Goal: Obtain resource: Download file/media

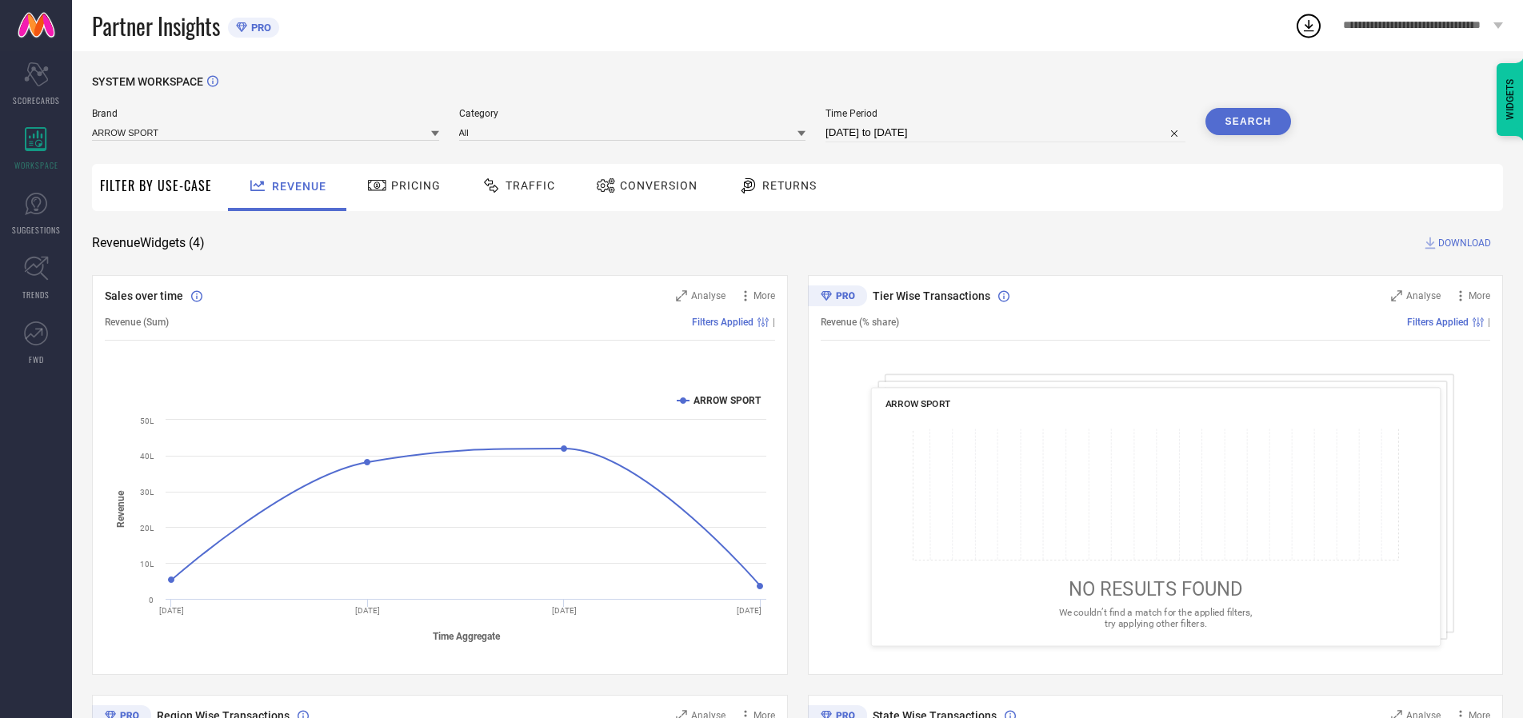
click at [514, 186] on span "Traffic" at bounding box center [530, 185] width 50 height 13
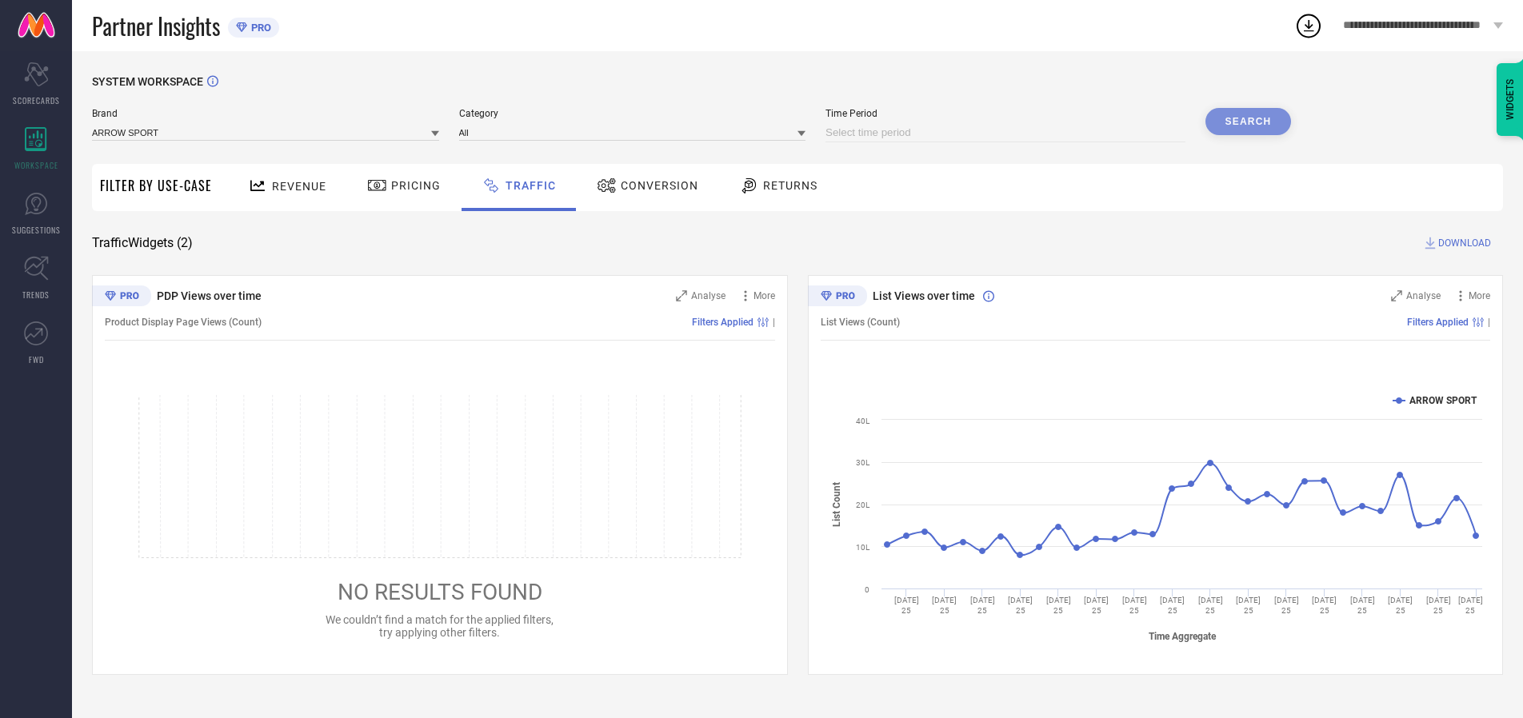
click at [1008, 133] on input at bounding box center [1005, 132] width 360 height 19
select select "9"
select select "2025"
select select "10"
select select "2025"
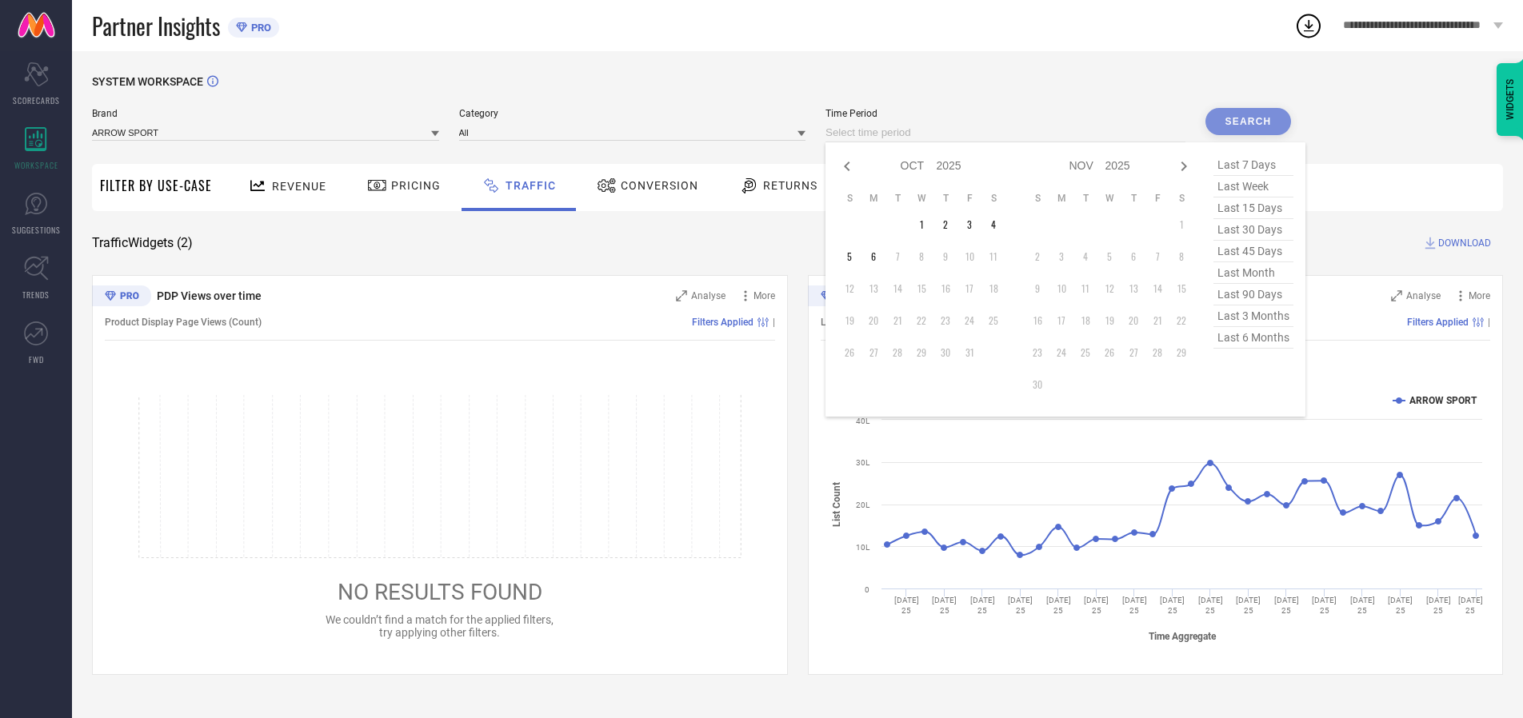
select select "8"
select select "2025"
select select "9"
select select "2025"
click at [998, 321] on td "27" at bounding box center [993, 321] width 24 height 24
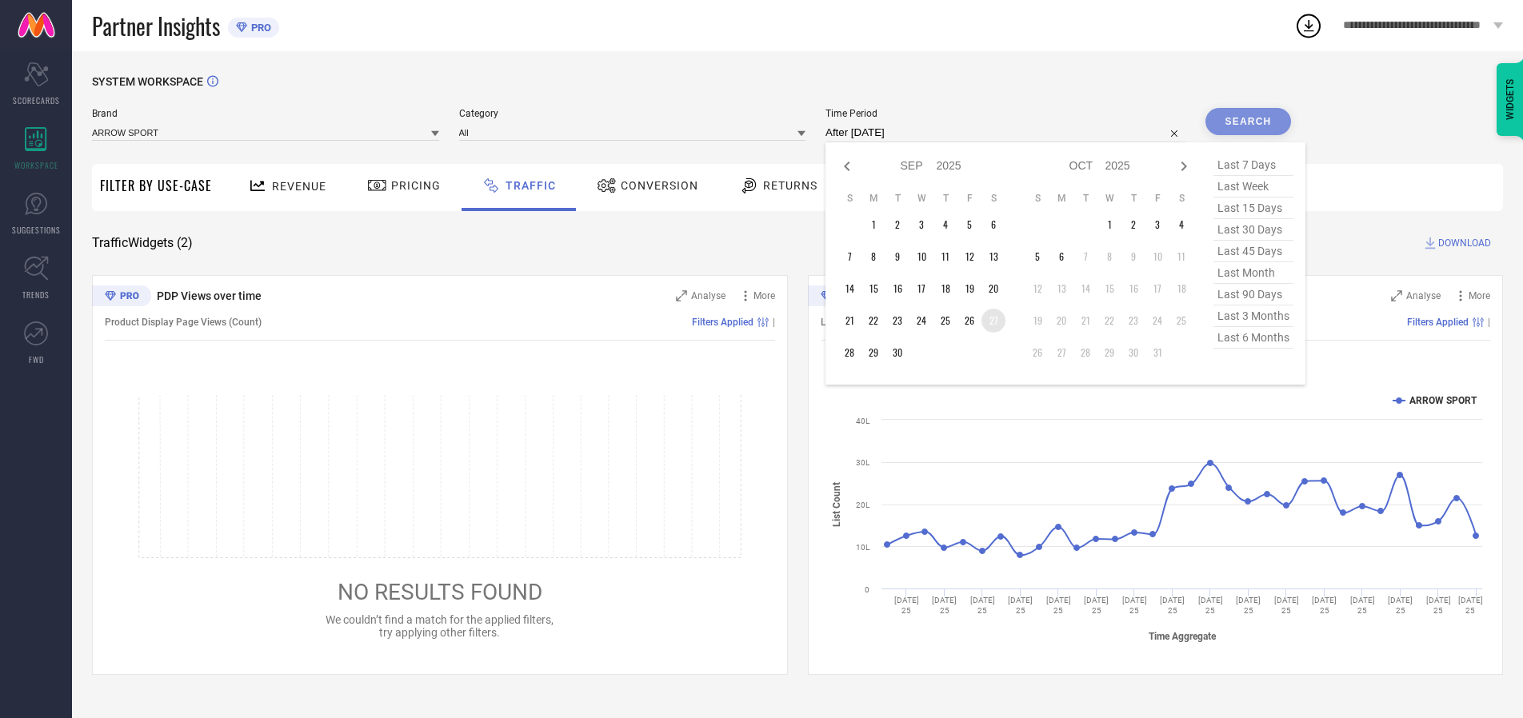
type input "[DATE] to [DATE]"
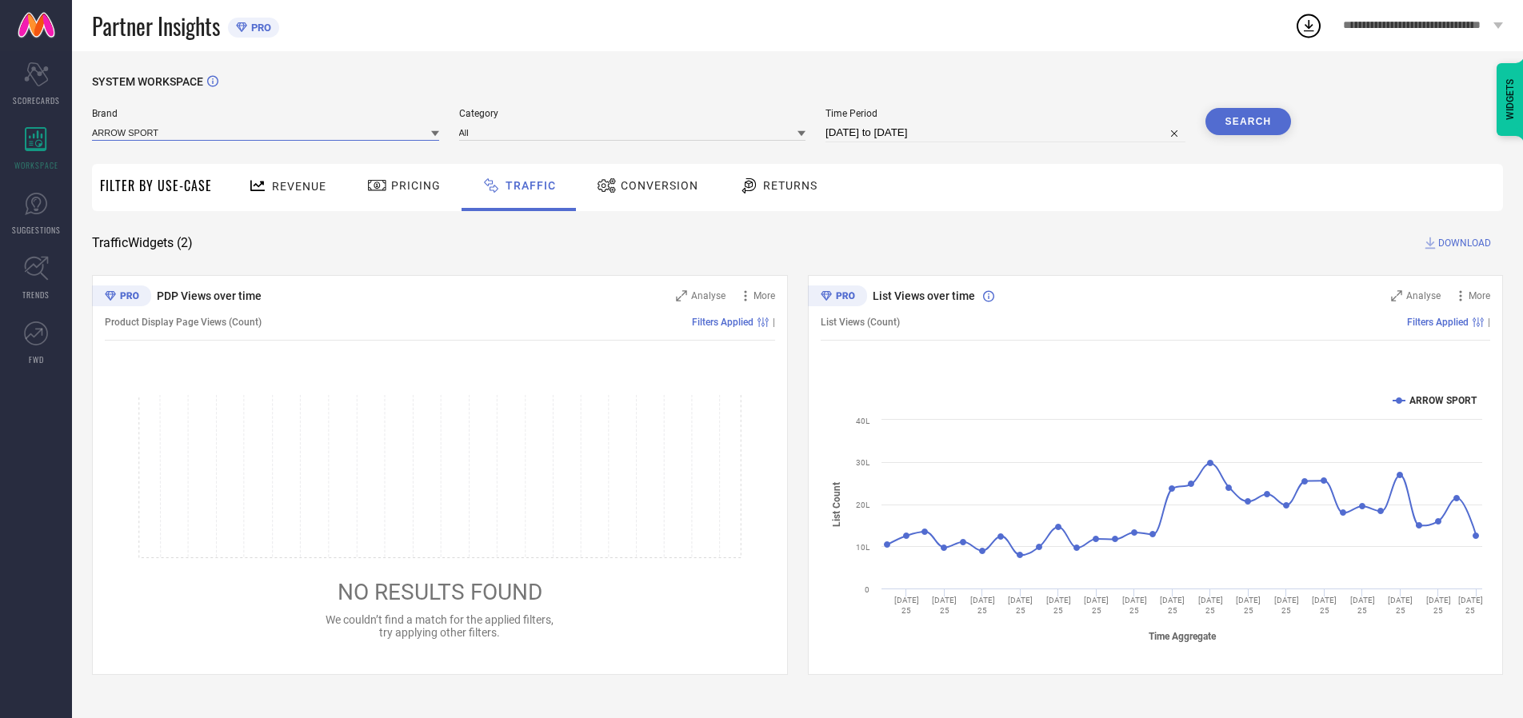
click at [266, 132] on input at bounding box center [265, 132] width 347 height 17
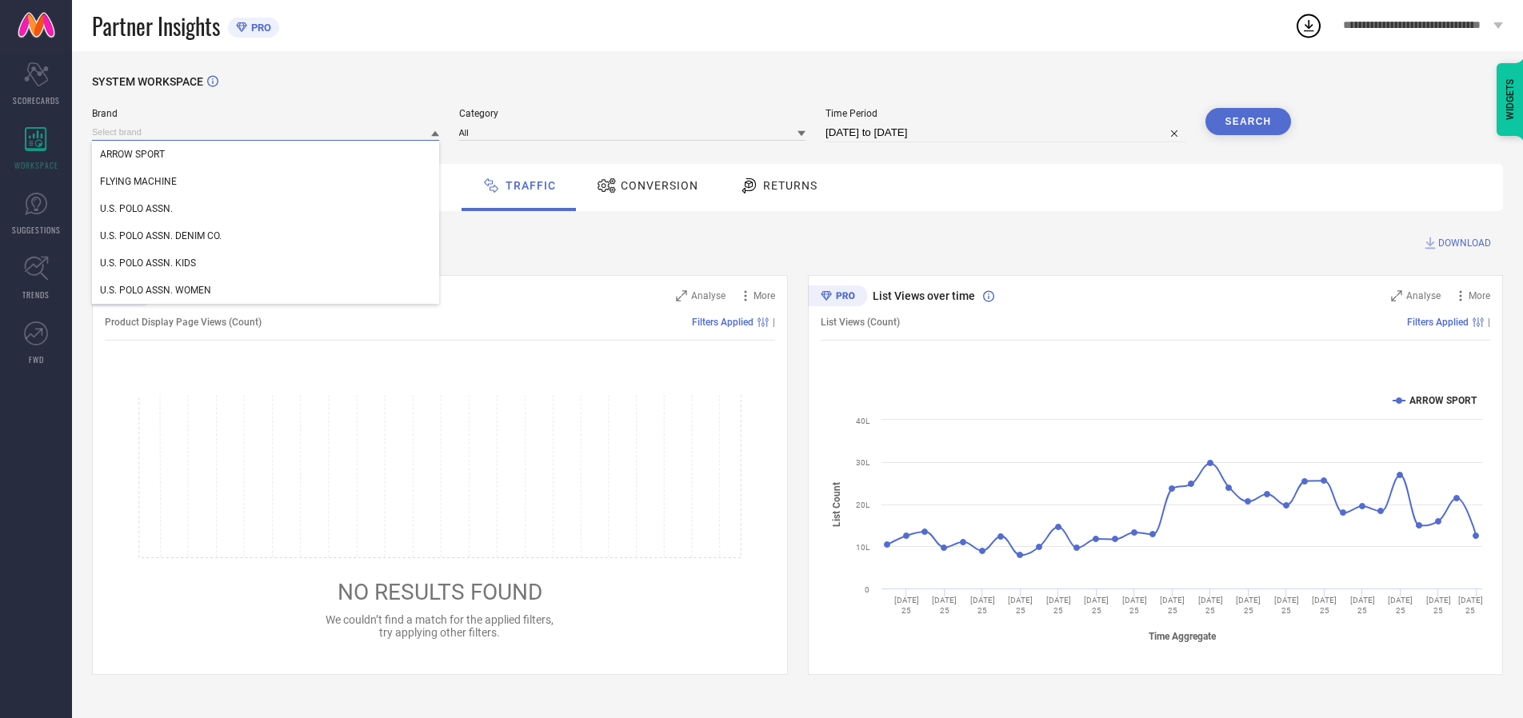
click at [266, 132] on input at bounding box center [265, 132] width 347 height 17
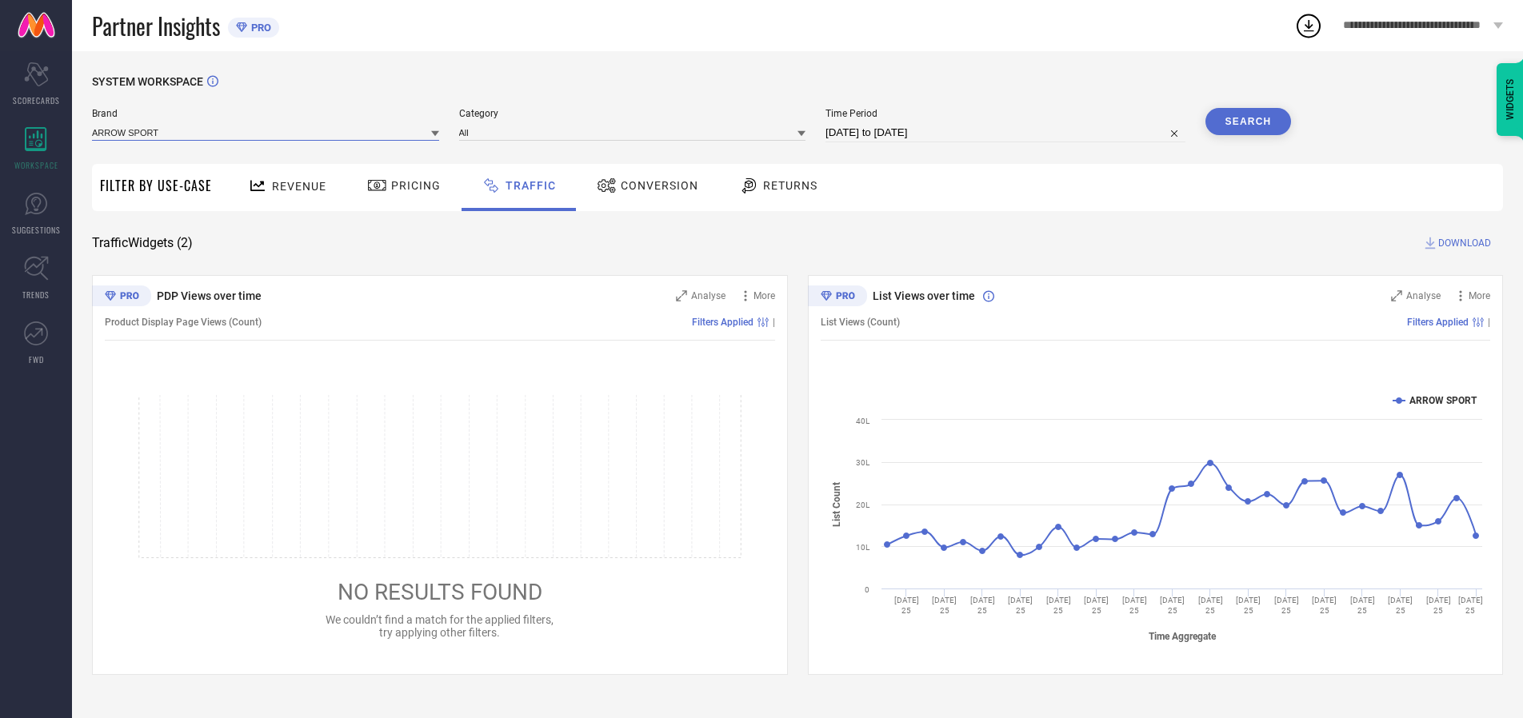
click at [266, 132] on input at bounding box center [265, 132] width 347 height 17
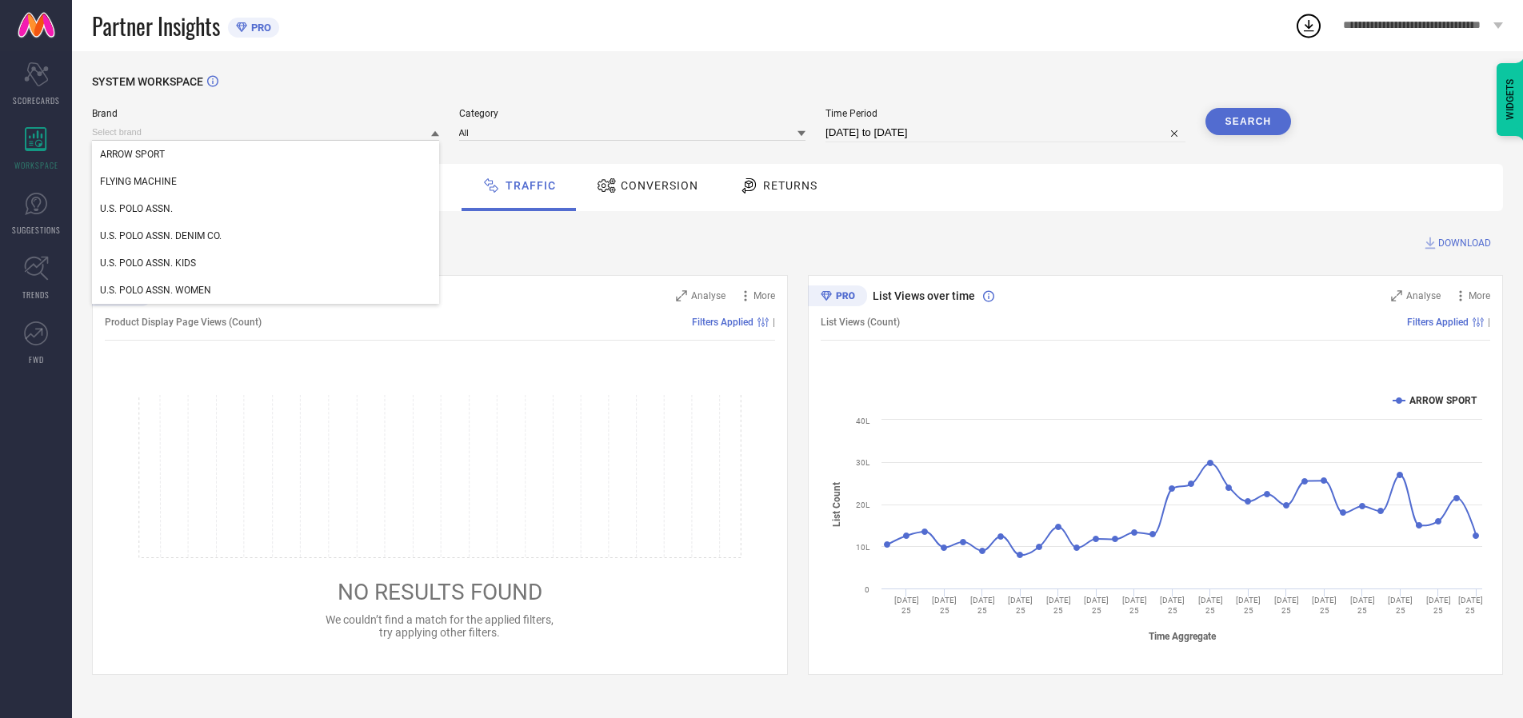
click at [266, 209] on div "U.S. POLO ASSN." at bounding box center [265, 208] width 347 height 27
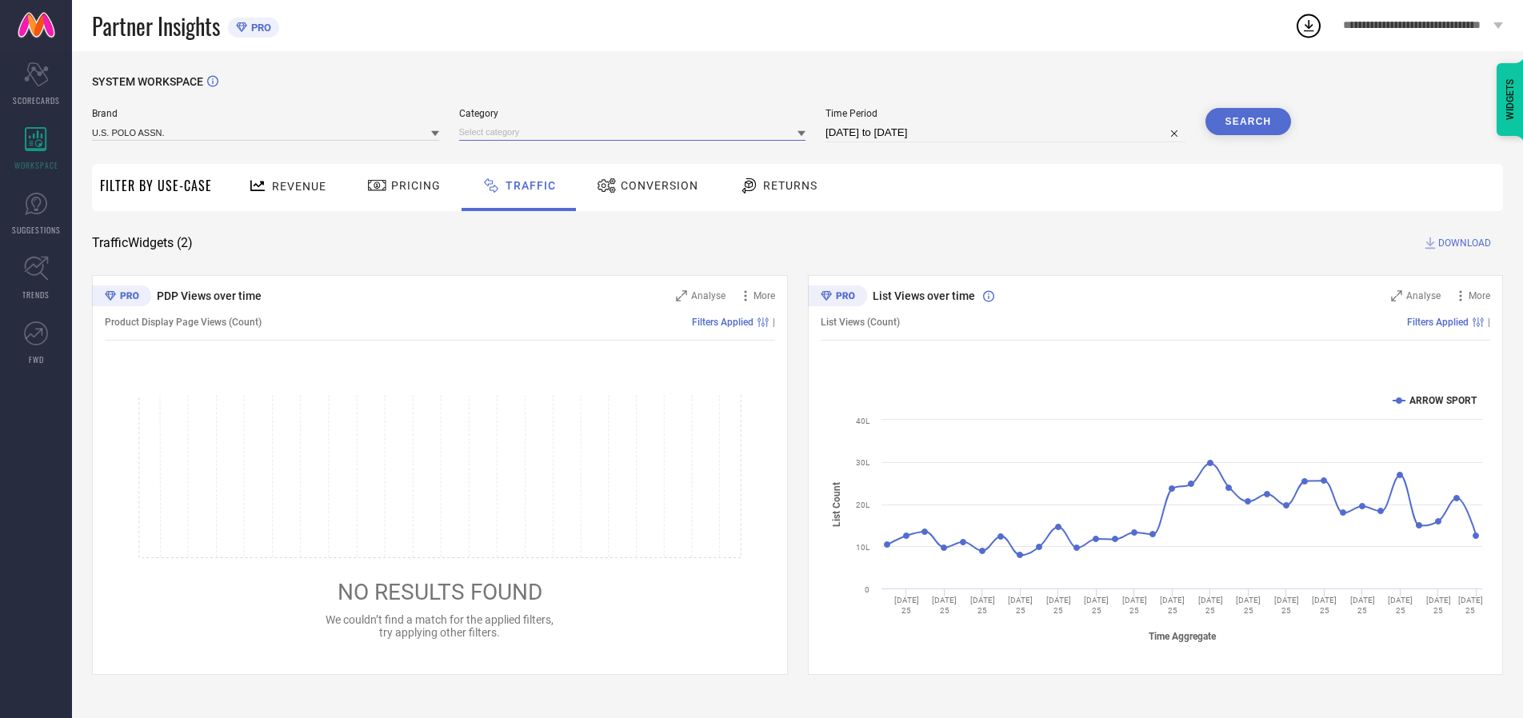
click at [636, 132] on input at bounding box center [632, 132] width 347 height 17
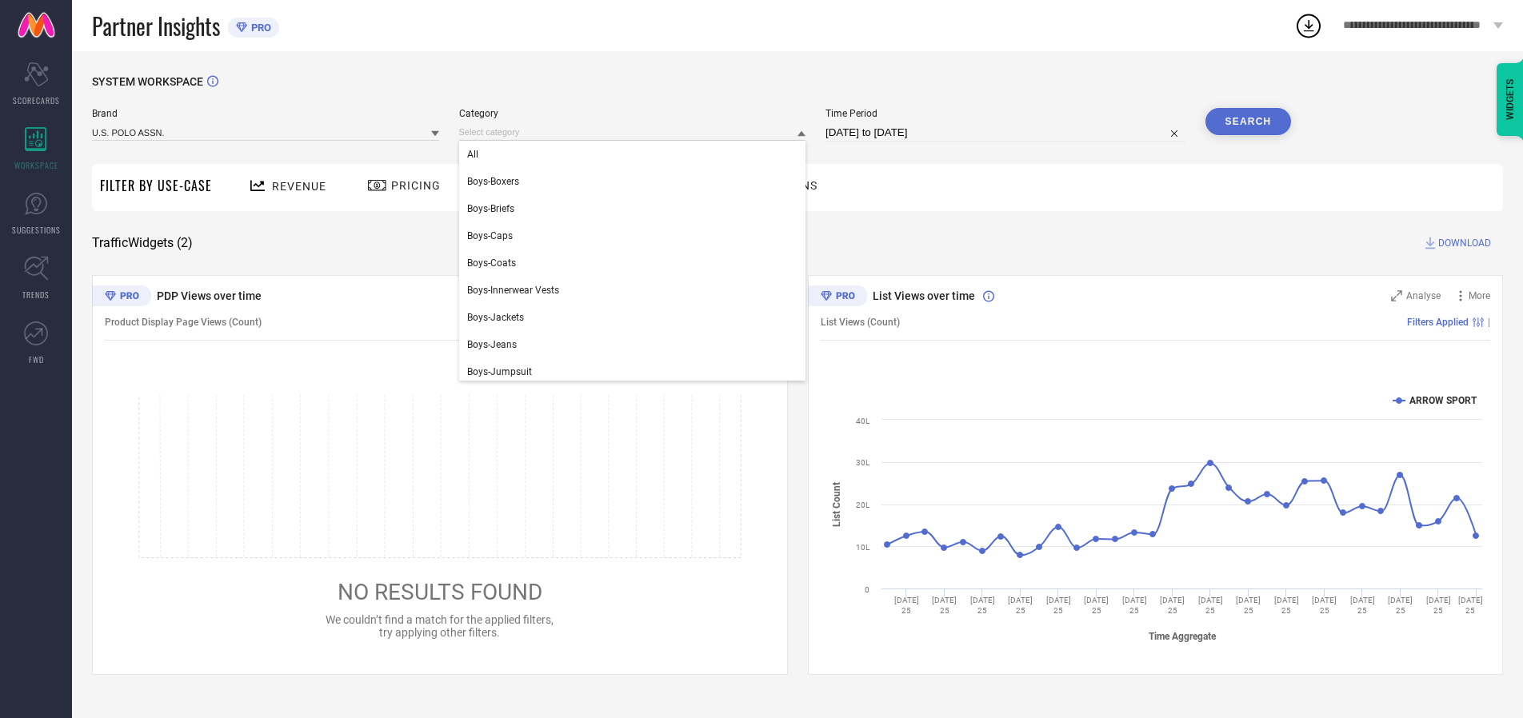
click at [636, 154] on div "All" at bounding box center [632, 154] width 347 height 27
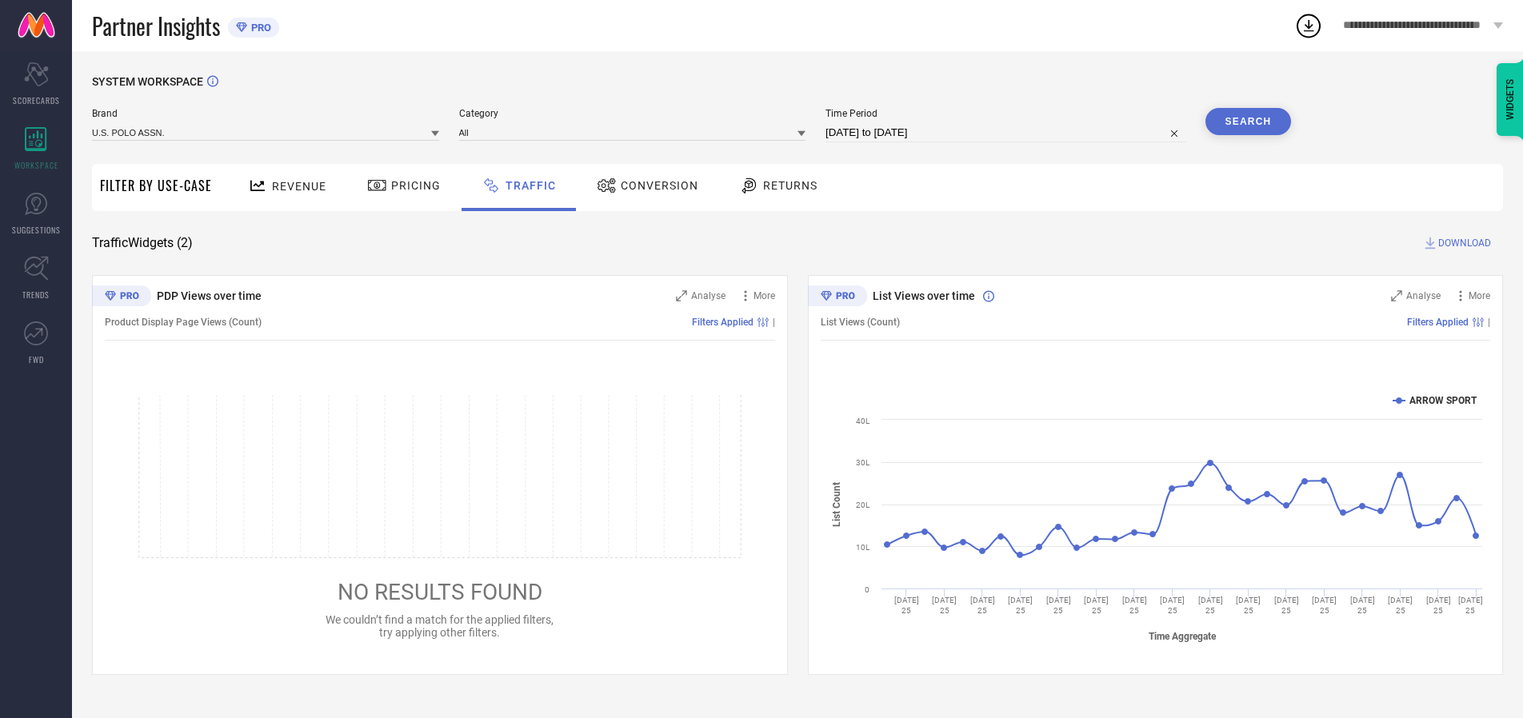
click at [1247, 122] on button "Search" at bounding box center [1248, 121] width 86 height 27
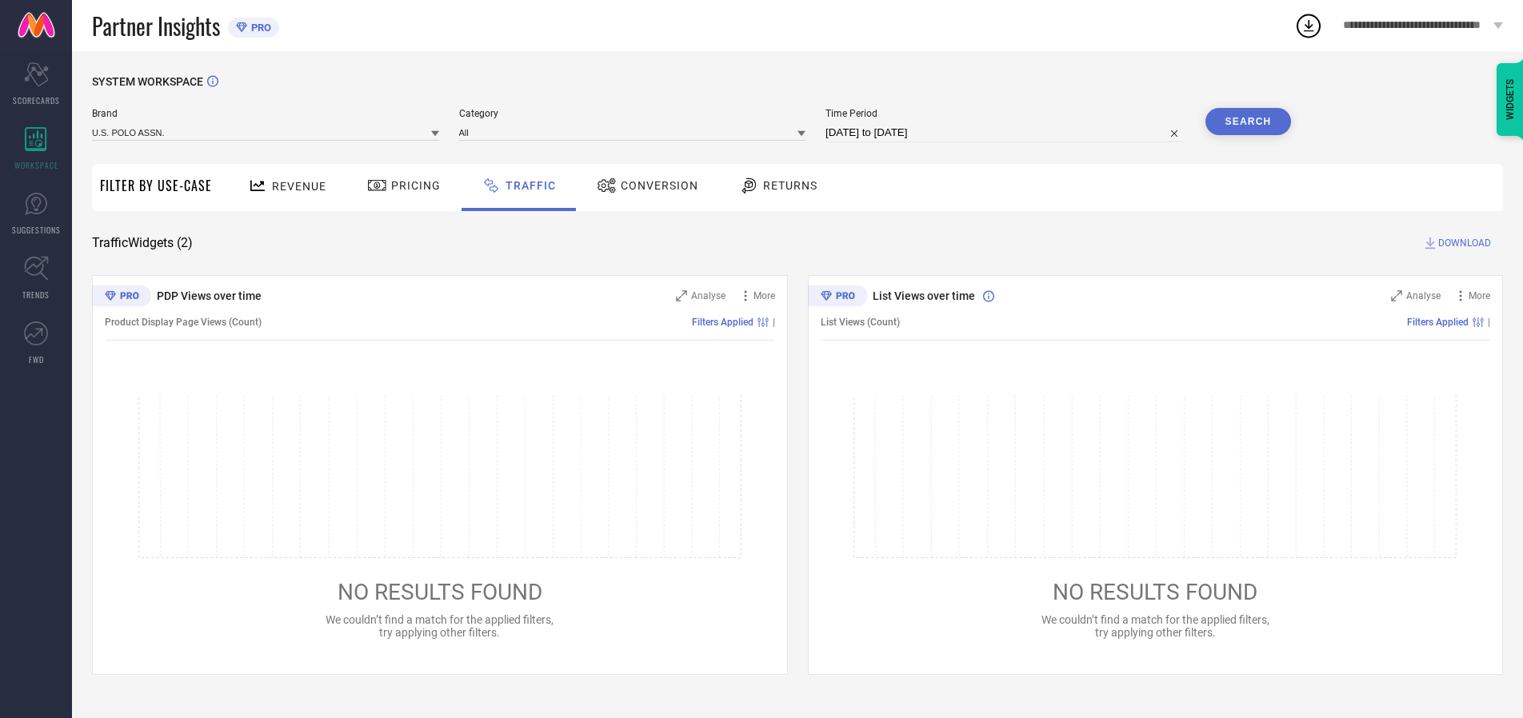
click at [1462, 243] on span "DOWNLOAD" at bounding box center [1464, 243] width 53 height 16
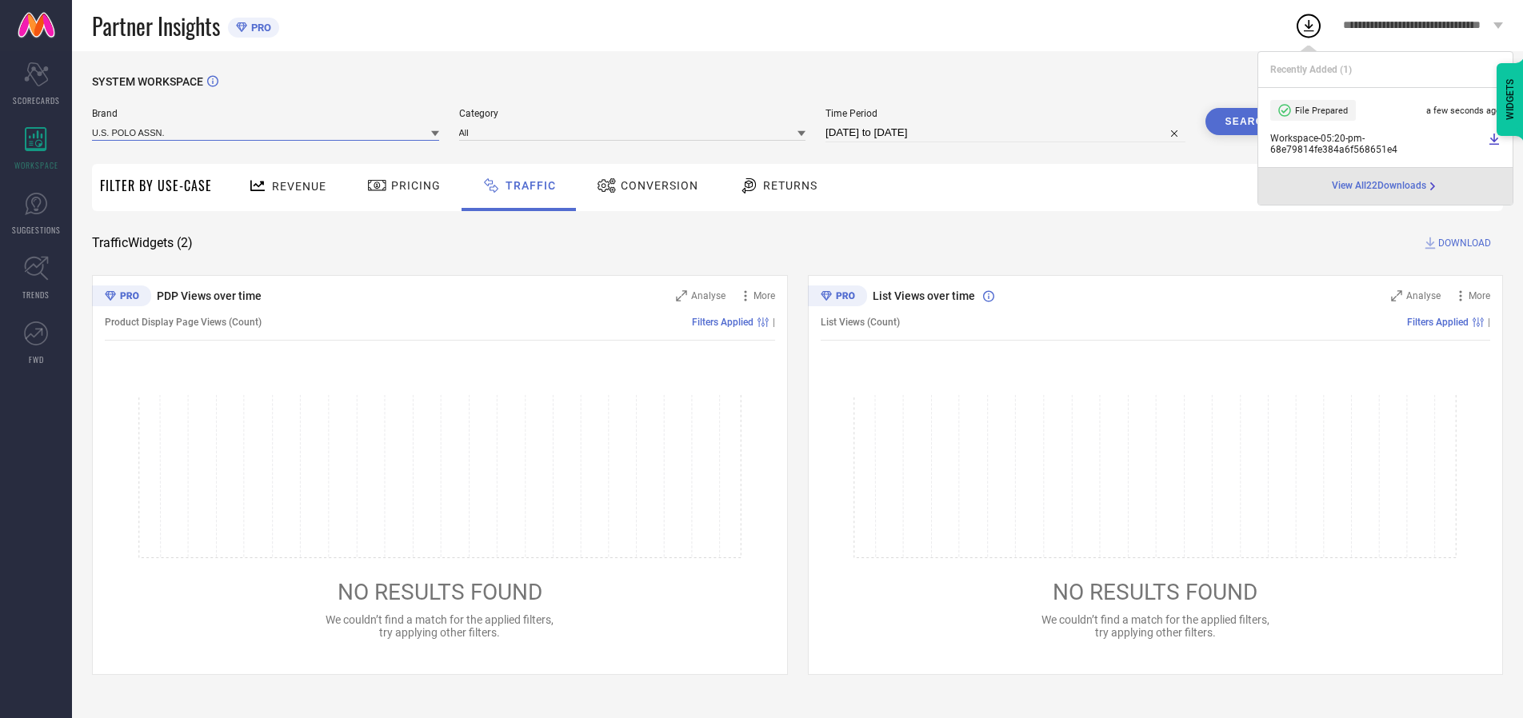
click at [266, 132] on input at bounding box center [265, 132] width 347 height 17
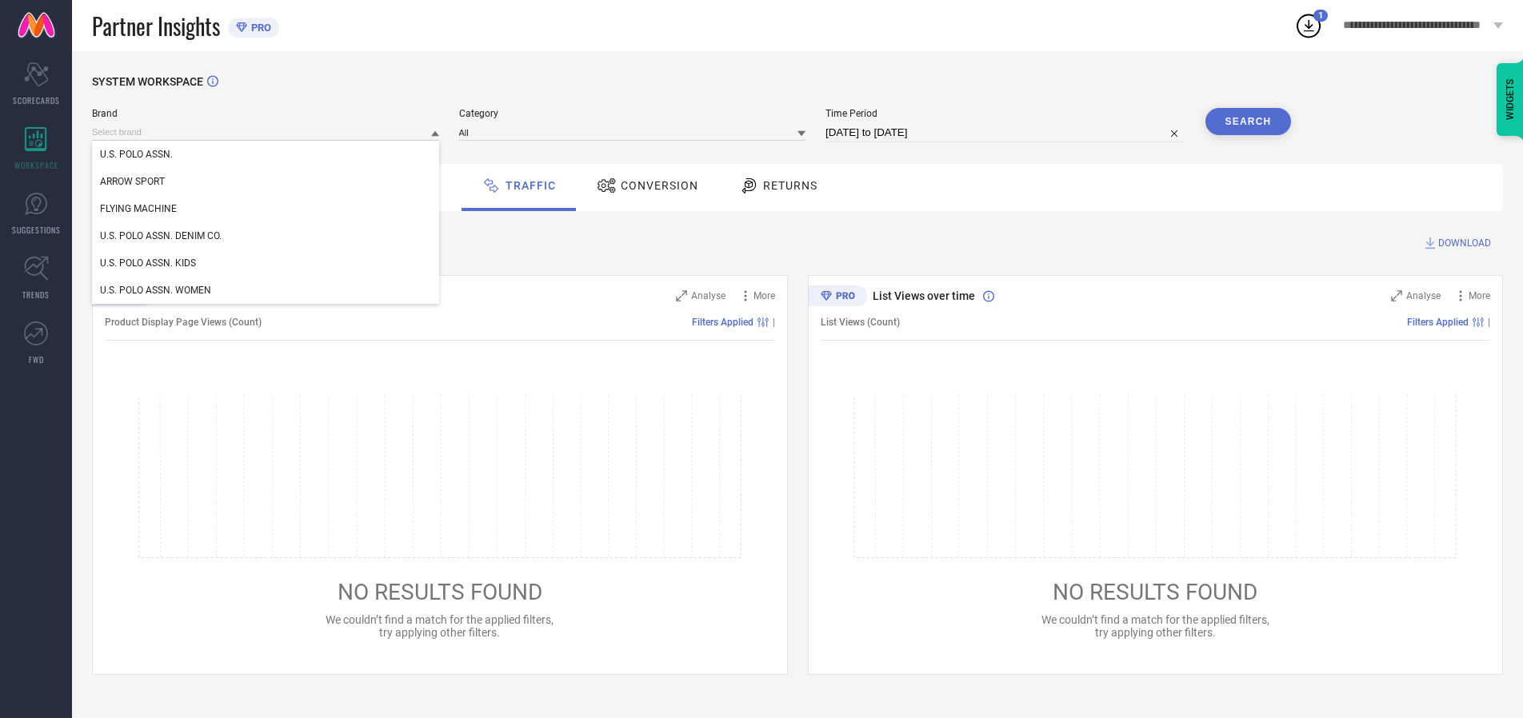
click at [266, 236] on div "U.S. POLO ASSN. DENIM CO." at bounding box center [265, 235] width 347 height 27
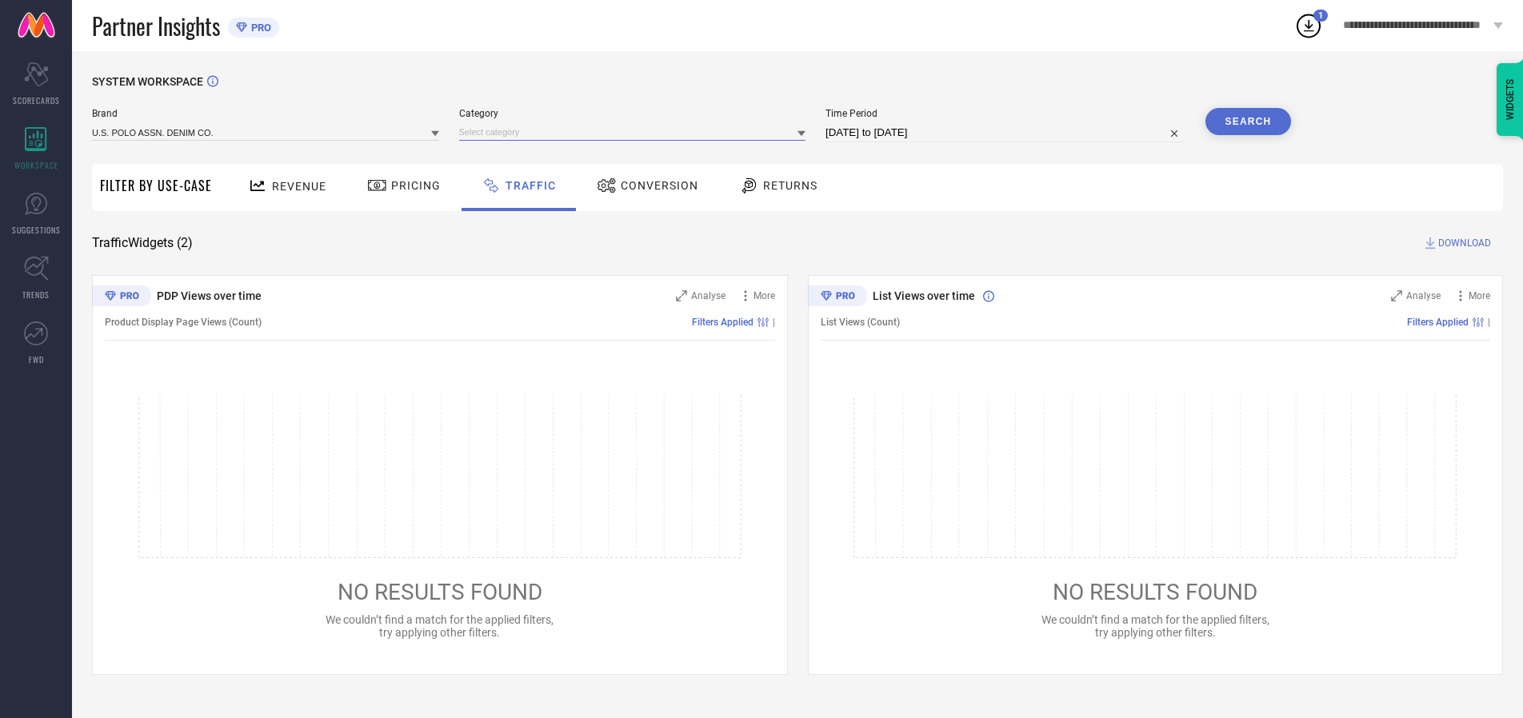
click at [636, 132] on input at bounding box center [632, 132] width 347 height 17
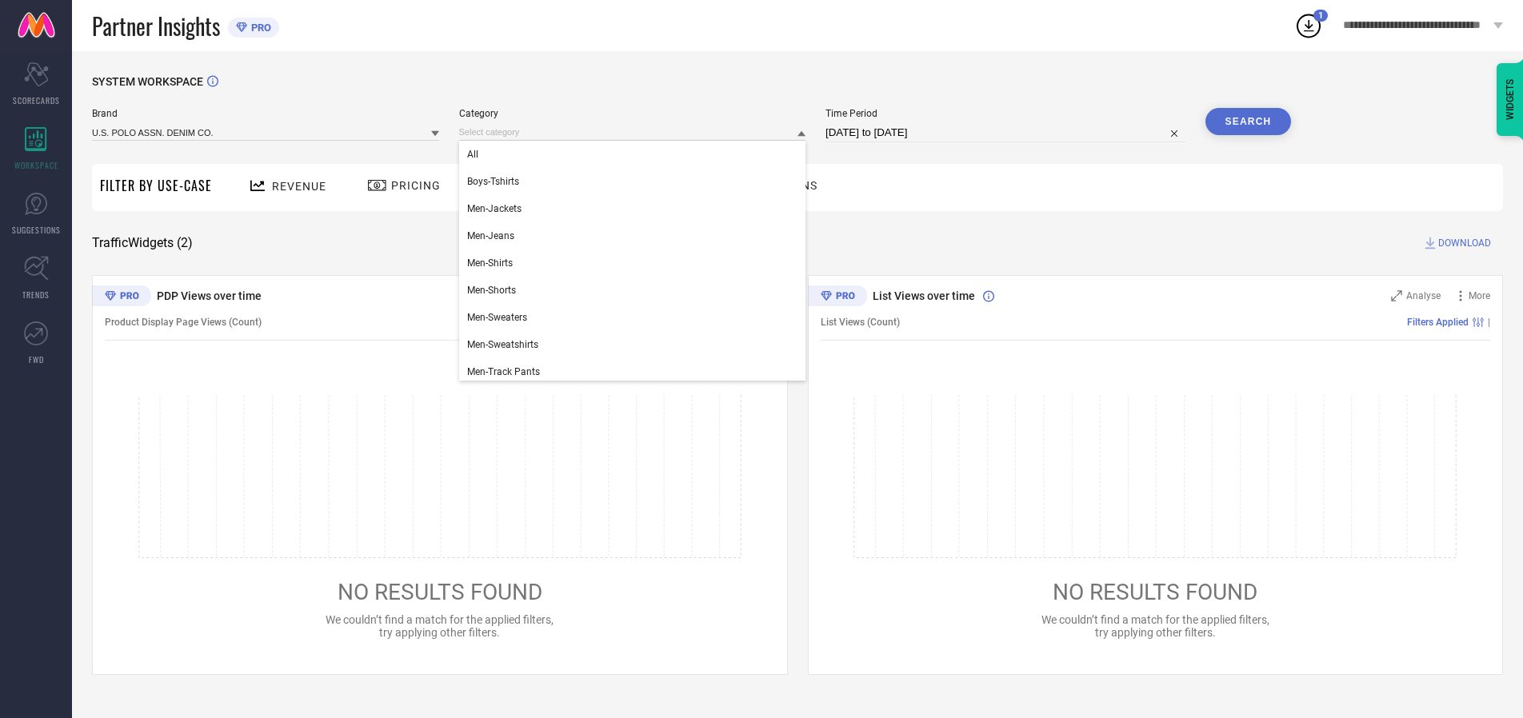
click at [636, 154] on div "All" at bounding box center [632, 154] width 347 height 27
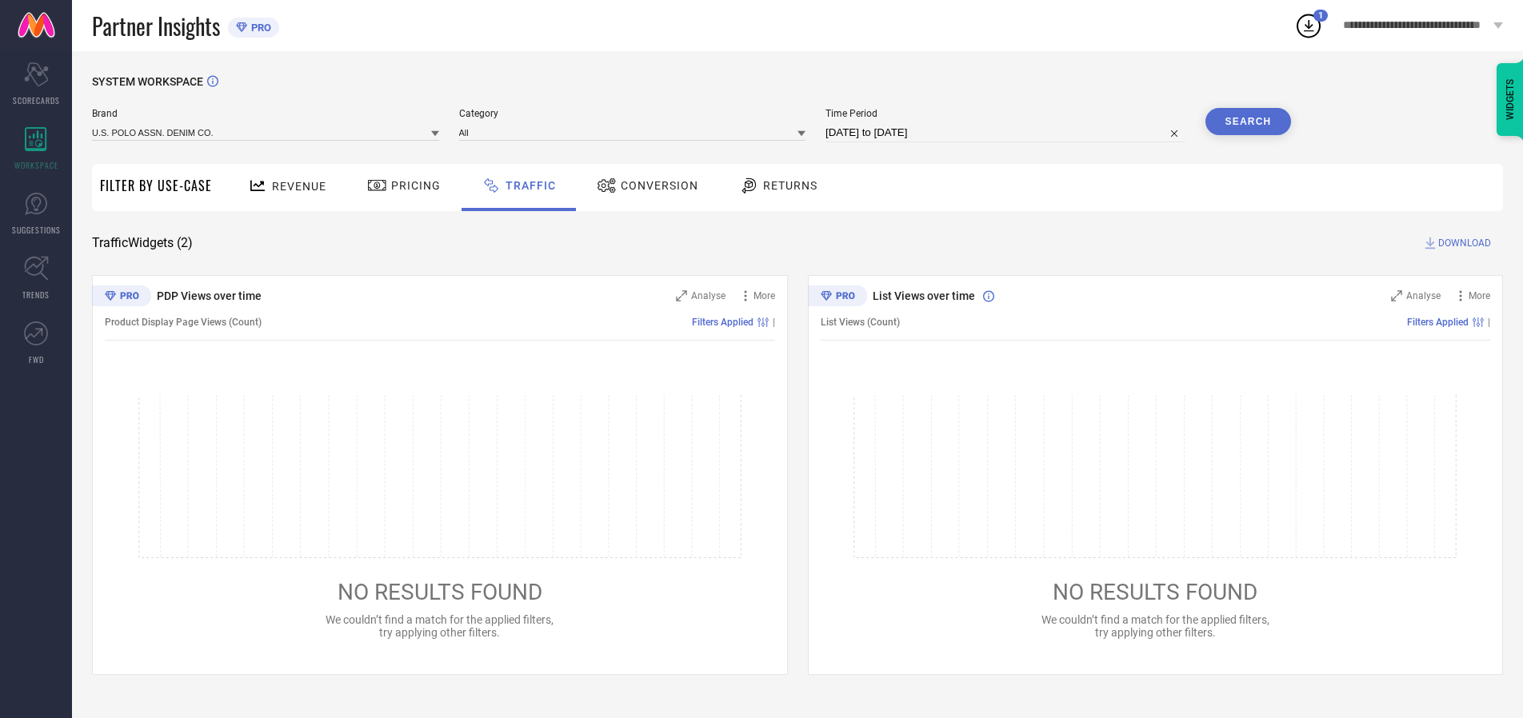
click at [1247, 122] on button "Search" at bounding box center [1248, 121] width 86 height 27
click at [1462, 243] on span "DOWNLOAD" at bounding box center [1464, 243] width 53 height 16
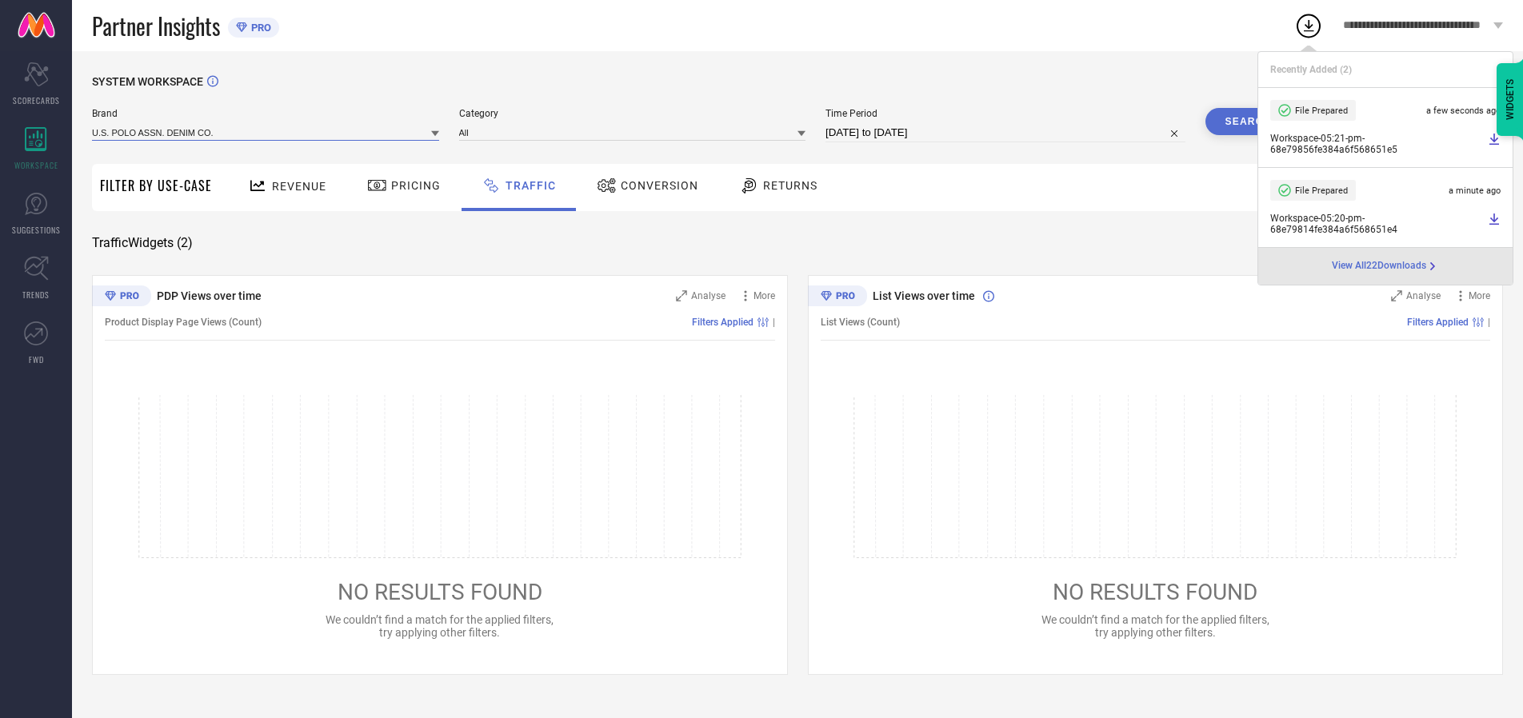
click at [266, 132] on input at bounding box center [265, 132] width 347 height 17
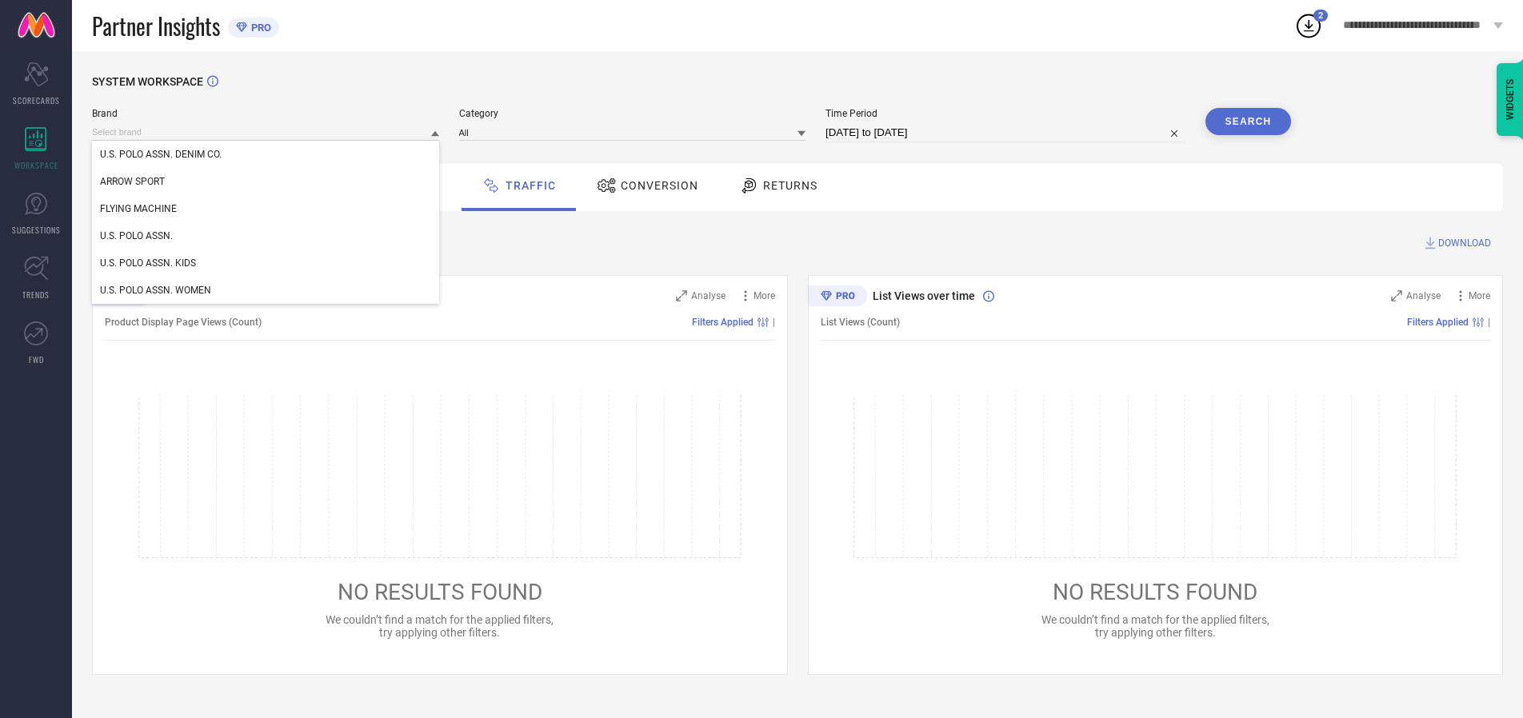
click at [266, 263] on div "U.S. POLO ASSN. KIDS" at bounding box center [265, 262] width 347 height 27
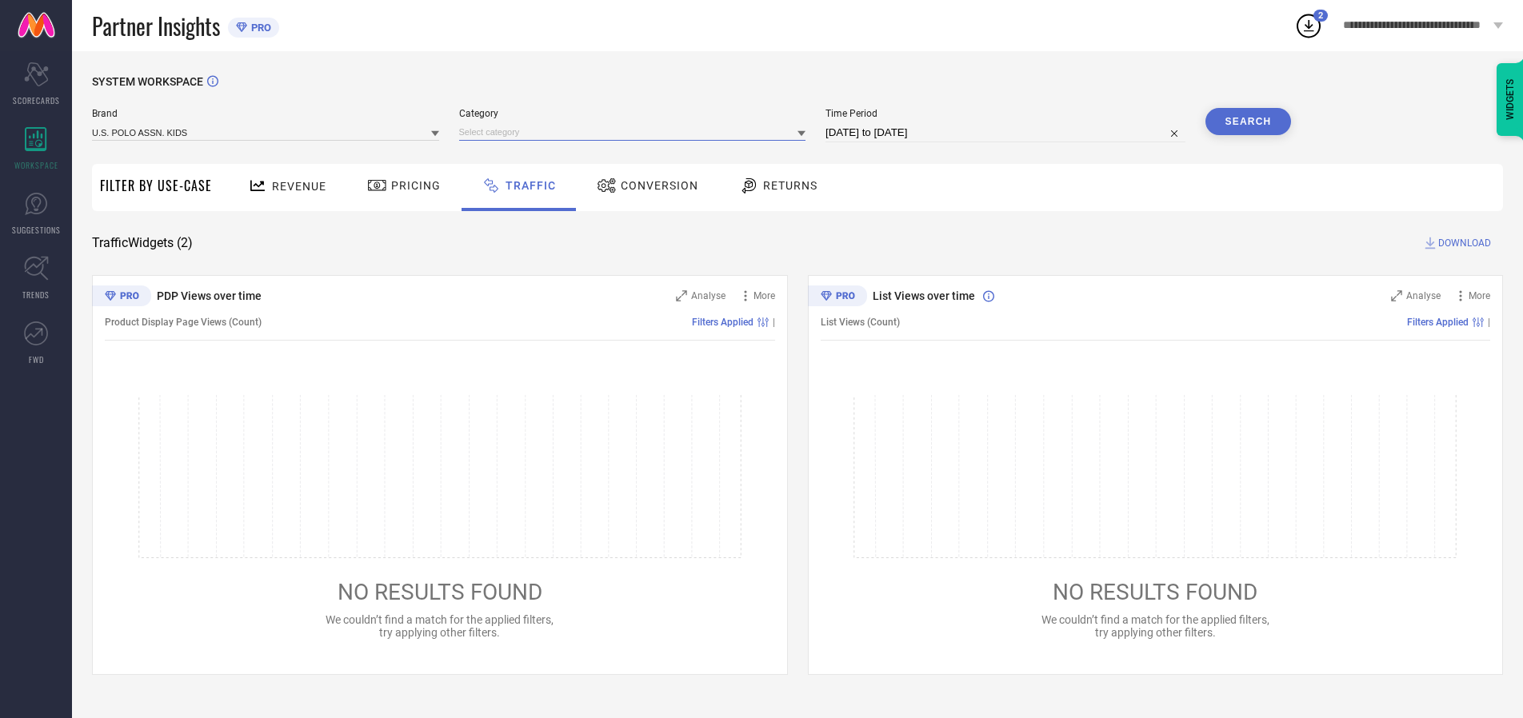
click at [636, 132] on input at bounding box center [632, 132] width 347 height 17
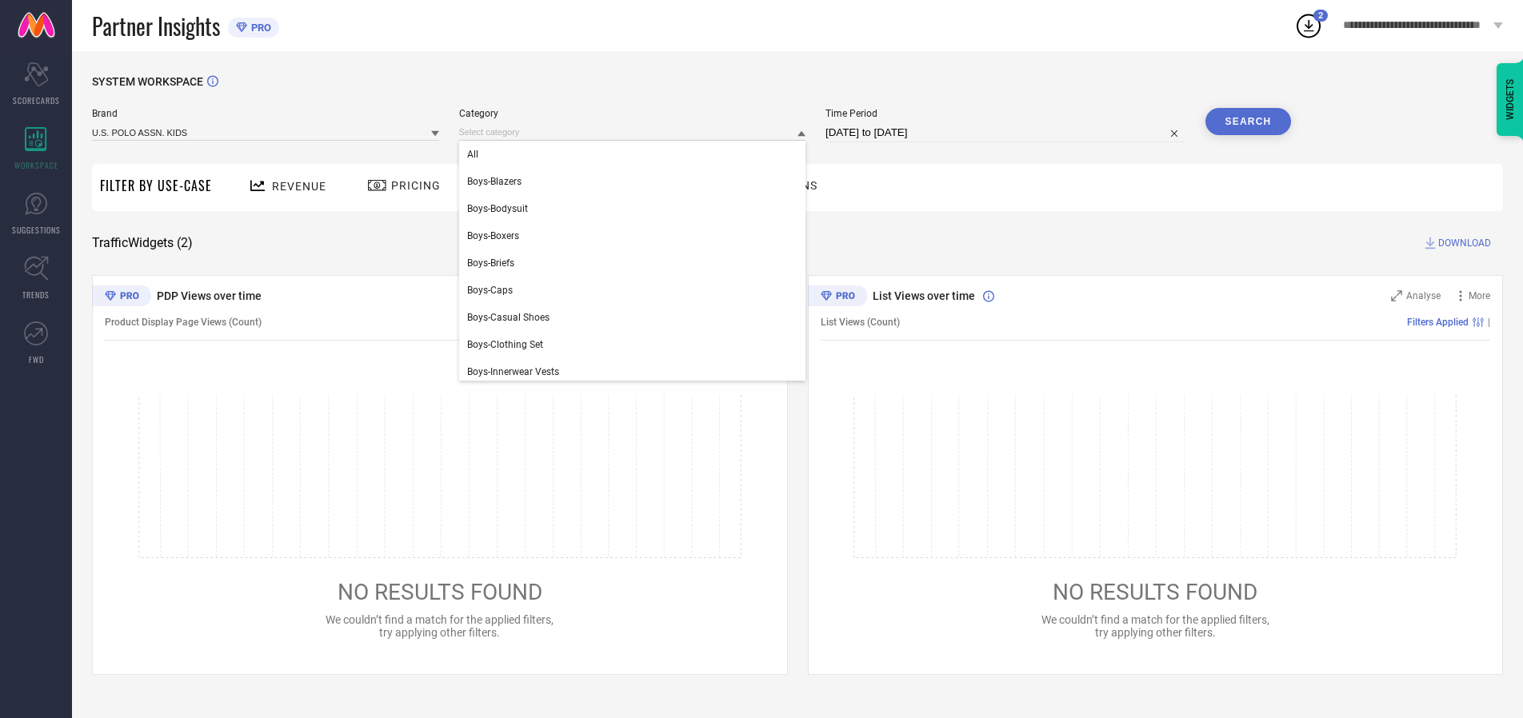
click at [636, 154] on div "All" at bounding box center [632, 154] width 347 height 27
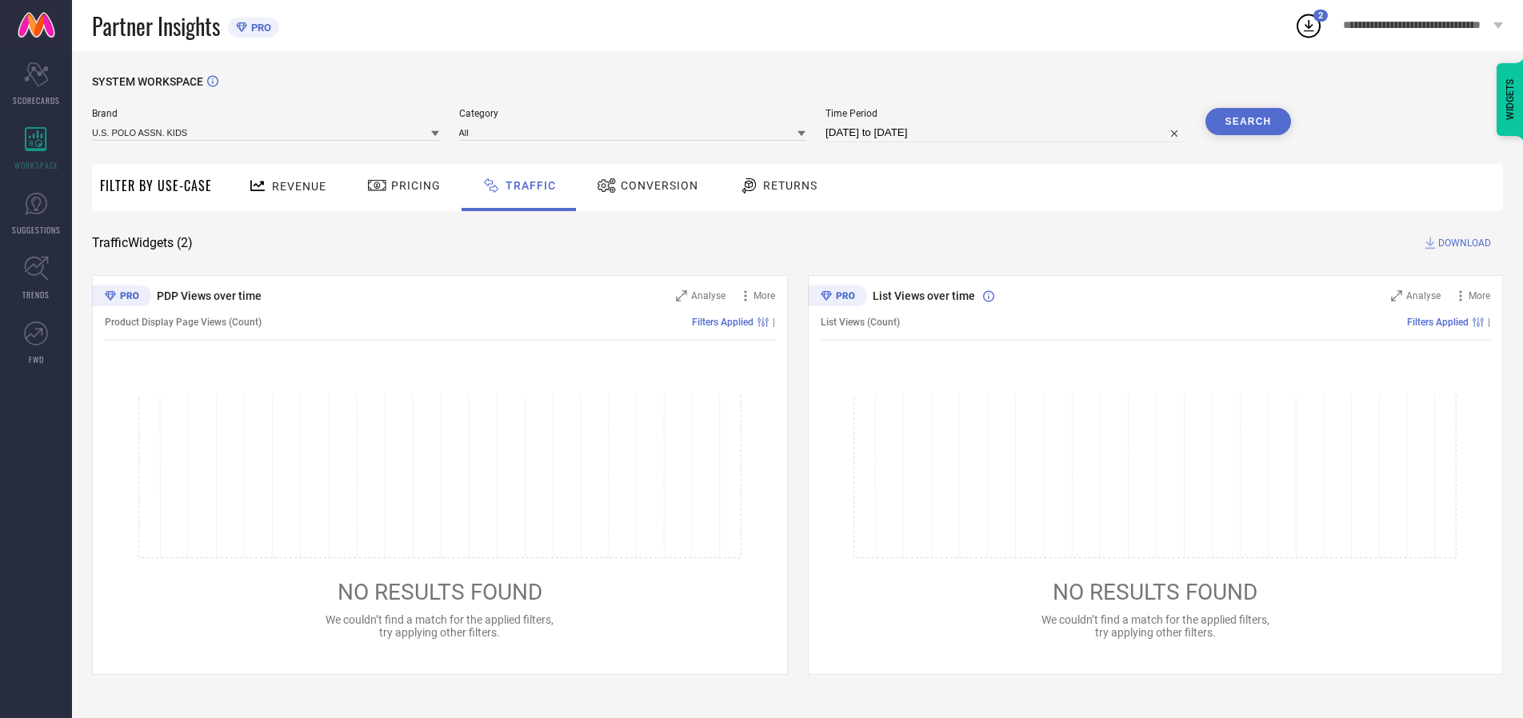
click at [1247, 122] on button "Search" at bounding box center [1248, 121] width 86 height 27
click at [1462, 243] on span "DOWNLOAD" at bounding box center [1464, 243] width 53 height 16
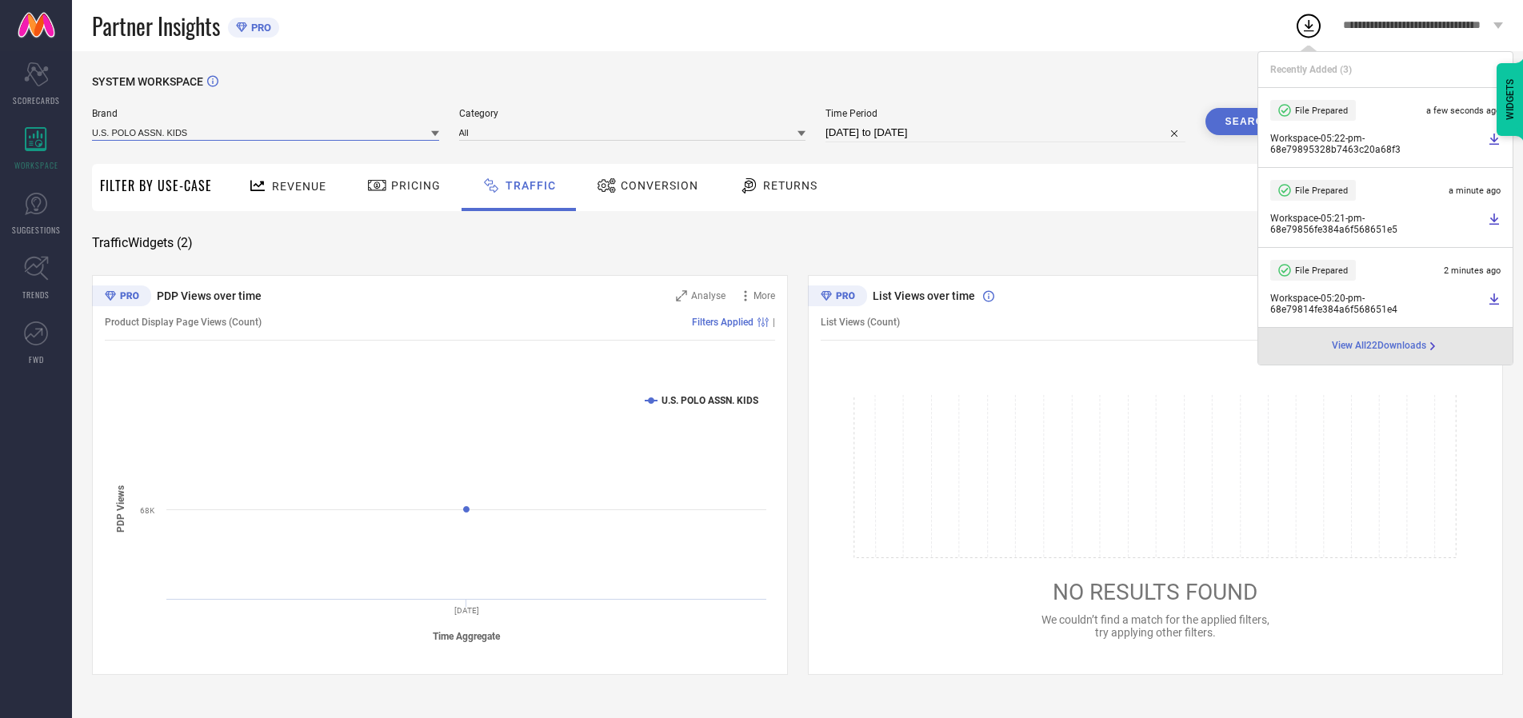
click at [266, 132] on input at bounding box center [265, 132] width 347 height 17
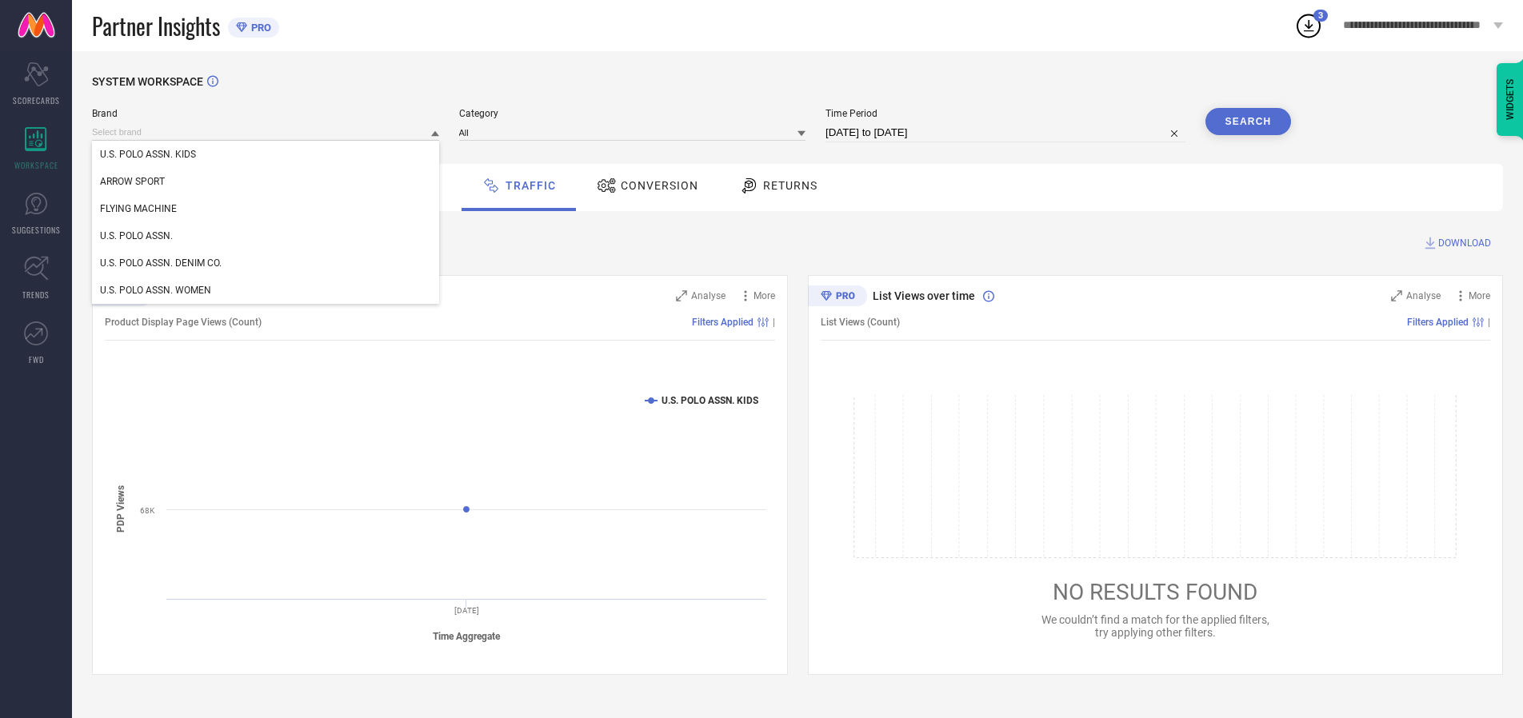
click at [266, 290] on div "U.S. POLO ASSN. WOMEN" at bounding box center [265, 290] width 347 height 27
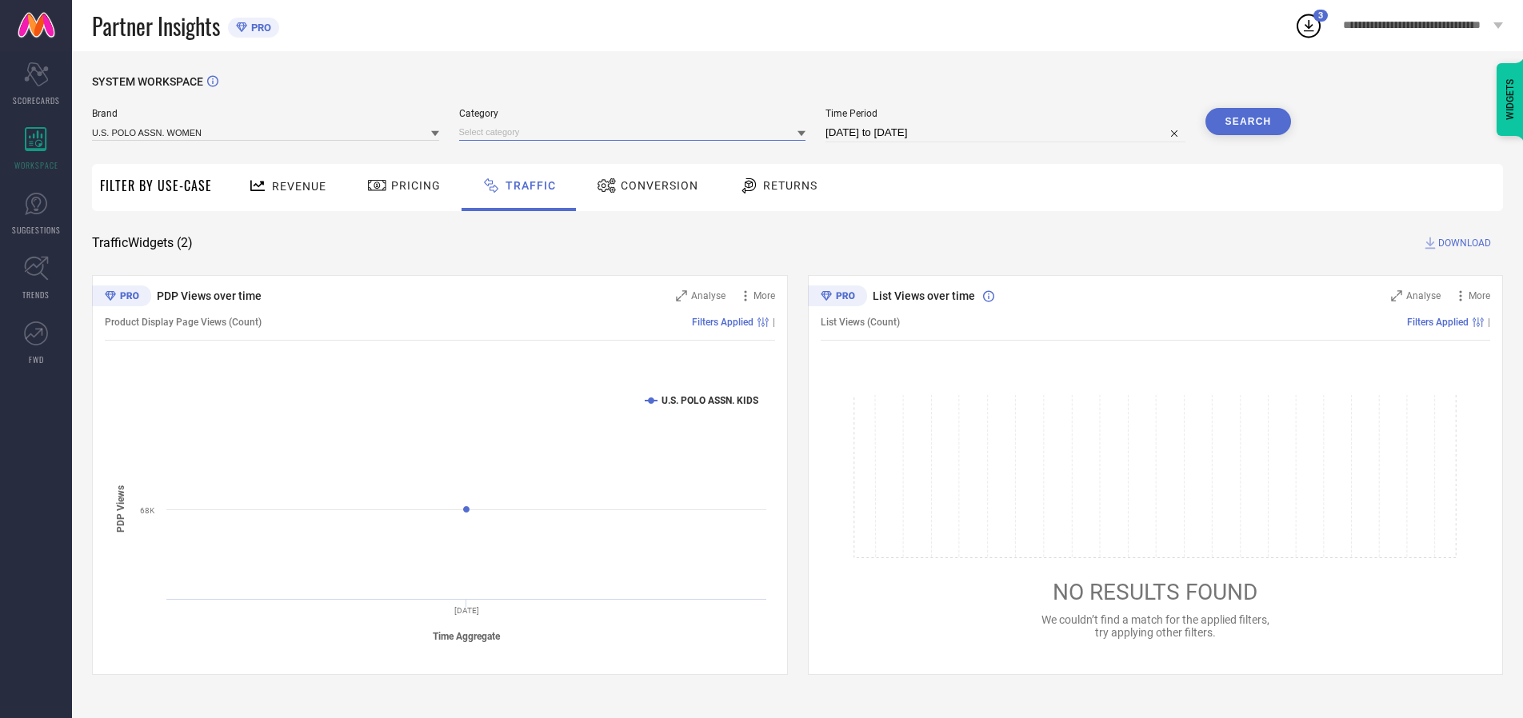
click at [636, 132] on input at bounding box center [632, 132] width 347 height 17
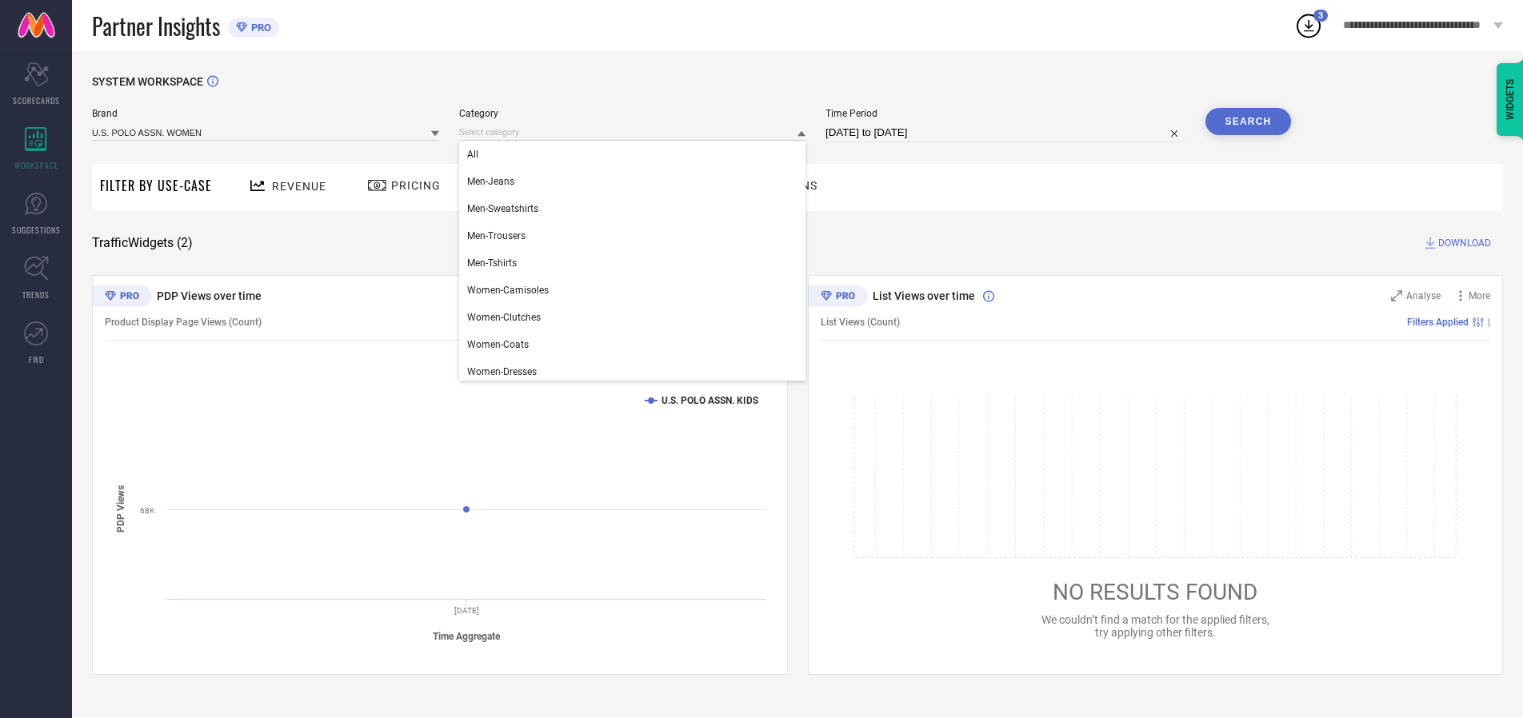
click at [636, 154] on div "All" at bounding box center [632, 154] width 347 height 27
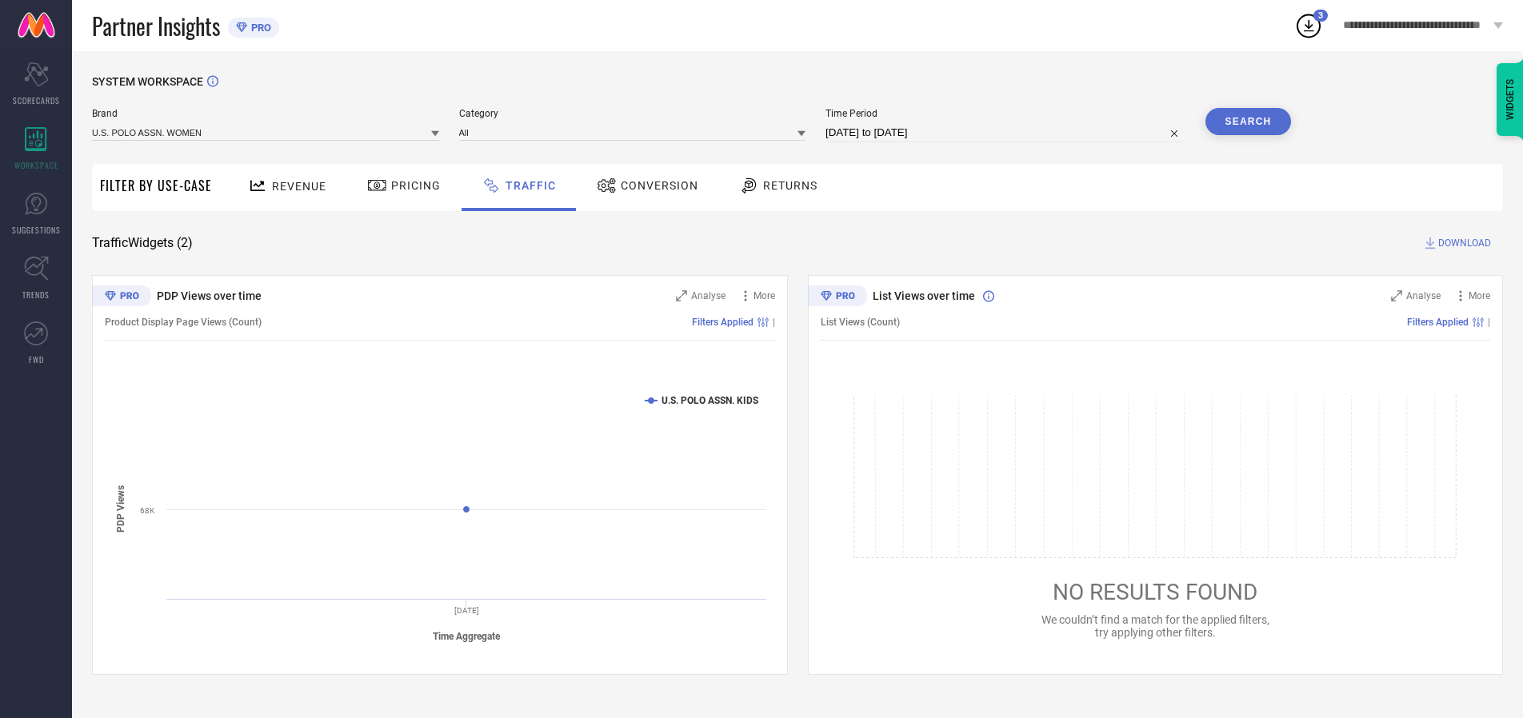
click at [1247, 122] on button "Search" at bounding box center [1248, 121] width 86 height 27
click at [1462, 243] on span "DOWNLOAD" at bounding box center [1464, 243] width 53 height 16
click at [1008, 133] on input at bounding box center [1005, 132] width 360 height 19
select select "9"
select select "2025"
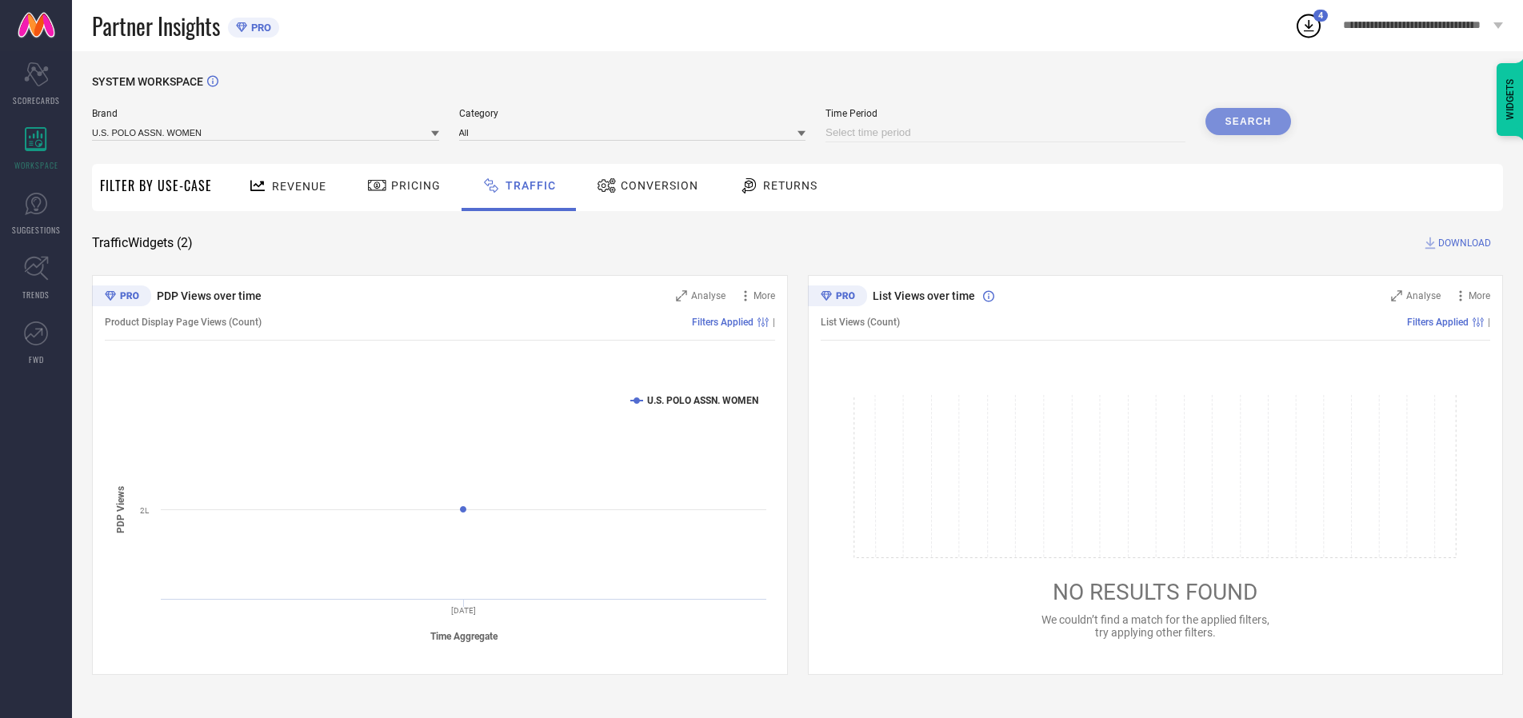
select select "10"
select select "2025"
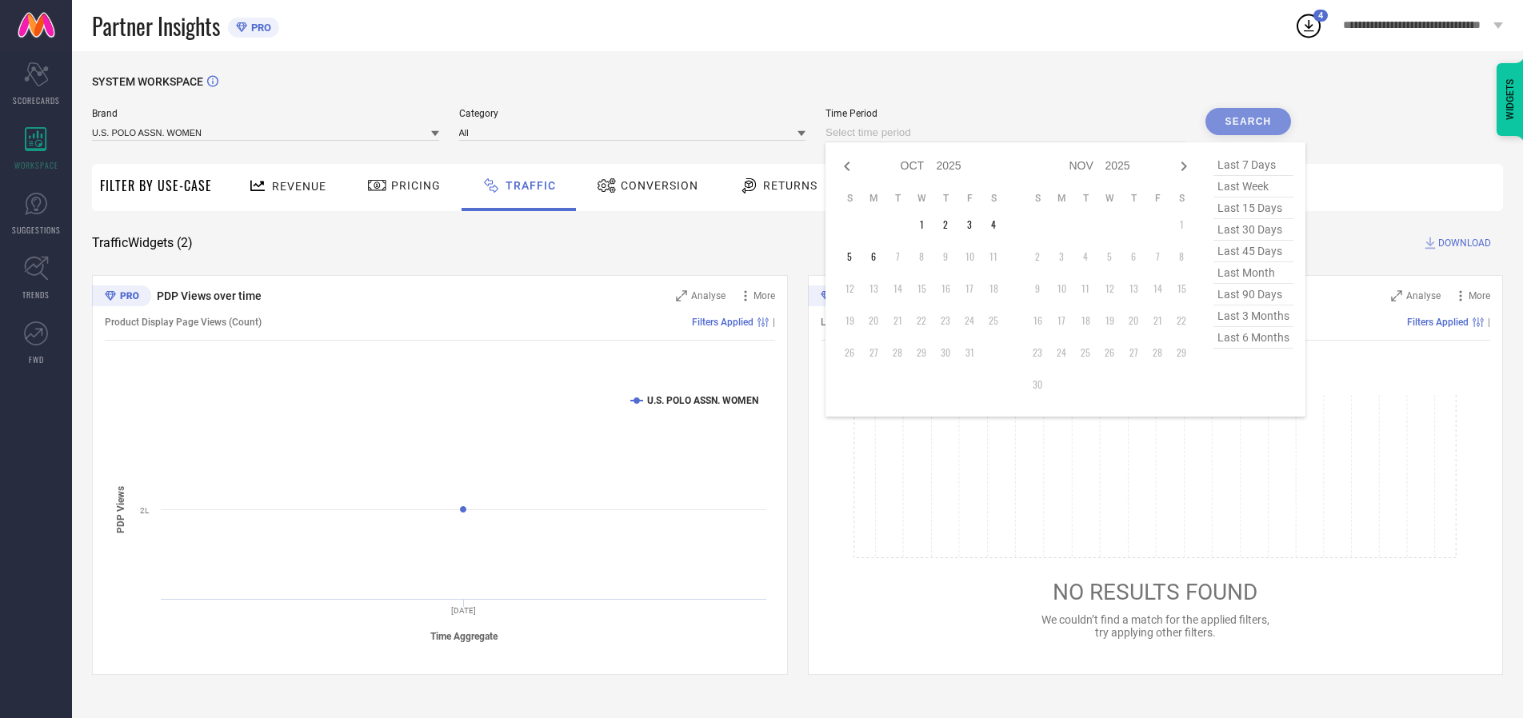
select select "8"
select select "2025"
select select "9"
select select "2025"
click at [854, 353] on td "28" at bounding box center [849, 353] width 24 height 24
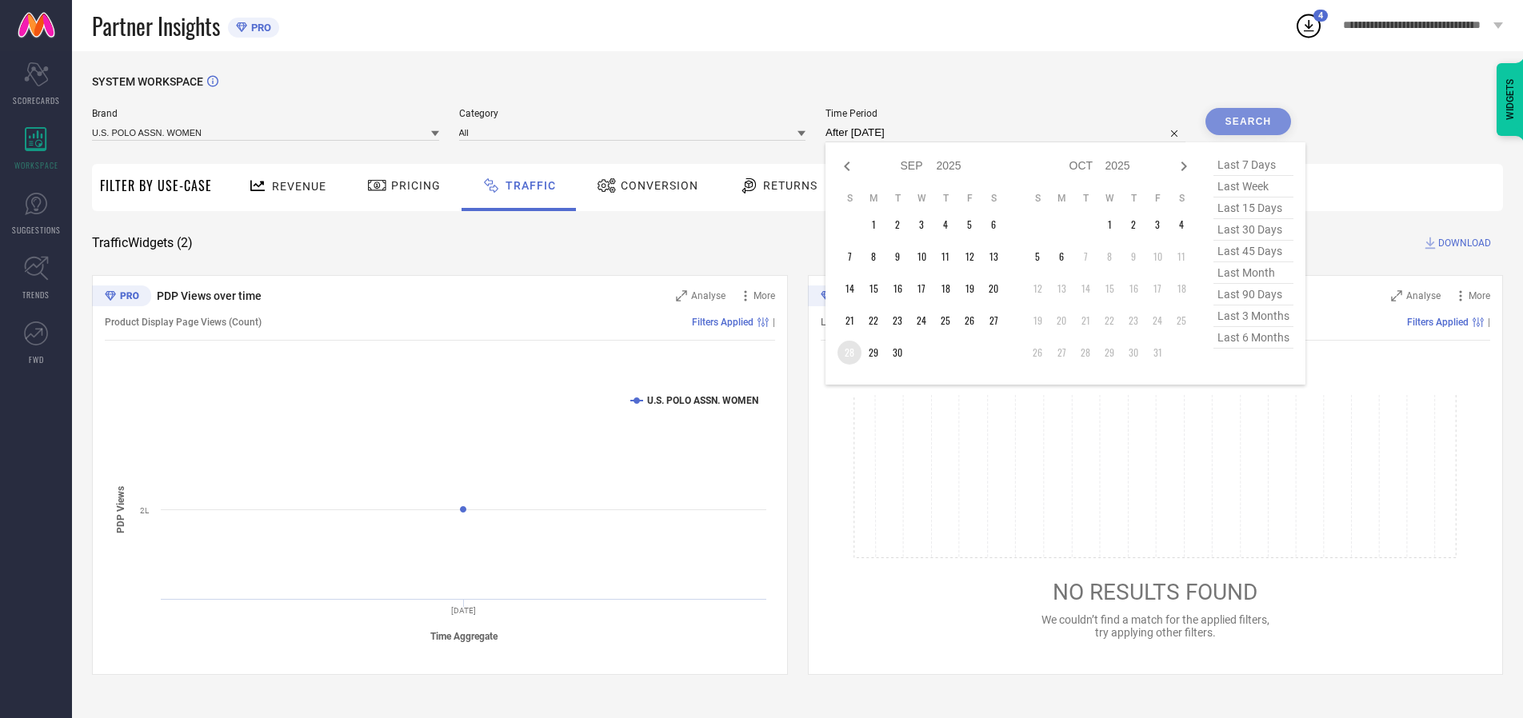
type input "[DATE] to [DATE]"
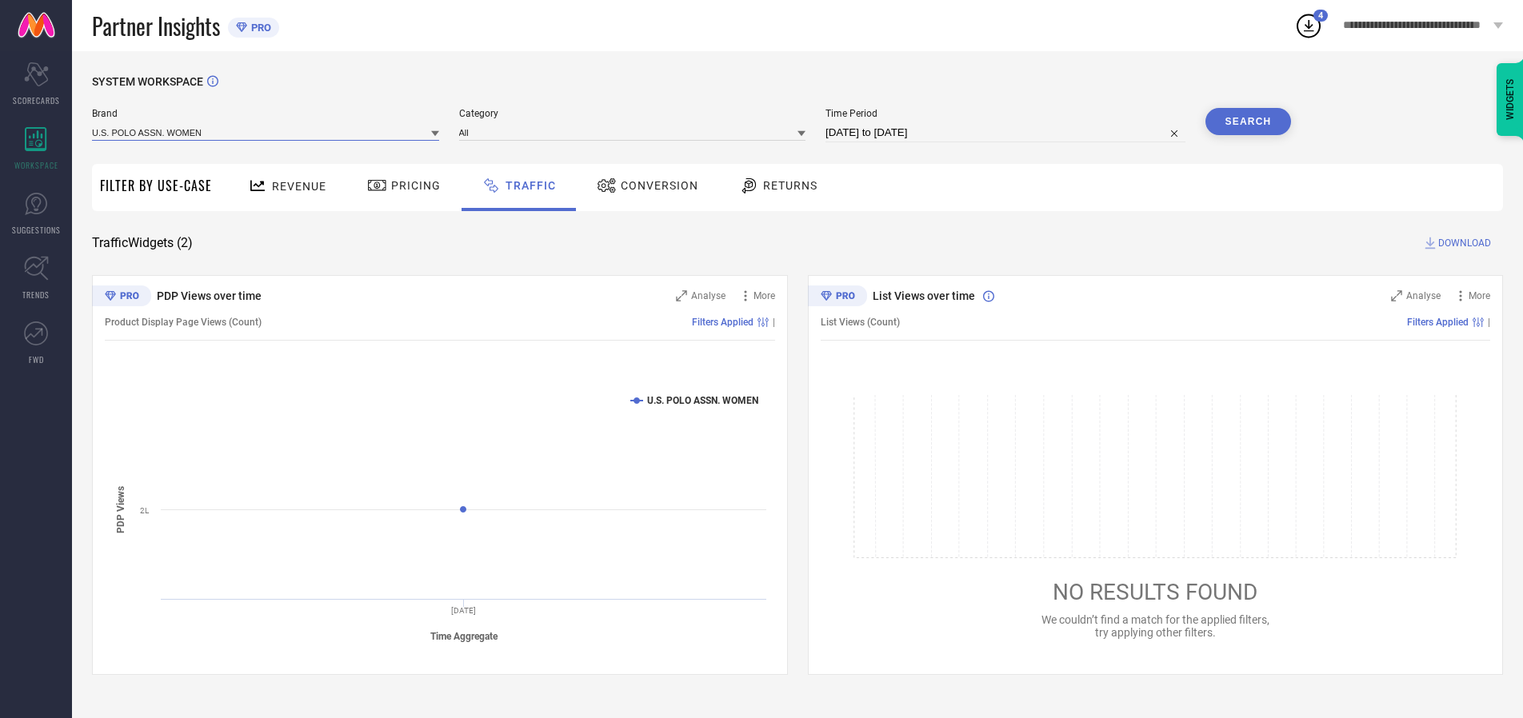
click at [266, 132] on input at bounding box center [265, 132] width 347 height 17
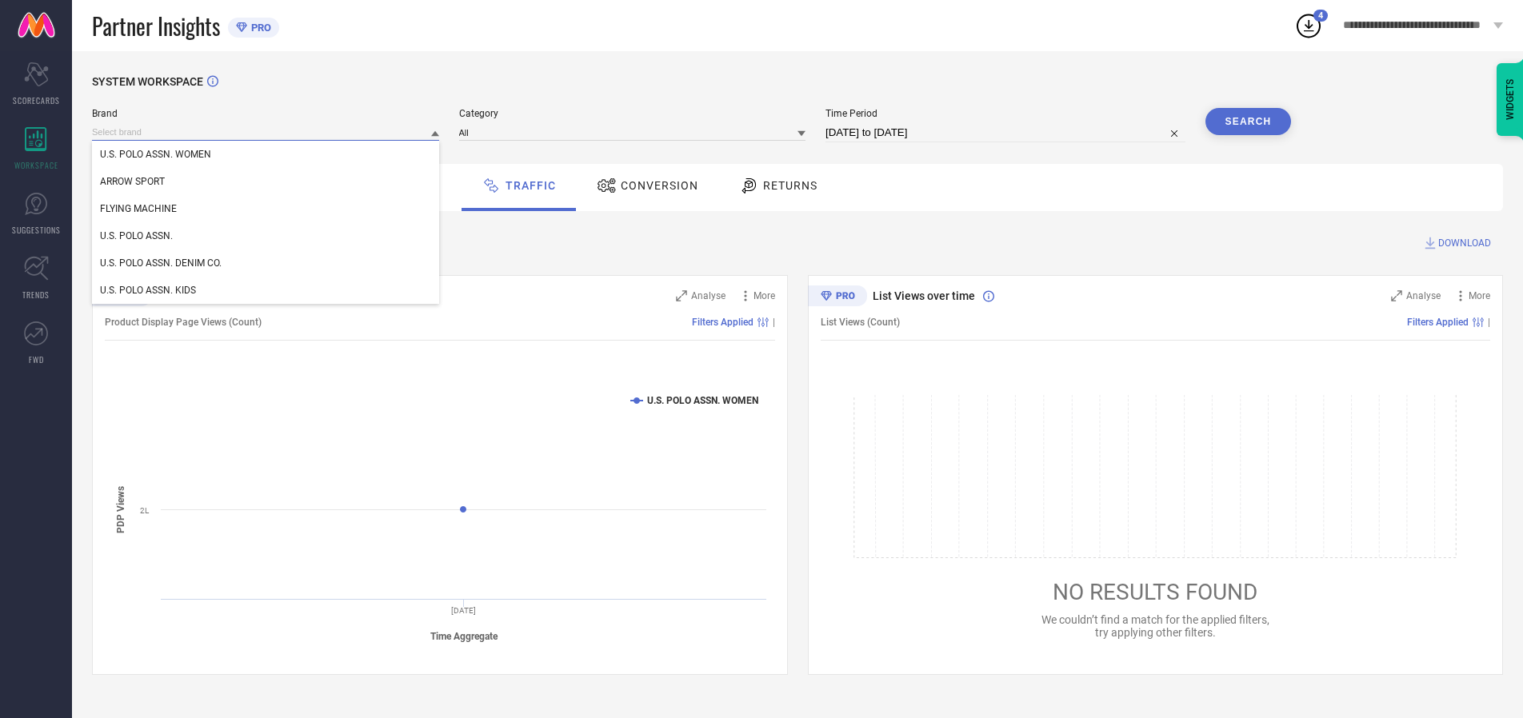
click at [266, 132] on input at bounding box center [265, 132] width 347 height 17
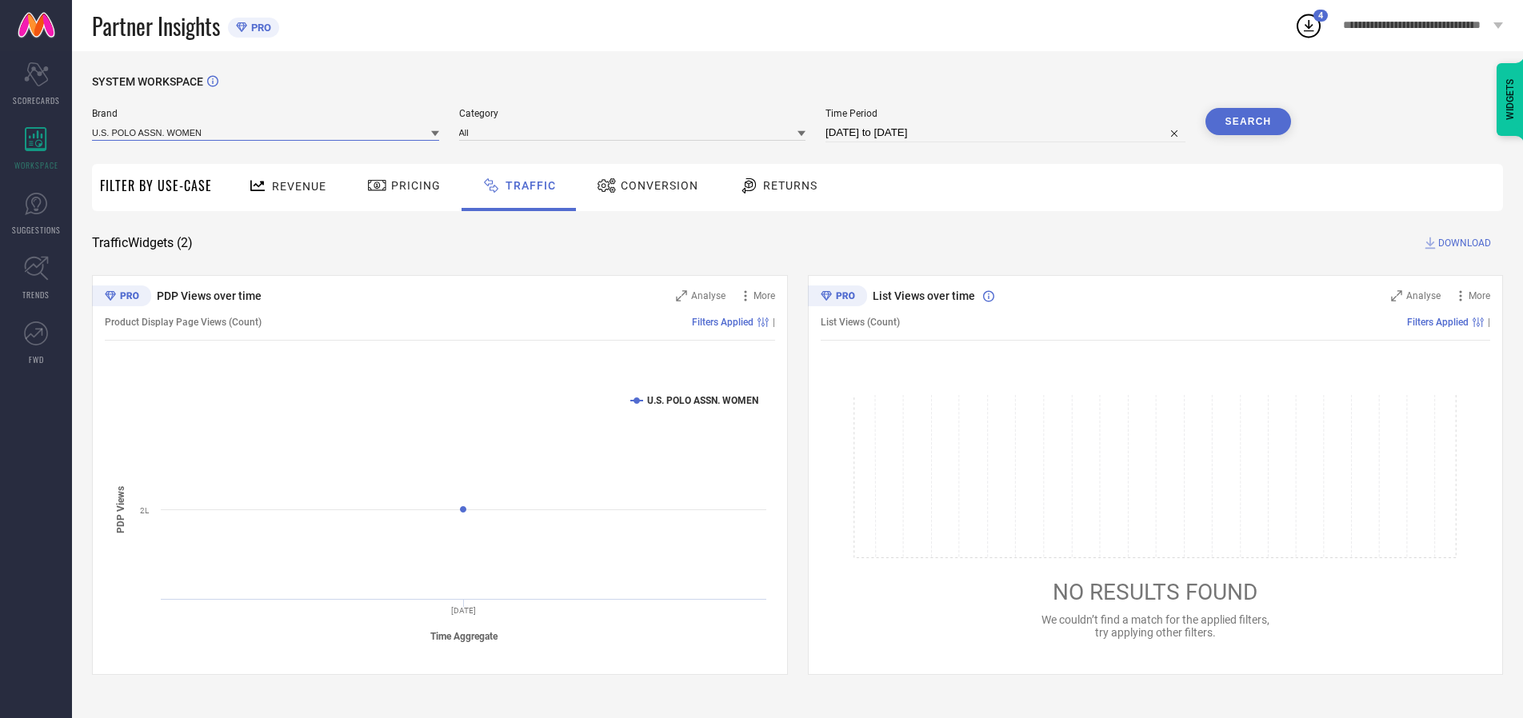
click at [266, 132] on input at bounding box center [265, 132] width 347 height 17
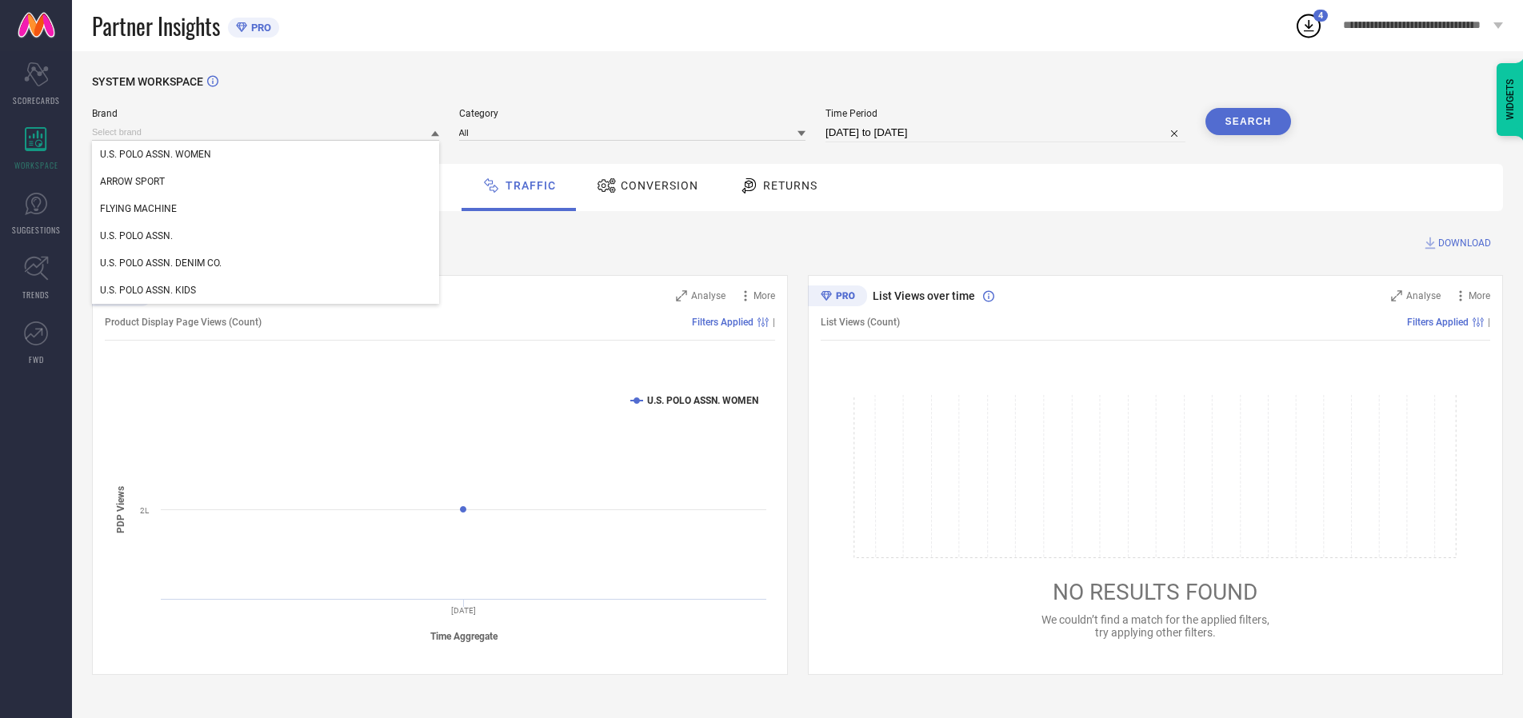
click at [266, 154] on div "U.S. POLO ASSN. WOMEN" at bounding box center [265, 154] width 347 height 27
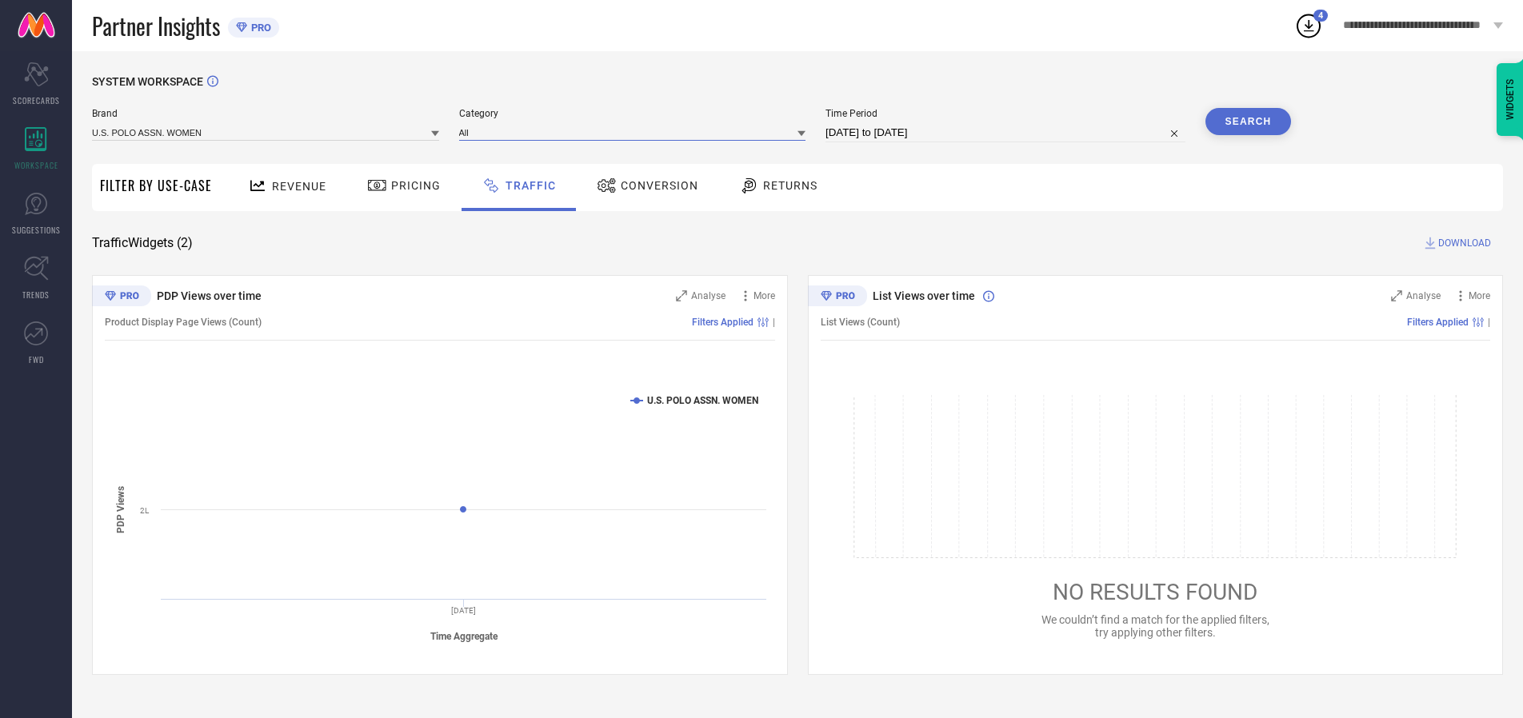
click at [636, 132] on input at bounding box center [632, 132] width 347 height 17
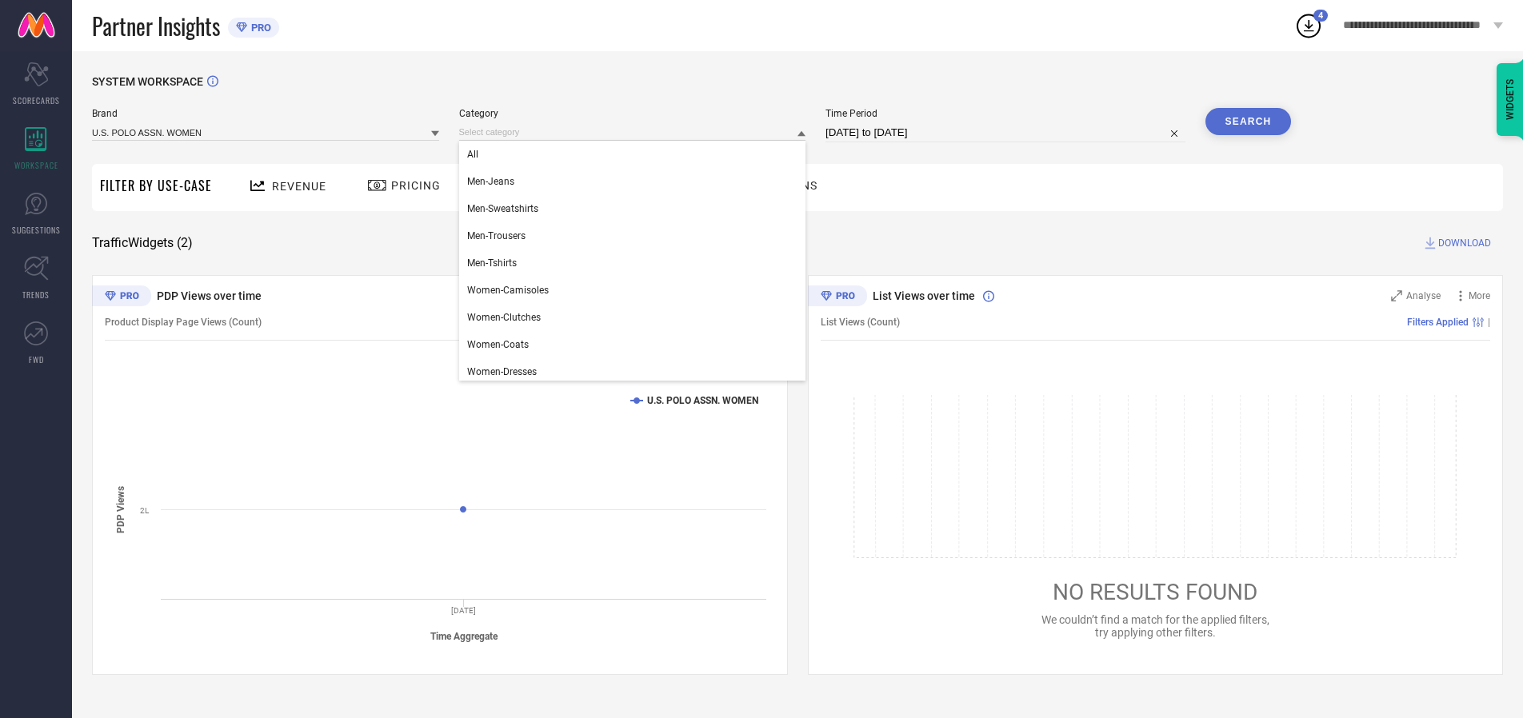
click at [636, 154] on div "All" at bounding box center [632, 154] width 347 height 27
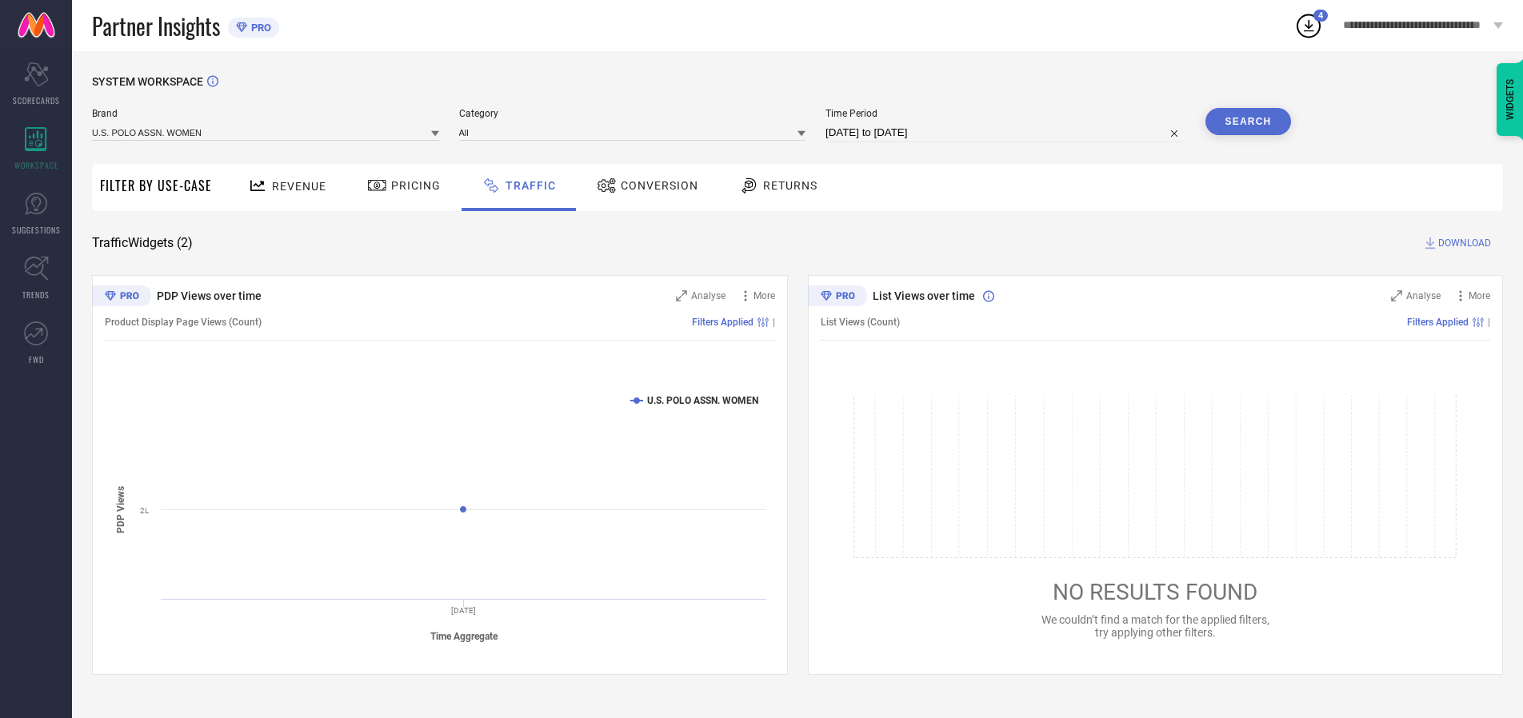
click at [1247, 122] on button "Search" at bounding box center [1248, 121] width 86 height 27
click at [1462, 243] on span "DOWNLOAD" at bounding box center [1464, 243] width 53 height 16
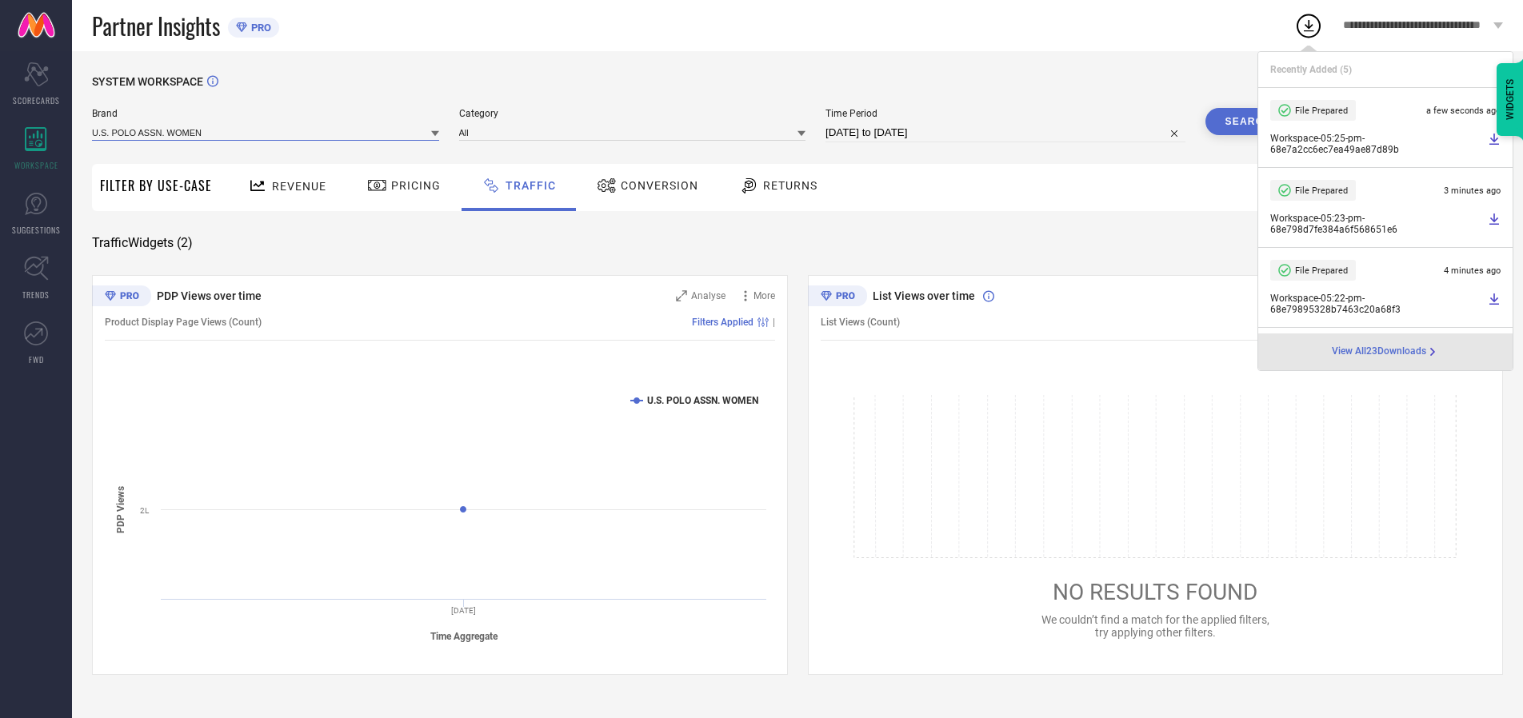
click at [266, 132] on input at bounding box center [265, 132] width 347 height 17
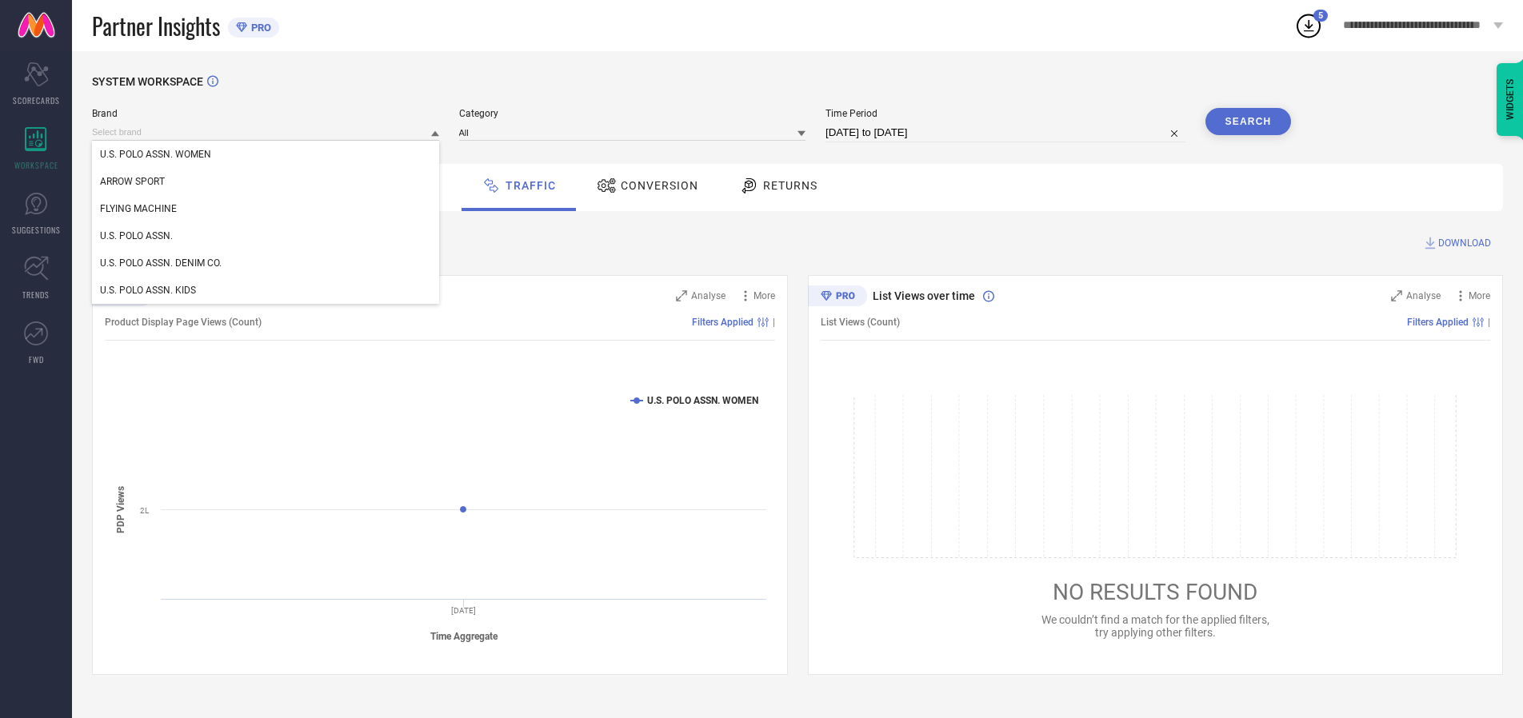
click at [266, 236] on div "U.S. POLO ASSN." at bounding box center [265, 235] width 347 height 27
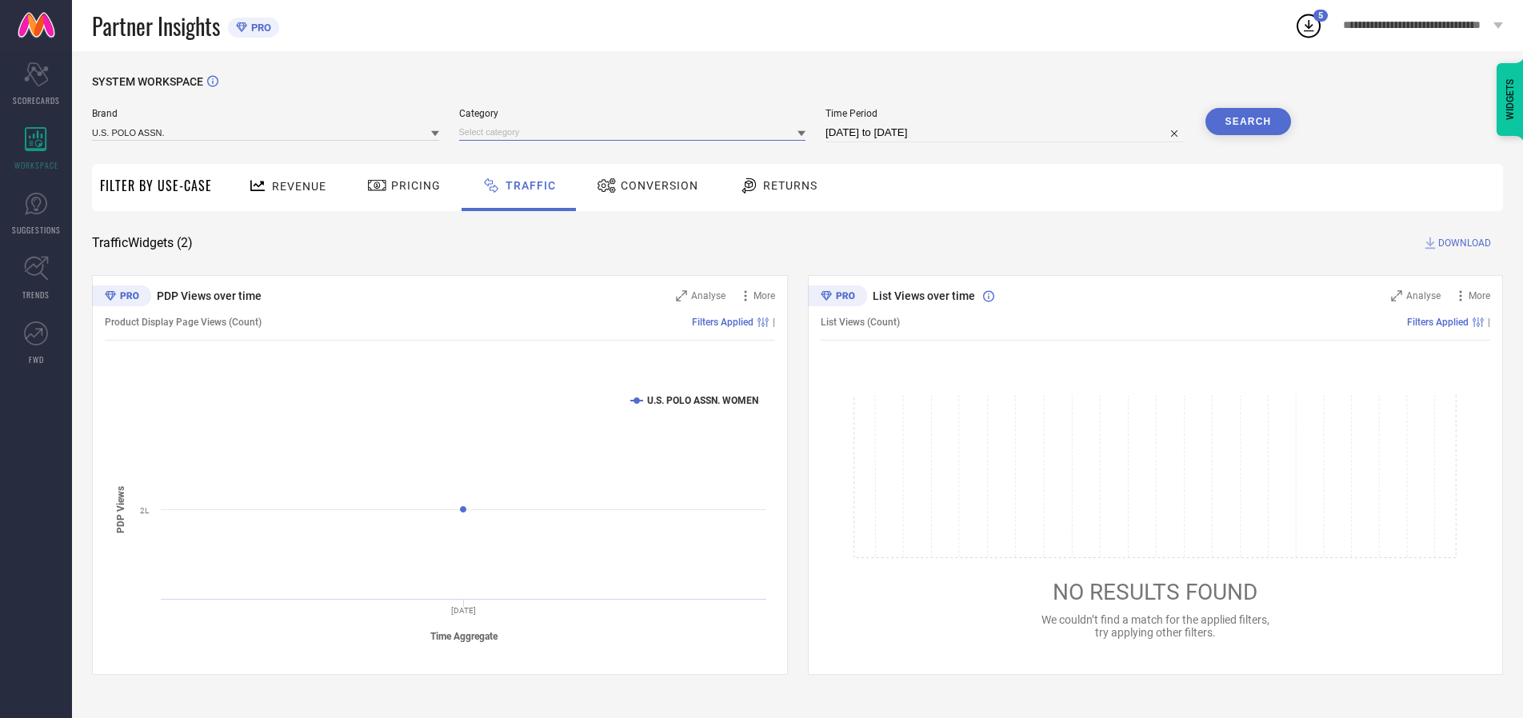
click at [636, 132] on input at bounding box center [632, 132] width 347 height 17
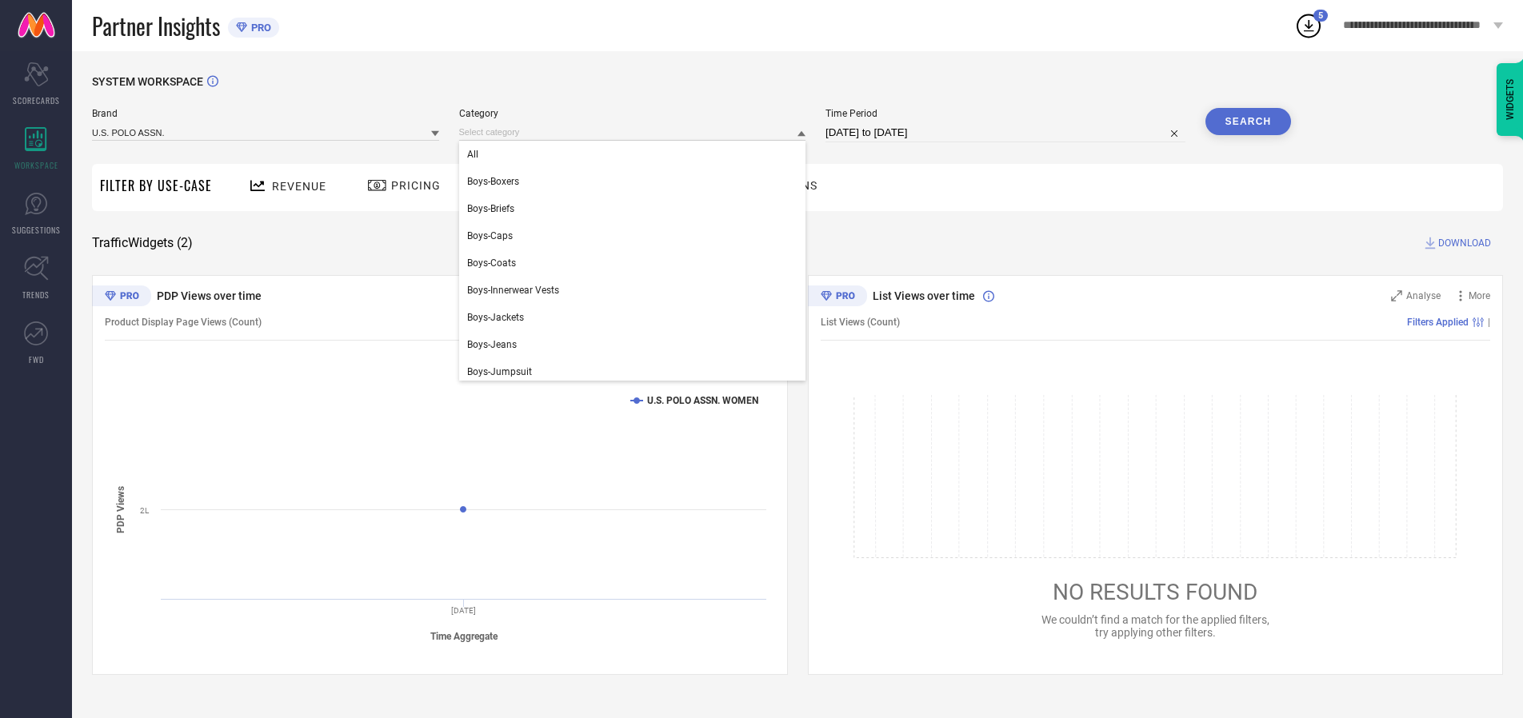
click at [636, 154] on div "All" at bounding box center [632, 154] width 347 height 27
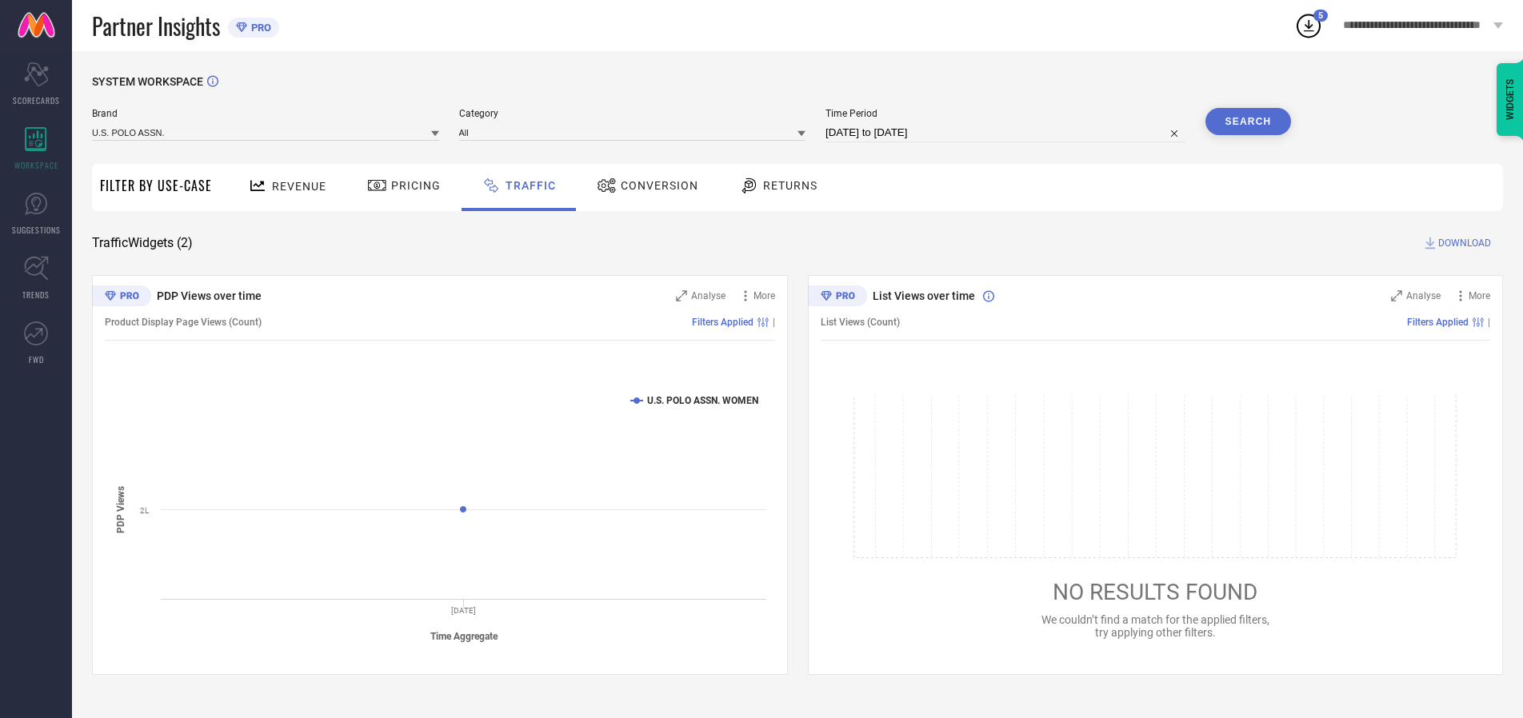
click at [1247, 122] on button "Search" at bounding box center [1248, 121] width 86 height 27
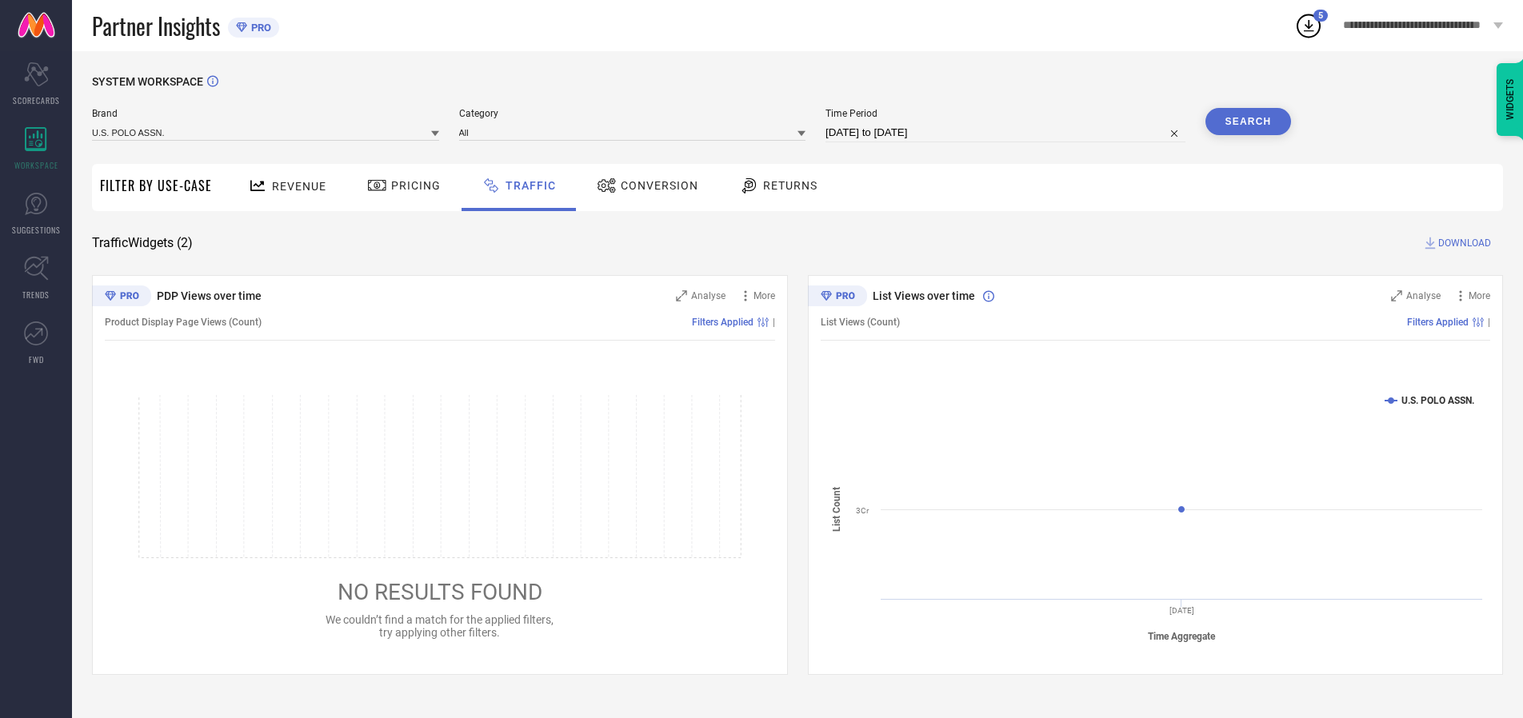
click at [1462, 243] on span "DOWNLOAD" at bounding box center [1464, 243] width 53 height 16
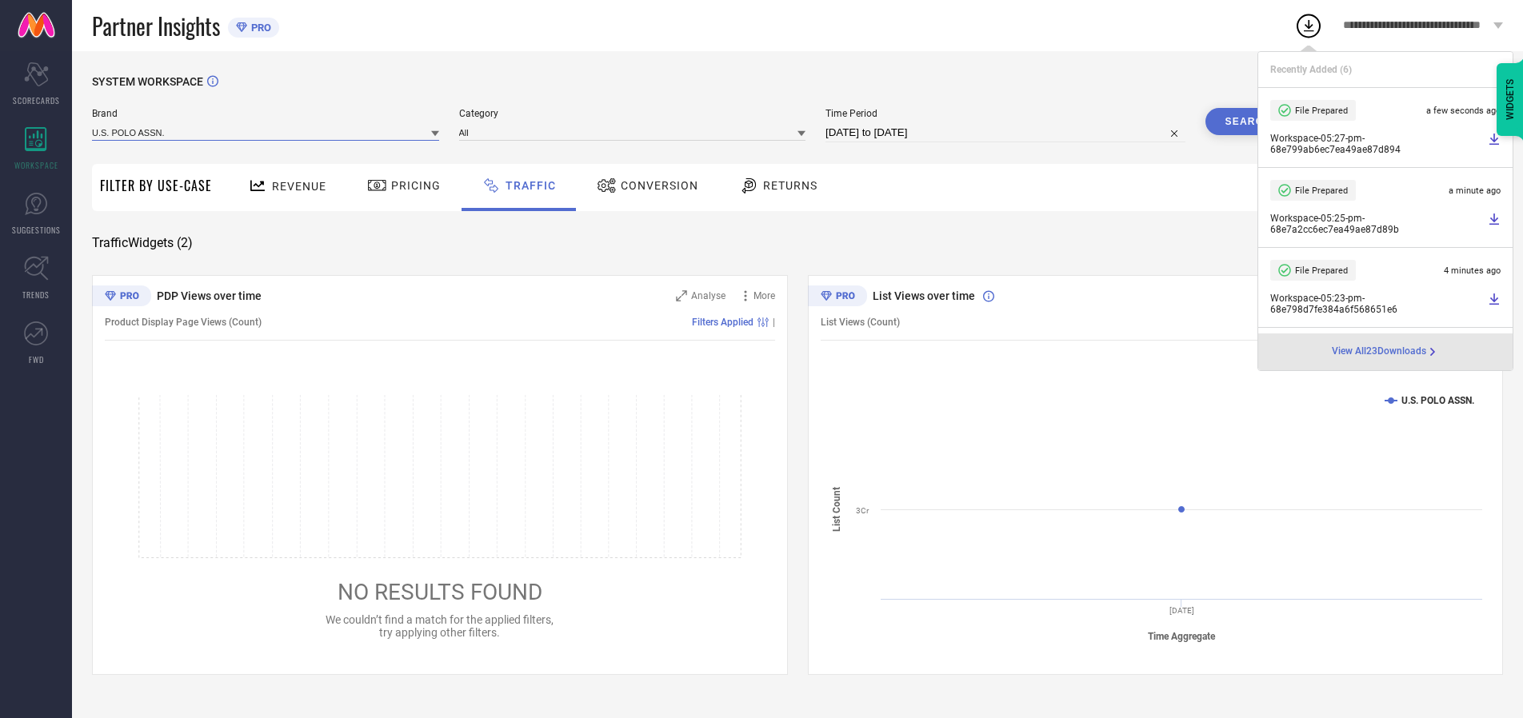
click at [266, 132] on input at bounding box center [265, 132] width 347 height 17
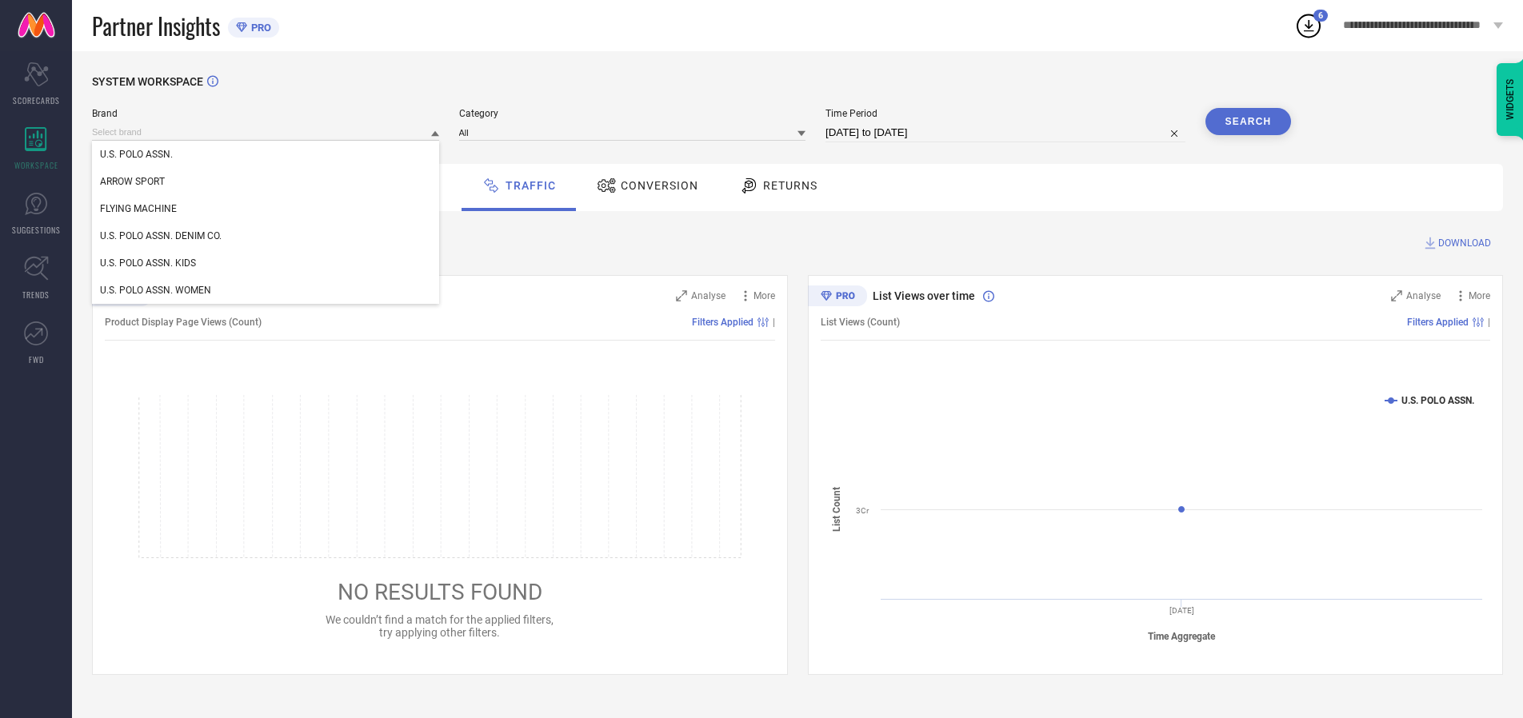
click at [266, 236] on div "U.S. POLO ASSN. DENIM CO." at bounding box center [265, 235] width 347 height 27
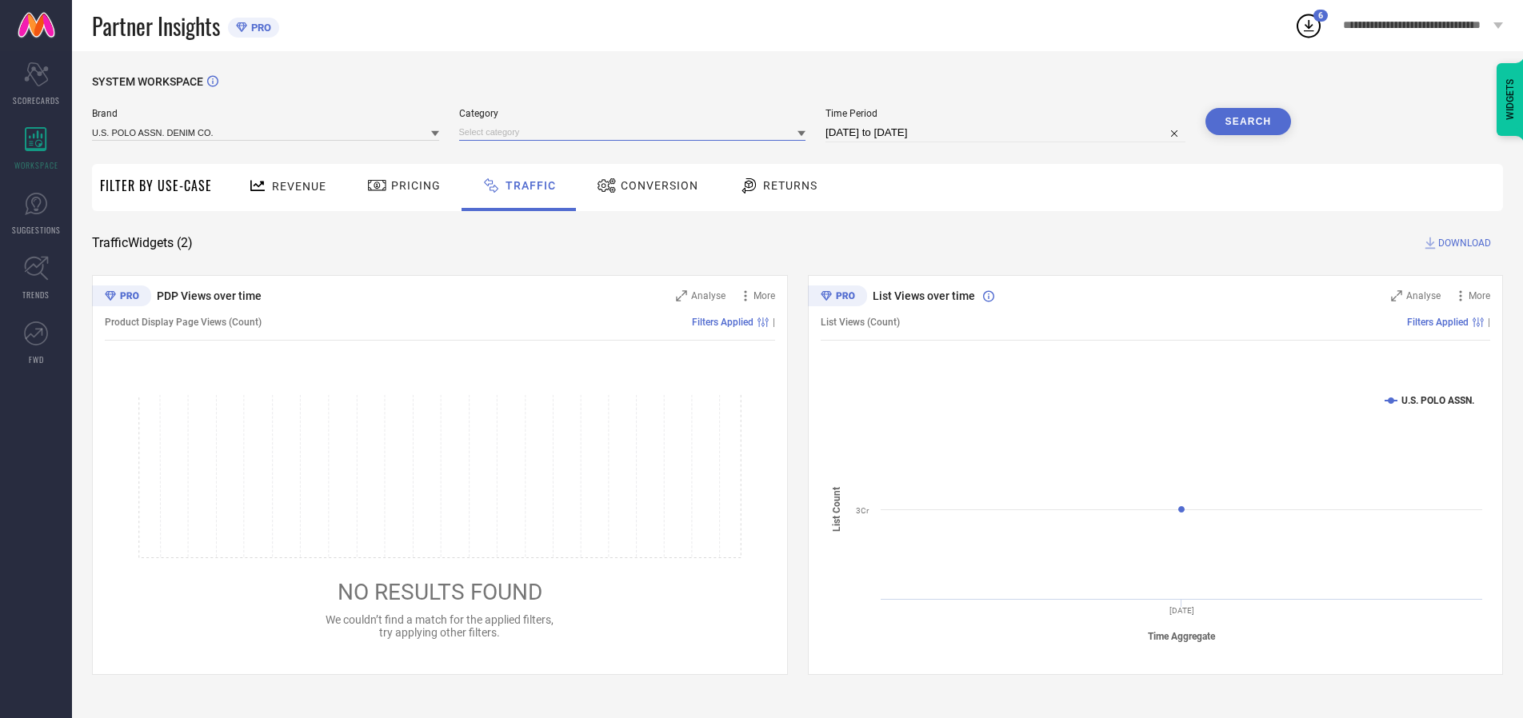
click at [636, 132] on input at bounding box center [632, 132] width 347 height 17
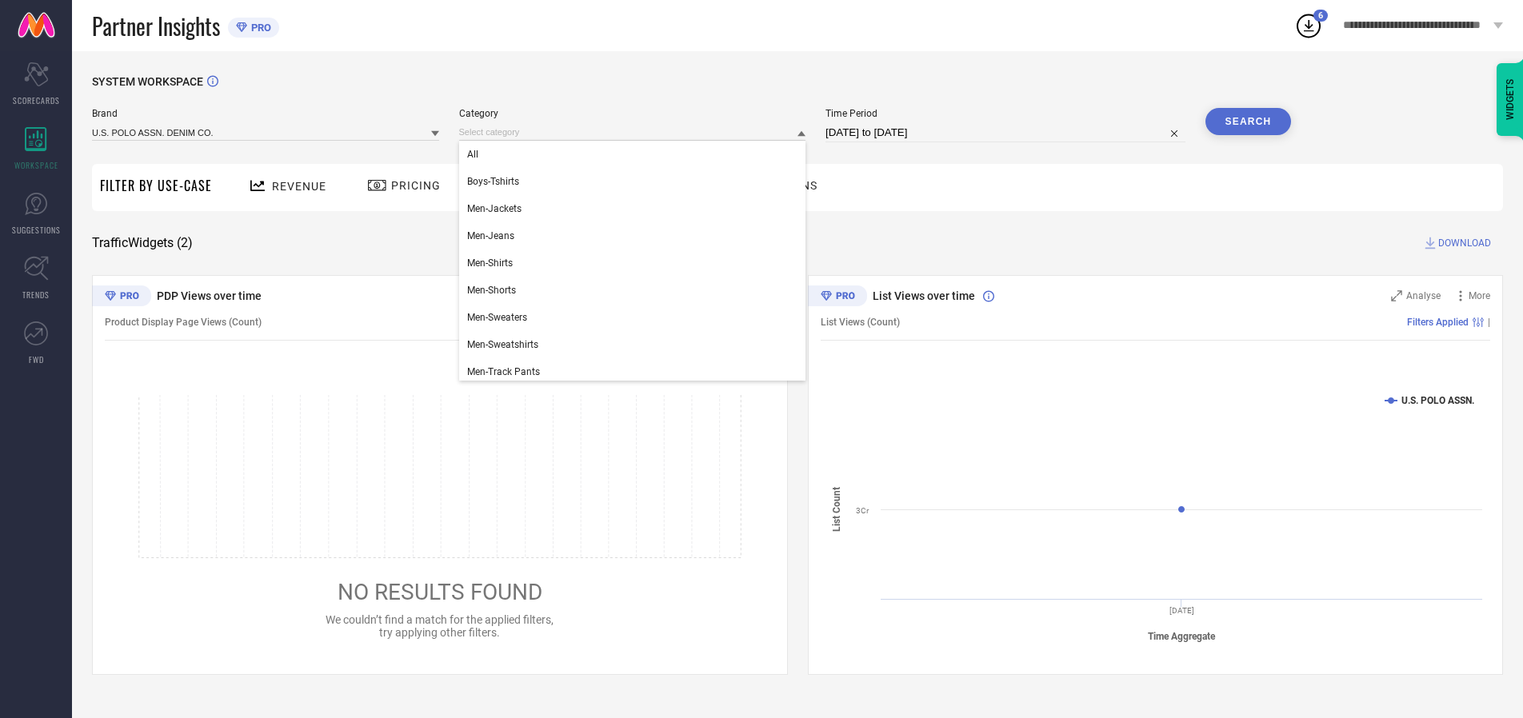
click at [636, 154] on div "All" at bounding box center [632, 154] width 347 height 27
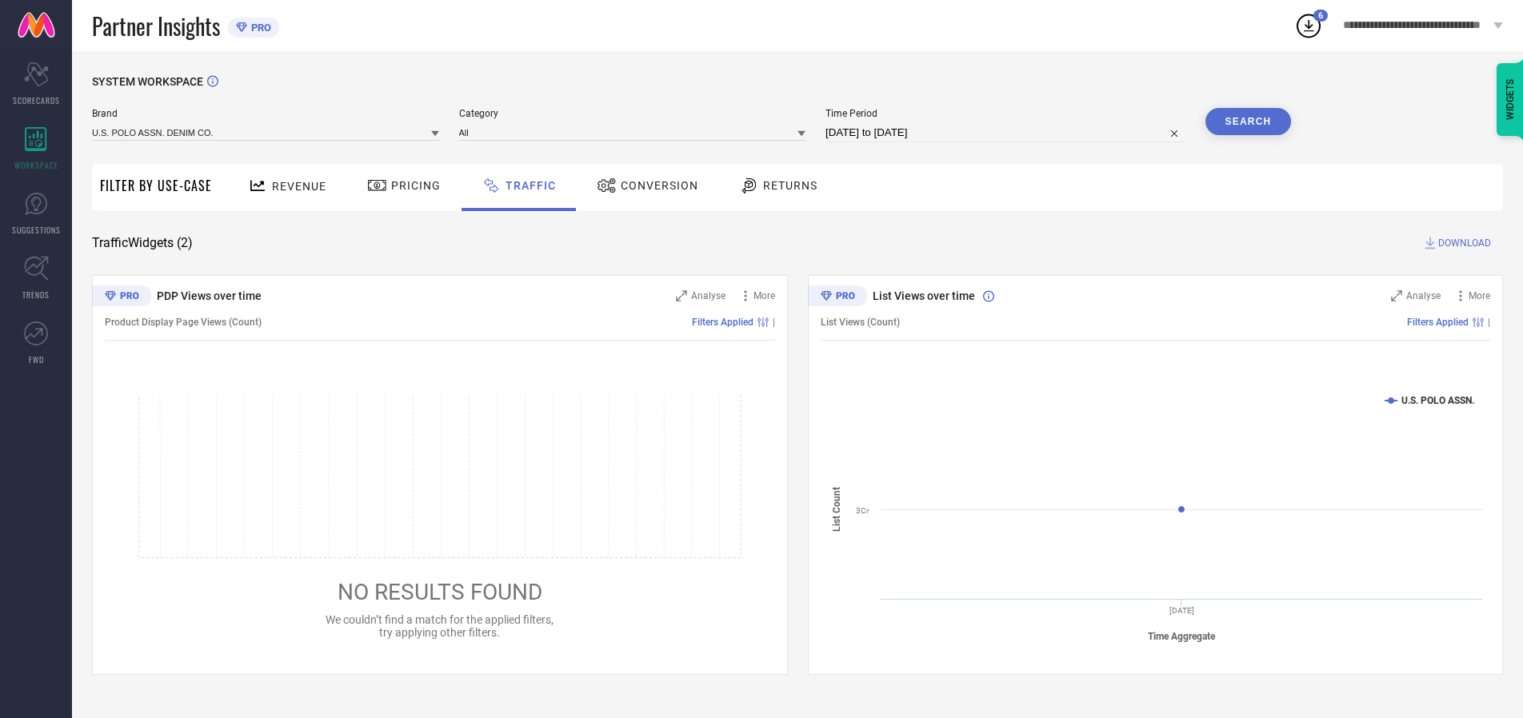
click at [1247, 122] on button "Search" at bounding box center [1248, 121] width 86 height 27
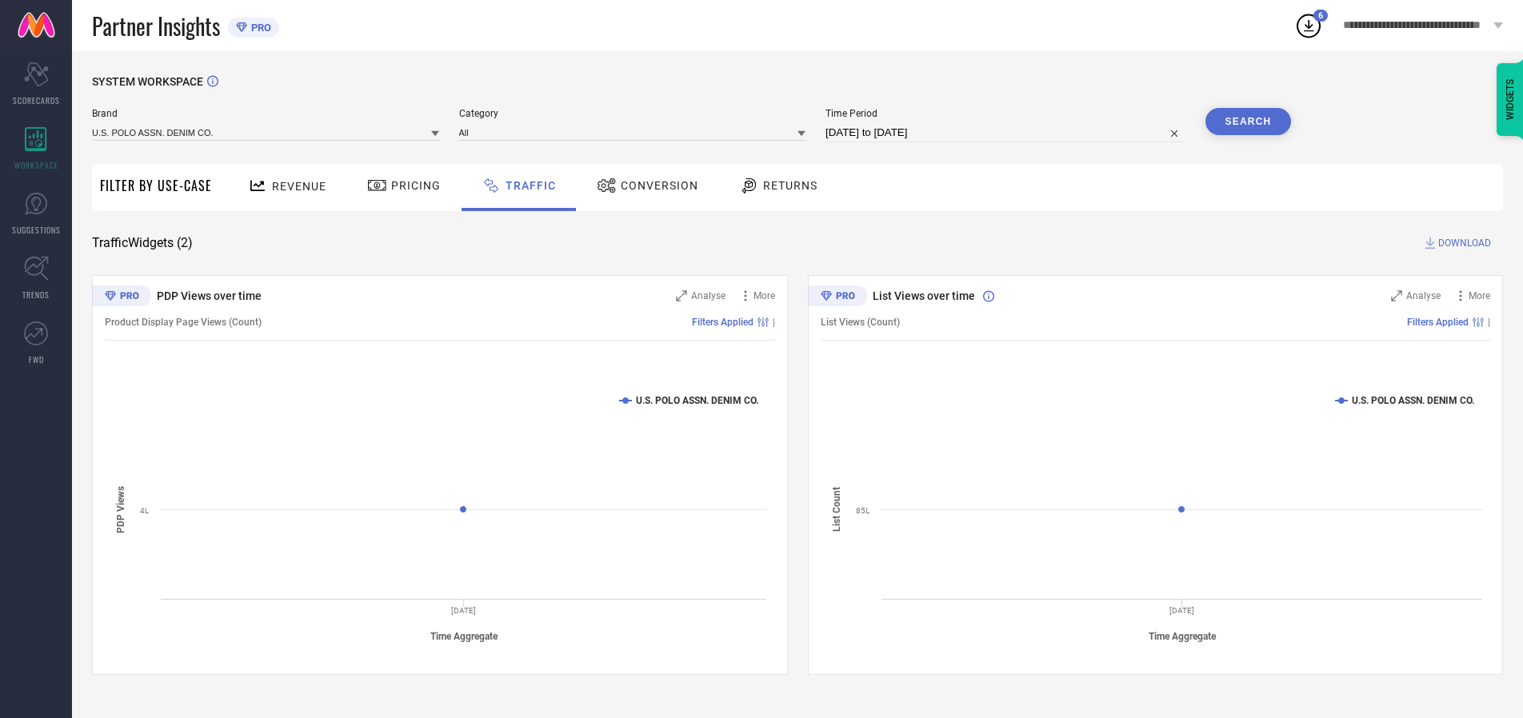
click at [1462, 243] on span "DOWNLOAD" at bounding box center [1464, 243] width 53 height 16
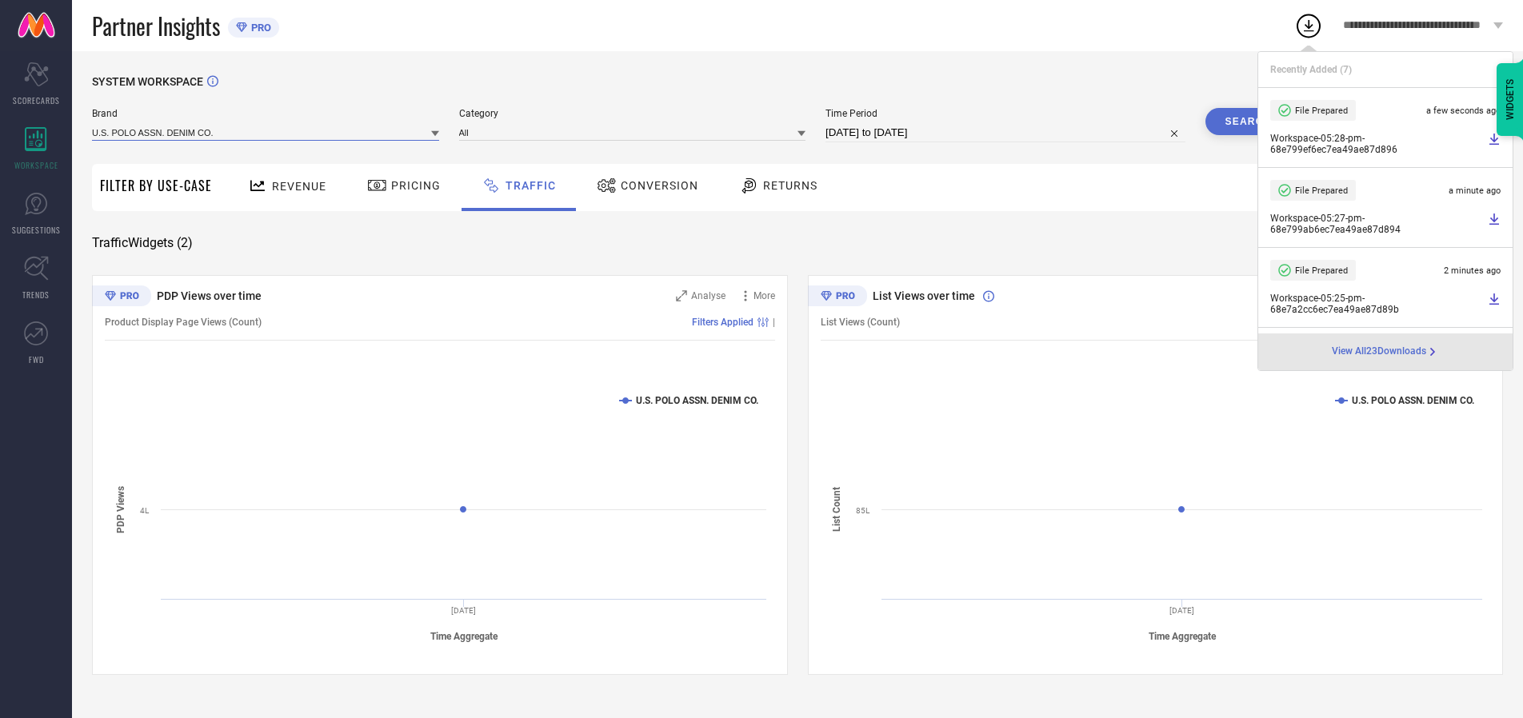
click at [266, 132] on input at bounding box center [265, 132] width 347 height 17
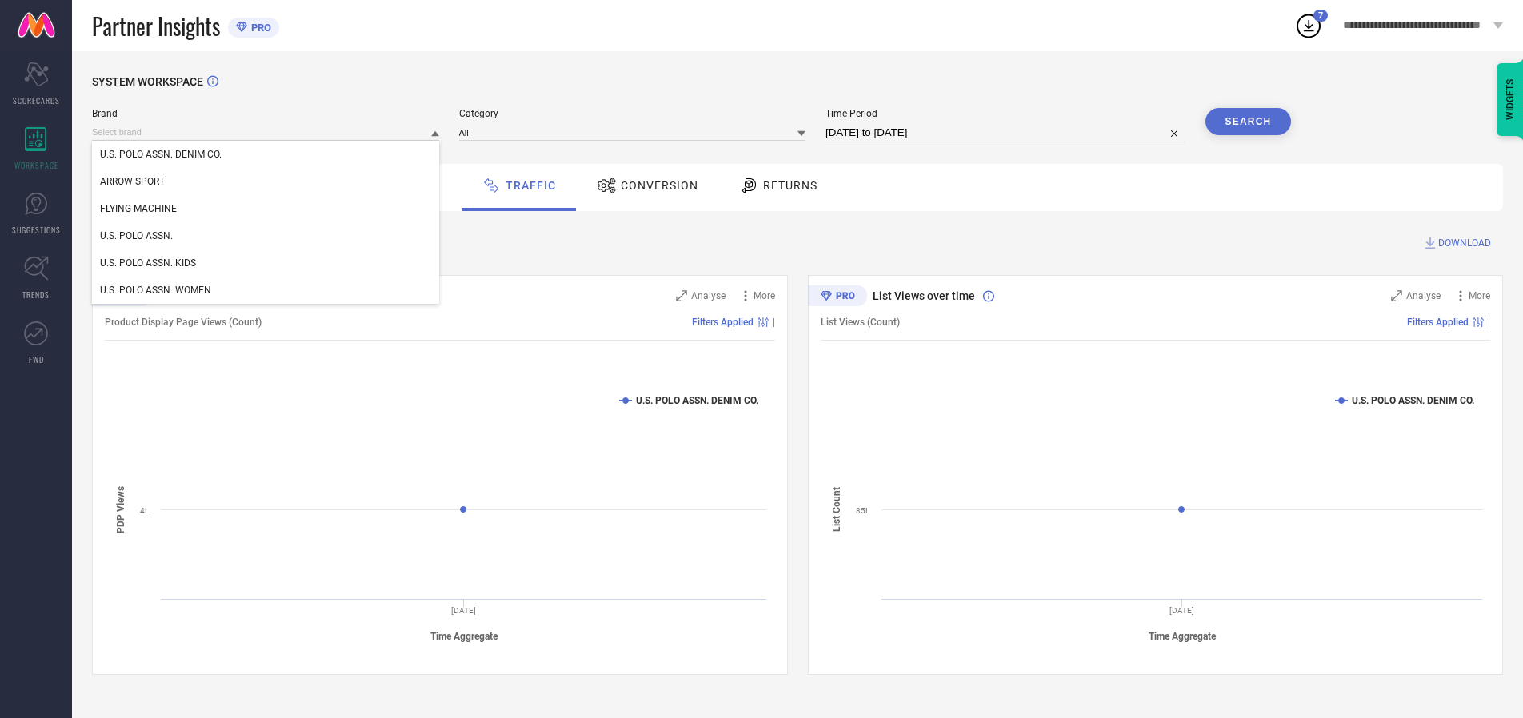
click at [266, 263] on div "U.S. POLO ASSN. KIDS" at bounding box center [265, 262] width 347 height 27
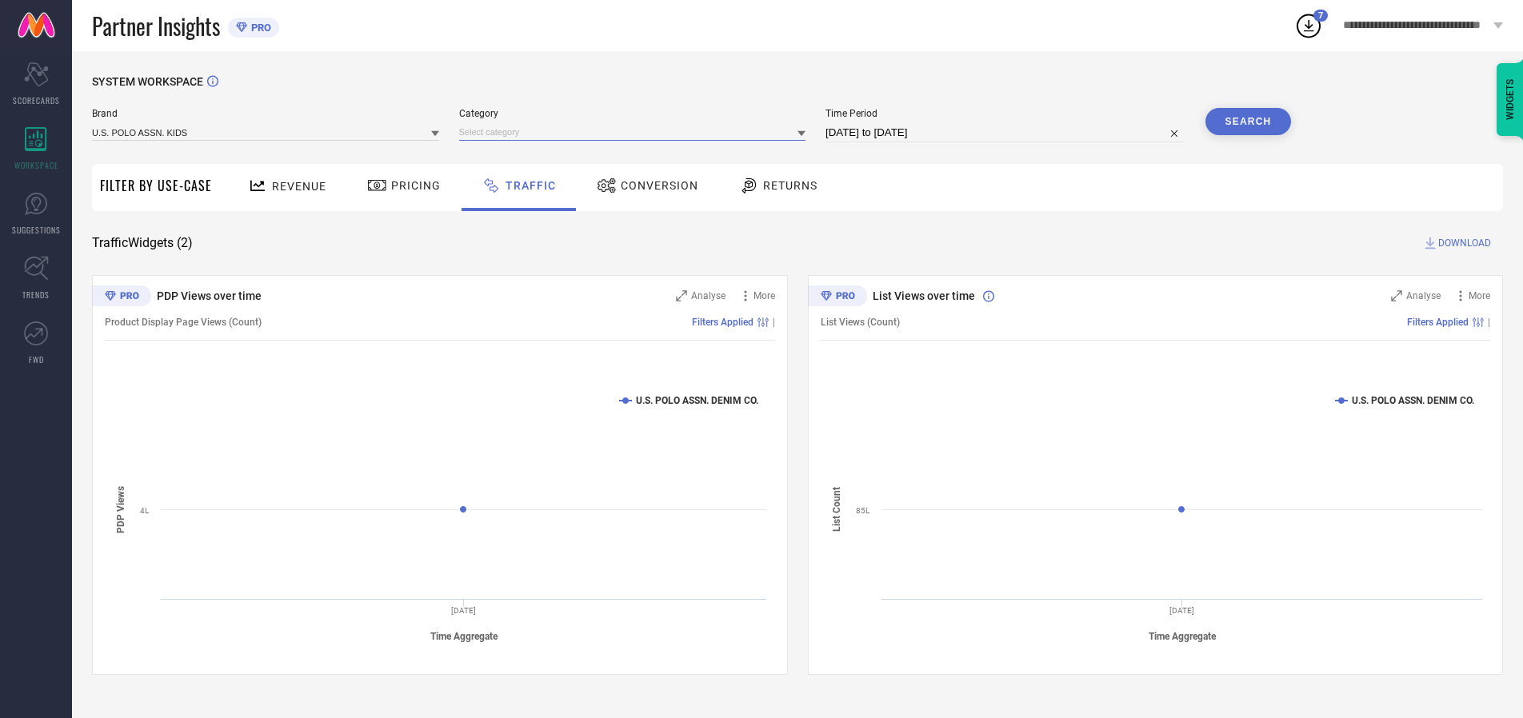
click at [636, 132] on input at bounding box center [632, 132] width 347 height 17
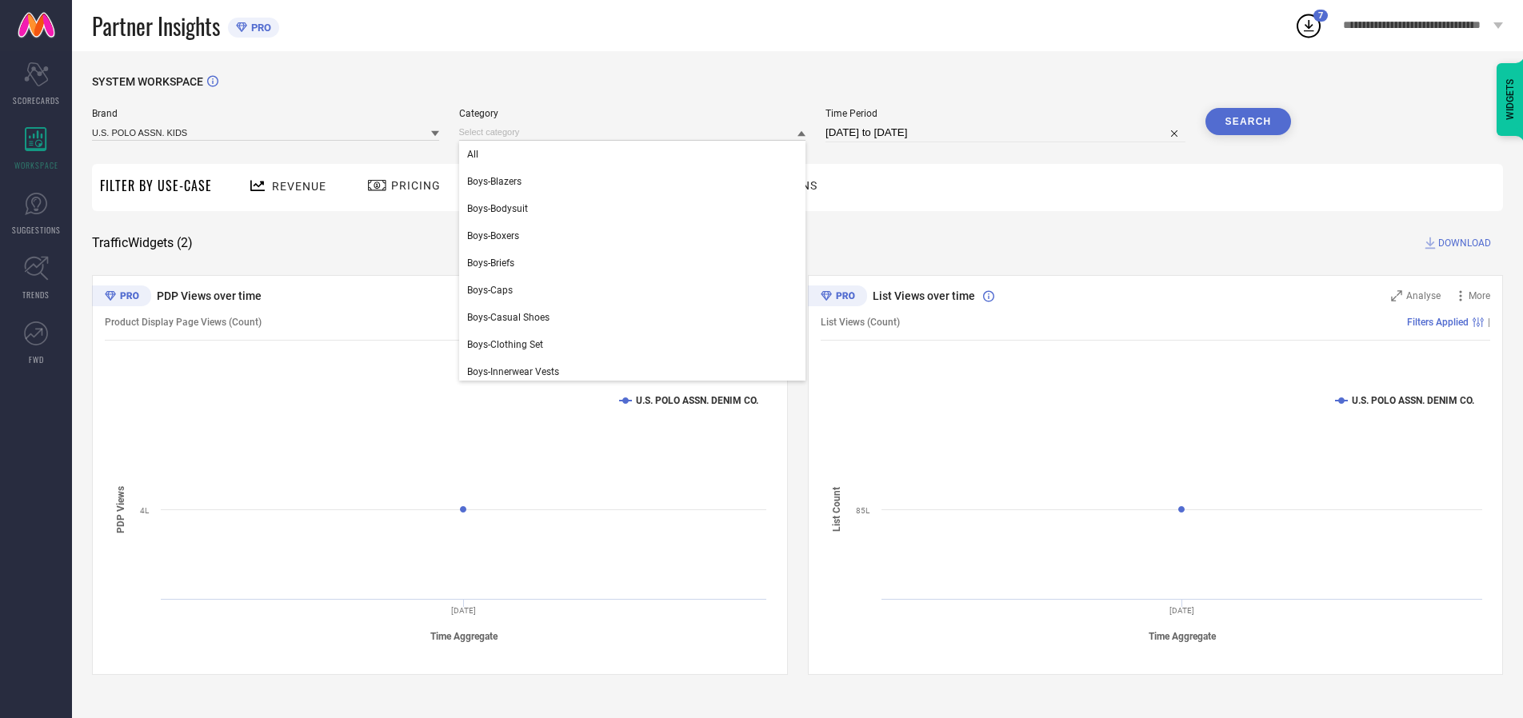
click at [636, 154] on div "All" at bounding box center [632, 154] width 347 height 27
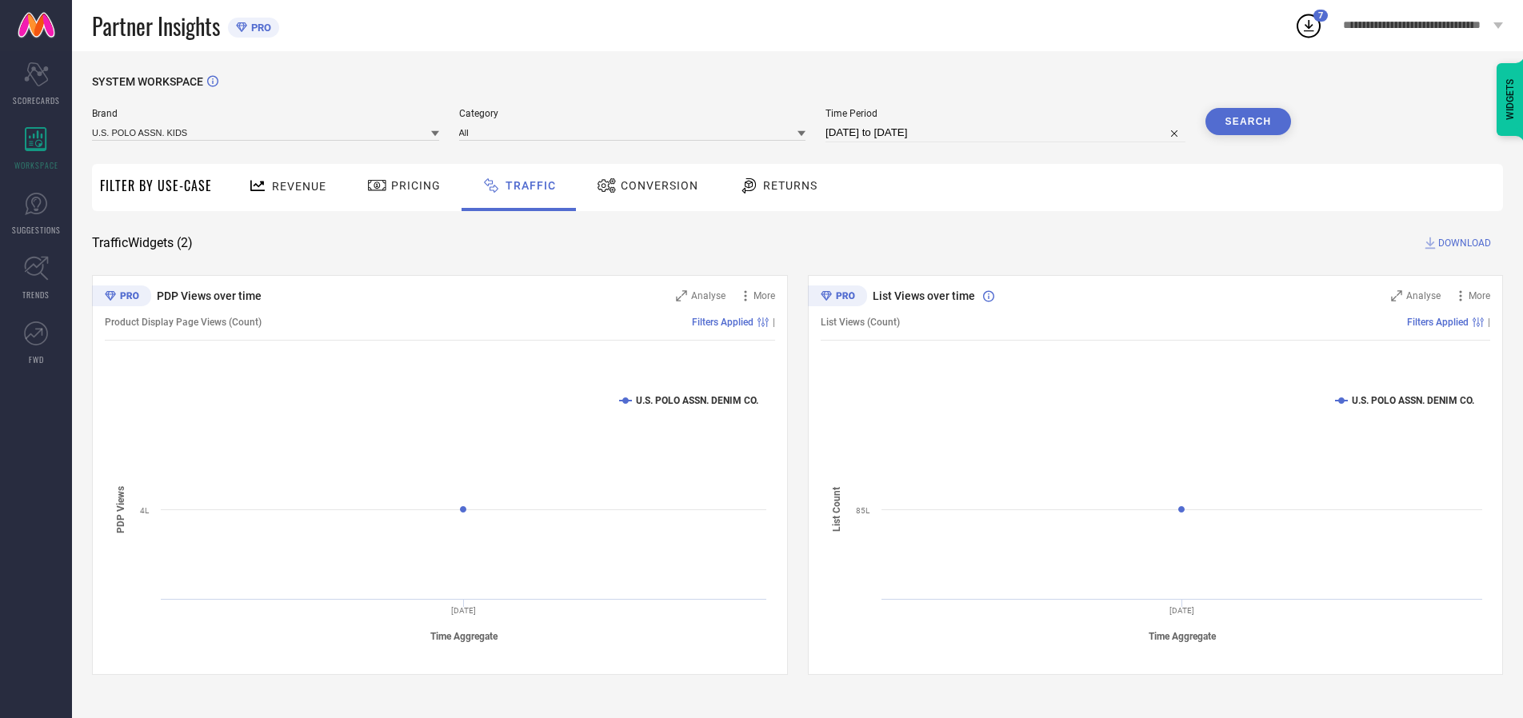
click at [1247, 122] on button "Search" at bounding box center [1248, 121] width 86 height 27
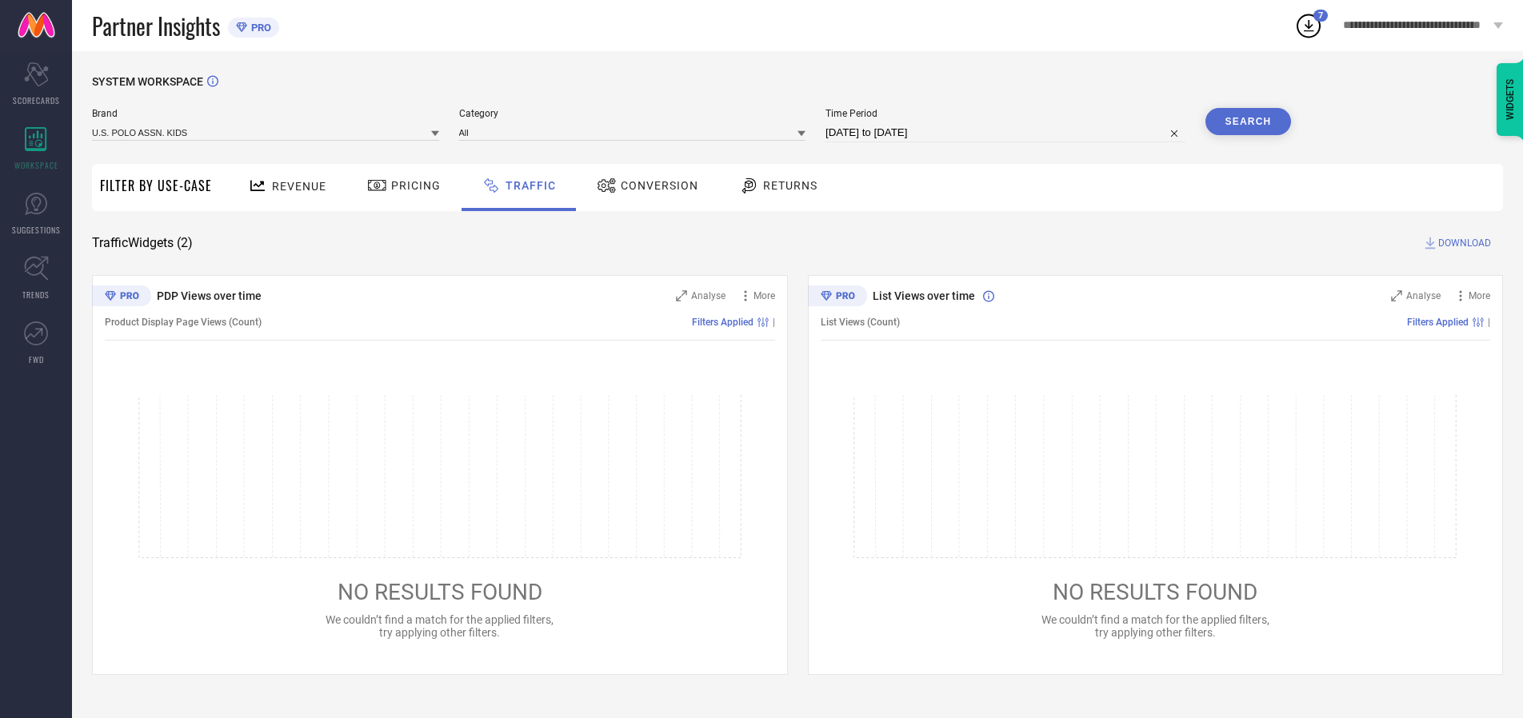
click at [1462, 243] on span "DOWNLOAD" at bounding box center [1464, 243] width 53 height 16
click at [1008, 133] on input at bounding box center [1005, 132] width 360 height 19
select select "9"
select select "2025"
select select "10"
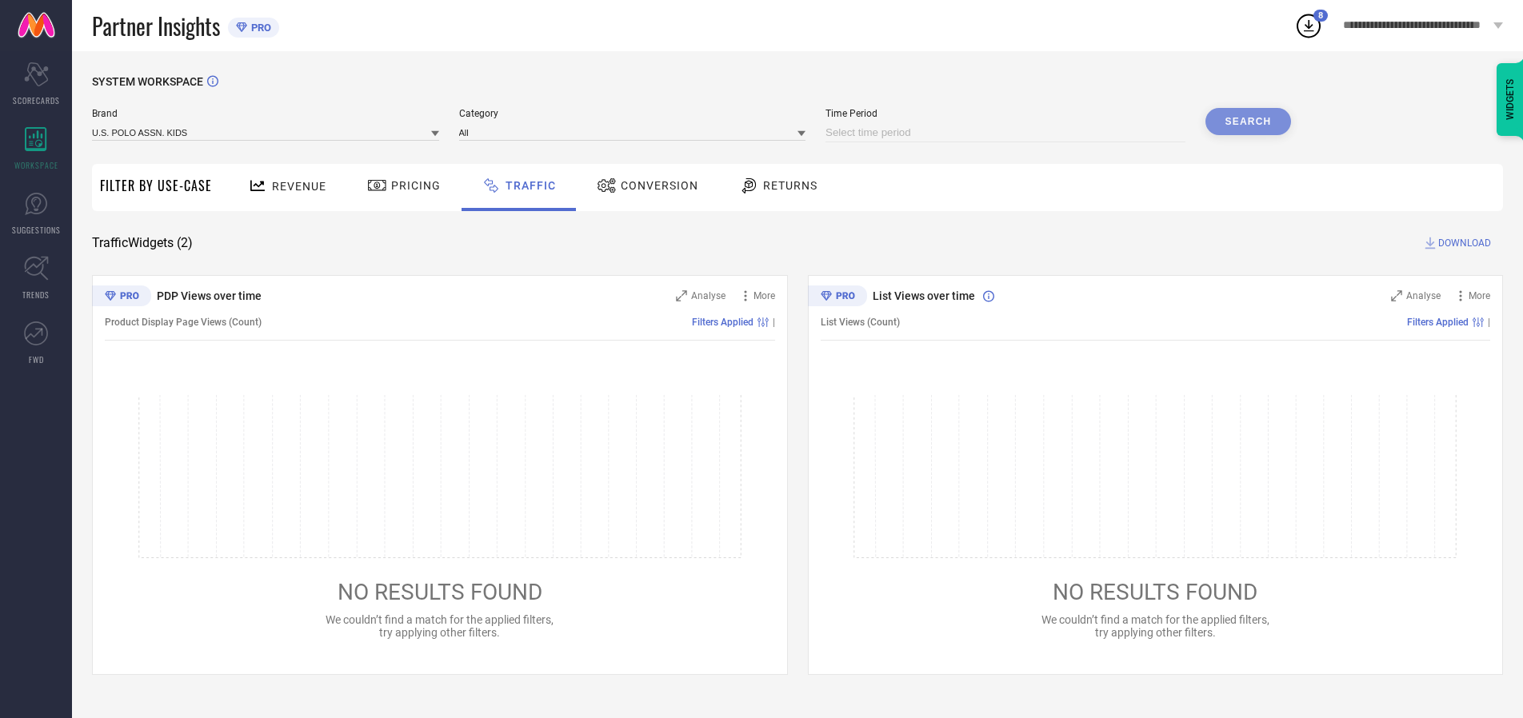
select select "2025"
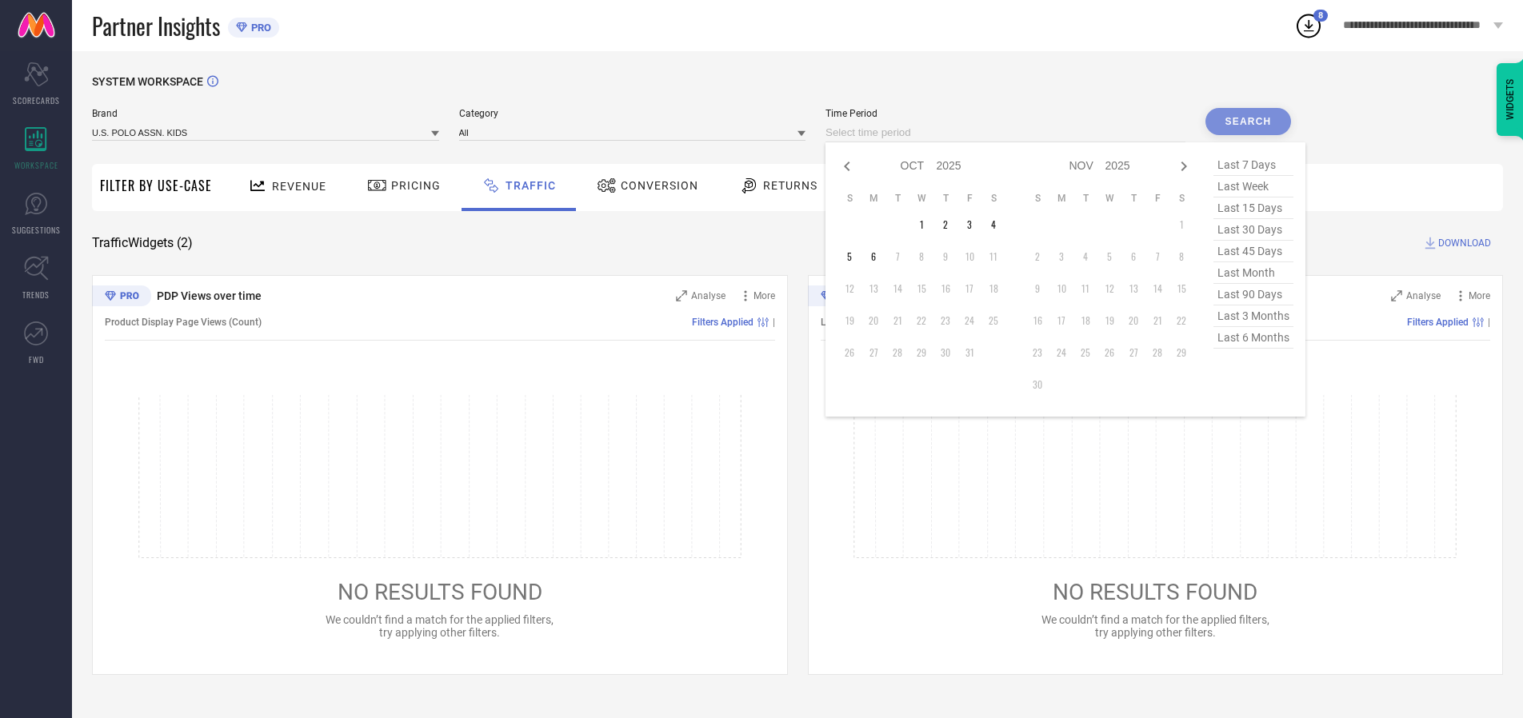
select select "8"
select select "2025"
select select "9"
select select "2025"
click at [878, 353] on td "29" at bounding box center [873, 353] width 24 height 24
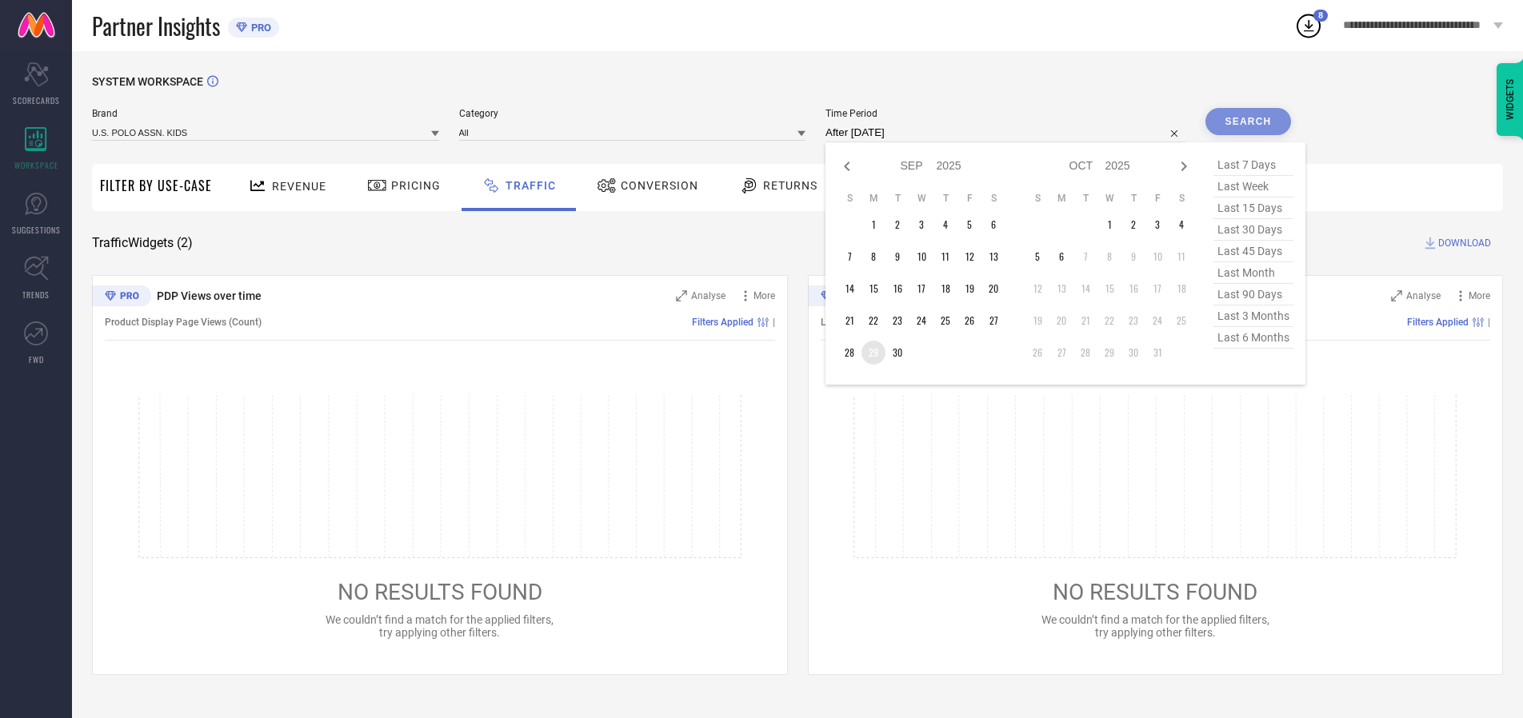
type input "[DATE] to [DATE]"
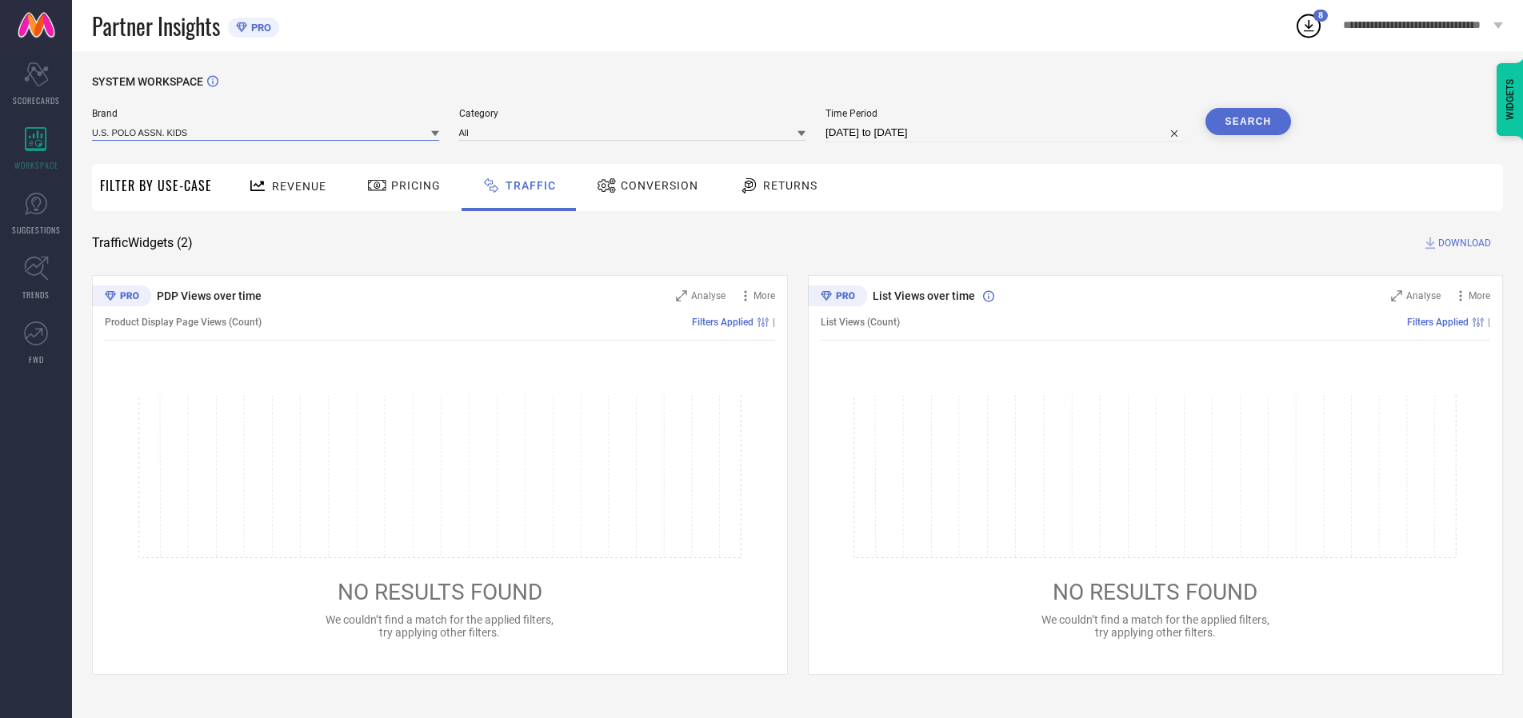
click at [266, 132] on input at bounding box center [265, 132] width 347 height 17
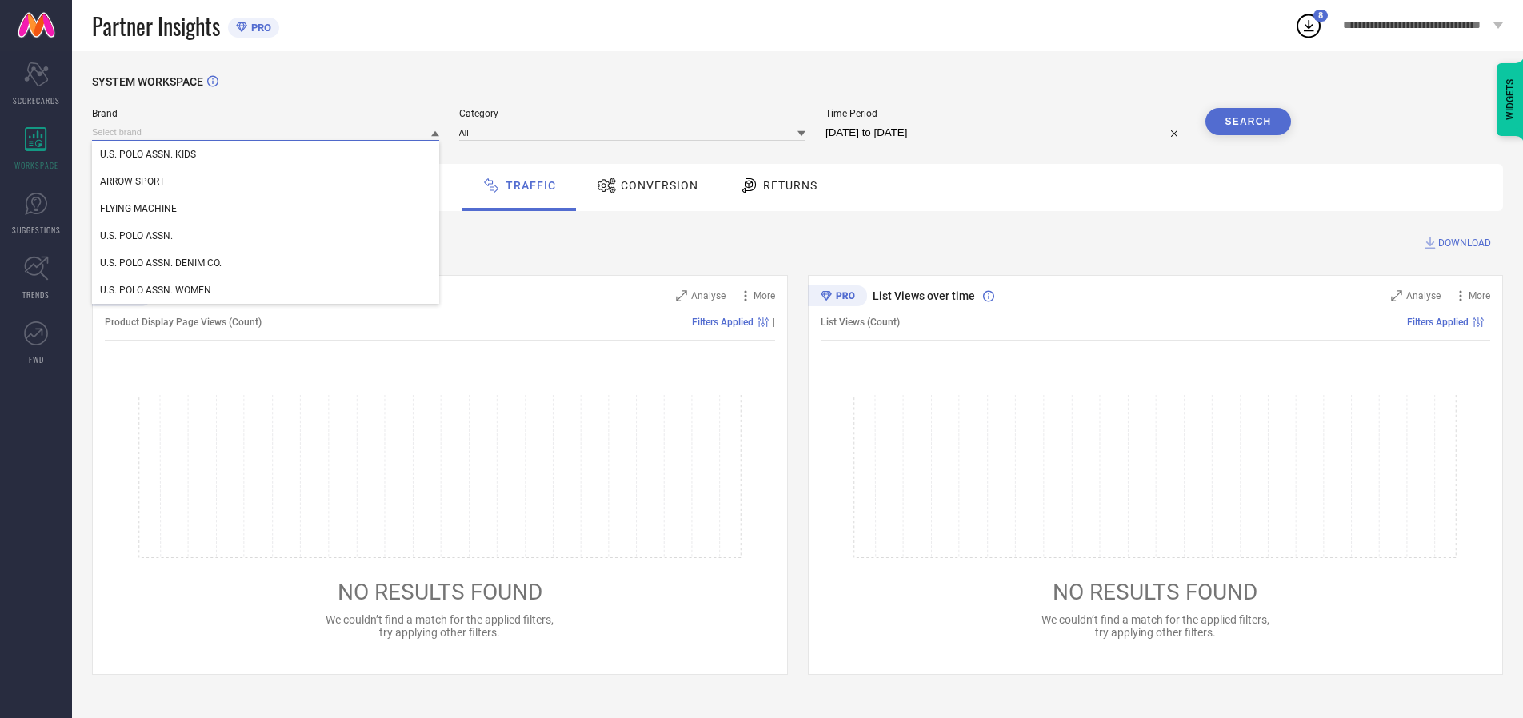
click at [266, 132] on input at bounding box center [265, 132] width 347 height 17
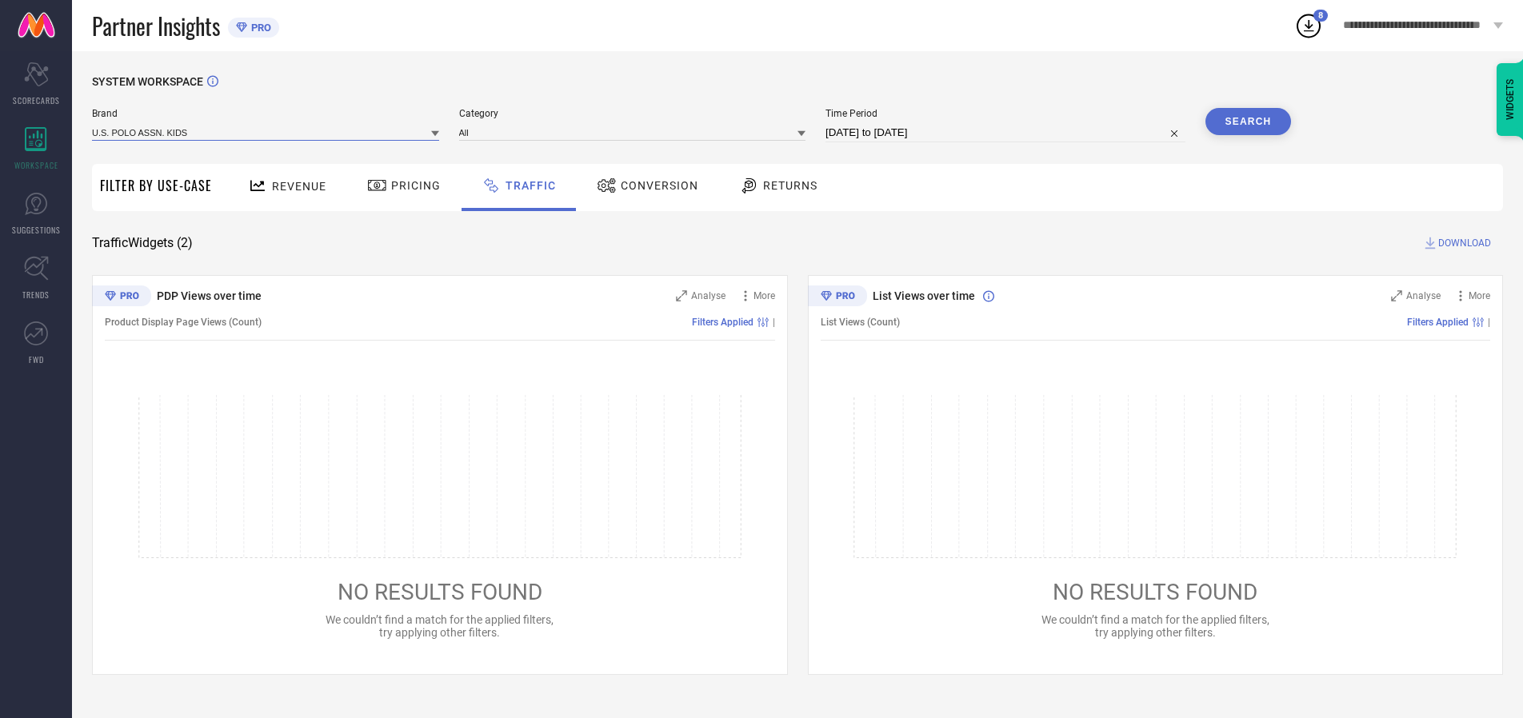
click at [266, 132] on input at bounding box center [265, 132] width 347 height 17
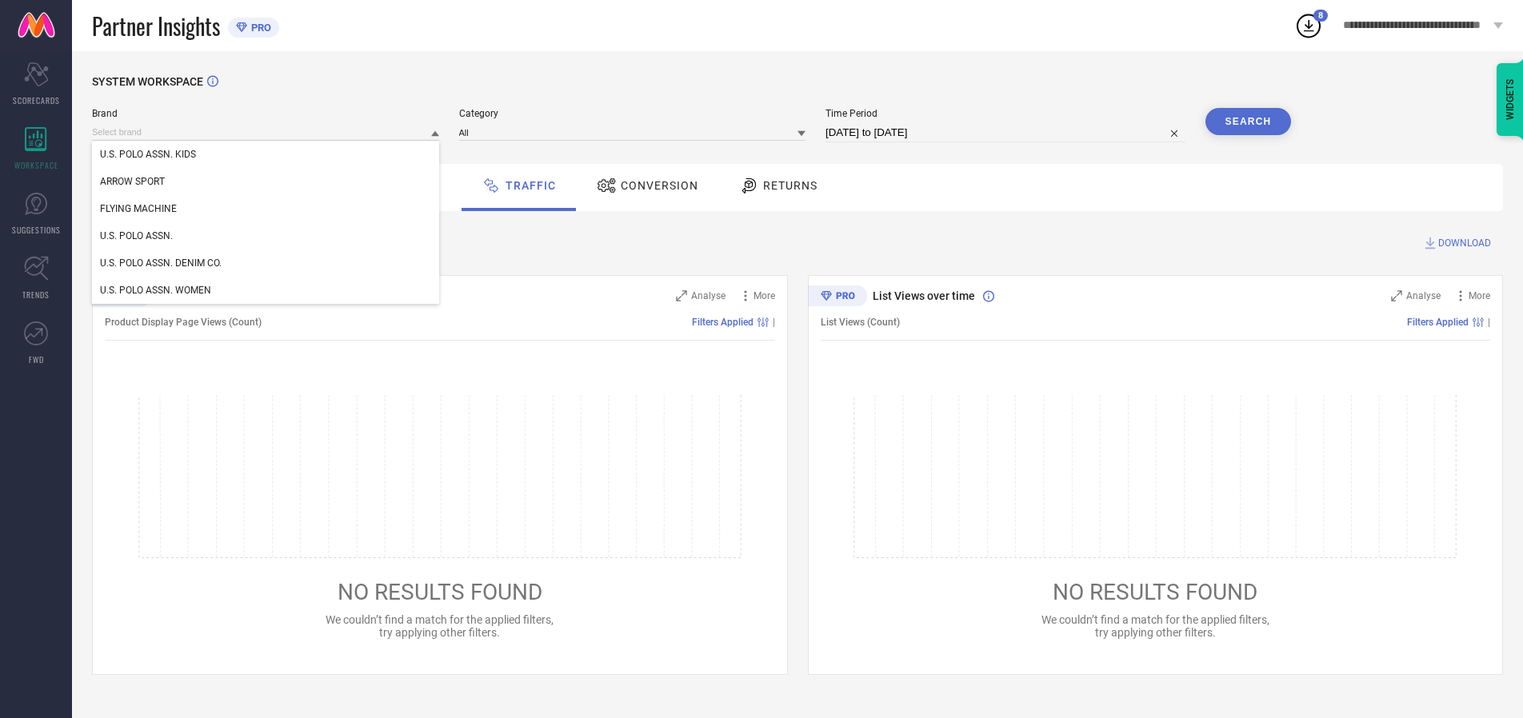
click at [266, 154] on div "U.S. POLO ASSN. KIDS" at bounding box center [265, 154] width 347 height 27
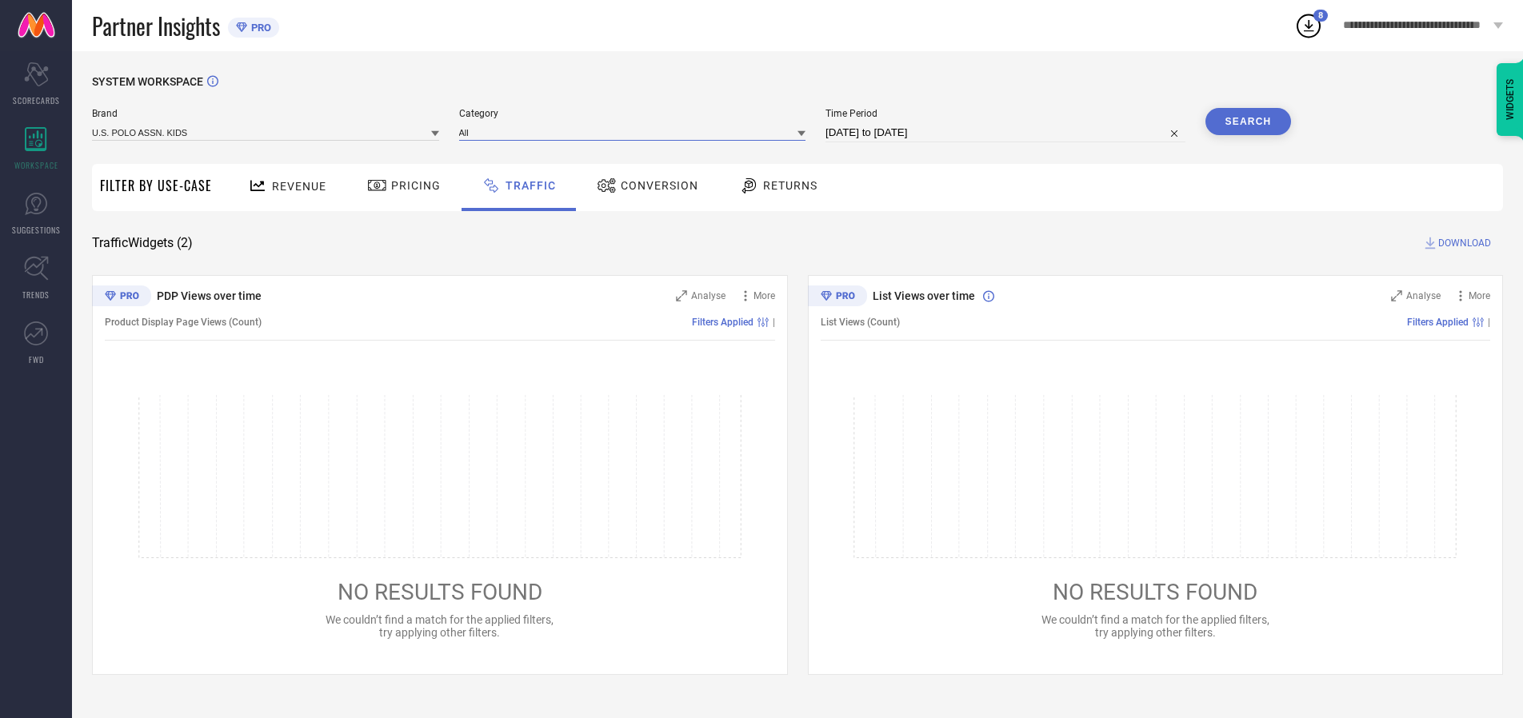
click at [636, 132] on input at bounding box center [632, 132] width 347 height 17
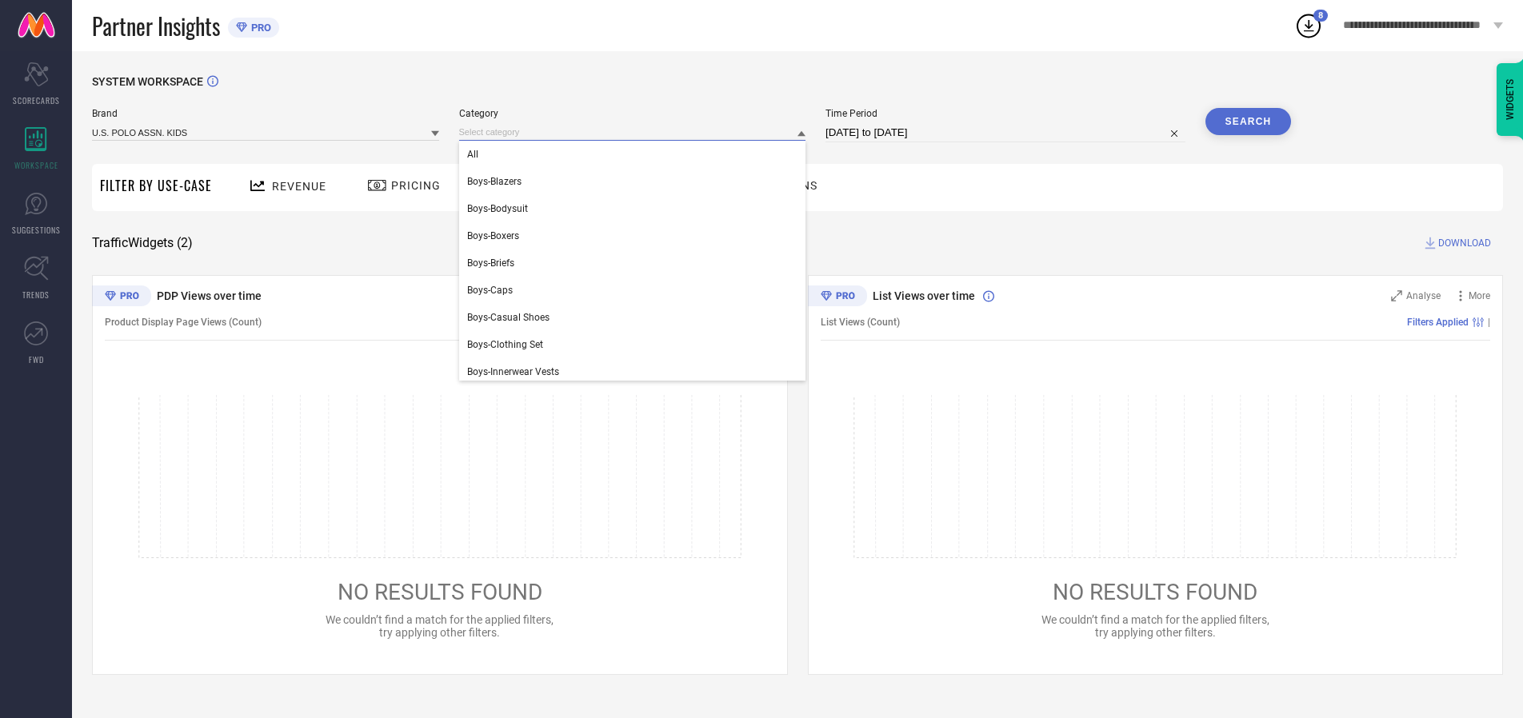
click at [636, 154] on div "All" at bounding box center [632, 154] width 347 height 27
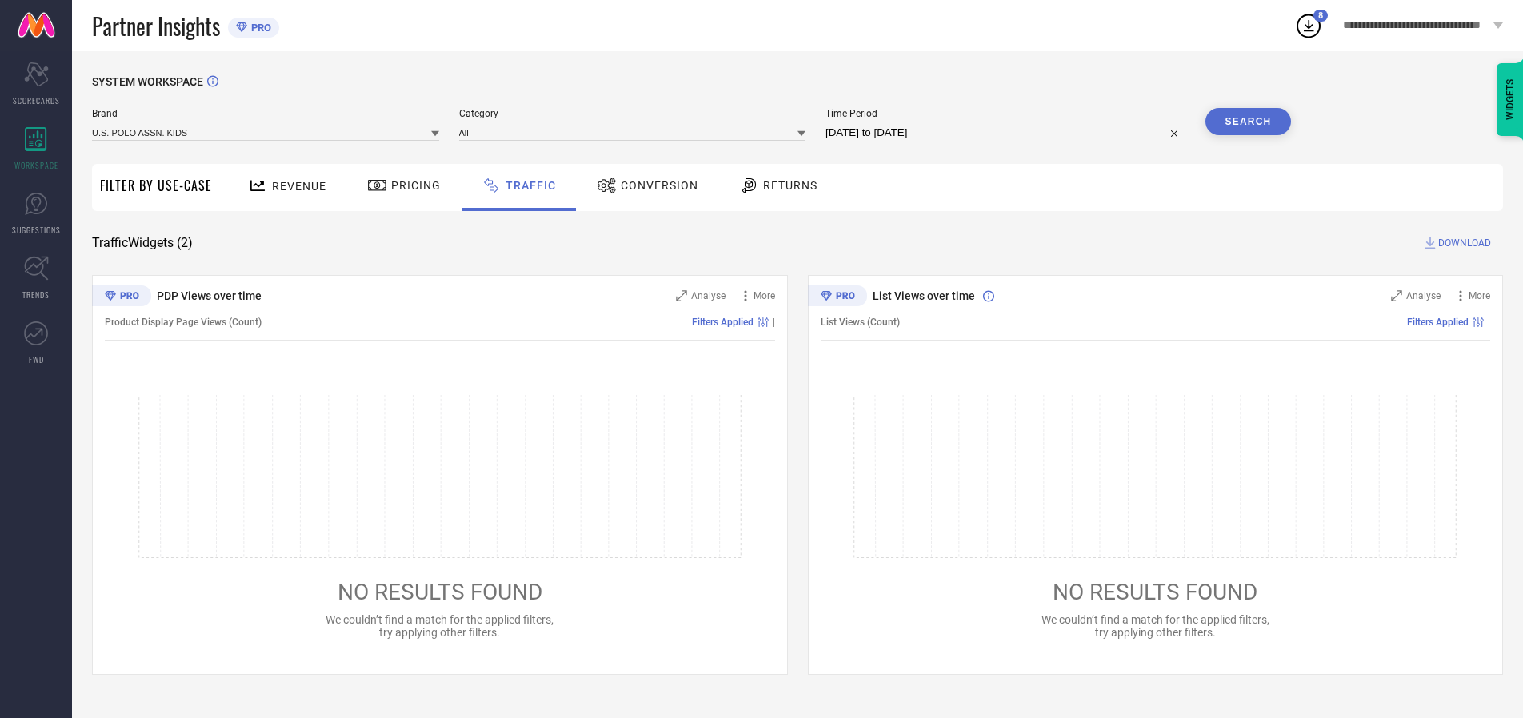
click at [1247, 122] on button "Search" at bounding box center [1248, 121] width 86 height 27
click at [1462, 243] on span "DOWNLOAD" at bounding box center [1464, 243] width 53 height 16
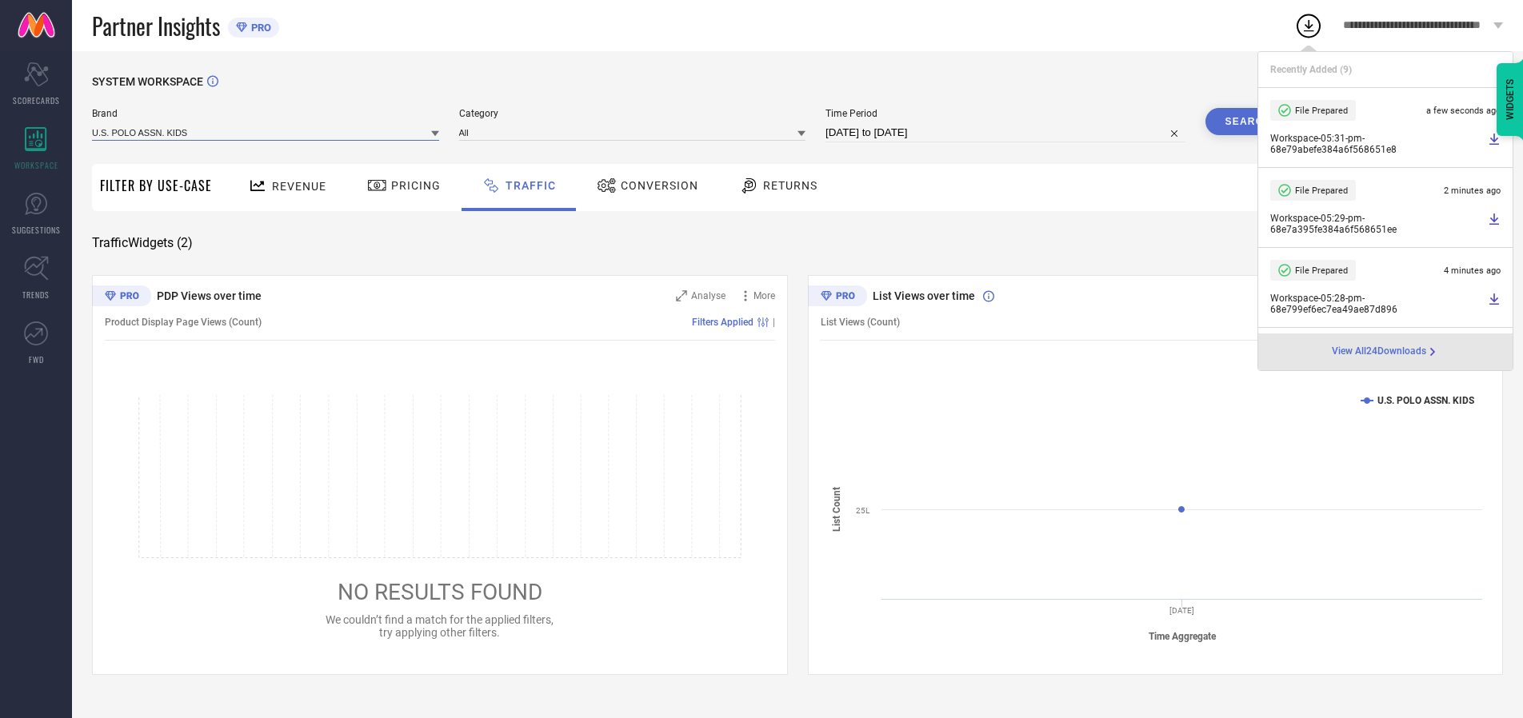
click at [266, 132] on input at bounding box center [265, 132] width 347 height 17
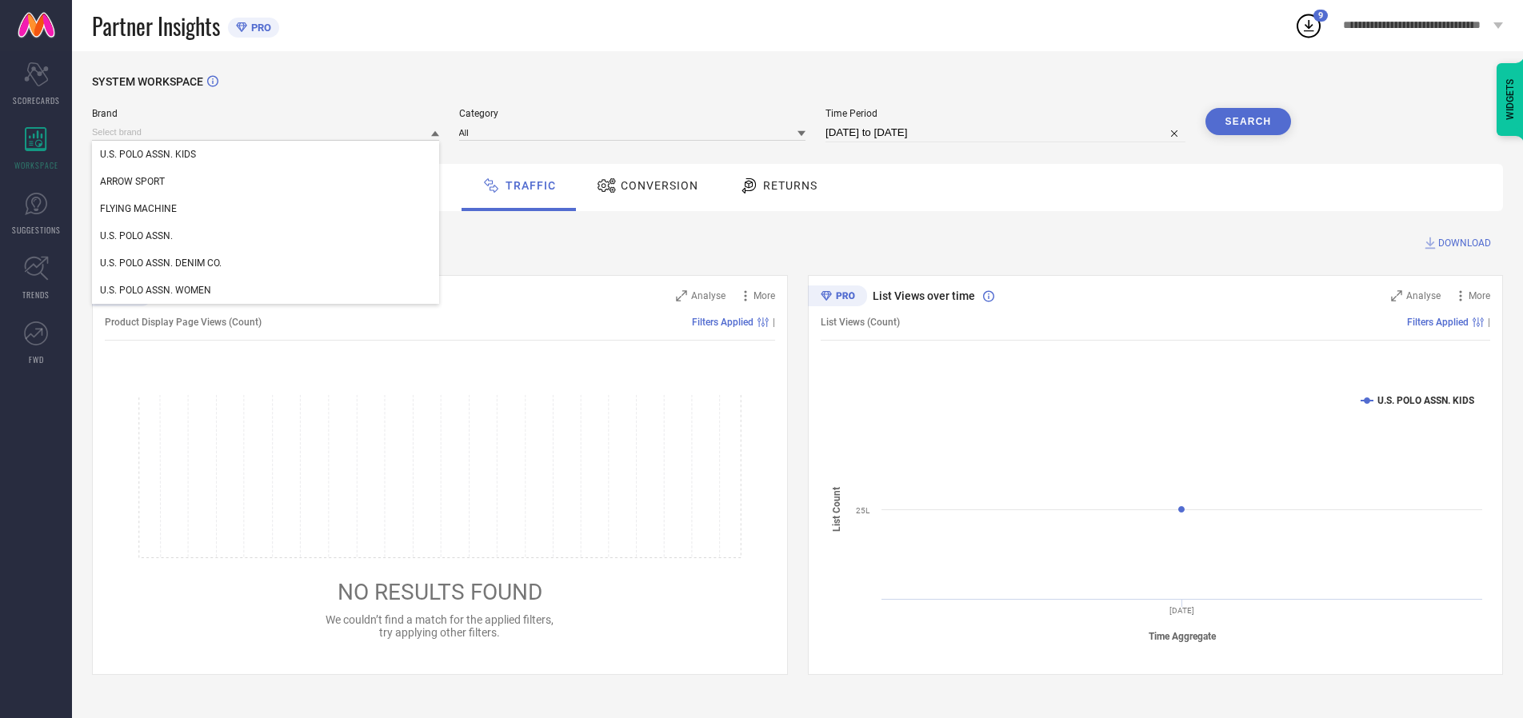
click at [266, 236] on div "U.S. POLO ASSN." at bounding box center [265, 235] width 347 height 27
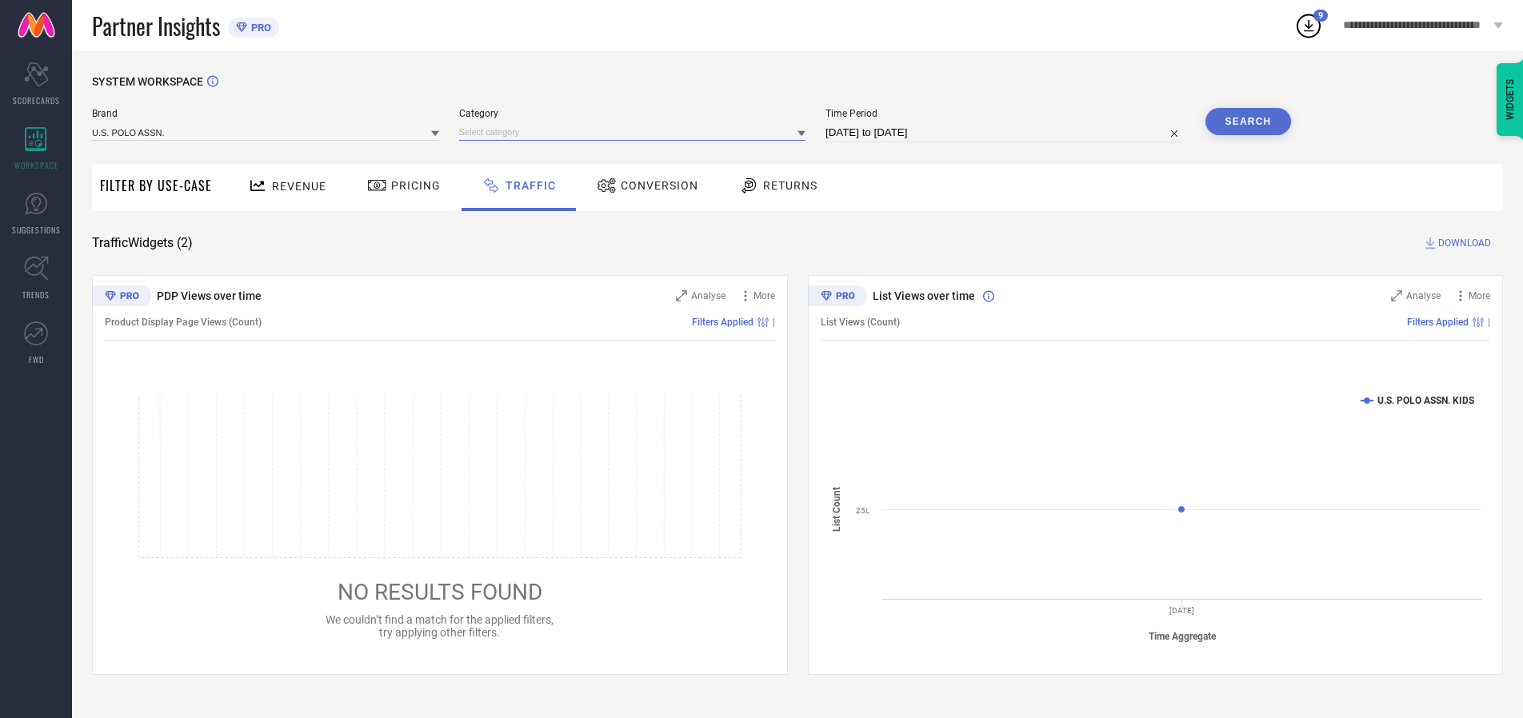
click at [636, 132] on input at bounding box center [632, 132] width 347 height 17
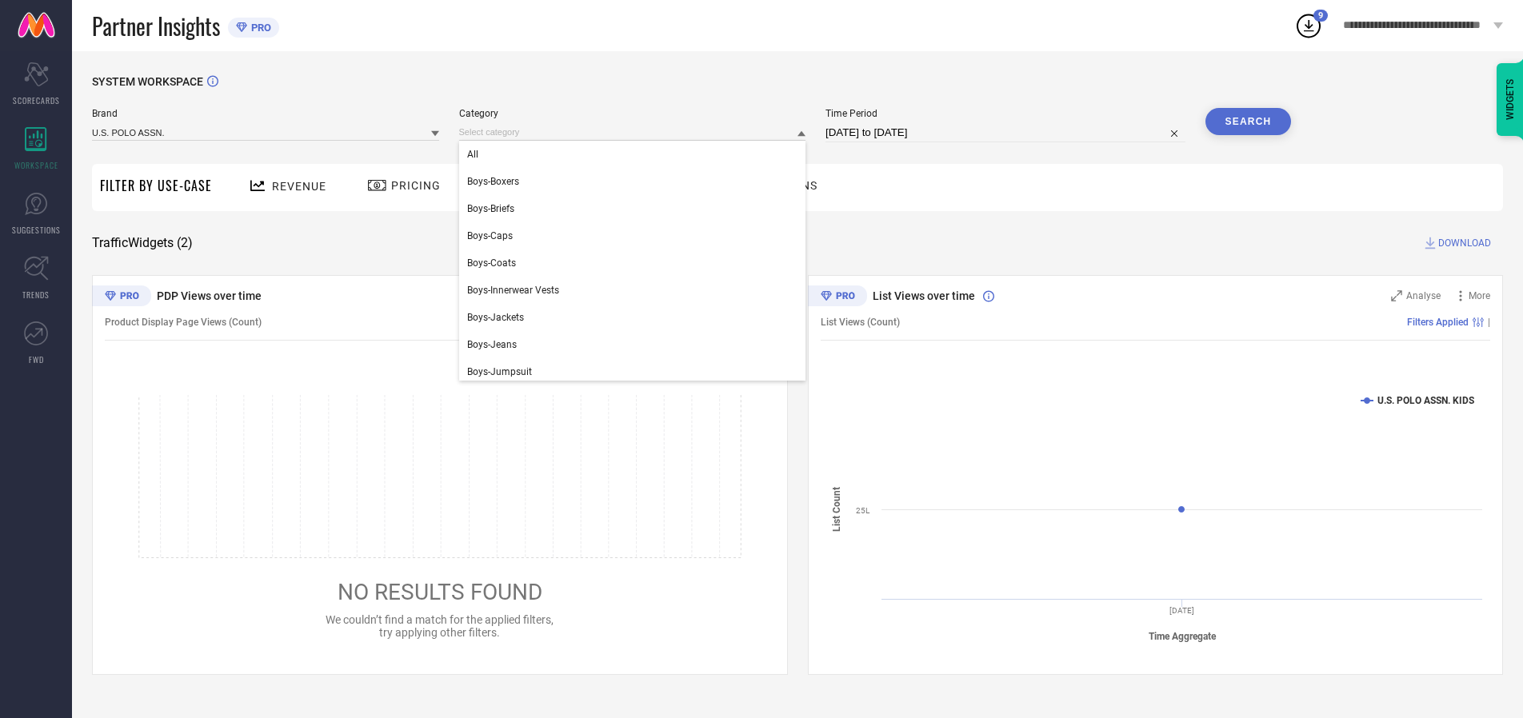
click at [636, 154] on div "All" at bounding box center [632, 154] width 347 height 27
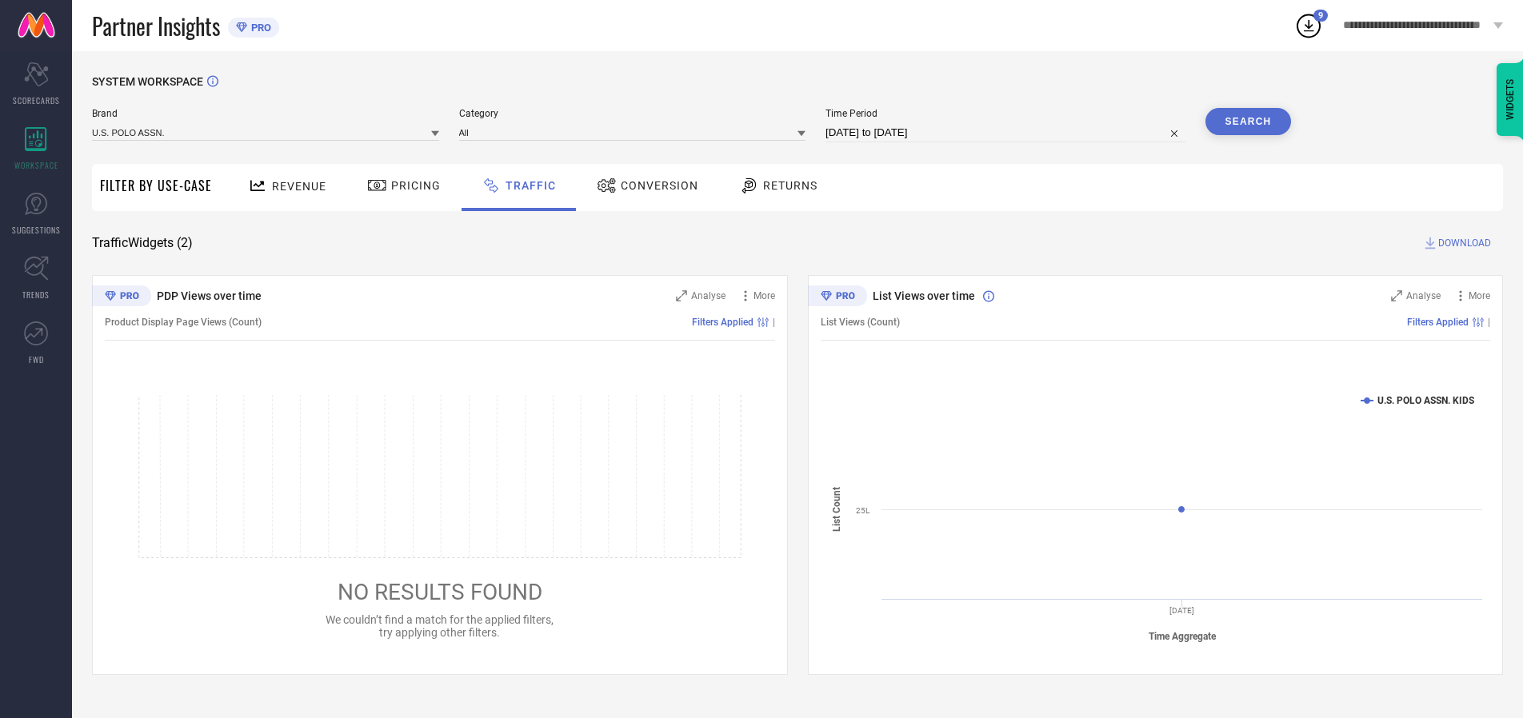
click at [1247, 122] on button "Search" at bounding box center [1248, 121] width 86 height 27
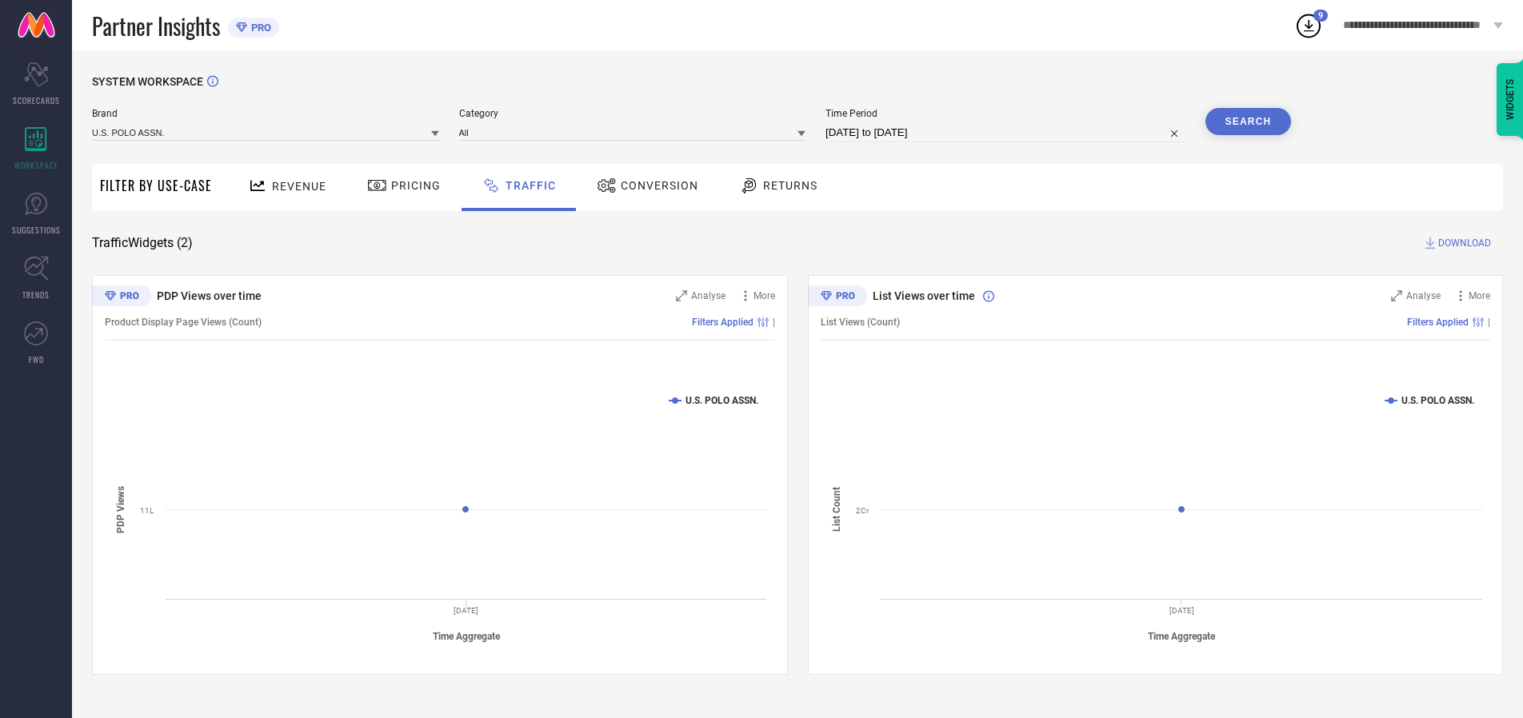
click at [1462, 243] on span "DOWNLOAD" at bounding box center [1464, 243] width 53 height 16
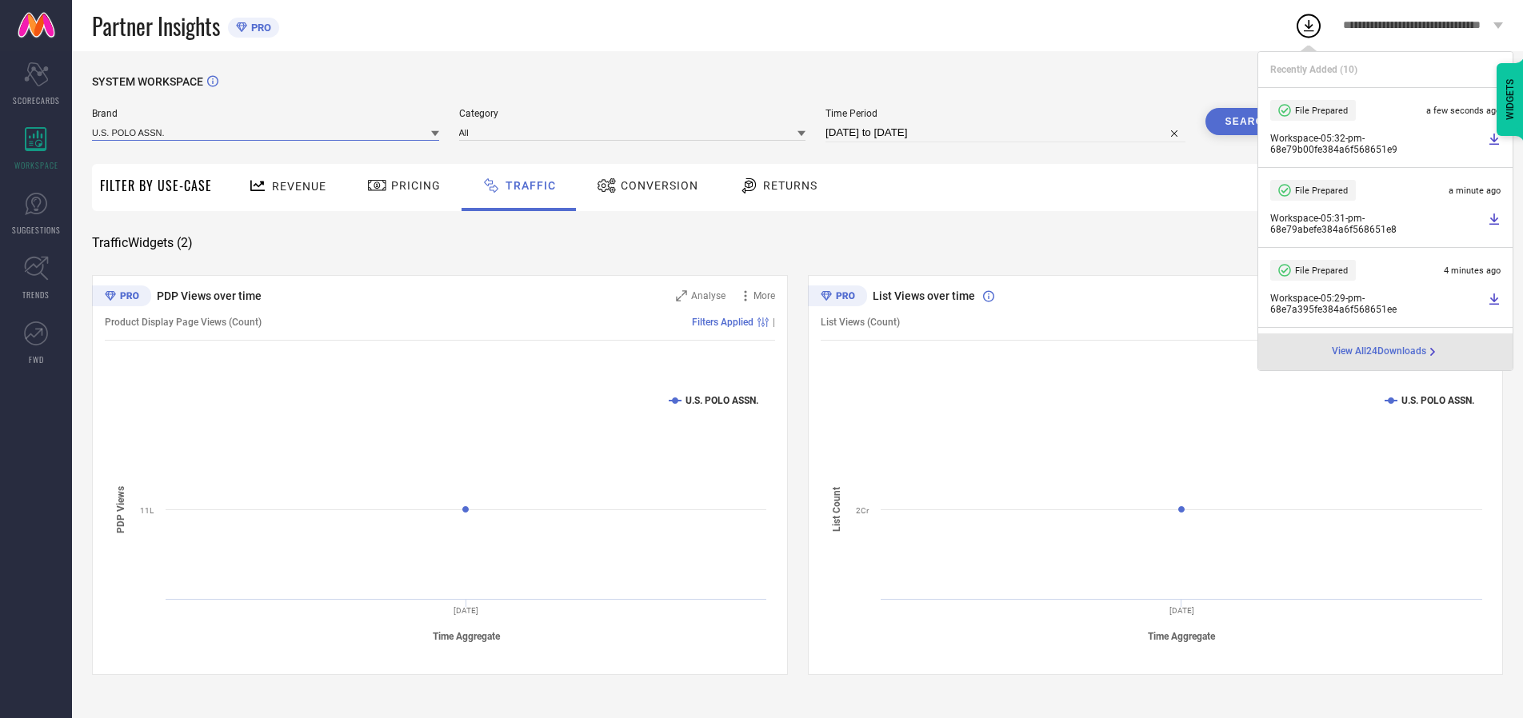
click at [266, 132] on input at bounding box center [265, 132] width 347 height 17
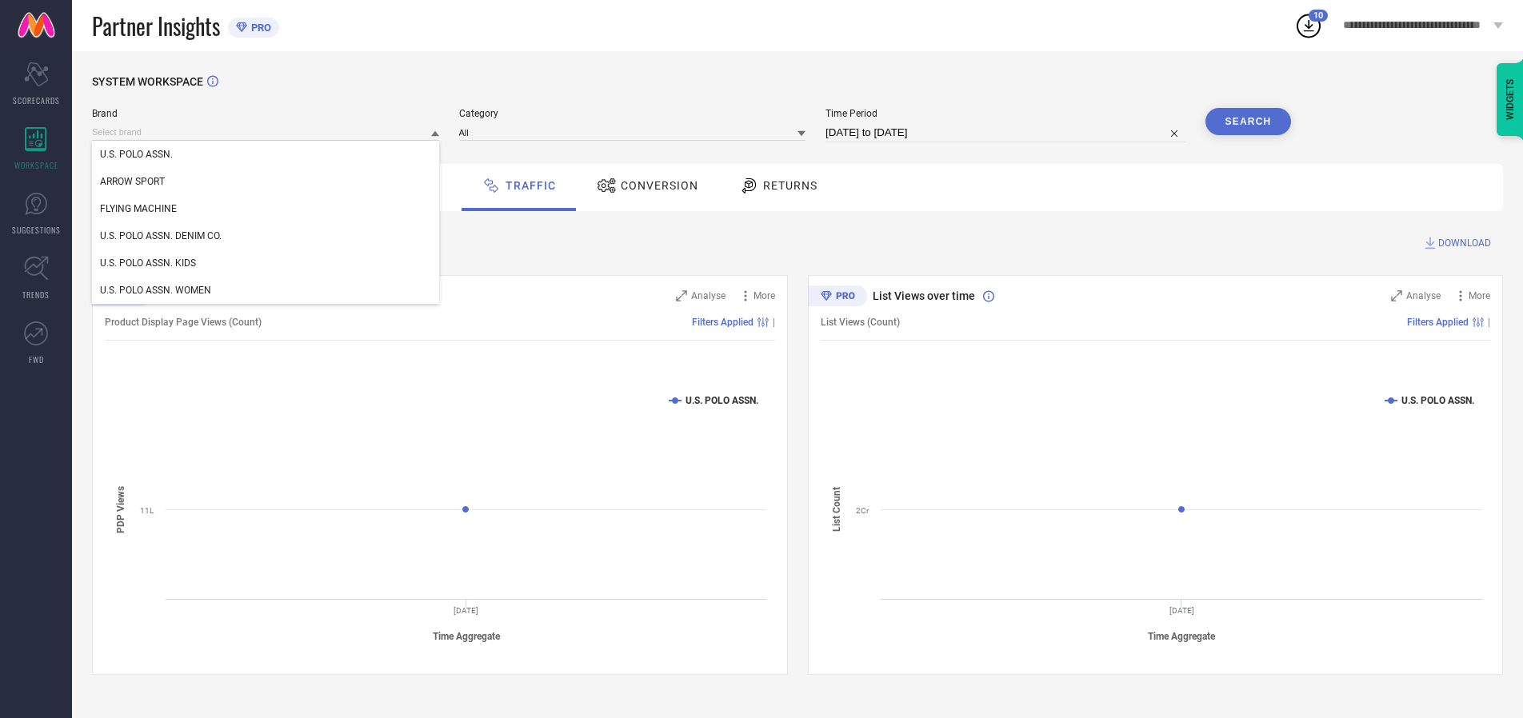
click at [266, 236] on div "U.S. POLO ASSN. DENIM CO." at bounding box center [265, 235] width 347 height 27
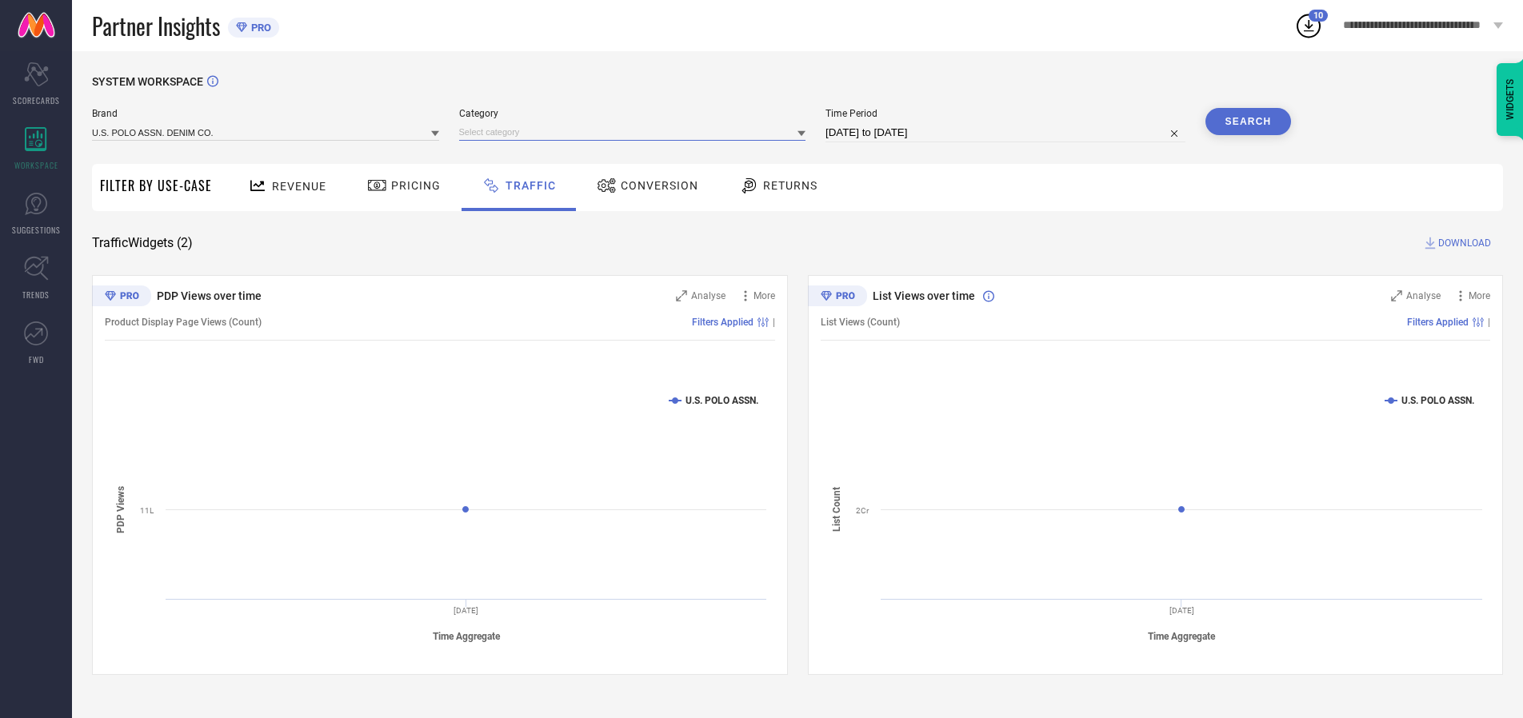
click at [636, 132] on input at bounding box center [632, 132] width 347 height 17
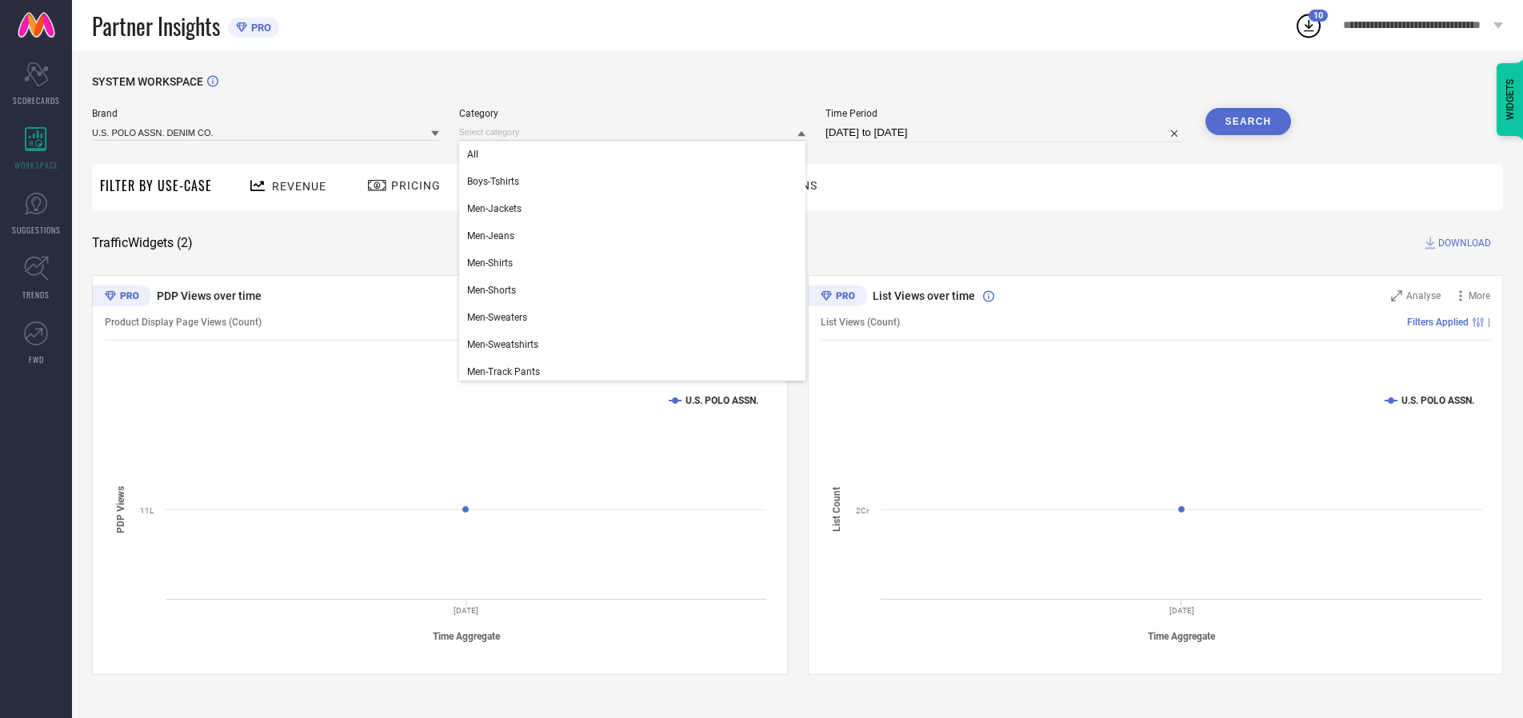
click at [636, 154] on div "All" at bounding box center [632, 154] width 347 height 27
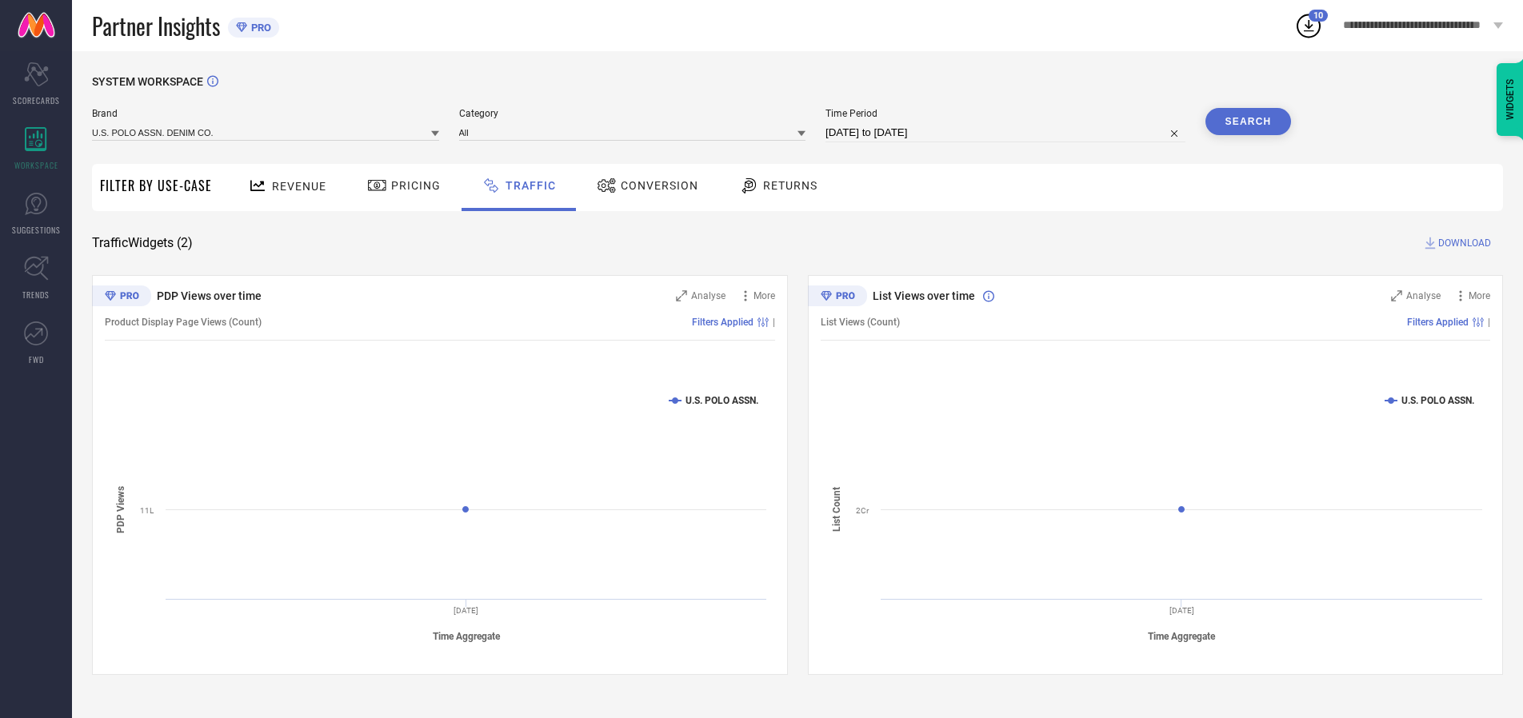
click at [1247, 122] on button "Search" at bounding box center [1248, 121] width 86 height 27
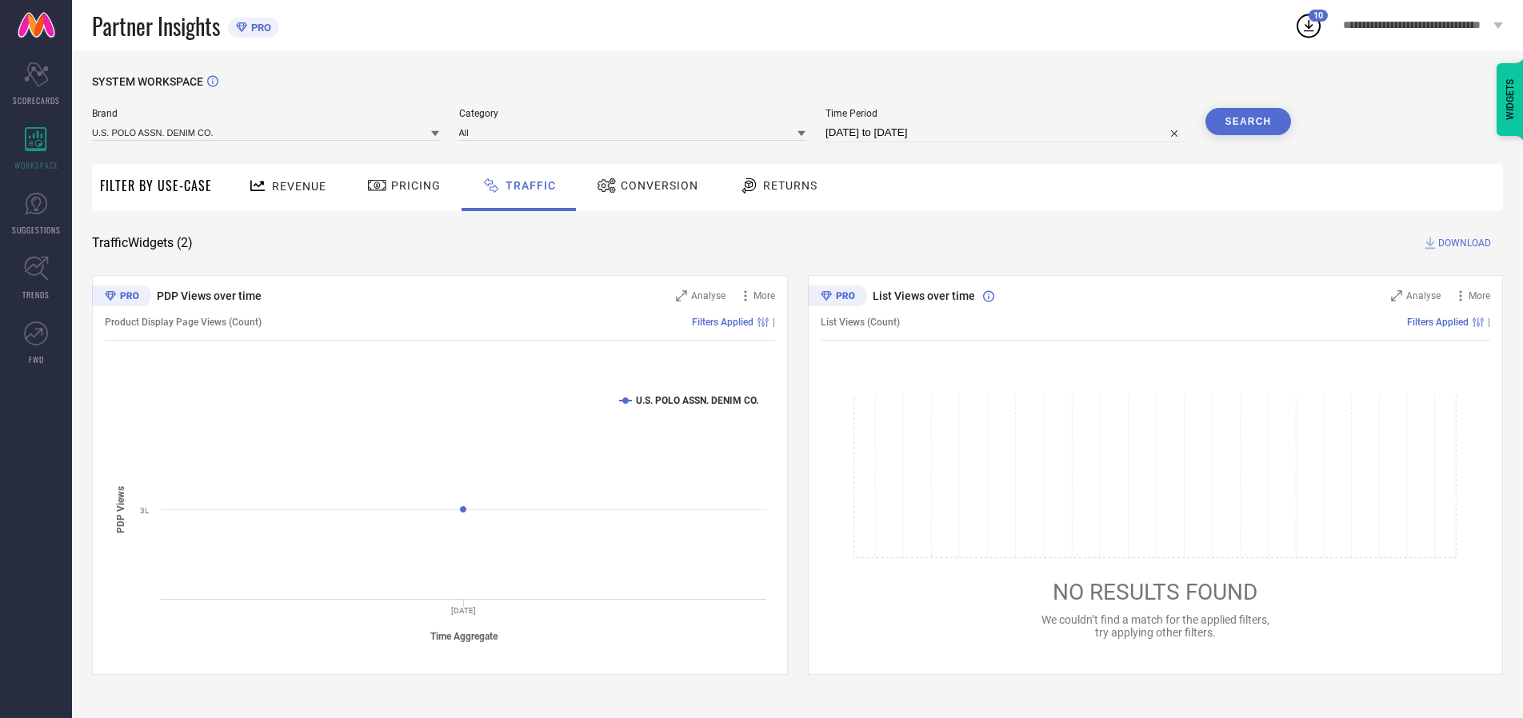
click at [1462, 243] on span "DOWNLOAD" at bounding box center [1464, 243] width 53 height 16
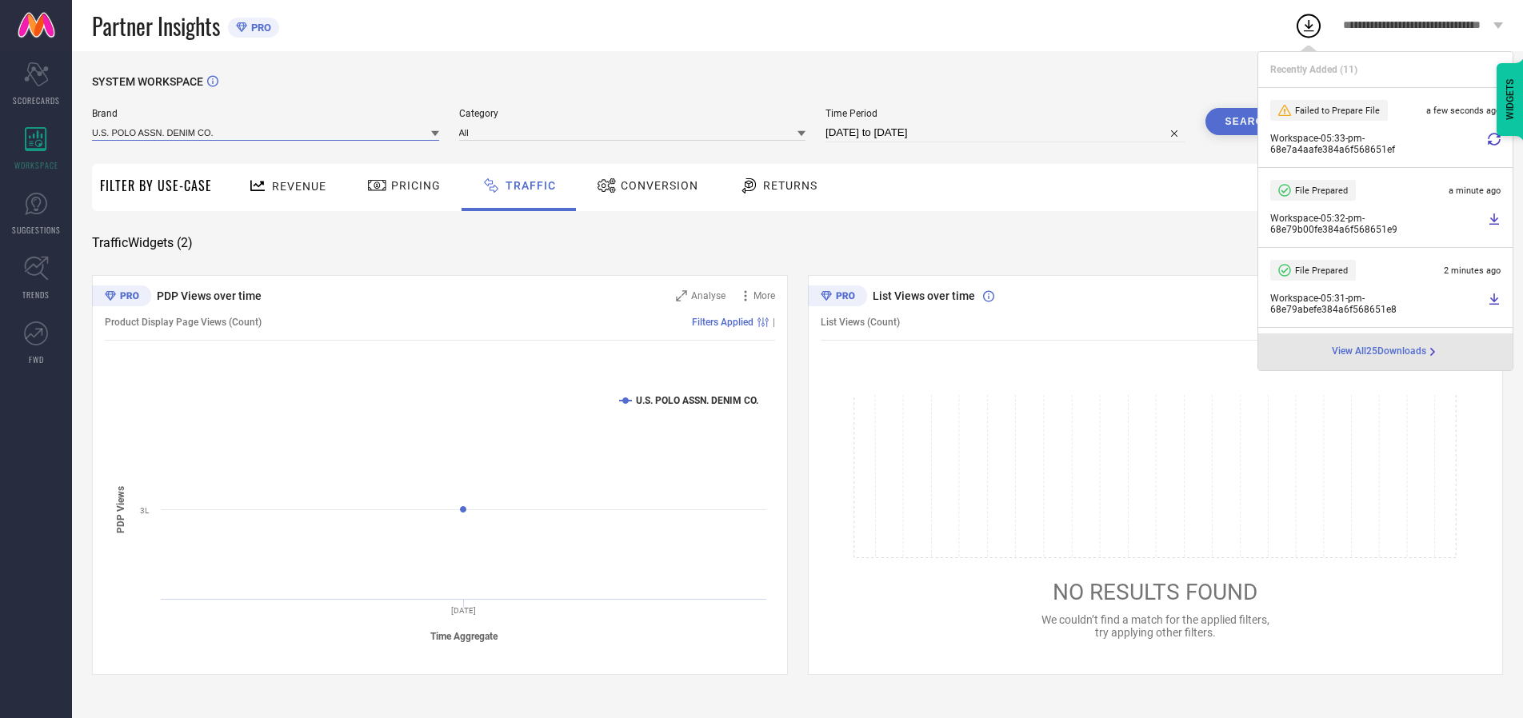
click at [266, 132] on input at bounding box center [265, 132] width 347 height 17
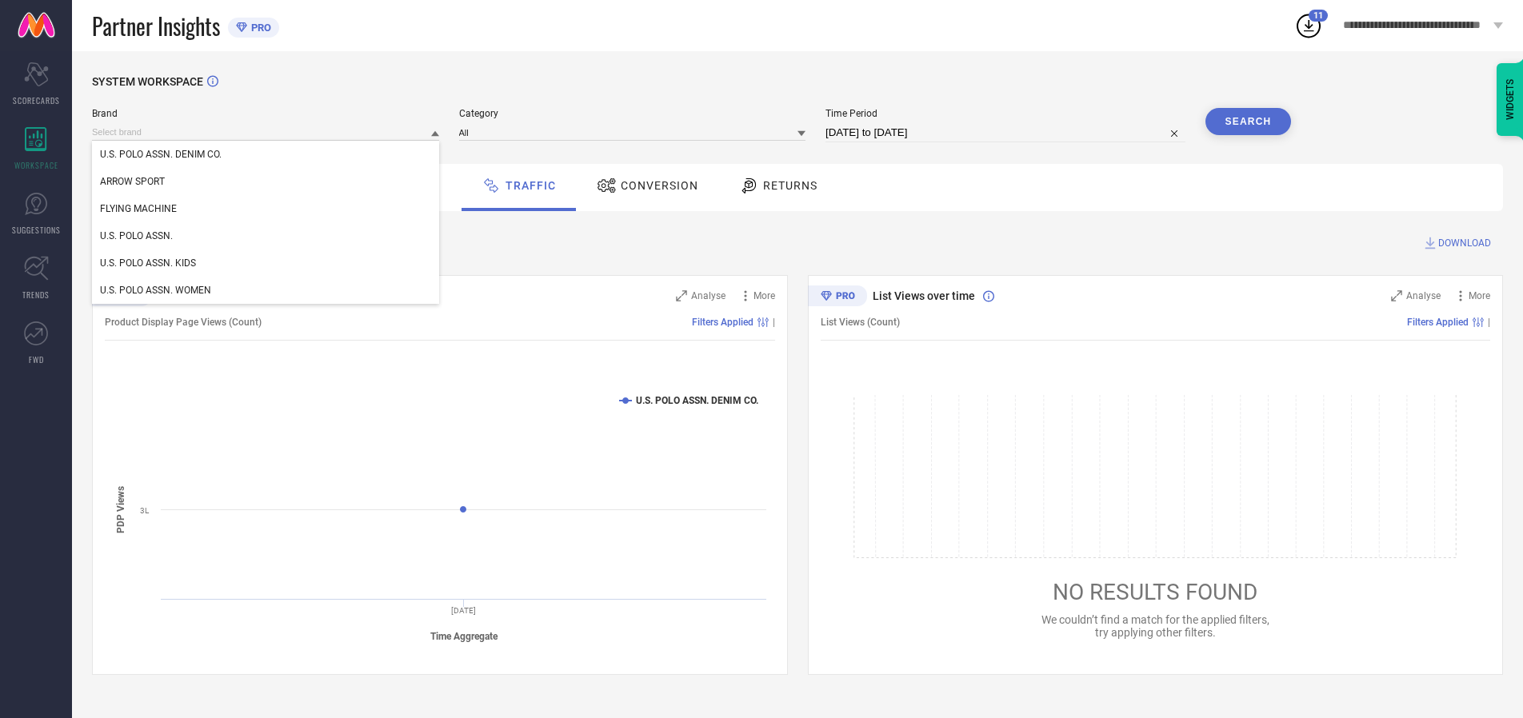
click at [266, 290] on div "U.S. POLO ASSN. WOMEN" at bounding box center [265, 290] width 347 height 27
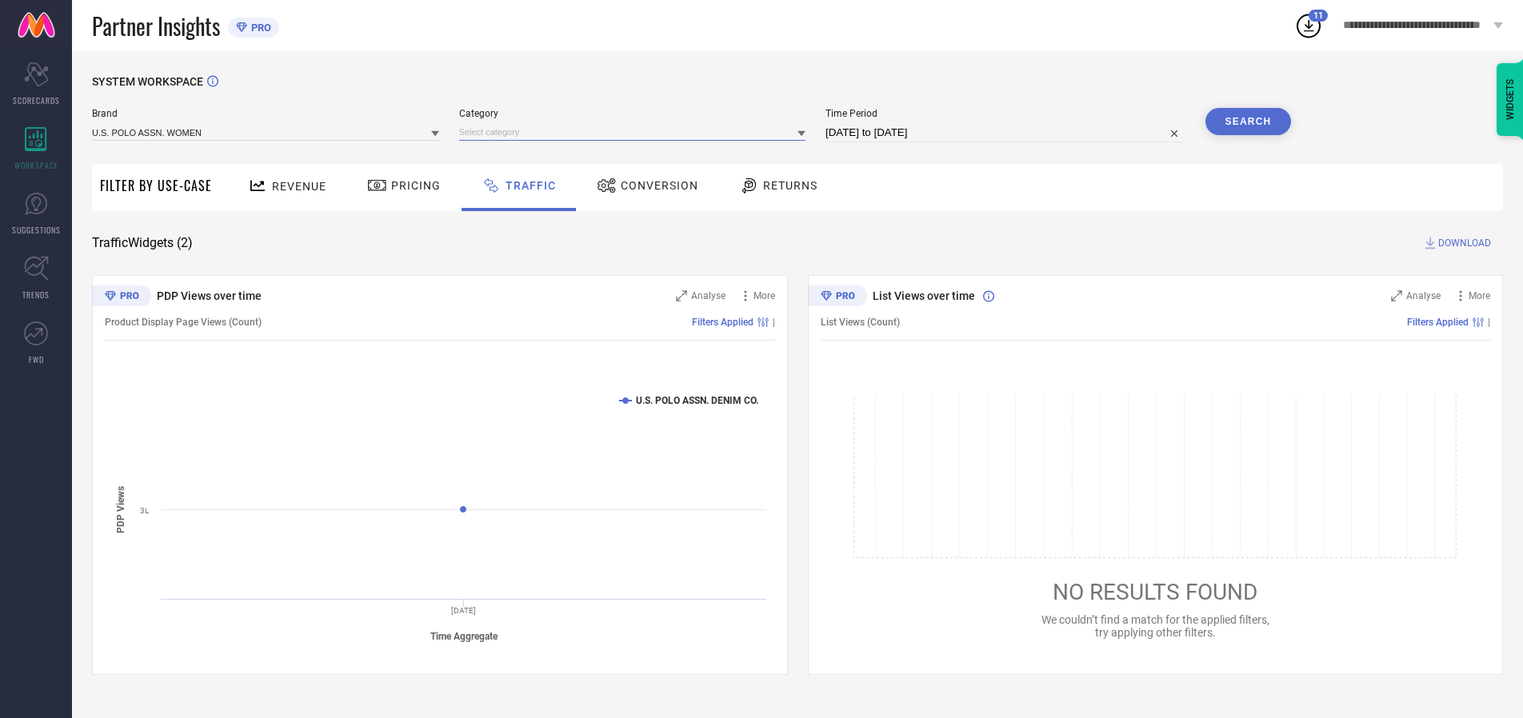
click at [636, 132] on input at bounding box center [632, 132] width 347 height 17
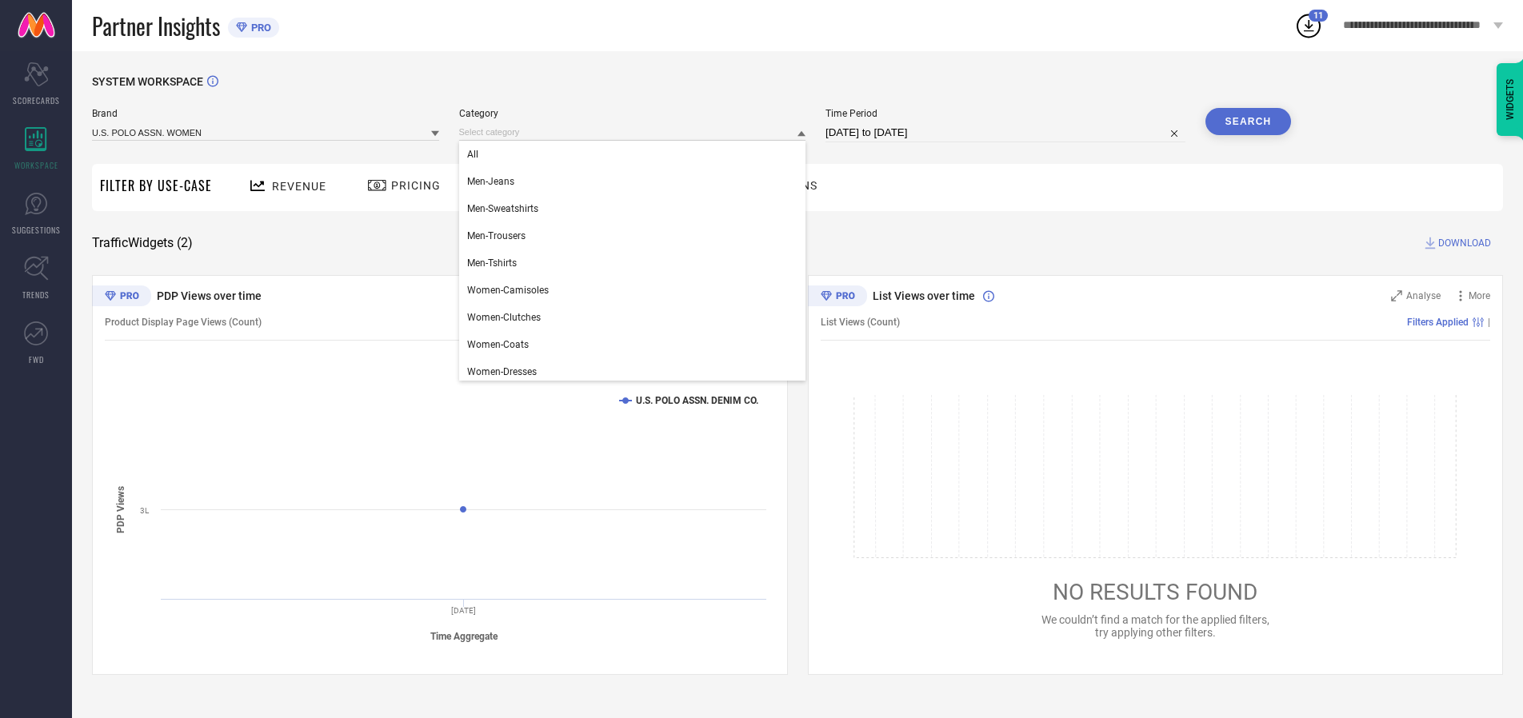
click at [636, 154] on div "All" at bounding box center [632, 154] width 347 height 27
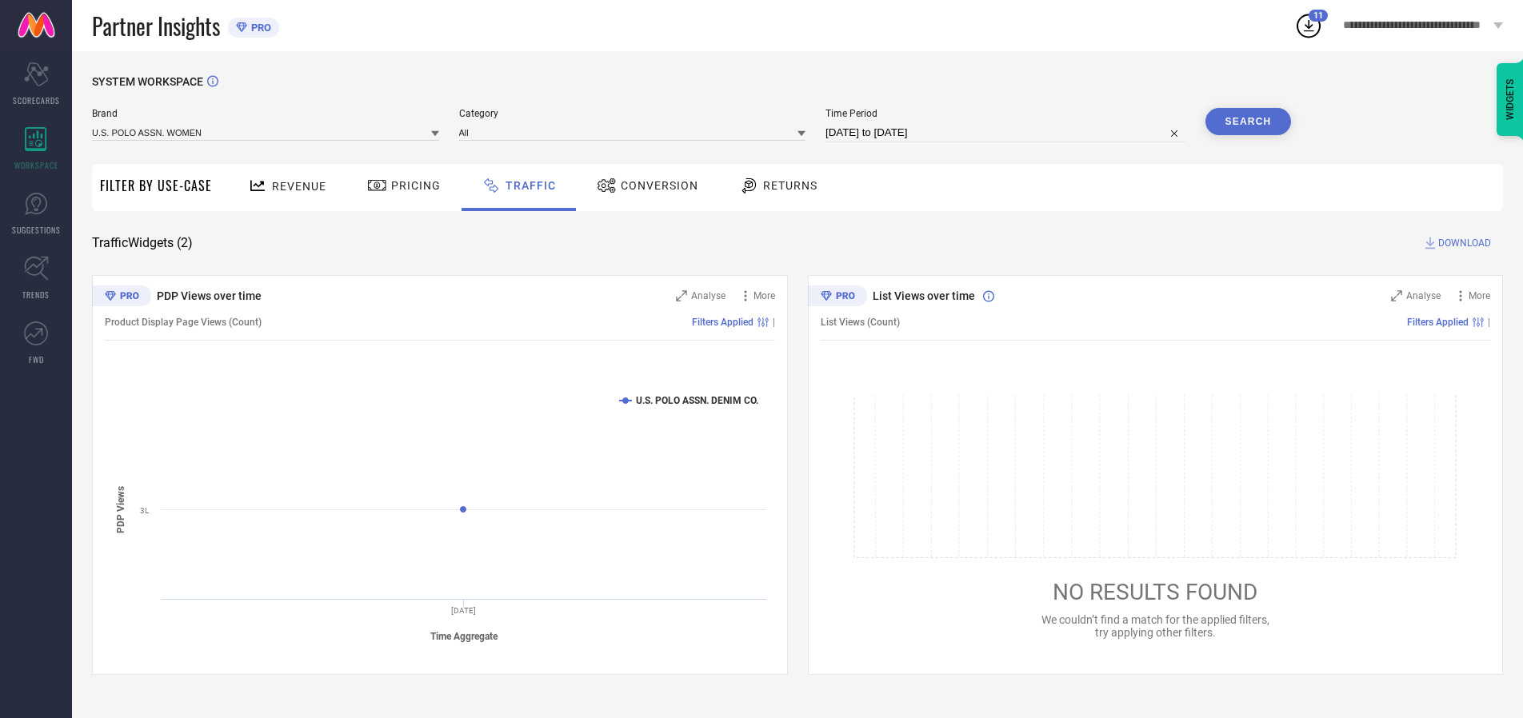
click at [1247, 122] on button "Search" at bounding box center [1248, 121] width 86 height 27
click at [1462, 243] on span "DOWNLOAD" at bounding box center [1464, 243] width 53 height 16
click at [1008, 133] on input at bounding box center [1005, 132] width 360 height 19
select select "9"
select select "2025"
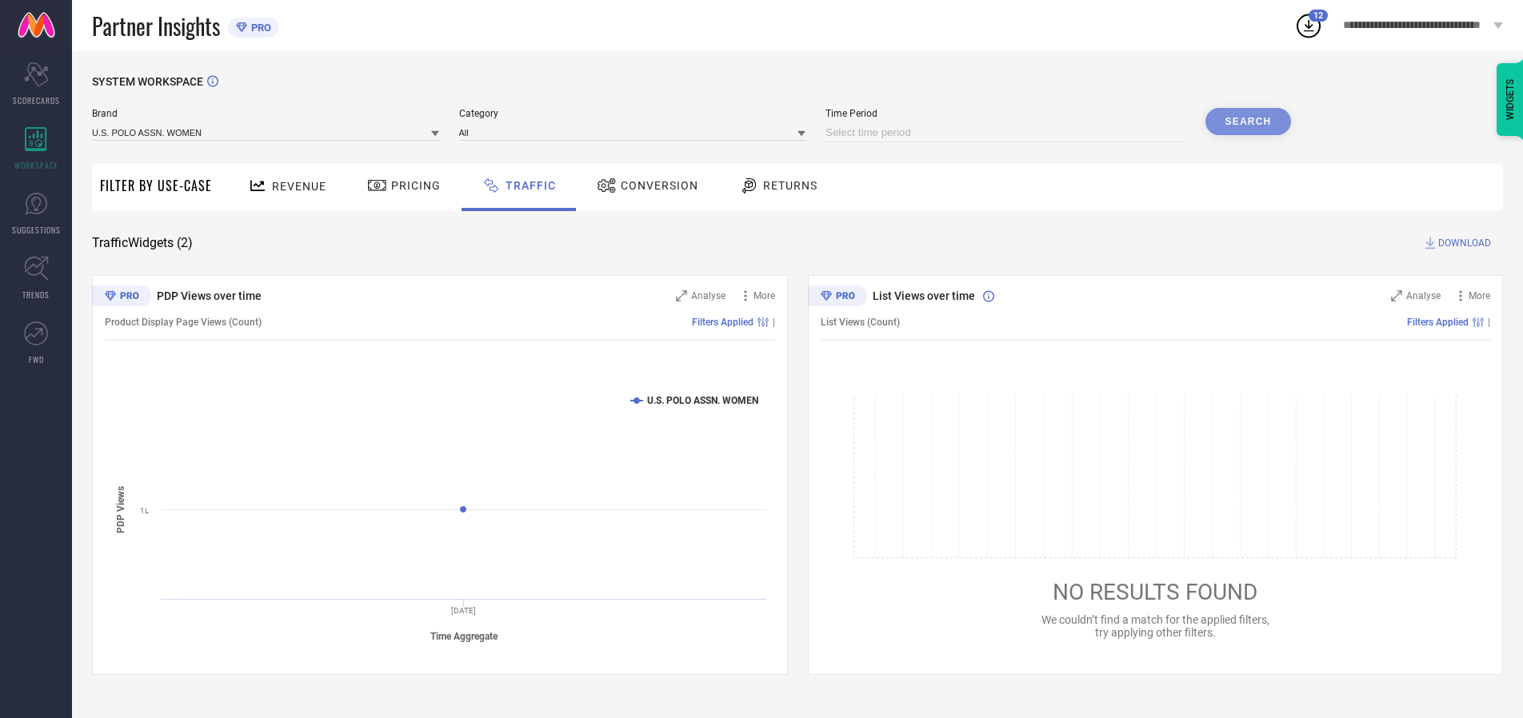
select select "10"
select select "2025"
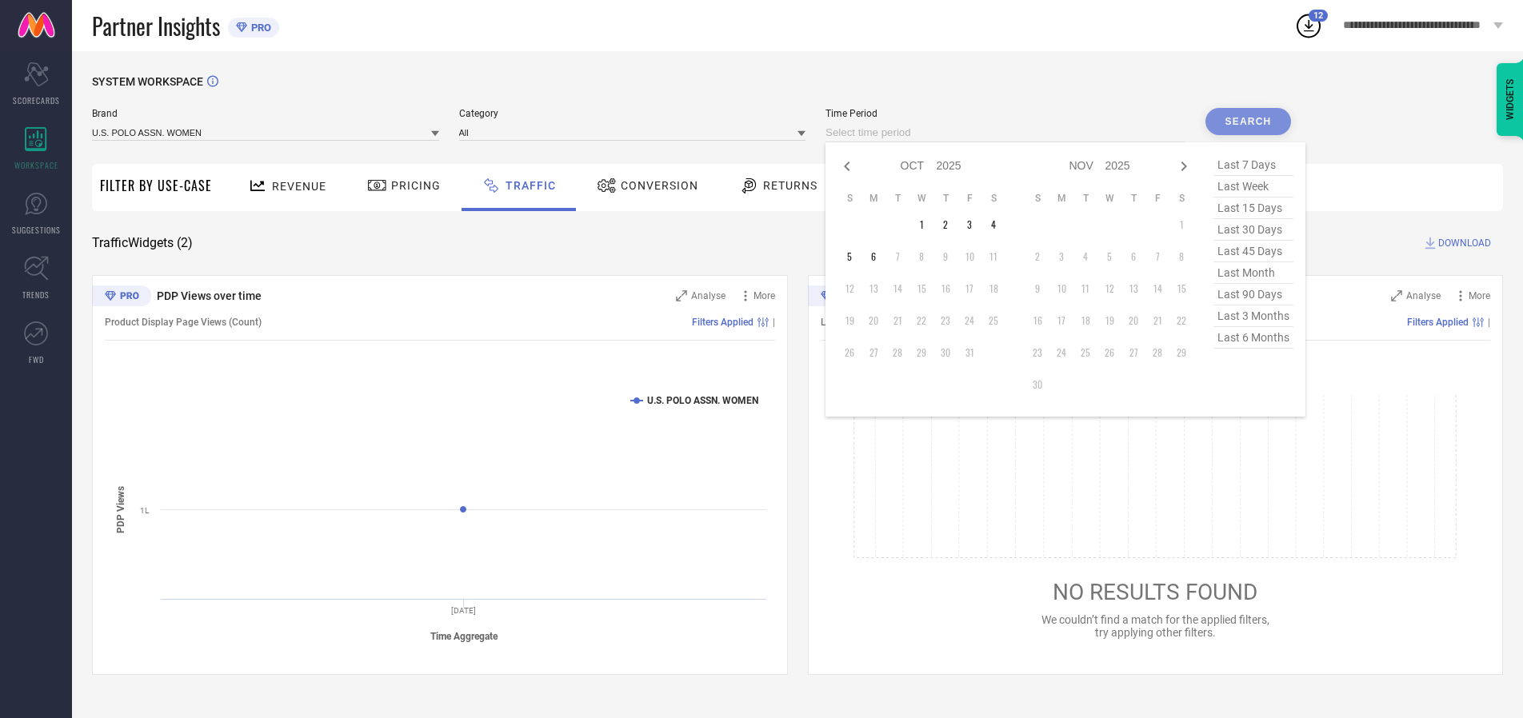
select select "8"
select select "2025"
select select "9"
select select "2025"
click at [902, 353] on td "30" at bounding box center [897, 353] width 24 height 24
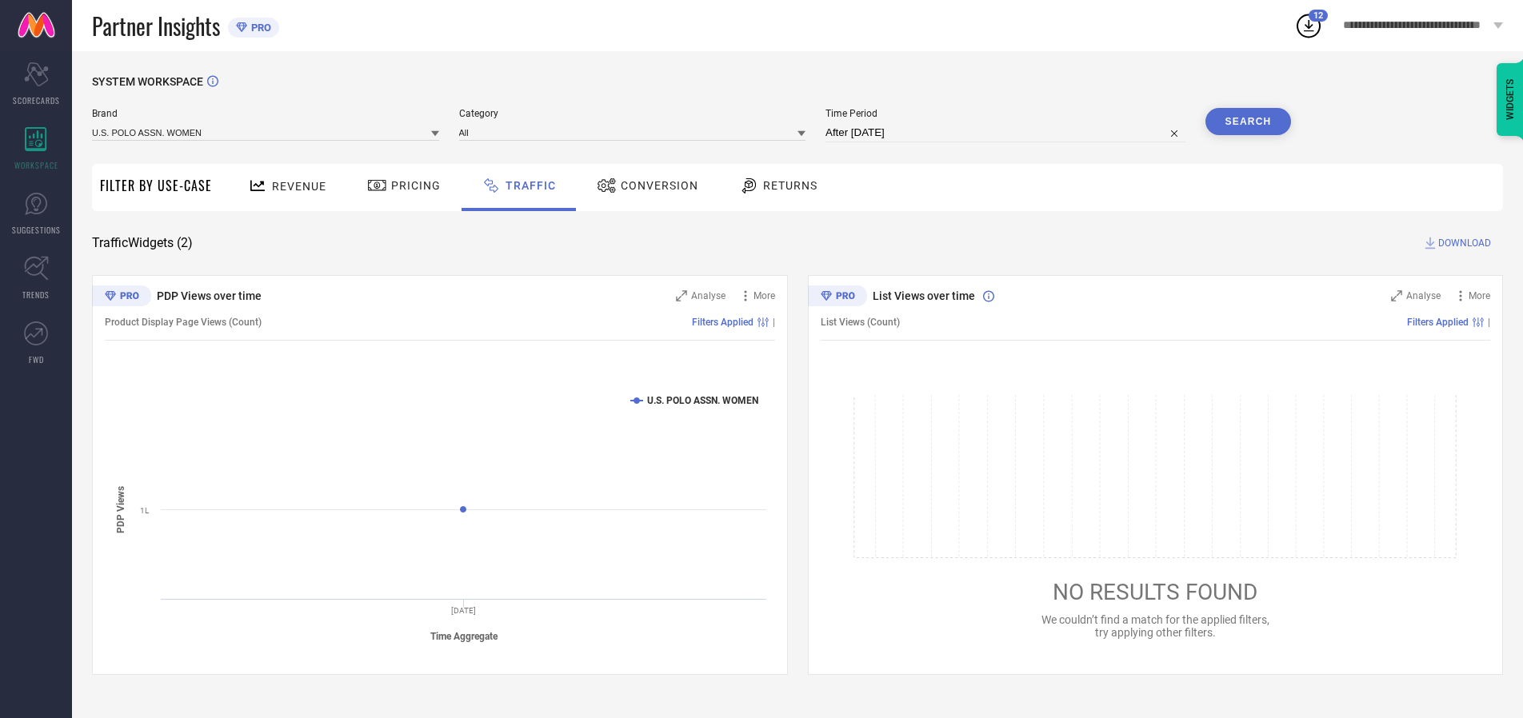
type input "[DATE] to [DATE]"
click at [266, 132] on input at bounding box center [265, 132] width 347 height 17
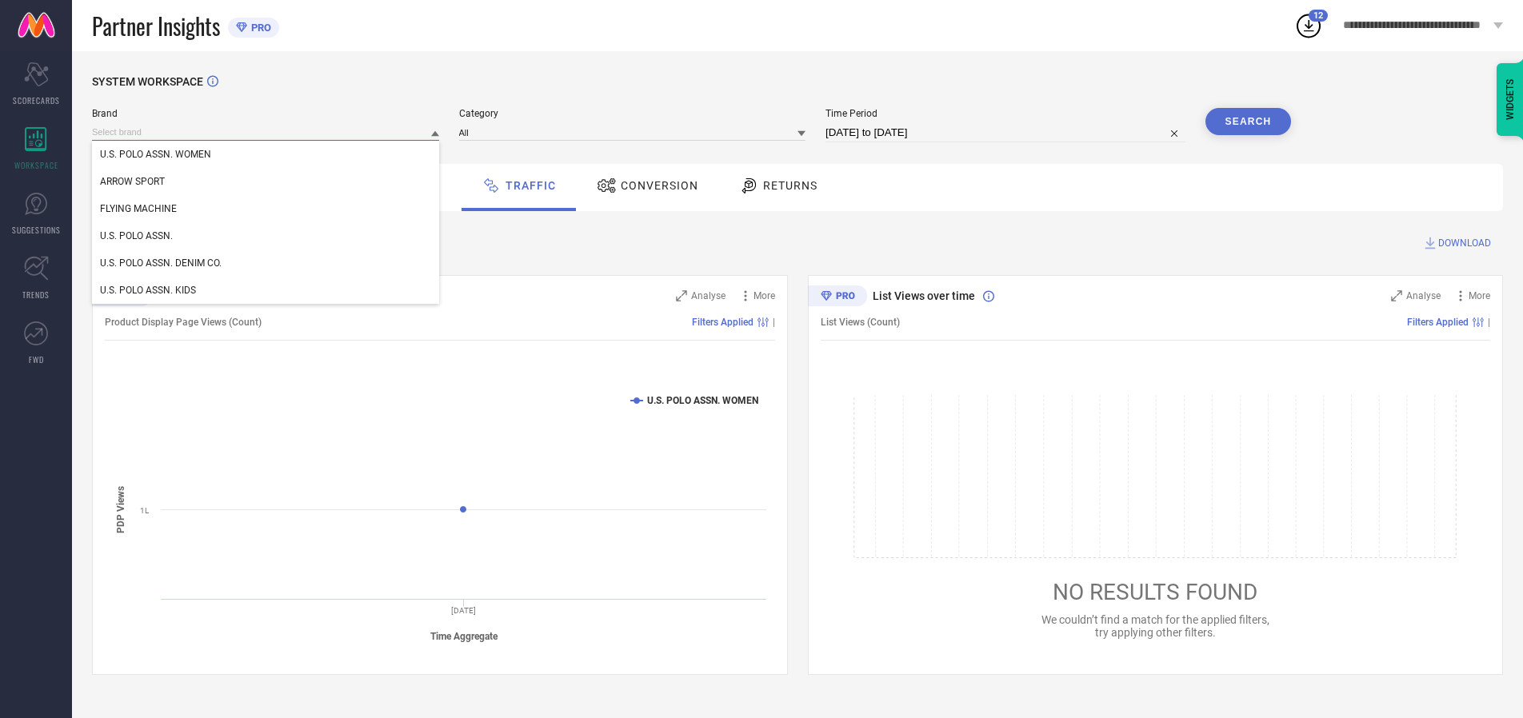
click at [266, 132] on input at bounding box center [265, 132] width 347 height 17
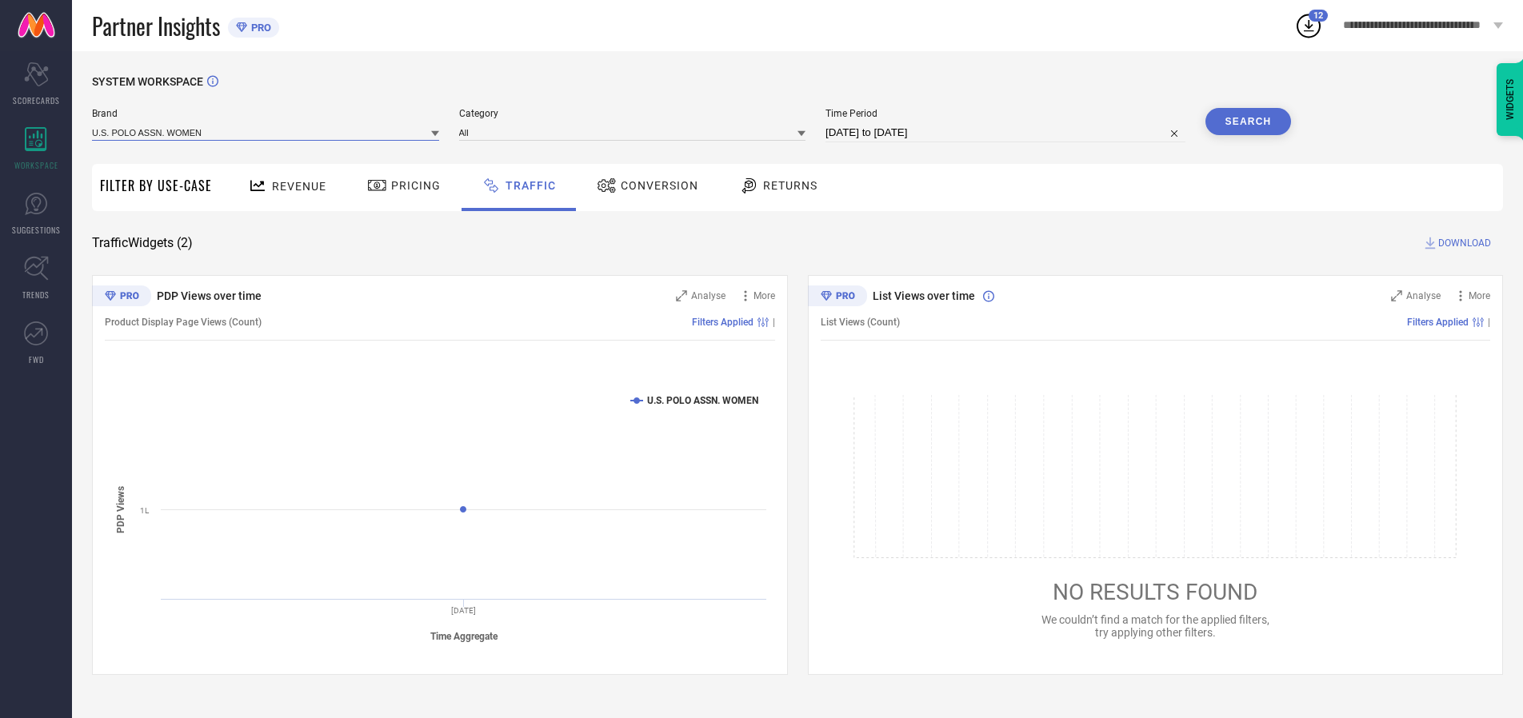
click at [266, 132] on input at bounding box center [265, 132] width 347 height 17
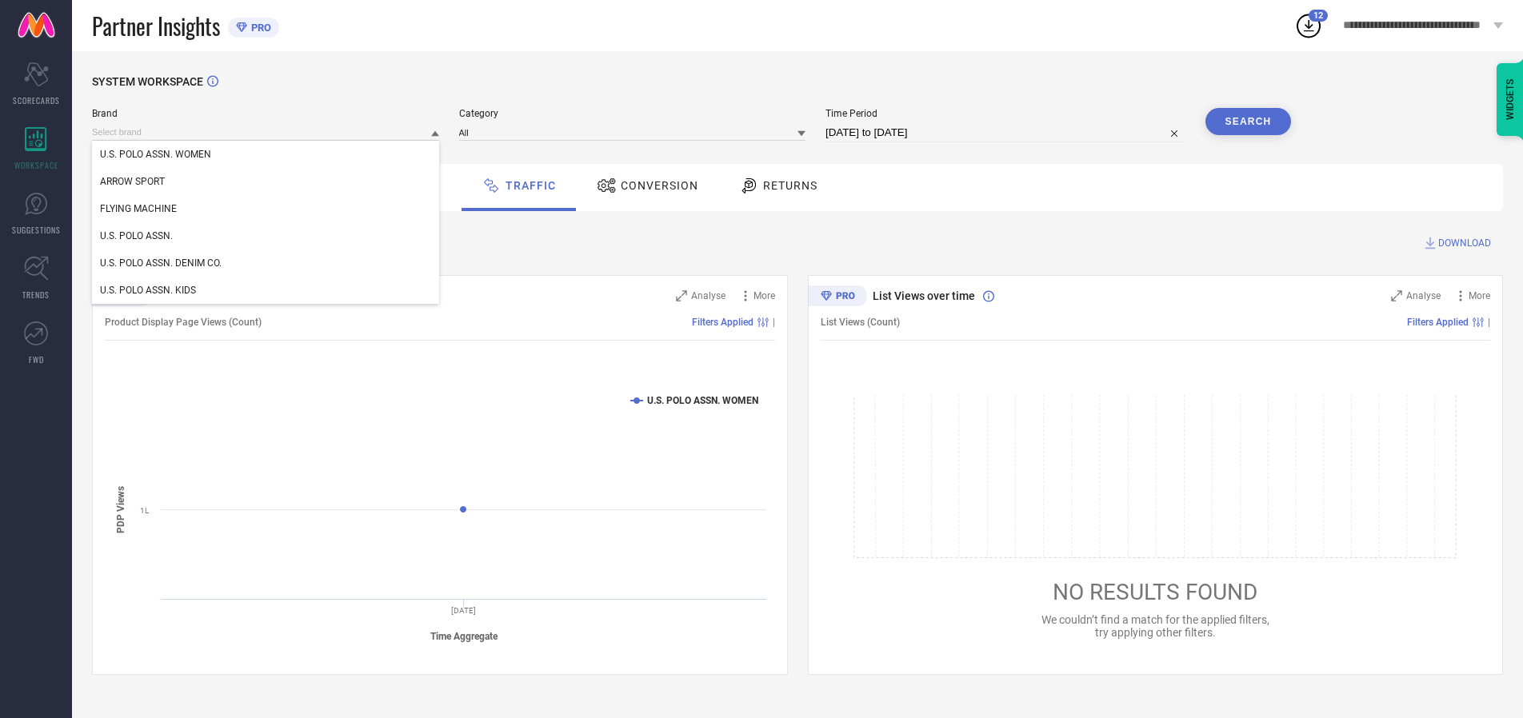
click at [266, 154] on div "U.S. POLO ASSN. WOMEN" at bounding box center [265, 154] width 347 height 27
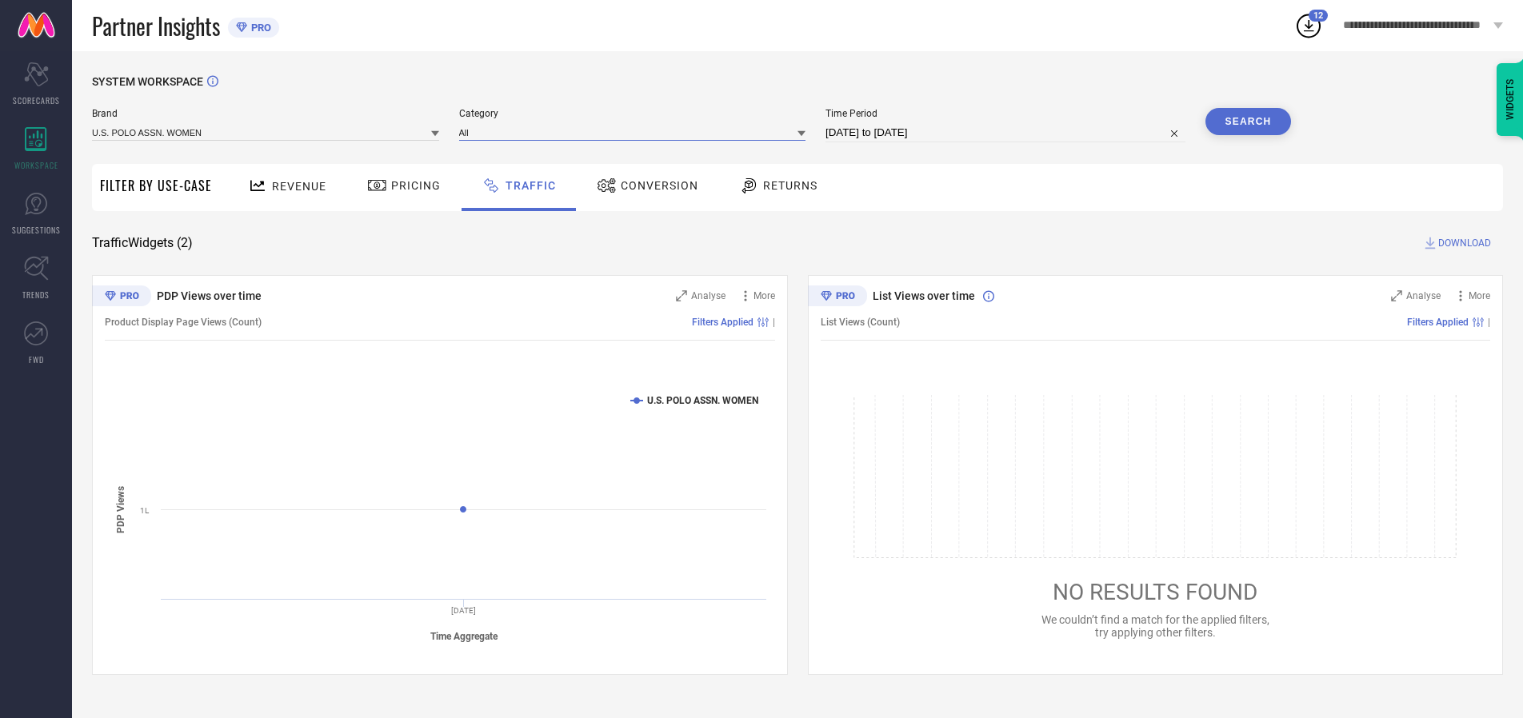
click at [636, 132] on input at bounding box center [632, 132] width 347 height 17
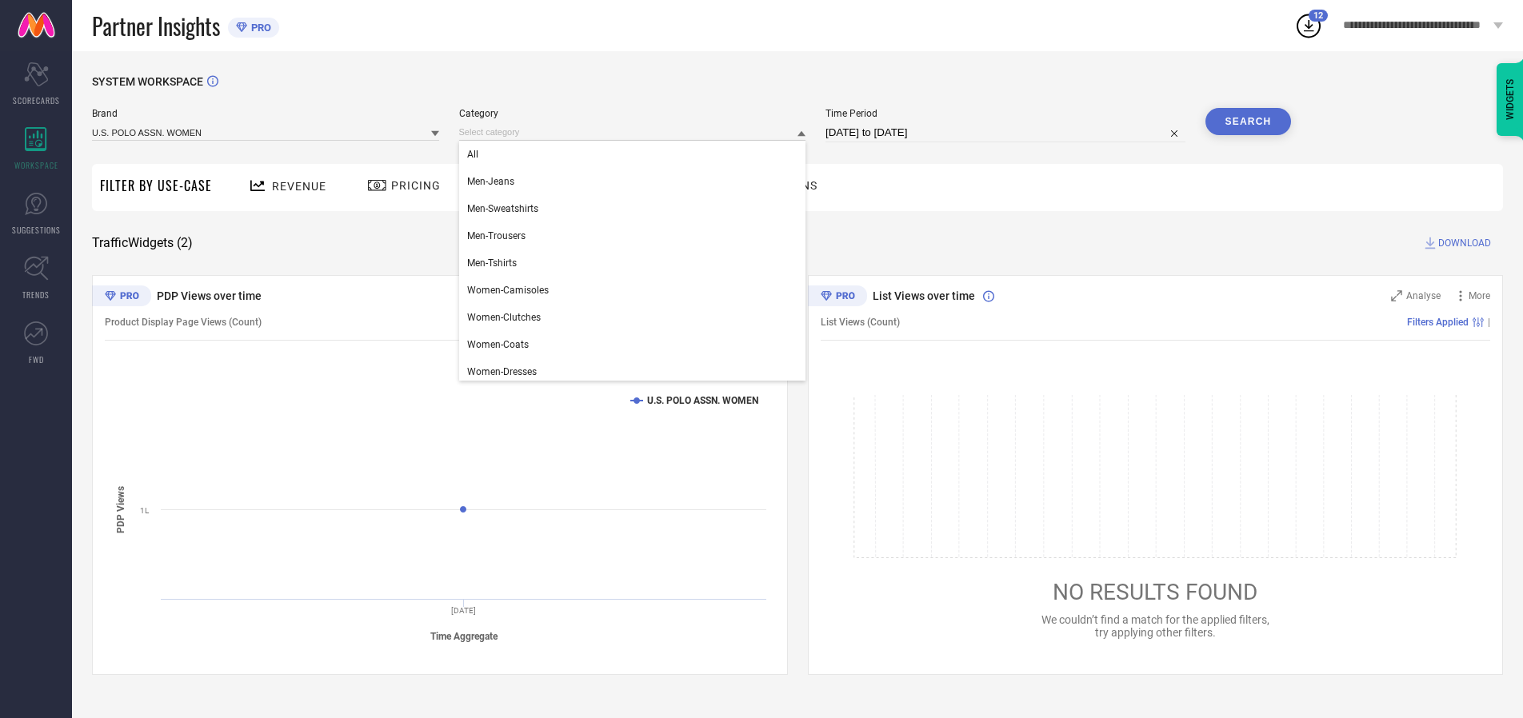
click at [636, 154] on div "All" at bounding box center [632, 154] width 347 height 27
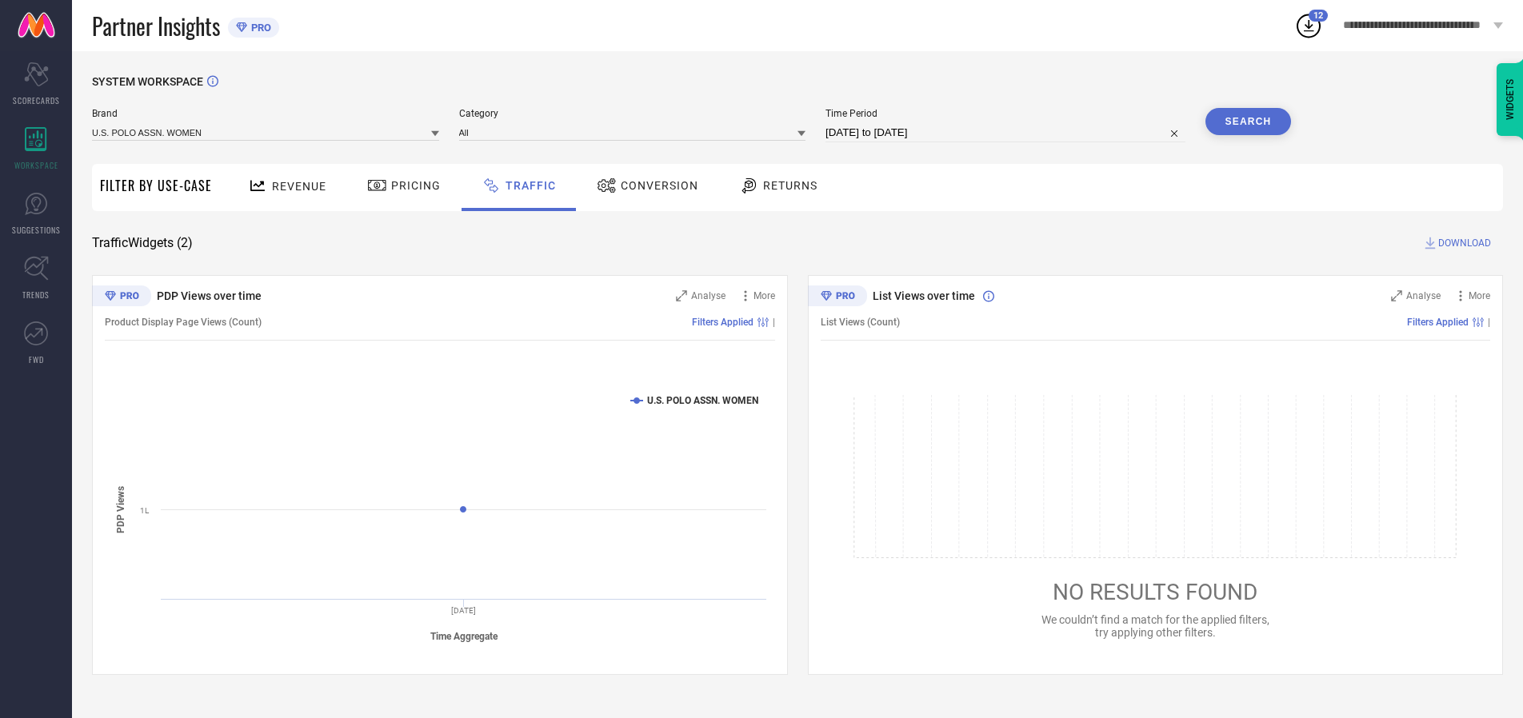
click at [1247, 122] on button "Search" at bounding box center [1248, 121] width 86 height 27
click at [1462, 243] on span "DOWNLOAD" at bounding box center [1464, 243] width 53 height 16
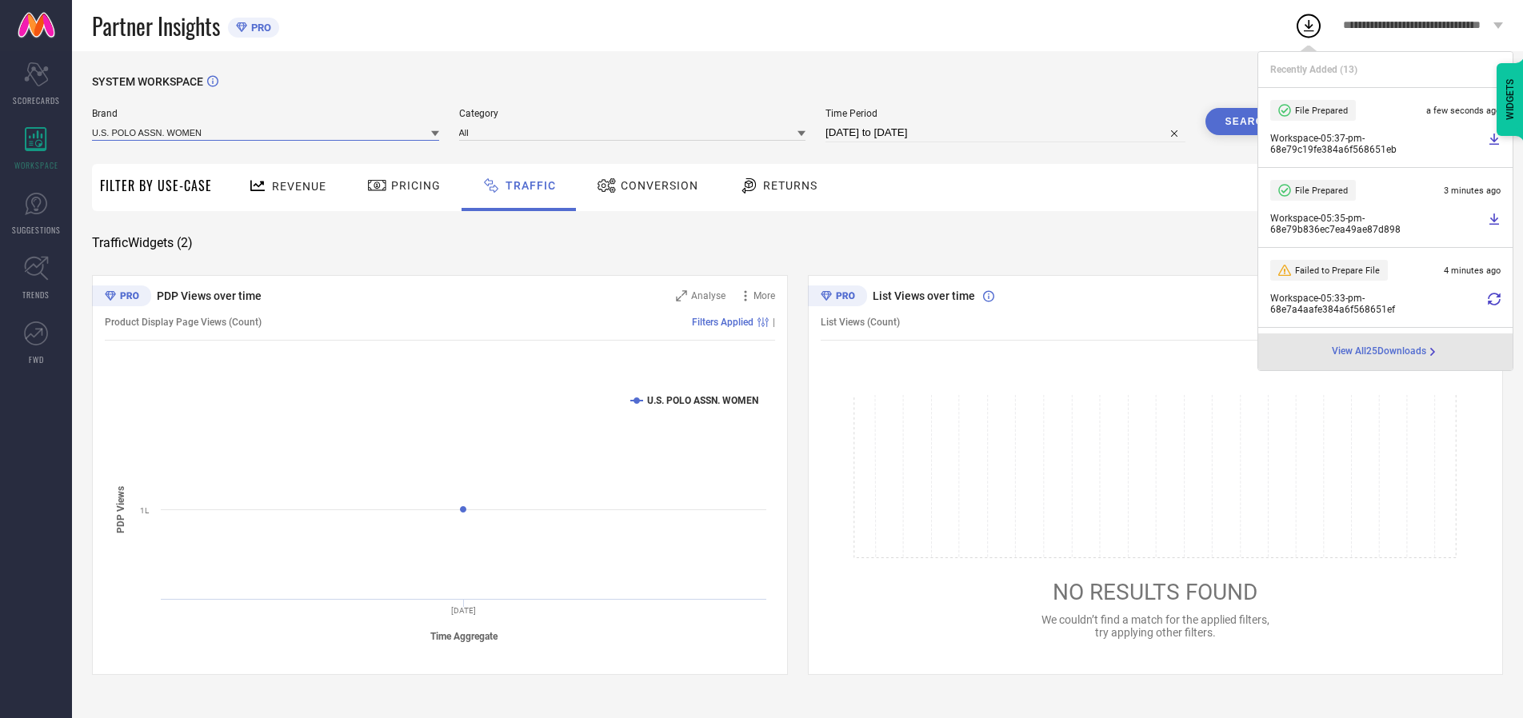
click at [266, 132] on input at bounding box center [265, 132] width 347 height 17
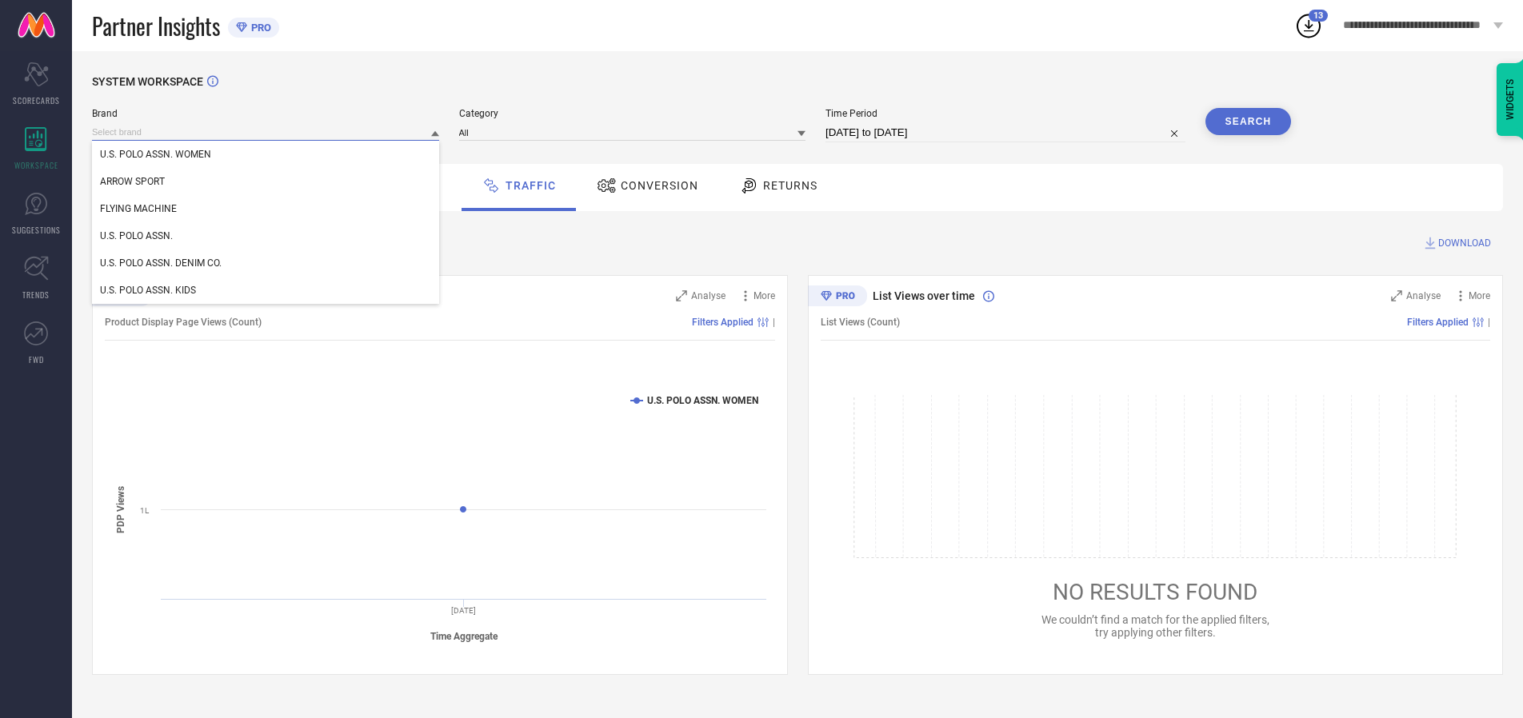
click at [266, 236] on div "U.S. POLO ASSN." at bounding box center [265, 235] width 347 height 27
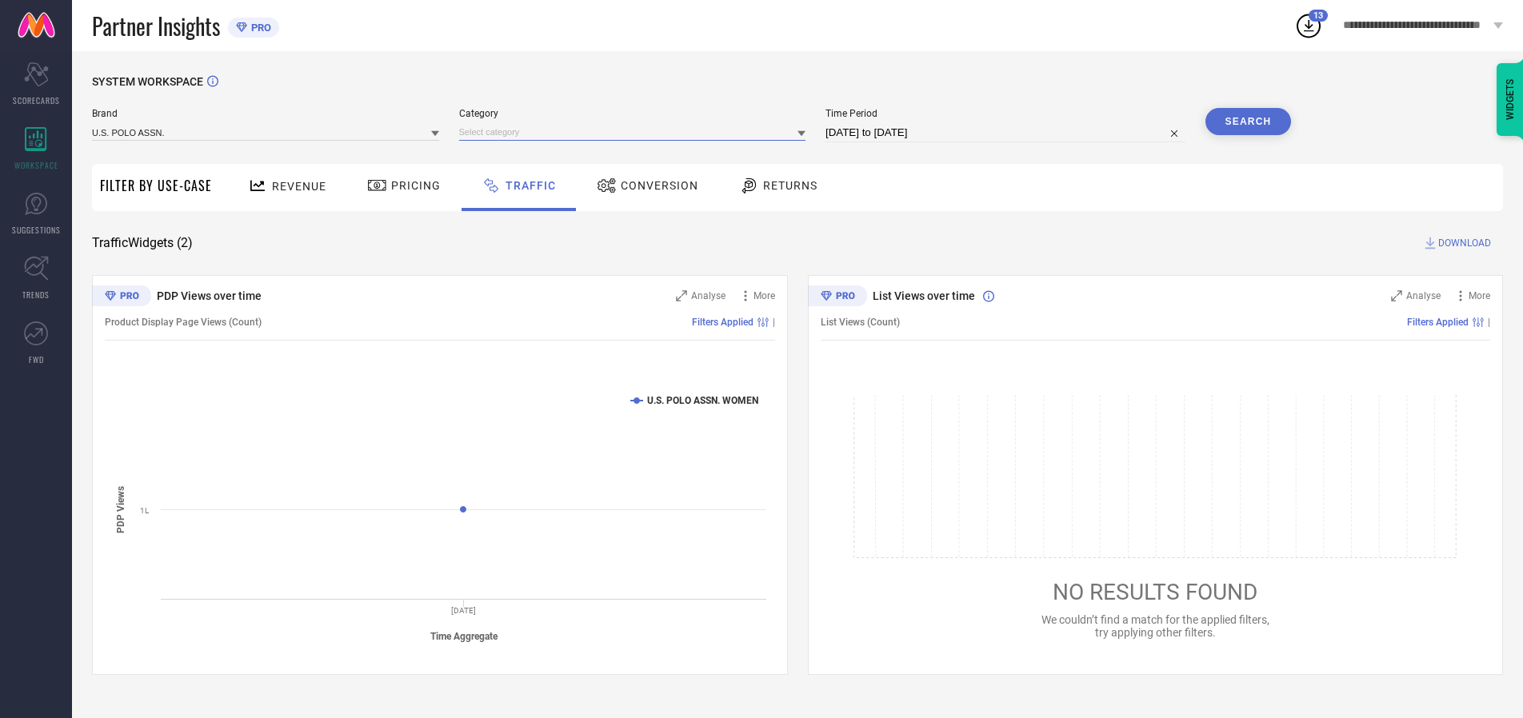
click at [636, 132] on input at bounding box center [632, 132] width 347 height 17
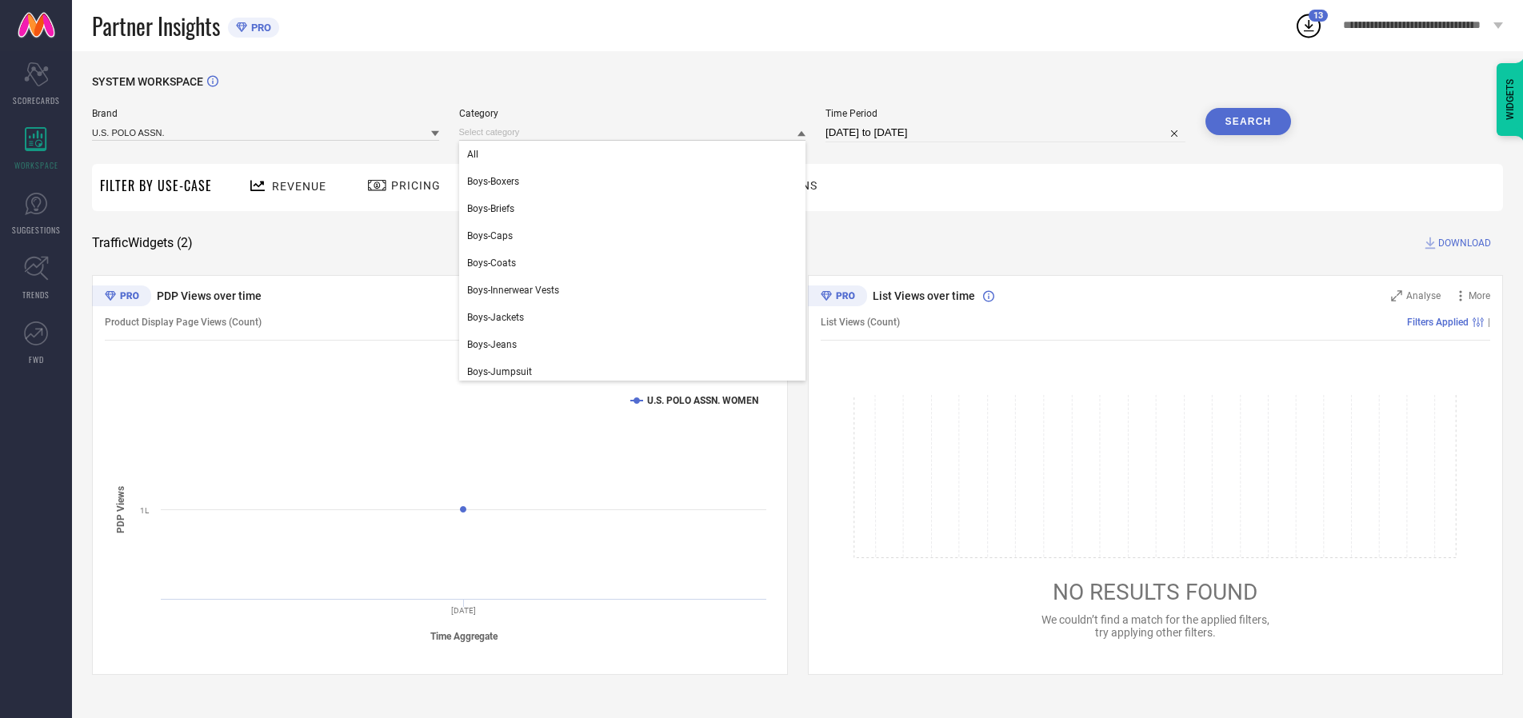
click at [636, 154] on div "All" at bounding box center [632, 154] width 347 height 27
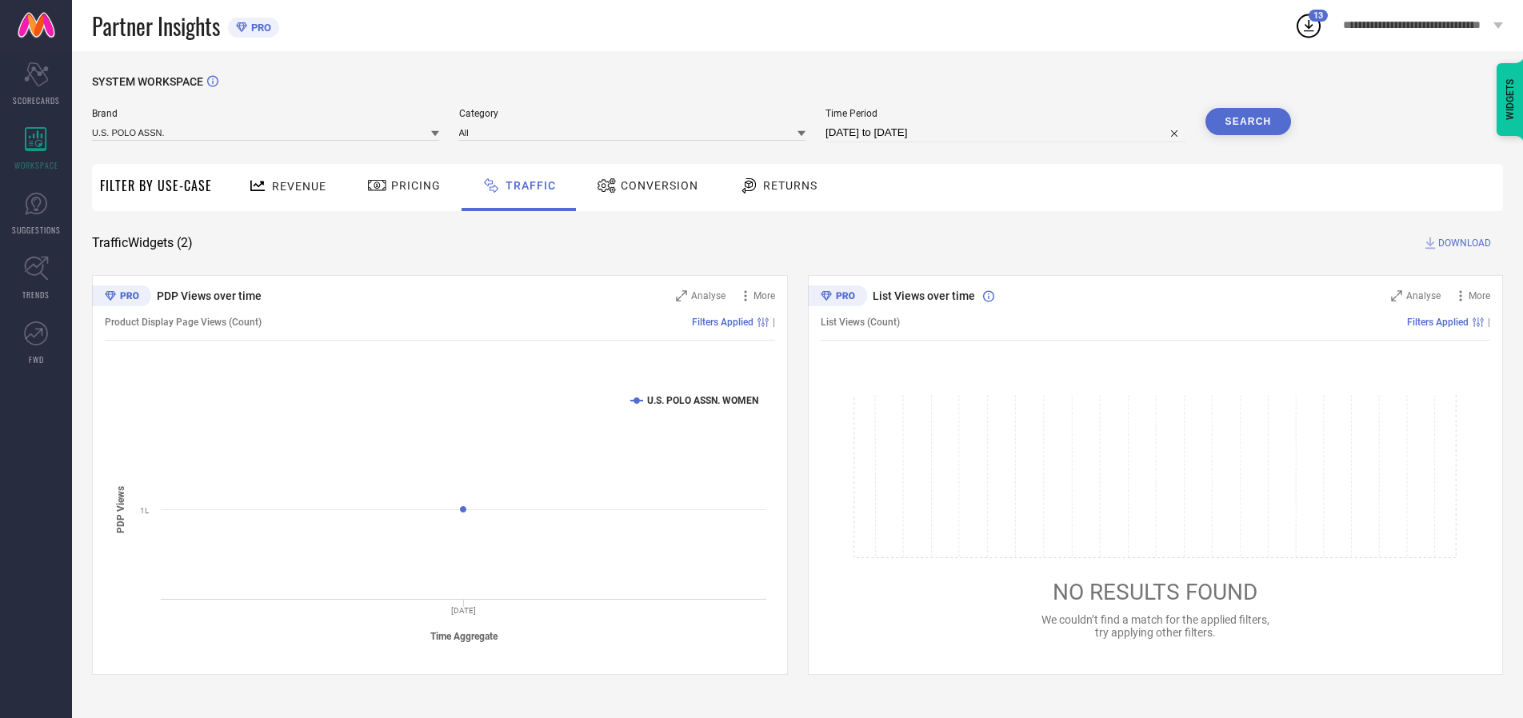
click at [1247, 122] on button "Search" at bounding box center [1248, 121] width 86 height 27
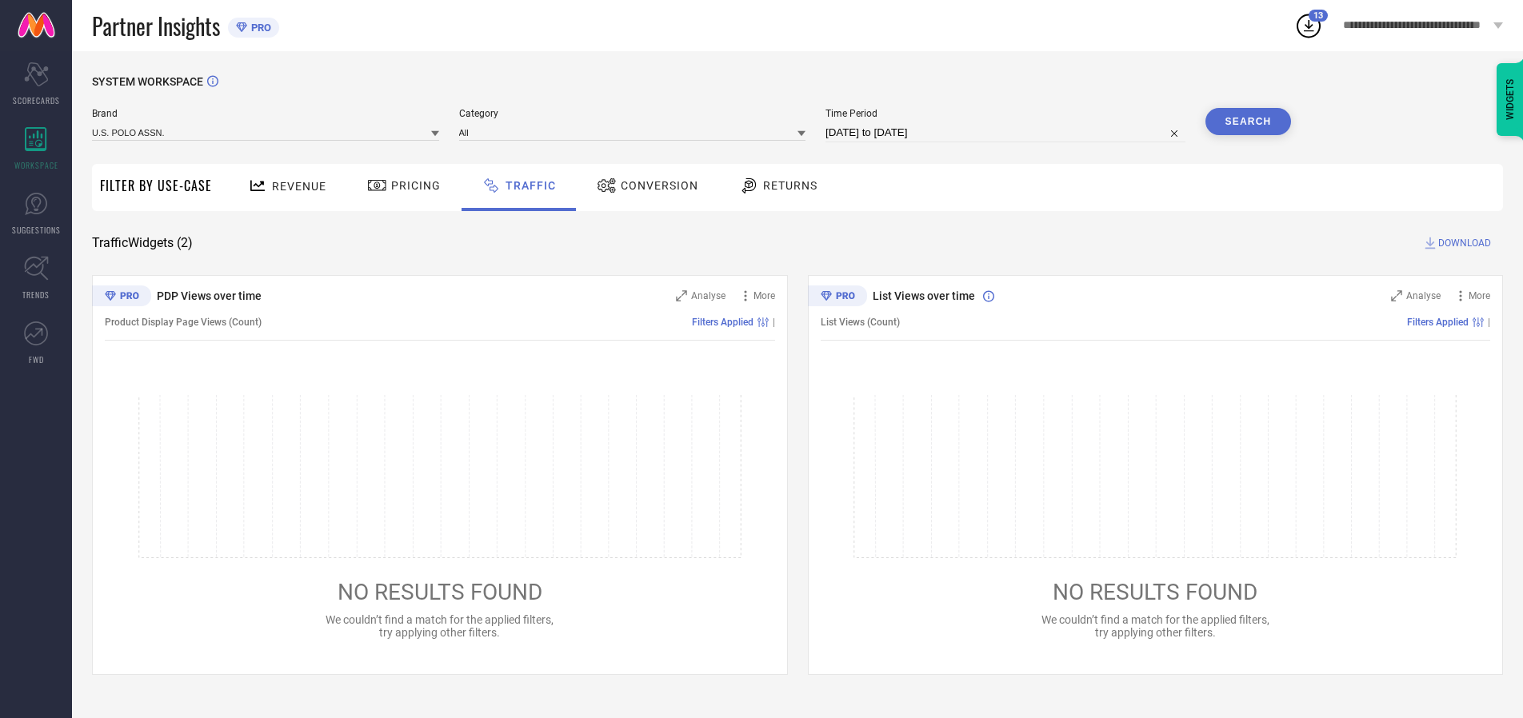
click at [1462, 243] on span "DOWNLOAD" at bounding box center [1464, 243] width 53 height 16
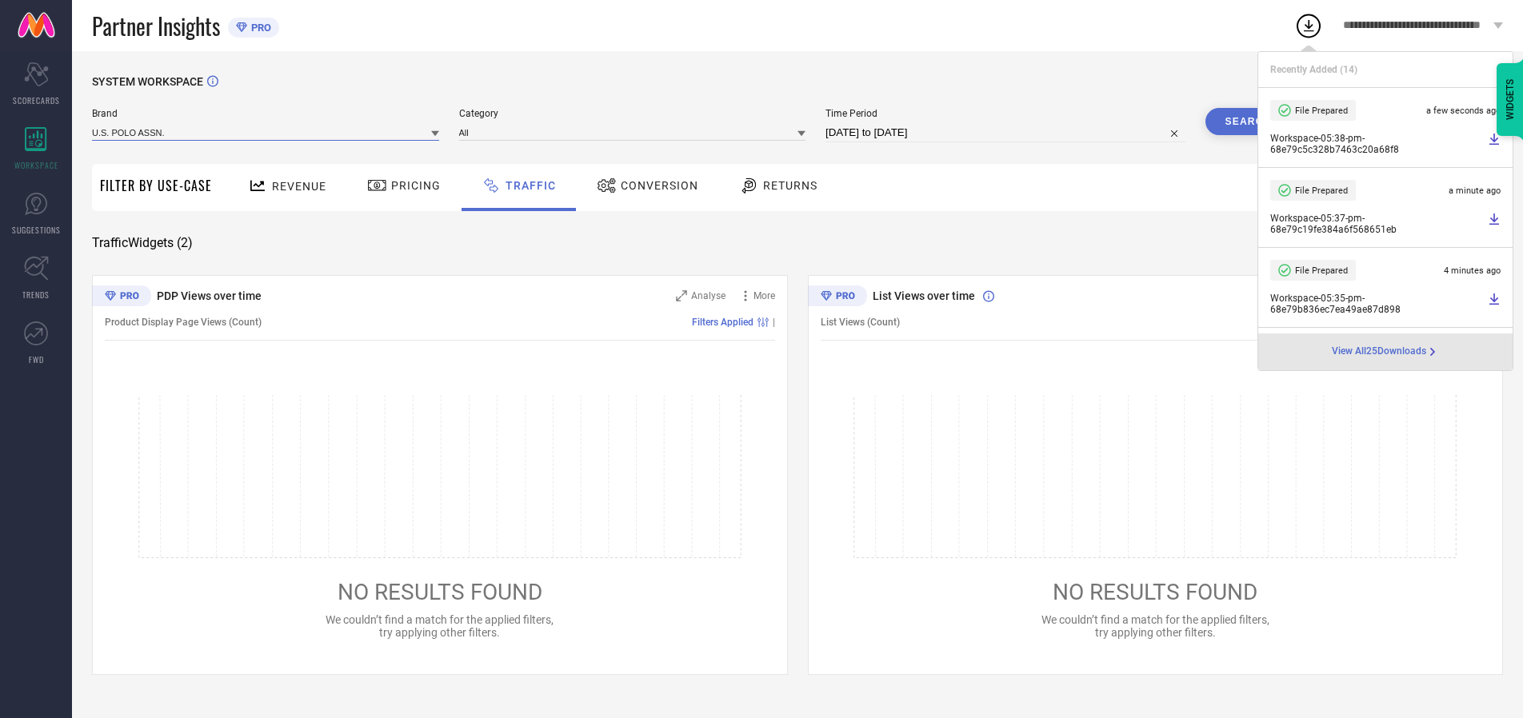
click at [266, 132] on input at bounding box center [265, 132] width 347 height 17
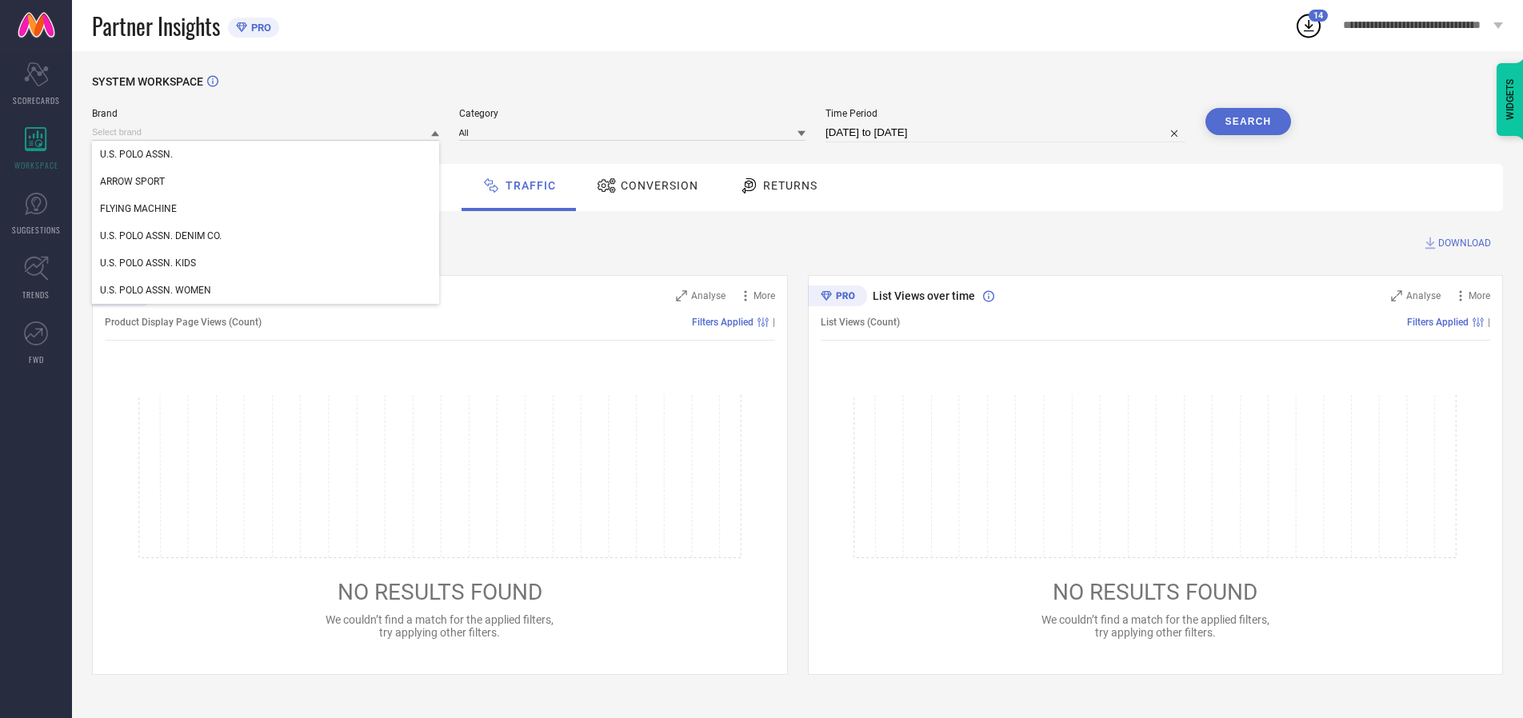
click at [266, 236] on div "U.S. POLO ASSN. DENIM CO." at bounding box center [265, 235] width 347 height 27
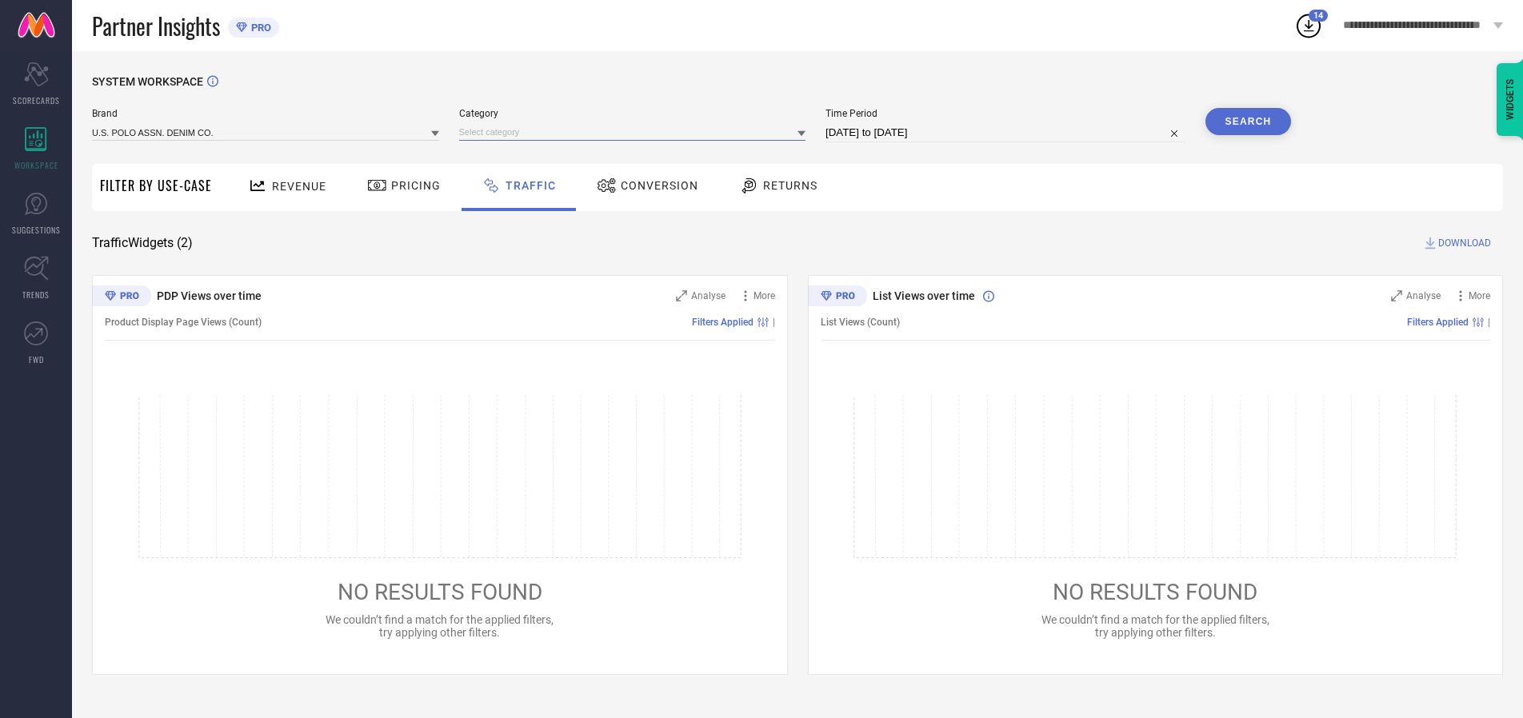
click at [636, 132] on input at bounding box center [632, 132] width 347 height 17
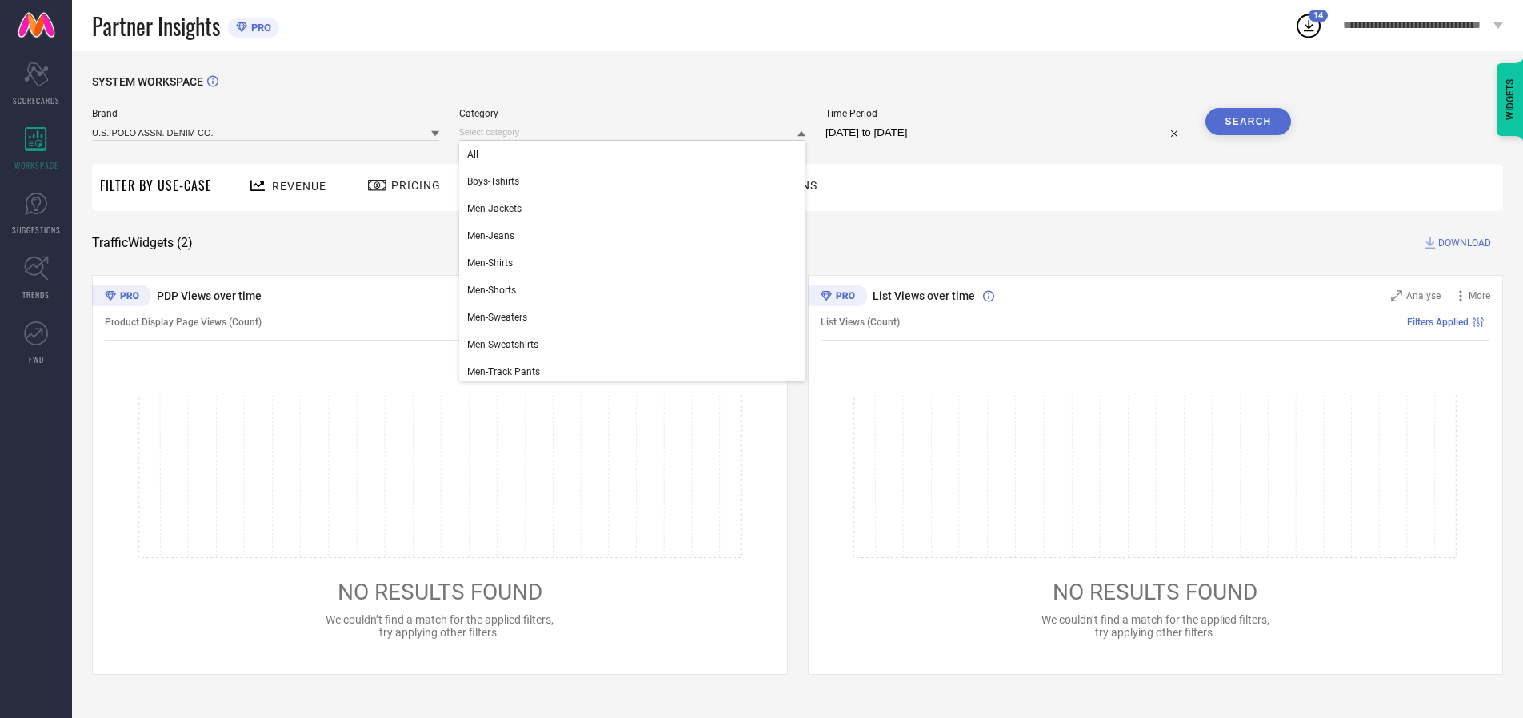
click at [636, 154] on div "All" at bounding box center [632, 154] width 347 height 27
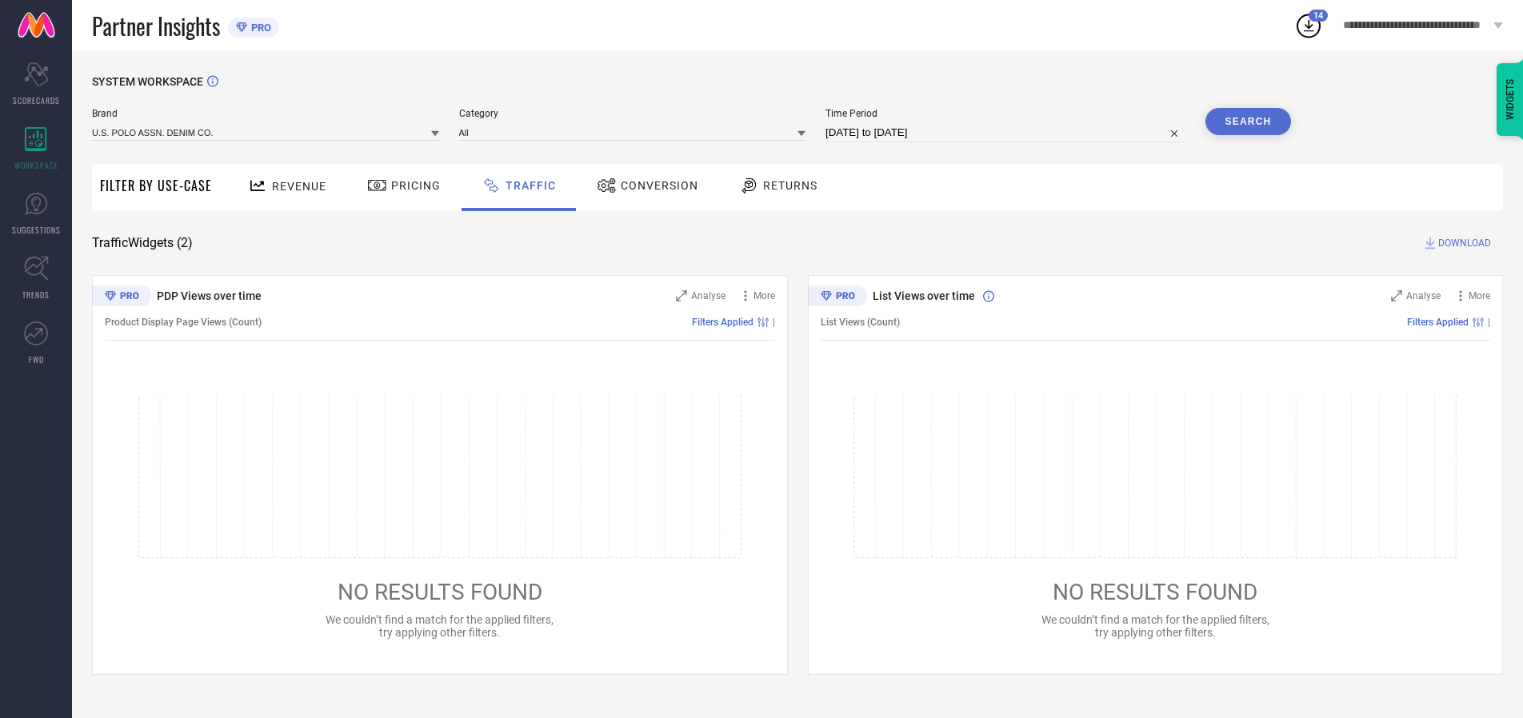
click at [1247, 122] on button "Search" at bounding box center [1248, 121] width 86 height 27
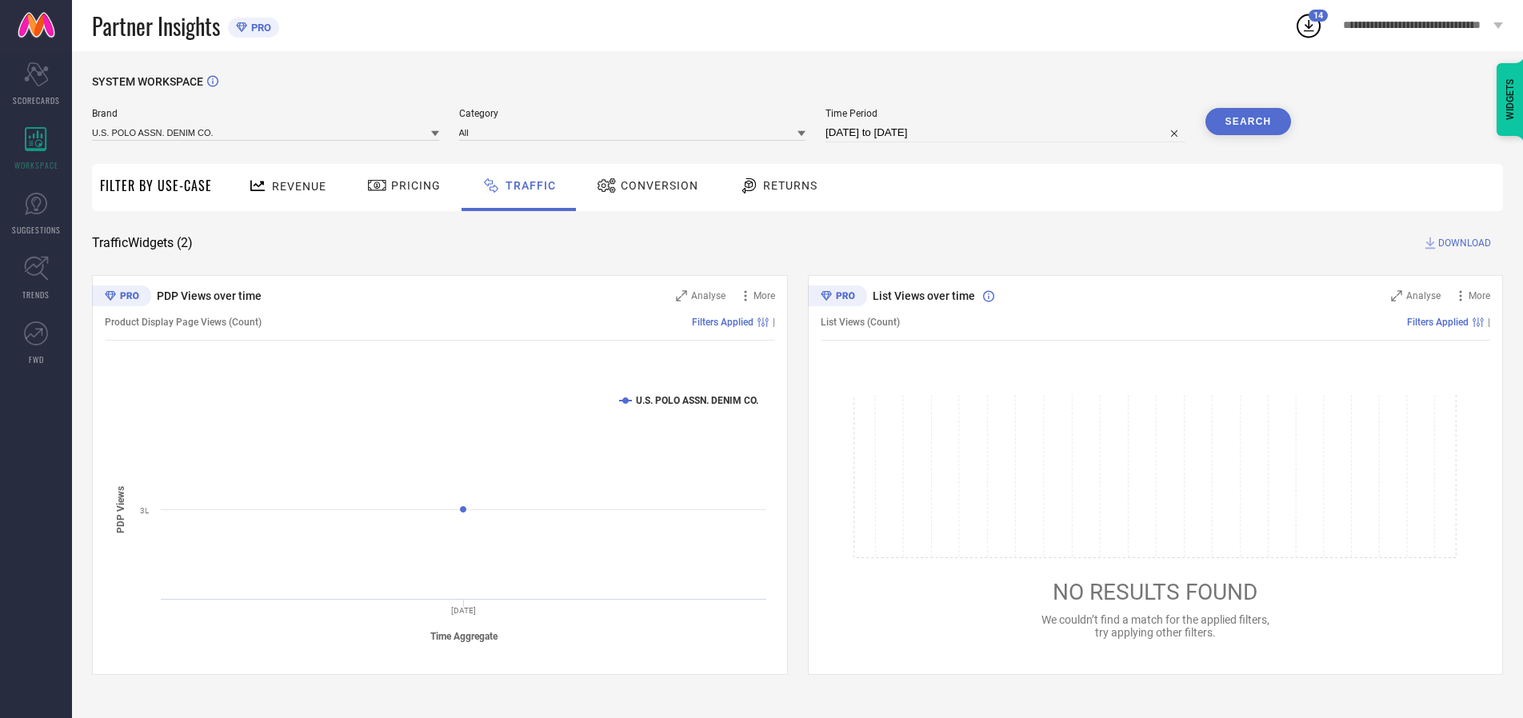
click at [1462, 243] on span "DOWNLOAD" at bounding box center [1464, 243] width 53 height 16
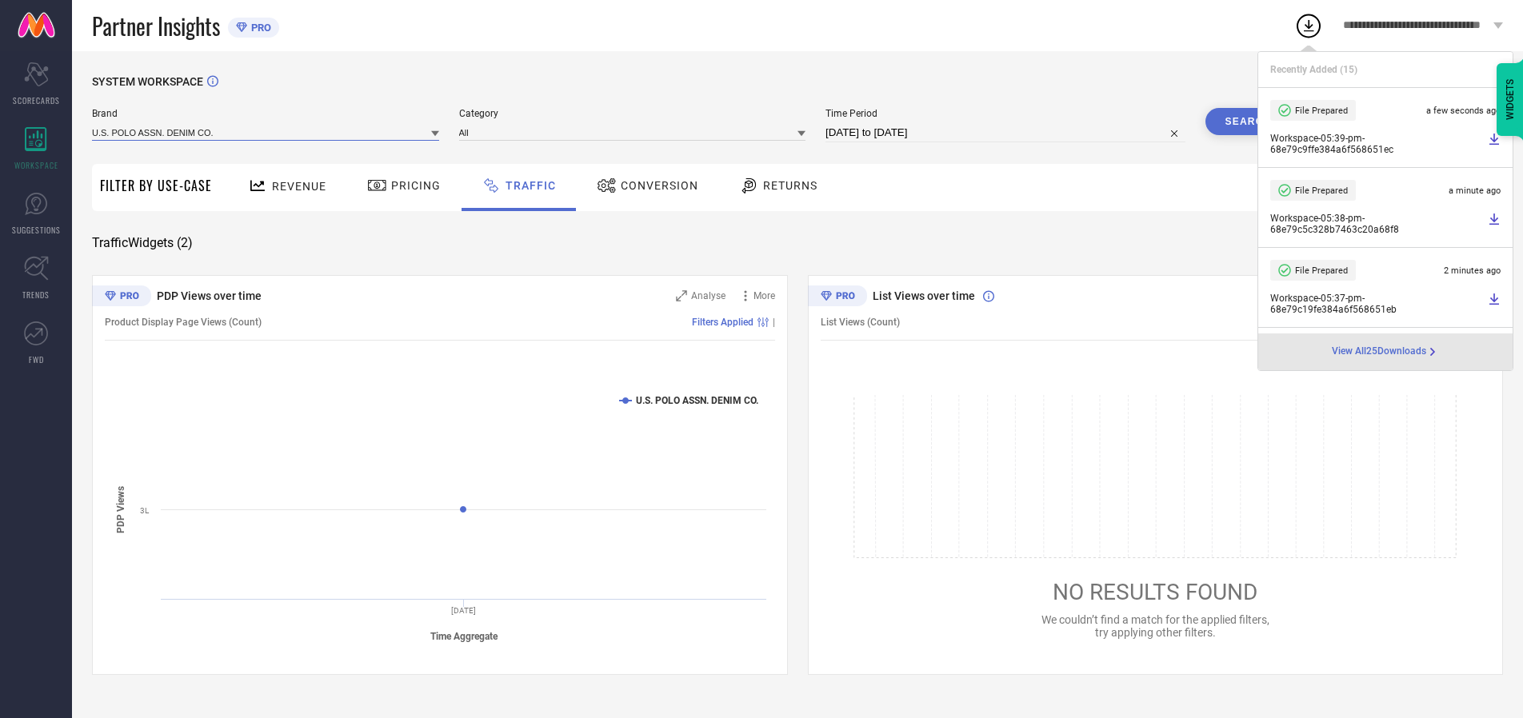
click at [266, 132] on input at bounding box center [265, 132] width 347 height 17
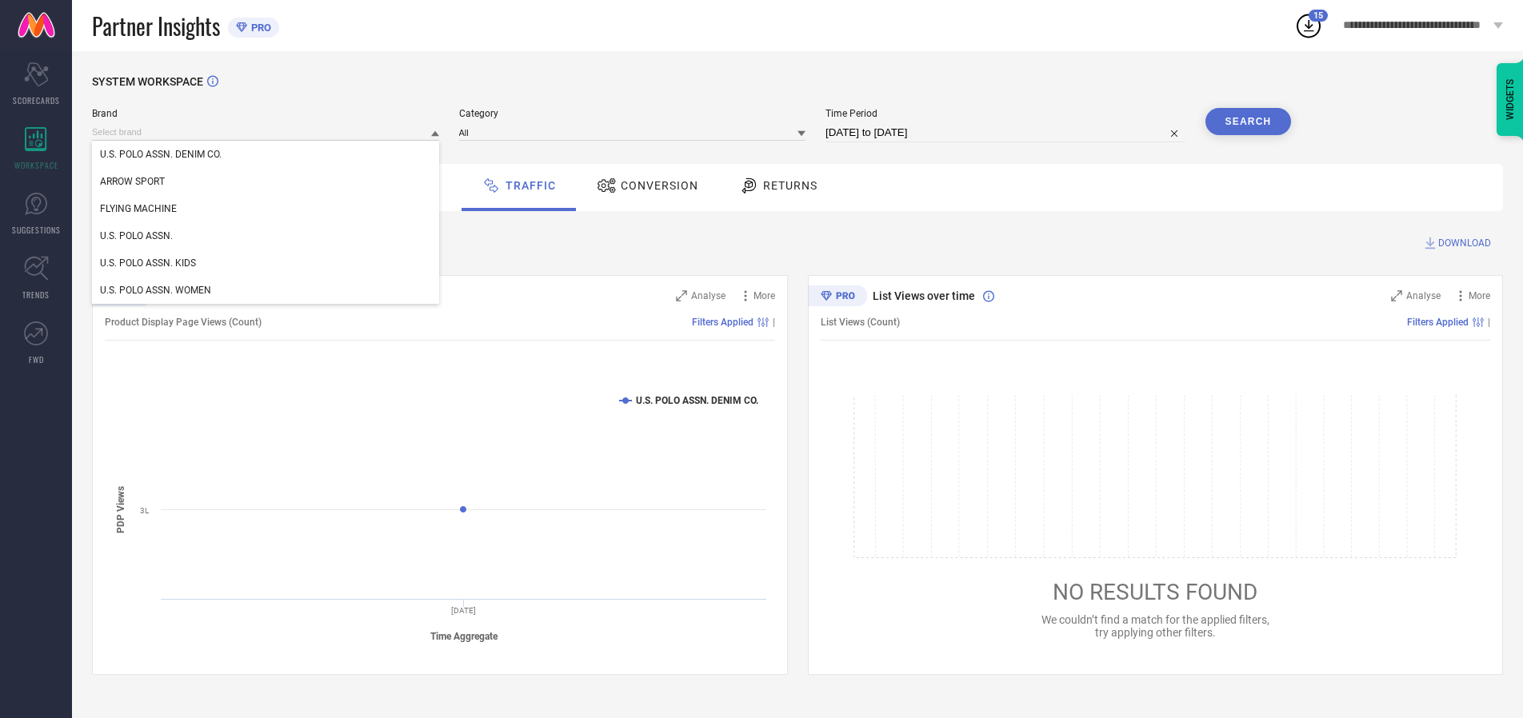
click at [266, 263] on div "U.S. POLO ASSN. KIDS" at bounding box center [265, 262] width 347 height 27
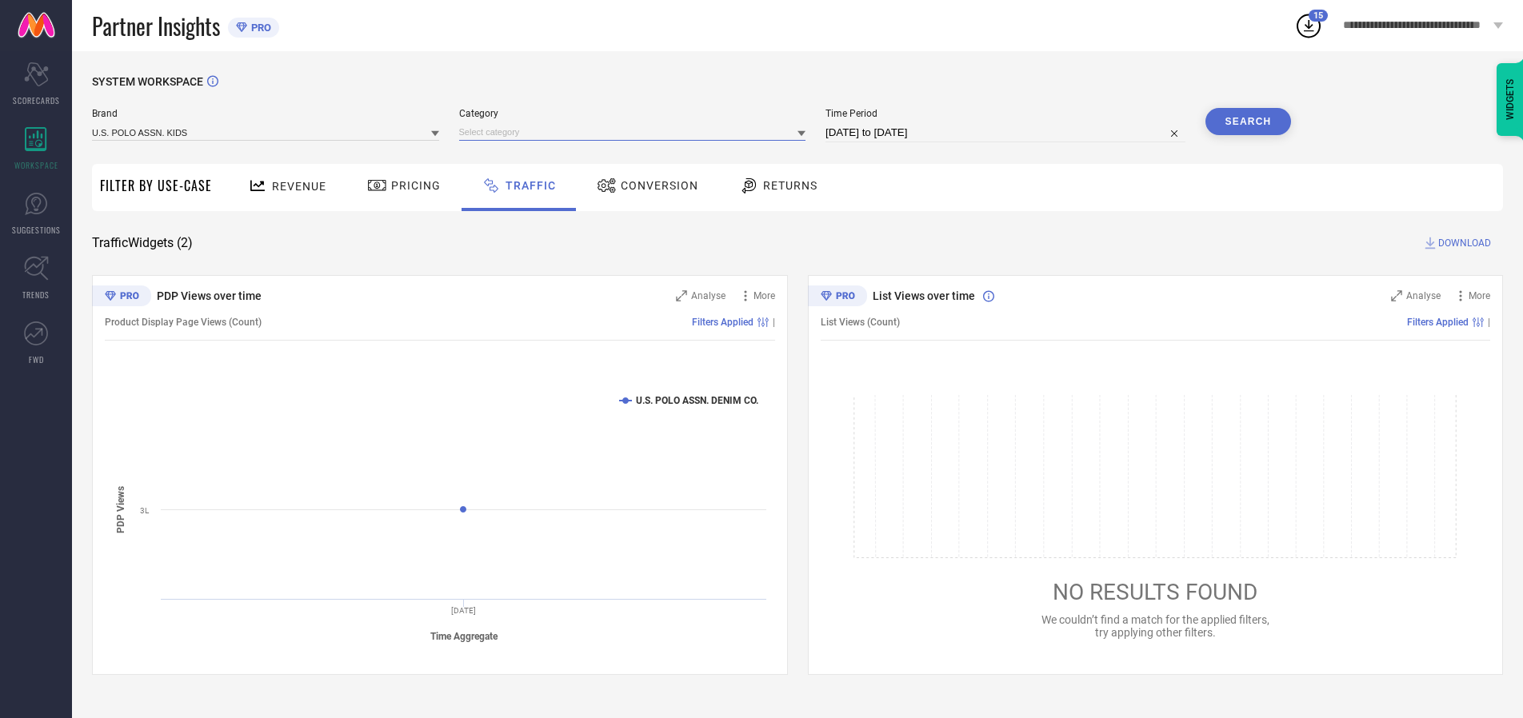
click at [636, 132] on input at bounding box center [632, 132] width 347 height 17
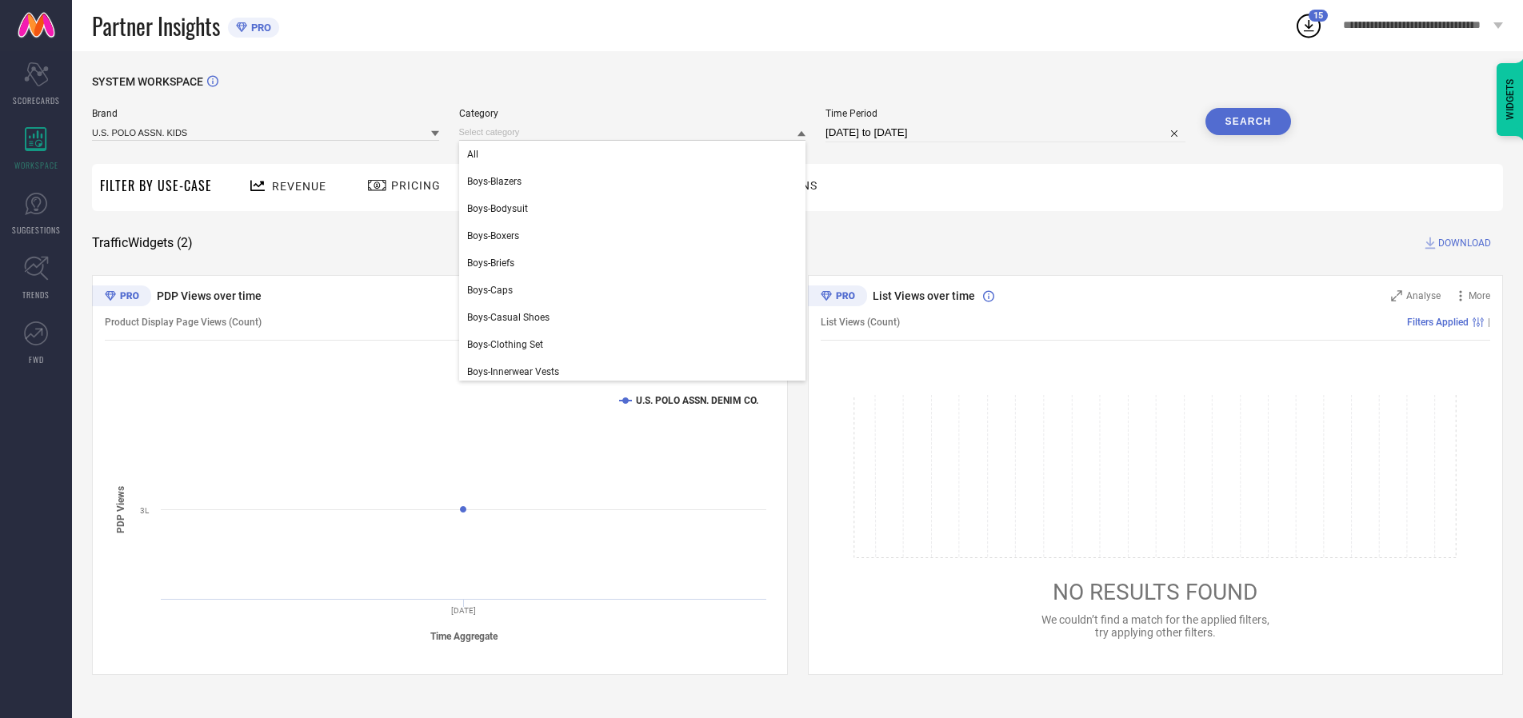
click at [636, 154] on div "All" at bounding box center [632, 154] width 347 height 27
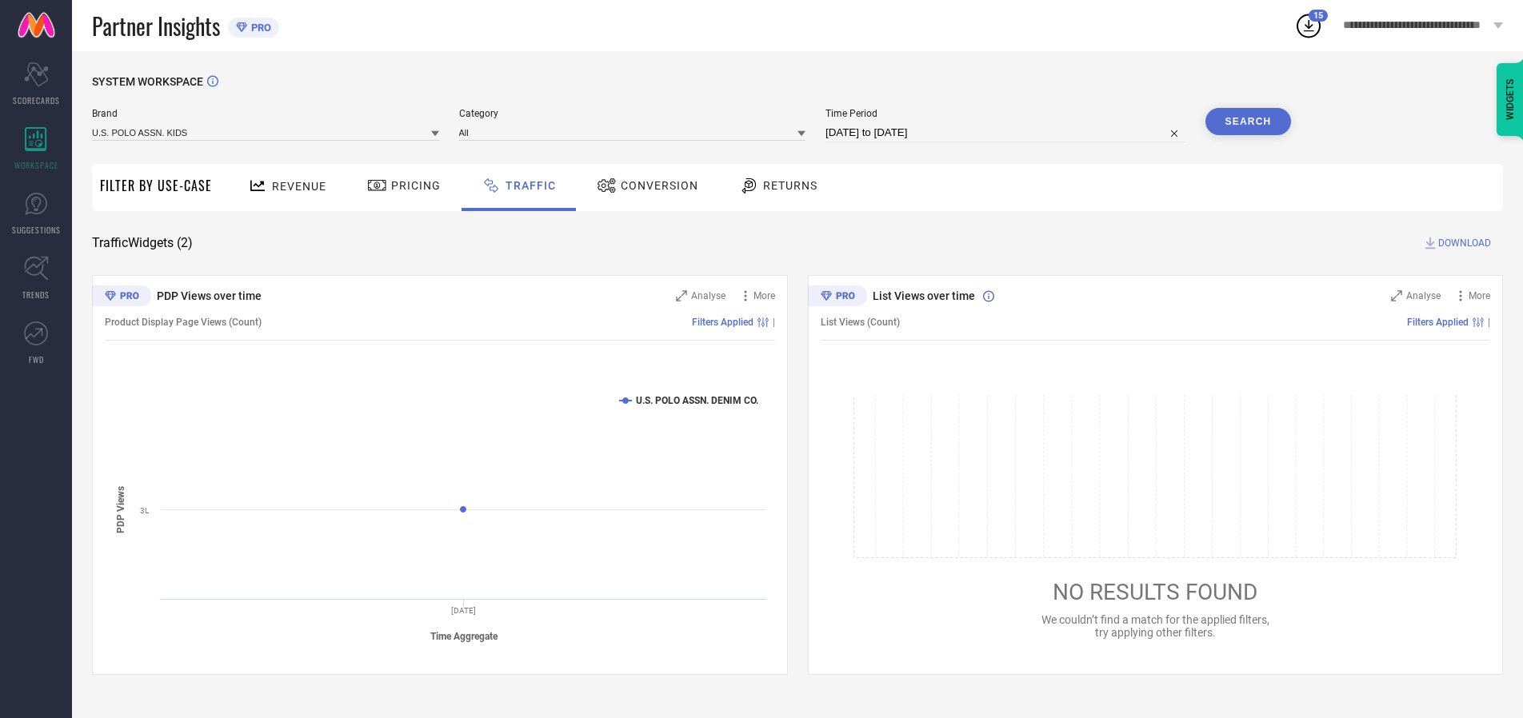
click at [1247, 122] on button "Search" at bounding box center [1248, 121] width 86 height 27
click at [1462, 243] on span "DOWNLOAD" at bounding box center [1464, 243] width 53 height 16
click at [1008, 133] on input at bounding box center [1005, 132] width 360 height 19
select select "9"
select select "2025"
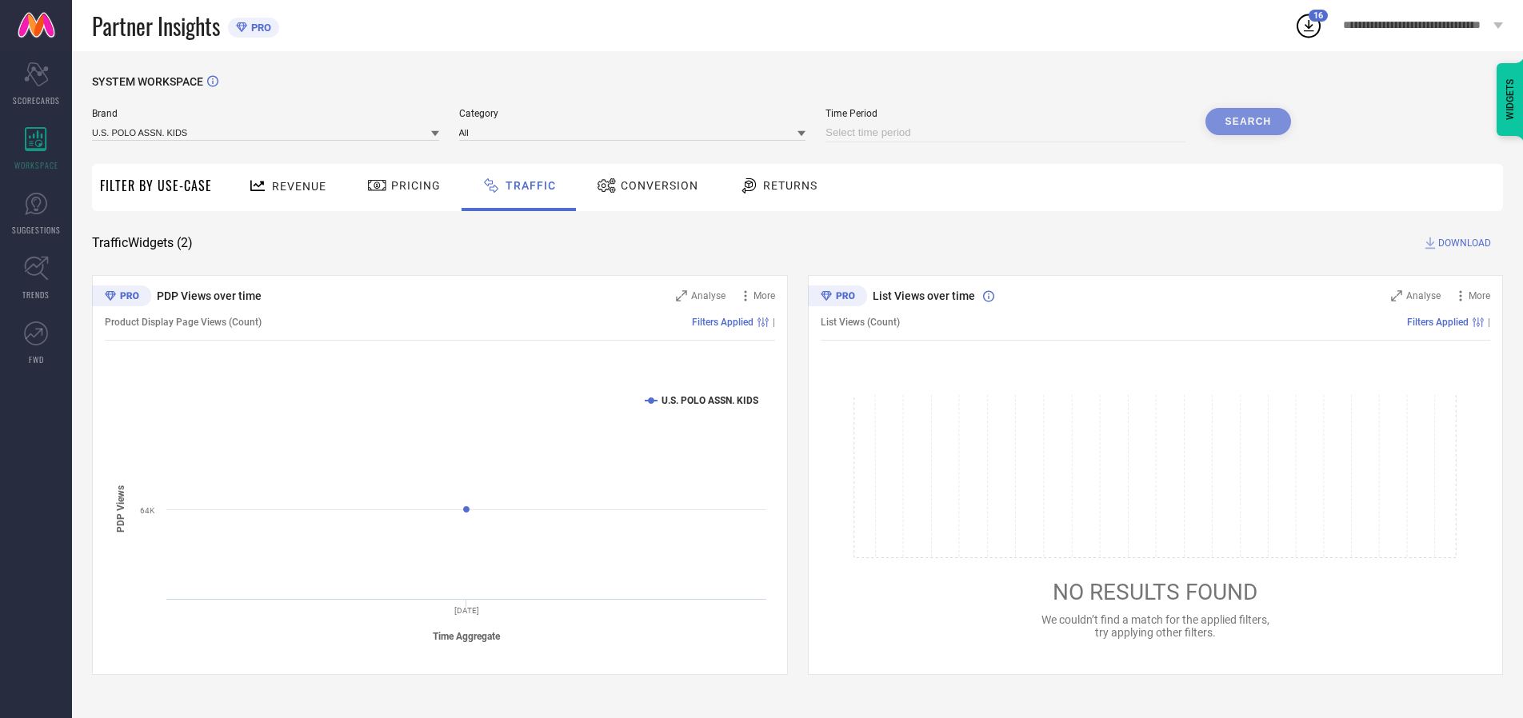
select select "10"
select select "2025"
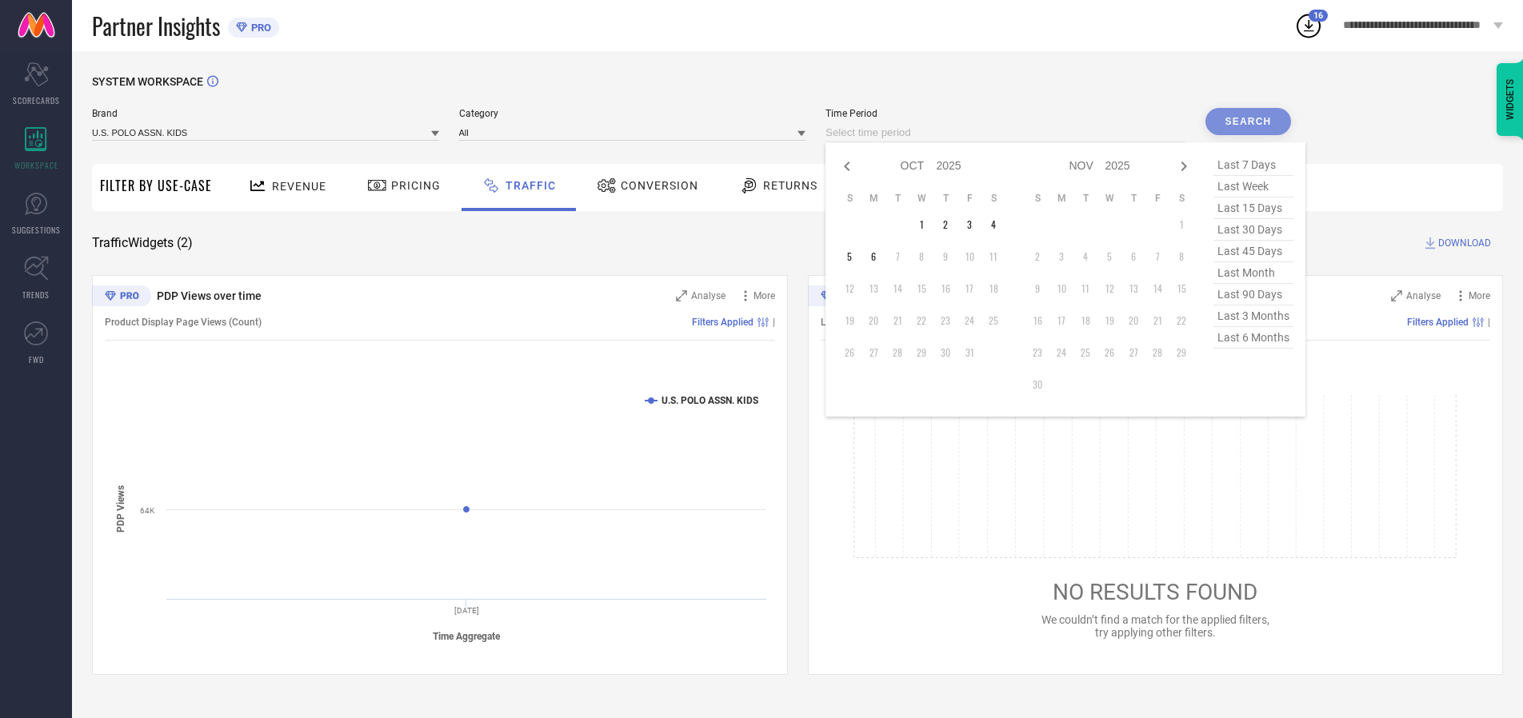
click at [926, 225] on td "1" at bounding box center [921, 225] width 24 height 24
type input "[DATE] to [DATE]"
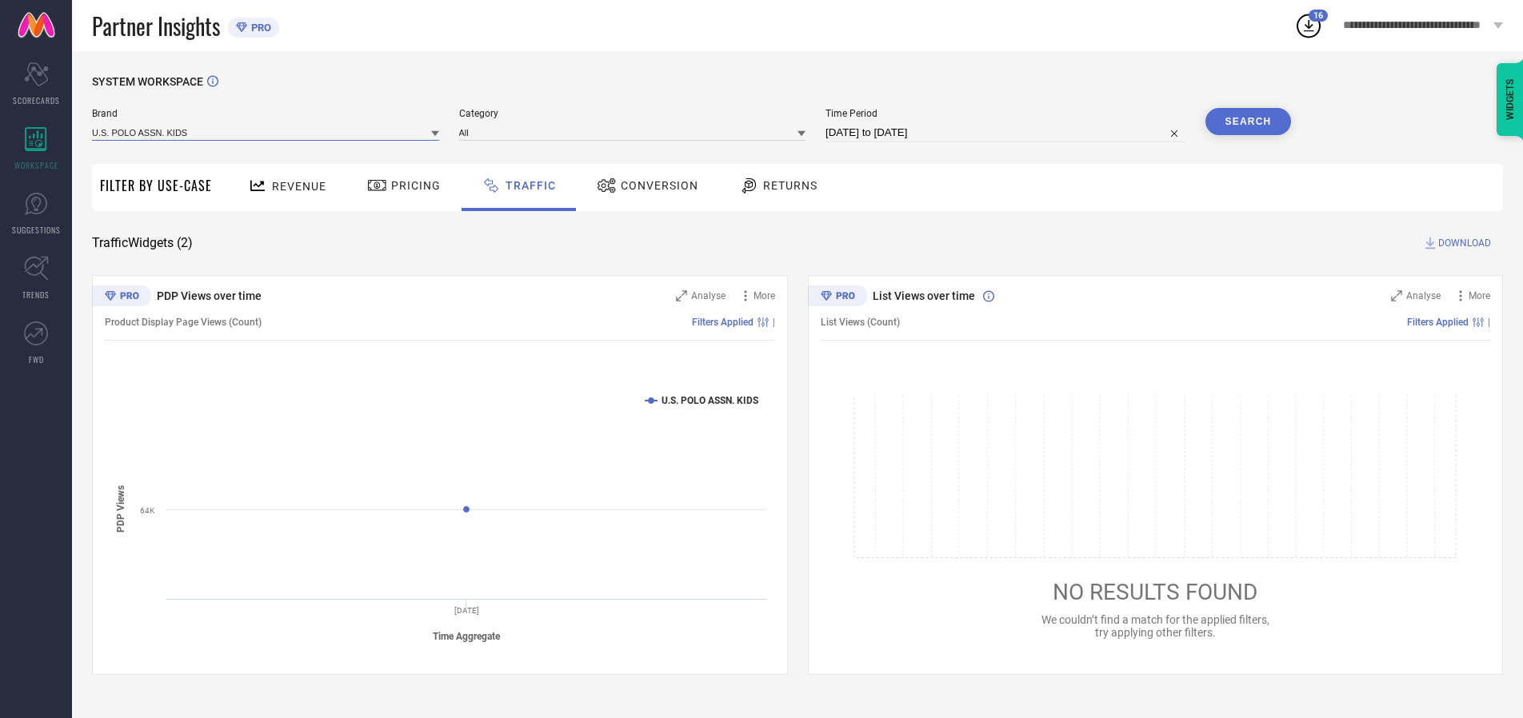
click at [266, 132] on input at bounding box center [265, 132] width 347 height 17
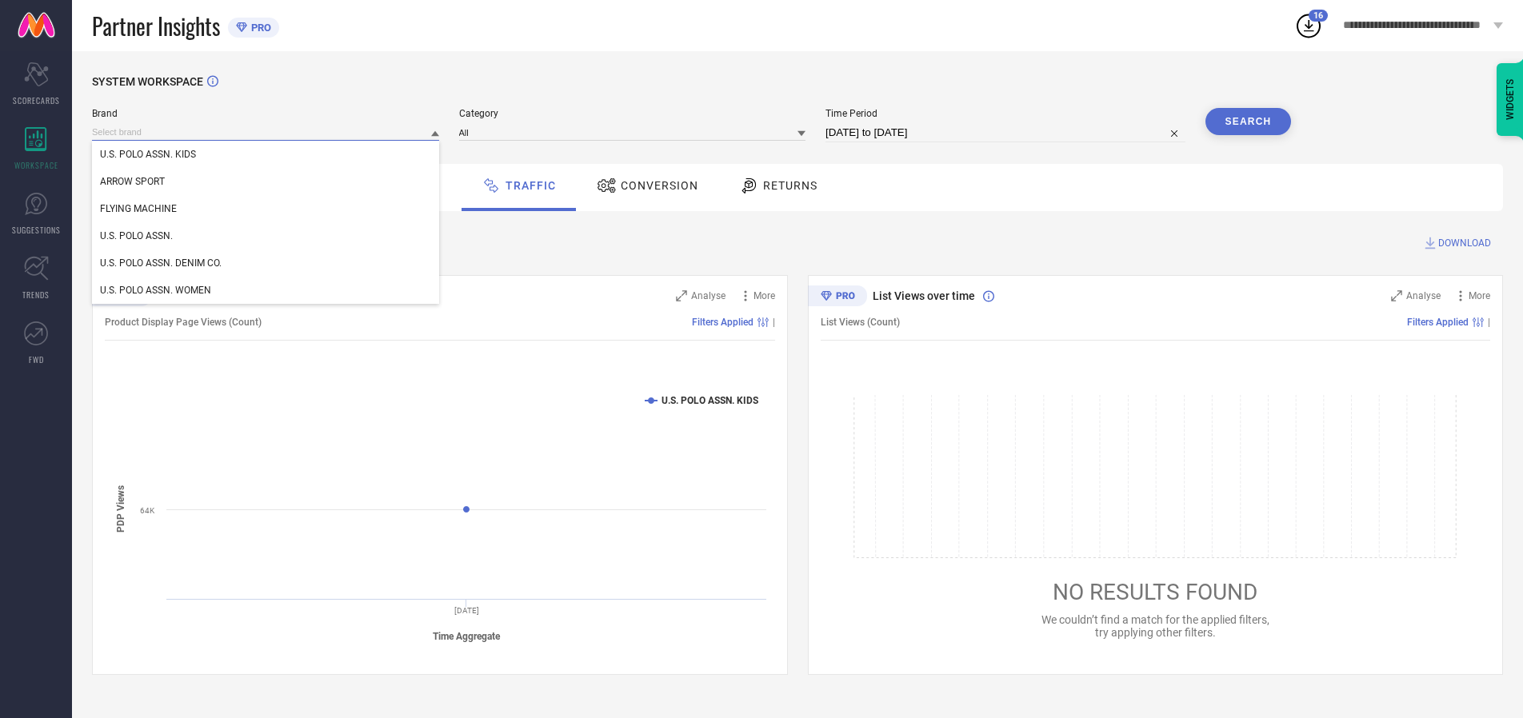
click at [266, 132] on input at bounding box center [265, 132] width 347 height 17
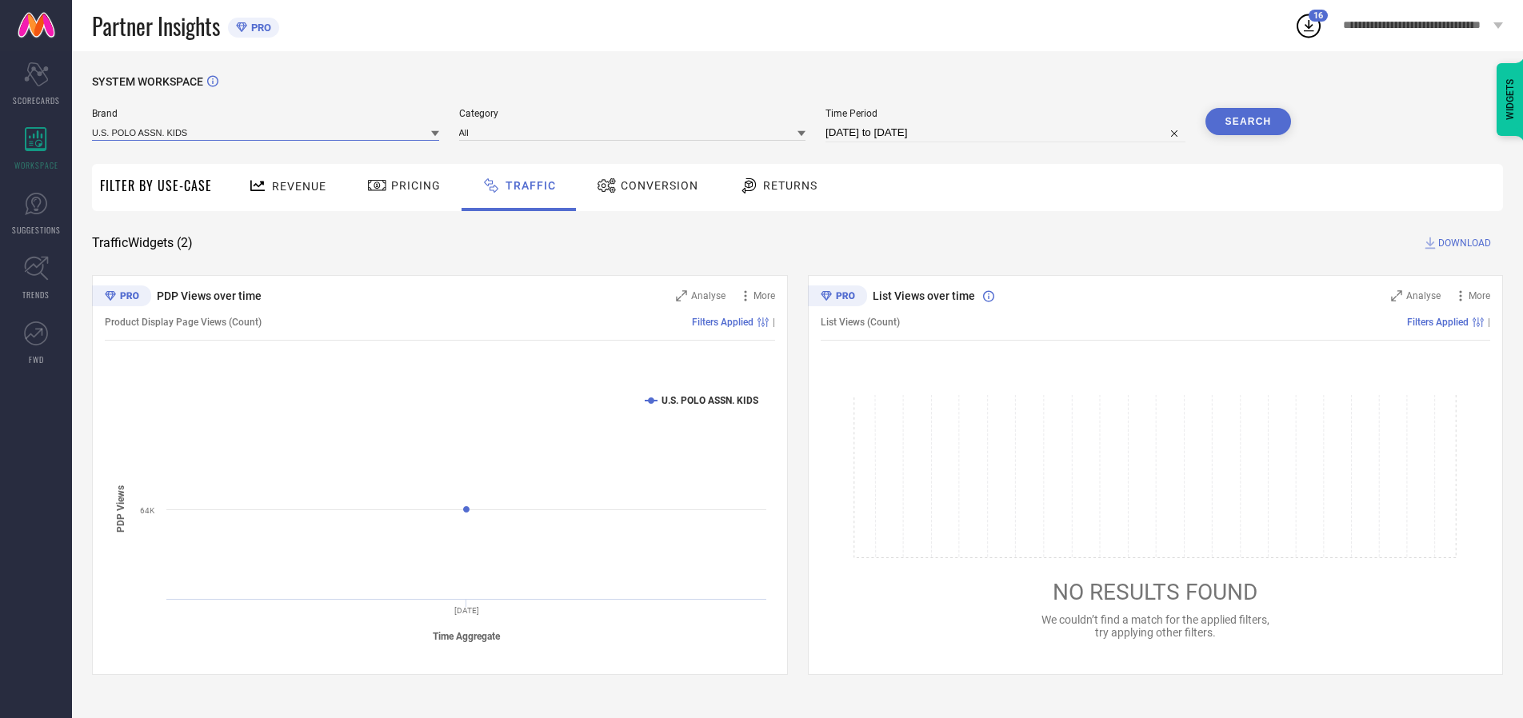
click at [266, 132] on input at bounding box center [265, 132] width 347 height 17
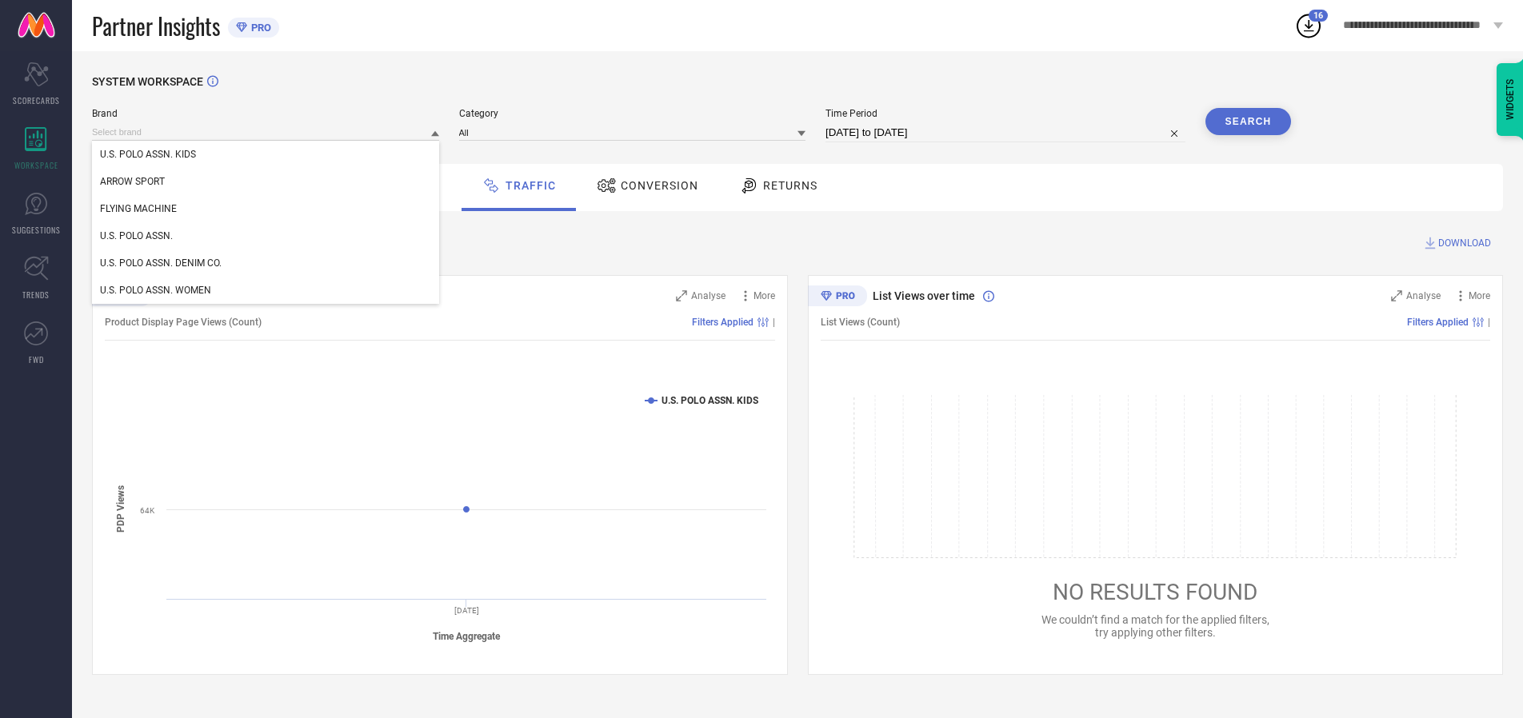
click at [266, 154] on div "U.S. POLO ASSN. KIDS" at bounding box center [265, 154] width 347 height 27
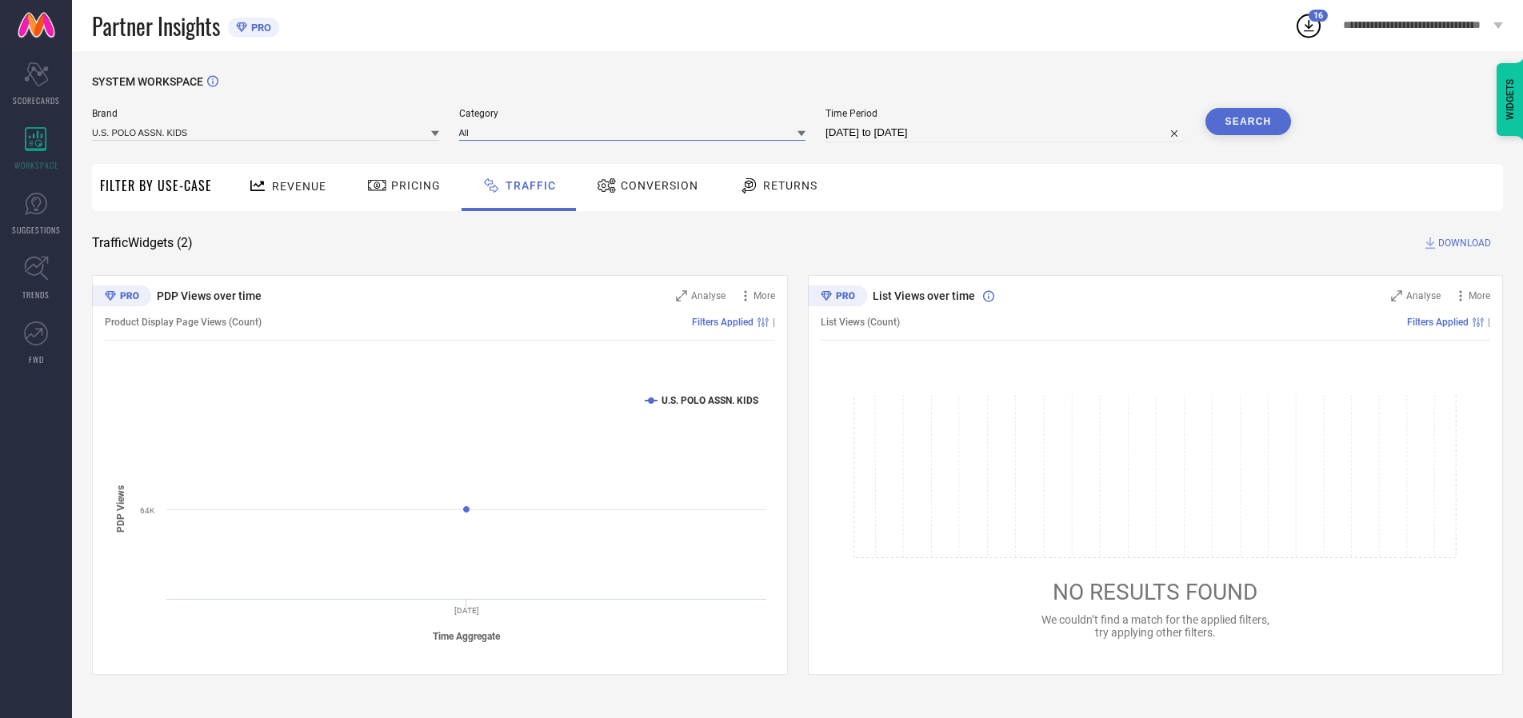
click at [636, 132] on input at bounding box center [632, 132] width 347 height 17
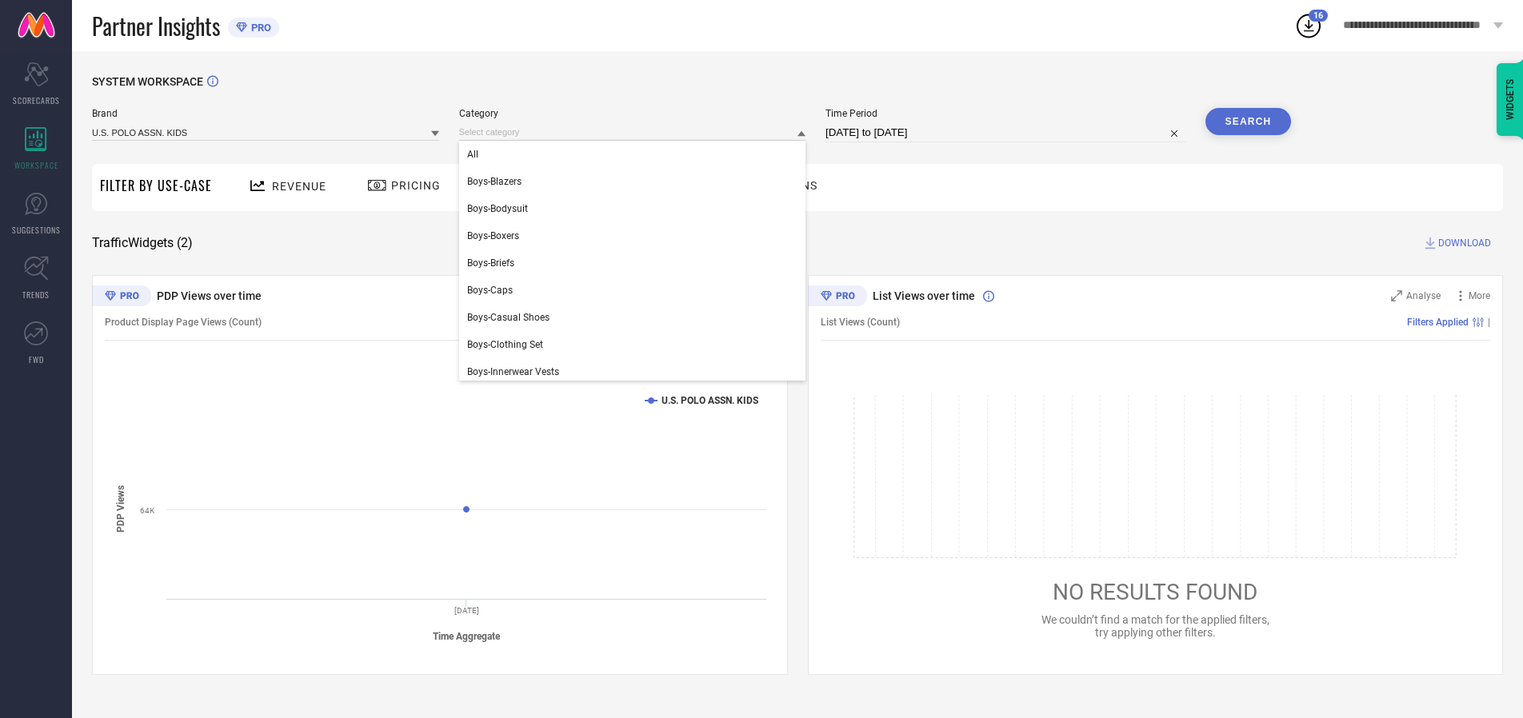
click at [636, 154] on div "All" at bounding box center [632, 154] width 347 height 27
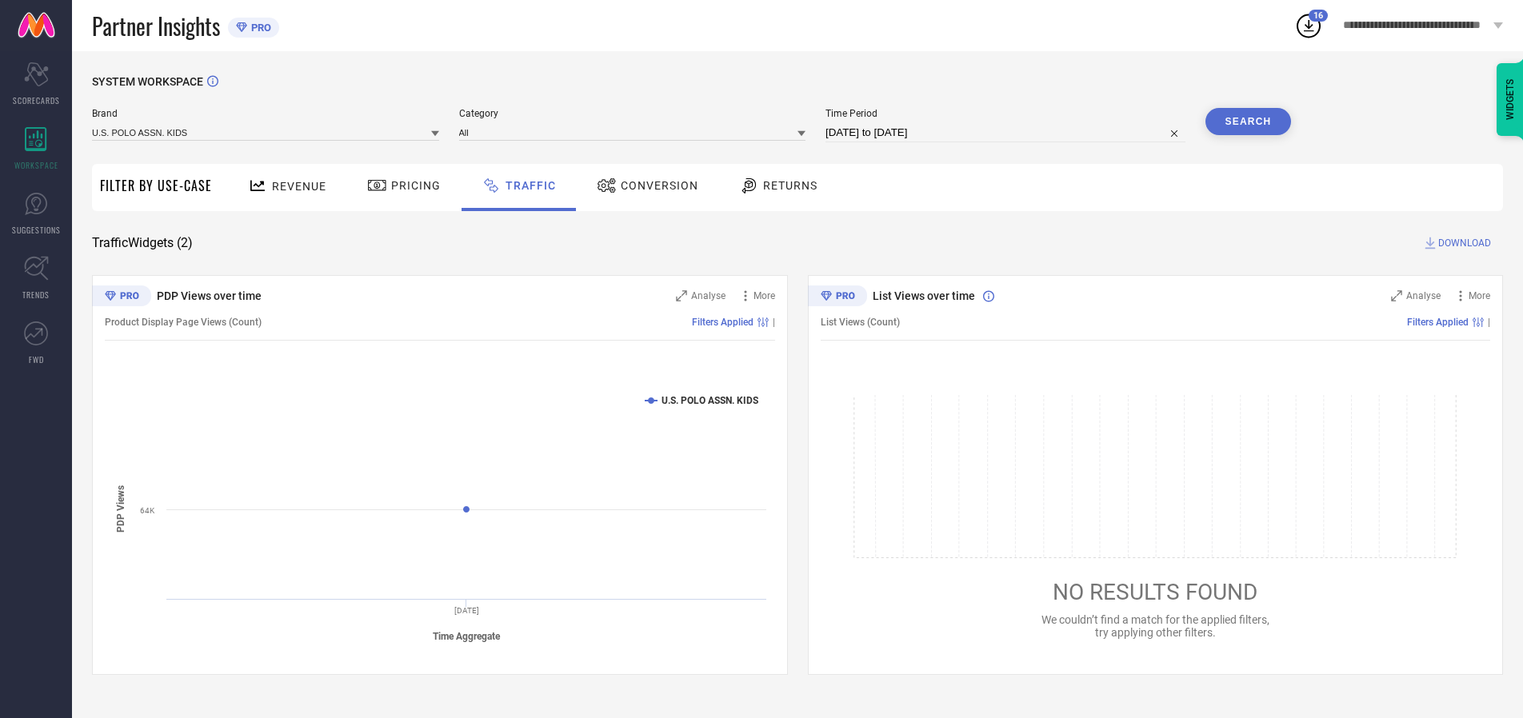
click at [1247, 122] on button "Search" at bounding box center [1248, 121] width 86 height 27
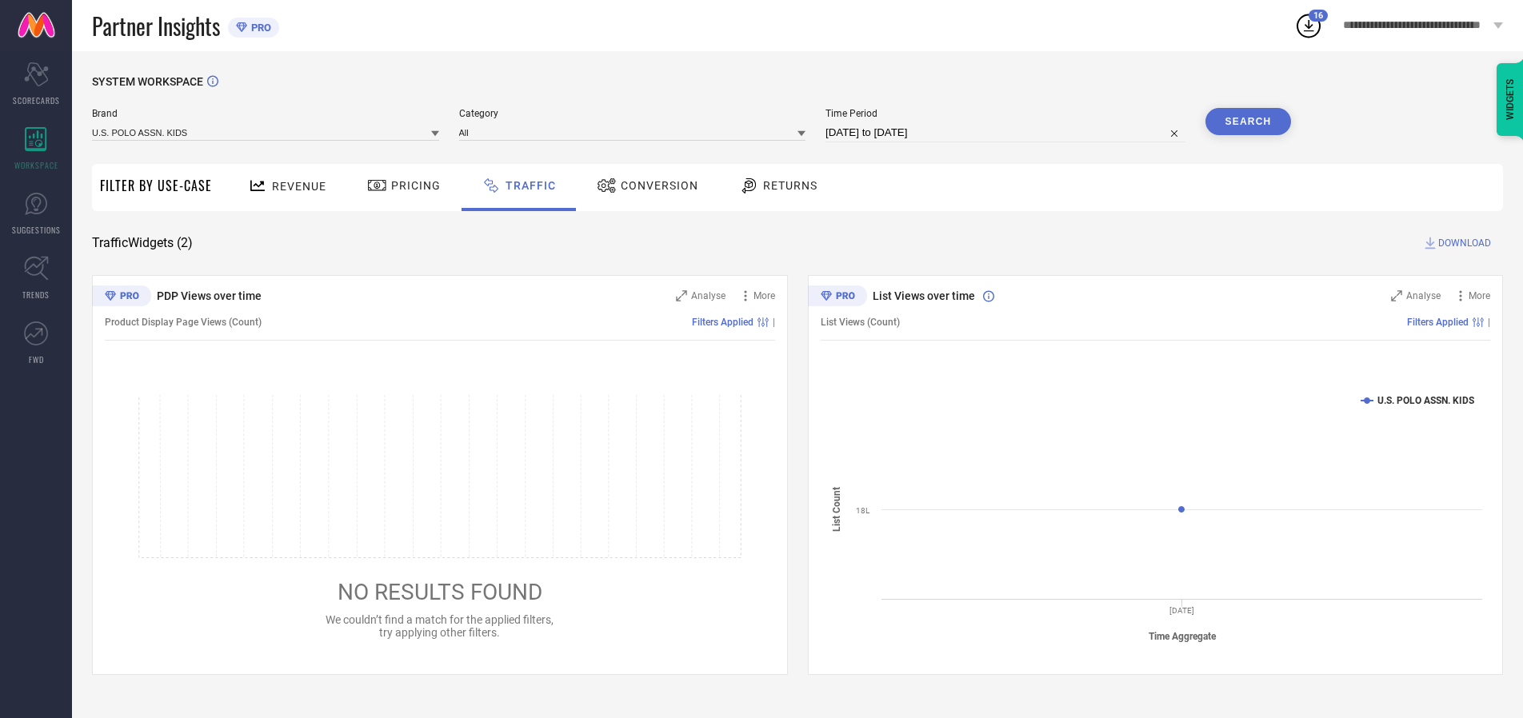
click at [1462, 243] on span "DOWNLOAD" at bounding box center [1464, 243] width 53 height 16
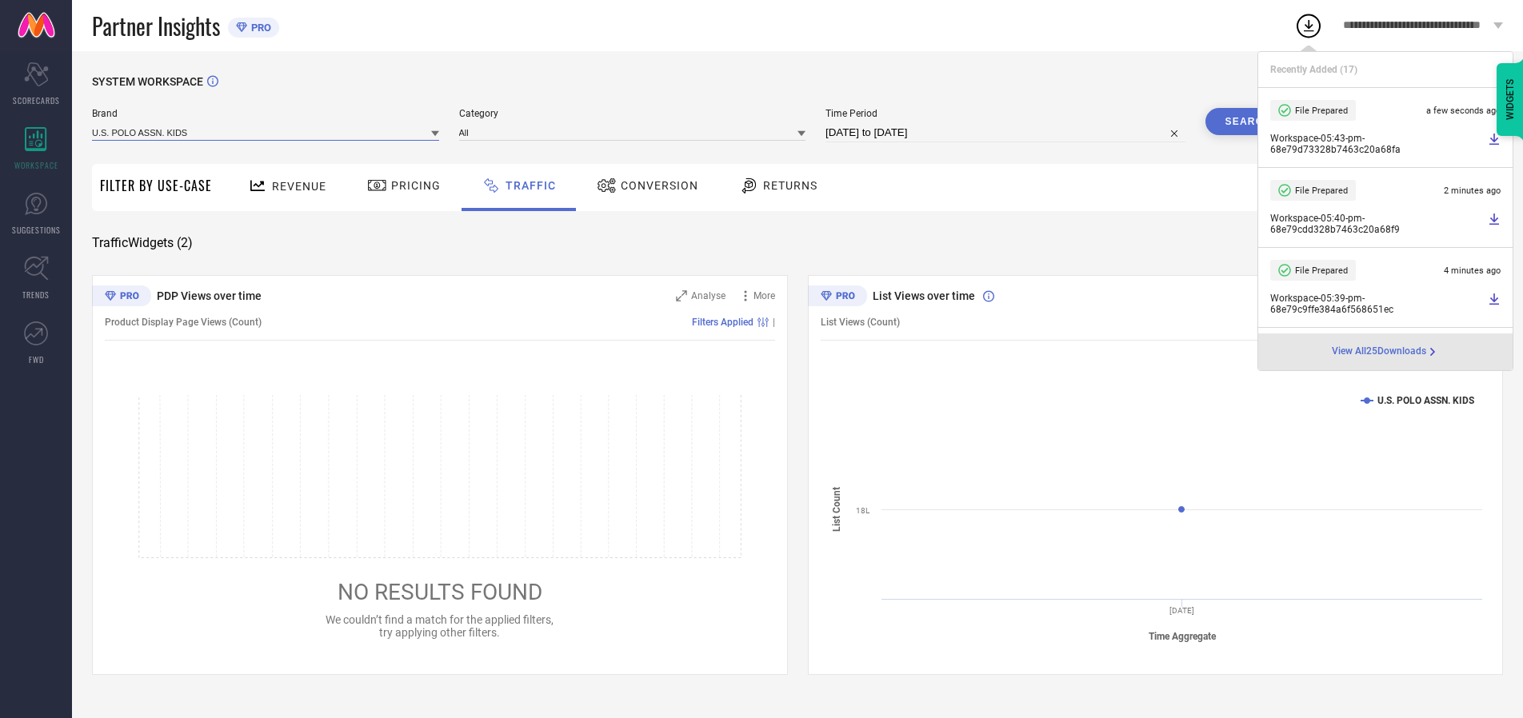
click at [266, 132] on input at bounding box center [265, 132] width 347 height 17
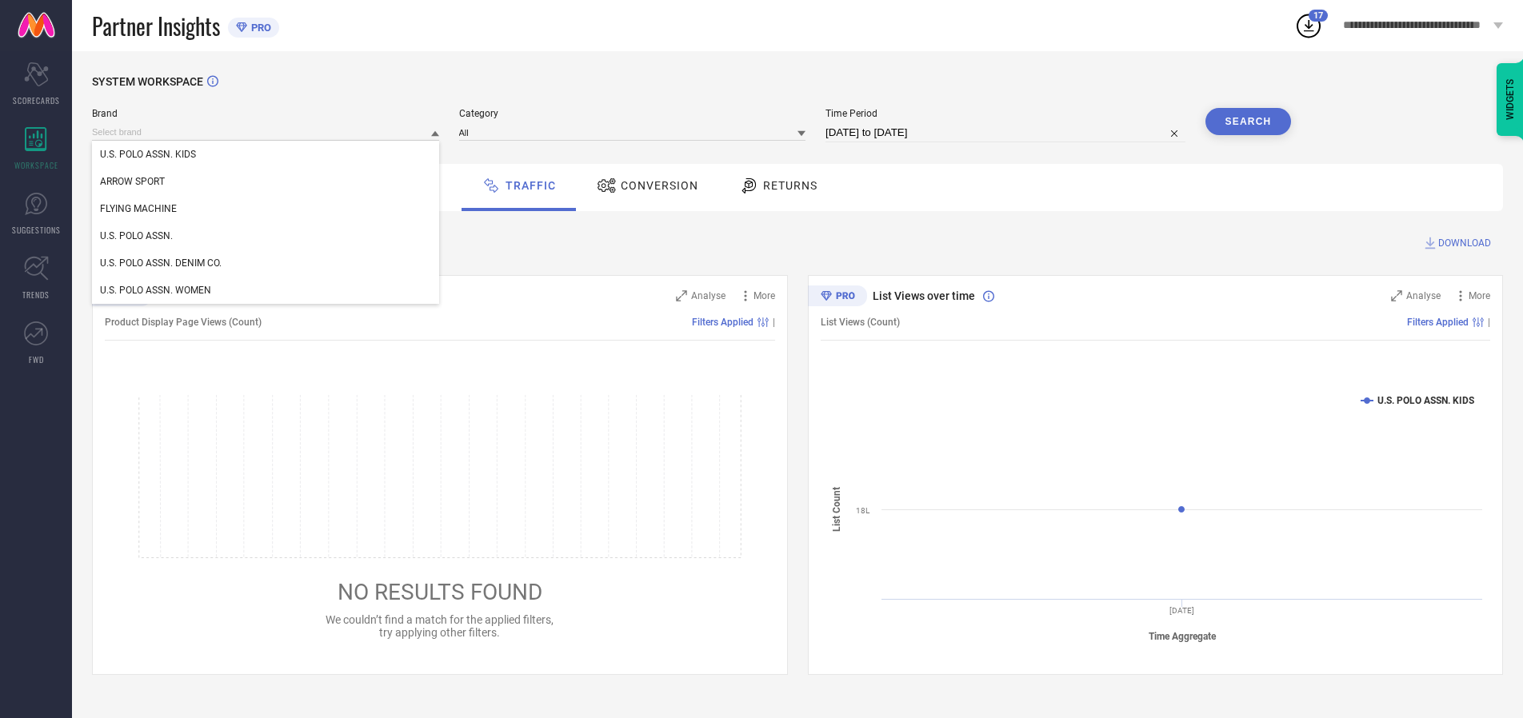
click at [266, 236] on div "U.S. POLO ASSN." at bounding box center [265, 235] width 347 height 27
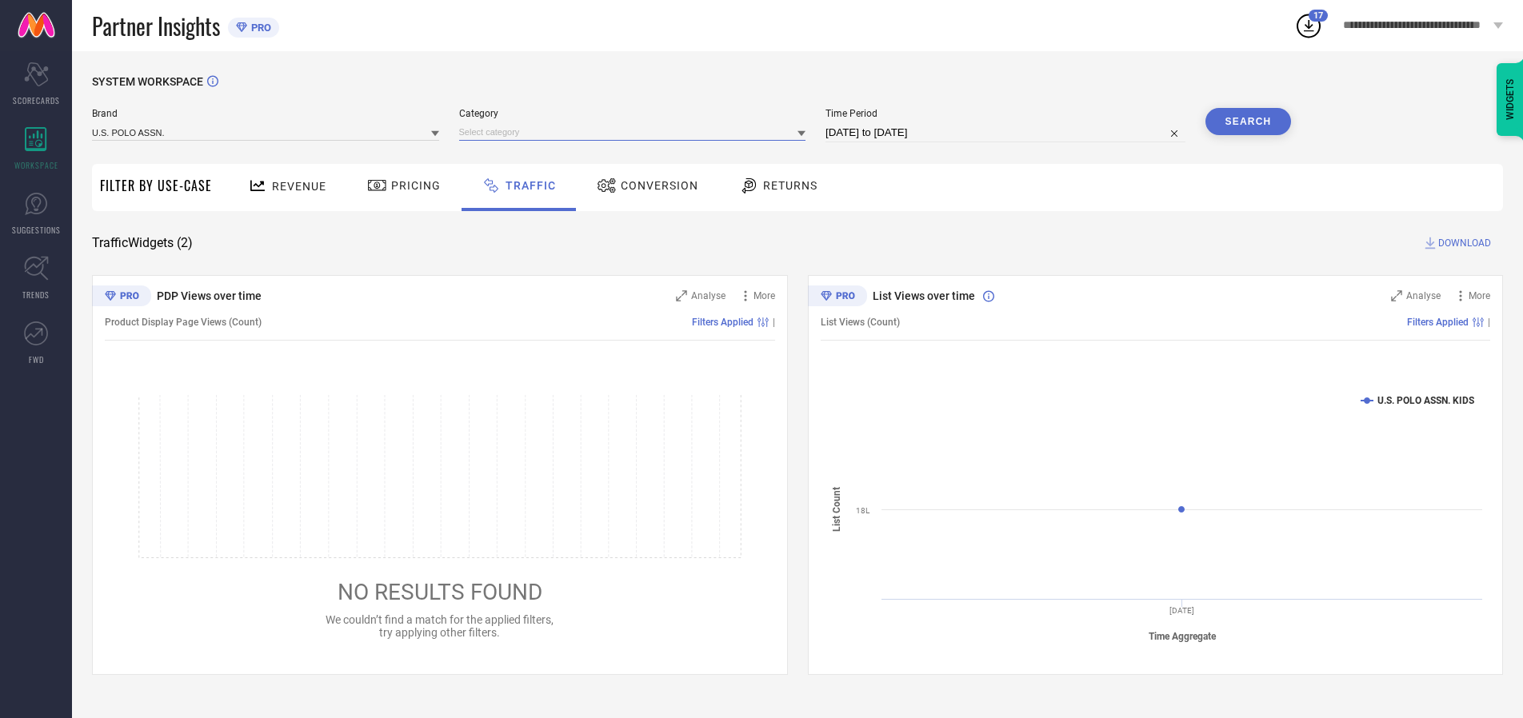
click at [636, 132] on input at bounding box center [632, 132] width 347 height 17
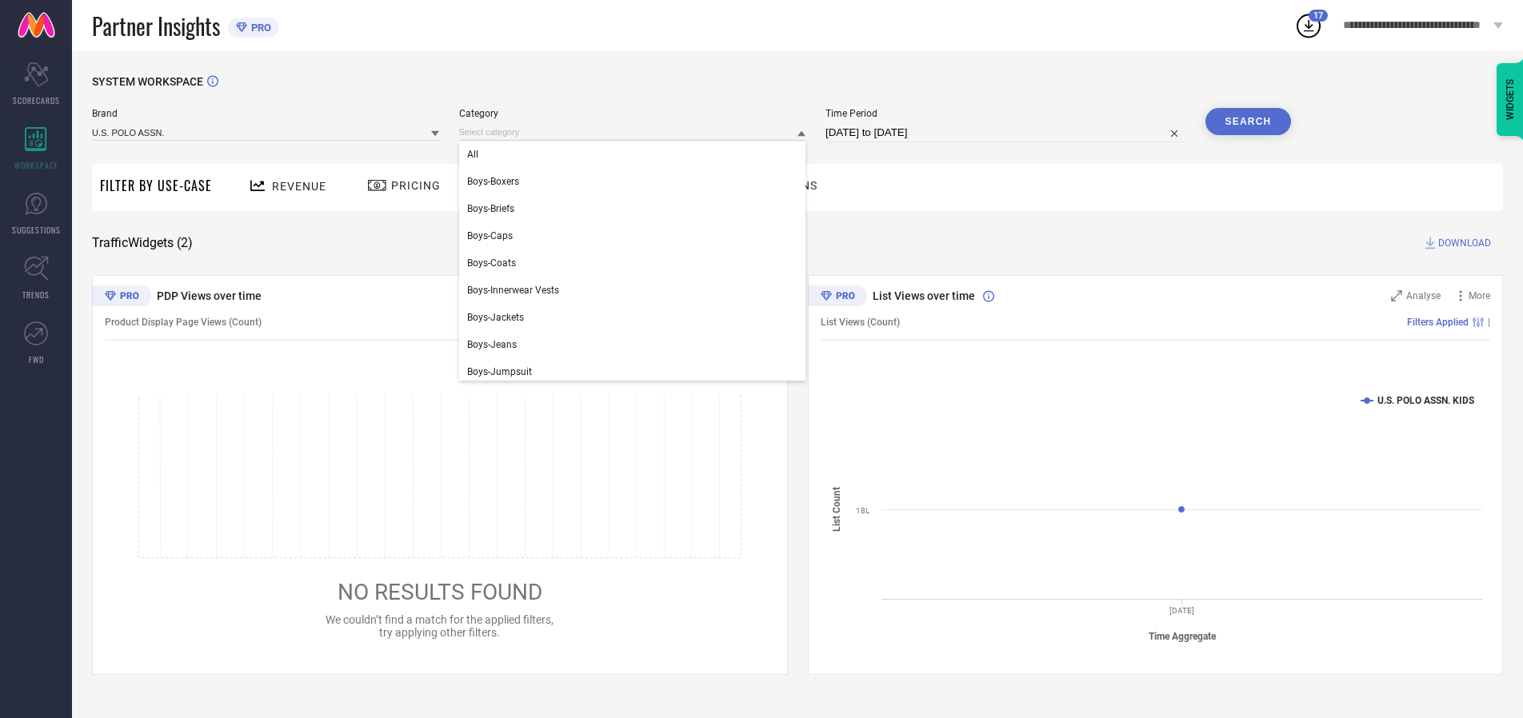
click at [636, 154] on div "All" at bounding box center [632, 154] width 347 height 27
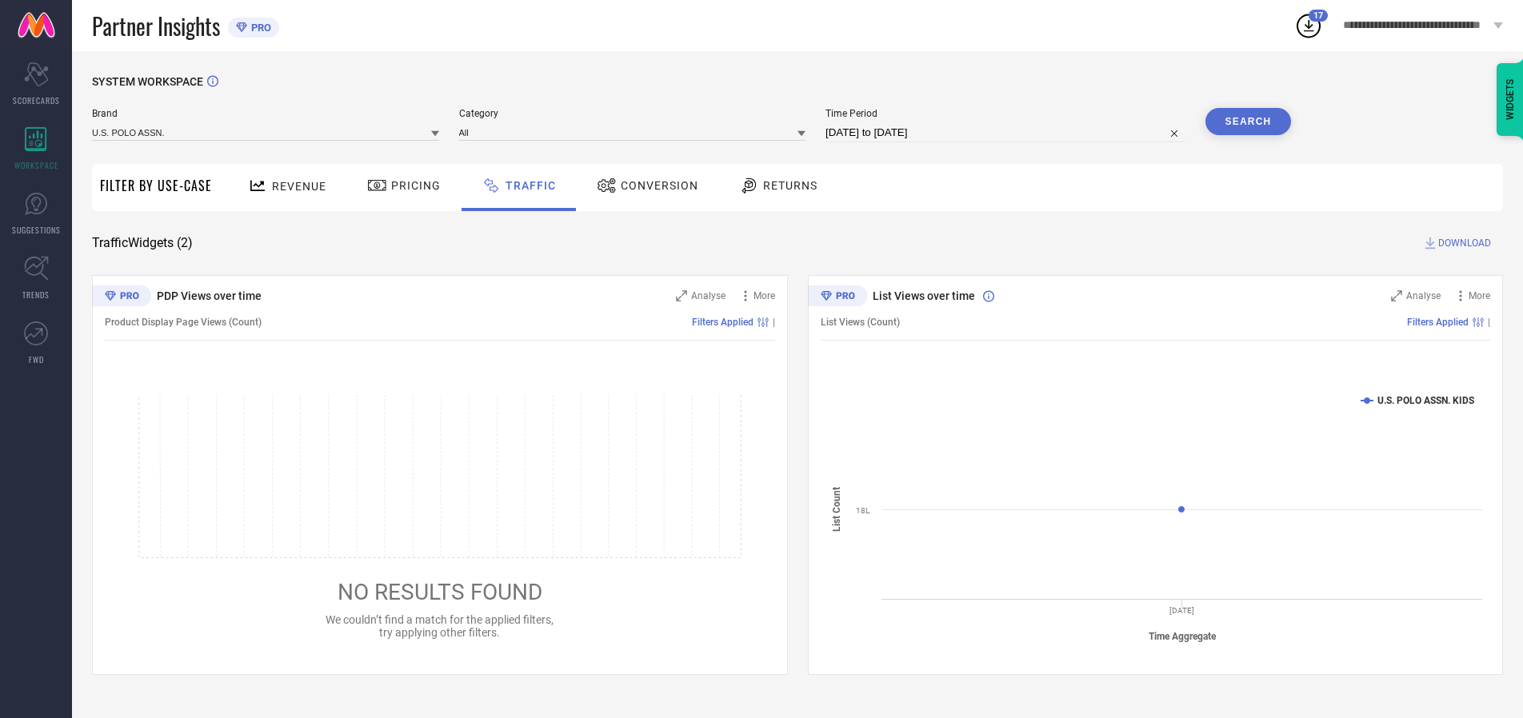
click at [1247, 122] on button "Search" at bounding box center [1248, 121] width 86 height 27
click at [1462, 243] on span "DOWNLOAD" at bounding box center [1464, 243] width 53 height 16
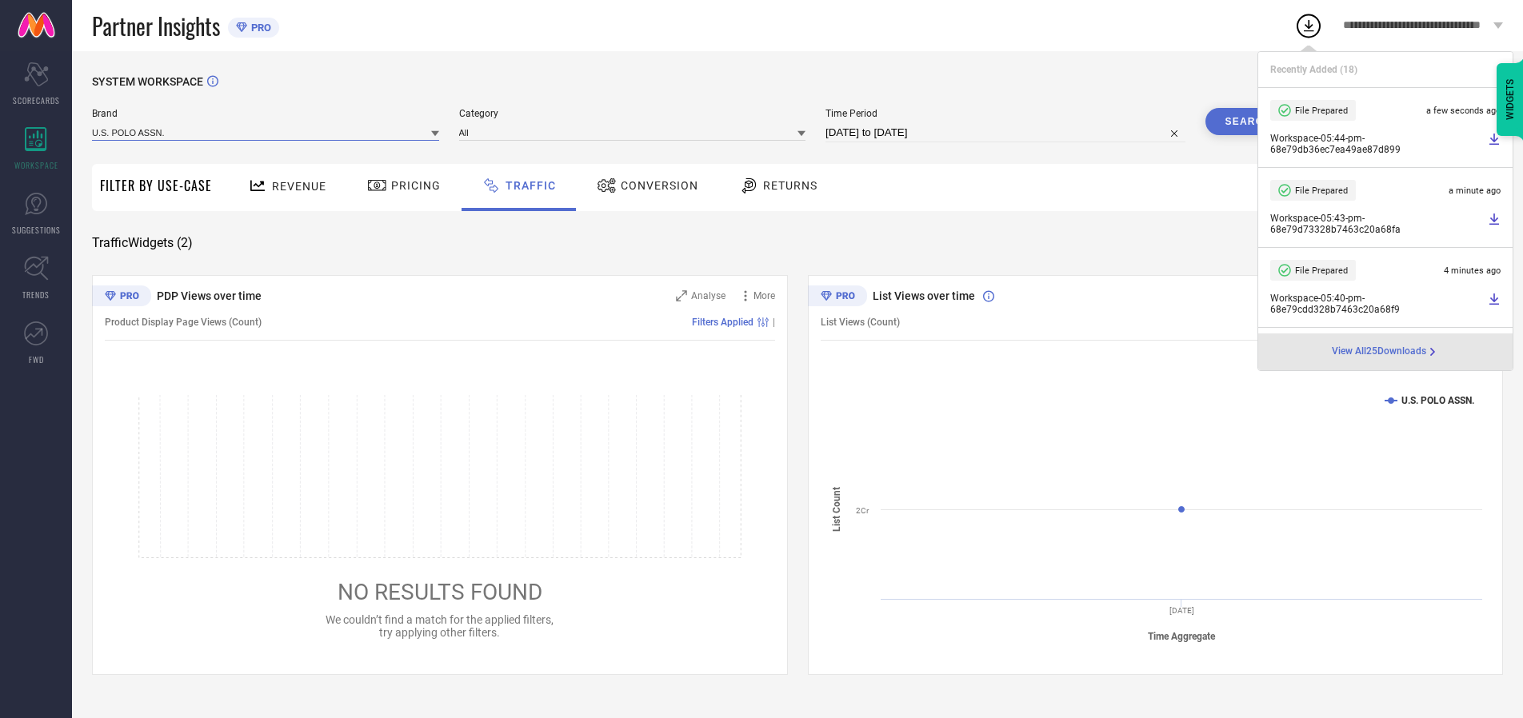
click at [266, 132] on input at bounding box center [265, 132] width 347 height 17
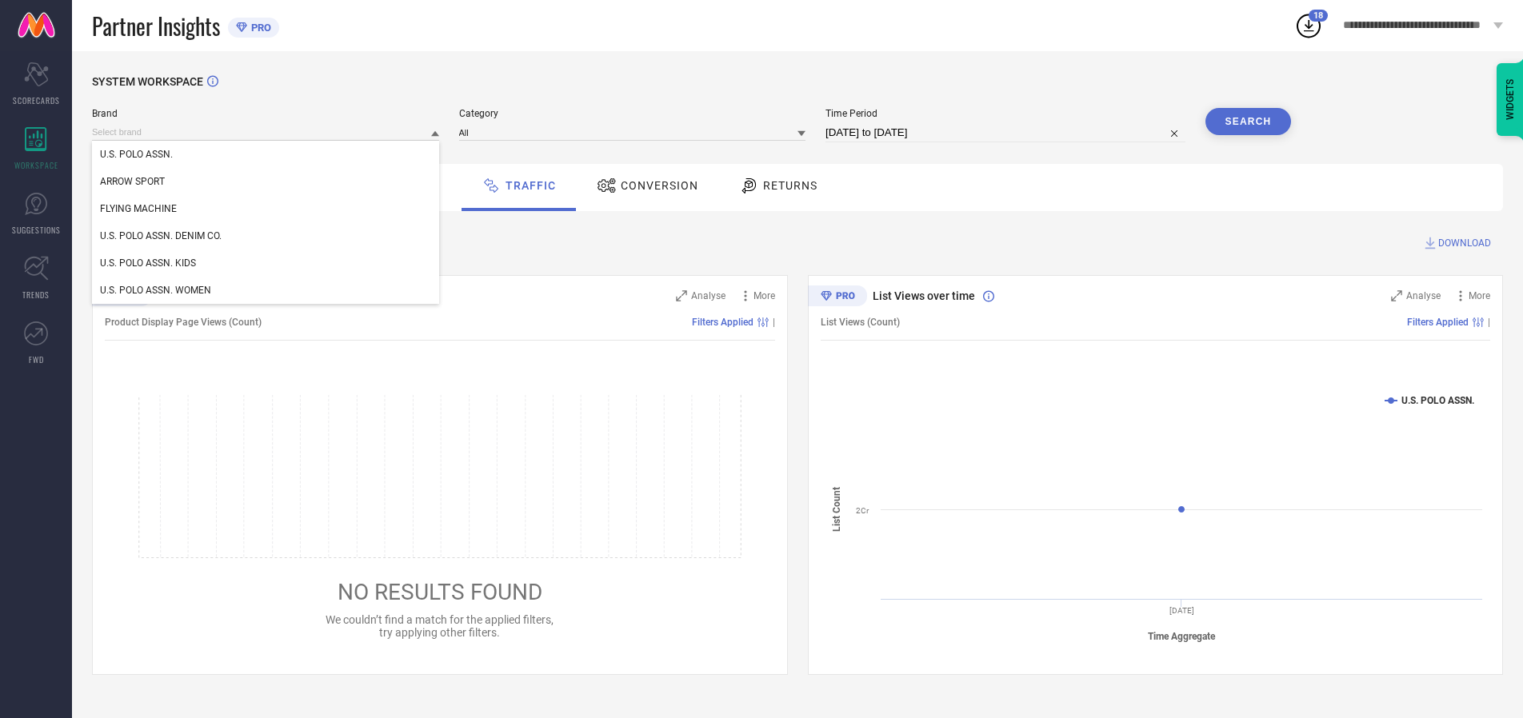
click at [266, 236] on div "U.S. POLO ASSN. DENIM CO." at bounding box center [265, 235] width 347 height 27
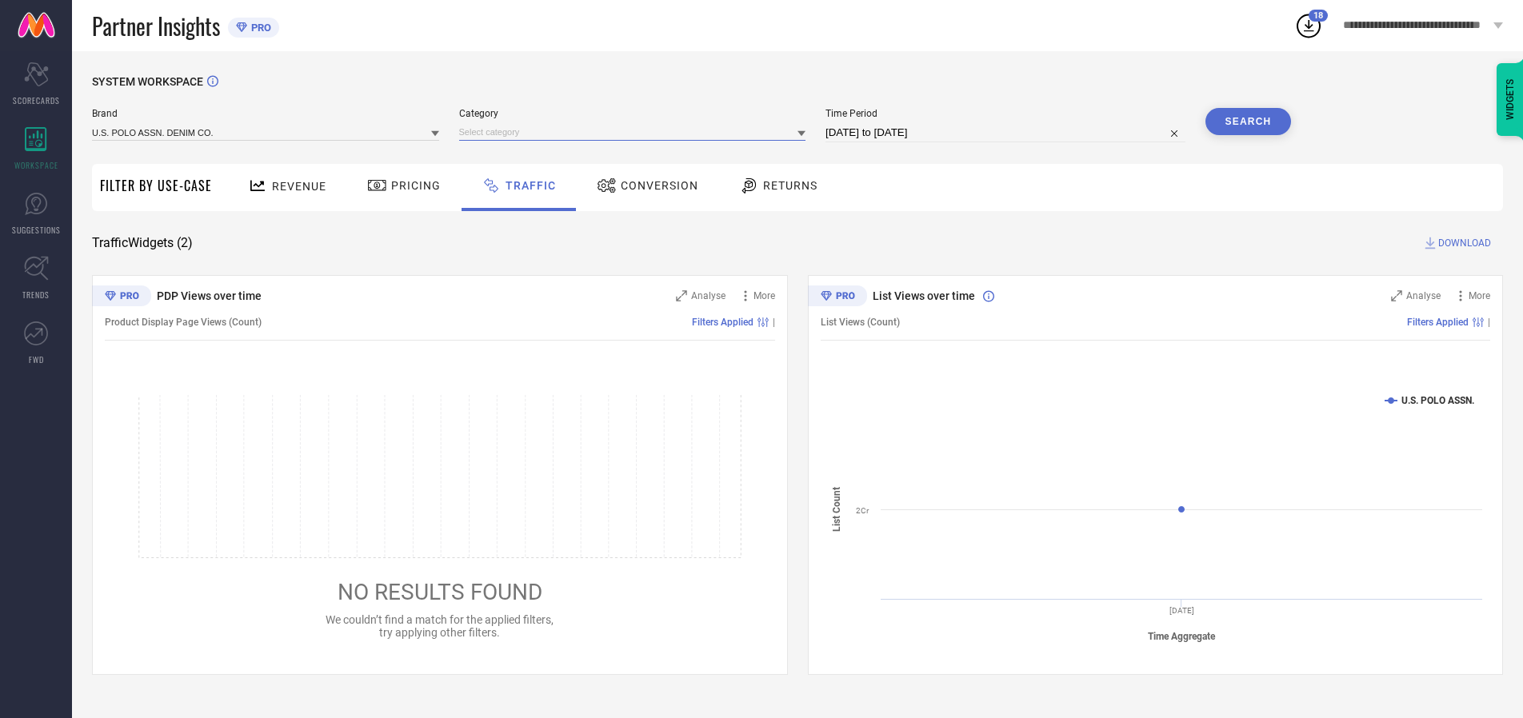
click at [636, 132] on input at bounding box center [632, 132] width 347 height 17
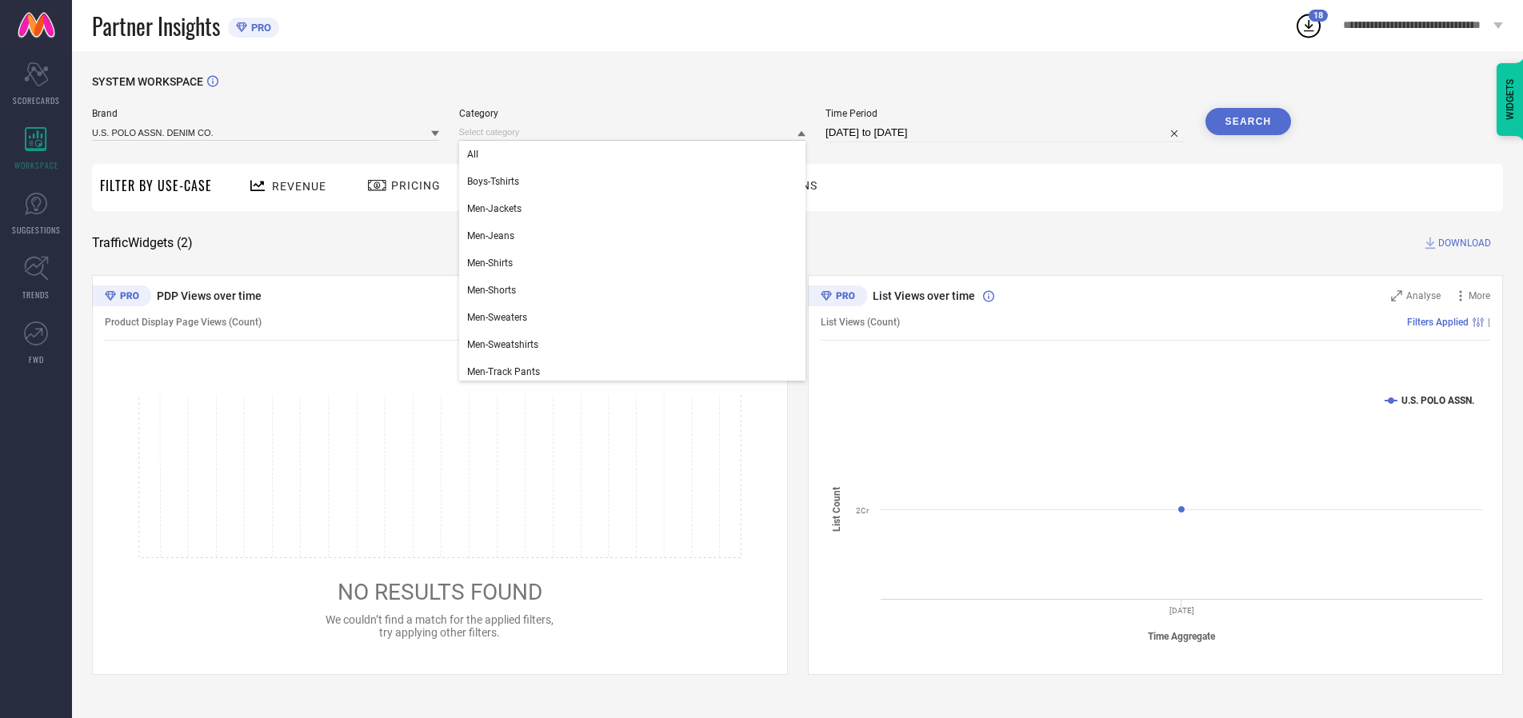
click at [636, 154] on div "All" at bounding box center [632, 154] width 347 height 27
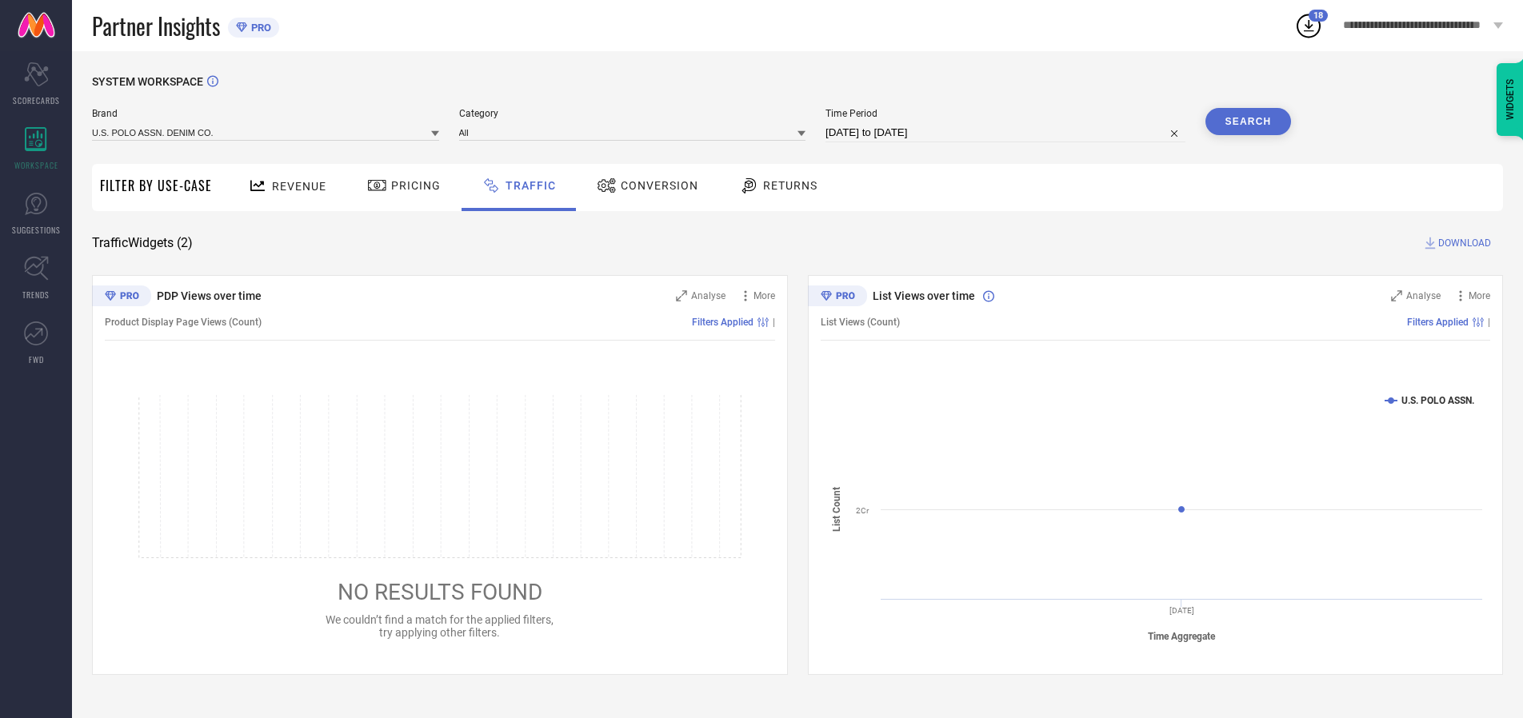
click at [1247, 122] on button "Search" at bounding box center [1248, 121] width 86 height 27
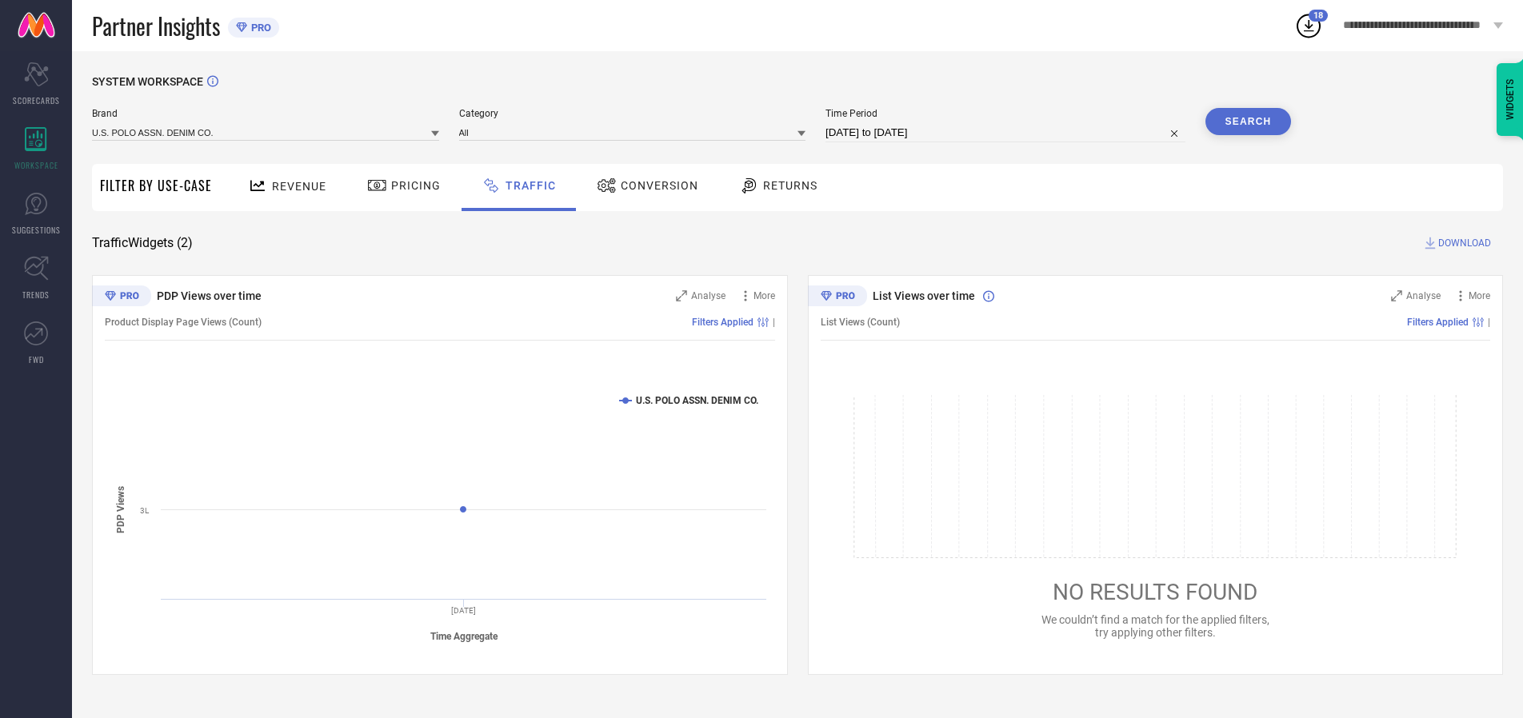
click at [1462, 243] on span "DOWNLOAD" at bounding box center [1464, 243] width 53 height 16
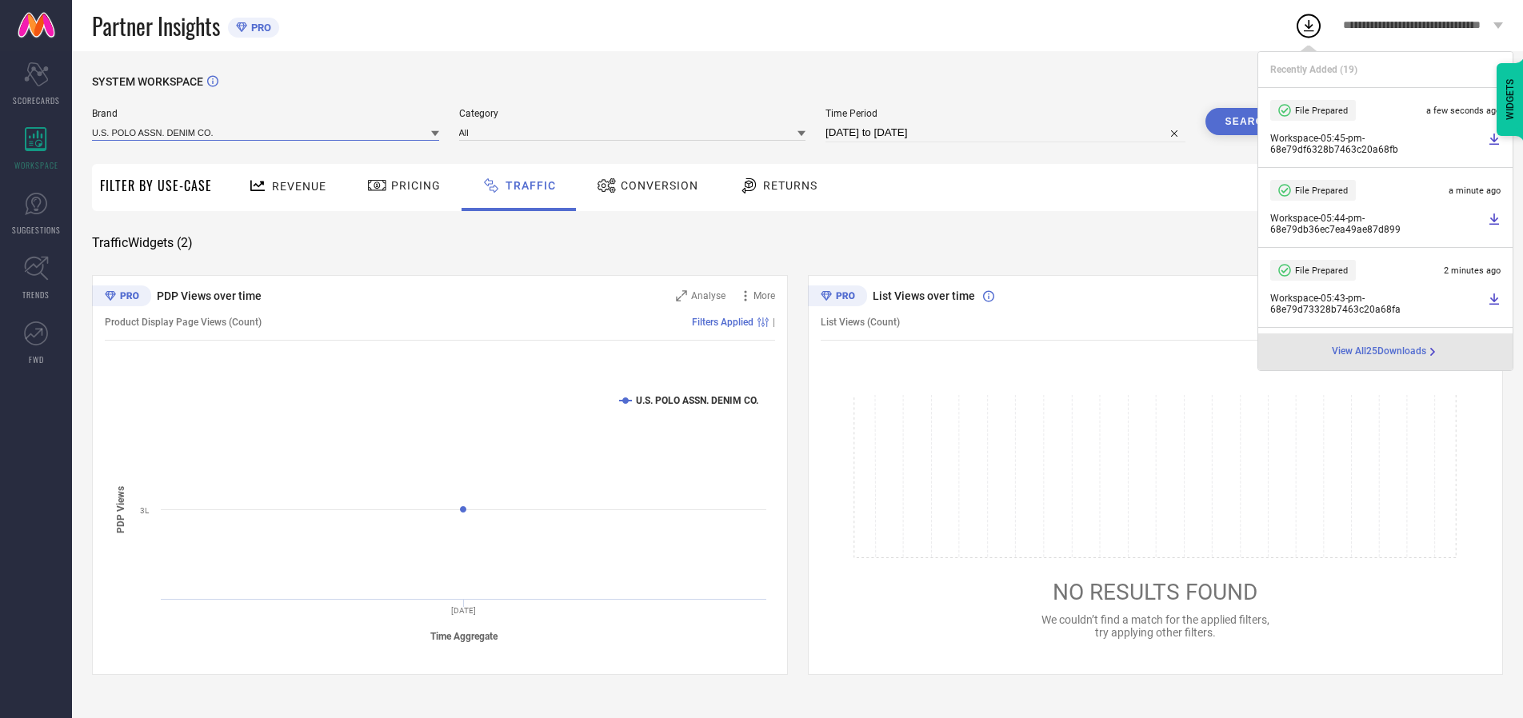
click at [266, 132] on input at bounding box center [265, 132] width 347 height 17
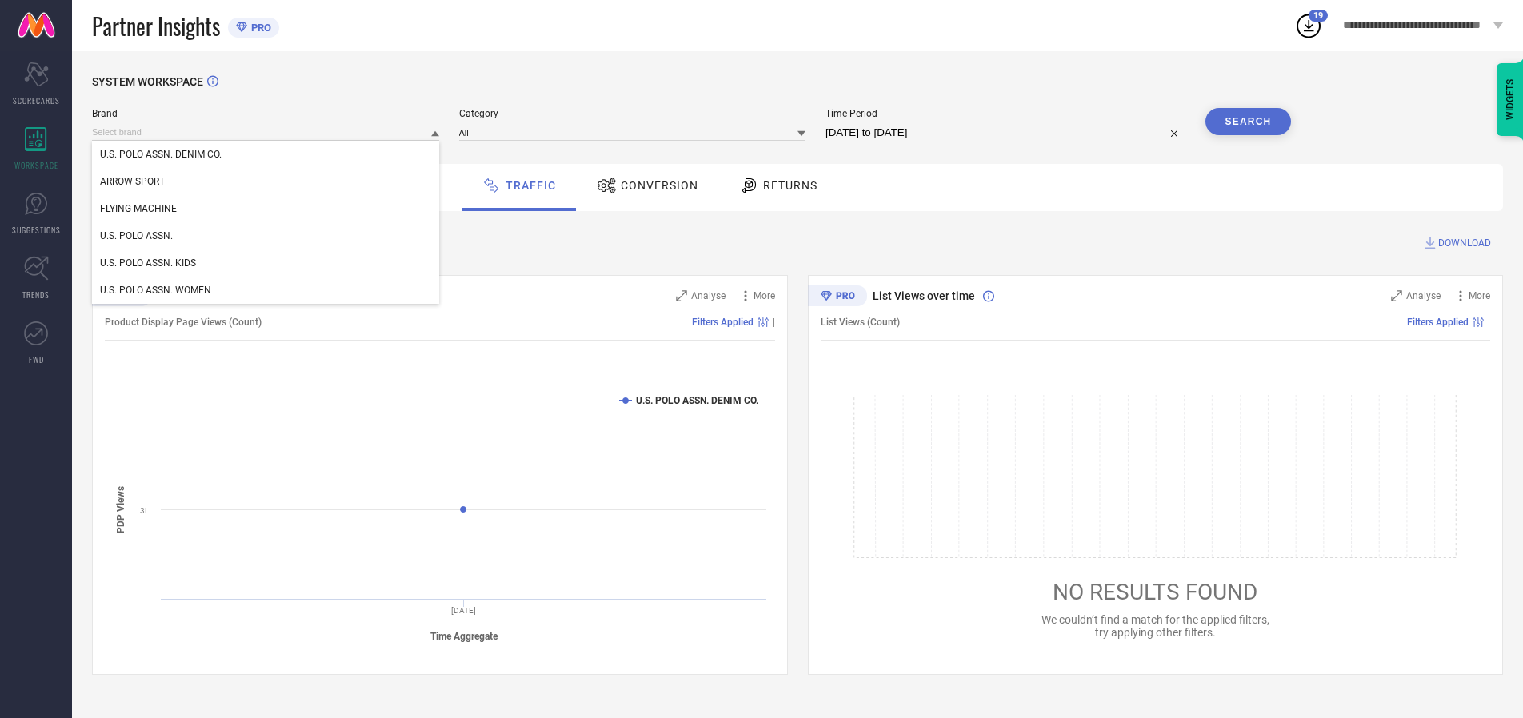
click at [266, 290] on div "U.S. POLO ASSN. WOMEN" at bounding box center [265, 290] width 347 height 27
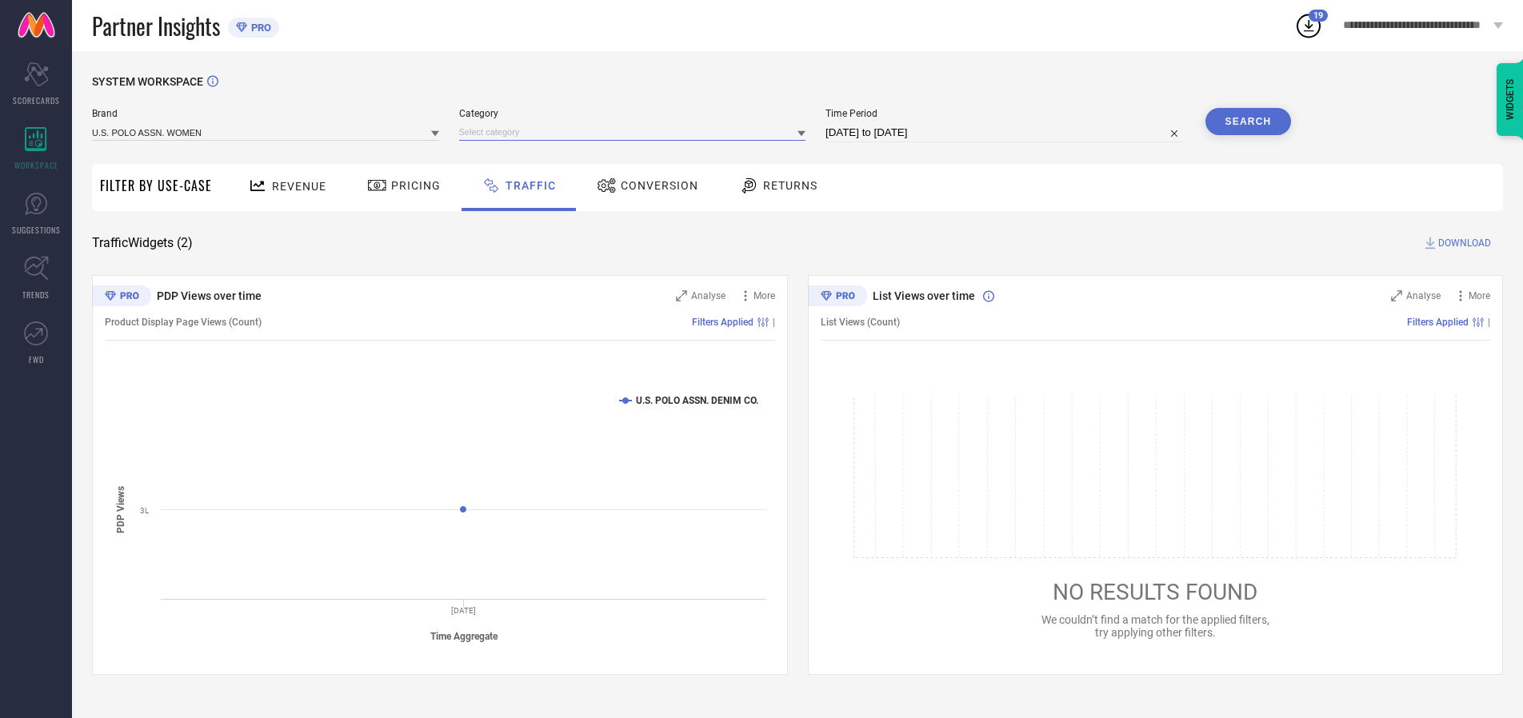
click at [636, 132] on input at bounding box center [632, 132] width 347 height 17
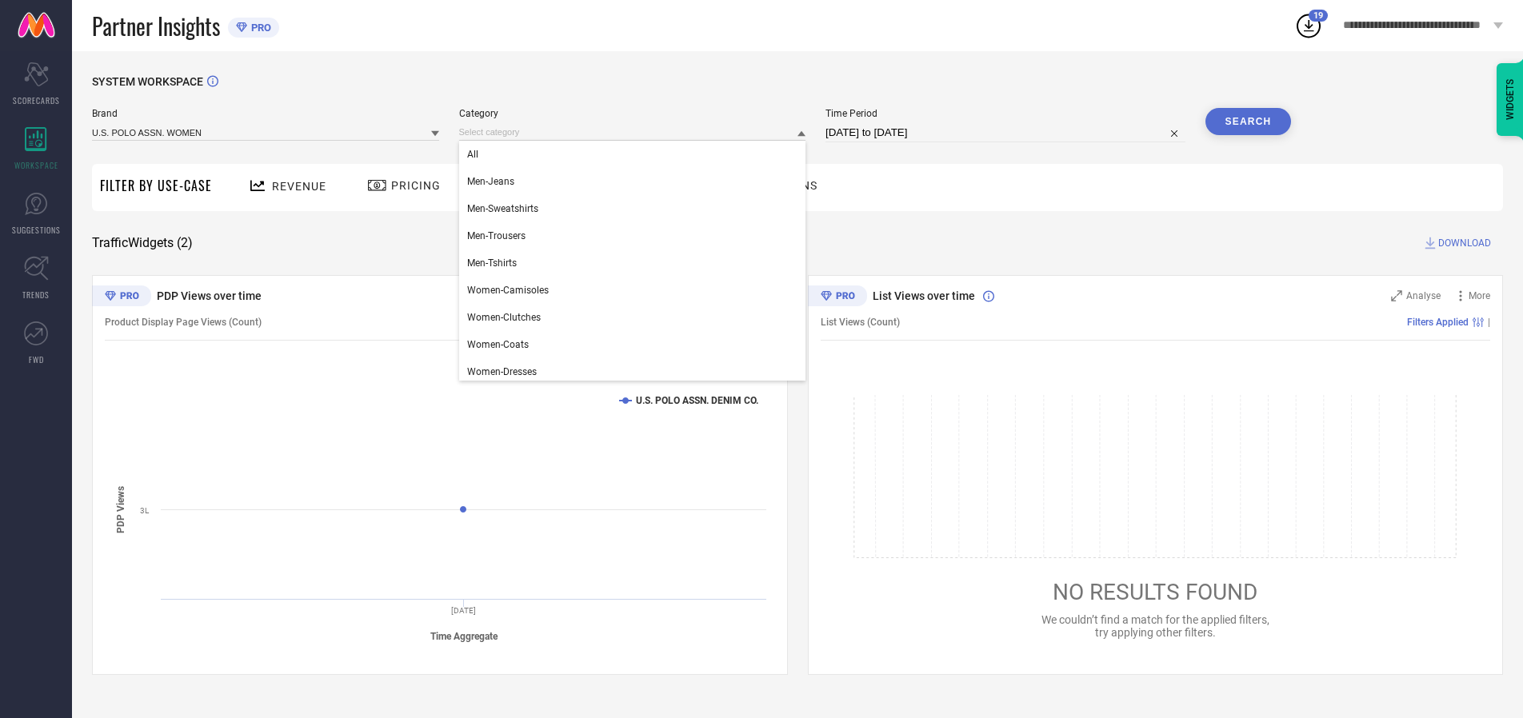
click at [636, 154] on div "All" at bounding box center [632, 154] width 347 height 27
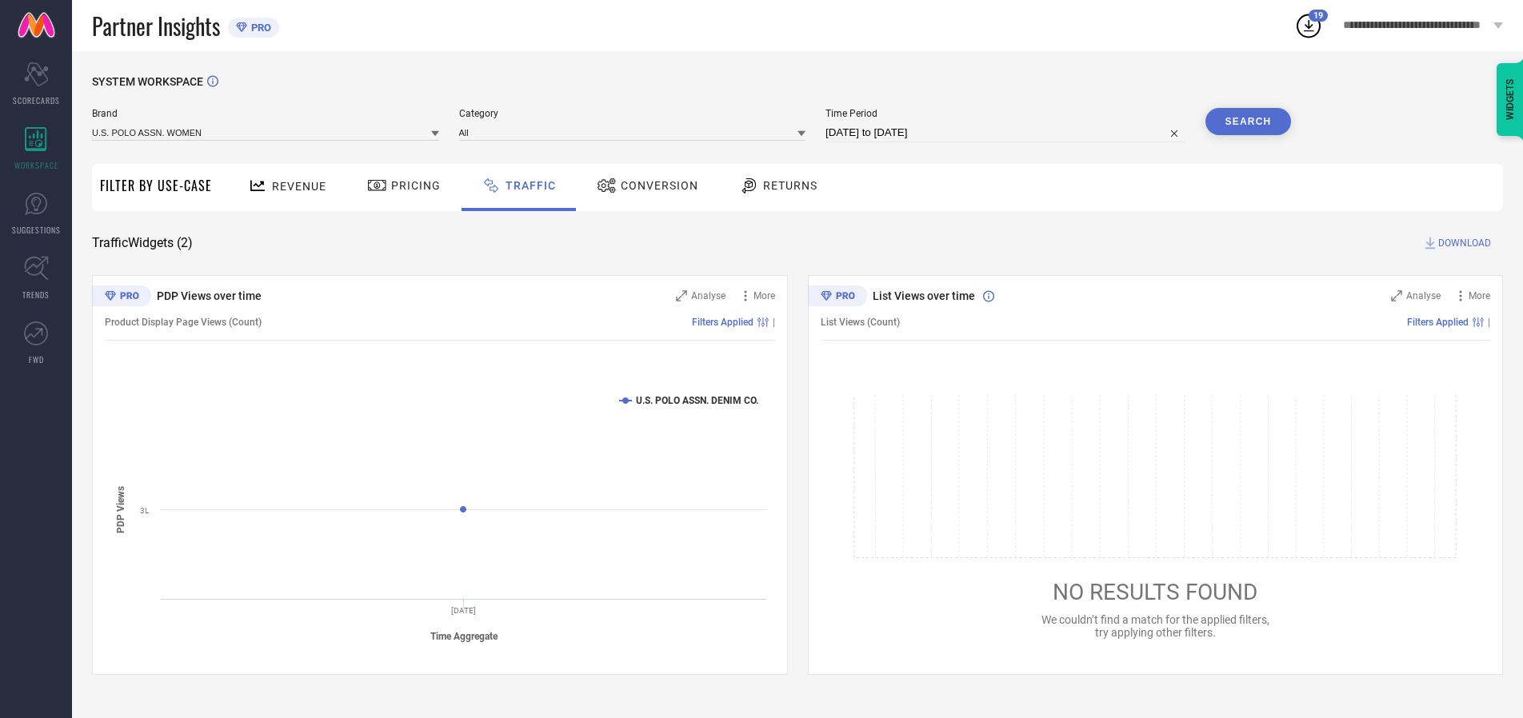
click at [1247, 122] on button "Search" at bounding box center [1248, 121] width 86 height 27
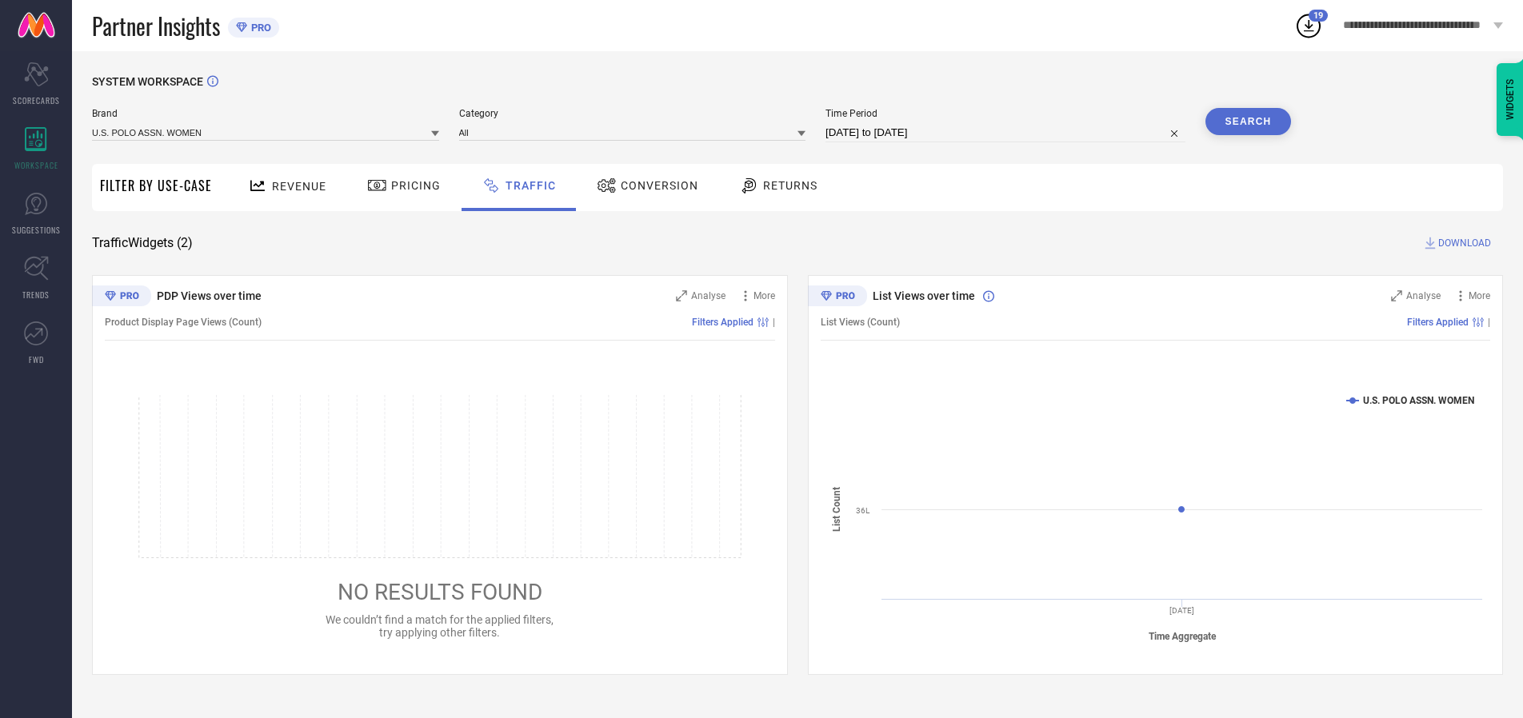
click at [1462, 243] on span "DOWNLOAD" at bounding box center [1464, 243] width 53 height 16
click at [1008, 133] on input at bounding box center [1005, 132] width 360 height 19
select select "9"
select select "2025"
select select "10"
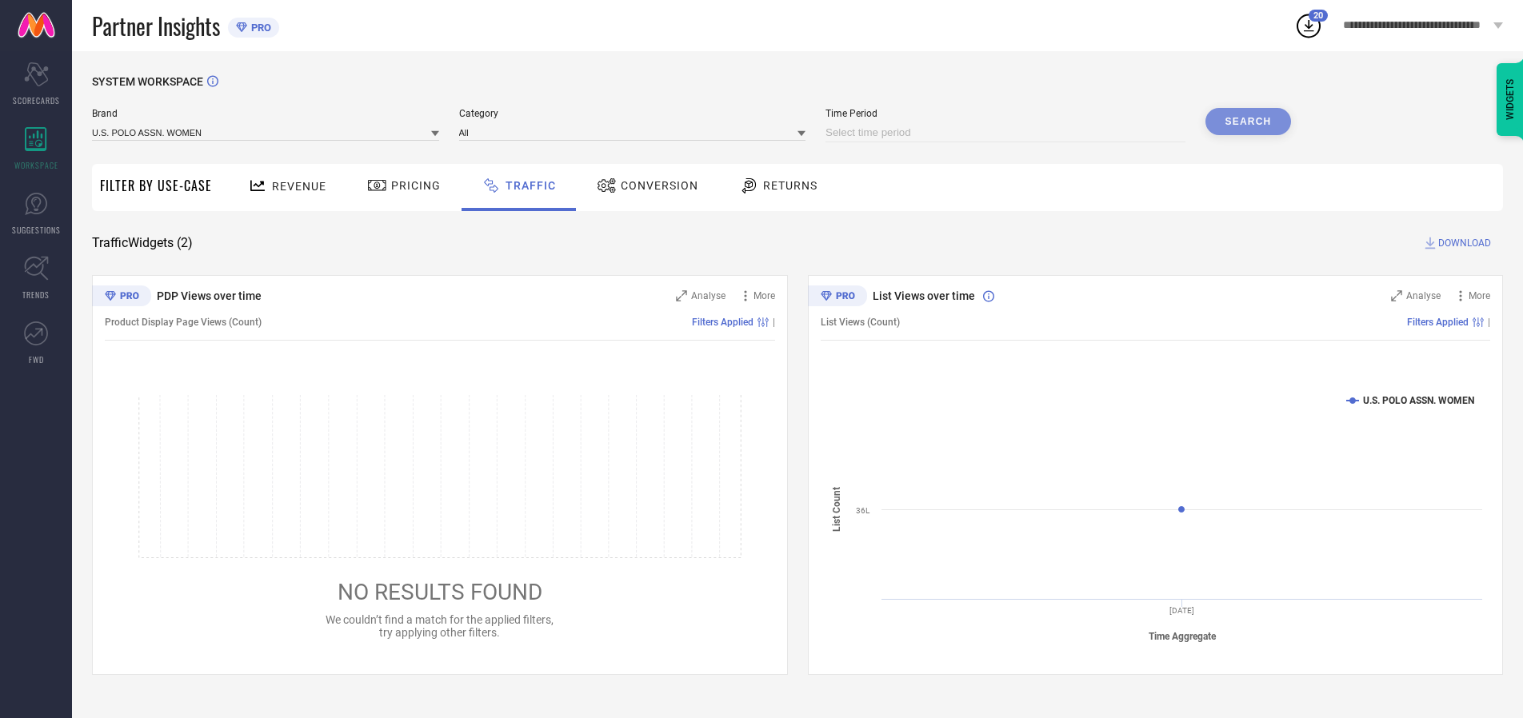
select select "2025"
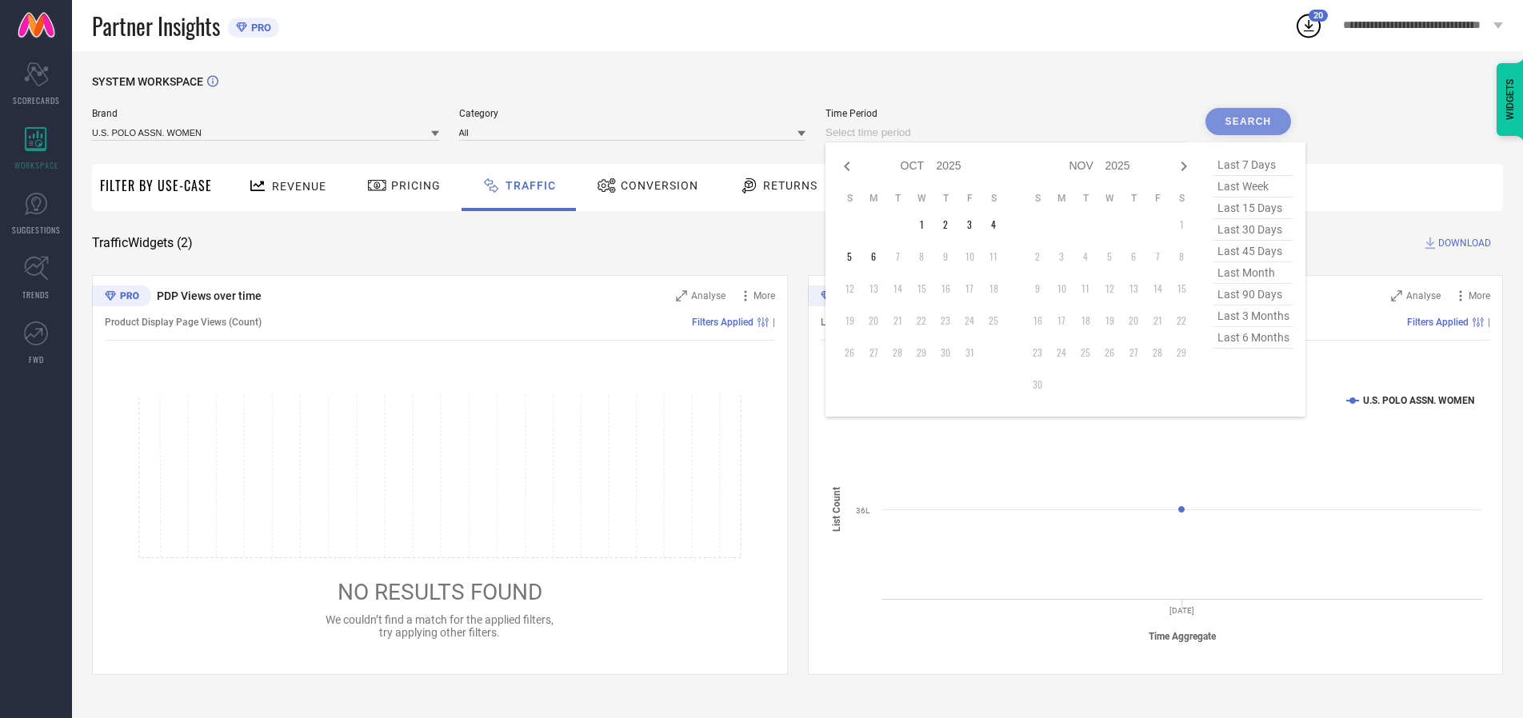
click at [950, 225] on td "2" at bounding box center [945, 225] width 24 height 24
type input "[DATE] to [DATE]"
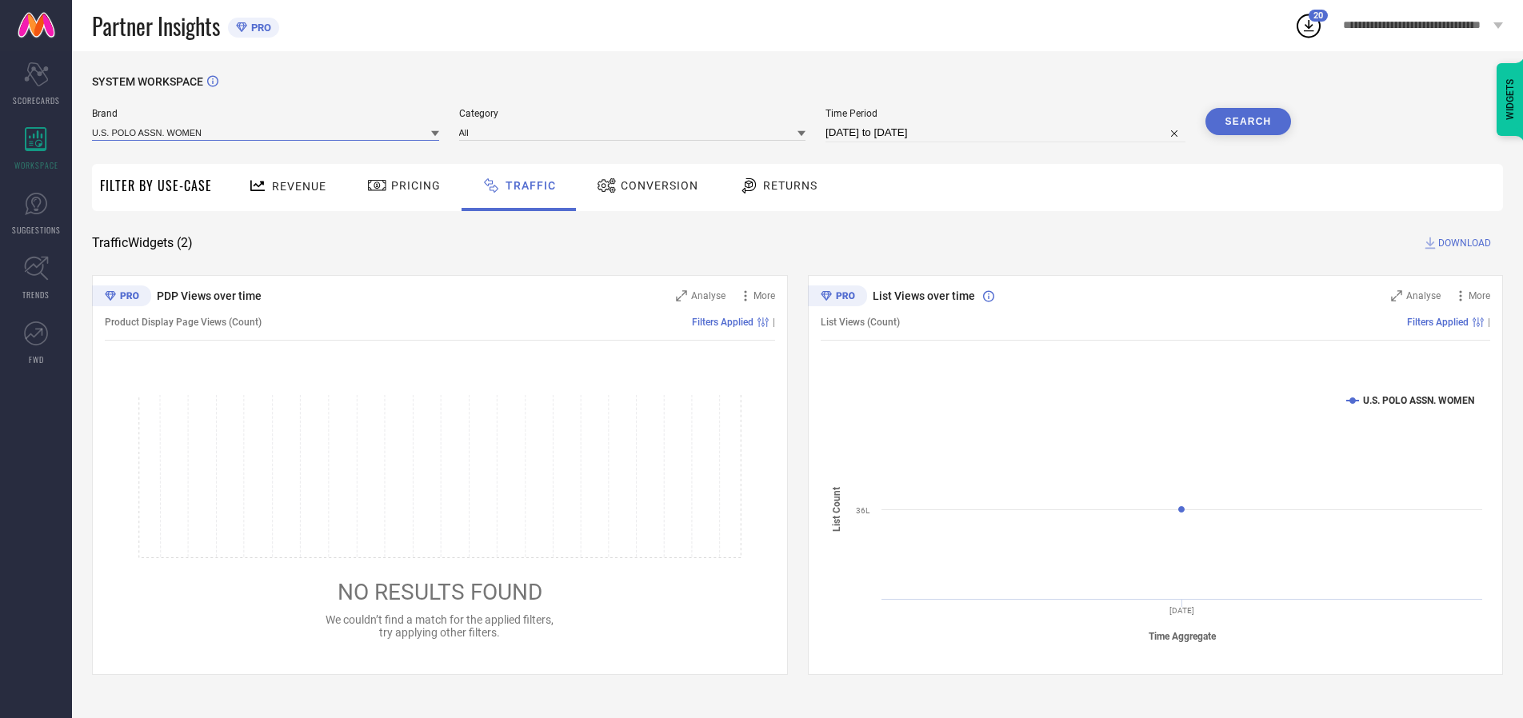
click at [266, 132] on input at bounding box center [265, 132] width 347 height 17
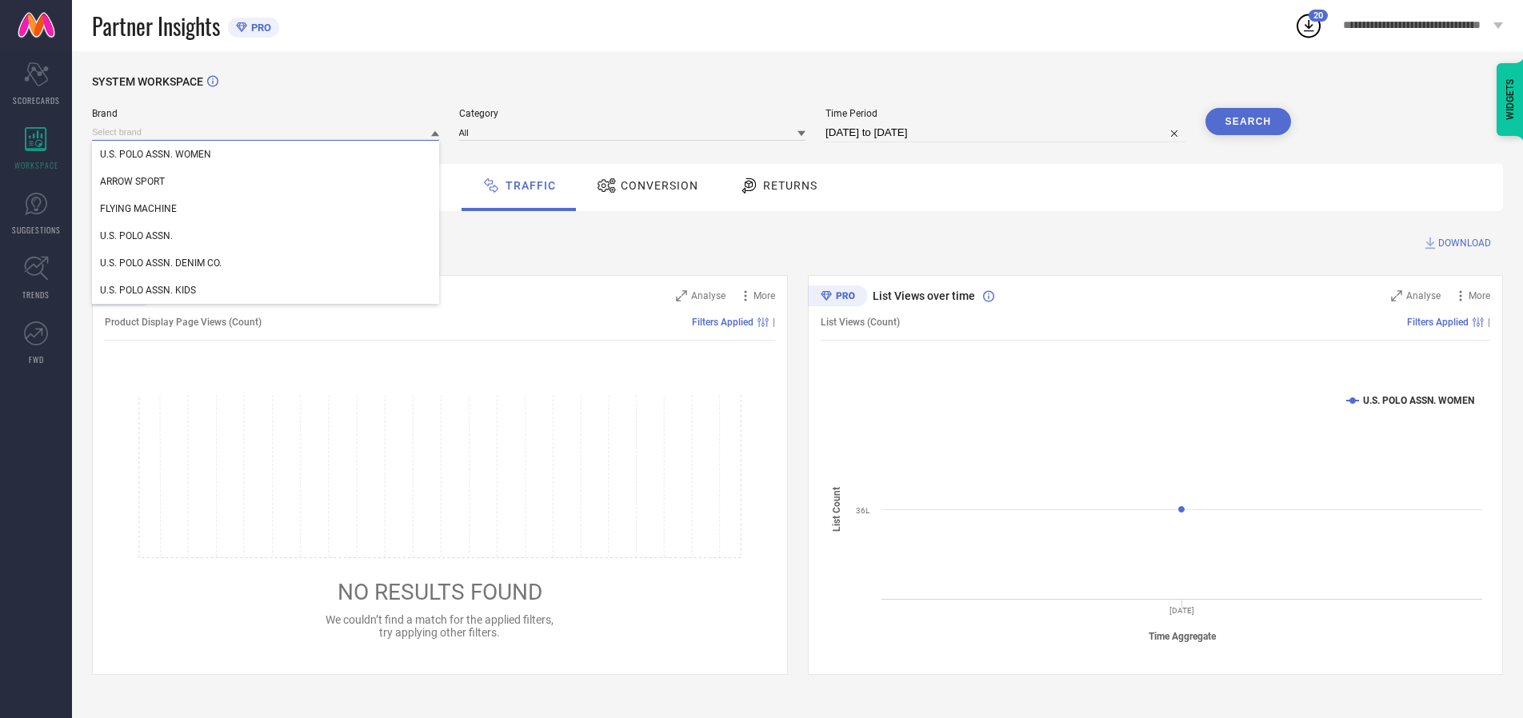
click at [266, 132] on input at bounding box center [265, 132] width 347 height 17
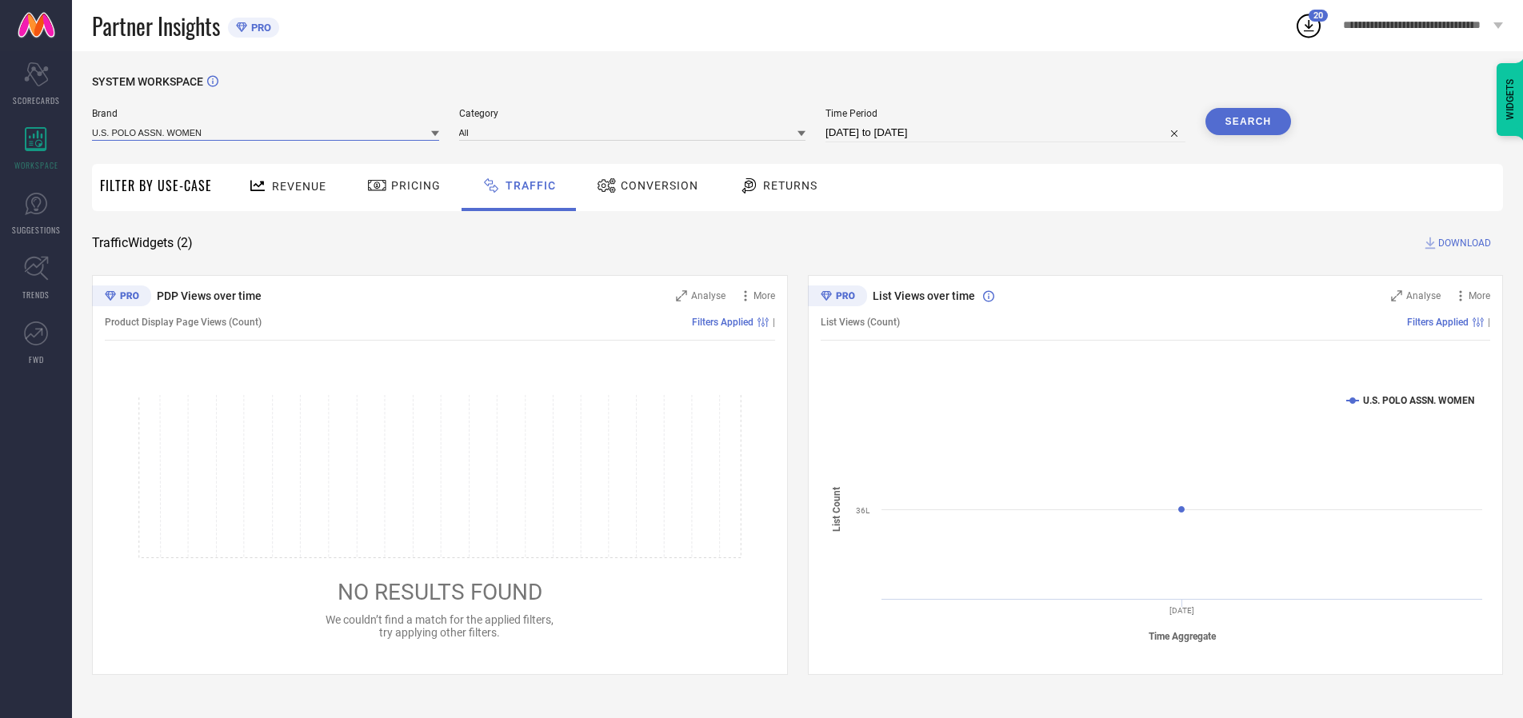
click at [266, 132] on input at bounding box center [265, 132] width 347 height 17
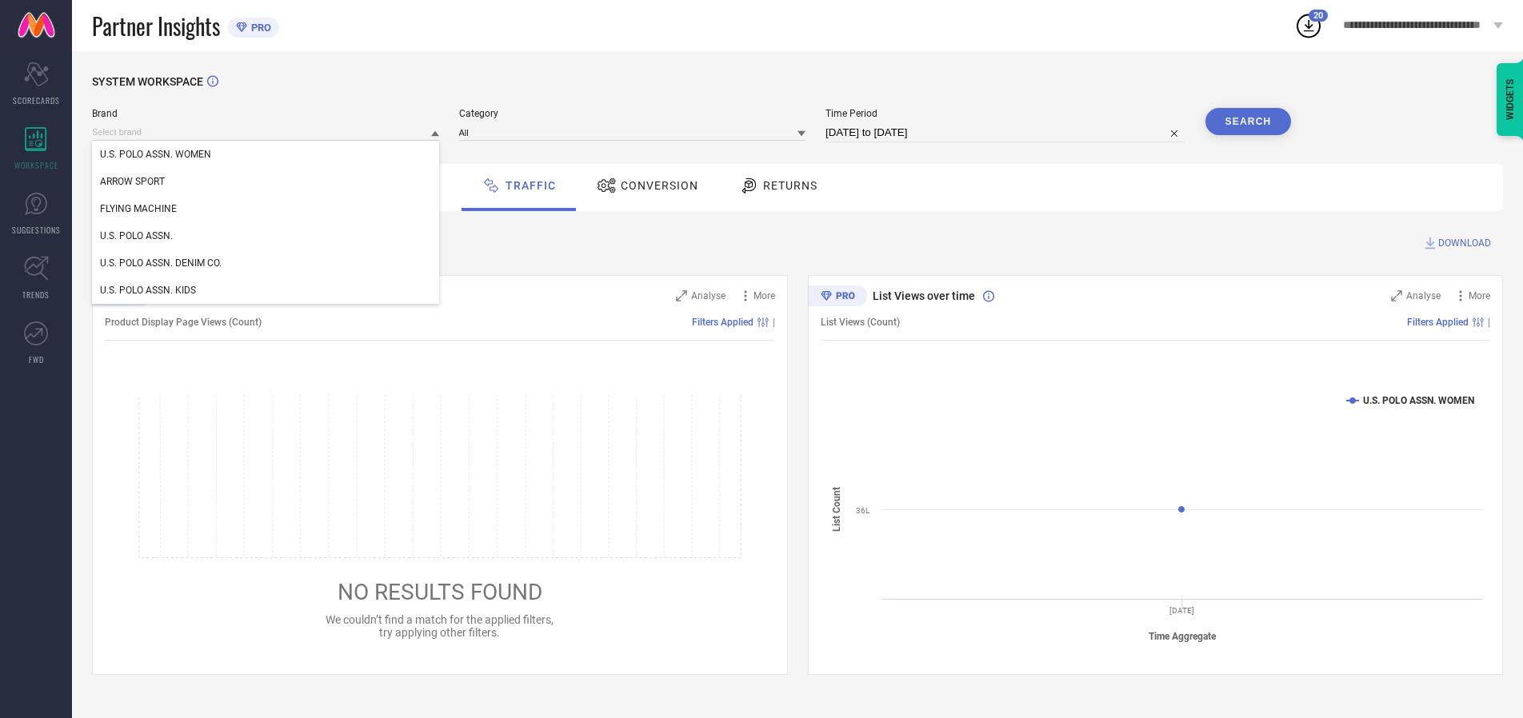
click at [266, 154] on div "U.S. POLO ASSN. WOMEN" at bounding box center [265, 154] width 347 height 27
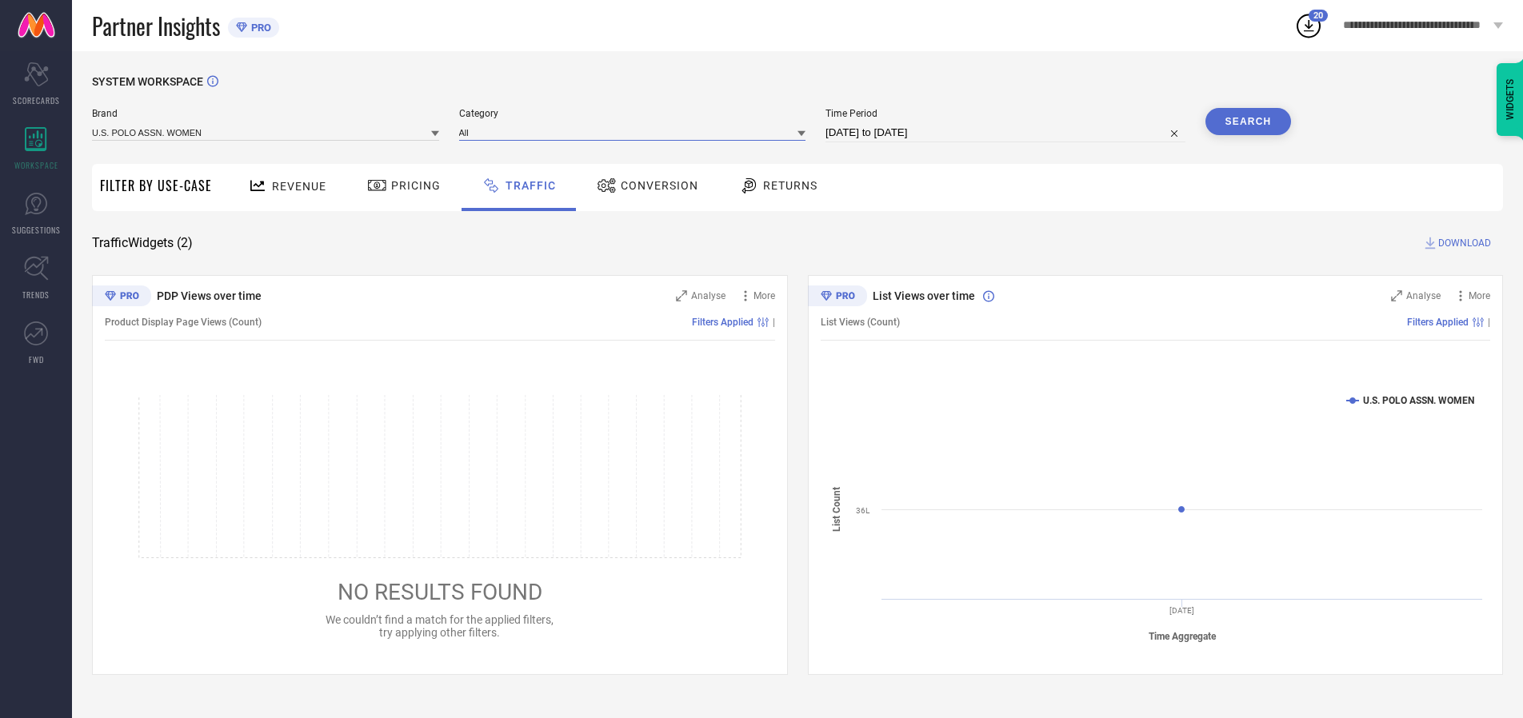
click at [636, 132] on input at bounding box center [632, 132] width 347 height 17
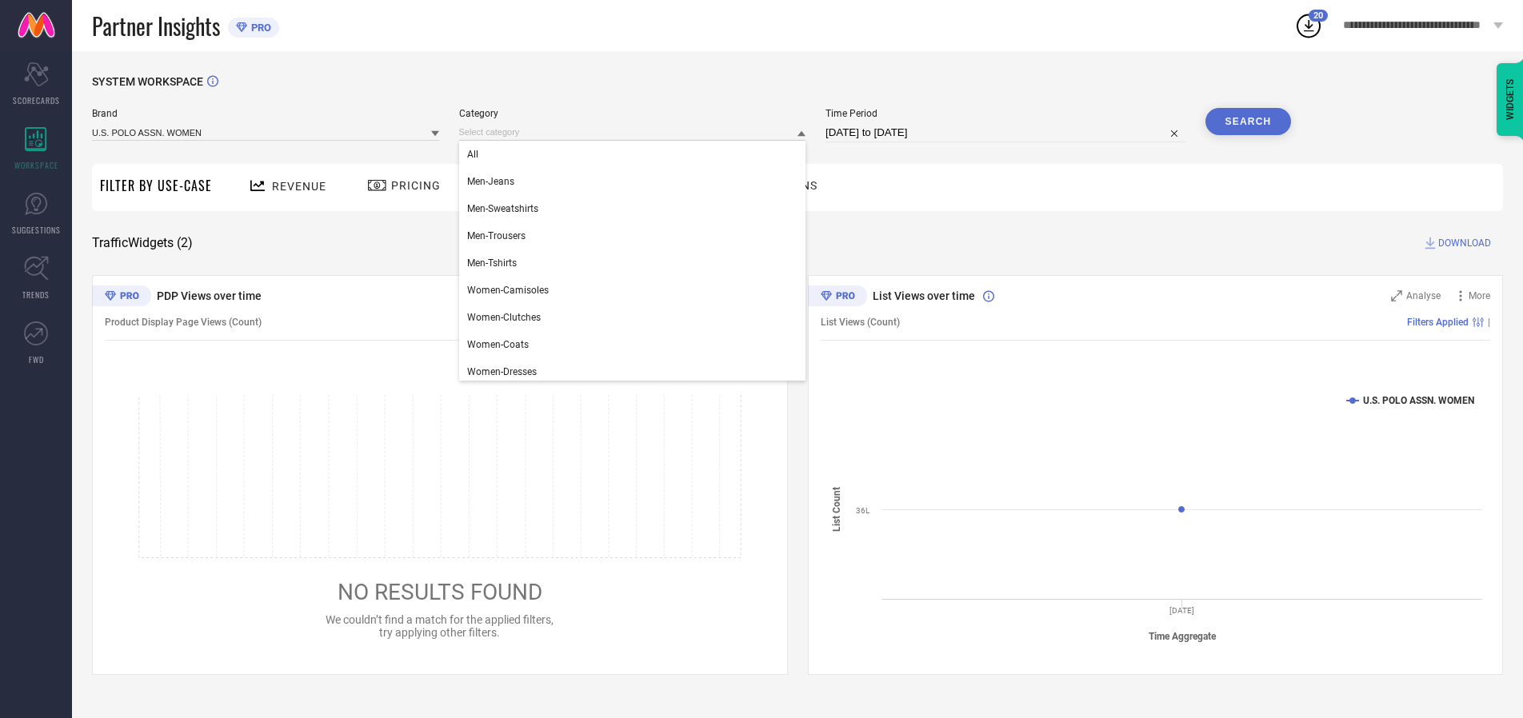
click at [636, 154] on div "All" at bounding box center [632, 154] width 347 height 27
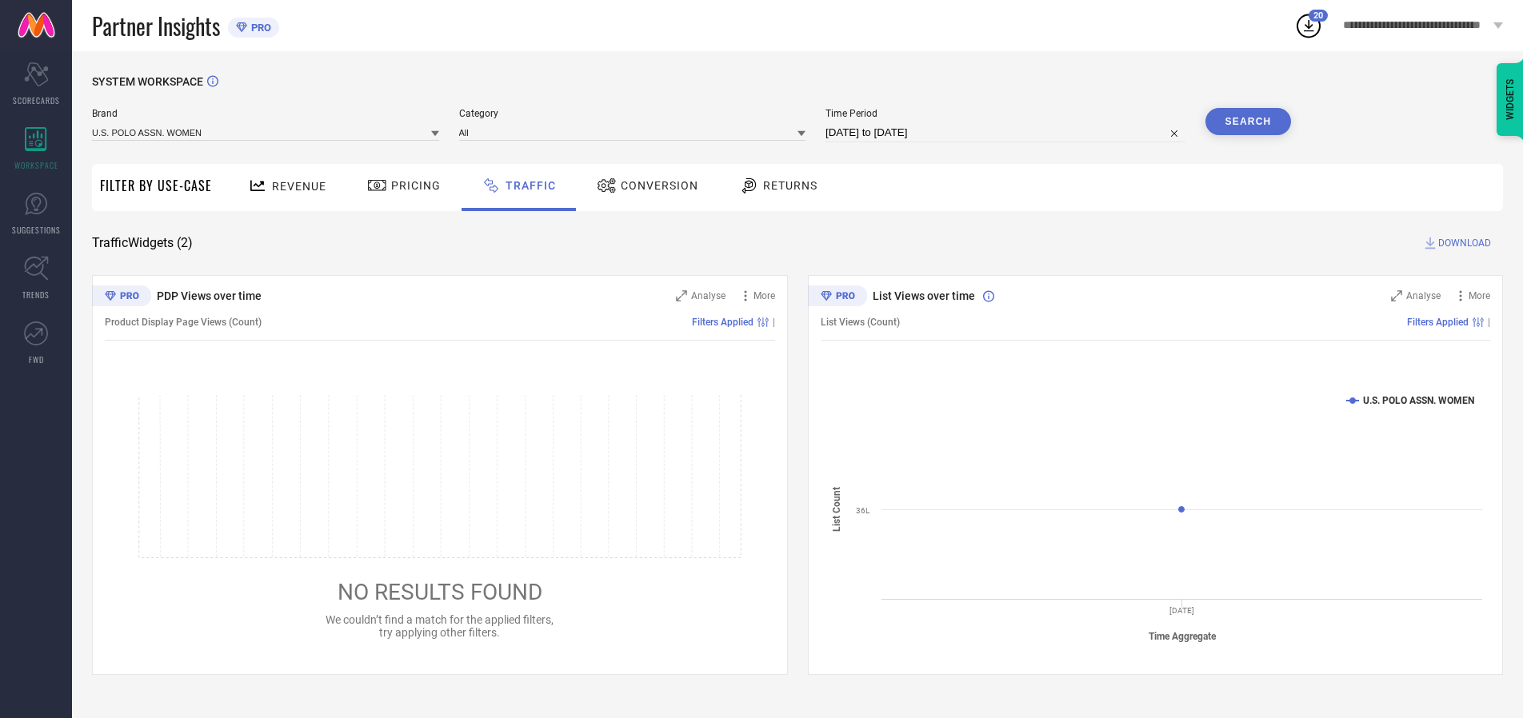
click at [1247, 122] on button "Search" at bounding box center [1248, 121] width 86 height 27
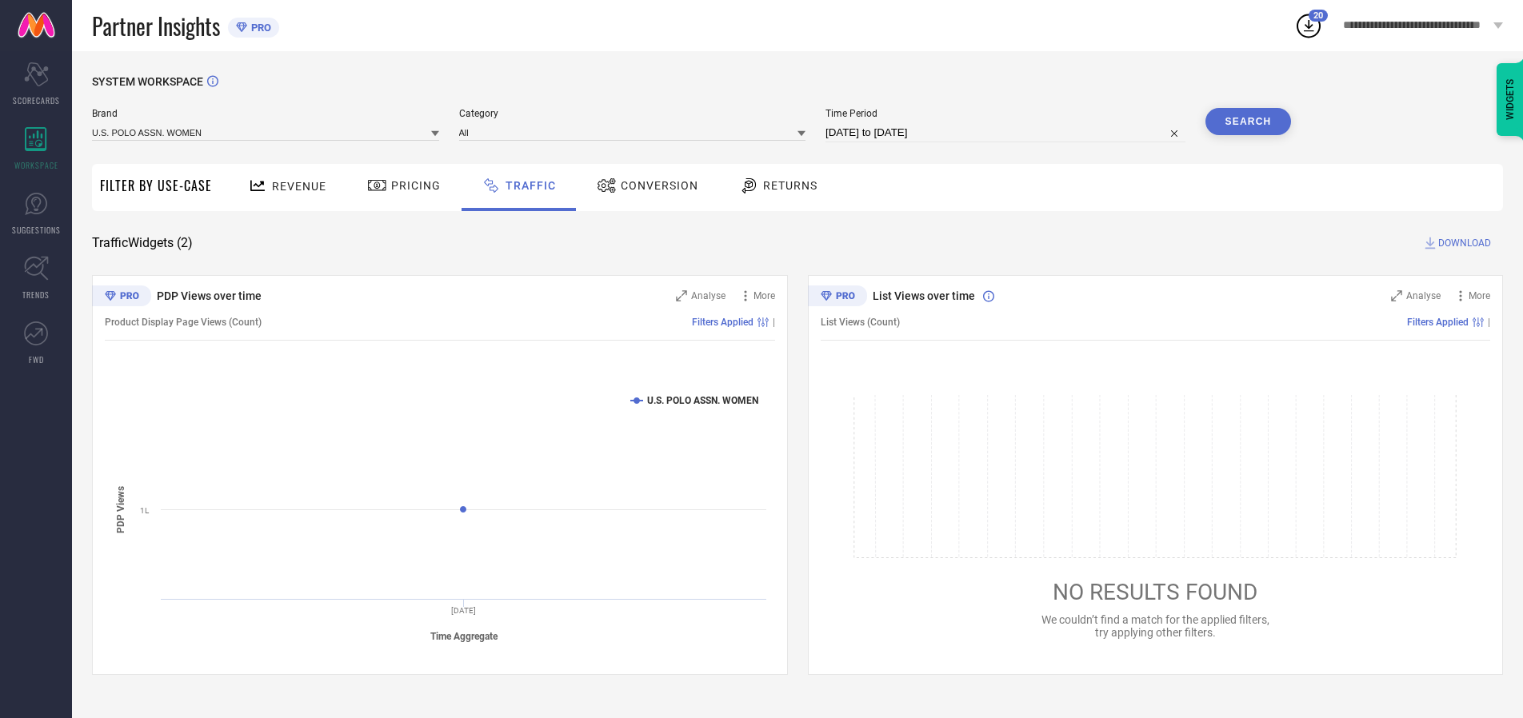
click at [1462, 243] on span "DOWNLOAD" at bounding box center [1464, 243] width 53 height 16
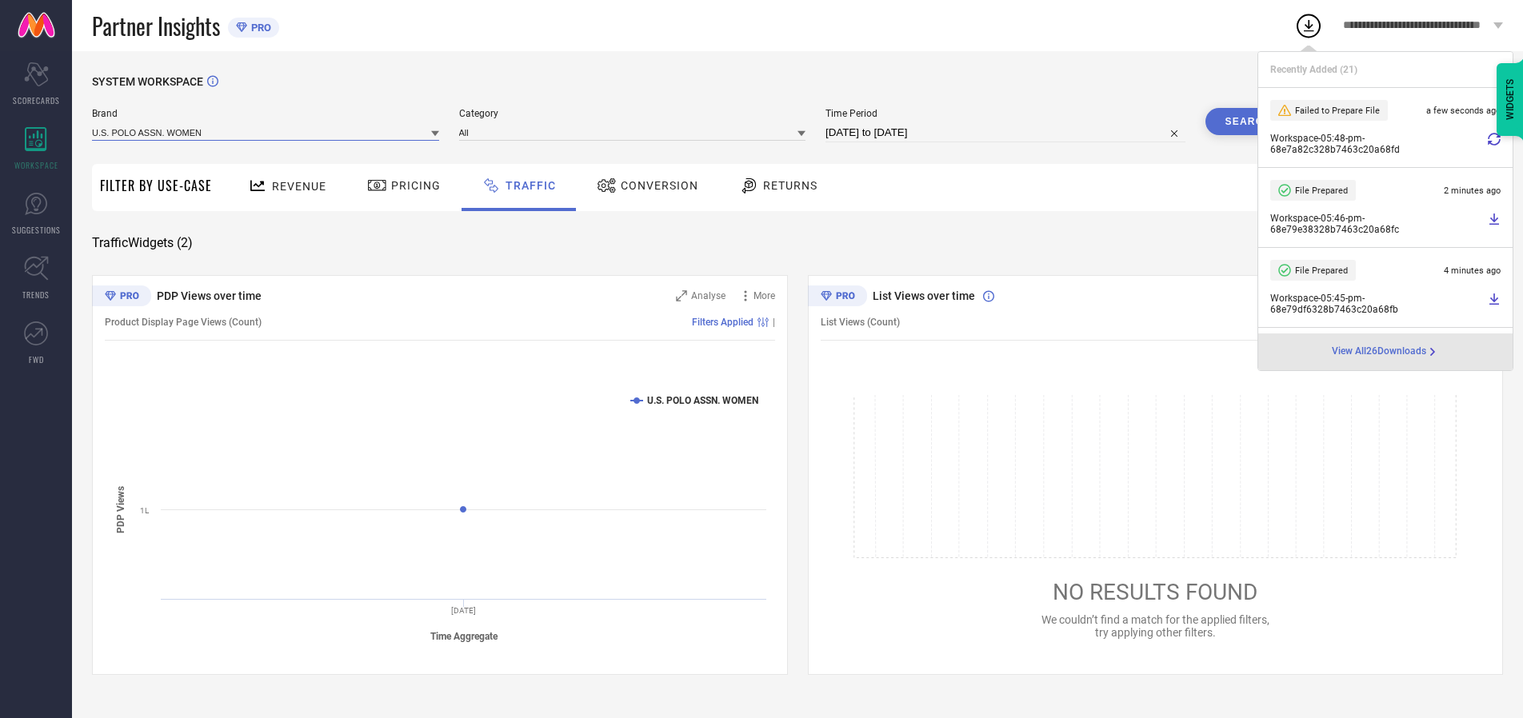
click at [266, 132] on input at bounding box center [265, 132] width 347 height 17
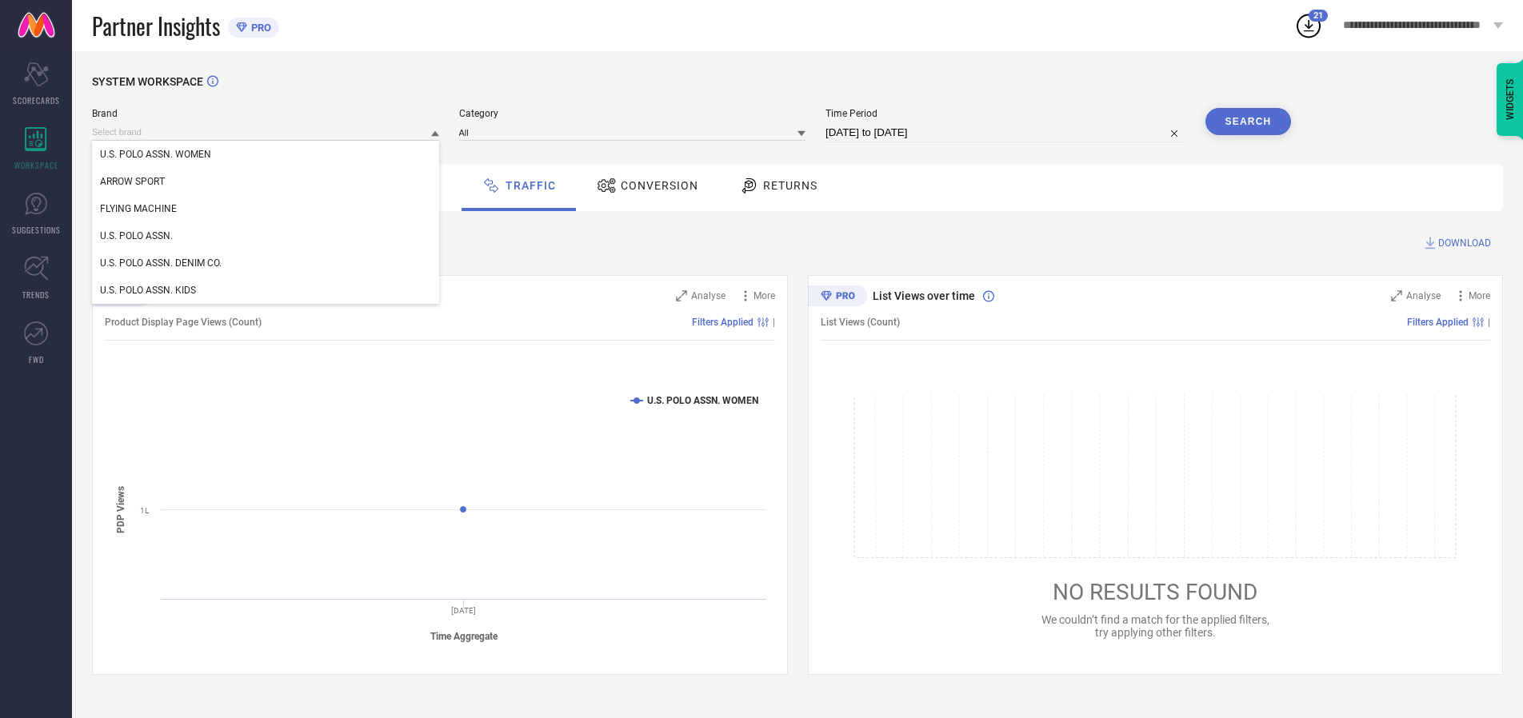
click at [266, 236] on div "U.S. POLO ASSN." at bounding box center [265, 235] width 347 height 27
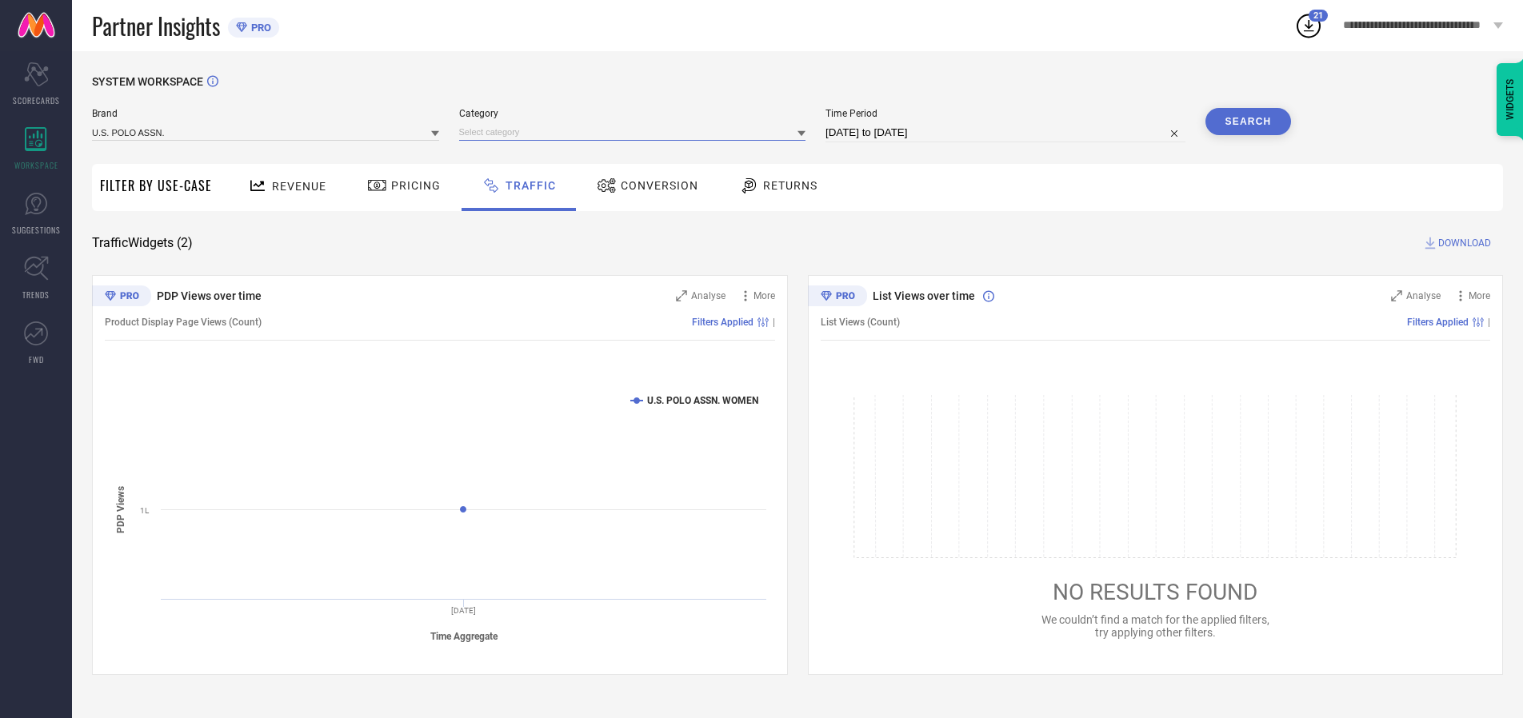
click at [636, 132] on input at bounding box center [632, 132] width 347 height 17
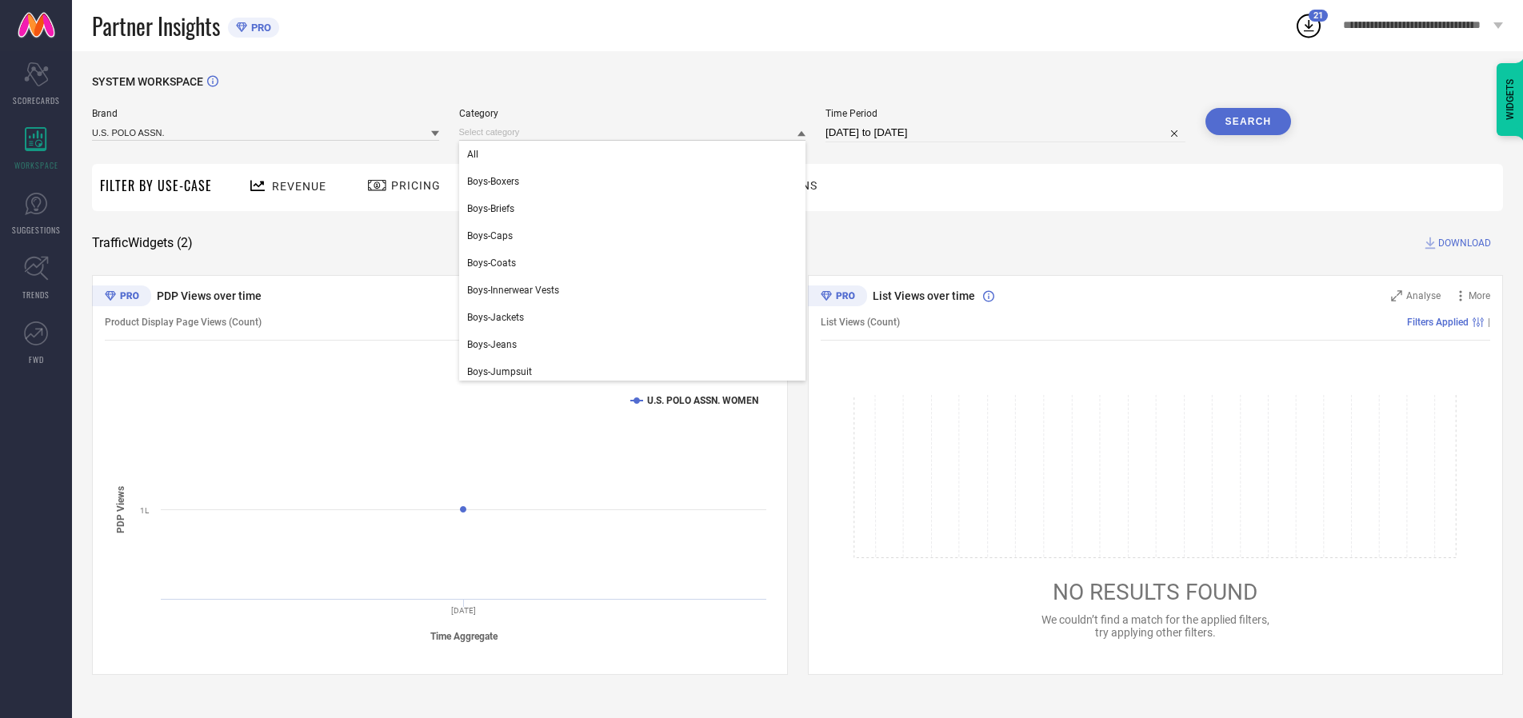
click at [636, 154] on div "All" at bounding box center [632, 154] width 347 height 27
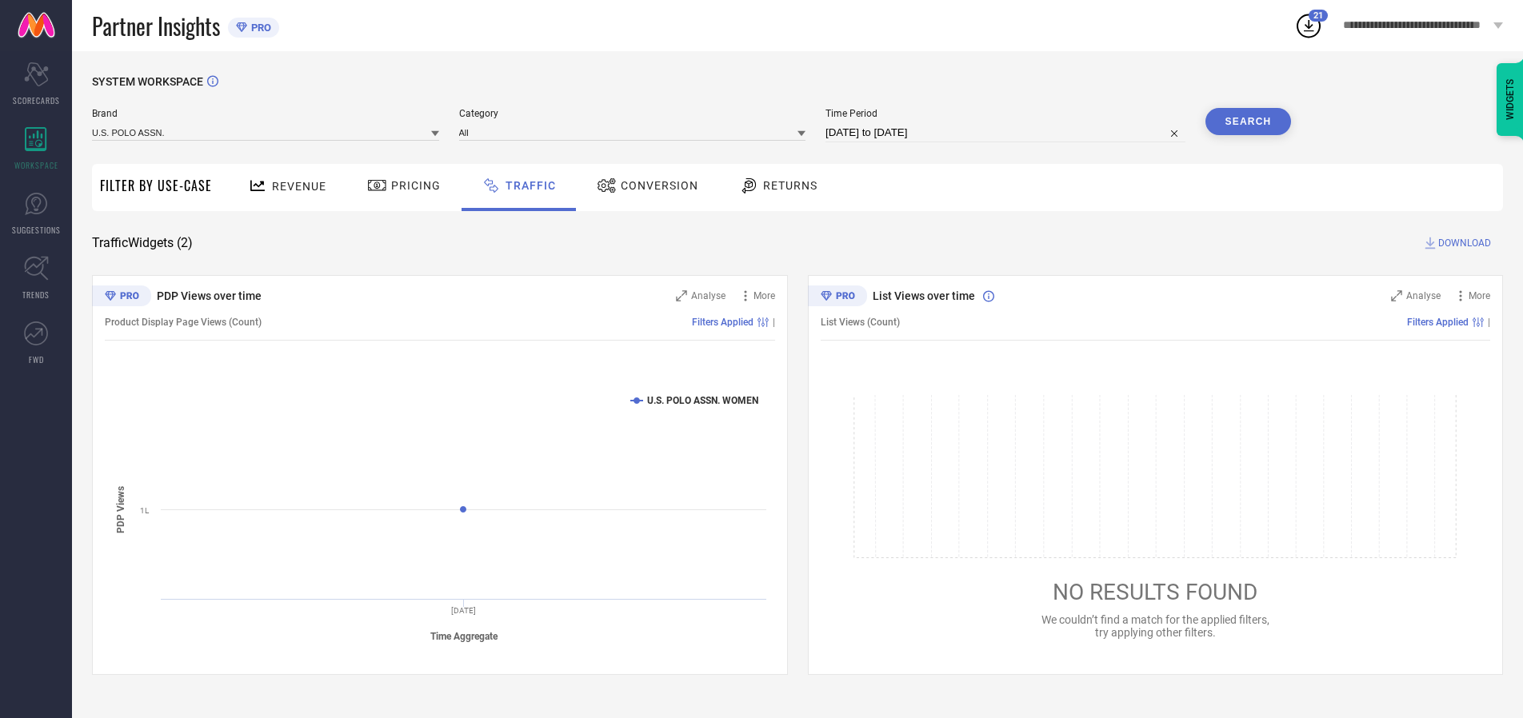
click at [1247, 122] on button "Search" at bounding box center [1248, 121] width 86 height 27
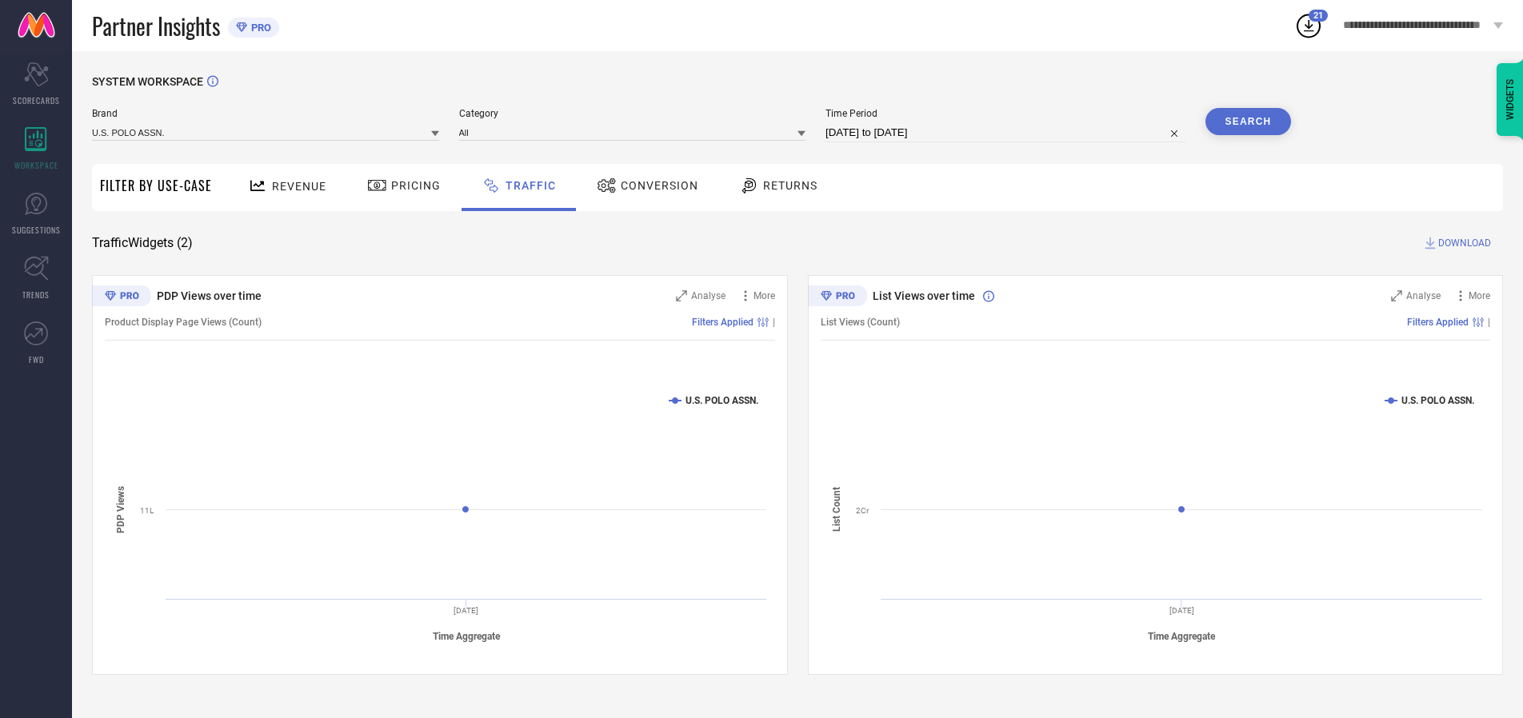
click at [1462, 243] on span "DOWNLOAD" at bounding box center [1464, 243] width 53 height 16
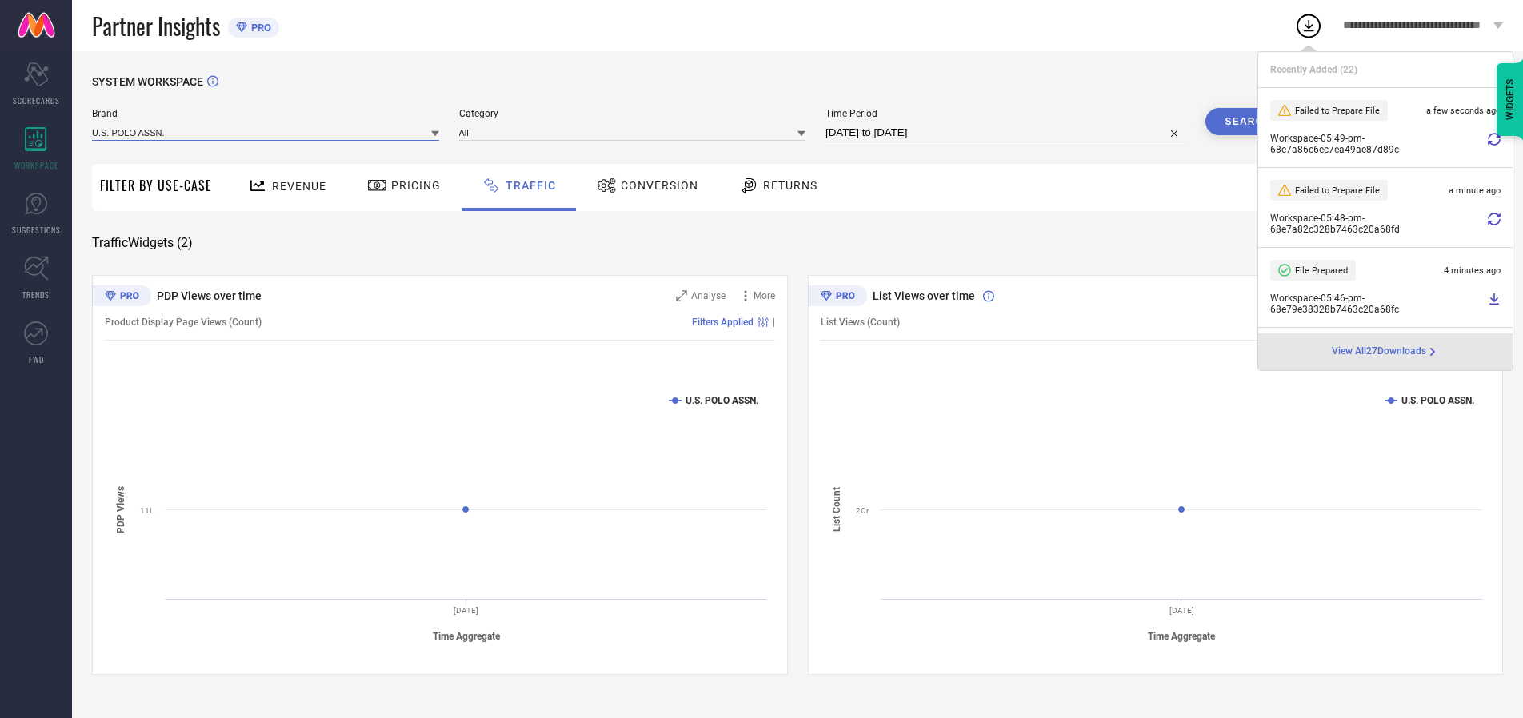
click at [266, 132] on input at bounding box center [265, 132] width 347 height 17
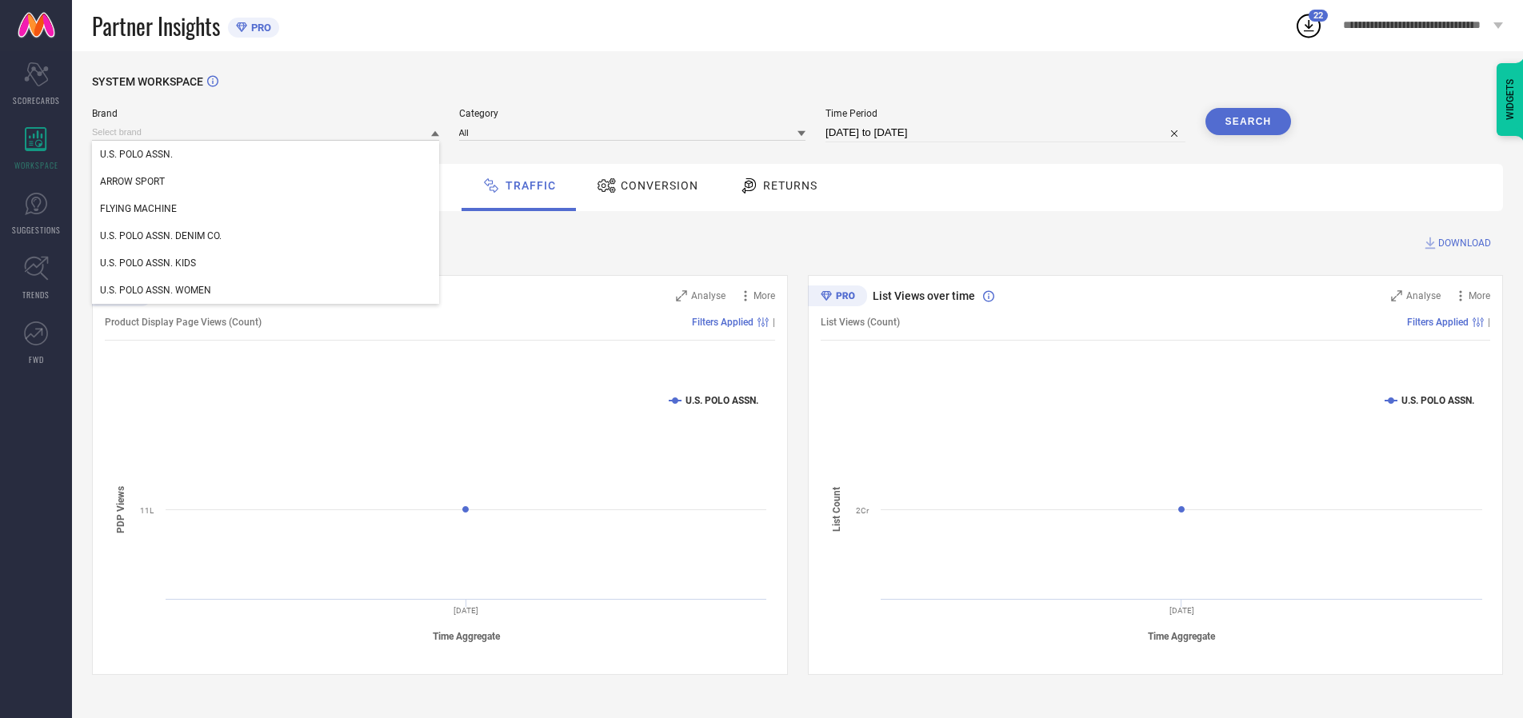
click at [266, 236] on div "U.S. POLO ASSN. DENIM CO." at bounding box center [265, 235] width 347 height 27
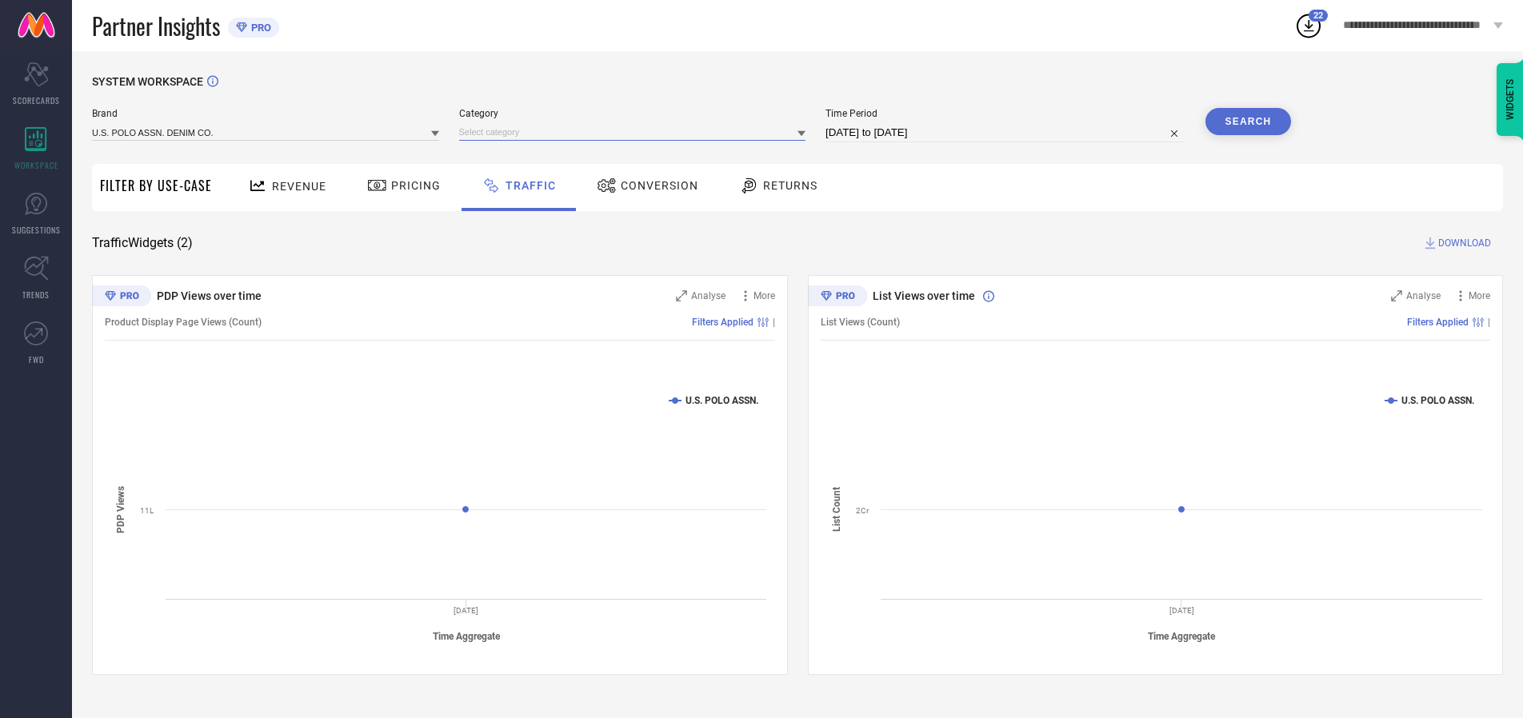
click at [636, 132] on input at bounding box center [632, 132] width 347 height 17
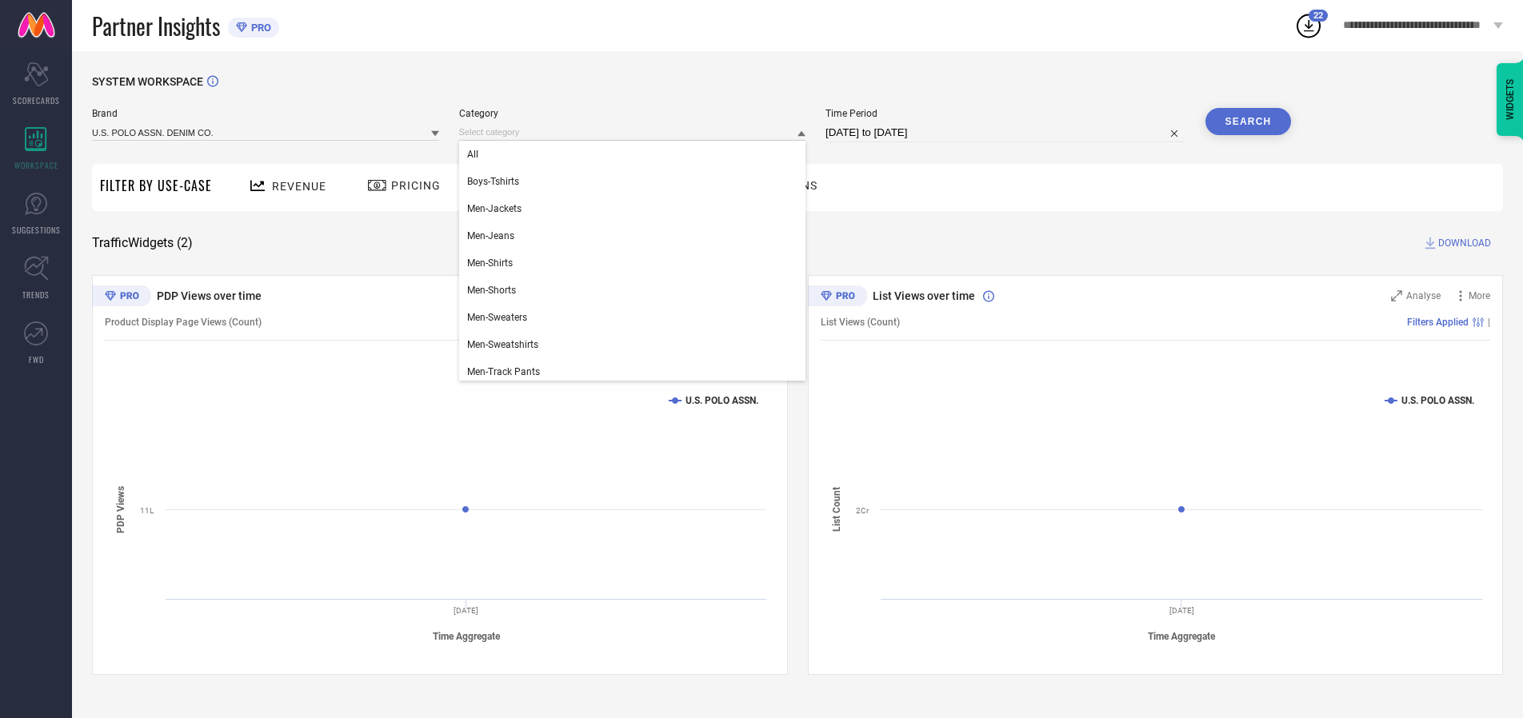
click at [636, 154] on div "All" at bounding box center [632, 154] width 347 height 27
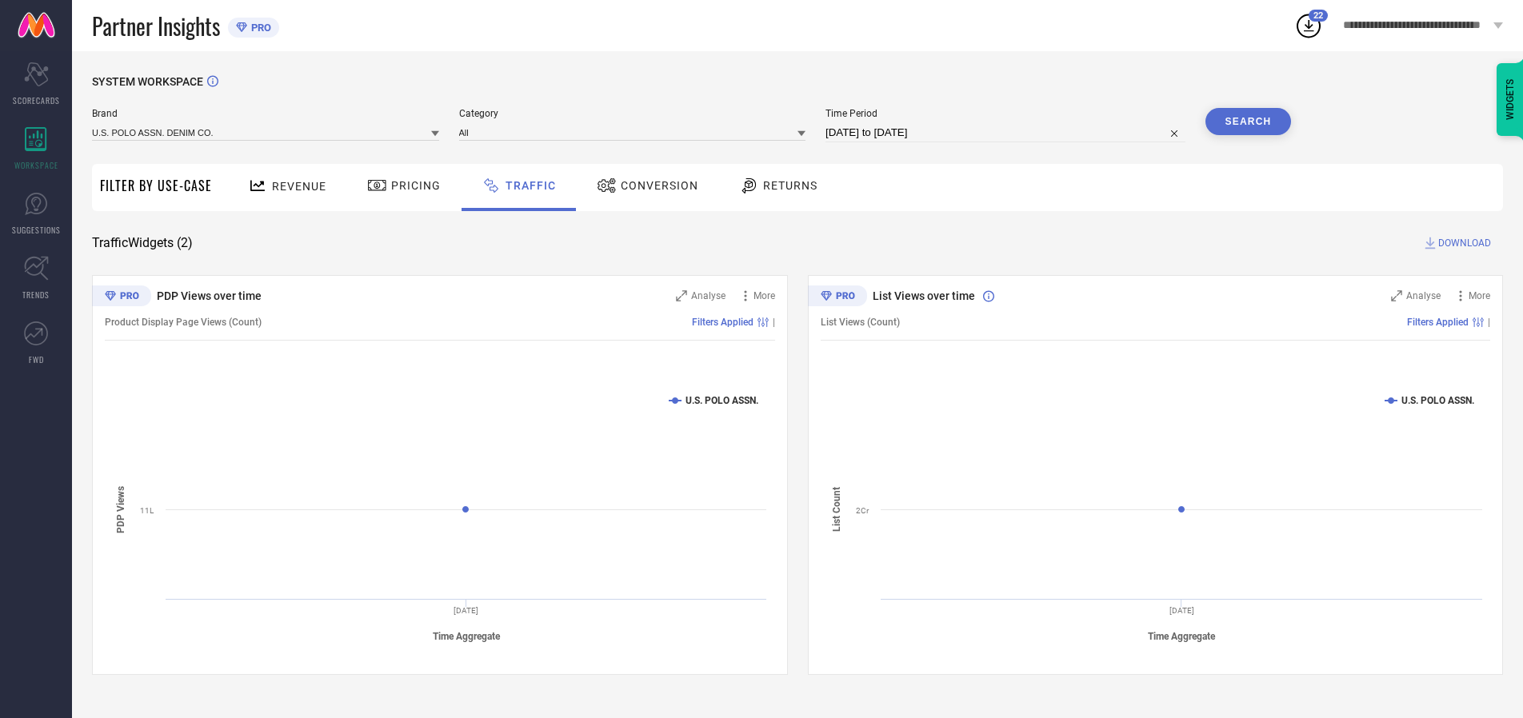
click at [1247, 122] on button "Search" at bounding box center [1248, 121] width 86 height 27
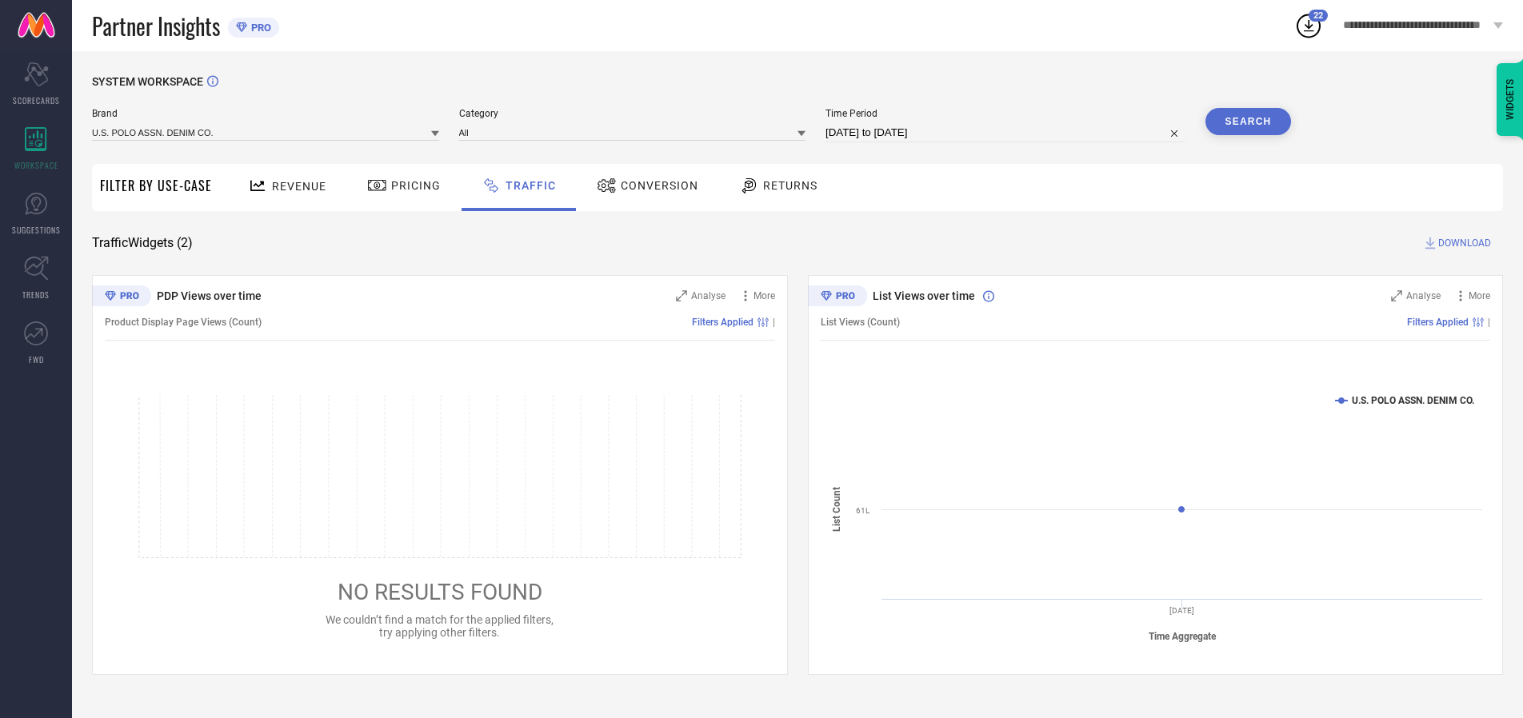
click at [1462, 243] on span "DOWNLOAD" at bounding box center [1464, 243] width 53 height 16
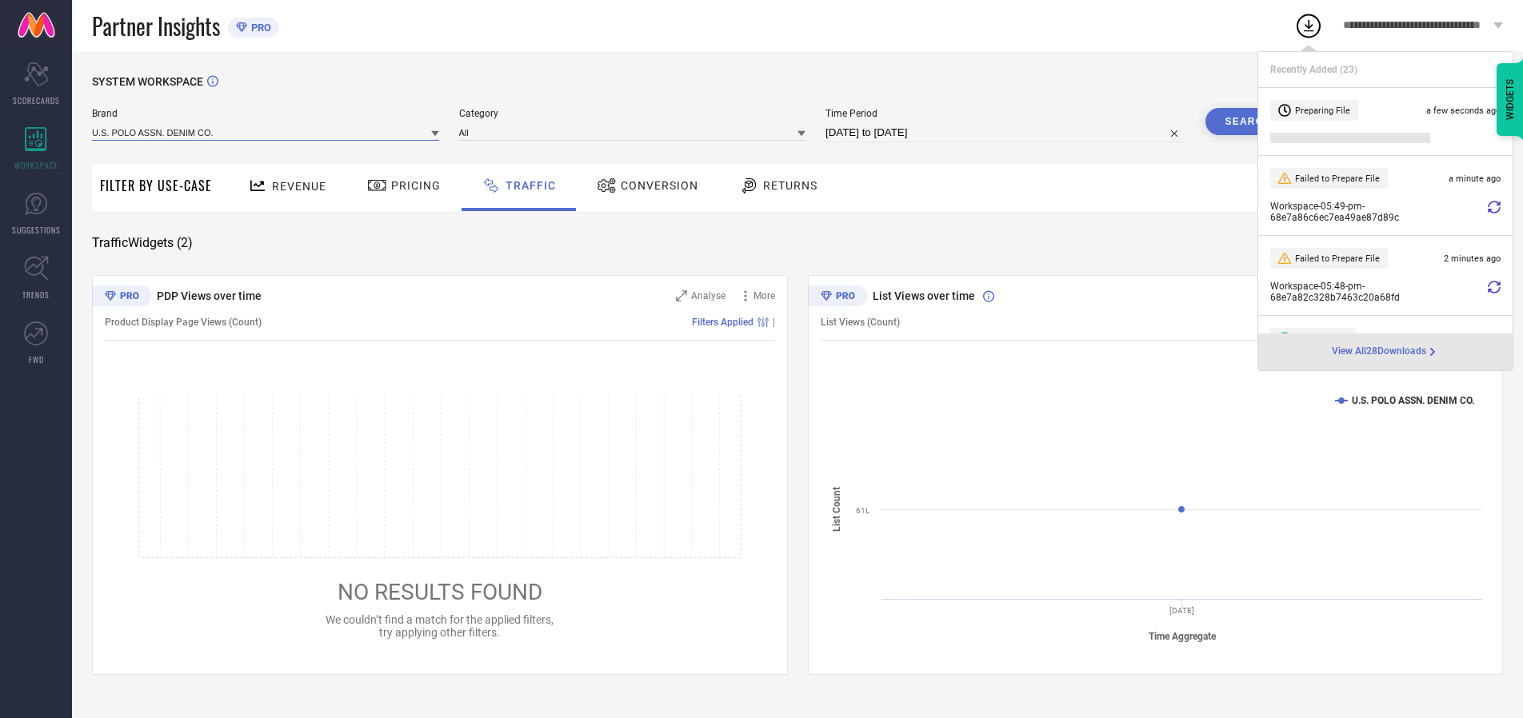
click at [266, 132] on input at bounding box center [265, 132] width 347 height 17
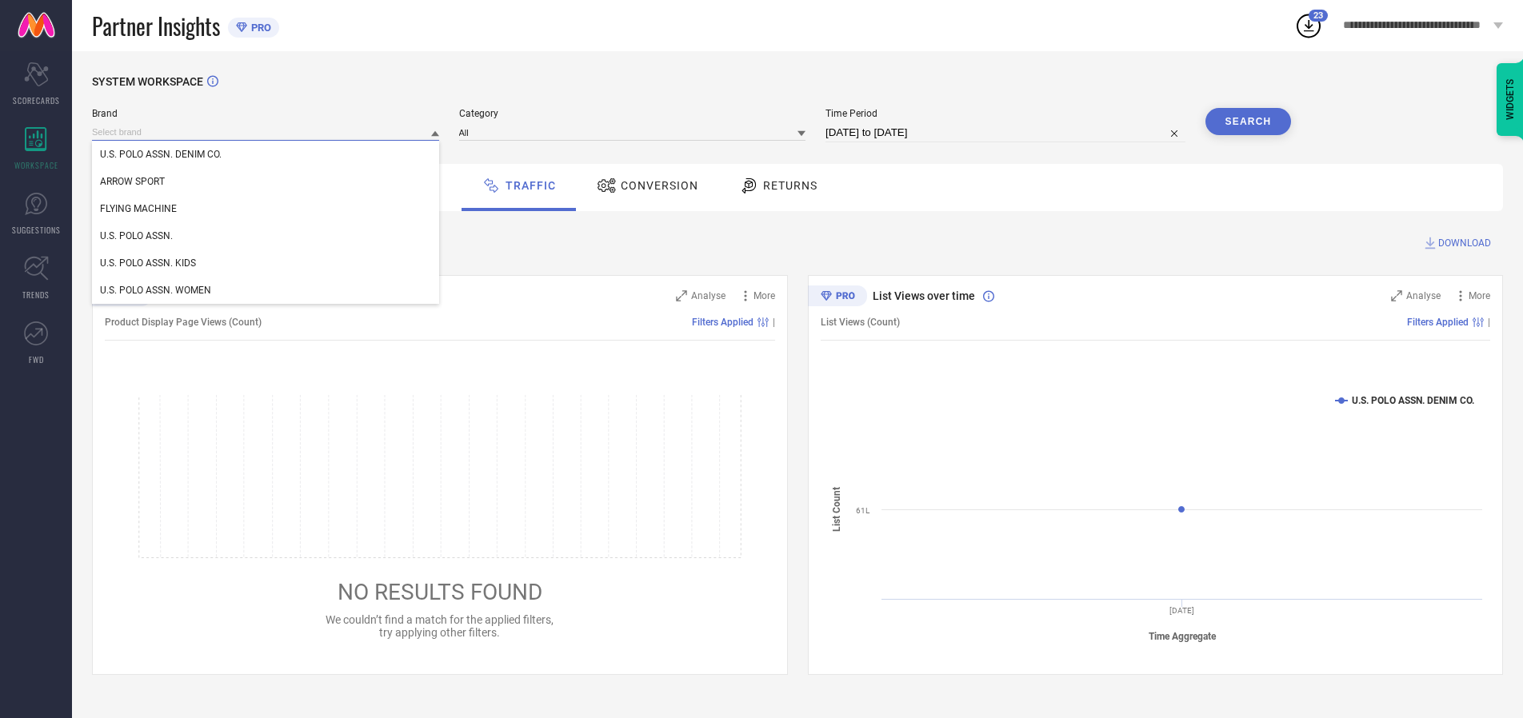
click at [266, 263] on div "U.S. POLO ASSN. KIDS" at bounding box center [265, 262] width 347 height 27
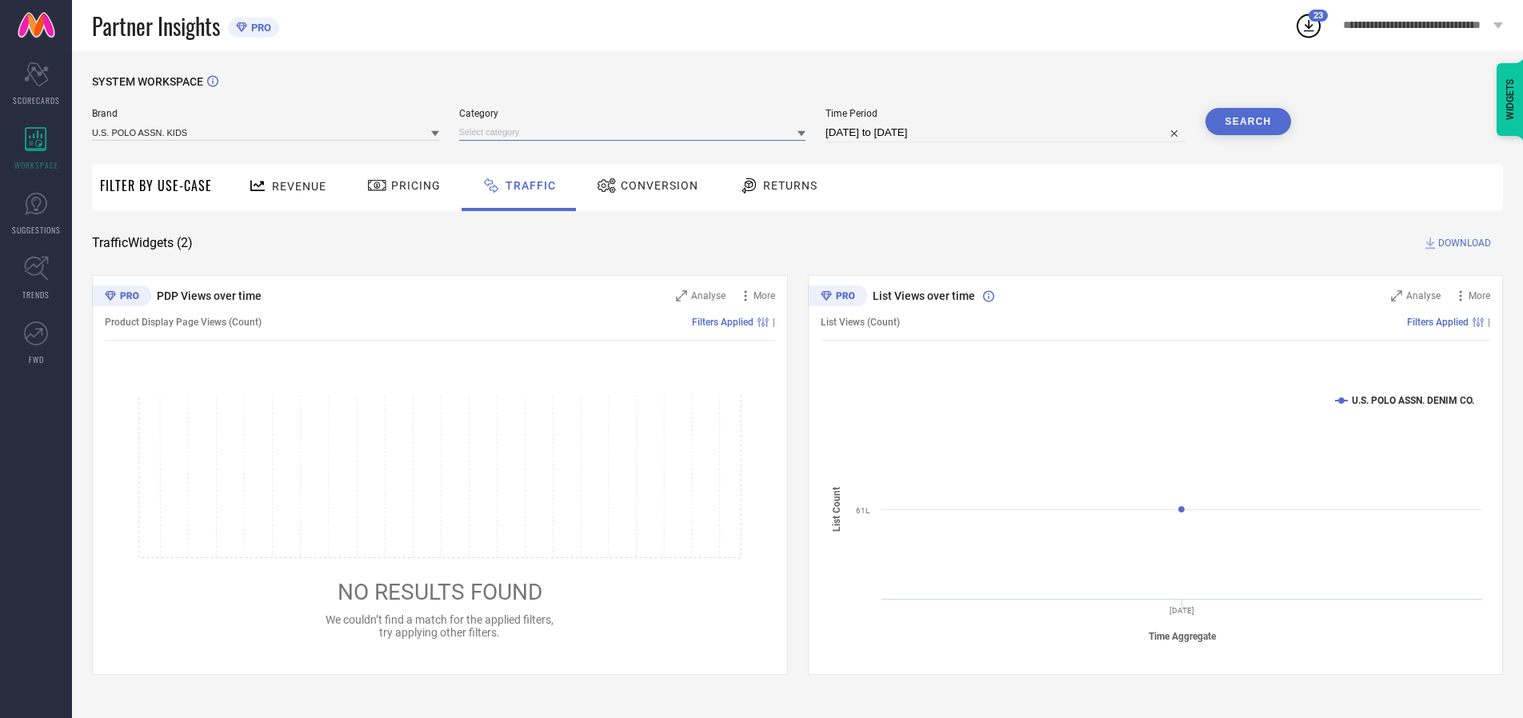
click at [636, 132] on input at bounding box center [632, 132] width 347 height 17
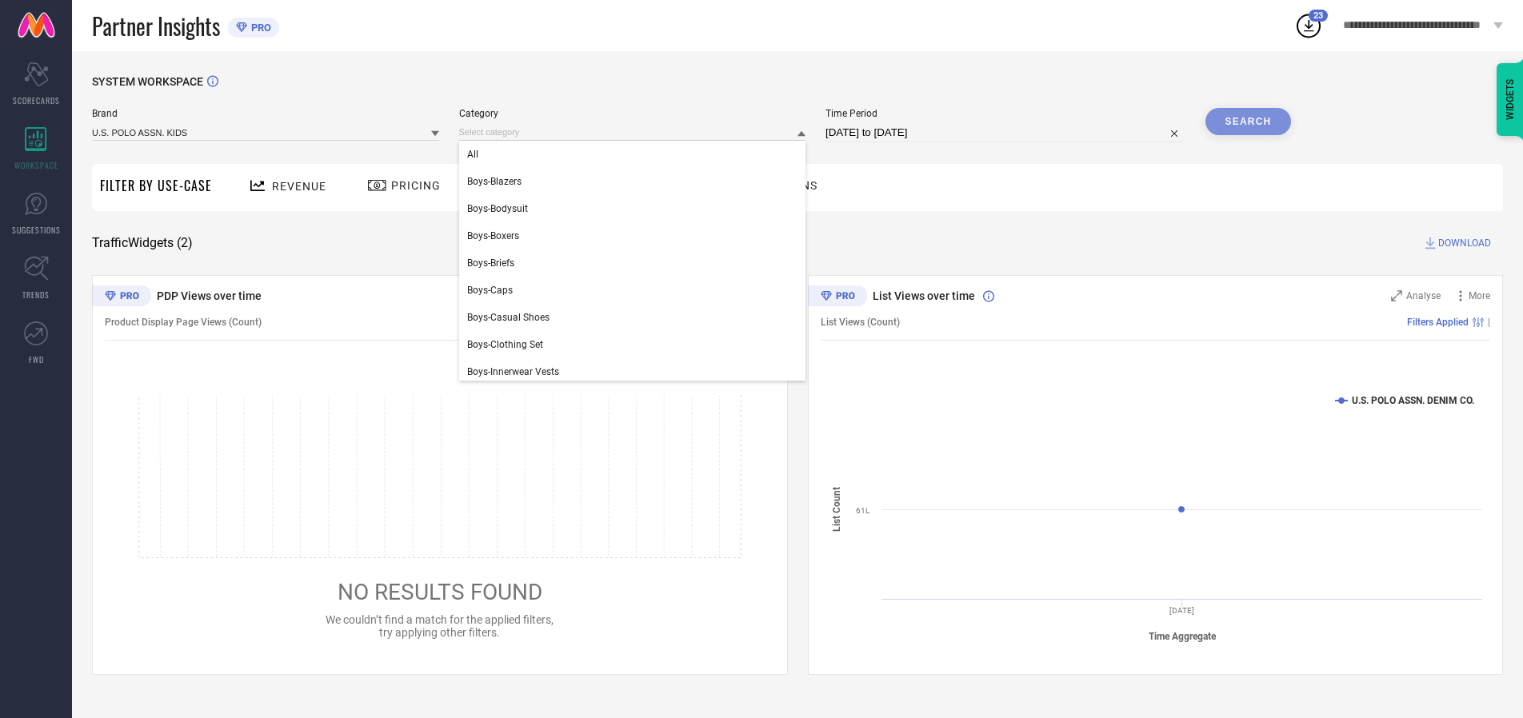
click at [636, 154] on div "All" at bounding box center [632, 154] width 347 height 27
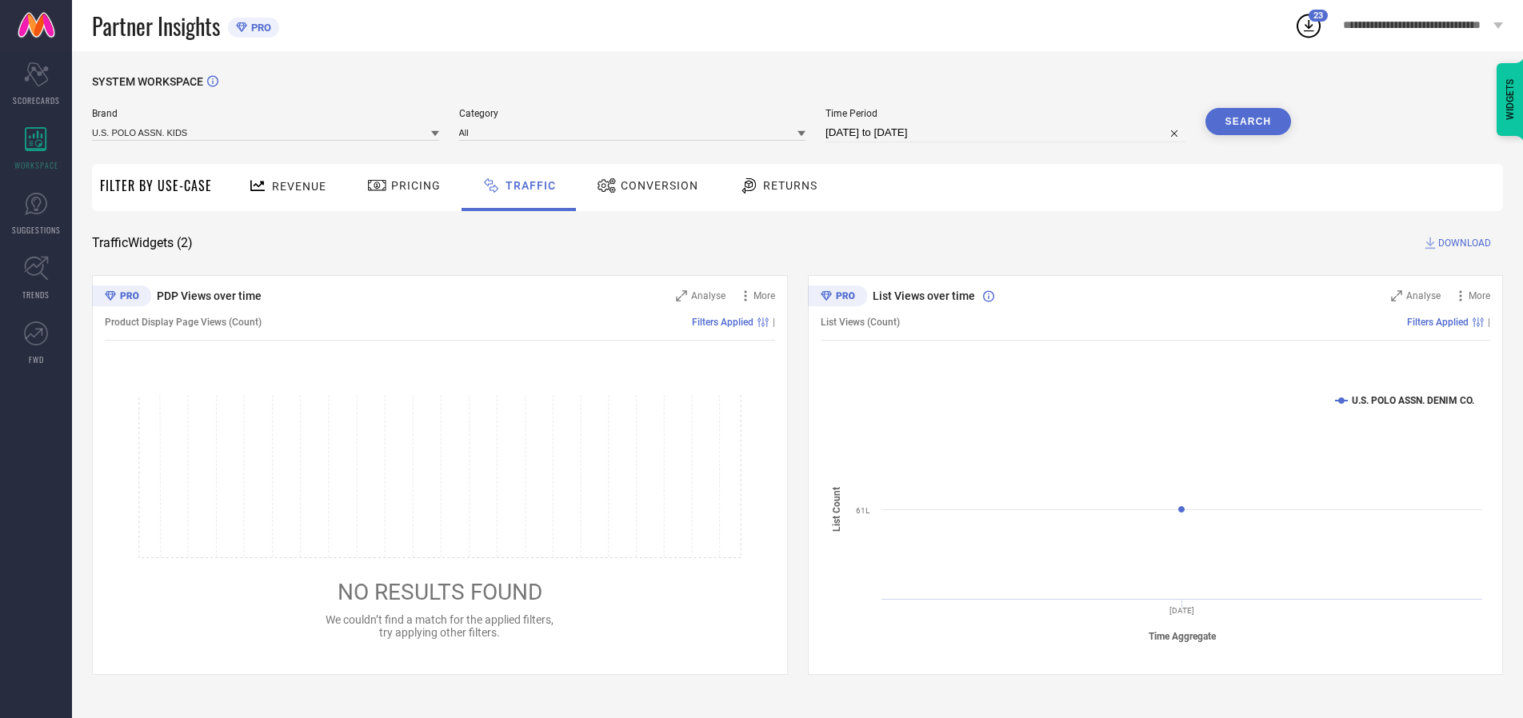
click at [1247, 122] on button "Search" at bounding box center [1248, 121] width 86 height 27
click at [1462, 243] on span "DOWNLOAD" at bounding box center [1464, 243] width 53 height 16
click at [1008, 133] on input at bounding box center [1005, 132] width 360 height 19
select select "9"
select select "2025"
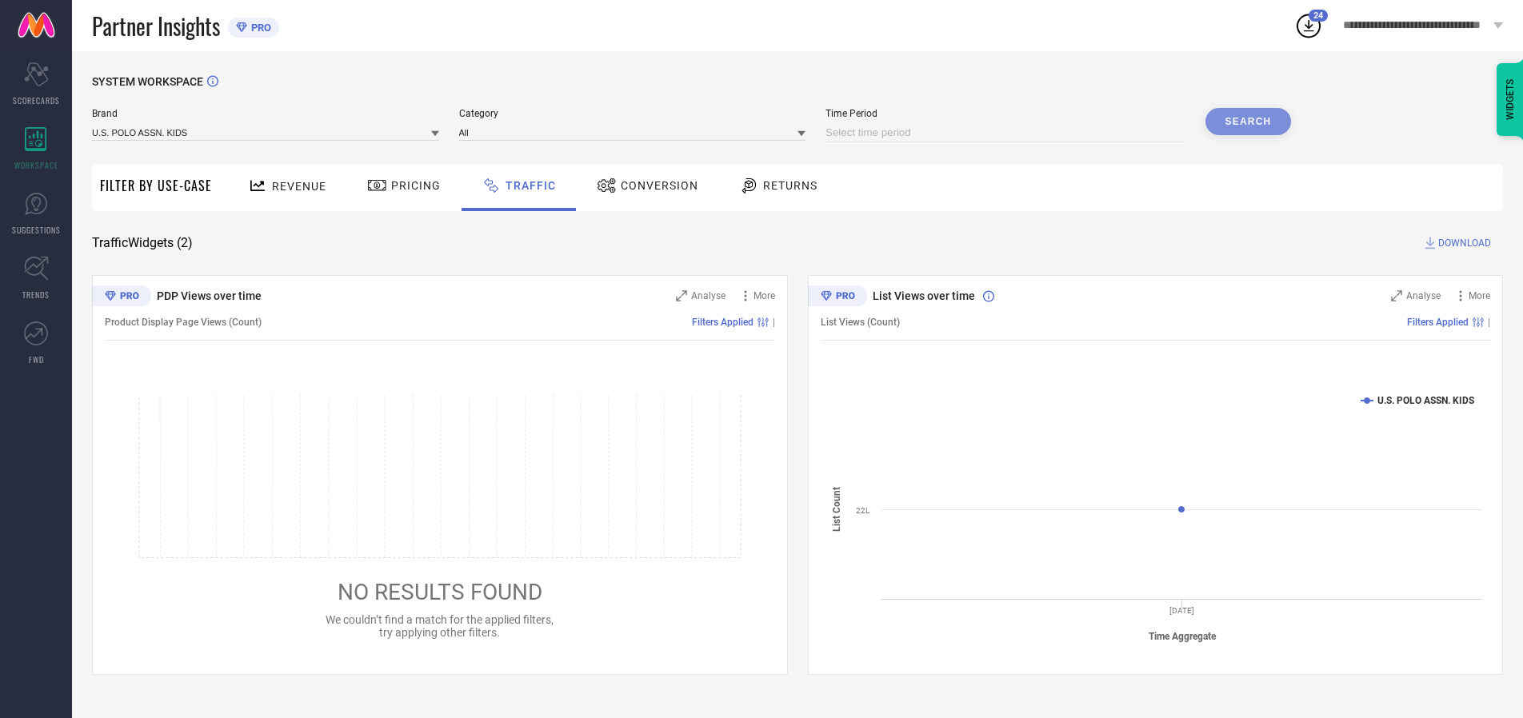
select select "10"
select select "2025"
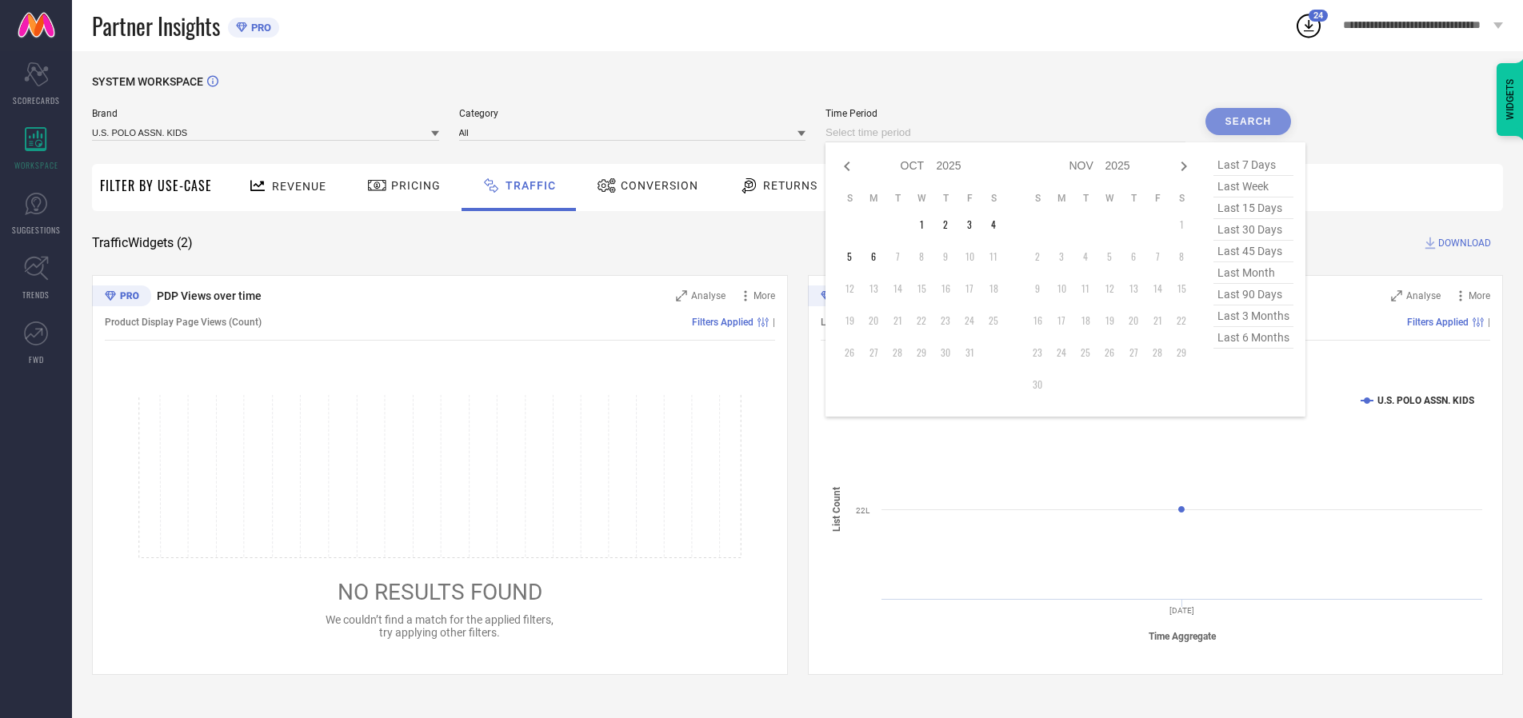
click at [974, 225] on td "3" at bounding box center [969, 225] width 24 height 24
type input "[DATE] to [DATE]"
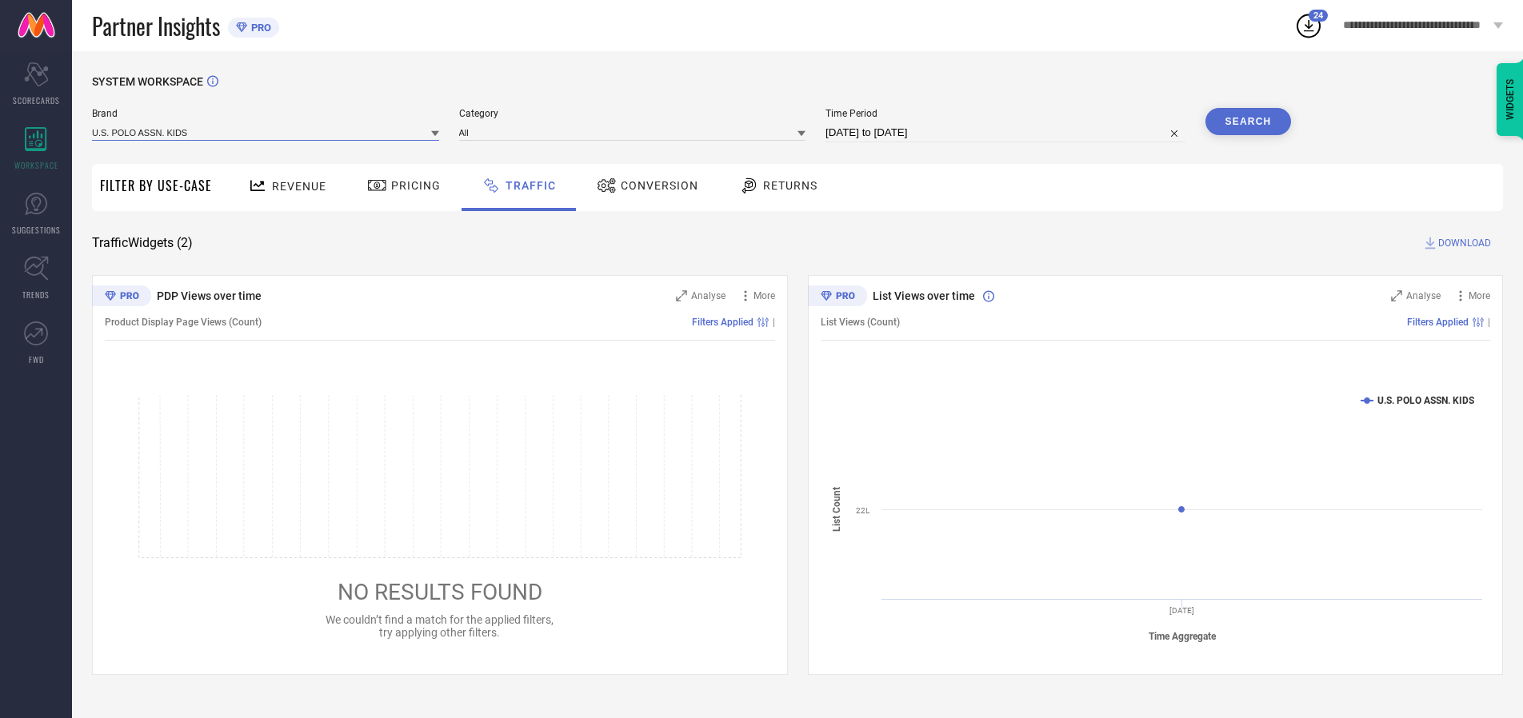
click at [266, 132] on input at bounding box center [265, 132] width 347 height 17
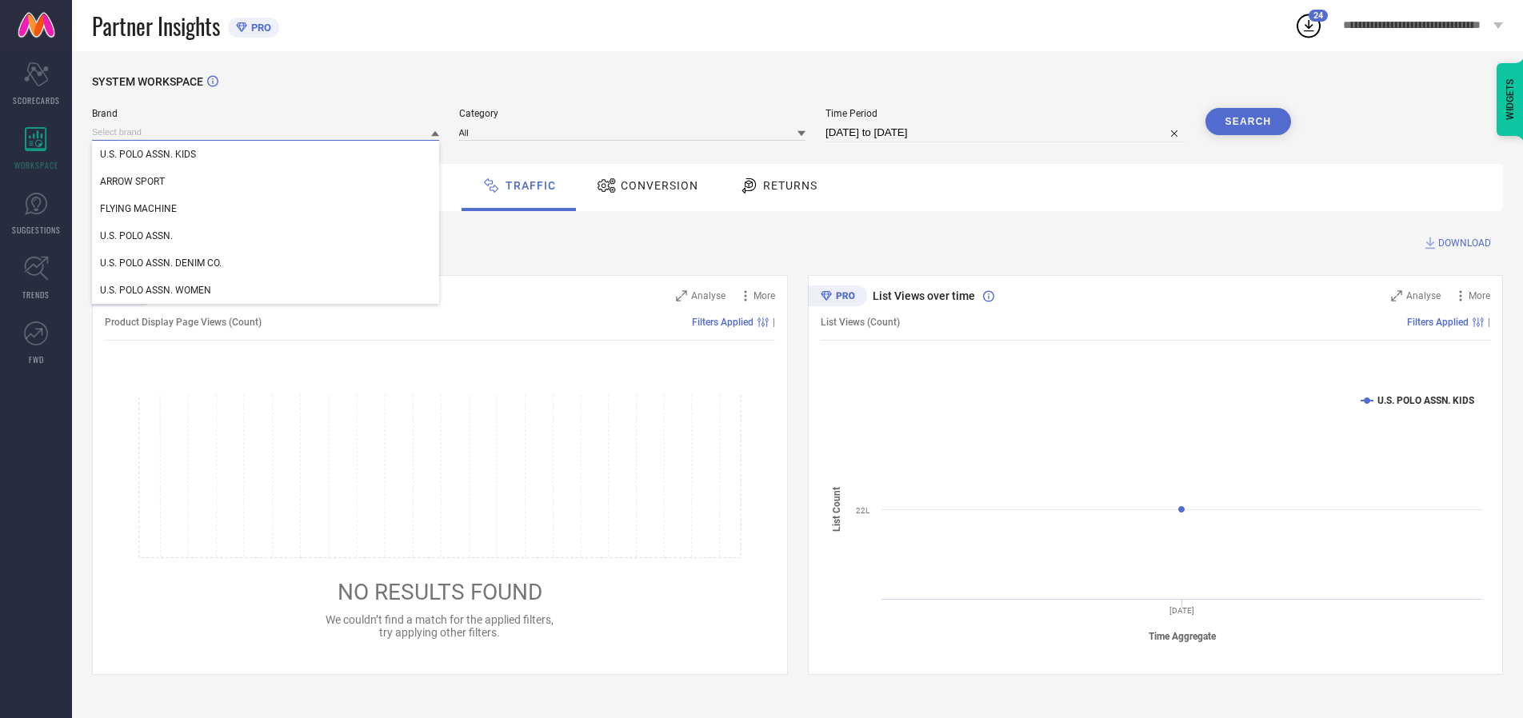
click at [266, 132] on input at bounding box center [265, 132] width 347 height 17
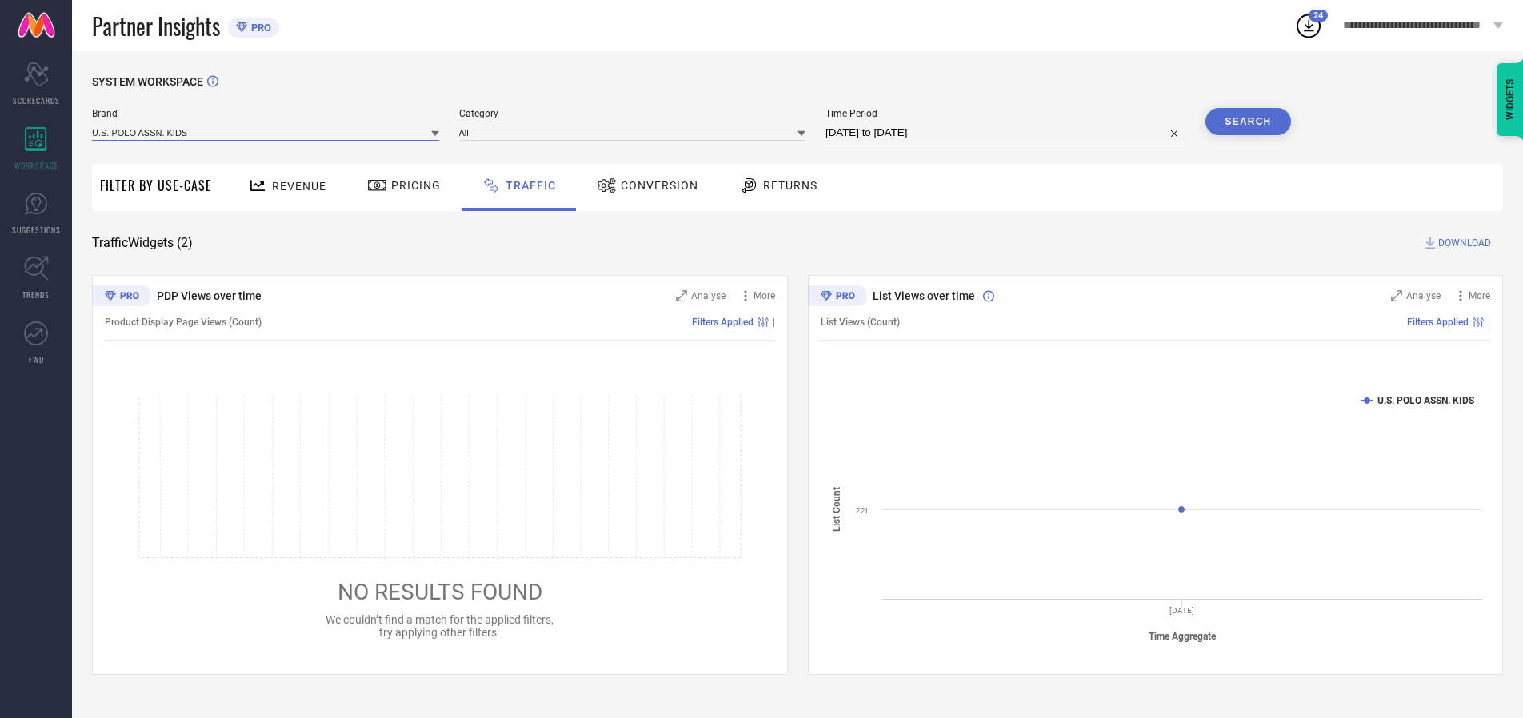
click at [266, 132] on input at bounding box center [265, 132] width 347 height 17
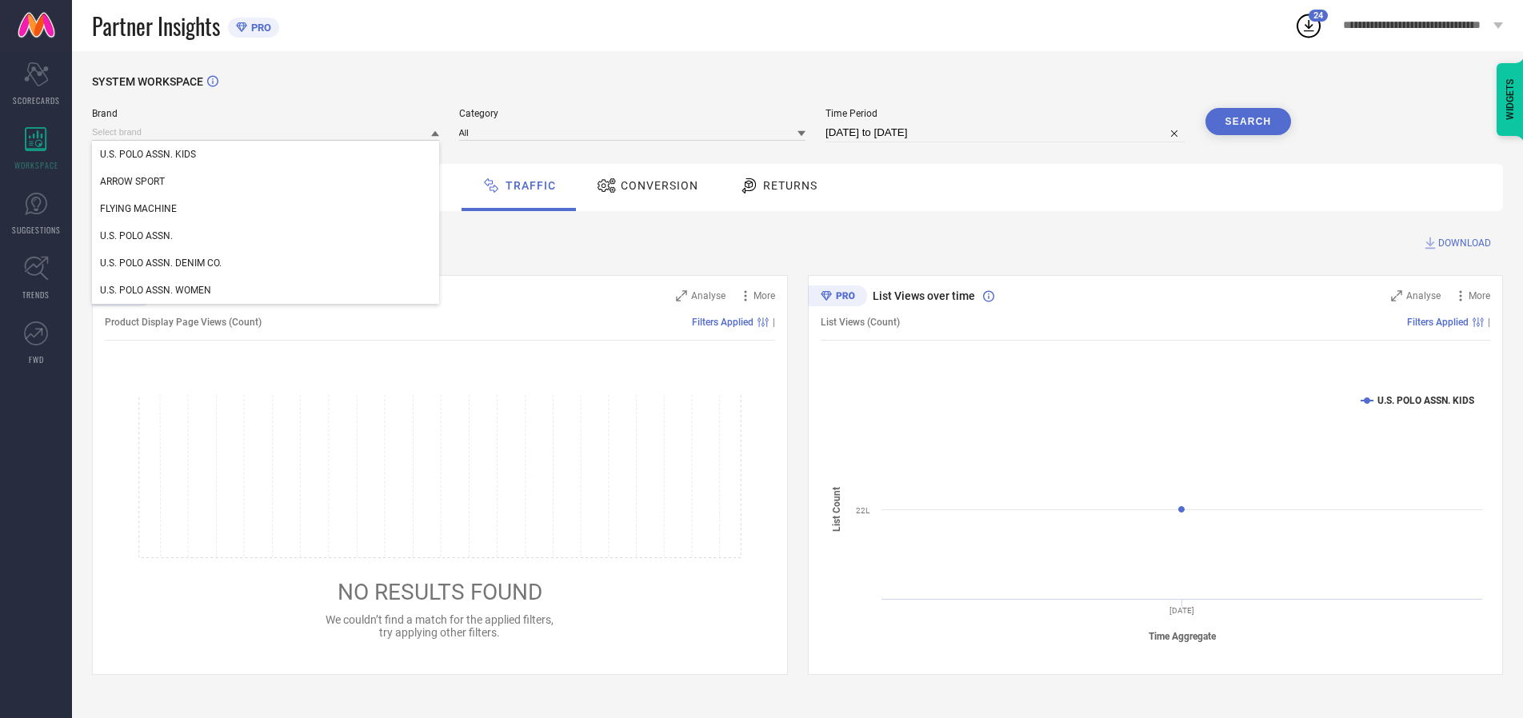
click at [266, 154] on div "U.S. POLO ASSN. KIDS" at bounding box center [265, 154] width 347 height 27
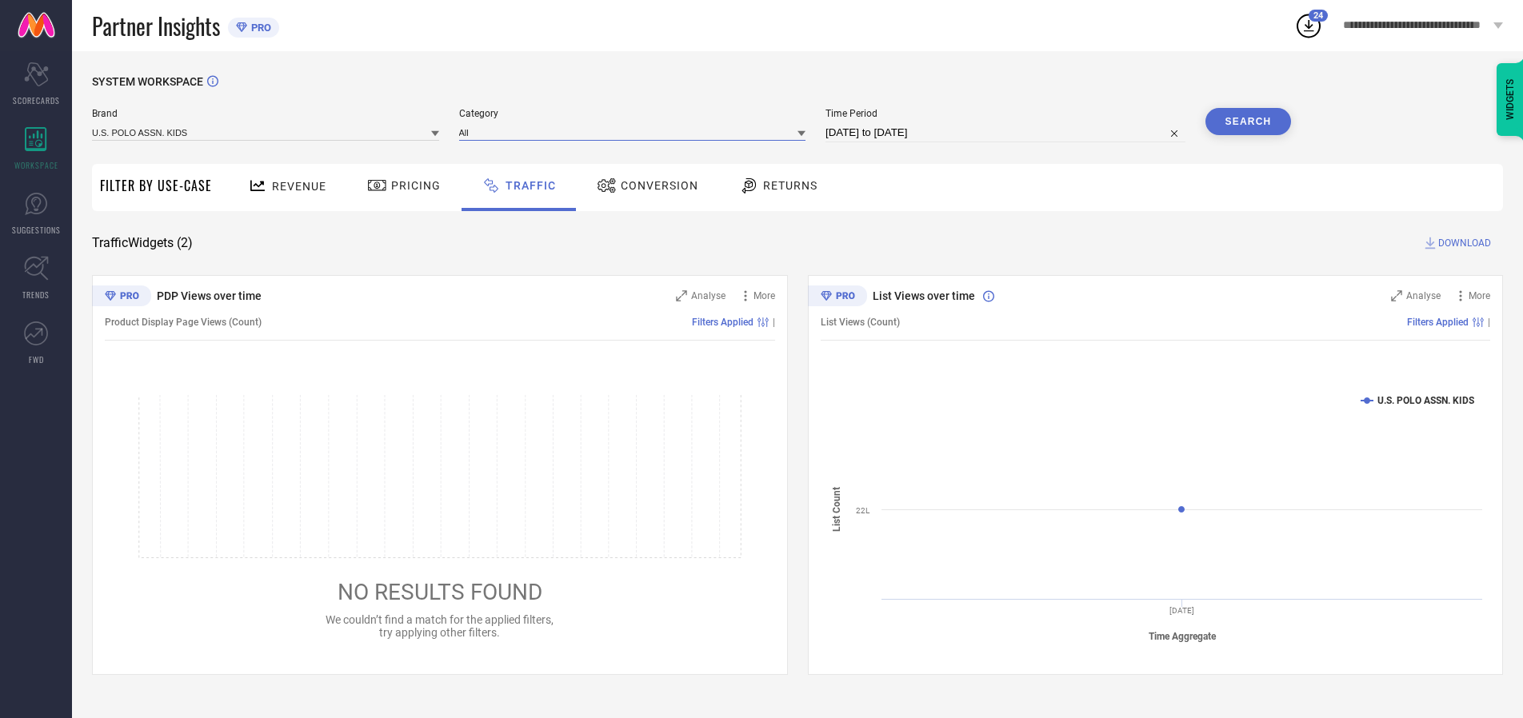
click at [636, 132] on input at bounding box center [632, 132] width 347 height 17
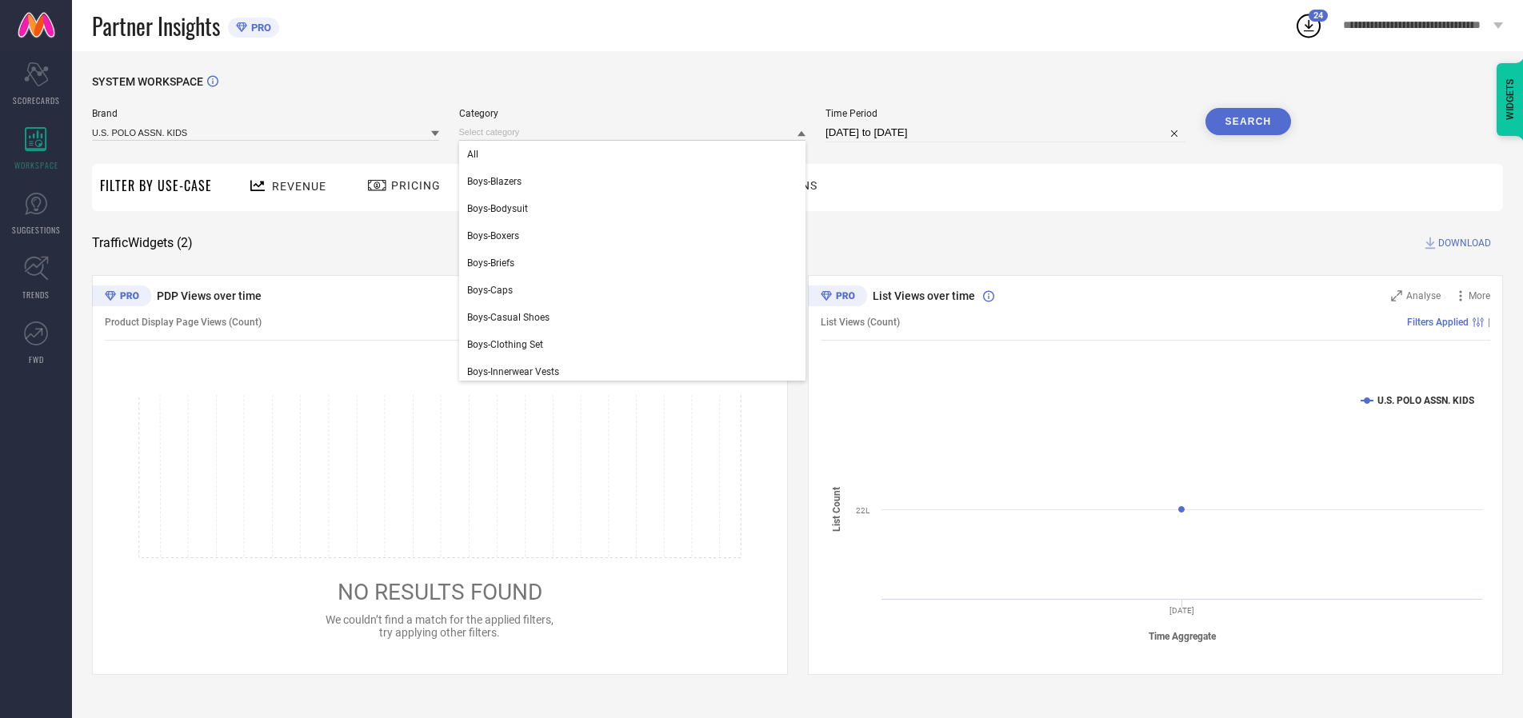
click at [636, 154] on div "All" at bounding box center [632, 154] width 347 height 27
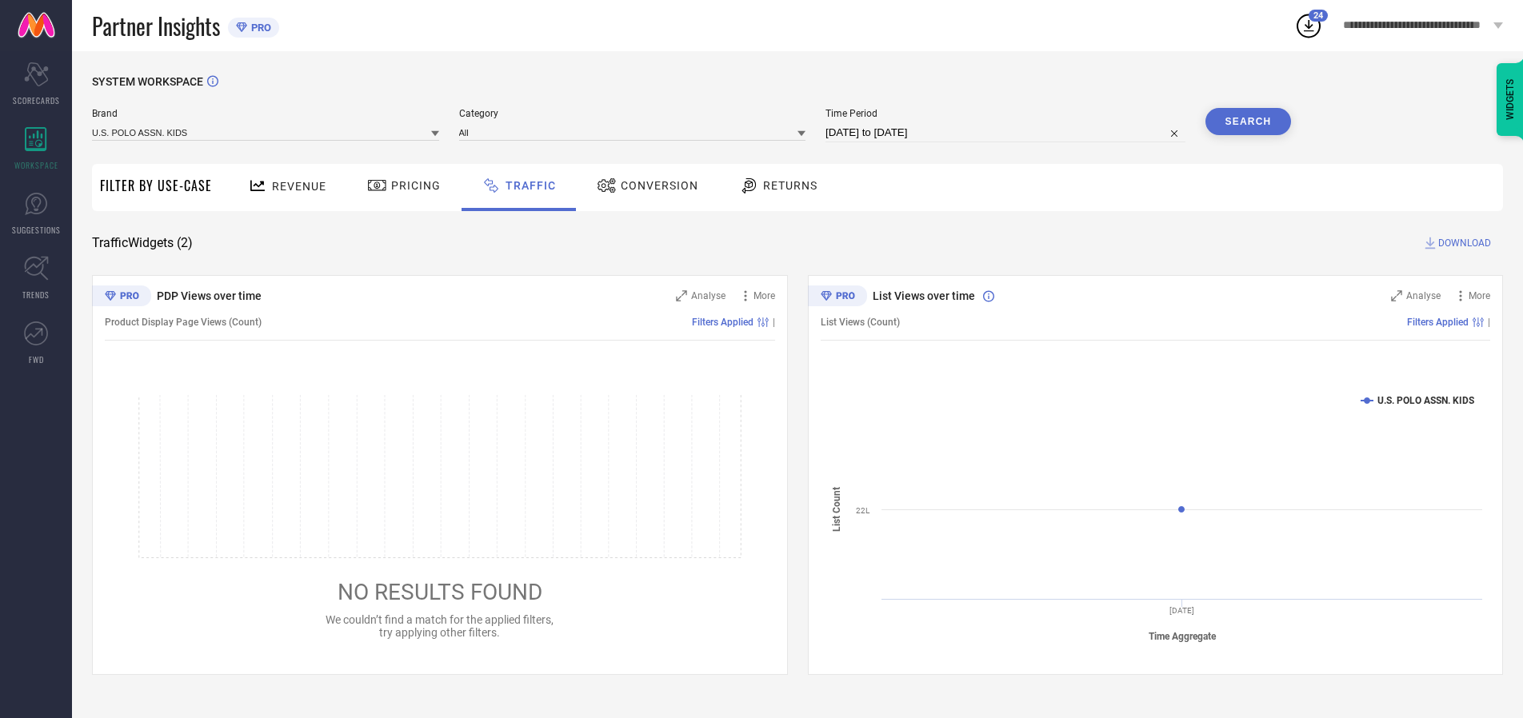
click at [1247, 122] on button "Search" at bounding box center [1248, 121] width 86 height 27
click at [1462, 243] on span "DOWNLOAD" at bounding box center [1464, 243] width 53 height 16
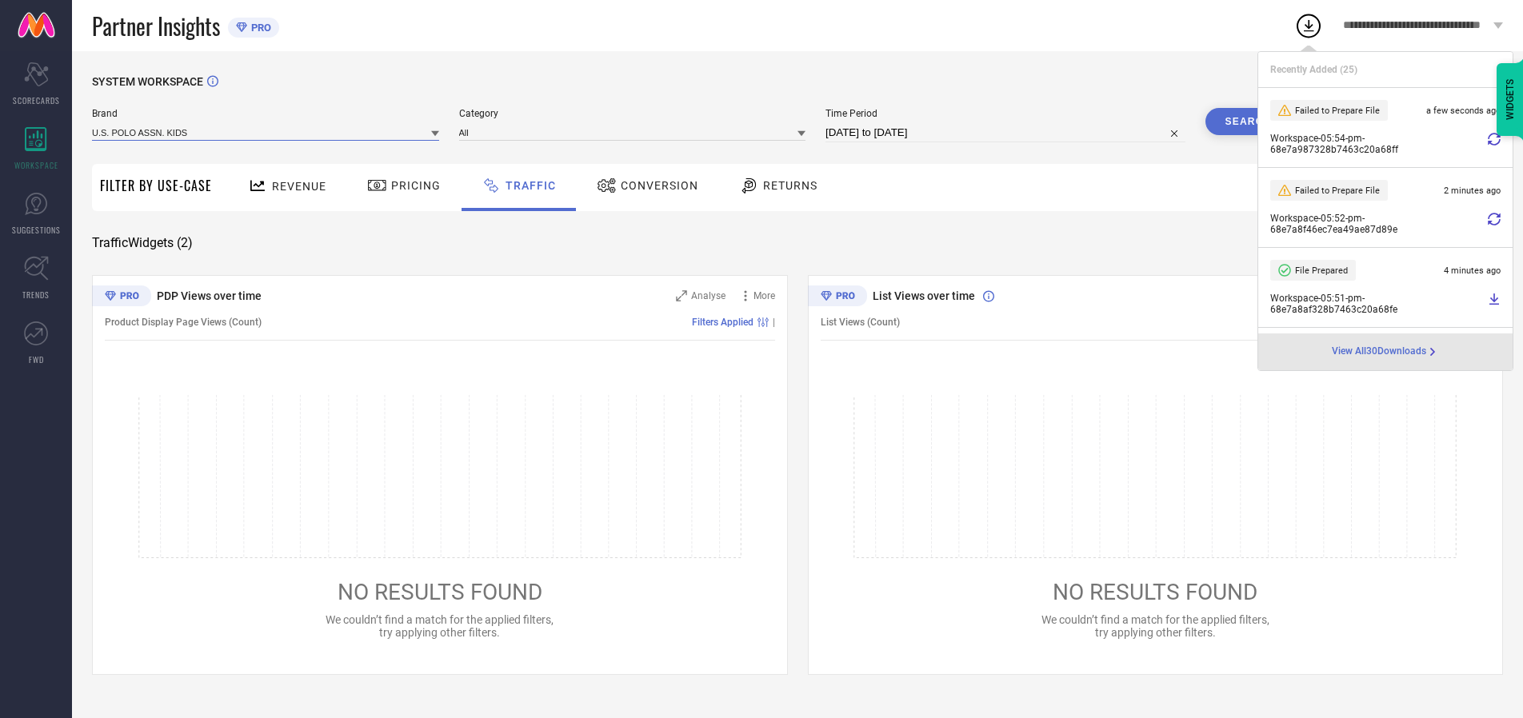
click at [266, 132] on input at bounding box center [265, 132] width 347 height 17
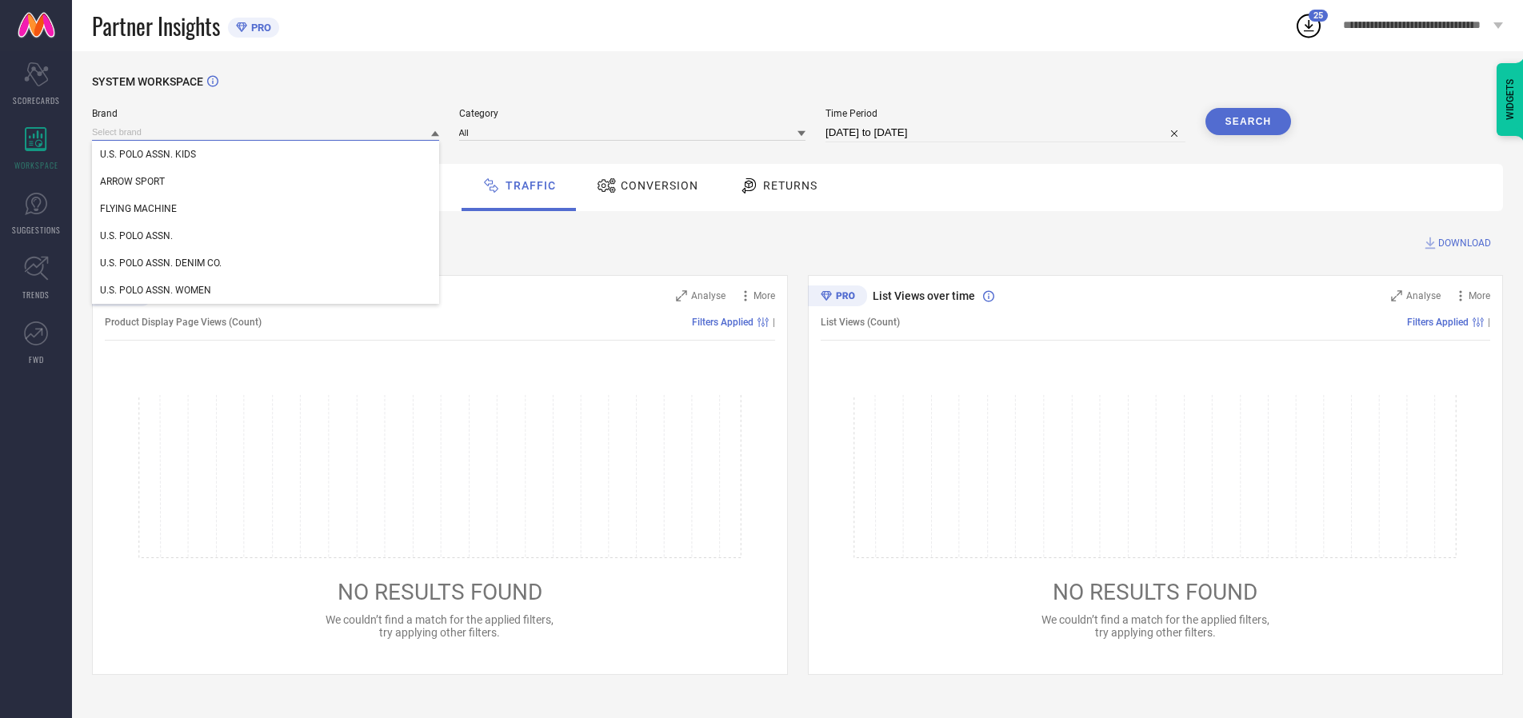
click at [266, 236] on div "U.S. POLO ASSN." at bounding box center [265, 235] width 347 height 27
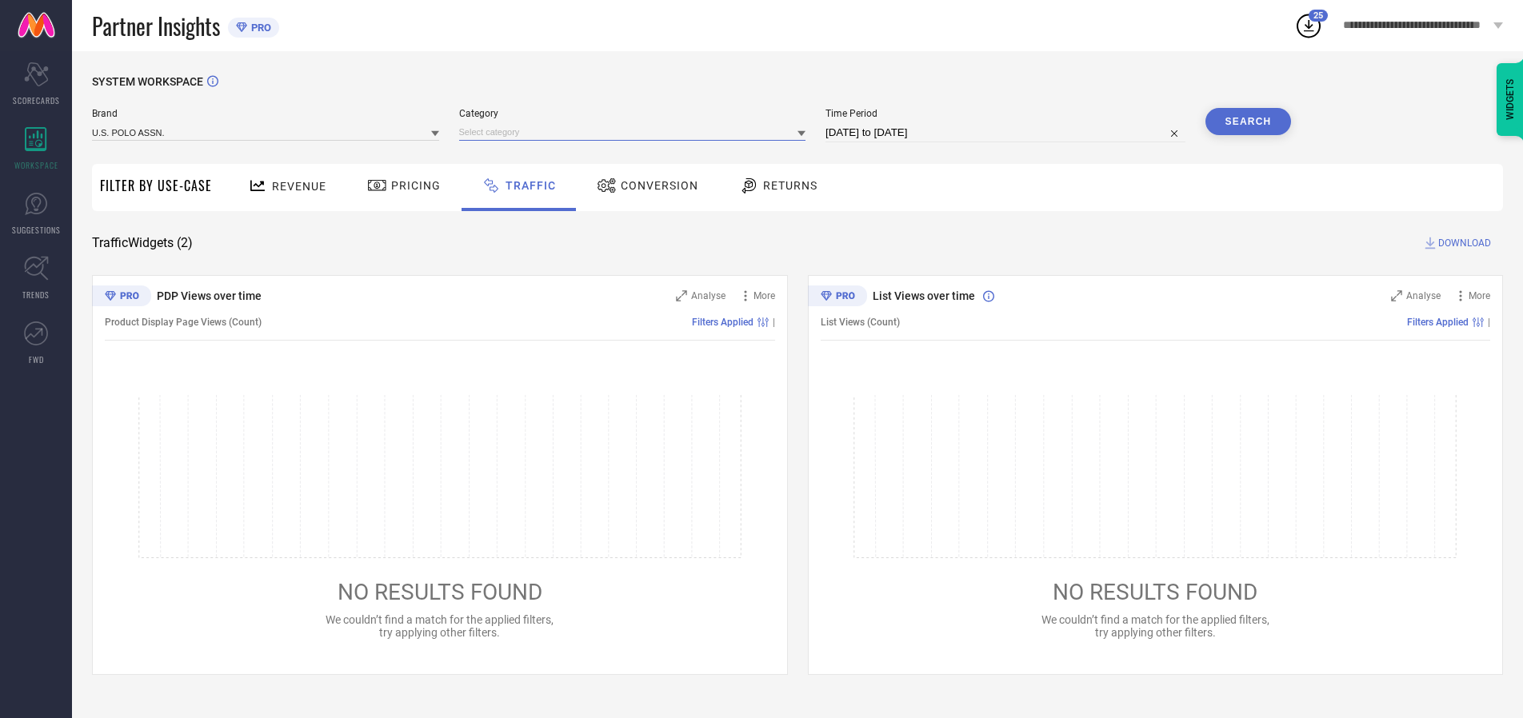
click at [636, 132] on input at bounding box center [632, 132] width 347 height 17
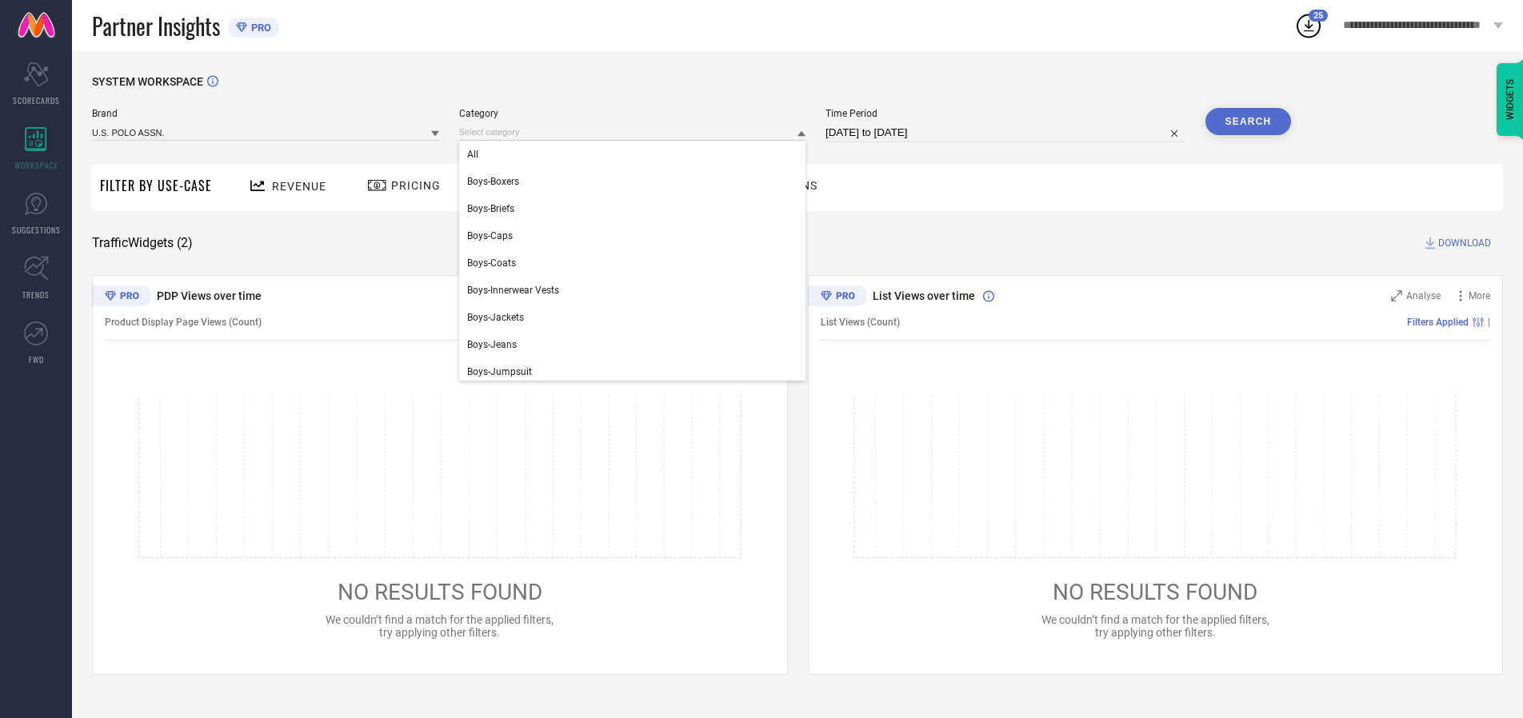
click at [636, 154] on div "All" at bounding box center [632, 154] width 347 height 27
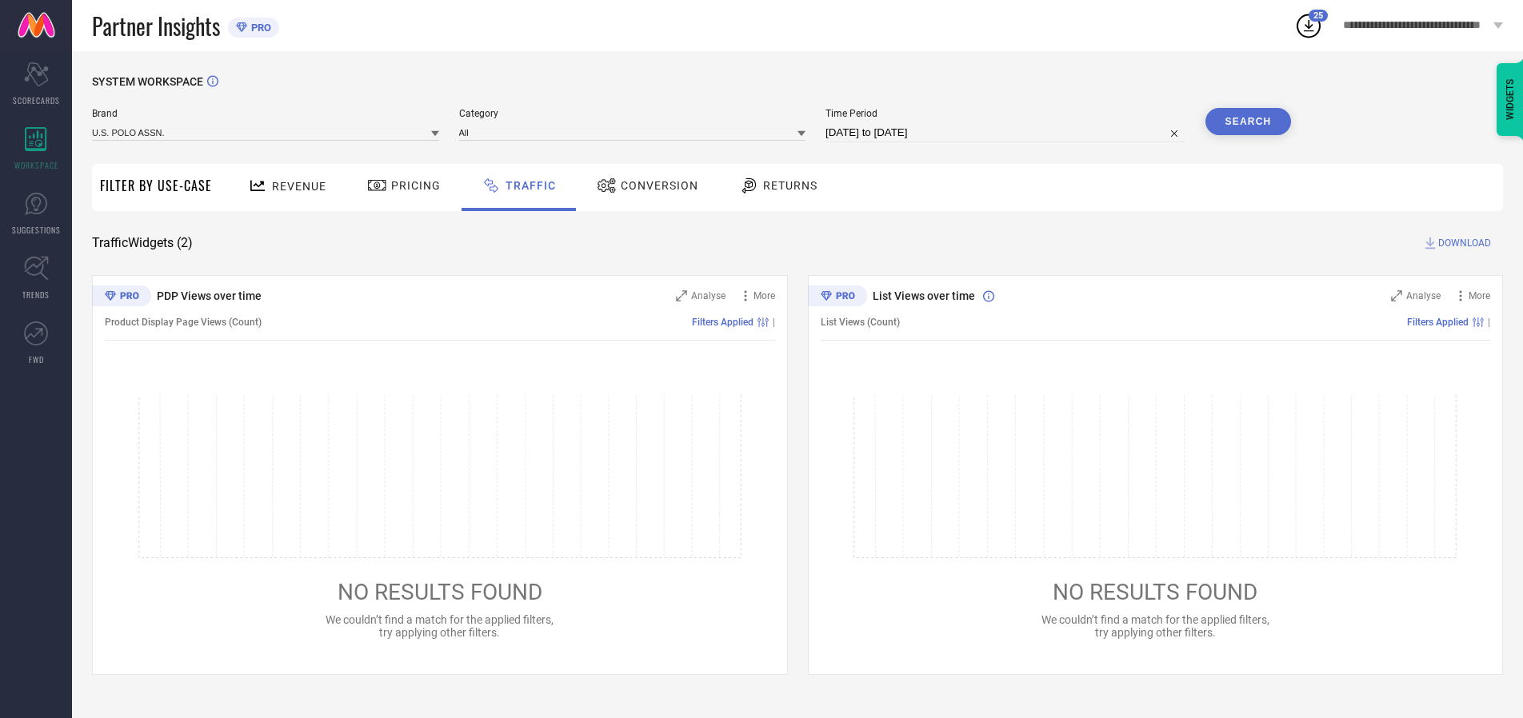
click at [1247, 122] on button "Search" at bounding box center [1248, 121] width 86 height 27
click at [1462, 243] on span "DOWNLOAD" at bounding box center [1464, 243] width 53 height 16
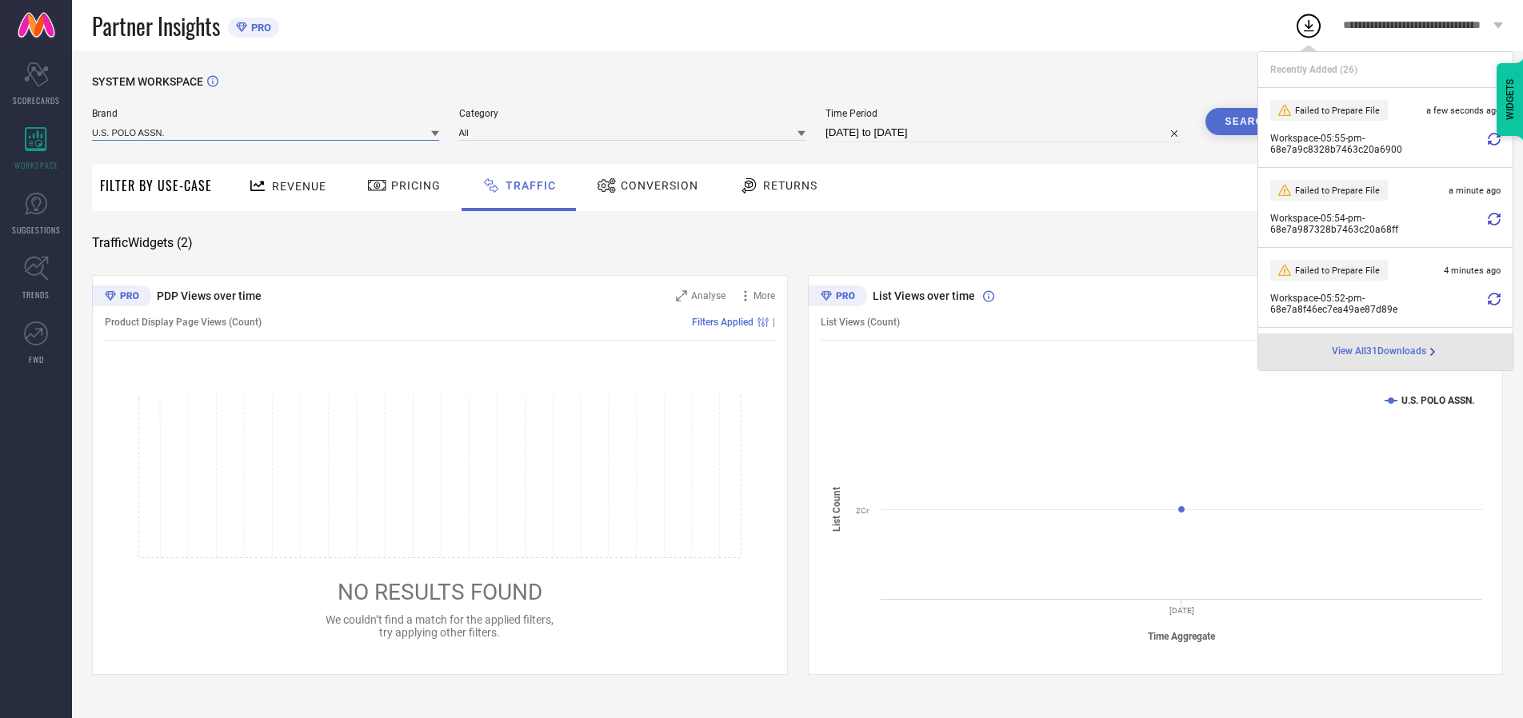
click at [266, 132] on input at bounding box center [265, 132] width 347 height 17
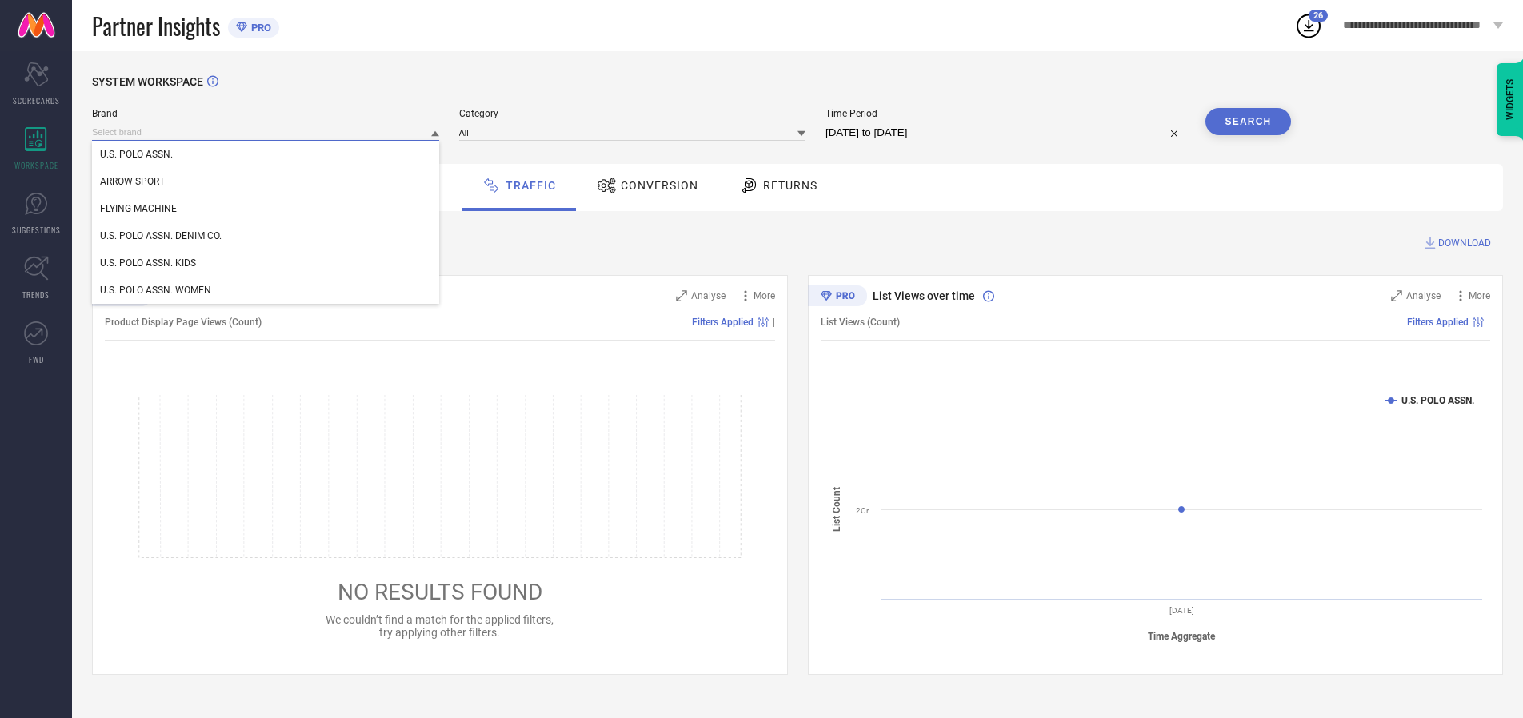
click at [266, 236] on div "U.S. POLO ASSN. DENIM CO." at bounding box center [265, 235] width 347 height 27
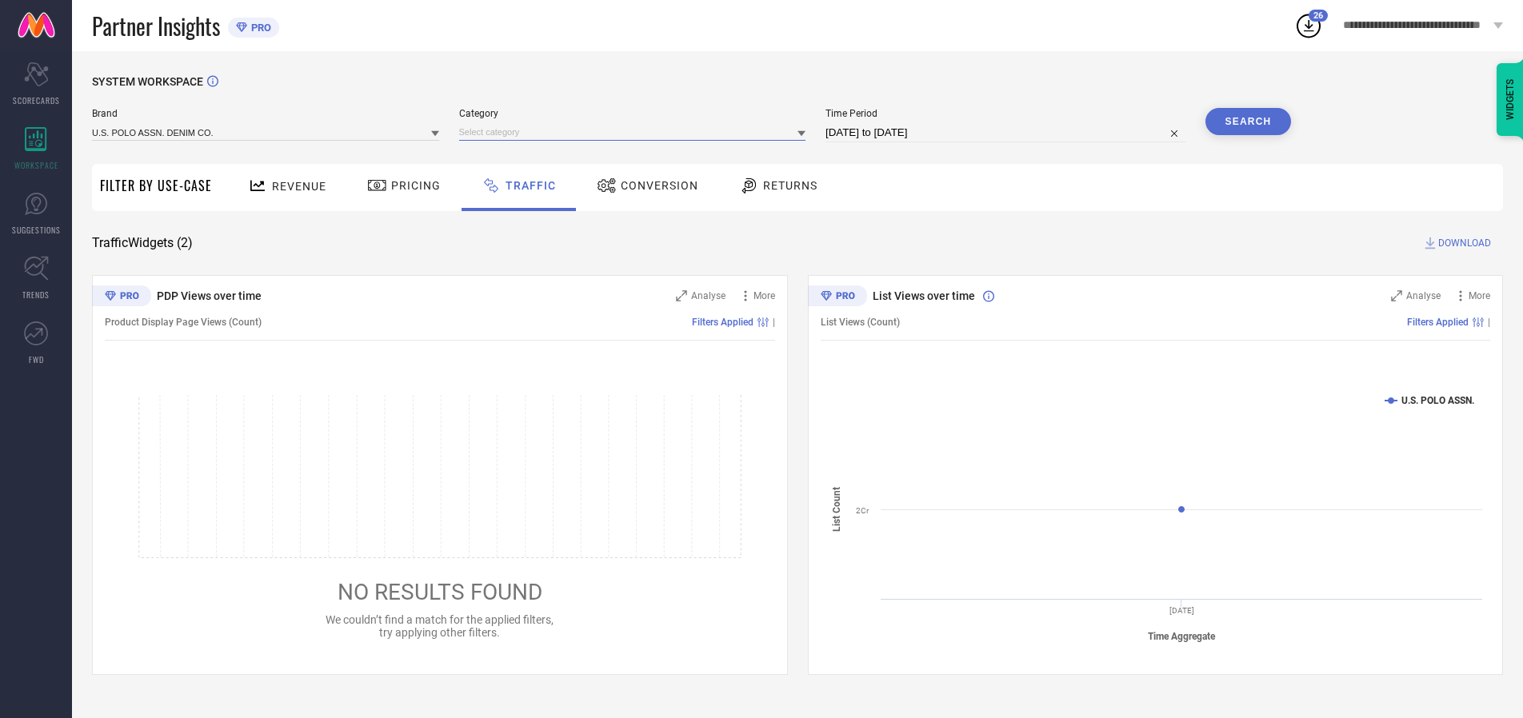
click at [636, 132] on input at bounding box center [632, 132] width 347 height 17
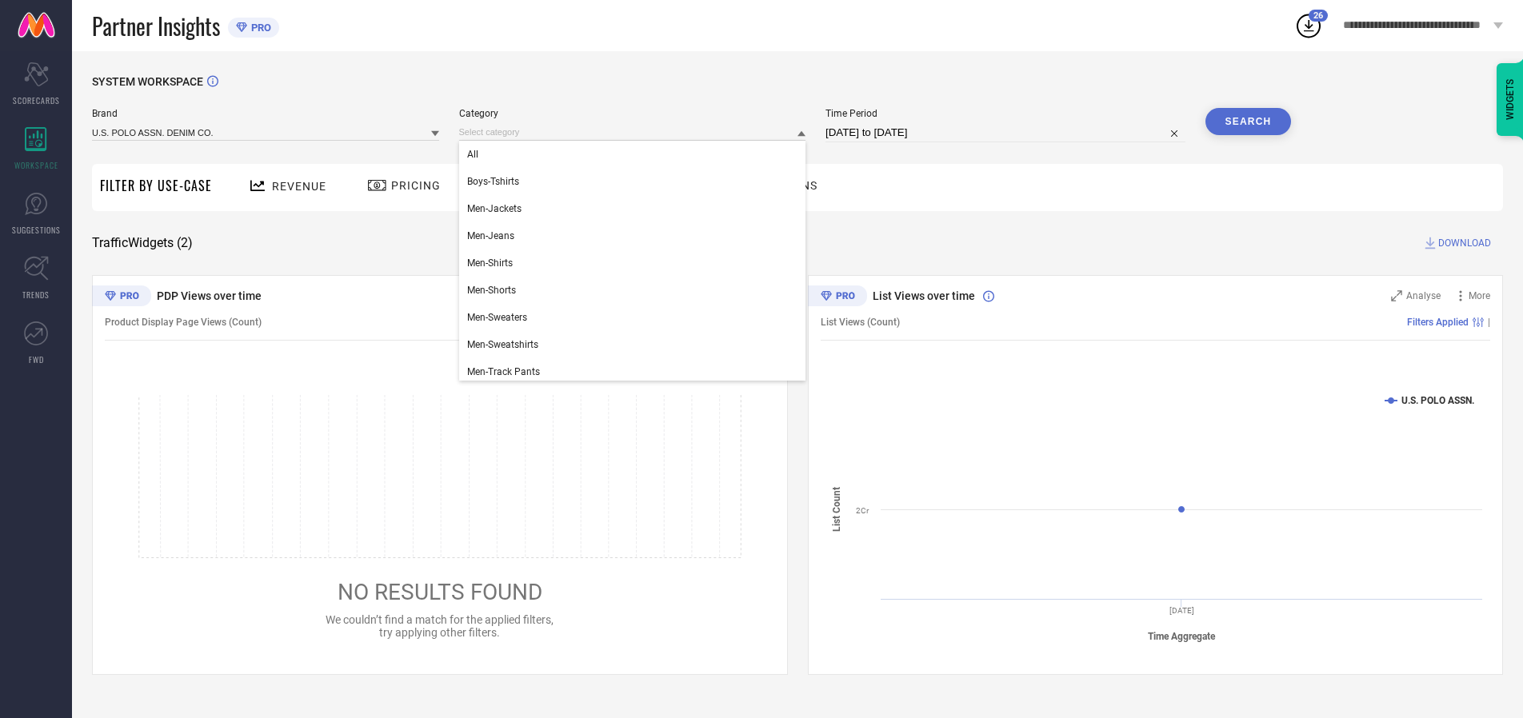
click at [636, 154] on div "All" at bounding box center [632, 154] width 347 height 27
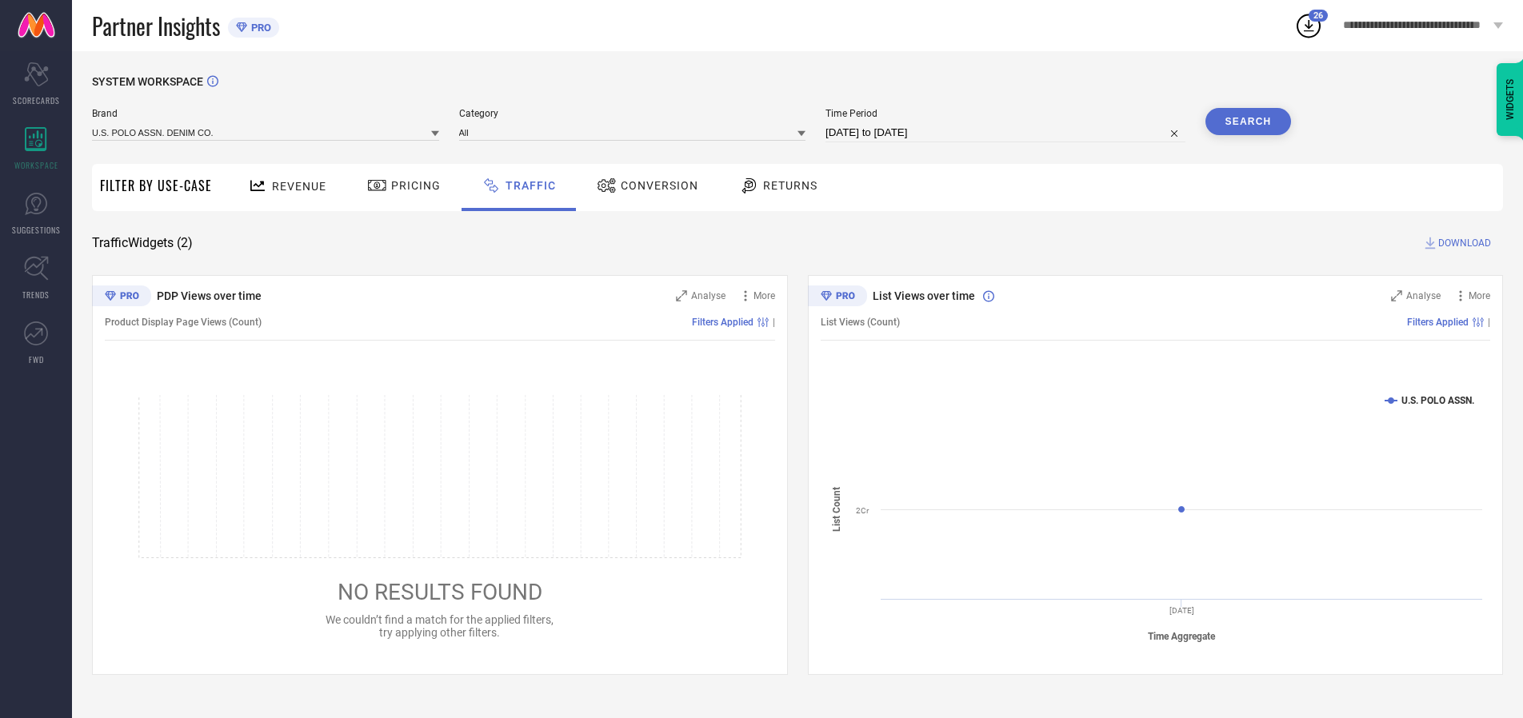
click at [1247, 122] on button "Search" at bounding box center [1248, 121] width 86 height 27
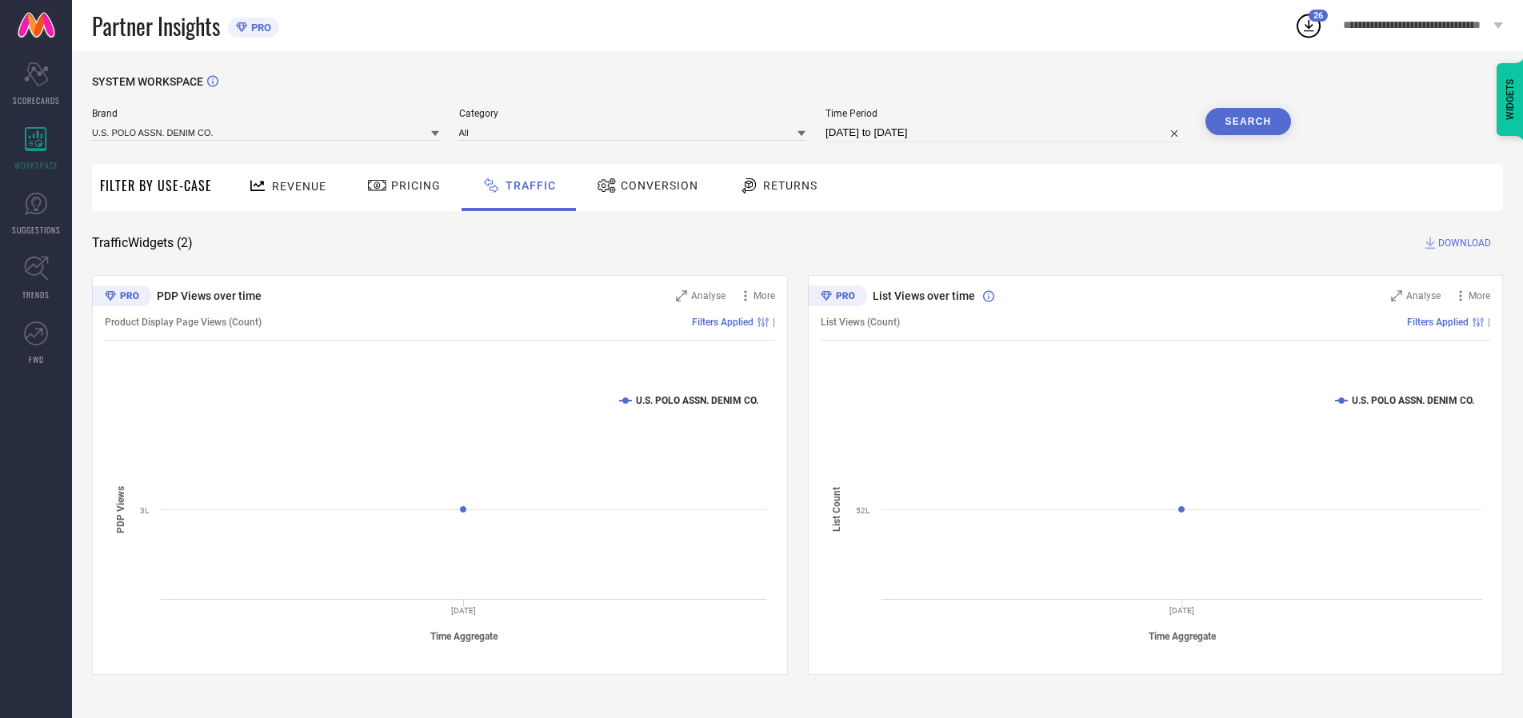
click at [1462, 243] on span "DOWNLOAD" at bounding box center [1464, 243] width 53 height 16
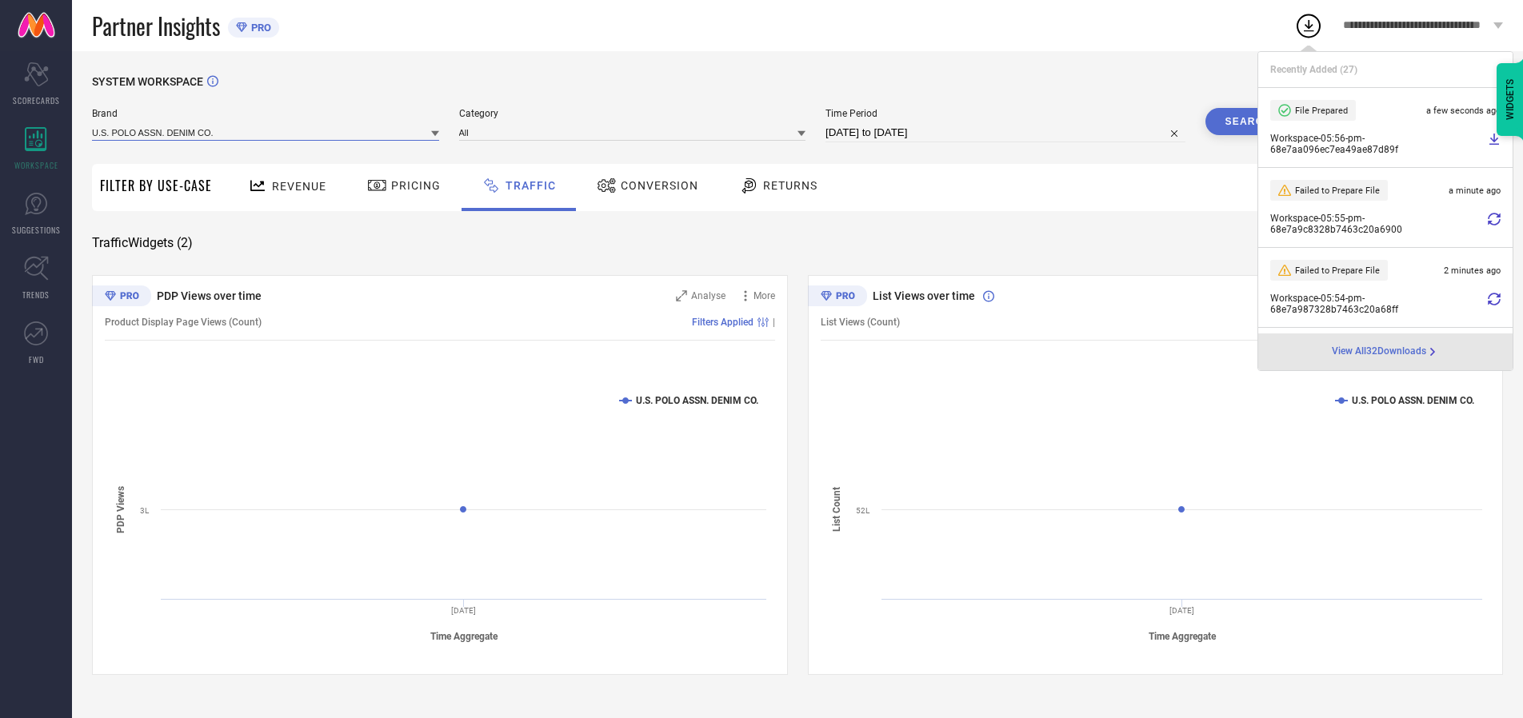
click at [266, 132] on input at bounding box center [265, 132] width 347 height 17
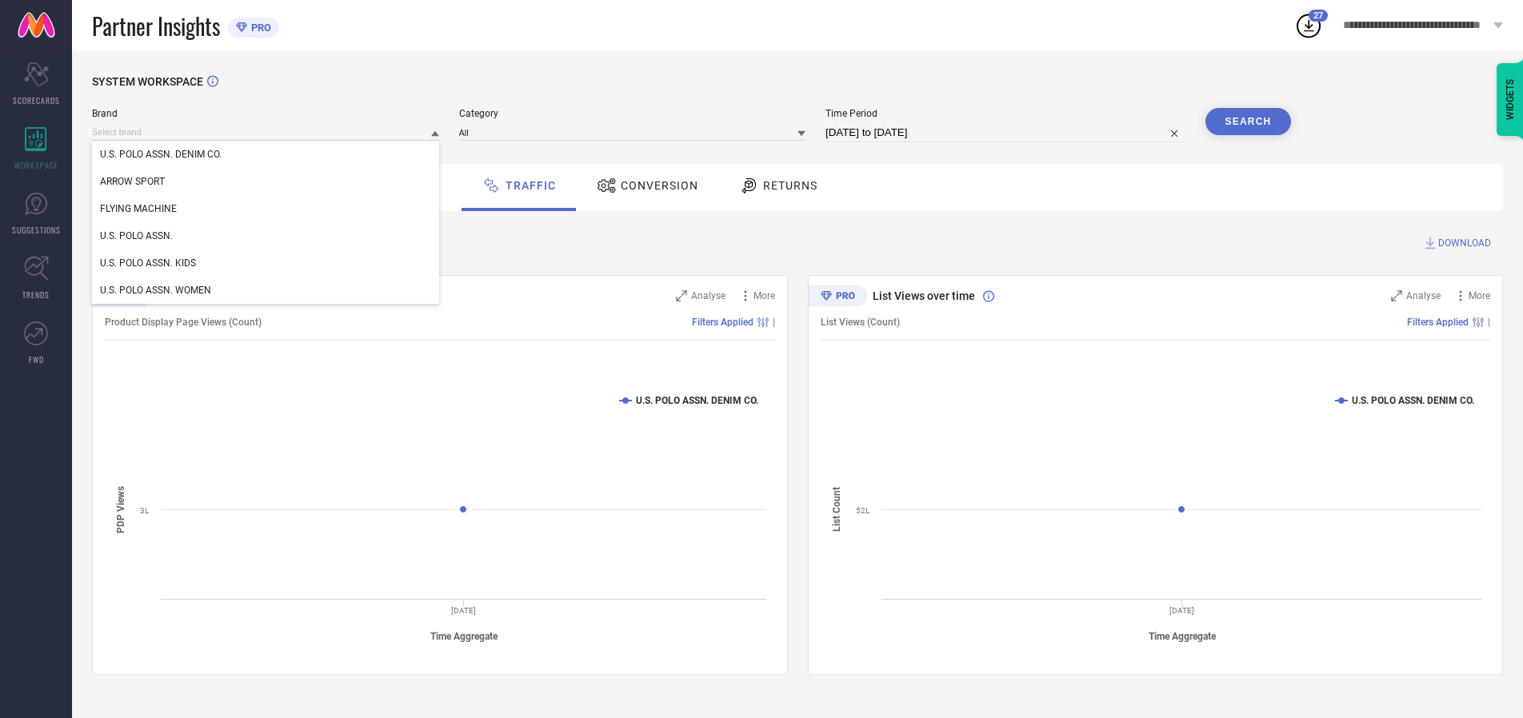
click at [266, 290] on div "U.S. POLO ASSN. WOMEN" at bounding box center [265, 290] width 347 height 27
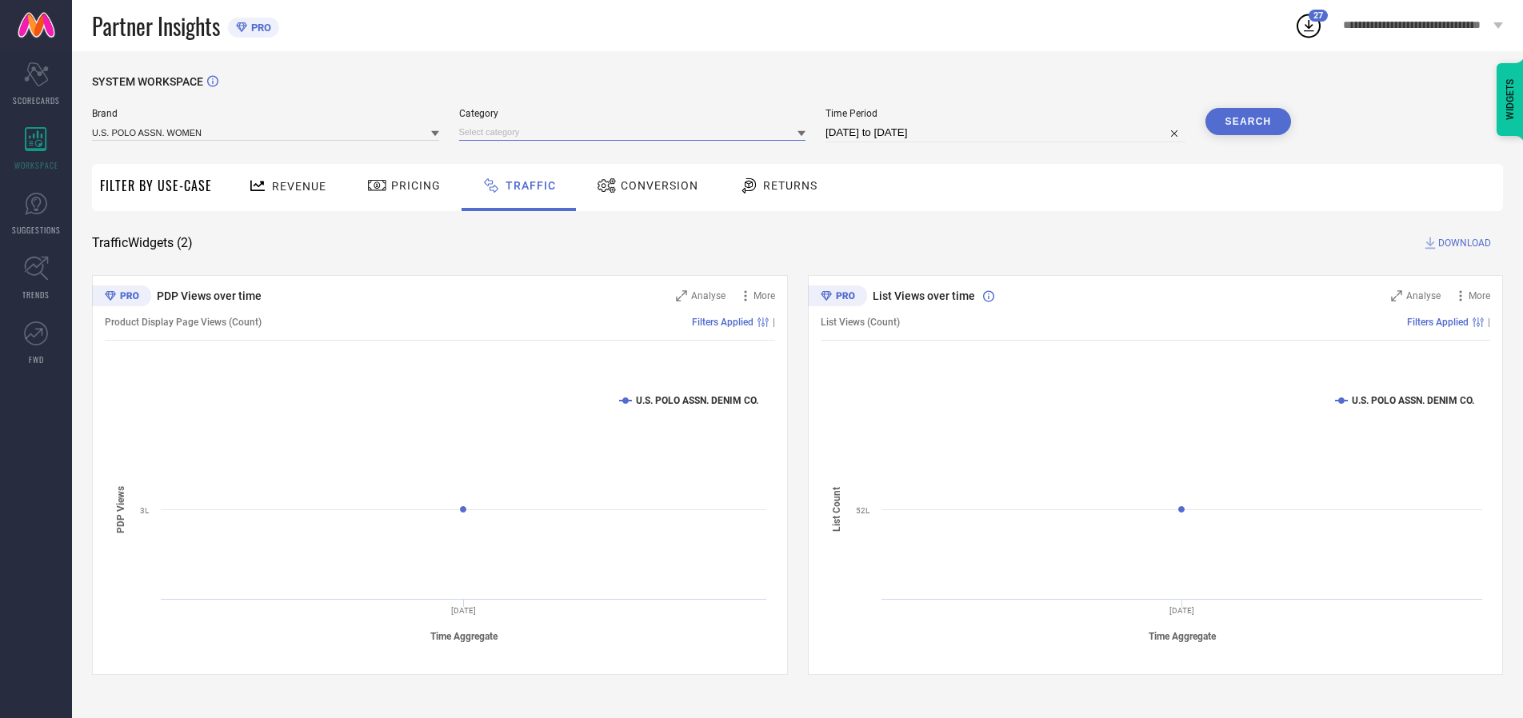
click at [636, 132] on input at bounding box center [632, 132] width 347 height 17
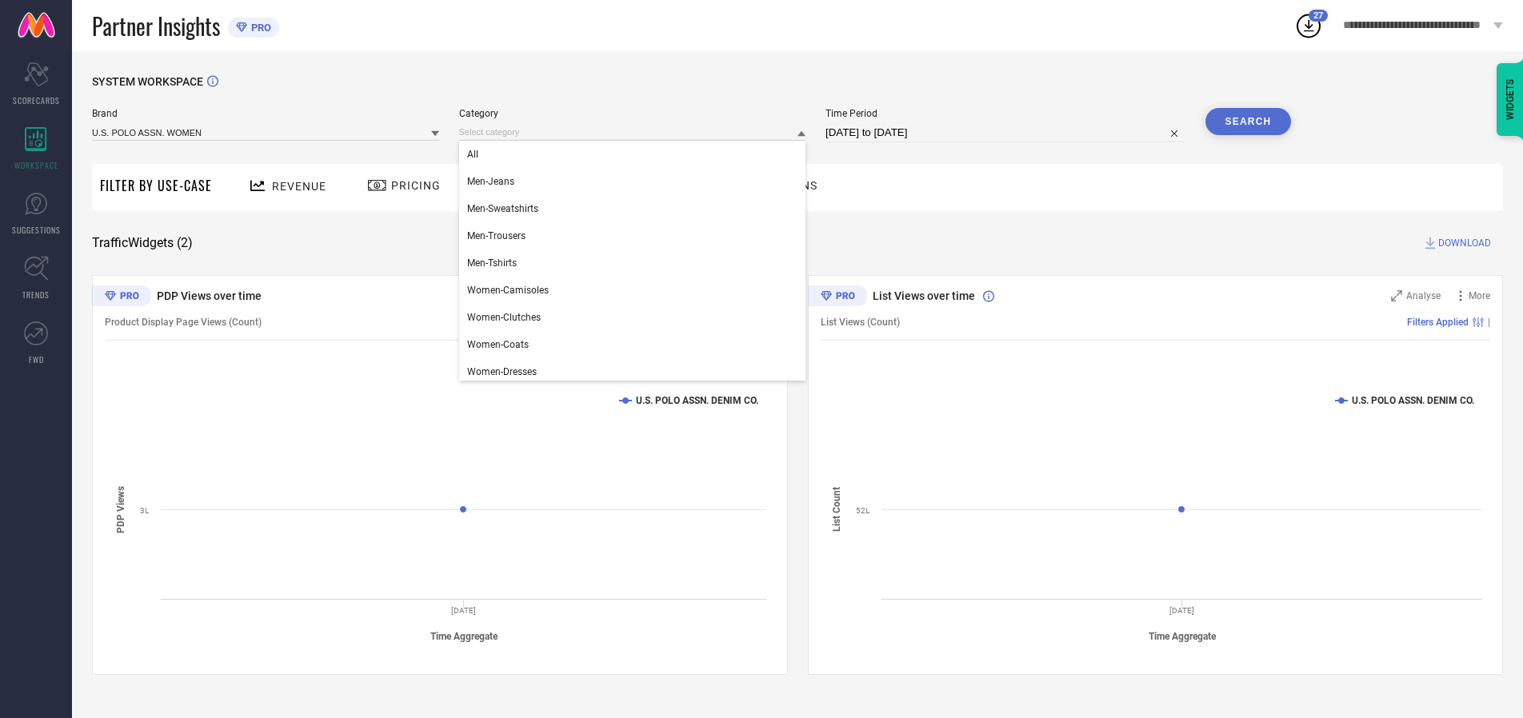
click at [636, 154] on div "All" at bounding box center [632, 154] width 347 height 27
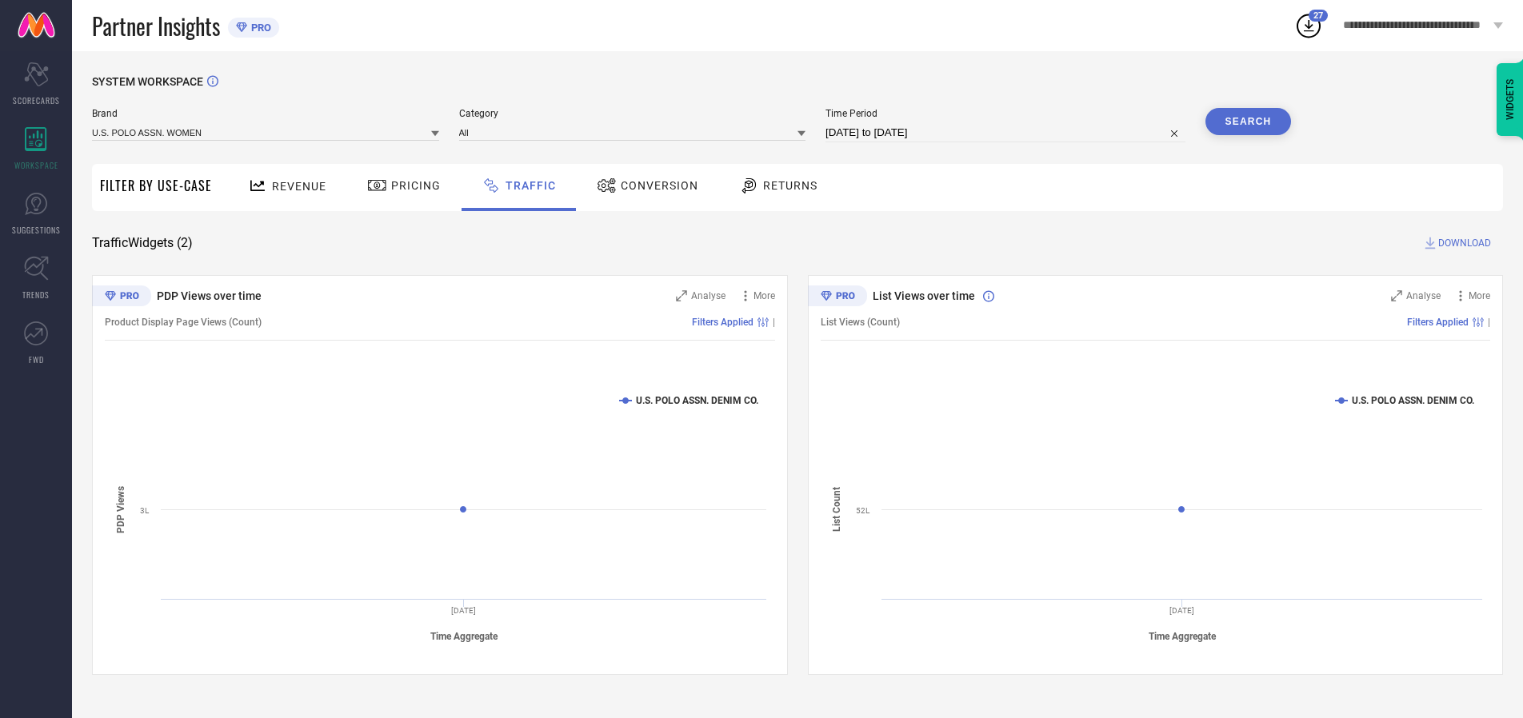
click at [1247, 122] on button "Search" at bounding box center [1248, 121] width 86 height 27
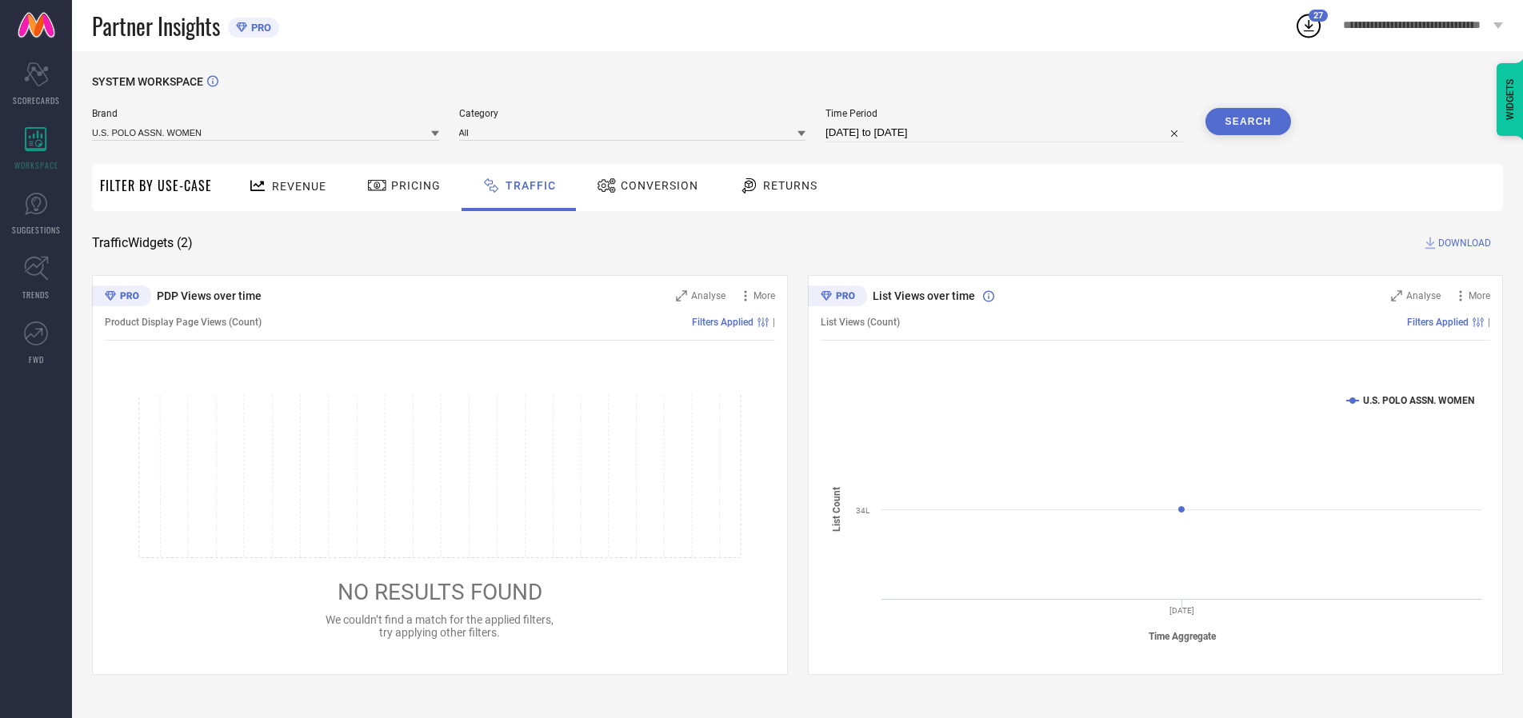
click at [1462, 243] on span "DOWNLOAD" at bounding box center [1464, 243] width 53 height 16
click at [1008, 133] on input at bounding box center [1005, 132] width 360 height 19
select select "9"
select select "2025"
select select "10"
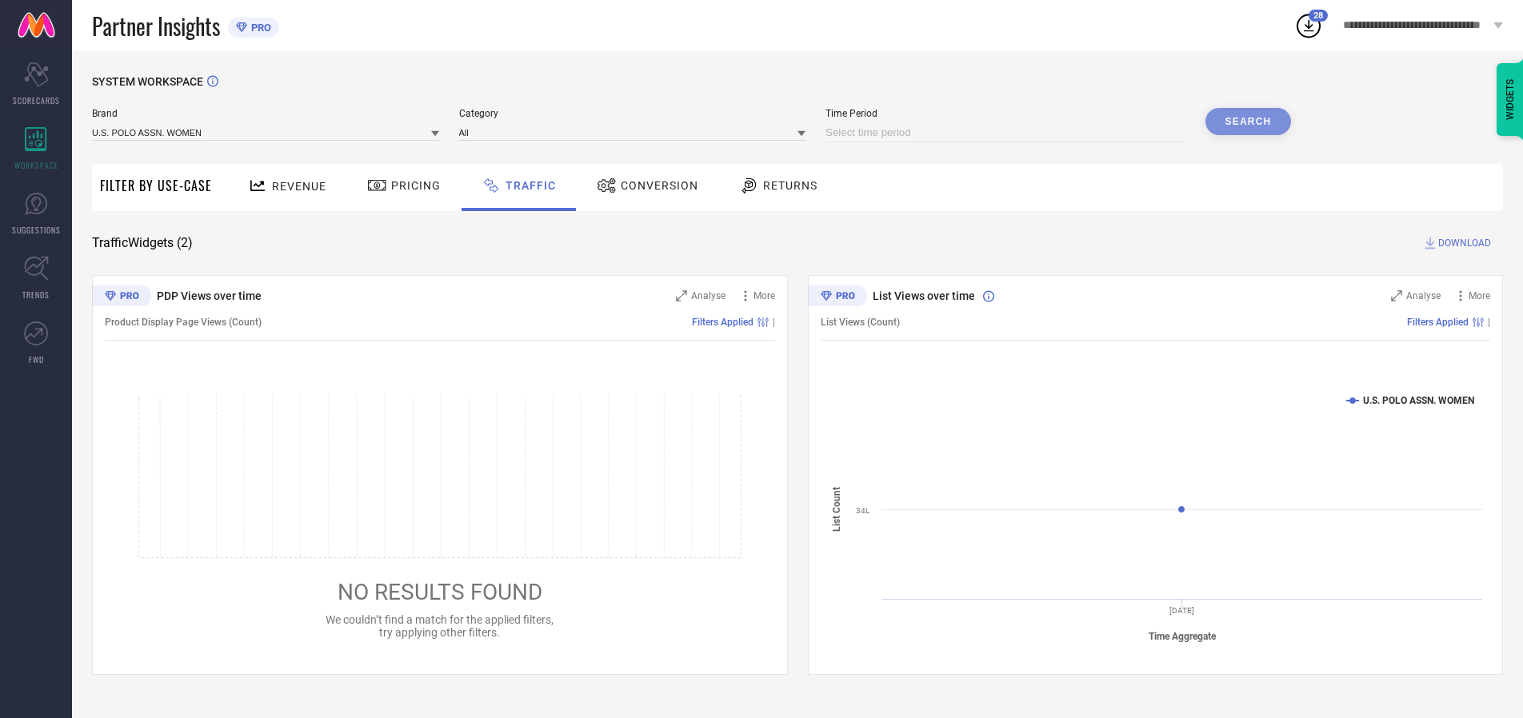
select select "2025"
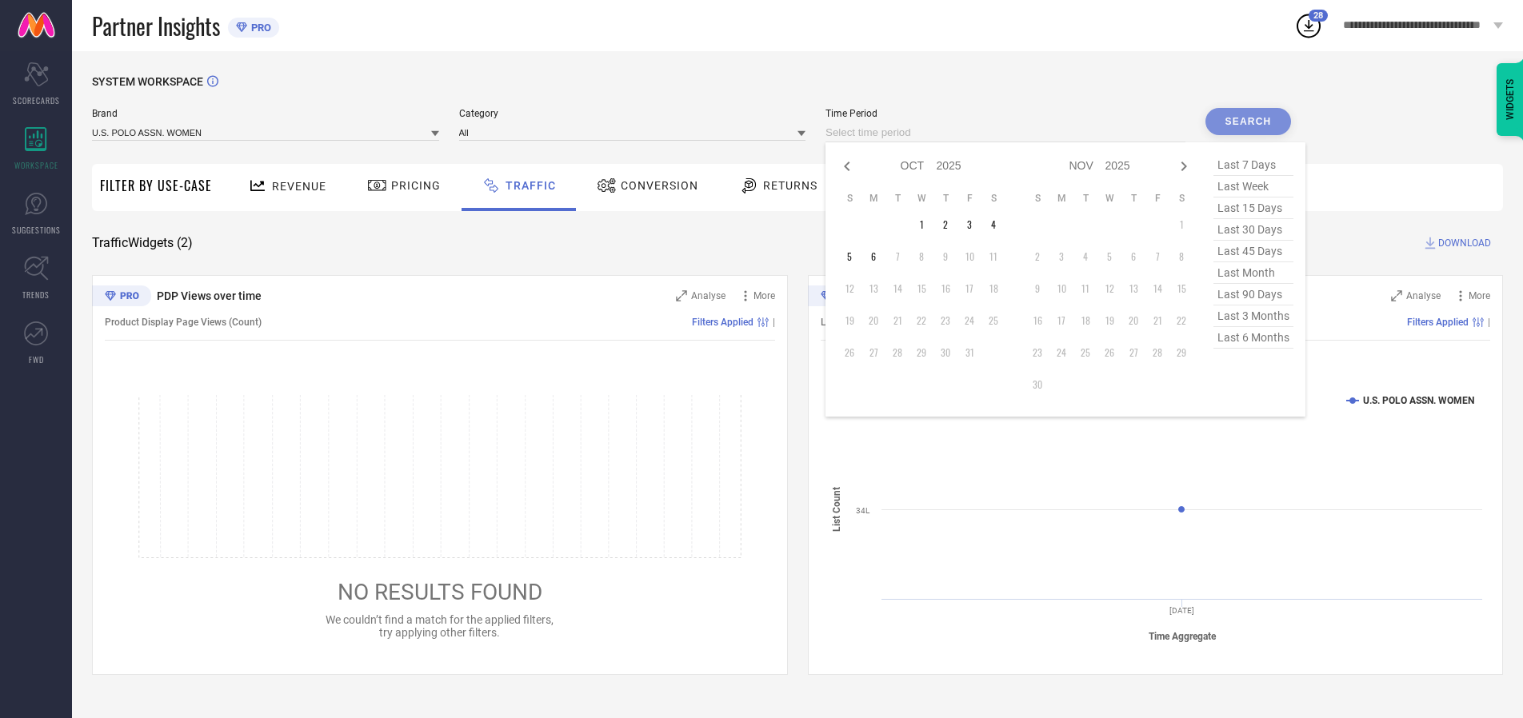
click at [998, 225] on td "4" at bounding box center [993, 225] width 24 height 24
type input "[DATE] to [DATE]"
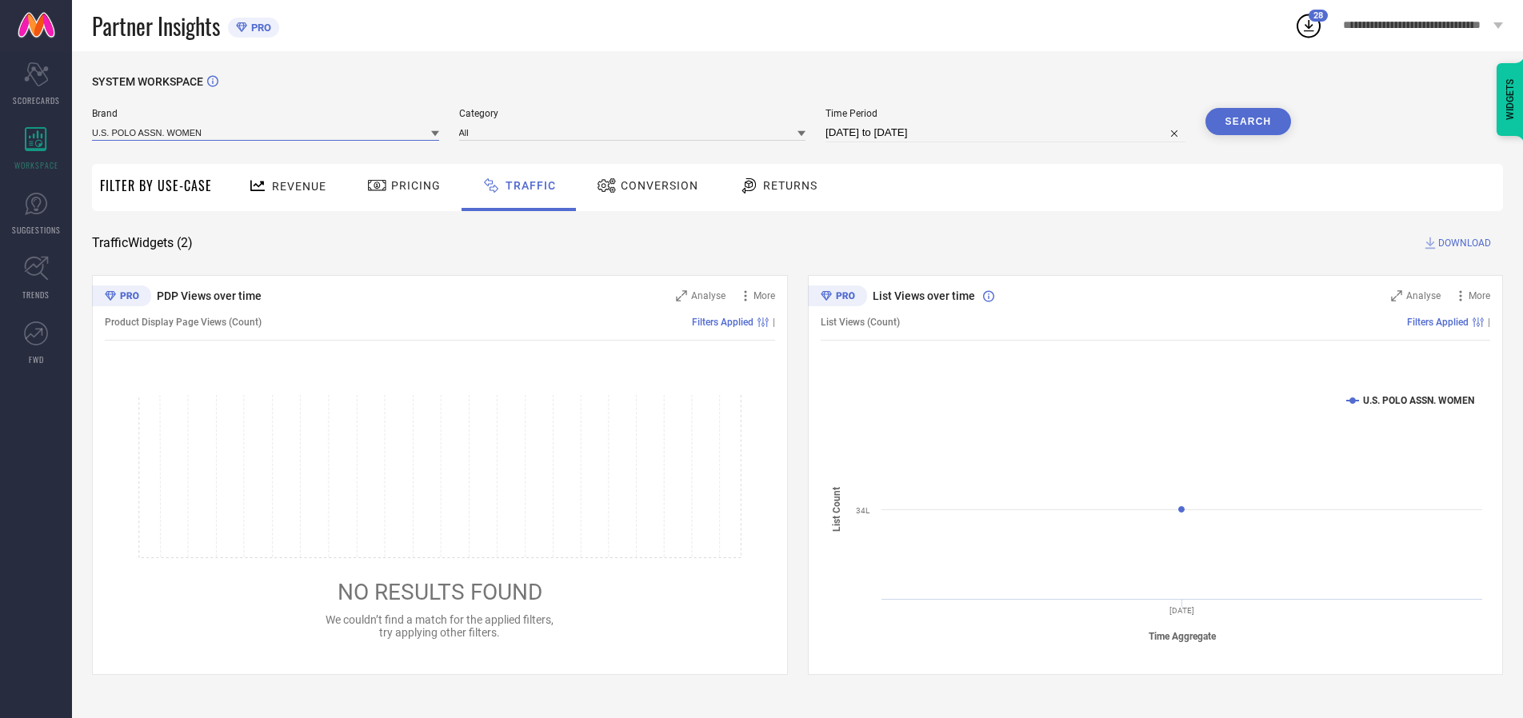
click at [266, 132] on input at bounding box center [265, 132] width 347 height 17
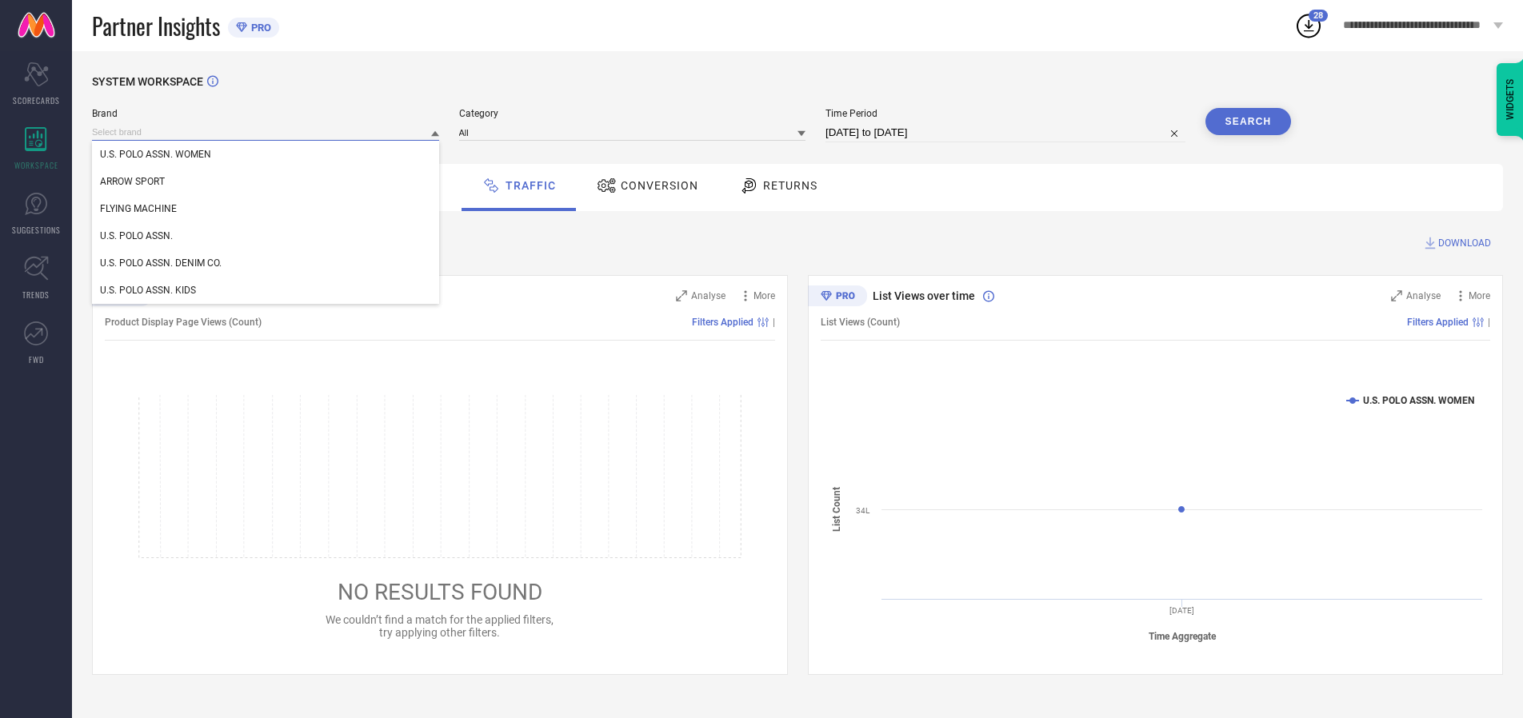
click at [266, 132] on input at bounding box center [265, 132] width 347 height 17
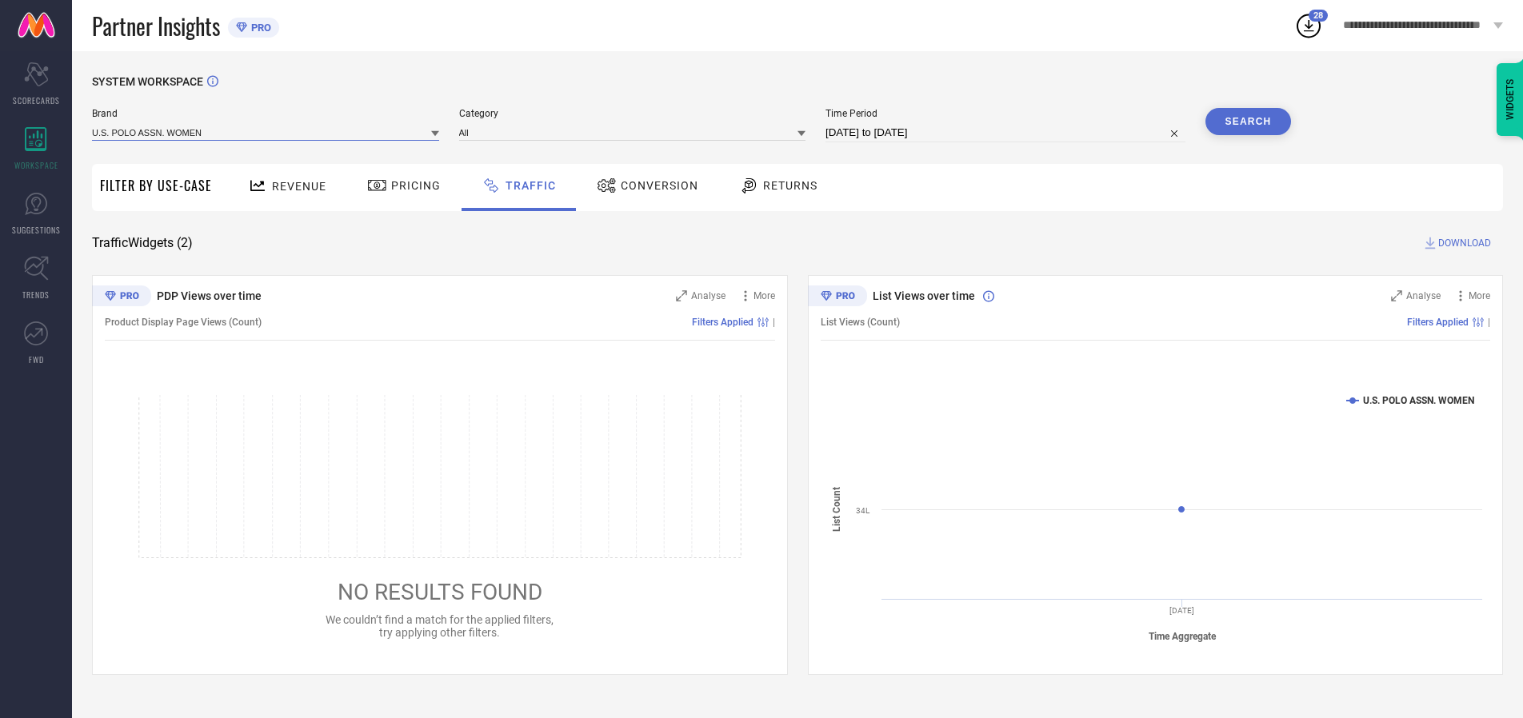
click at [266, 132] on input at bounding box center [265, 132] width 347 height 17
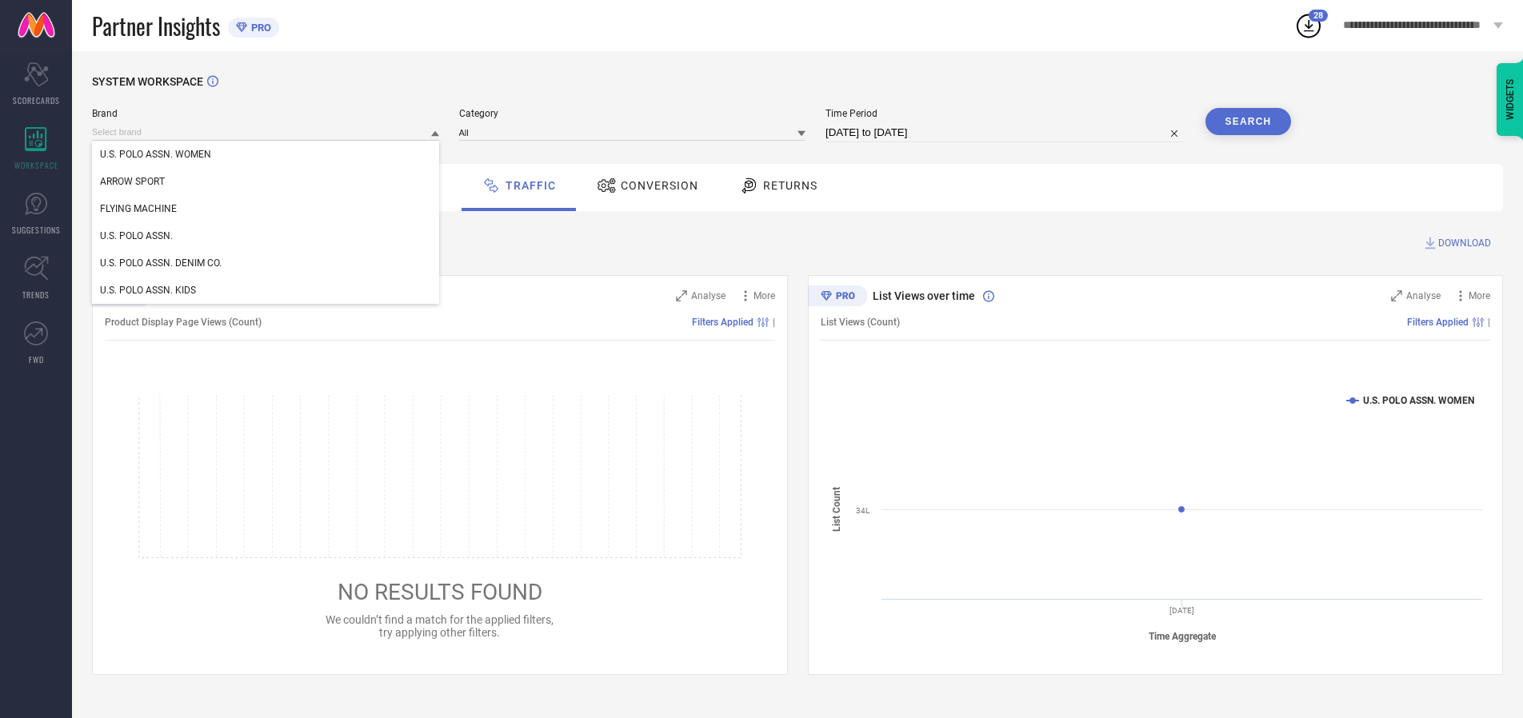
click at [266, 154] on div "U.S. POLO ASSN. WOMEN" at bounding box center [265, 154] width 347 height 27
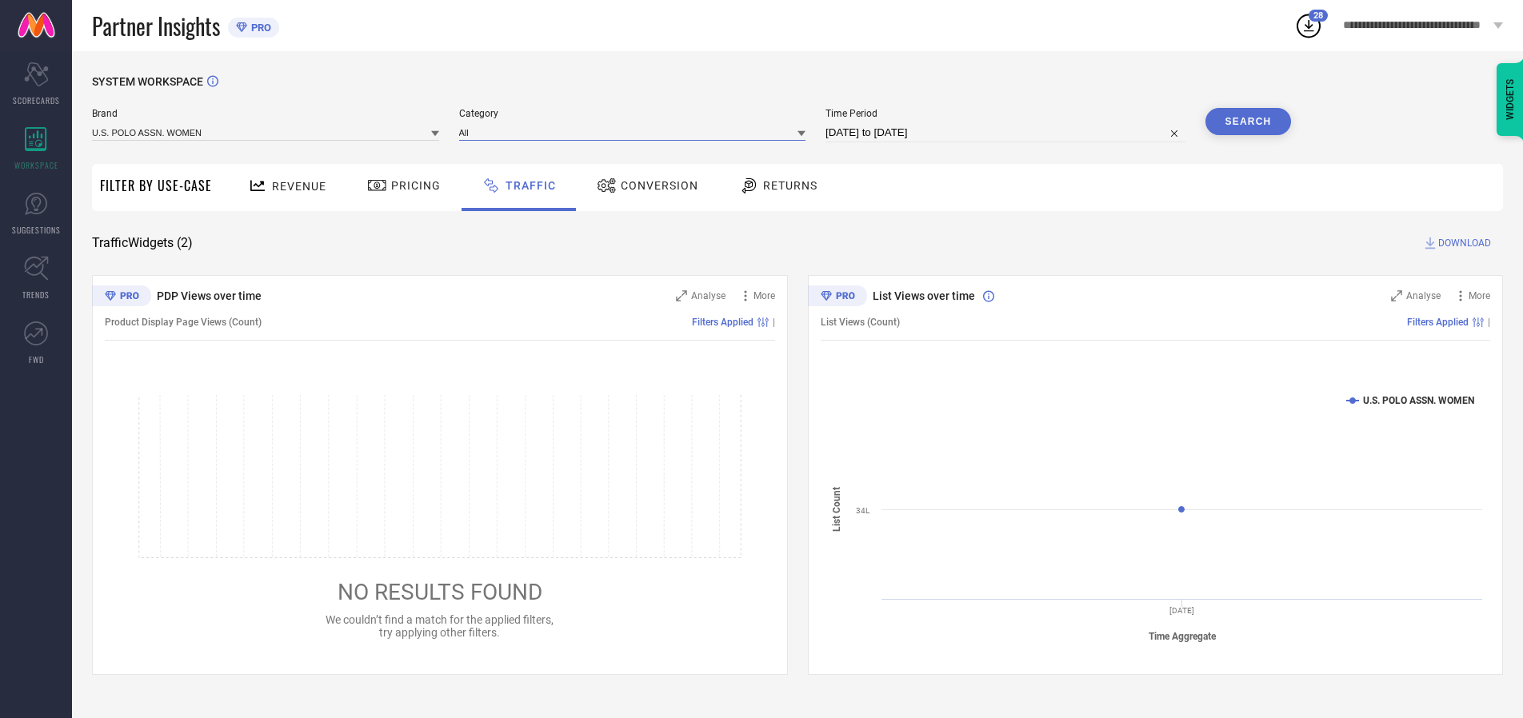
click at [636, 132] on input at bounding box center [632, 132] width 347 height 17
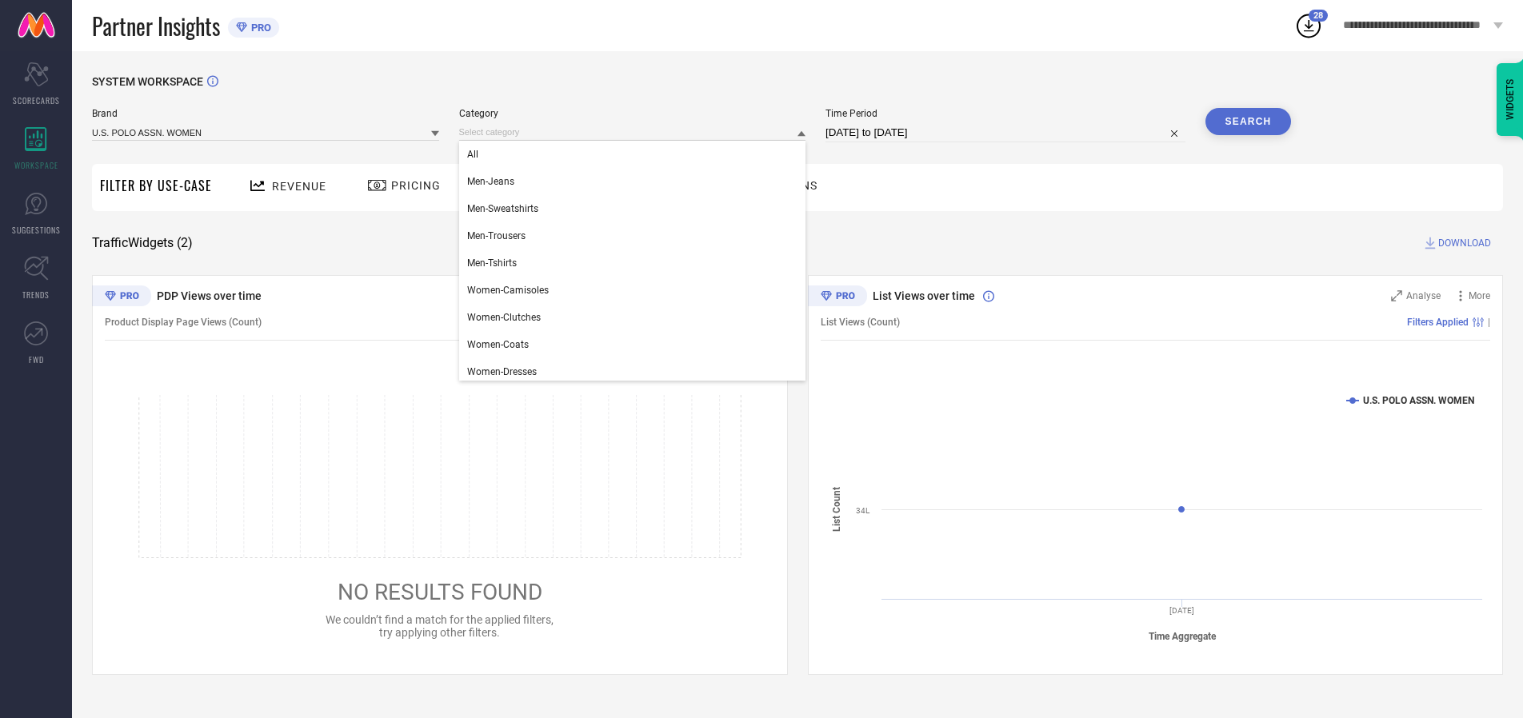
click at [636, 154] on div "All" at bounding box center [632, 154] width 347 height 27
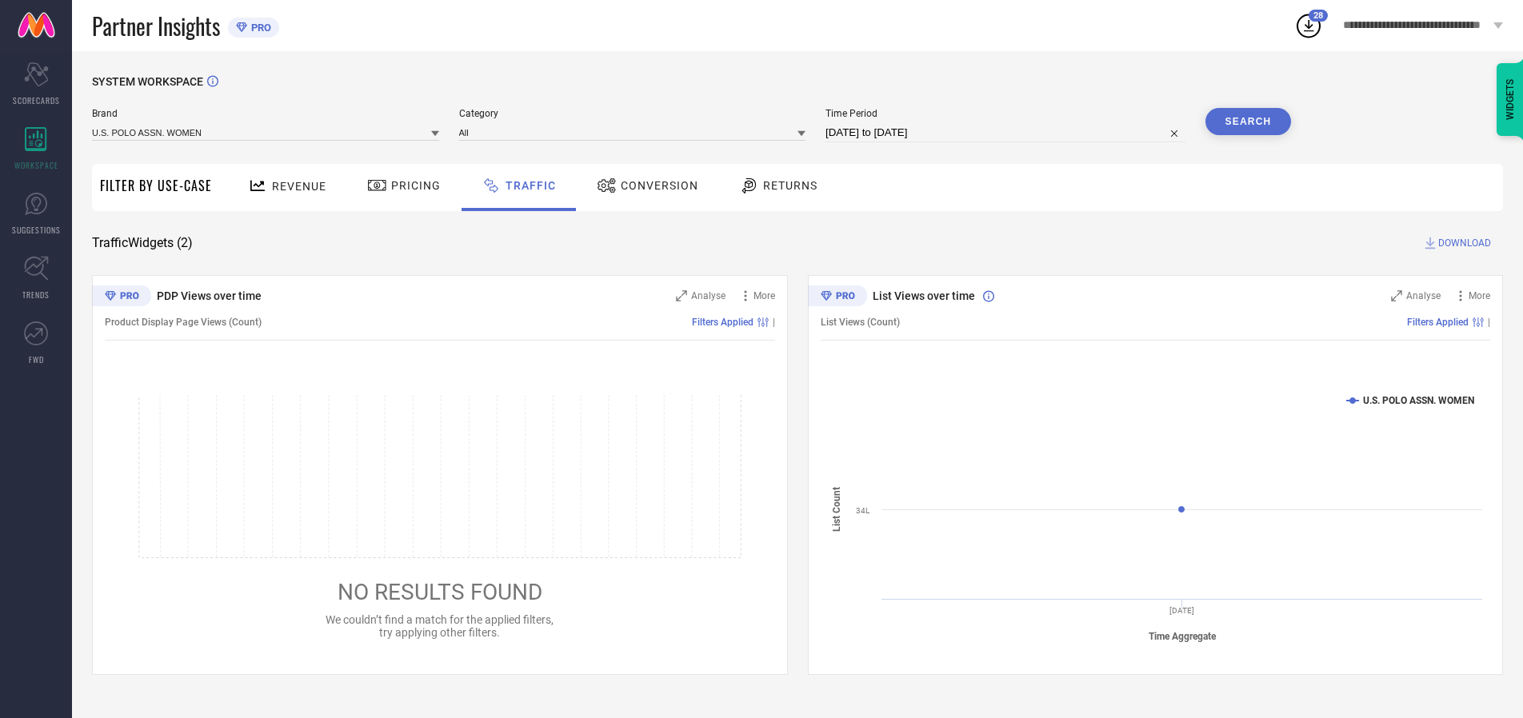
click at [1247, 122] on button "Search" at bounding box center [1248, 121] width 86 height 27
click at [1462, 243] on span "DOWNLOAD" at bounding box center [1464, 243] width 53 height 16
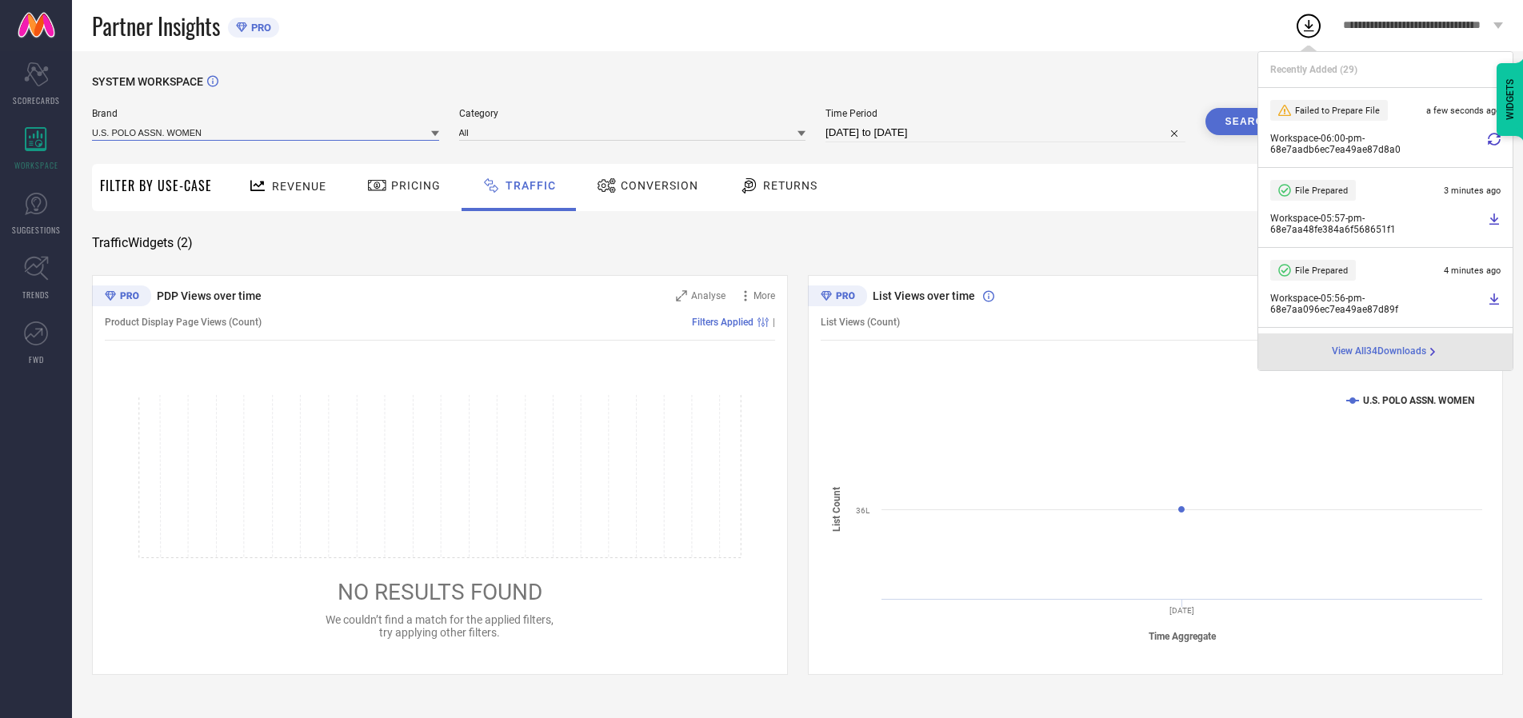
click at [266, 132] on input at bounding box center [265, 132] width 347 height 17
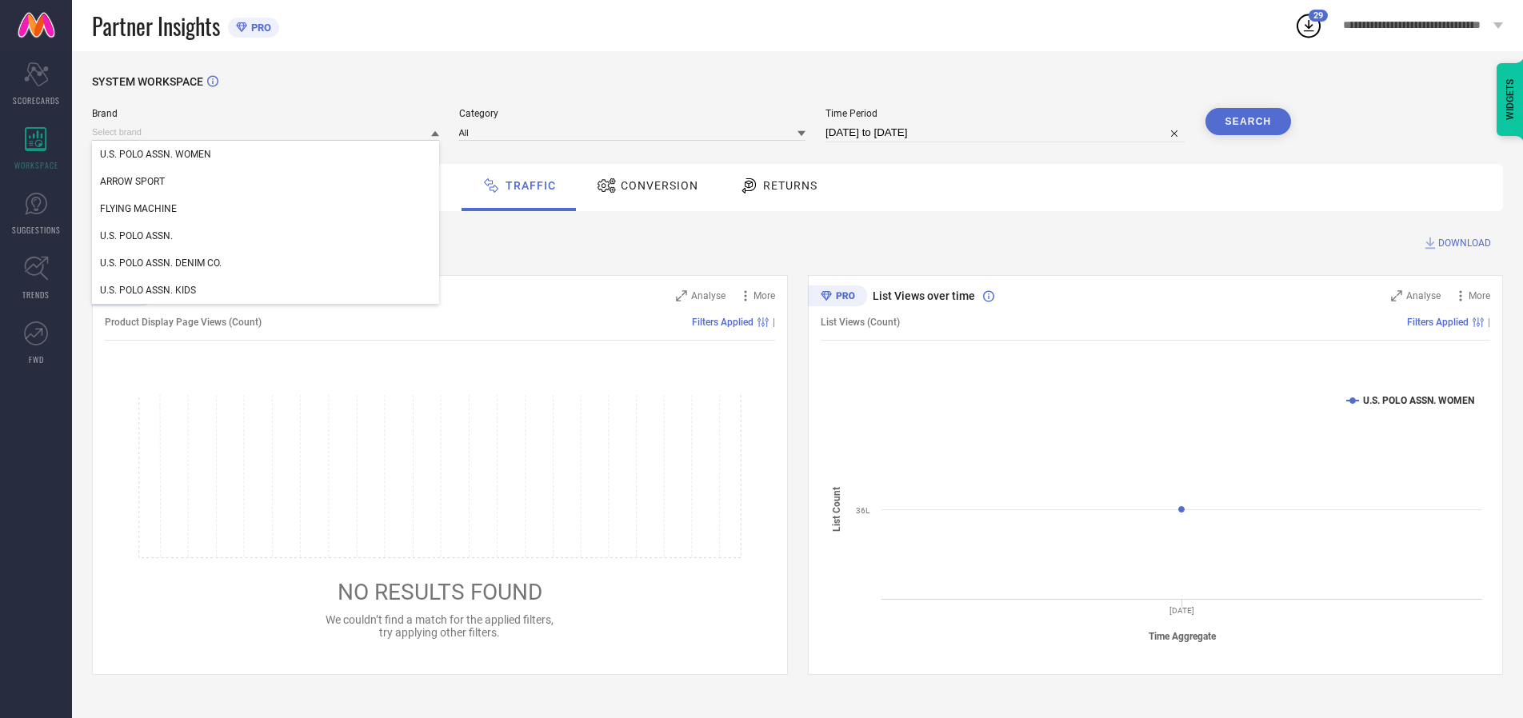
click at [266, 236] on div "U.S. POLO ASSN." at bounding box center [265, 235] width 347 height 27
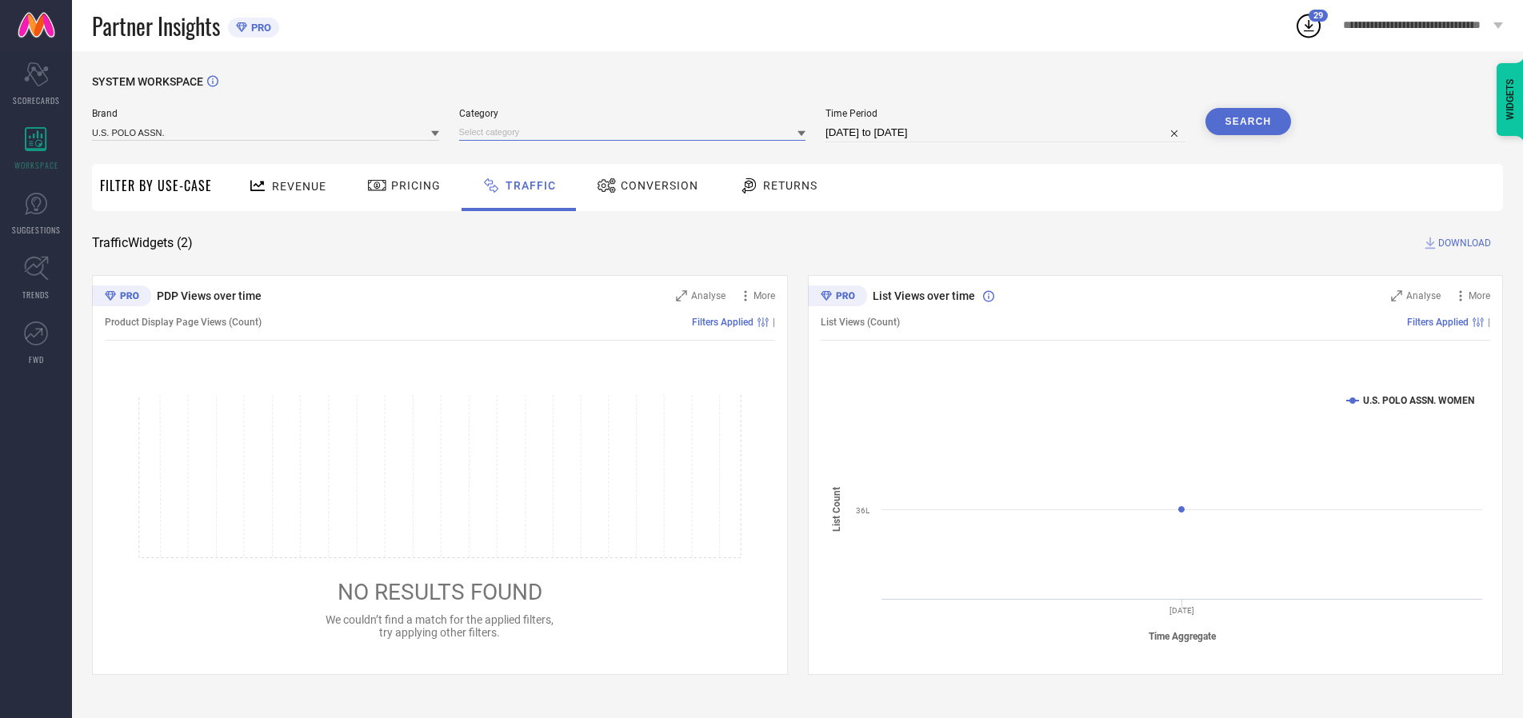
click at [636, 132] on input at bounding box center [632, 132] width 347 height 17
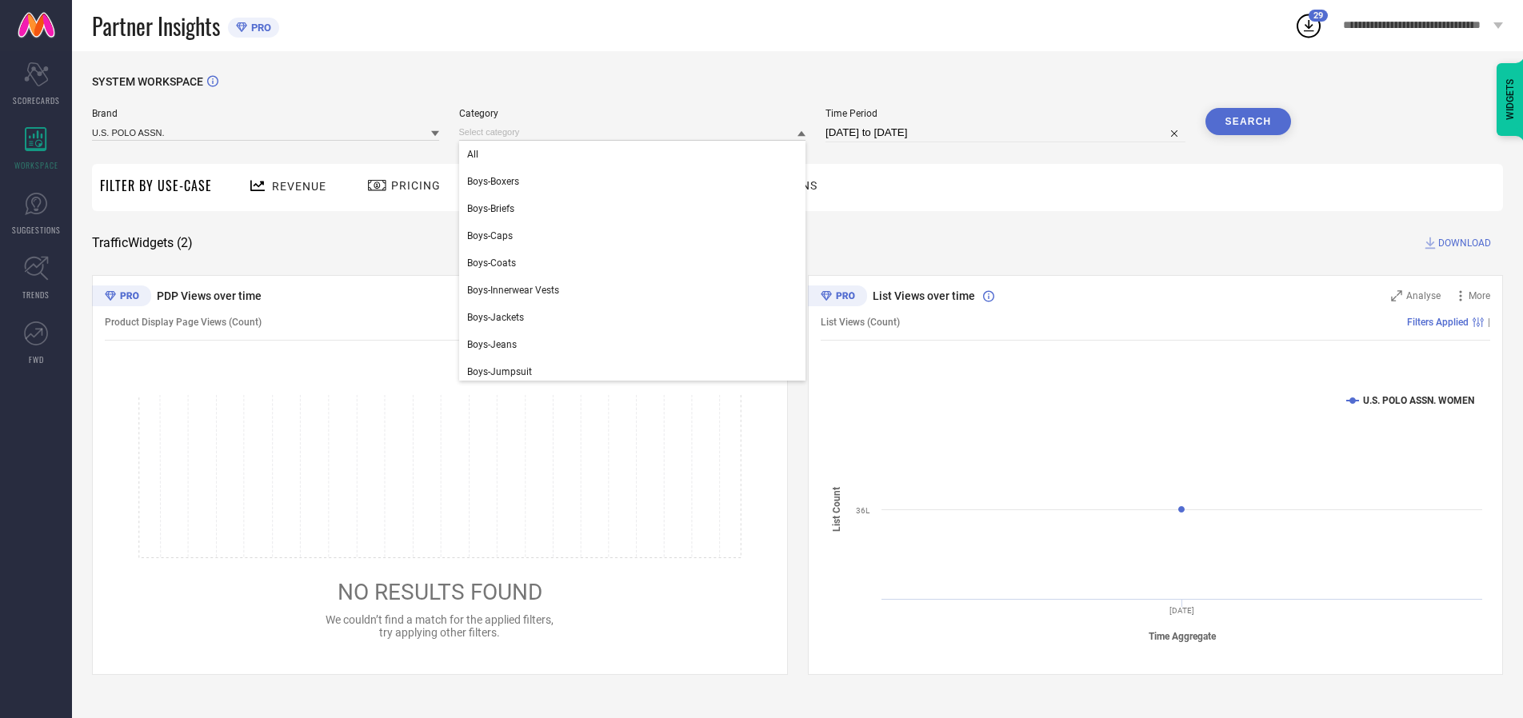
click at [636, 154] on div "All" at bounding box center [632, 154] width 347 height 27
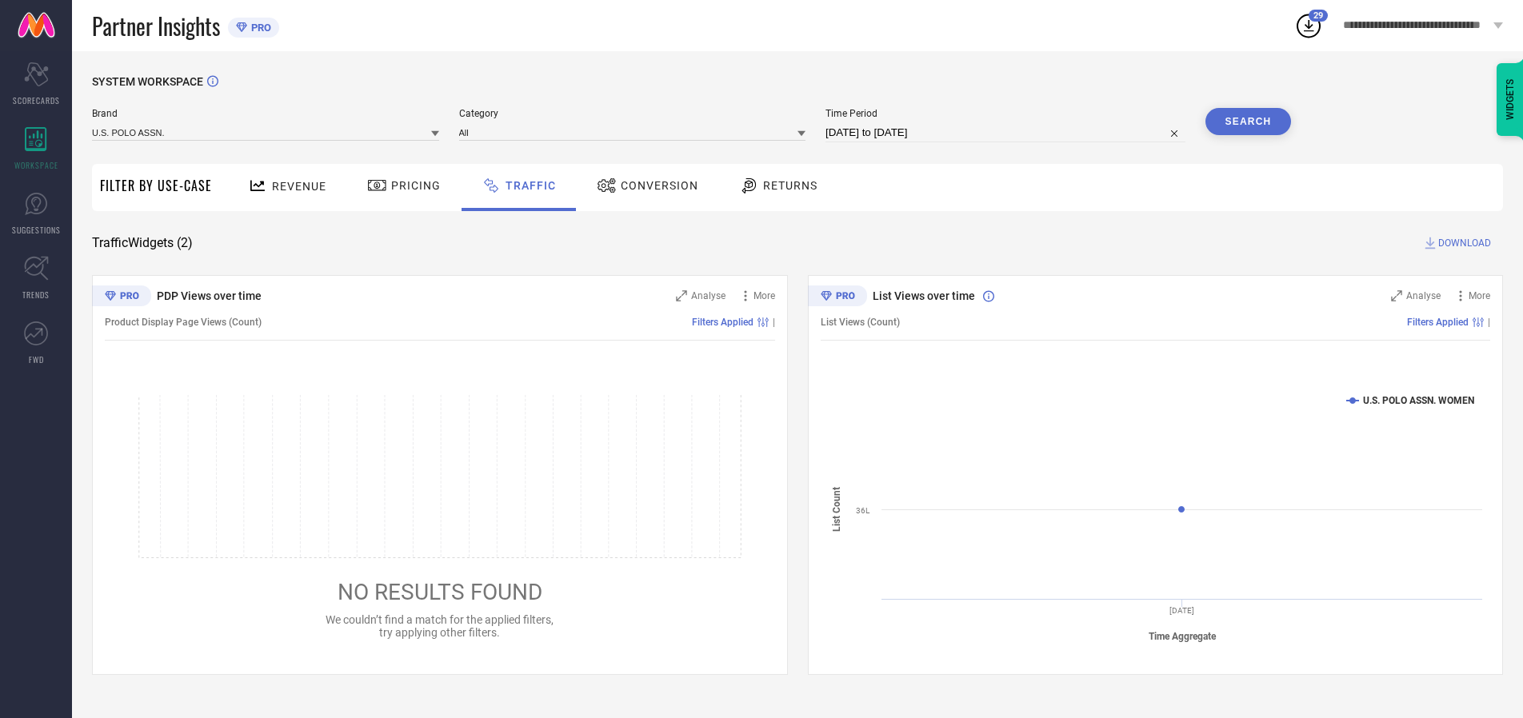
click at [1247, 122] on button "Search" at bounding box center [1248, 121] width 86 height 27
click at [1462, 243] on span "DOWNLOAD" at bounding box center [1464, 243] width 53 height 16
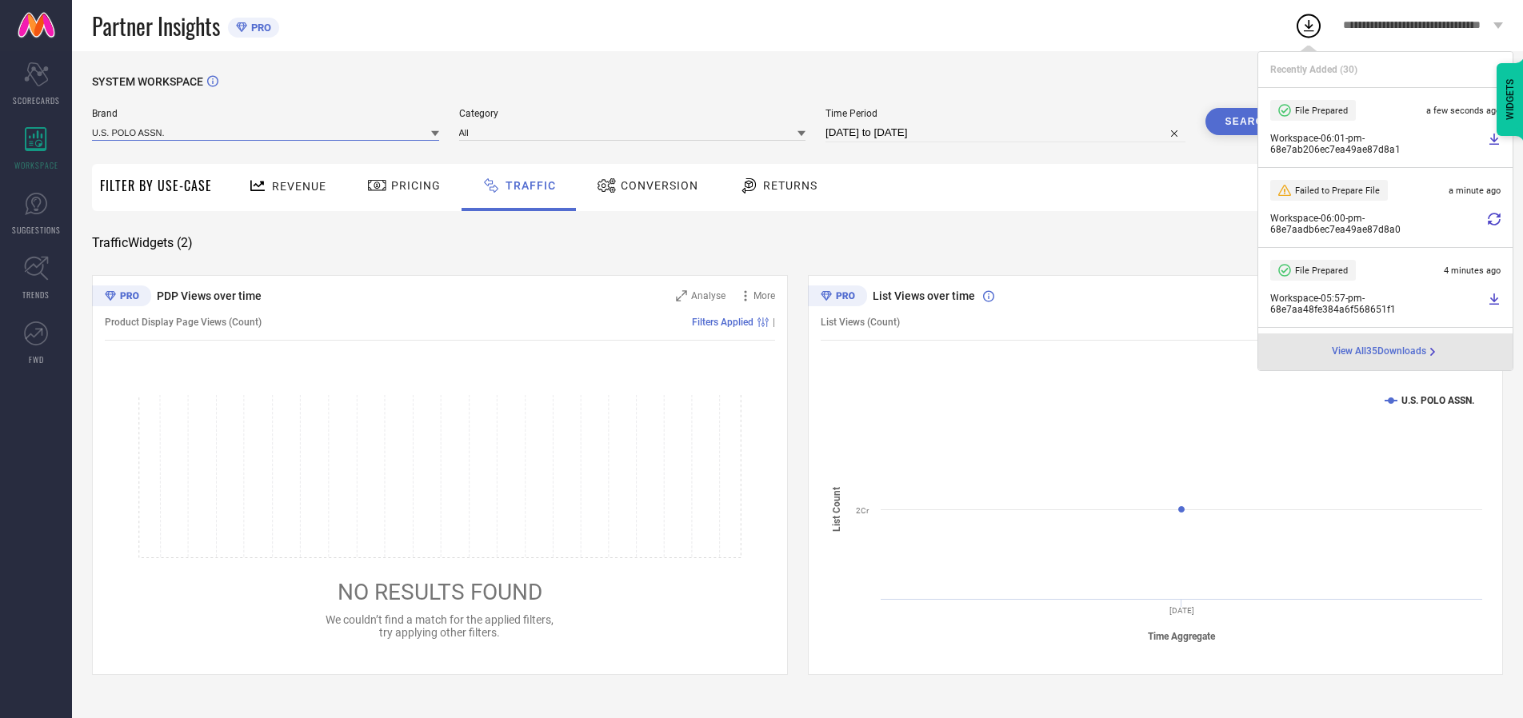
click at [266, 132] on input at bounding box center [265, 132] width 347 height 17
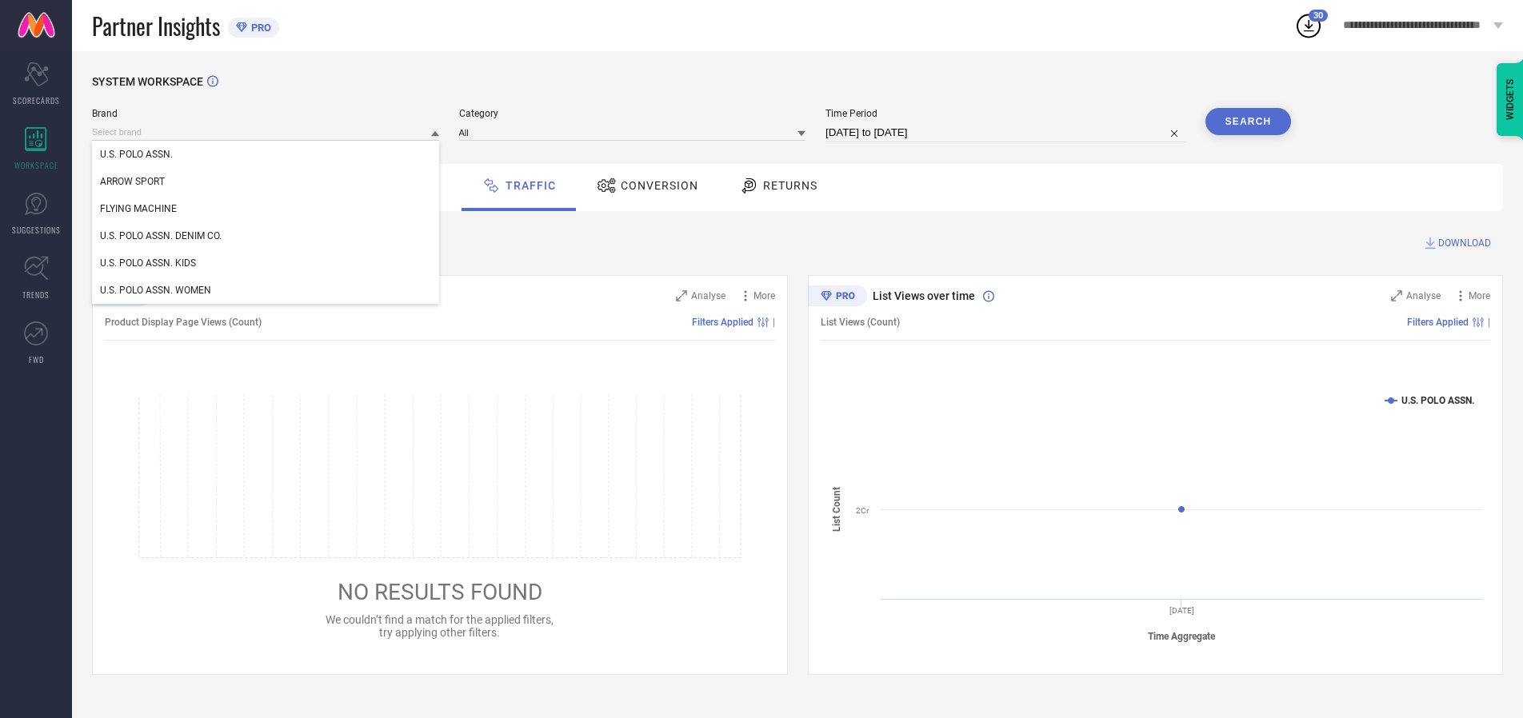
click at [266, 236] on div "U.S. POLO ASSN. DENIM CO." at bounding box center [265, 235] width 347 height 27
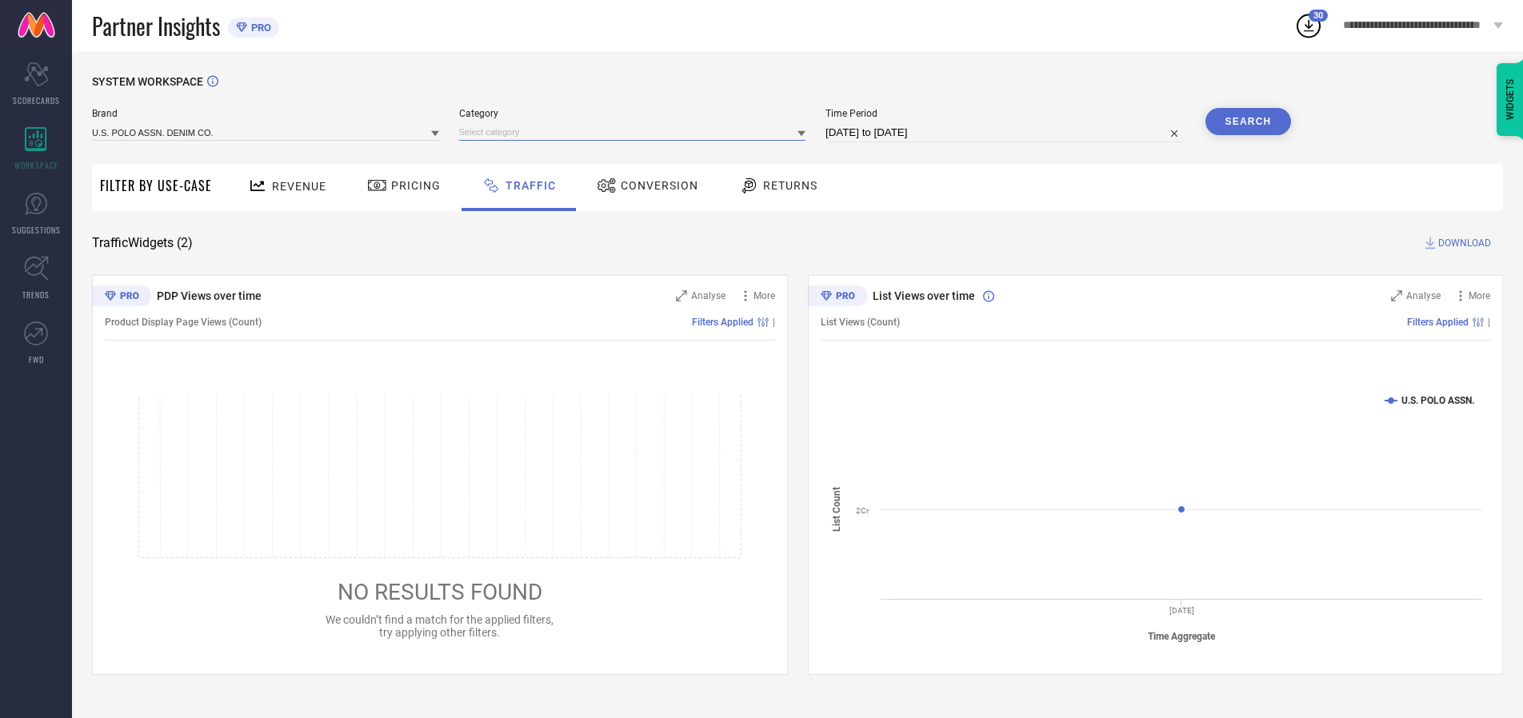
click at [636, 132] on input at bounding box center [632, 132] width 347 height 17
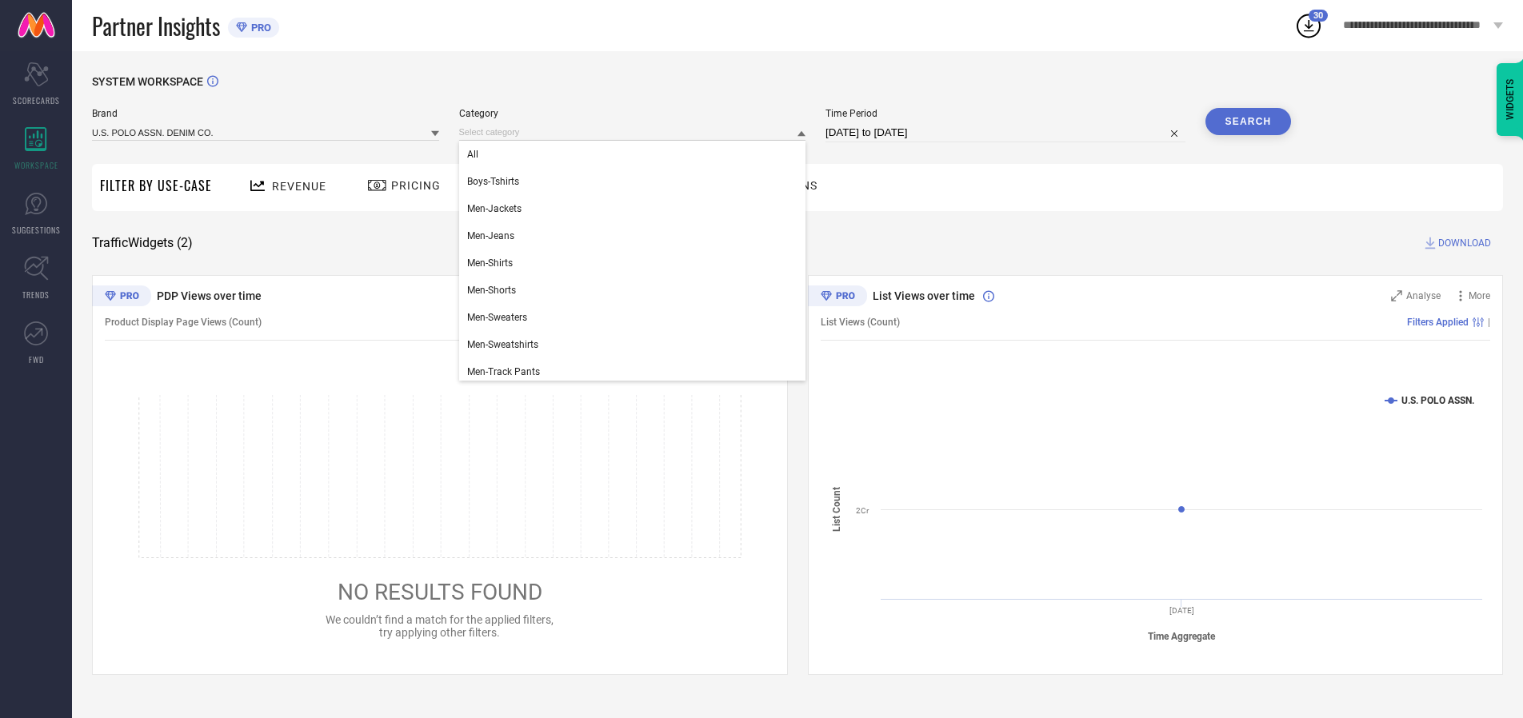
click at [636, 154] on div "All" at bounding box center [632, 154] width 347 height 27
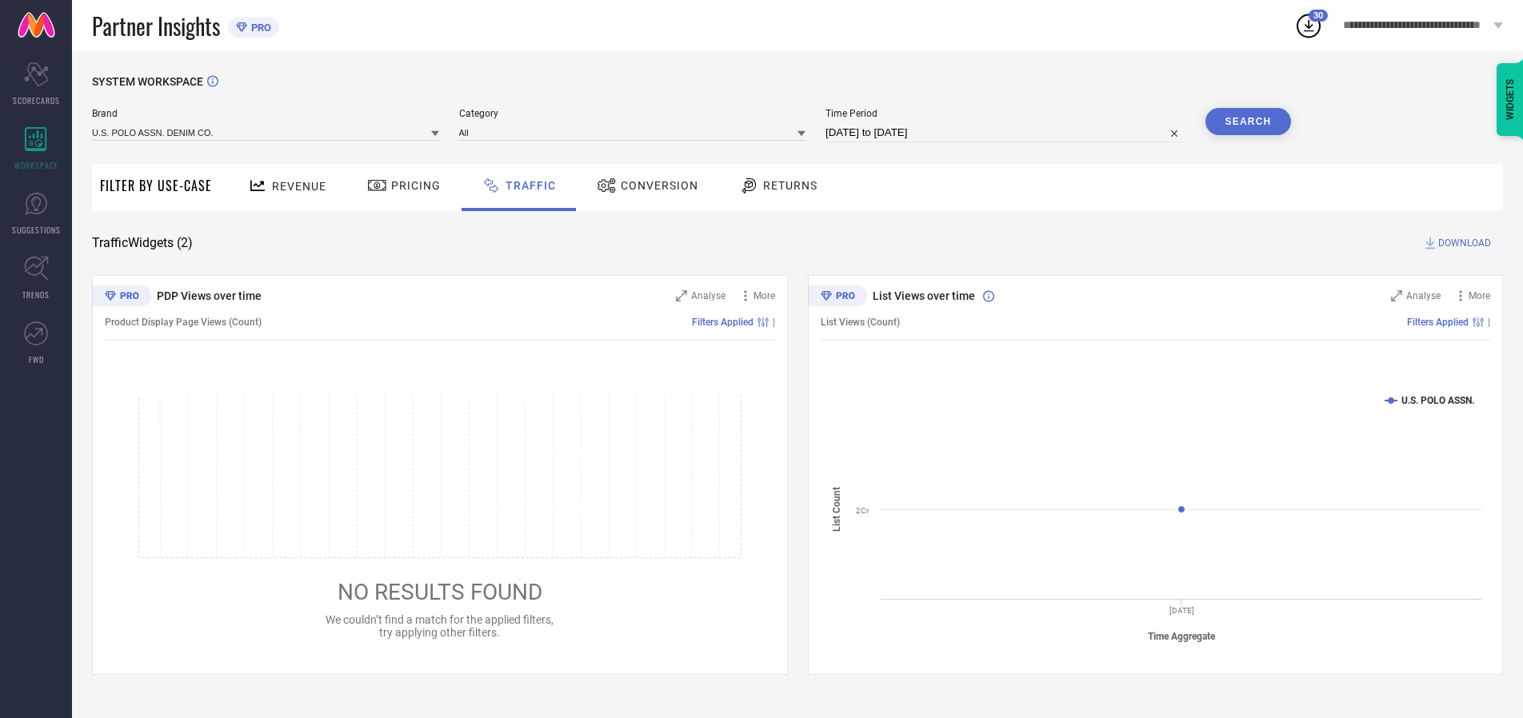
click at [1247, 122] on button "Search" at bounding box center [1248, 121] width 86 height 27
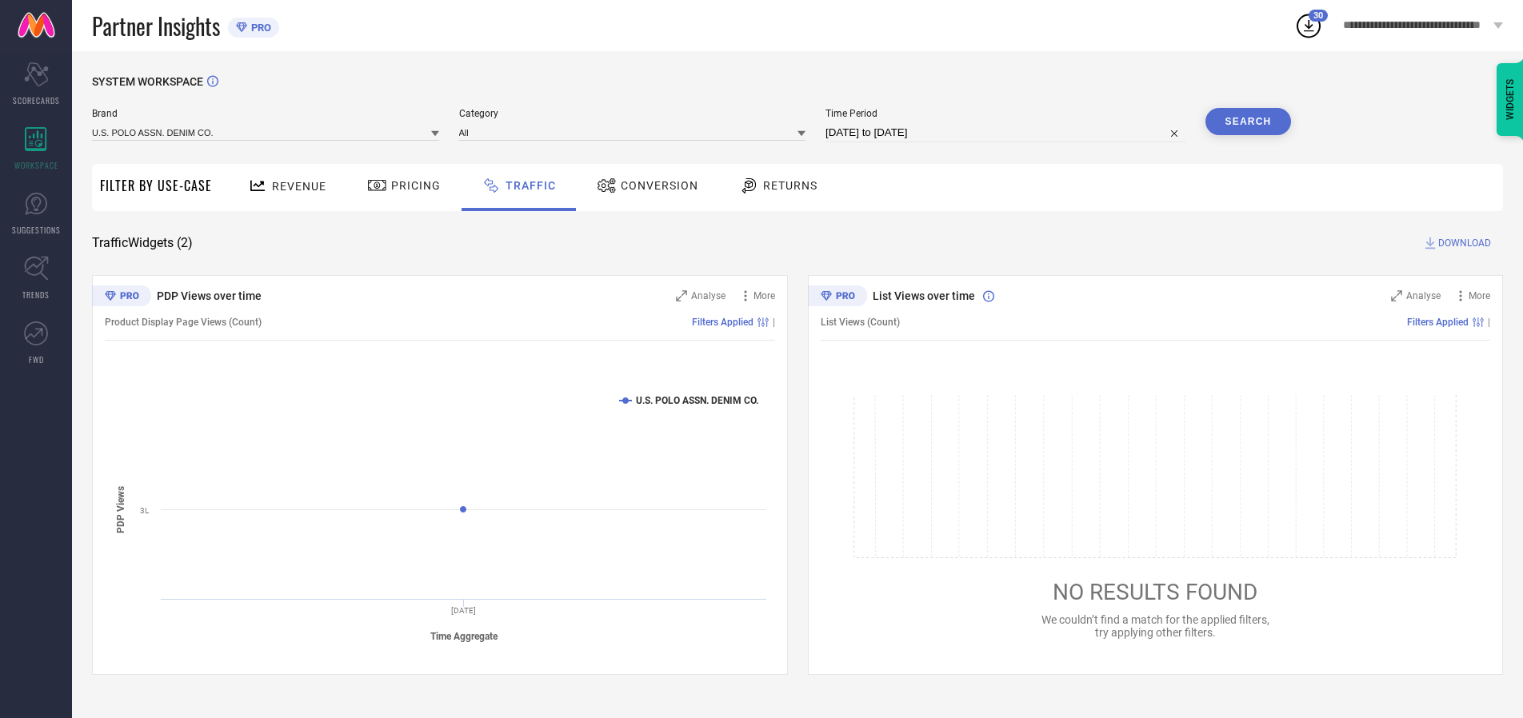
click at [1462, 243] on span "DOWNLOAD" at bounding box center [1464, 243] width 53 height 16
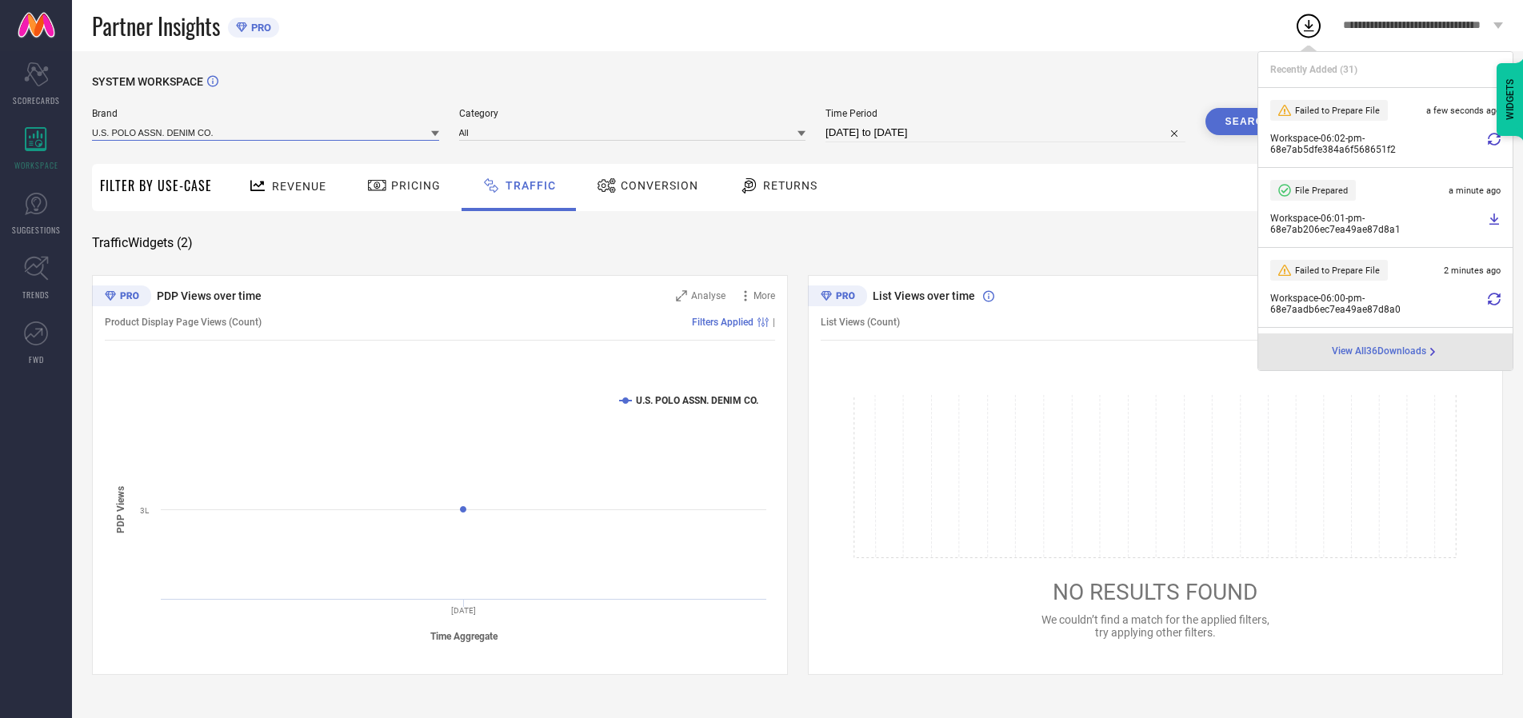
click at [266, 132] on input at bounding box center [265, 132] width 347 height 17
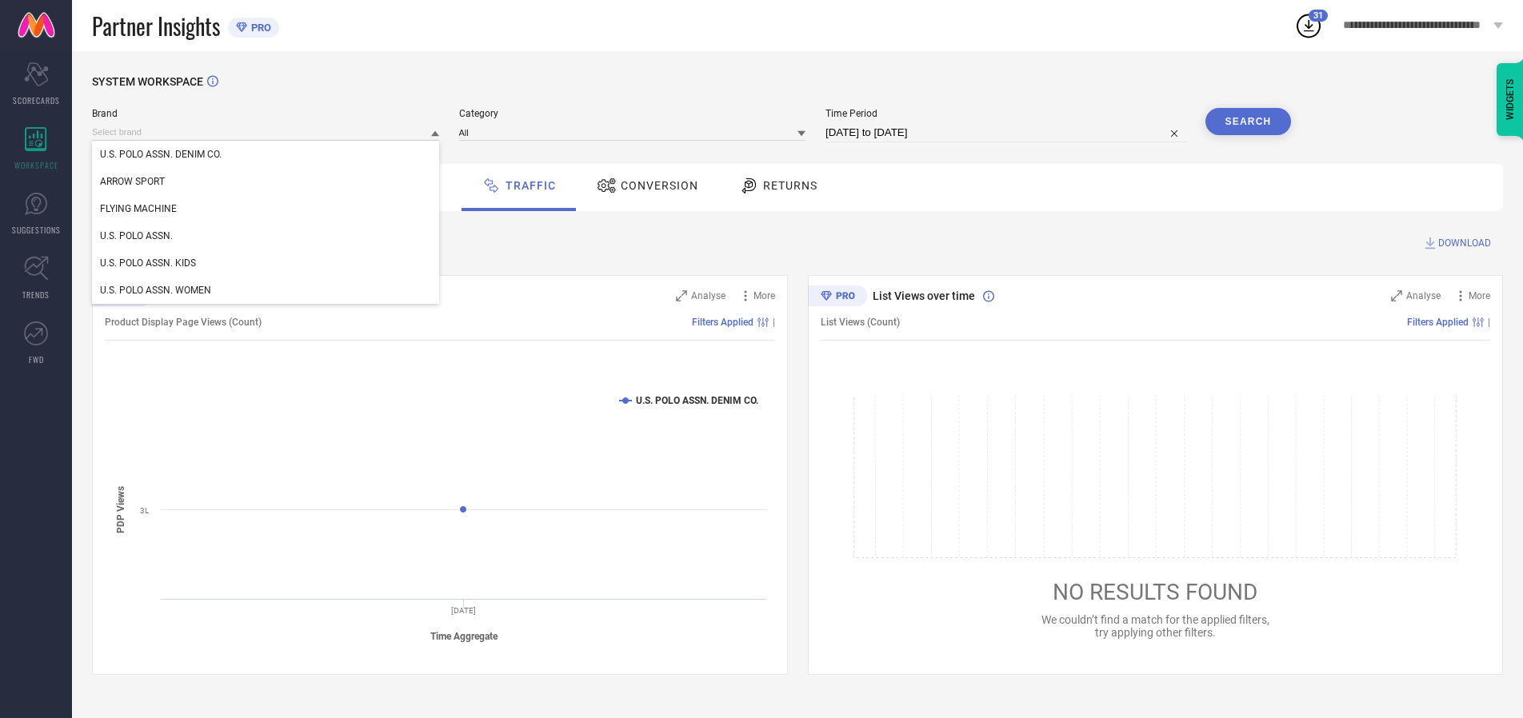
click at [266, 263] on div "U.S. POLO ASSN. KIDS" at bounding box center [265, 262] width 347 height 27
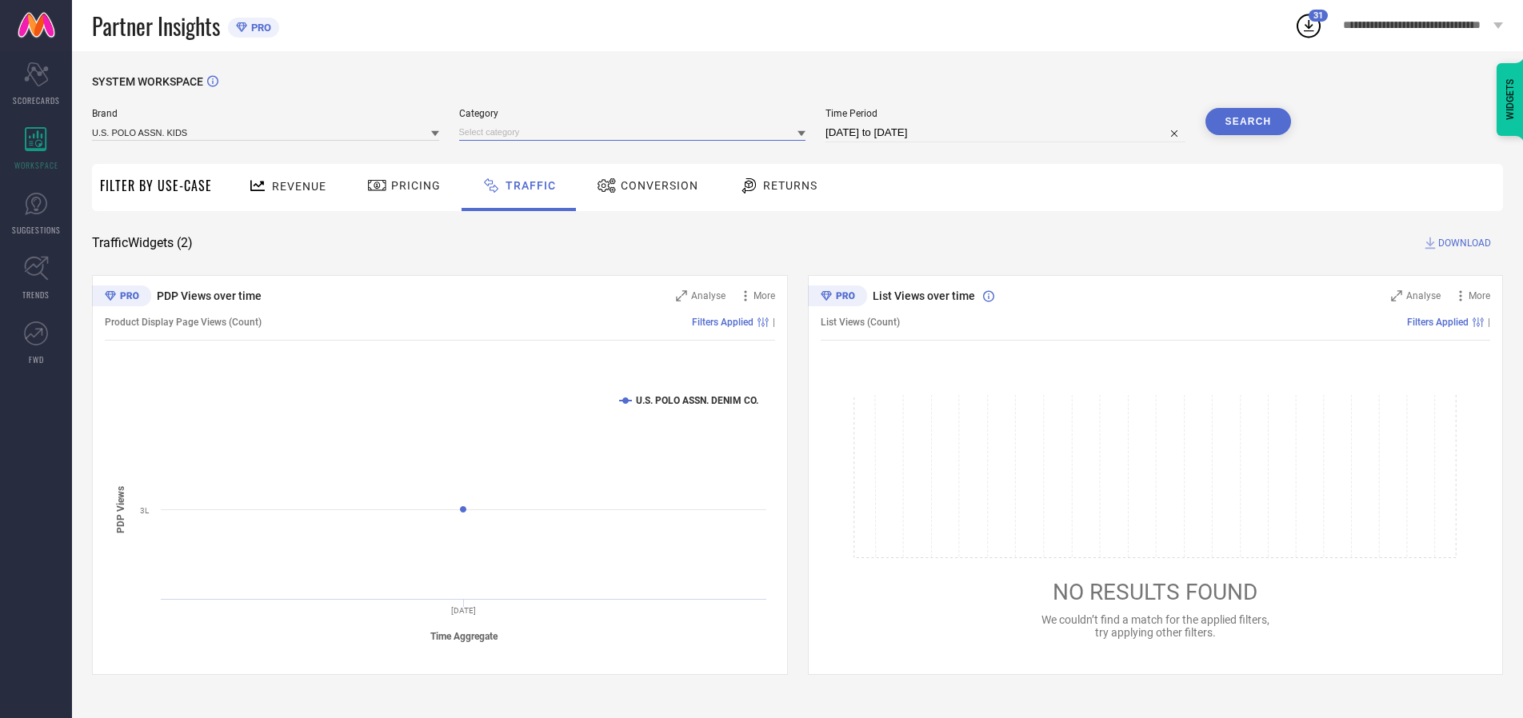
click at [636, 132] on input at bounding box center [632, 132] width 347 height 17
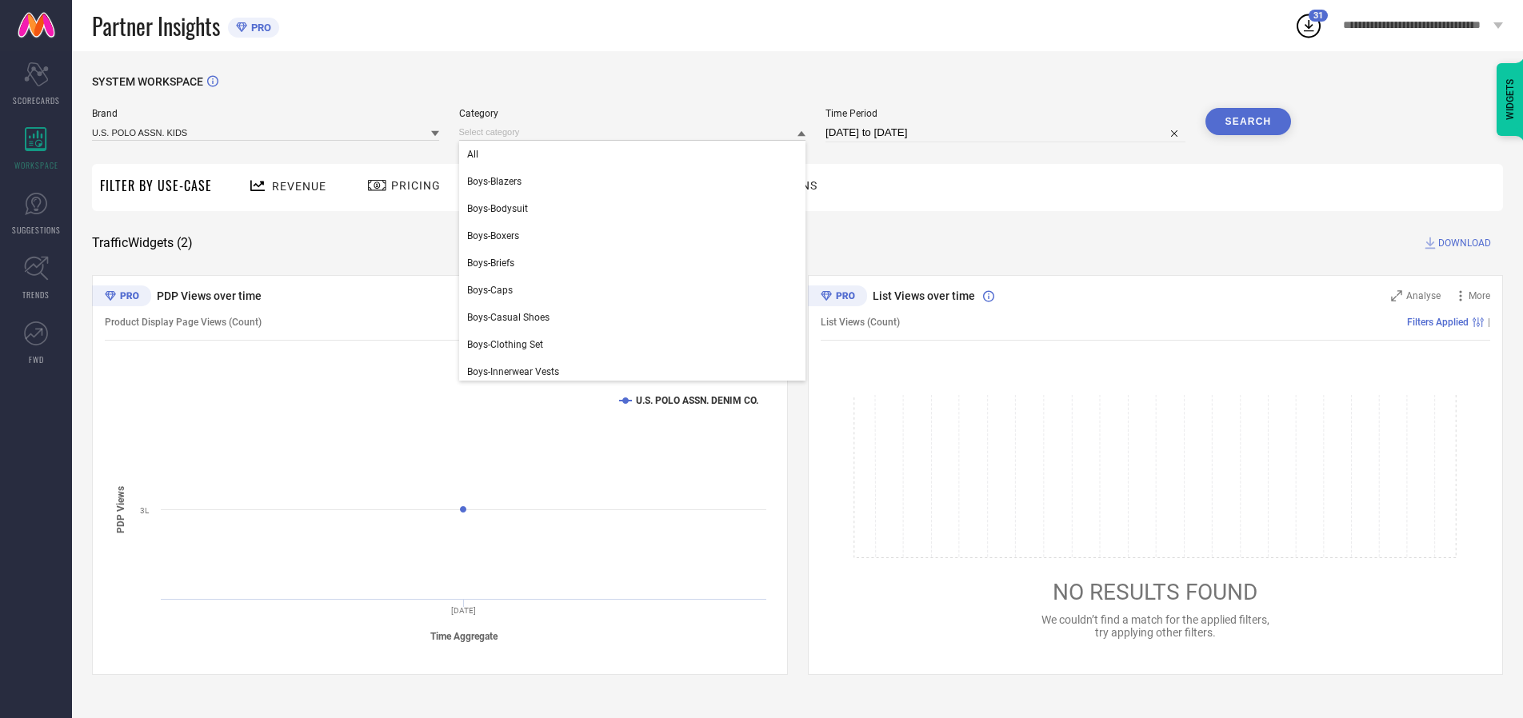
click at [636, 154] on div "All" at bounding box center [632, 154] width 347 height 27
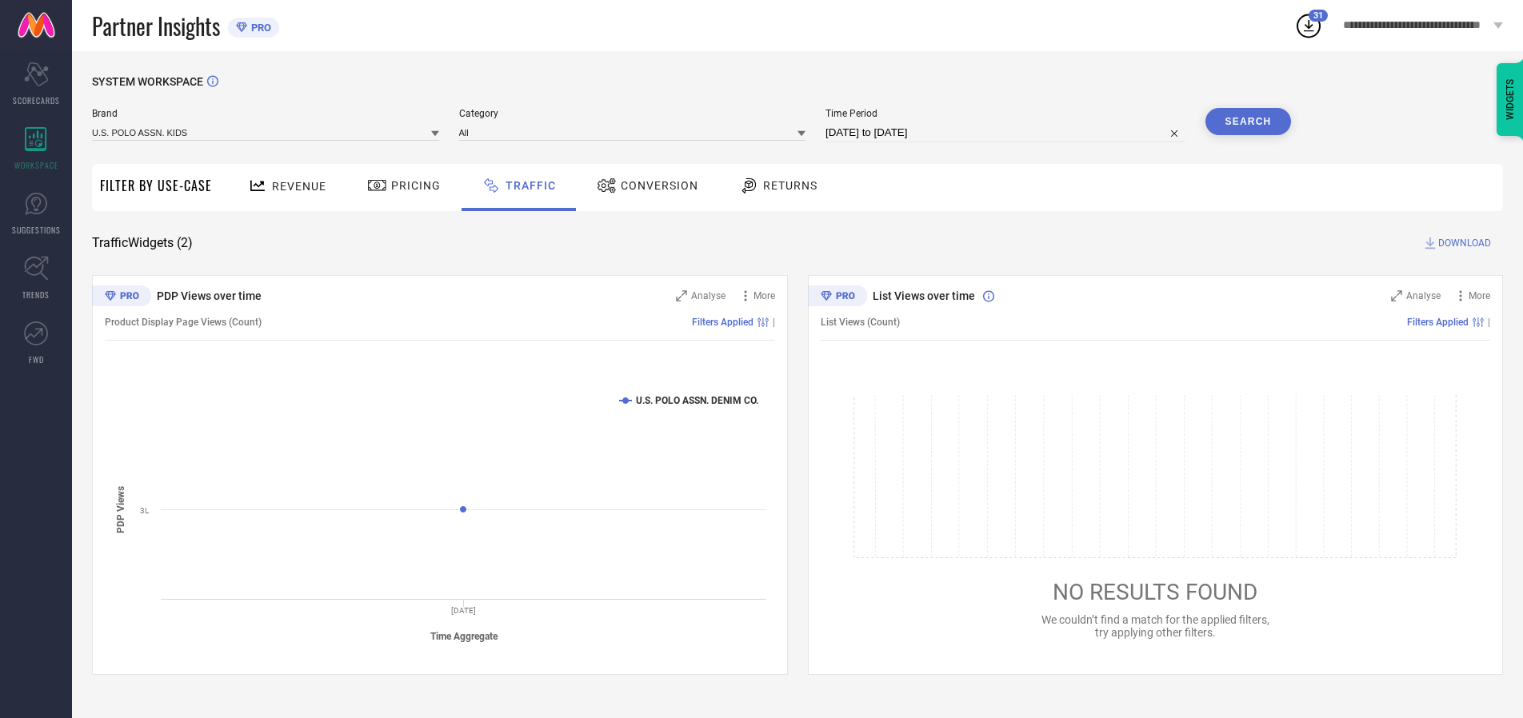
click at [1247, 122] on button "Search" at bounding box center [1248, 121] width 86 height 27
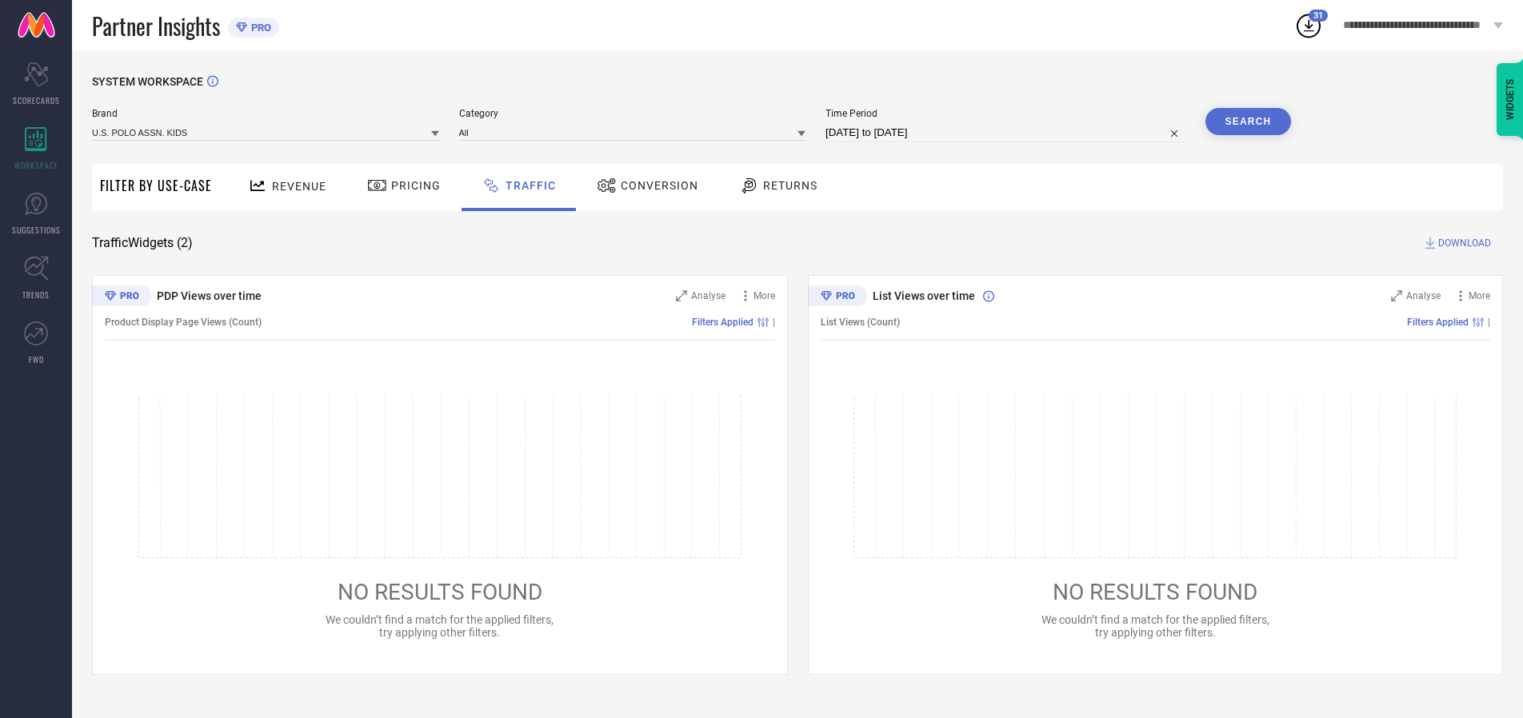
click at [1462, 243] on span "DOWNLOAD" at bounding box center [1464, 243] width 53 height 16
click at [1008, 133] on input at bounding box center [1005, 132] width 360 height 19
select select "9"
select select "2025"
select select "10"
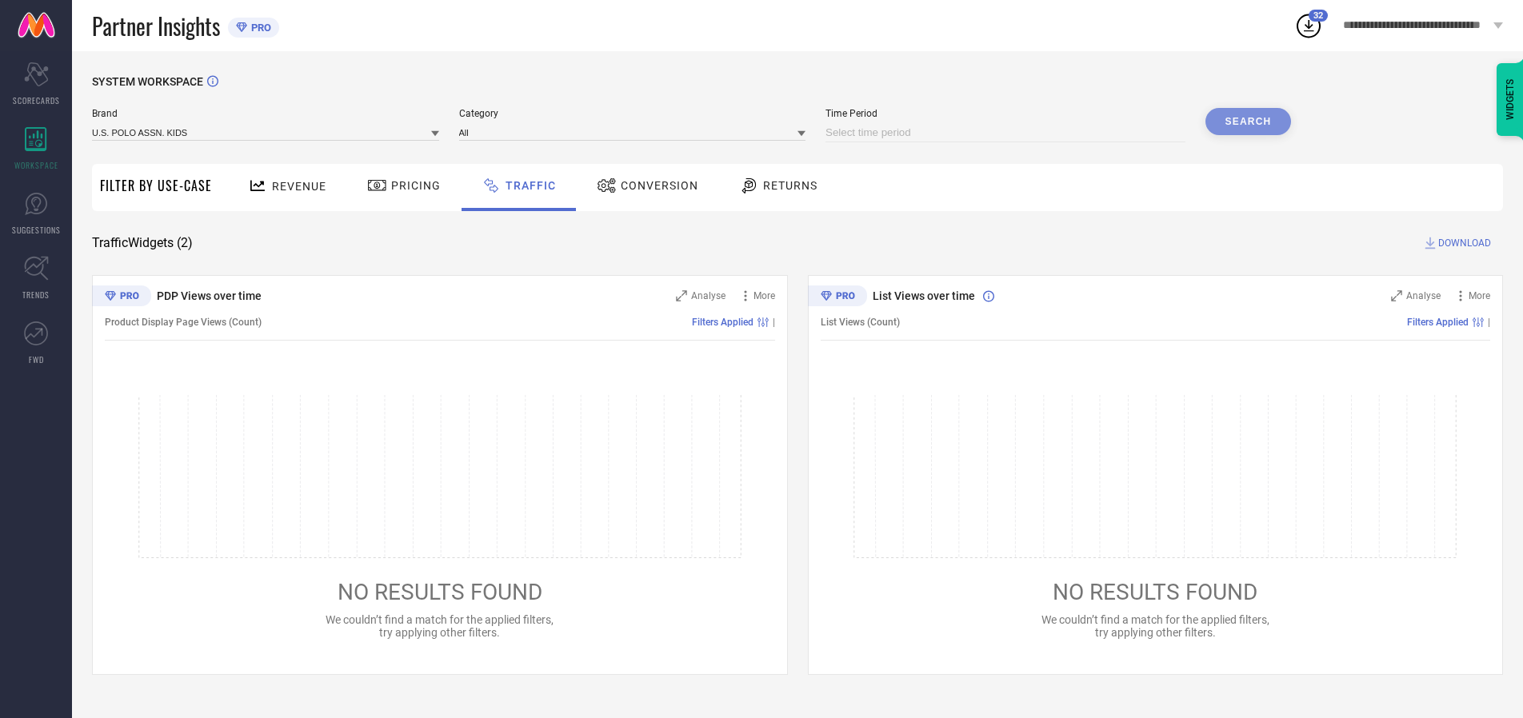
select select "2025"
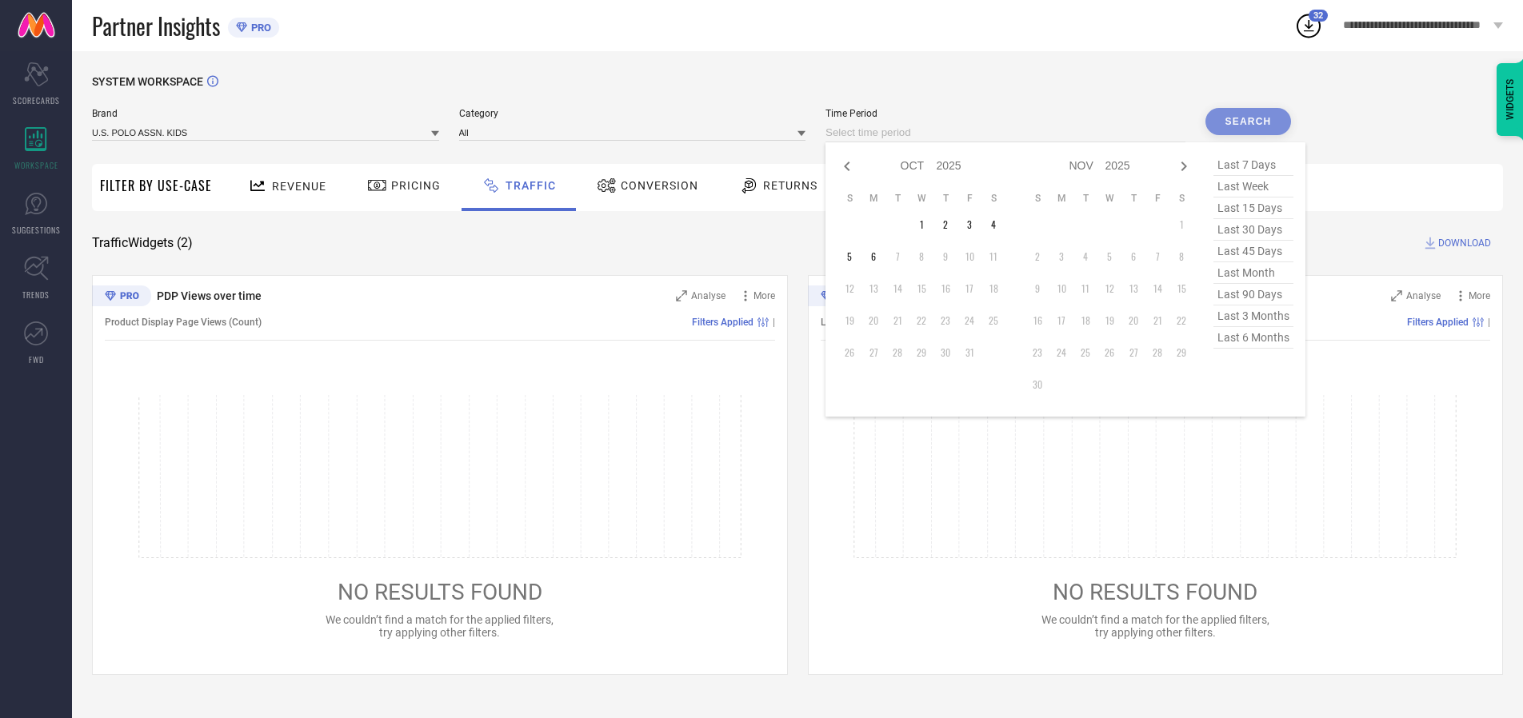
click at [854, 257] on td "5" at bounding box center [849, 257] width 24 height 24
type input "[DATE] to [DATE]"
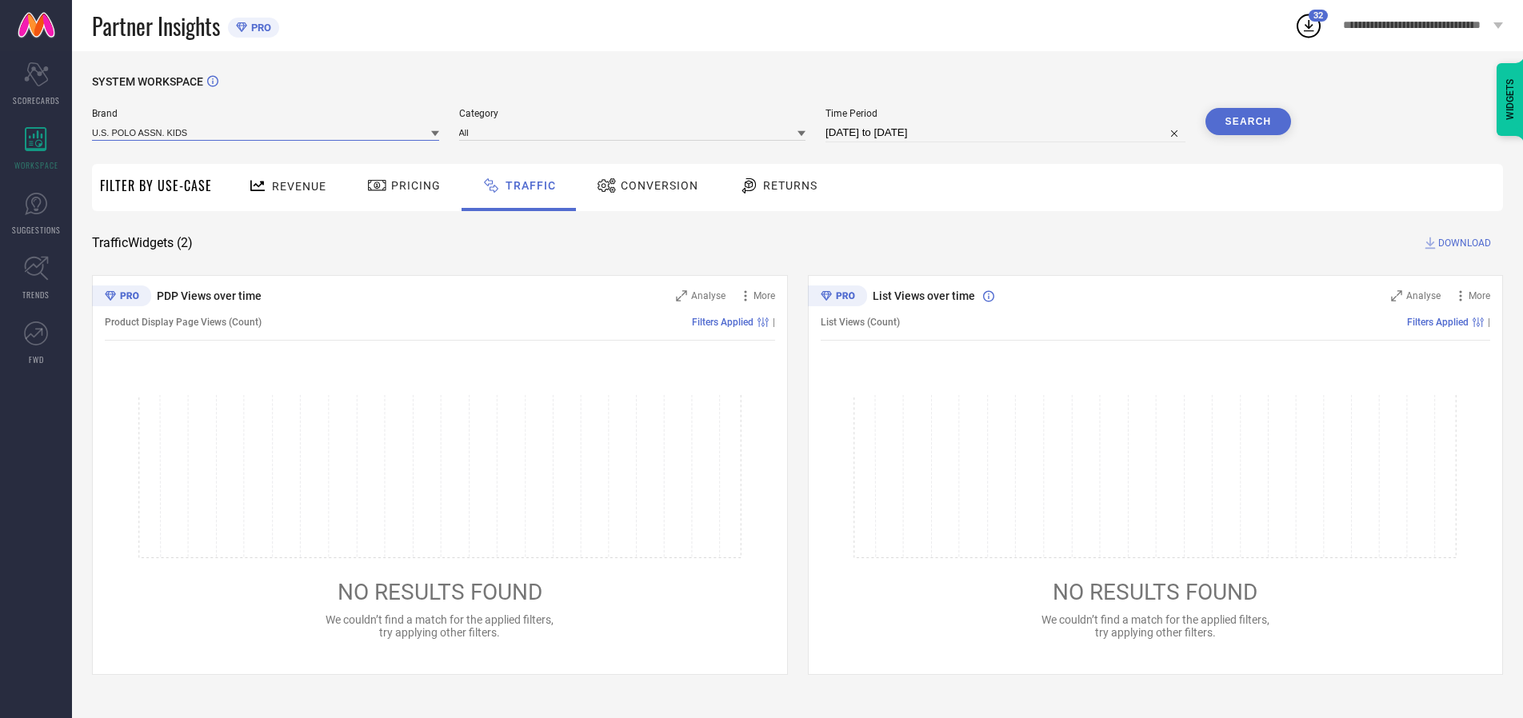
click at [266, 132] on input at bounding box center [265, 132] width 347 height 17
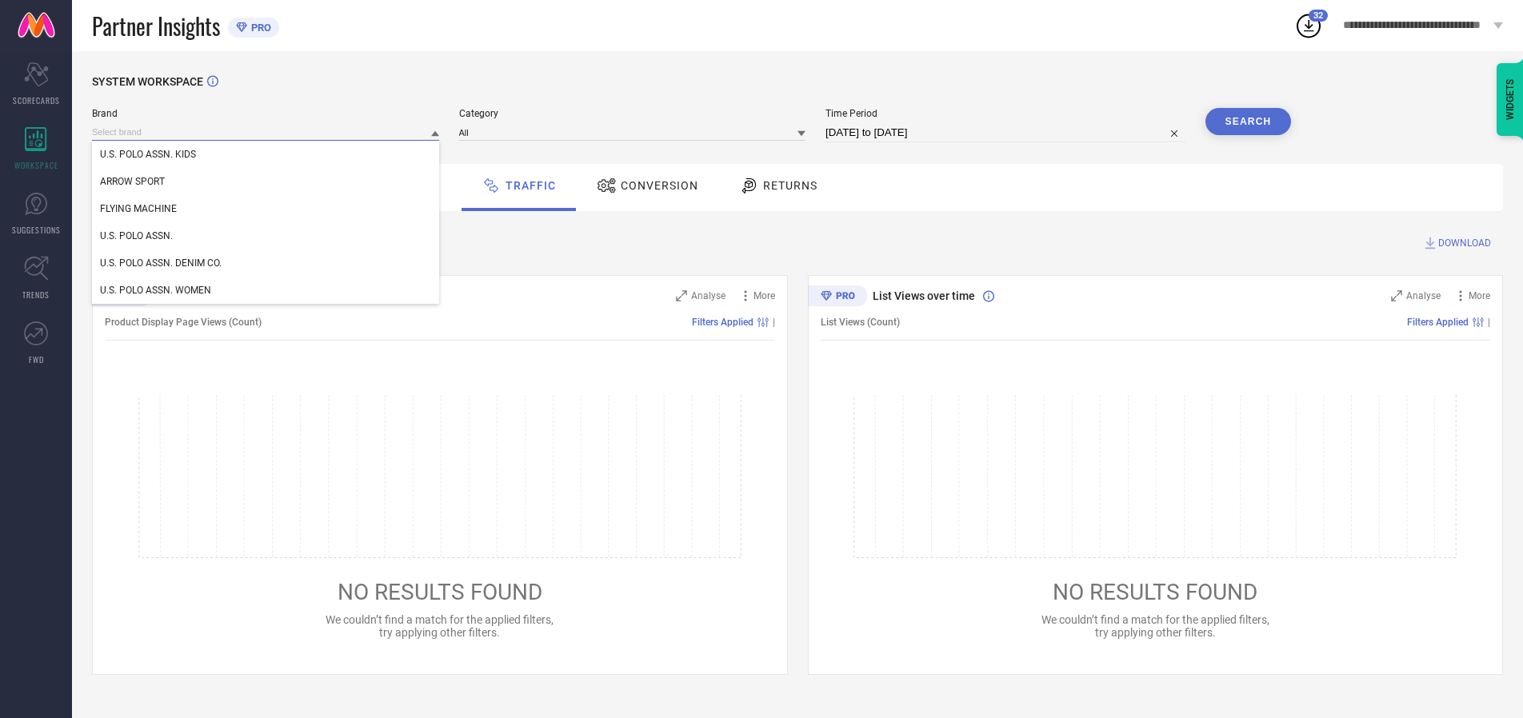
click at [266, 132] on input at bounding box center [265, 132] width 347 height 17
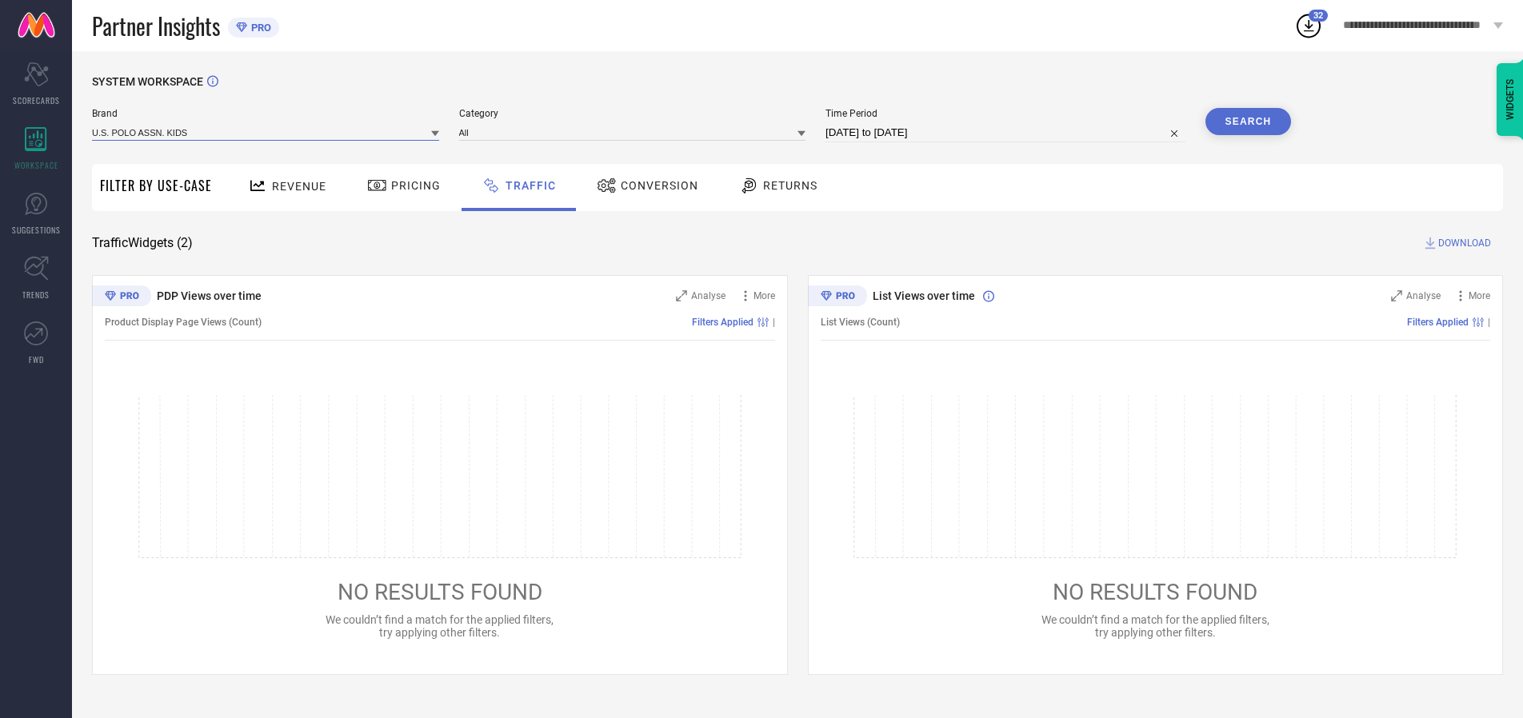
click at [266, 132] on input at bounding box center [265, 132] width 347 height 17
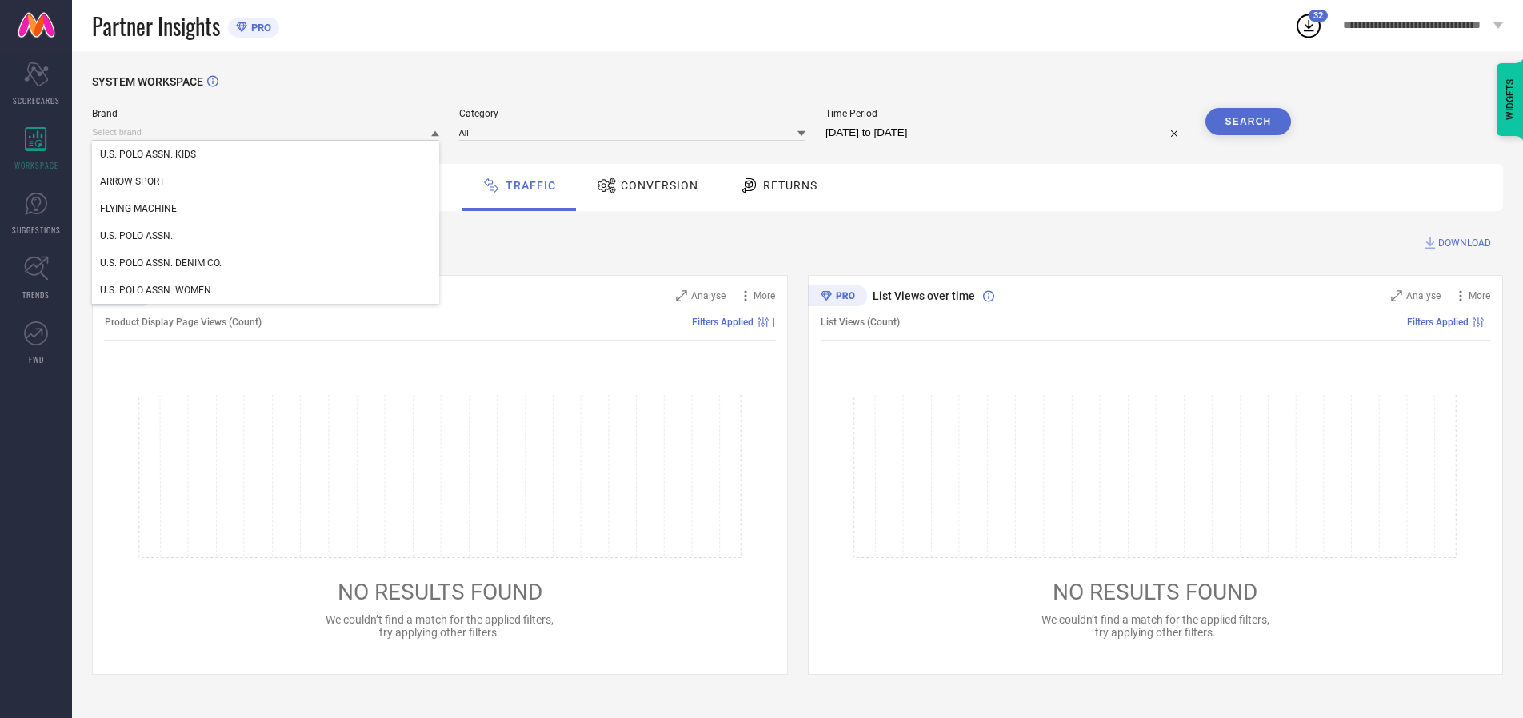
click at [266, 154] on div "U.S. POLO ASSN. KIDS" at bounding box center [265, 154] width 347 height 27
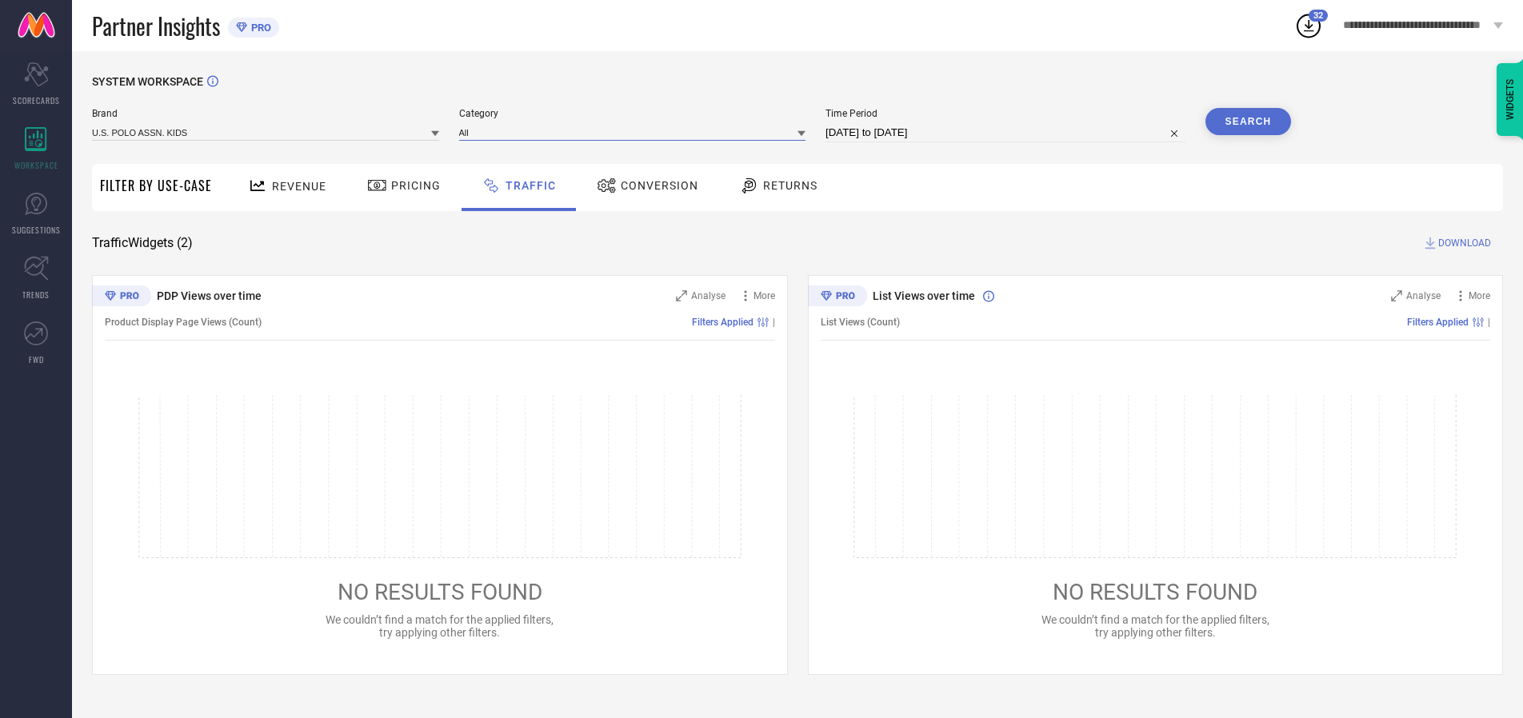
click at [636, 132] on input at bounding box center [632, 132] width 347 height 17
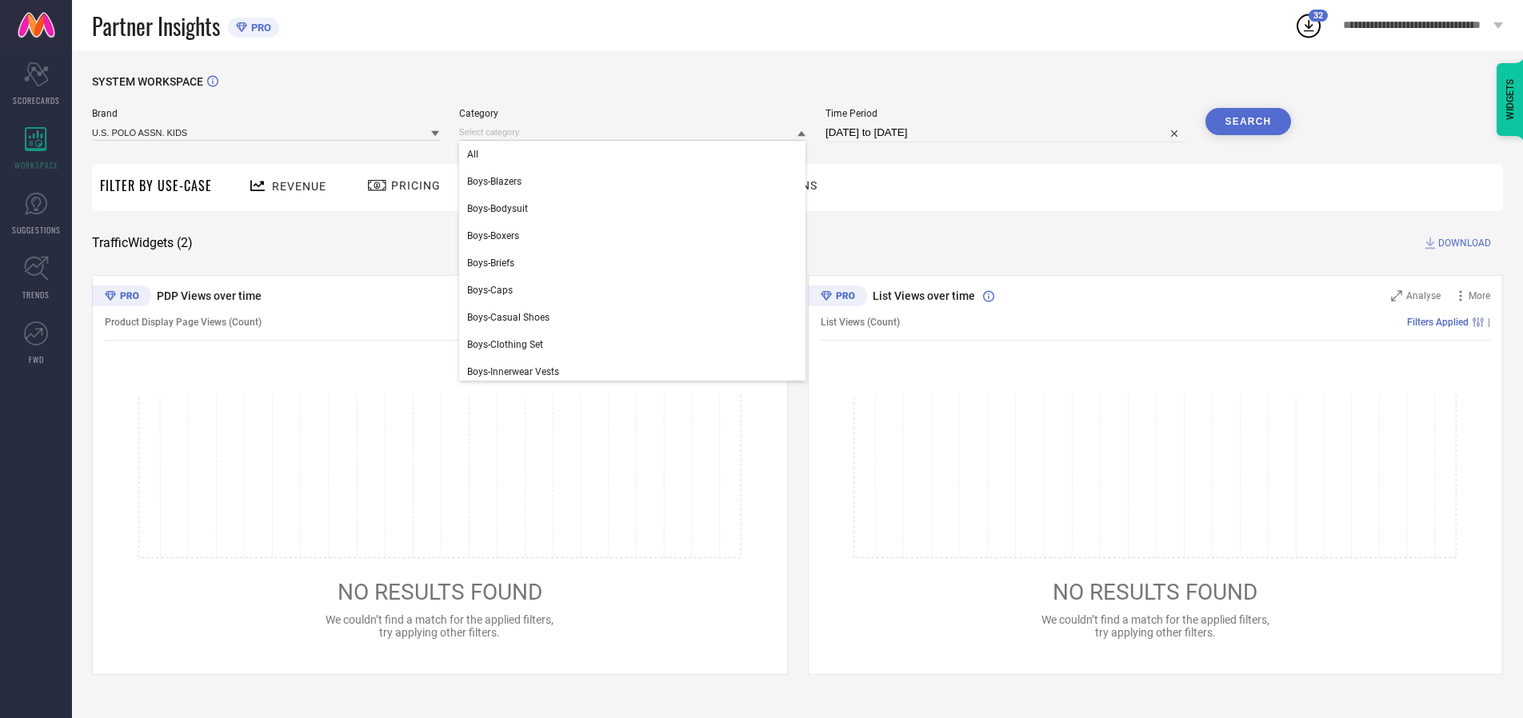
click at [636, 154] on div "All" at bounding box center [632, 154] width 347 height 27
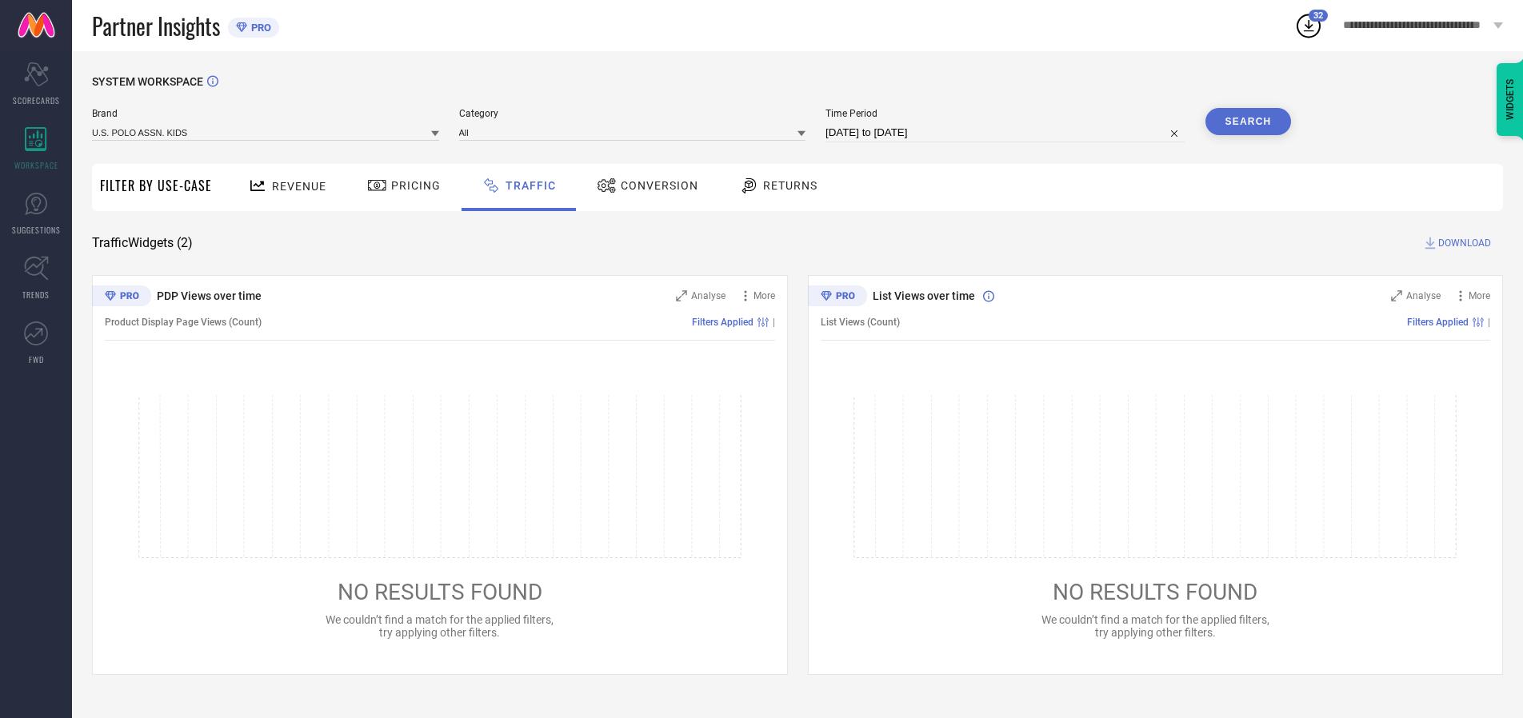
click at [1247, 122] on button "Search" at bounding box center [1248, 121] width 86 height 27
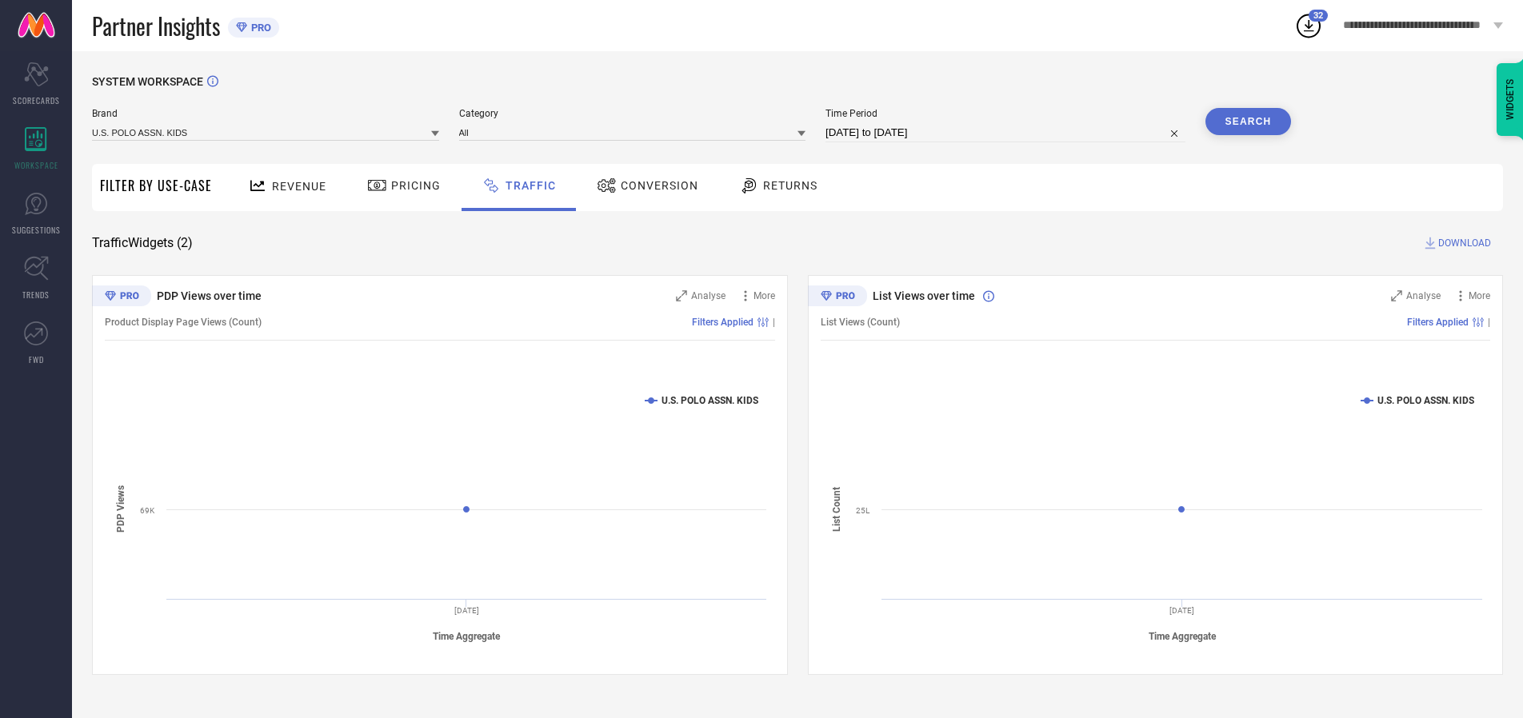
click at [1462, 243] on span "DOWNLOAD" at bounding box center [1464, 243] width 53 height 16
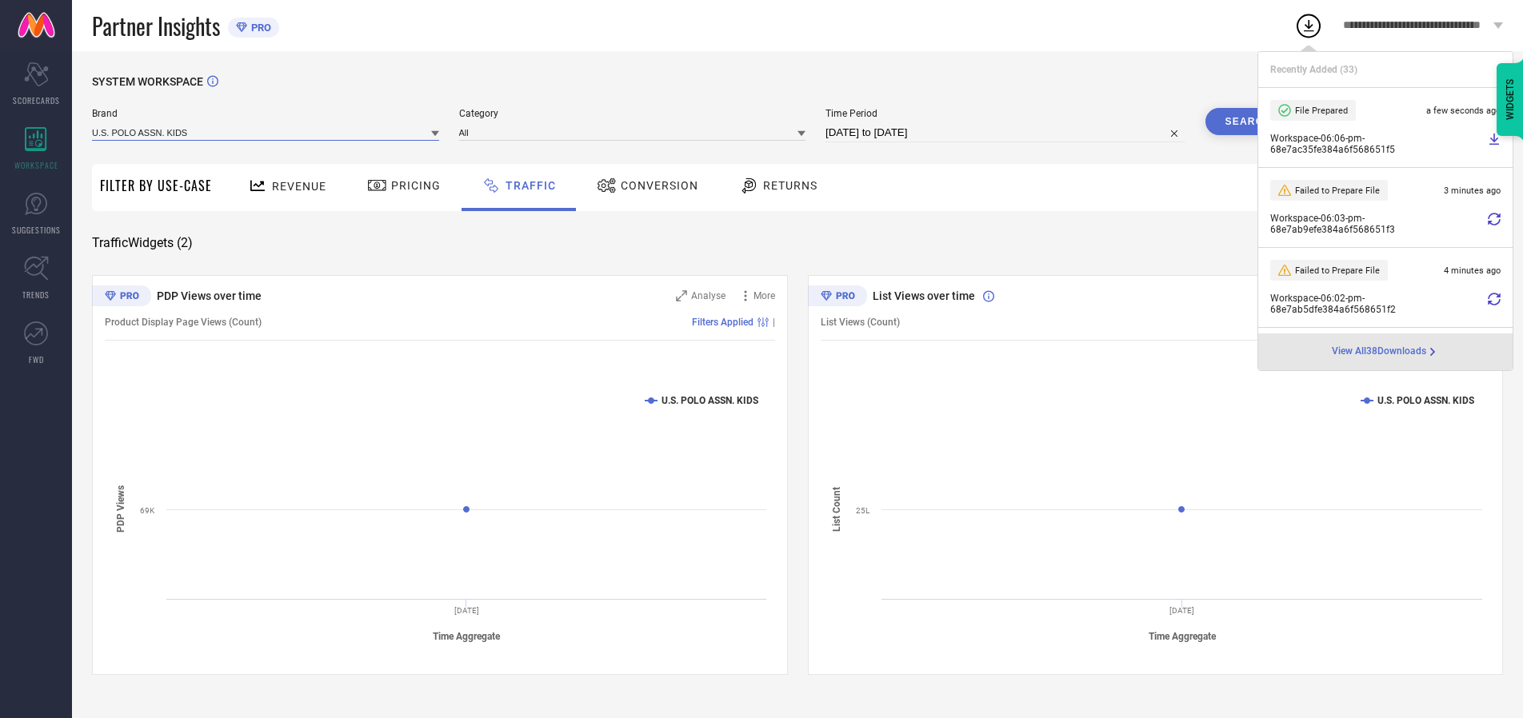
click at [266, 132] on input at bounding box center [265, 132] width 347 height 17
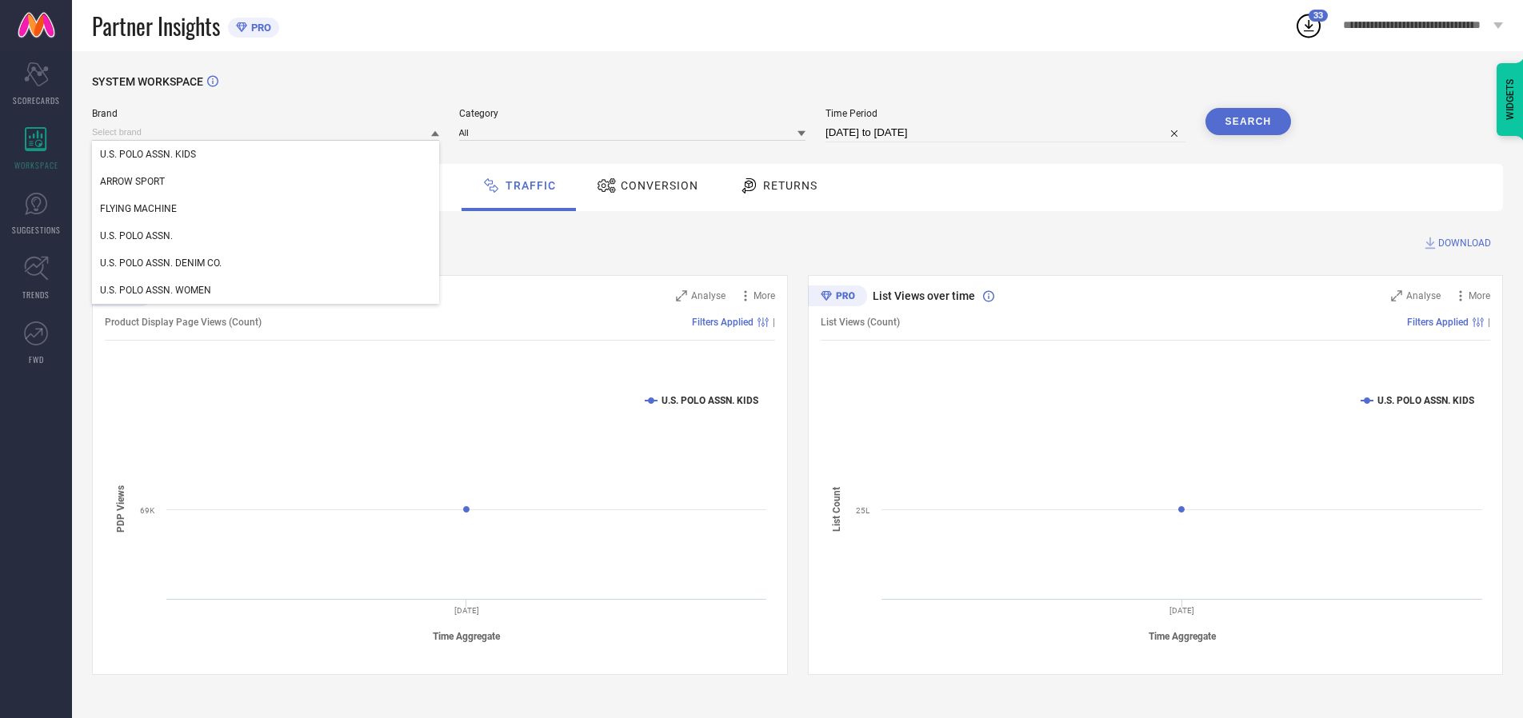
click at [266, 236] on div "U.S. POLO ASSN." at bounding box center [265, 235] width 347 height 27
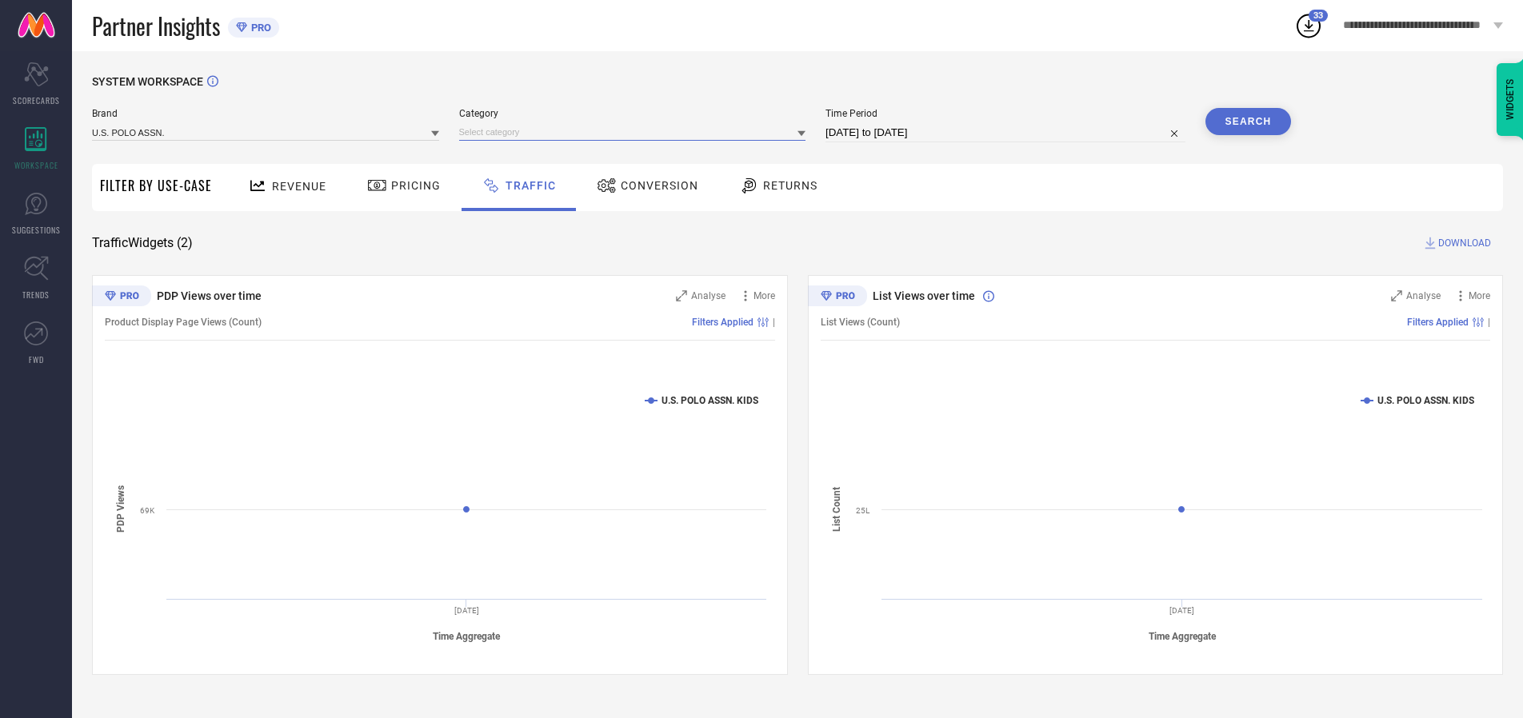
click at [636, 132] on input at bounding box center [632, 132] width 347 height 17
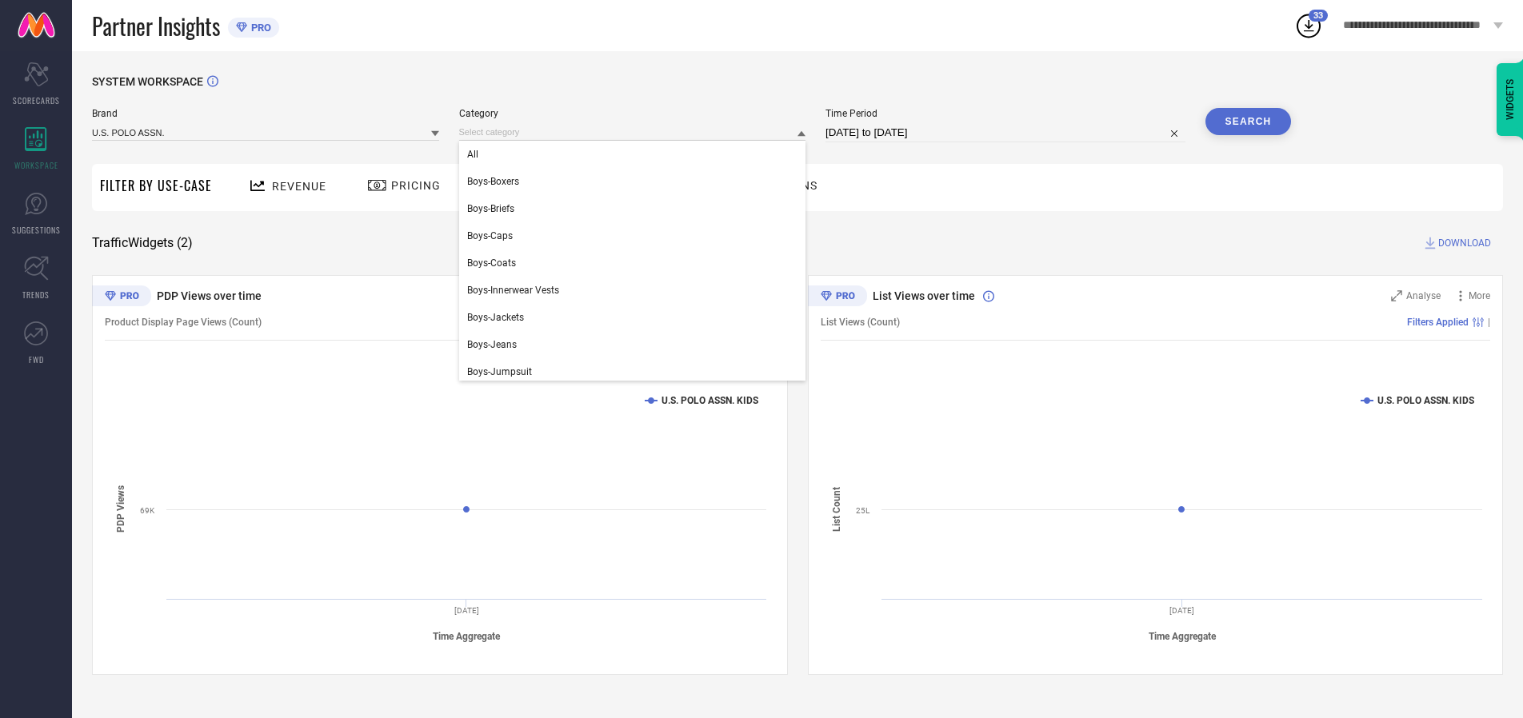
click at [636, 154] on div "All" at bounding box center [632, 154] width 347 height 27
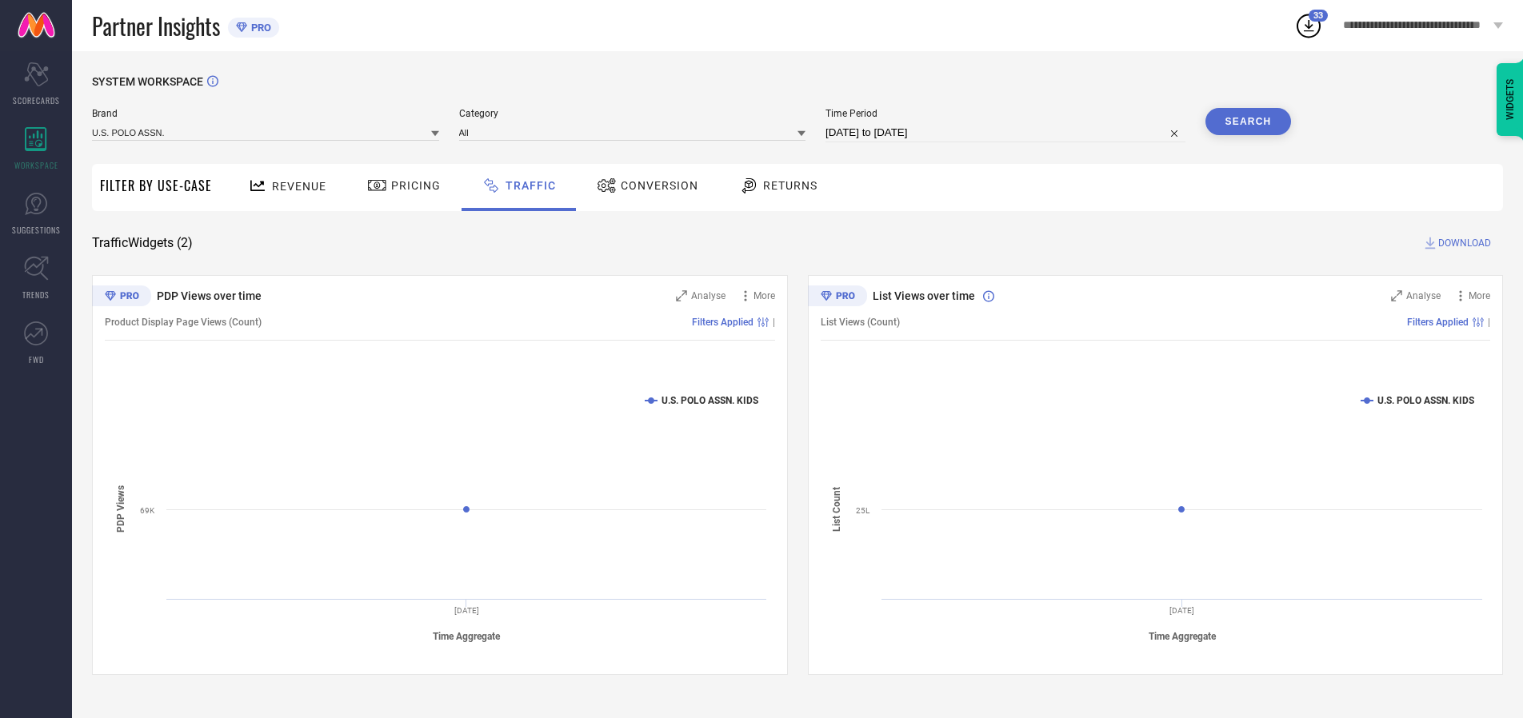
click at [1247, 122] on button "Search" at bounding box center [1248, 121] width 86 height 27
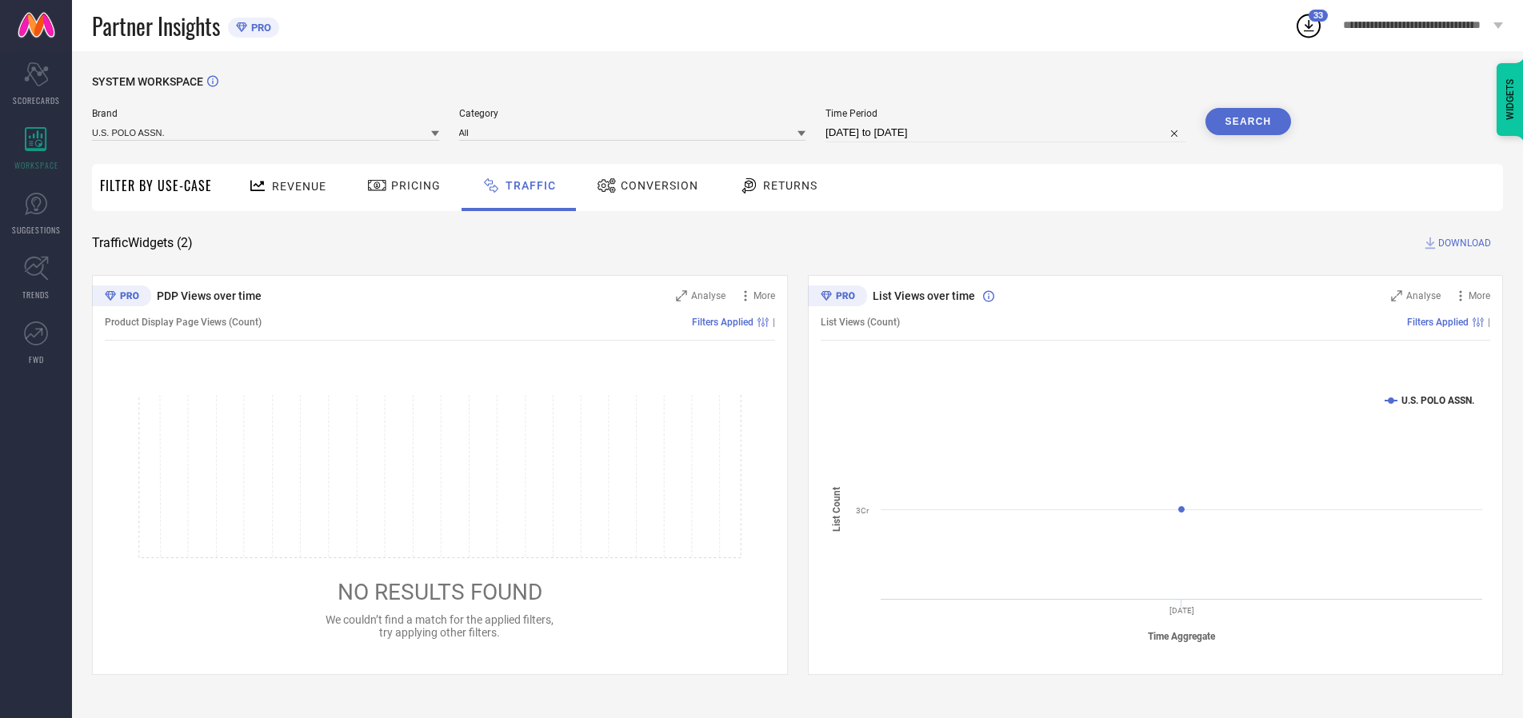
click at [1462, 243] on span "DOWNLOAD" at bounding box center [1464, 243] width 53 height 16
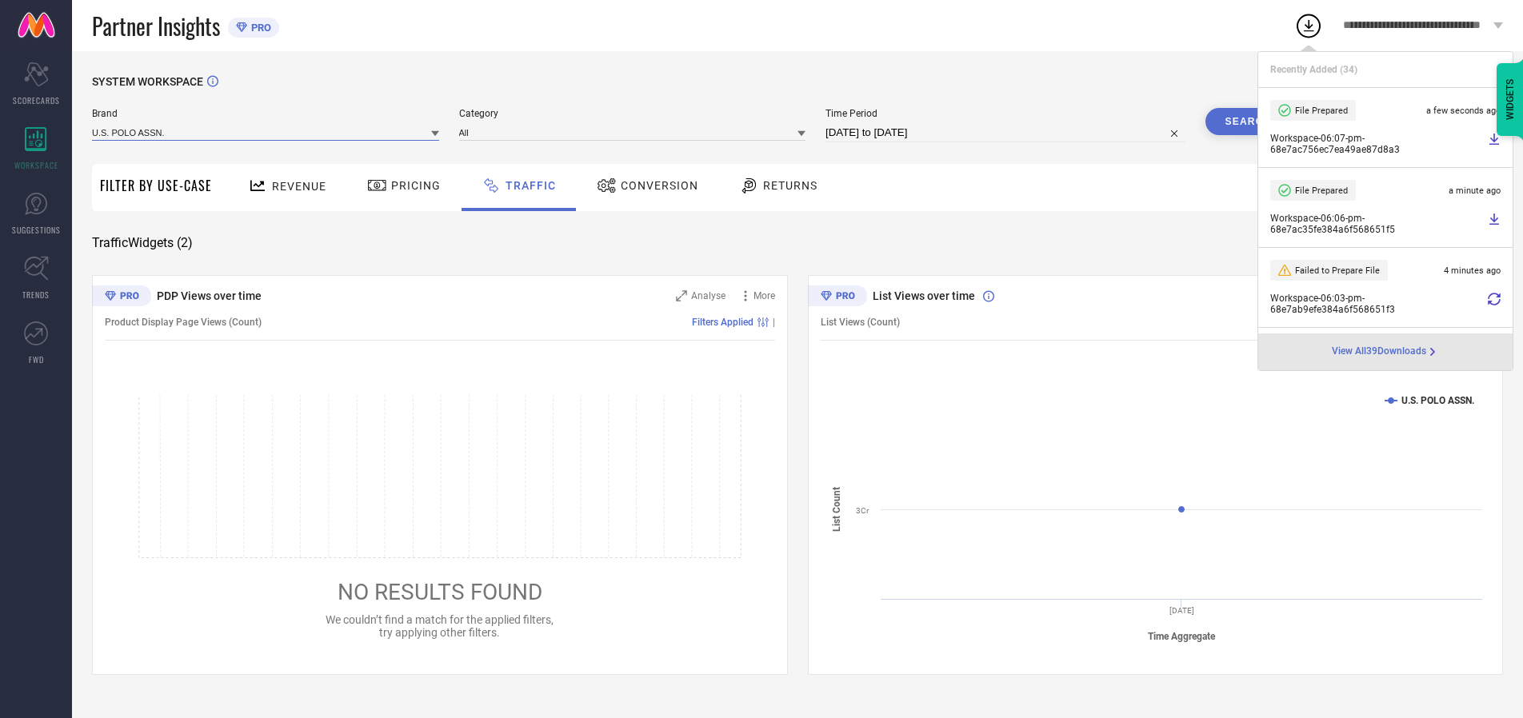
click at [266, 132] on input at bounding box center [265, 132] width 347 height 17
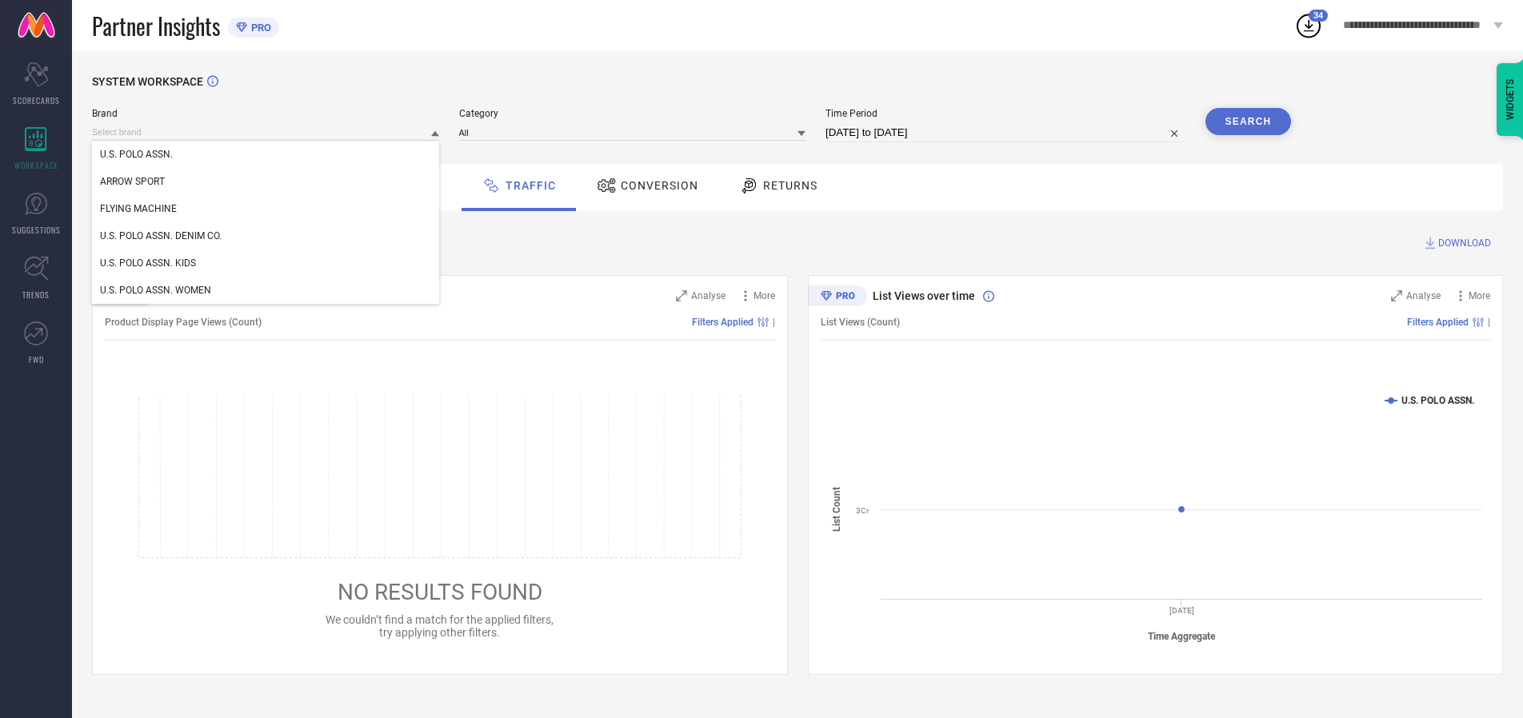
click at [266, 236] on div "U.S. POLO ASSN. DENIM CO." at bounding box center [265, 235] width 347 height 27
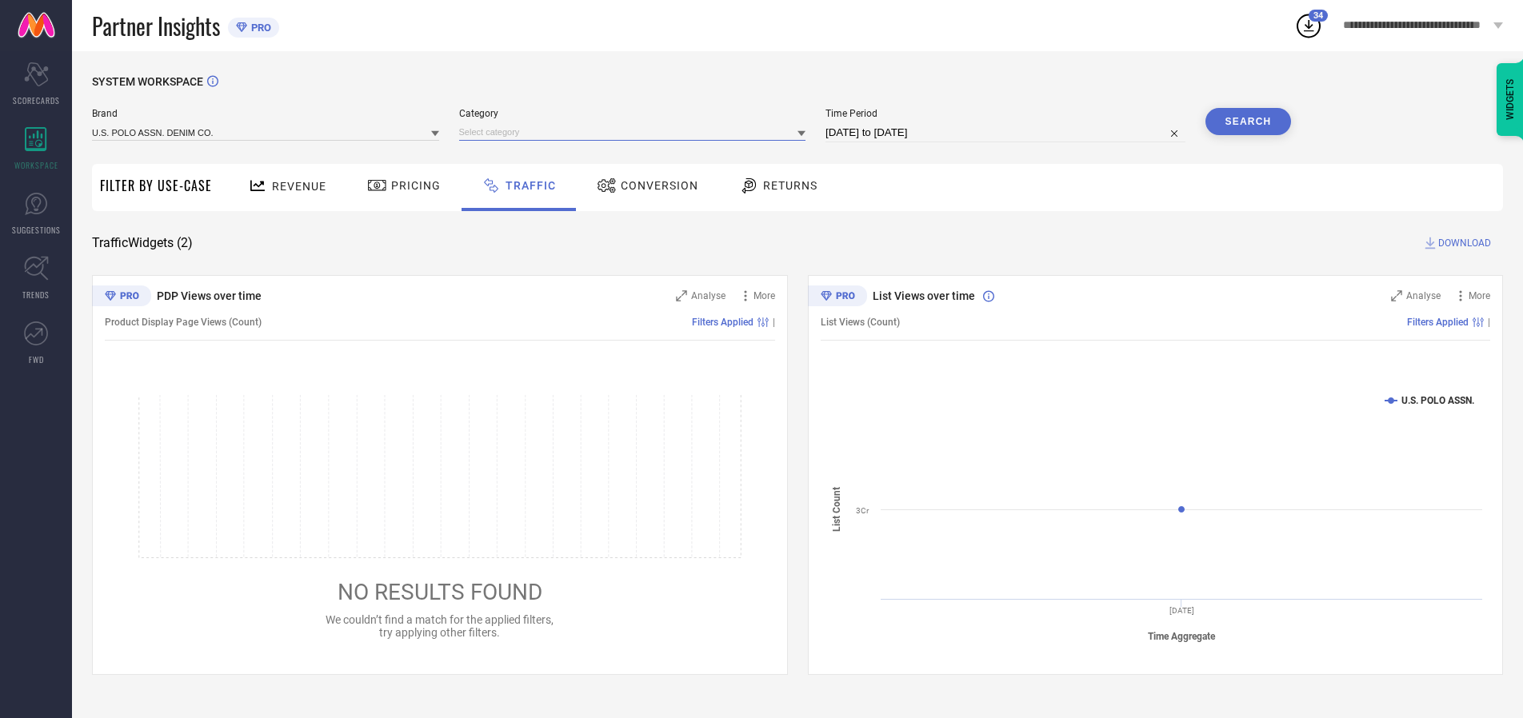
click at [636, 132] on input at bounding box center [632, 132] width 347 height 17
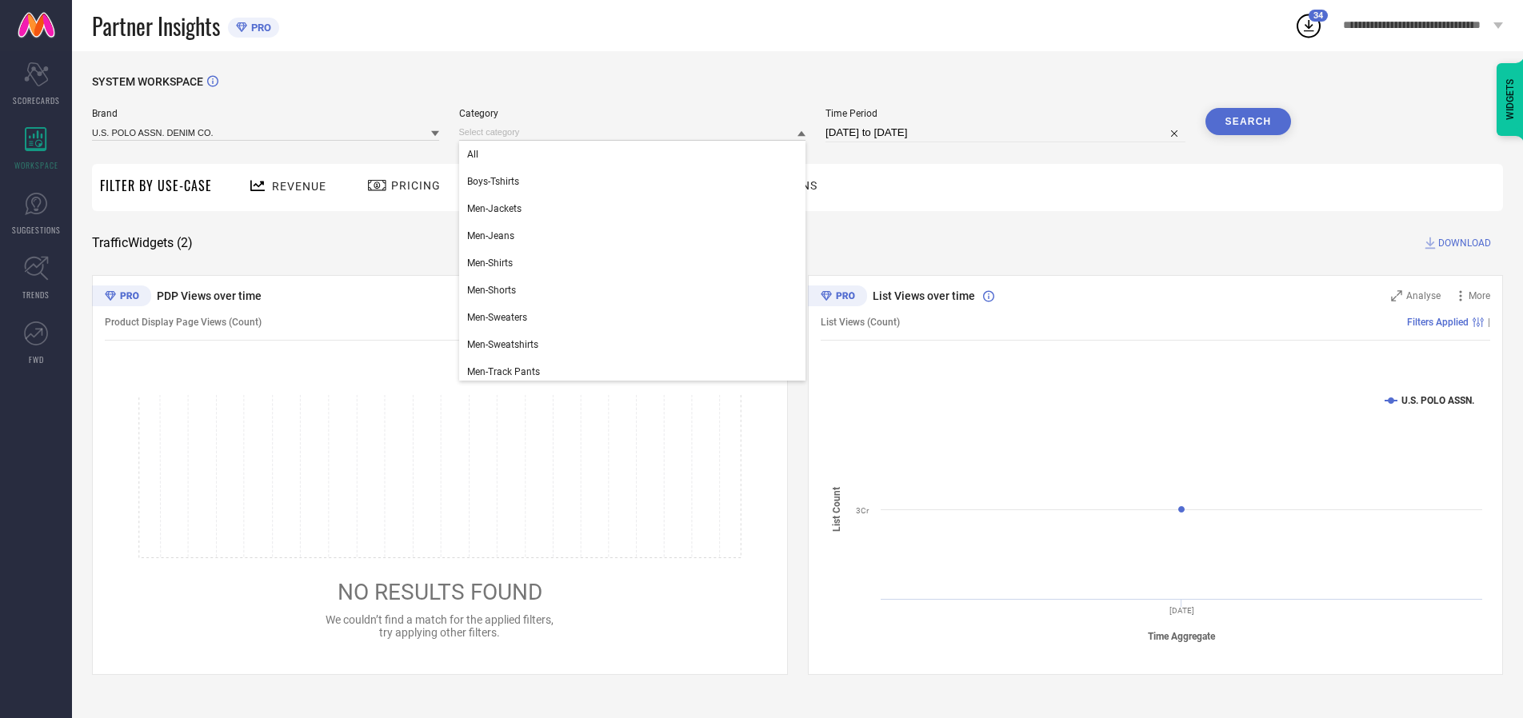
click at [636, 154] on div "All" at bounding box center [632, 154] width 347 height 27
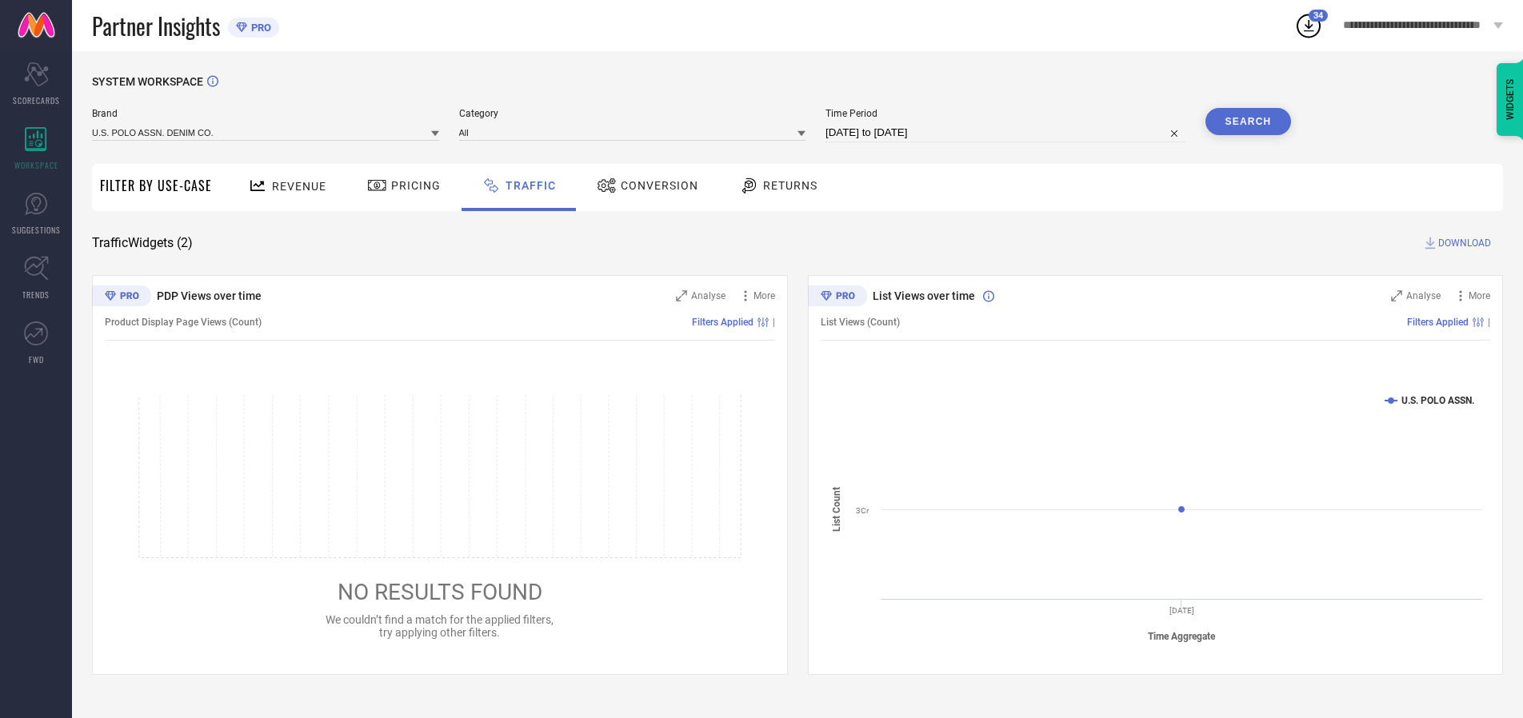
click at [1247, 122] on button "Search" at bounding box center [1248, 121] width 86 height 27
click at [1462, 243] on span "DOWNLOAD" at bounding box center [1464, 243] width 53 height 16
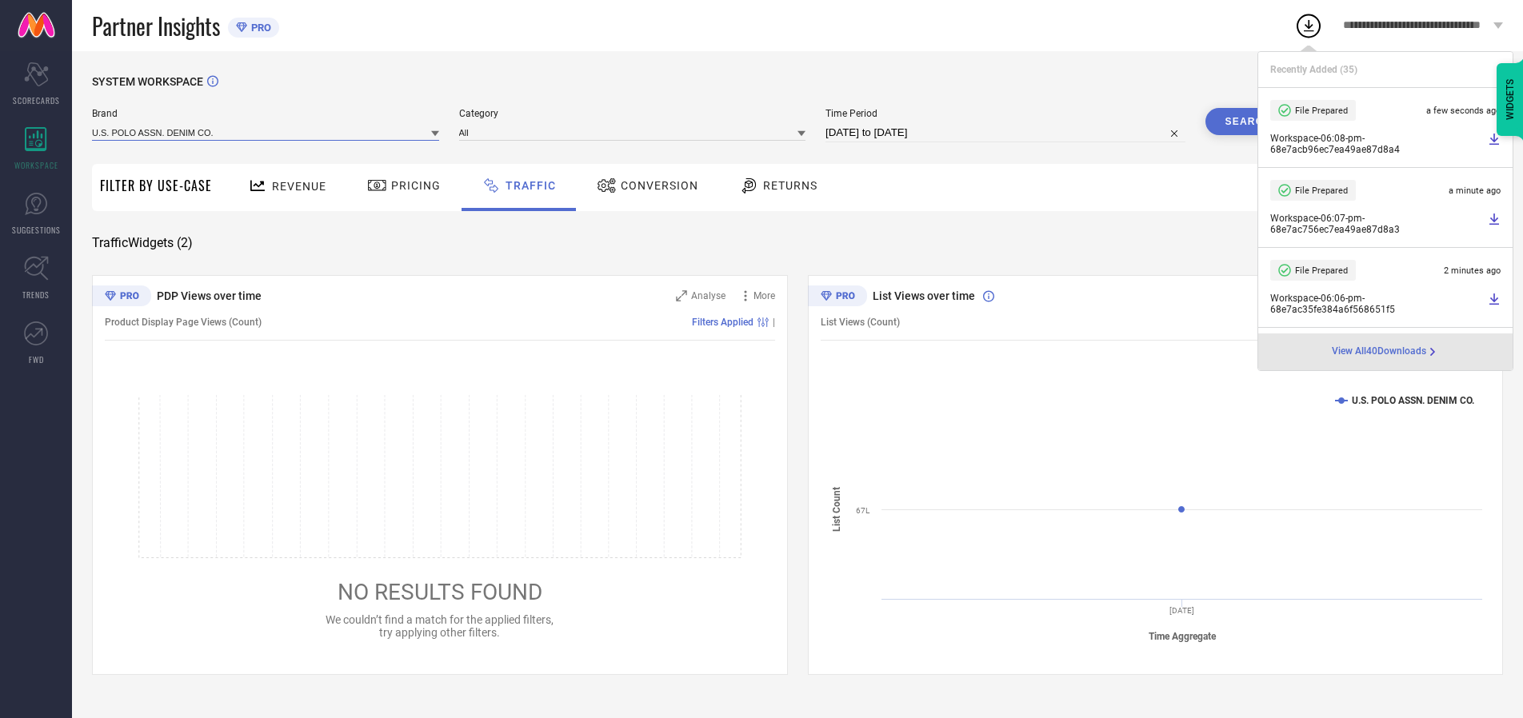
click at [266, 132] on input at bounding box center [265, 132] width 347 height 17
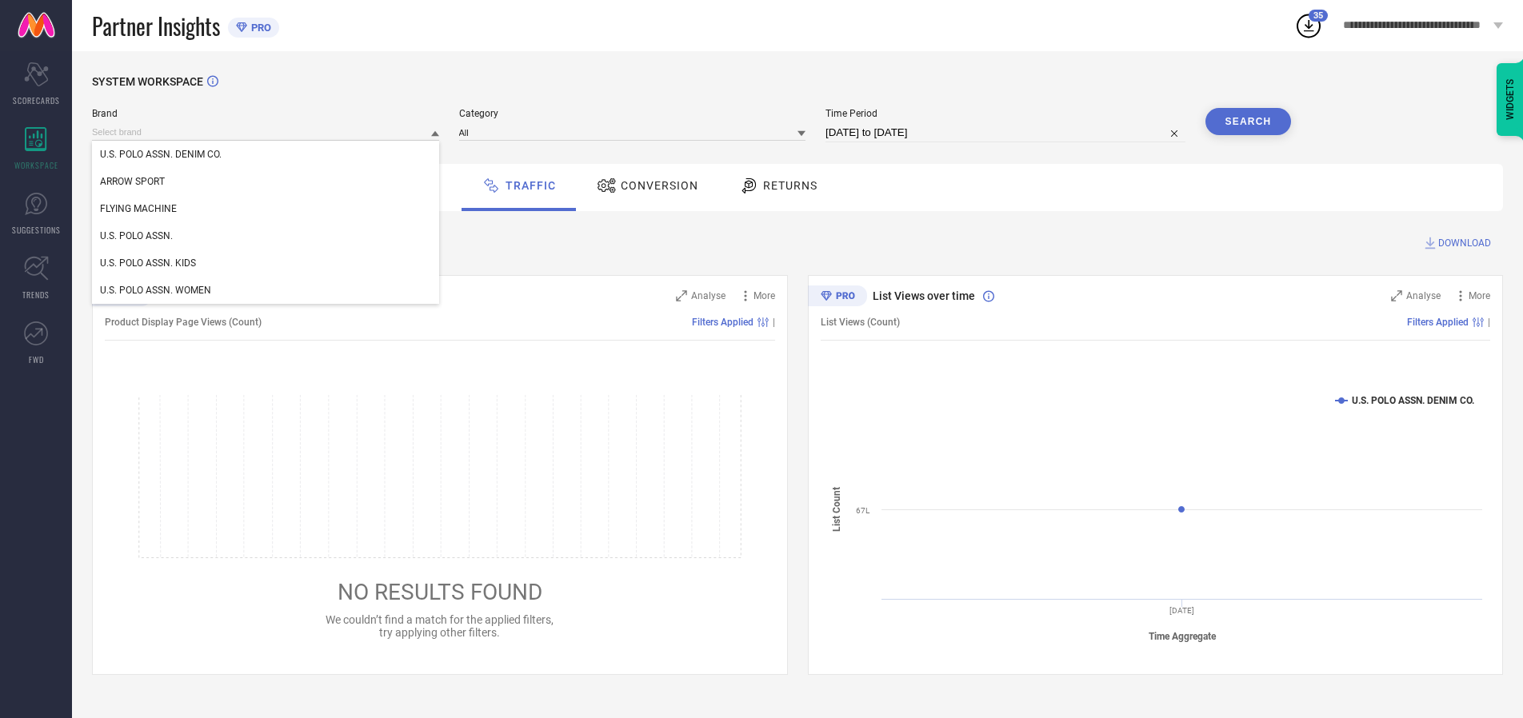
click at [266, 290] on div "U.S. POLO ASSN. WOMEN" at bounding box center [265, 290] width 347 height 27
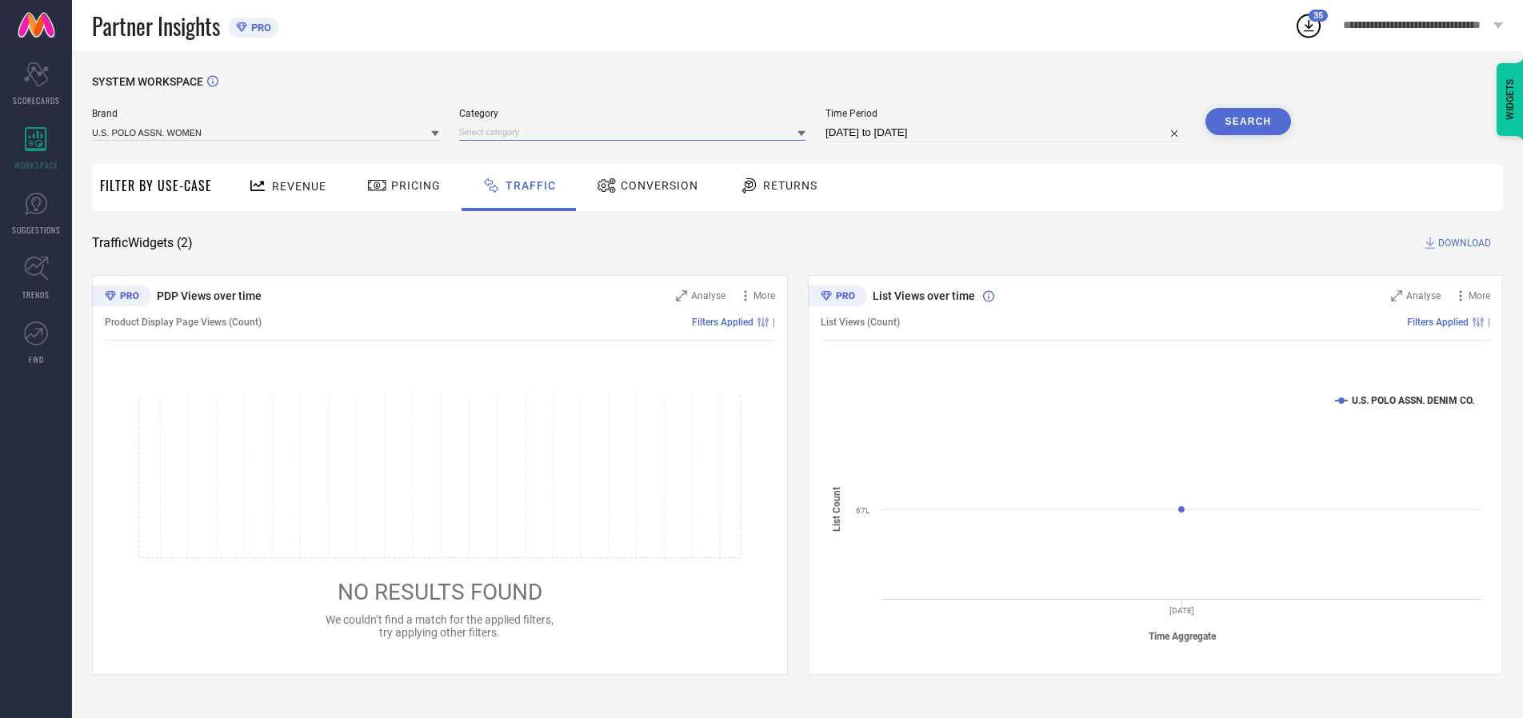
click at [636, 132] on input at bounding box center [632, 132] width 347 height 17
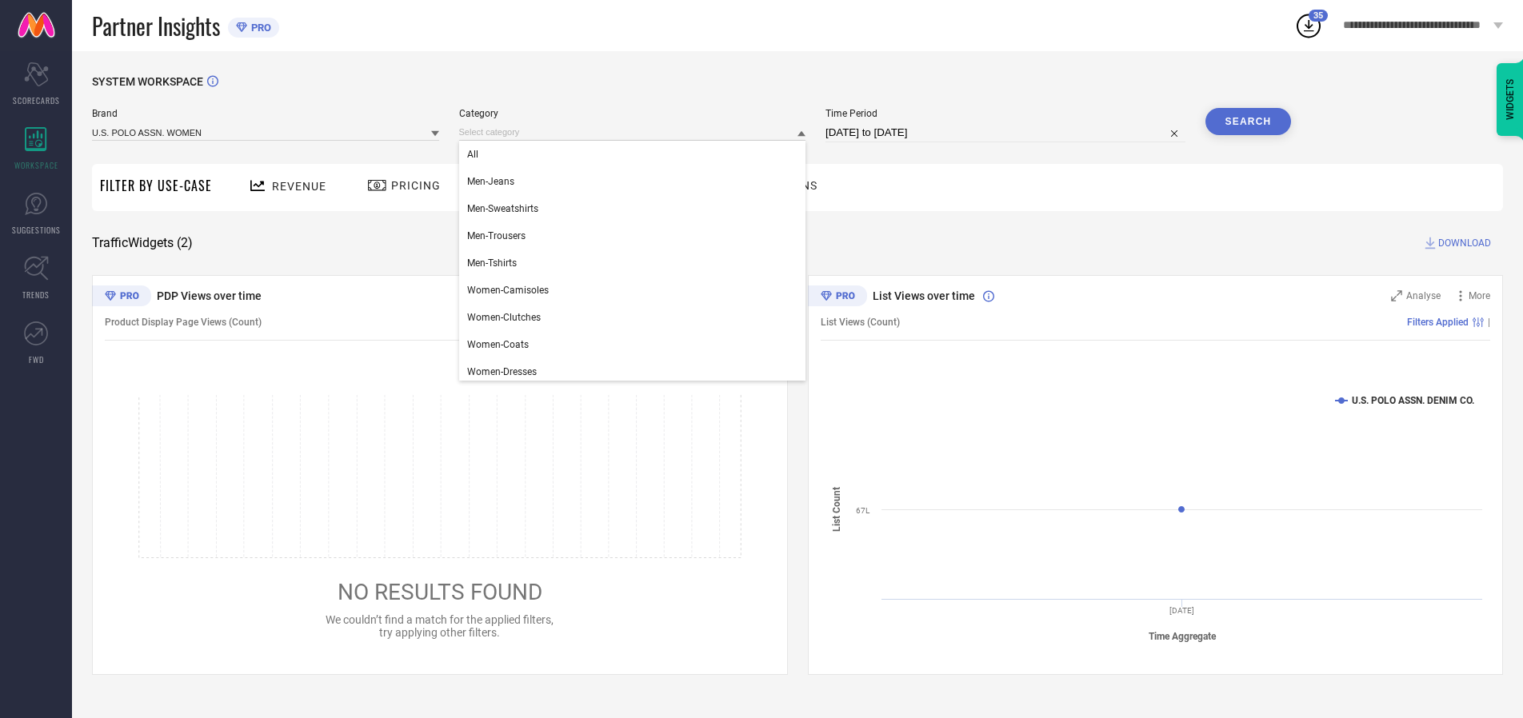
click at [636, 154] on div "All" at bounding box center [632, 154] width 347 height 27
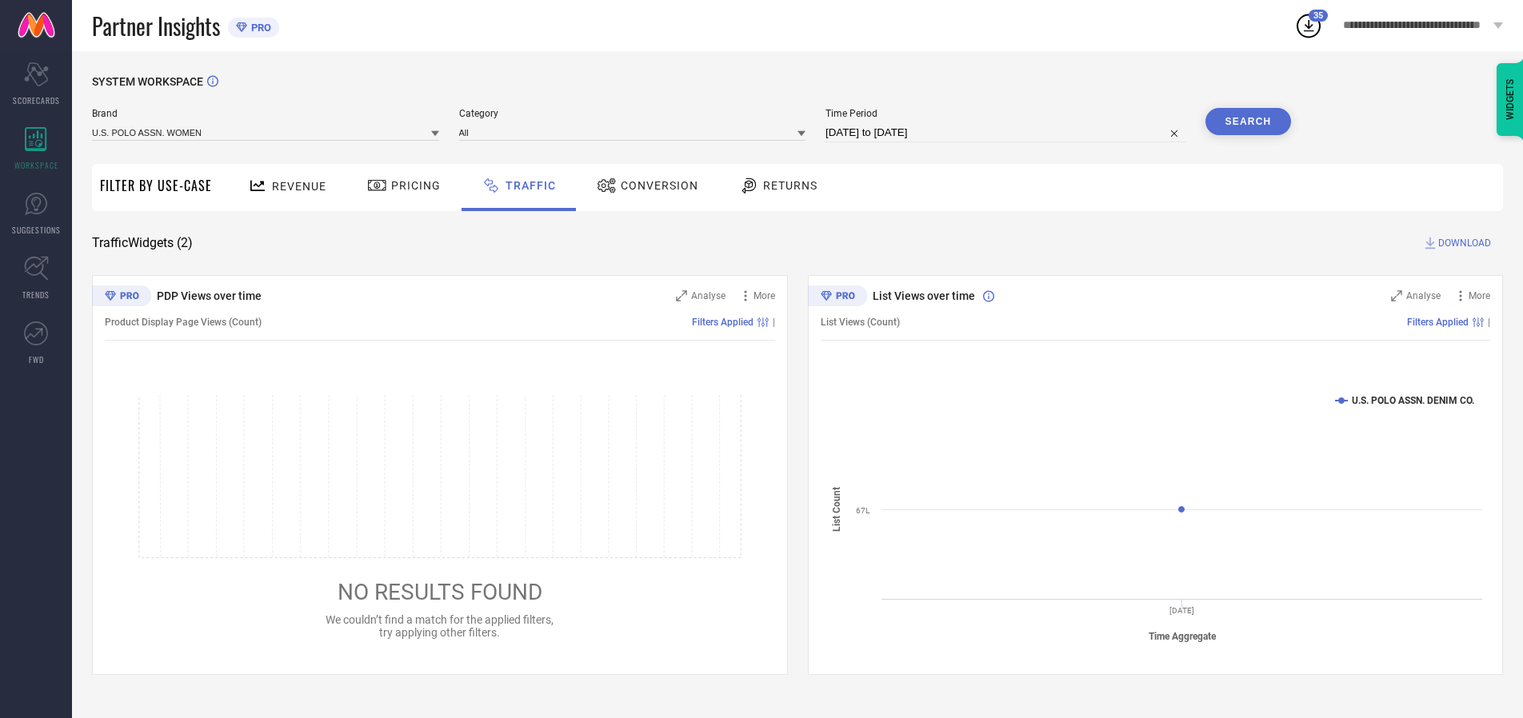
click at [1247, 122] on button "Search" at bounding box center [1248, 121] width 86 height 27
click at [1462, 243] on span "DOWNLOAD" at bounding box center [1464, 243] width 53 height 16
click at [1008, 133] on input at bounding box center [1005, 132] width 360 height 19
select select "9"
select select "2025"
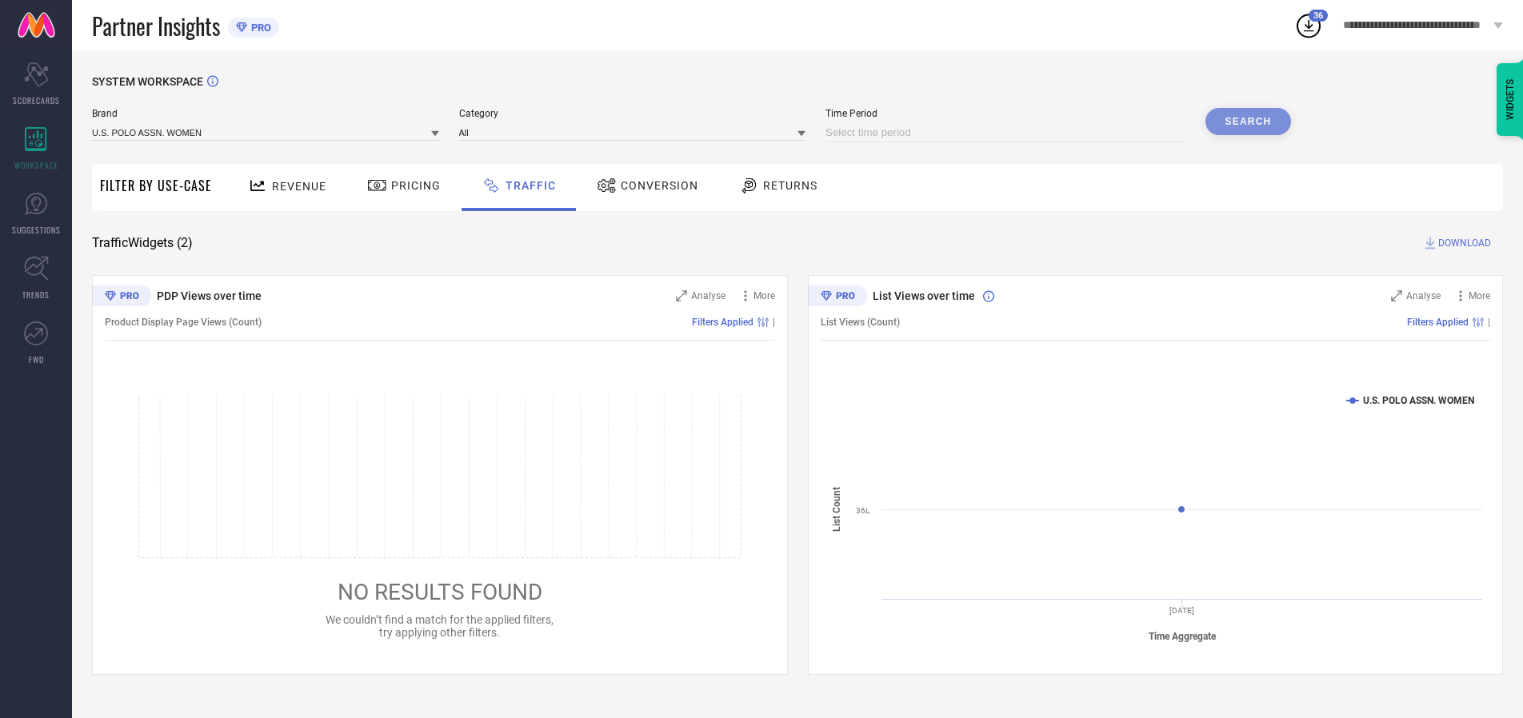
select select "10"
select select "2025"
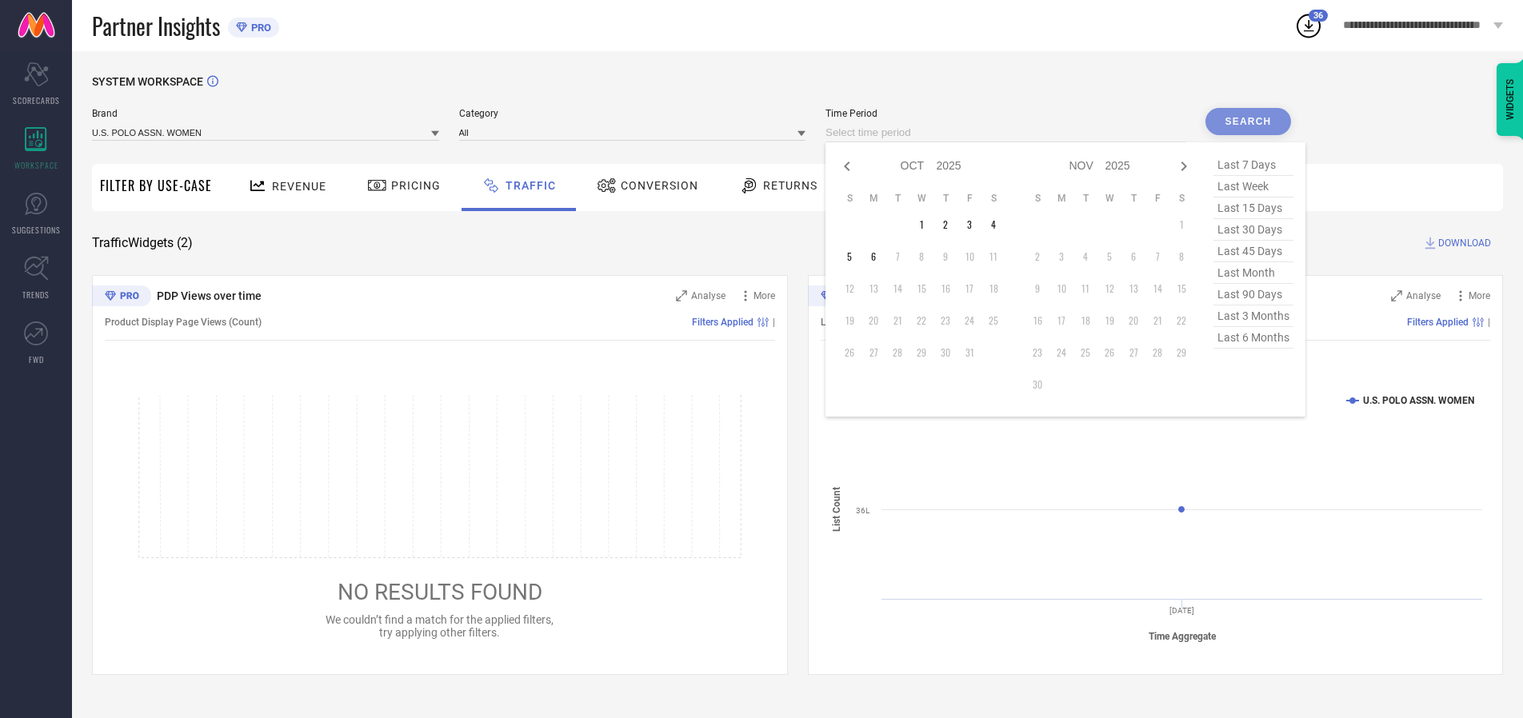
click at [878, 257] on td "6" at bounding box center [873, 257] width 24 height 24
type input "[DATE] to [DATE]"
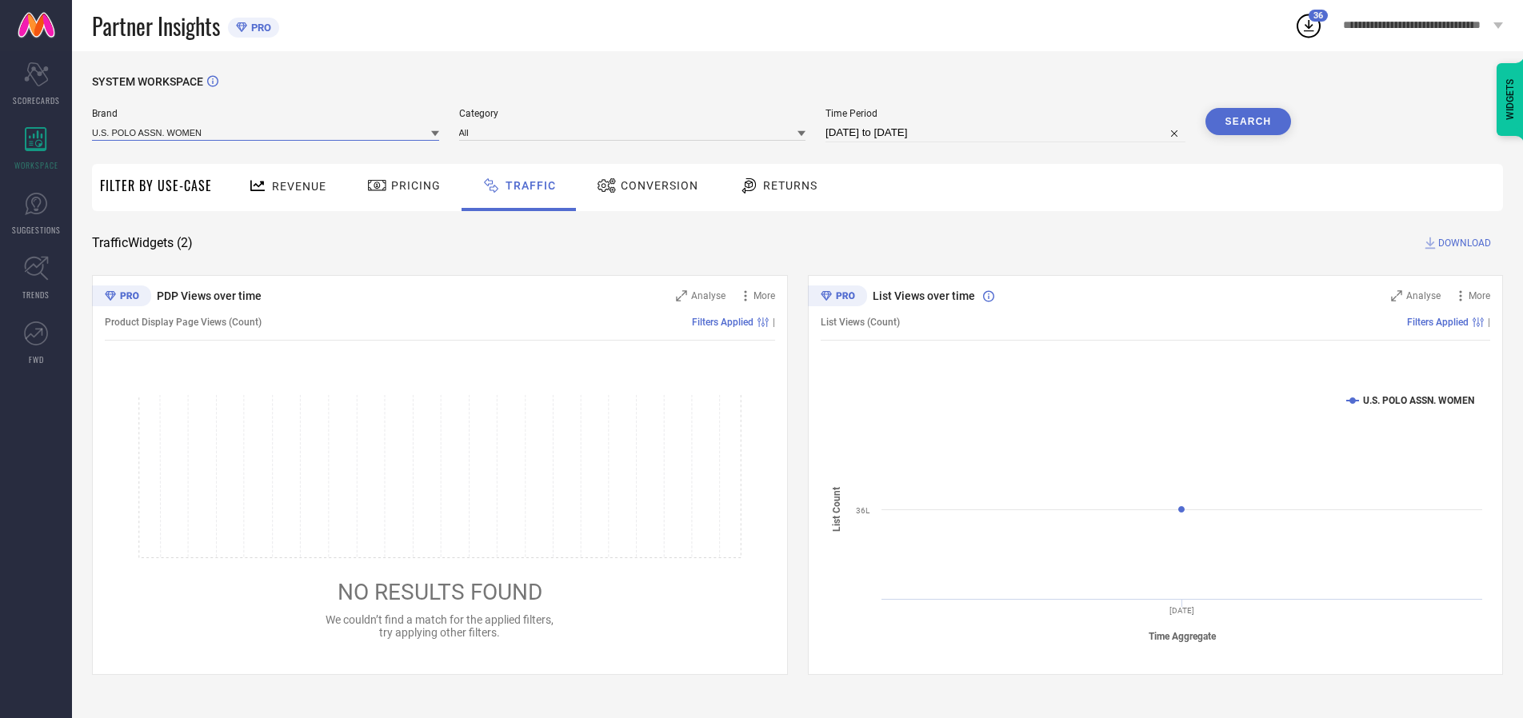
click at [266, 132] on input at bounding box center [265, 132] width 347 height 17
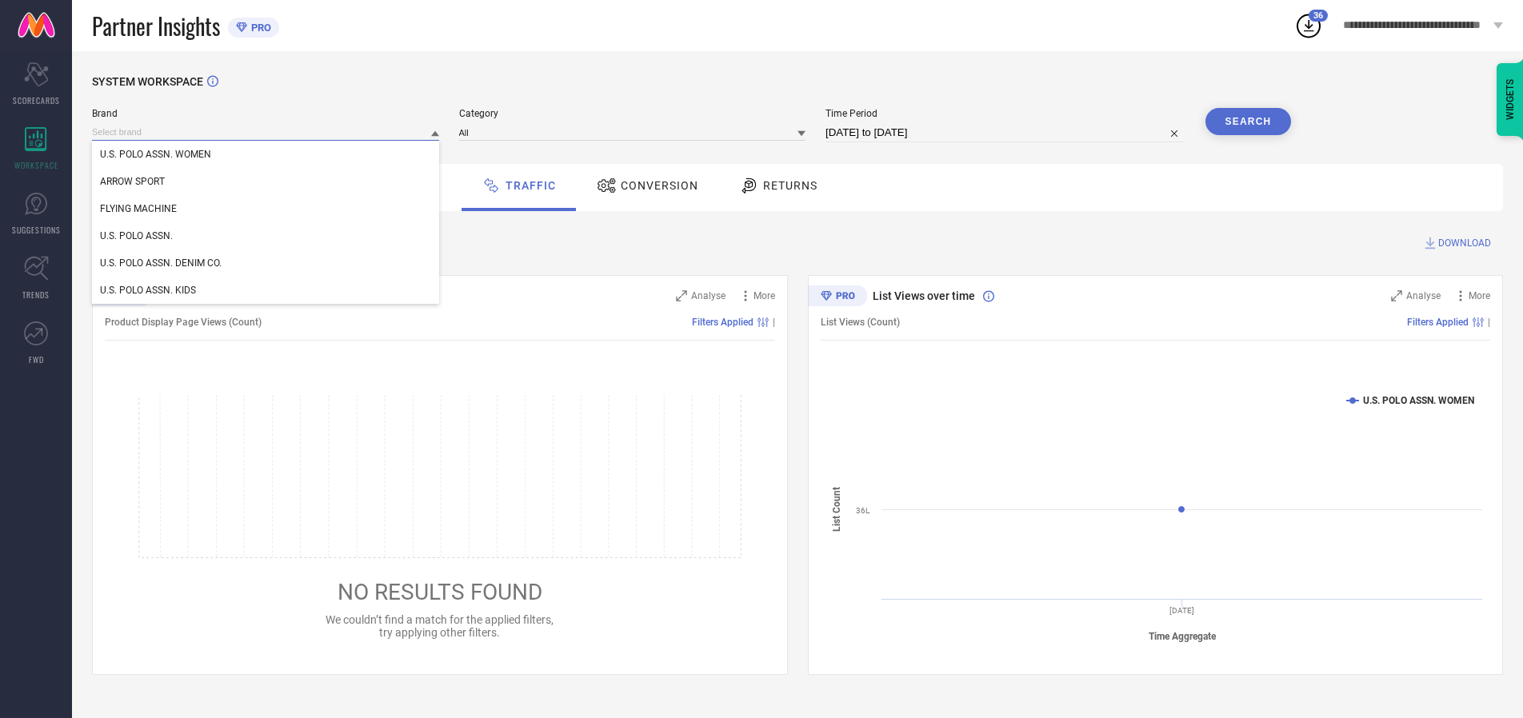
click at [266, 132] on input at bounding box center [265, 132] width 347 height 17
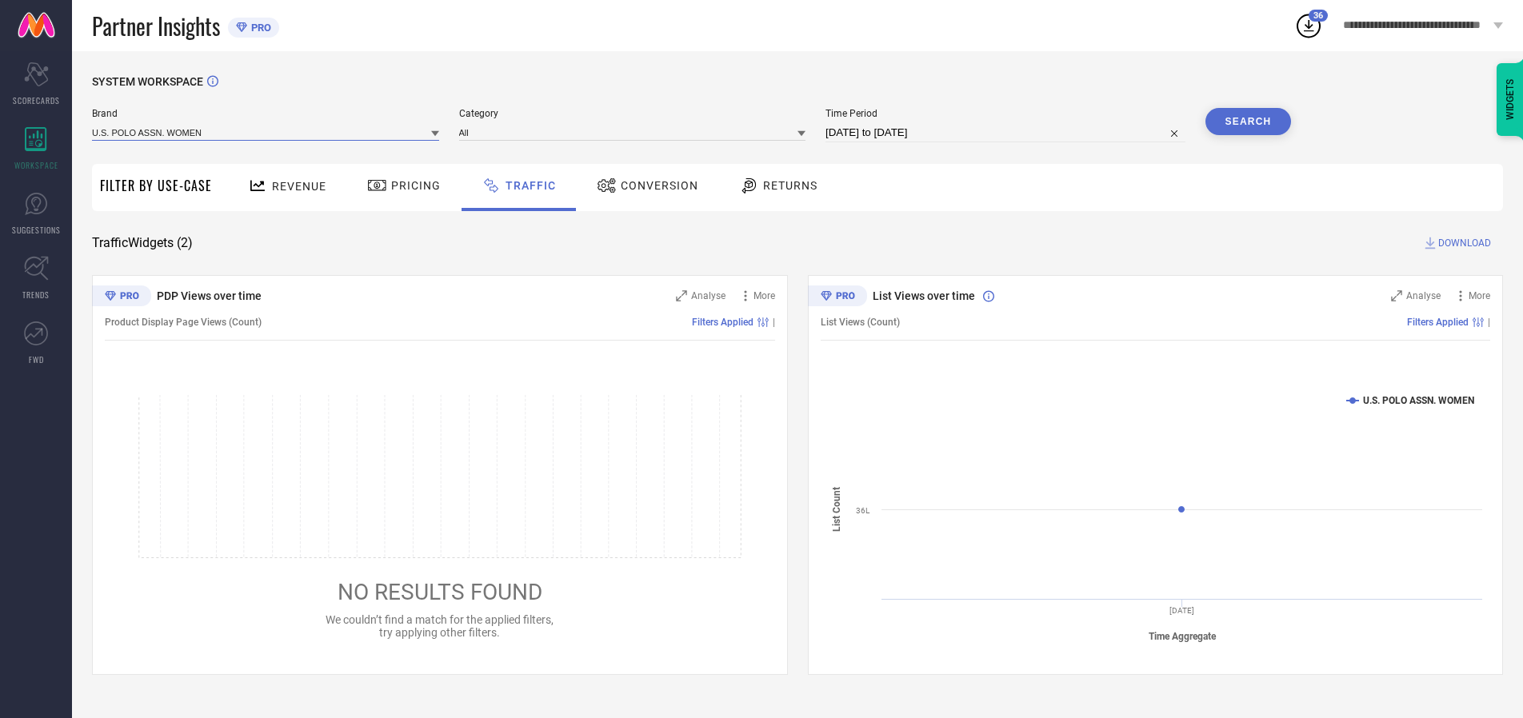
click at [266, 132] on input at bounding box center [265, 132] width 347 height 17
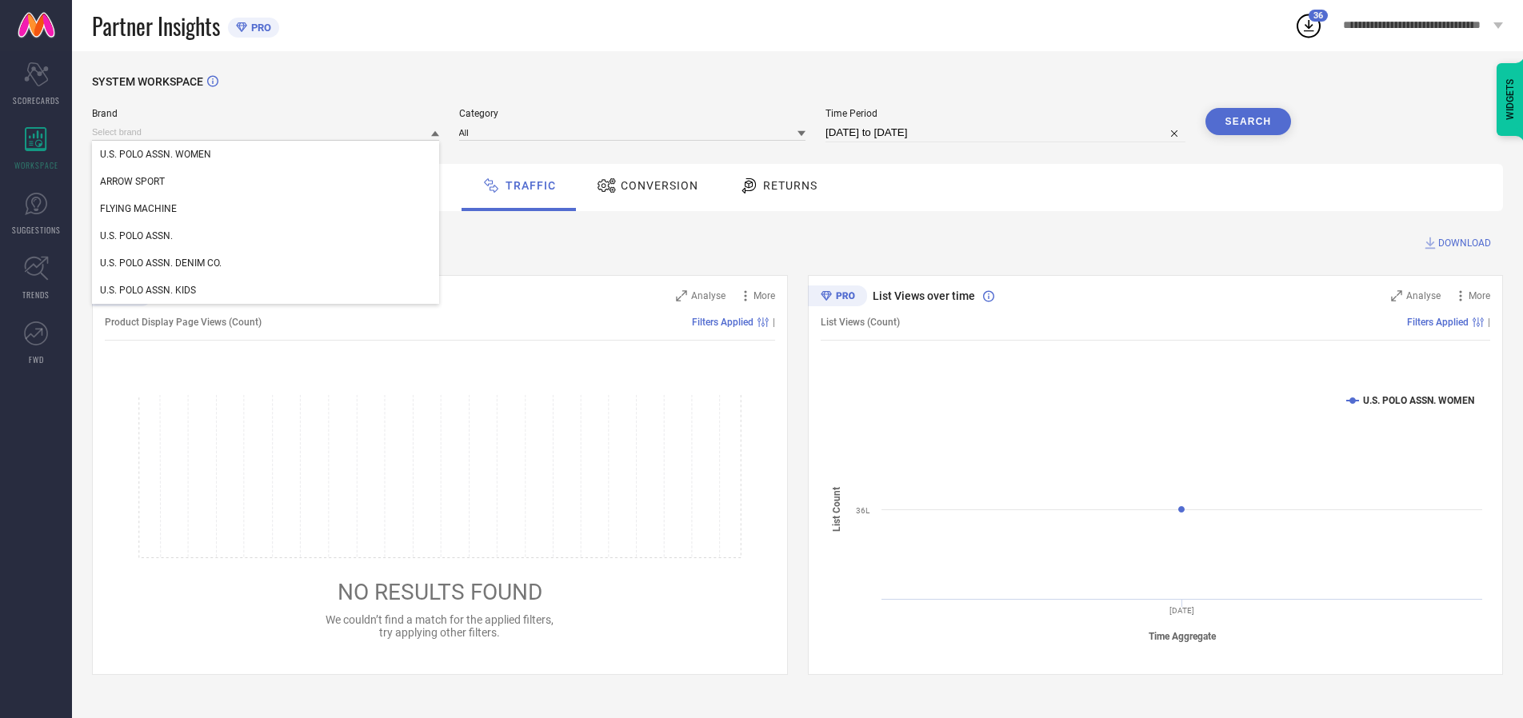
click at [266, 154] on div "U.S. POLO ASSN. WOMEN" at bounding box center [265, 154] width 347 height 27
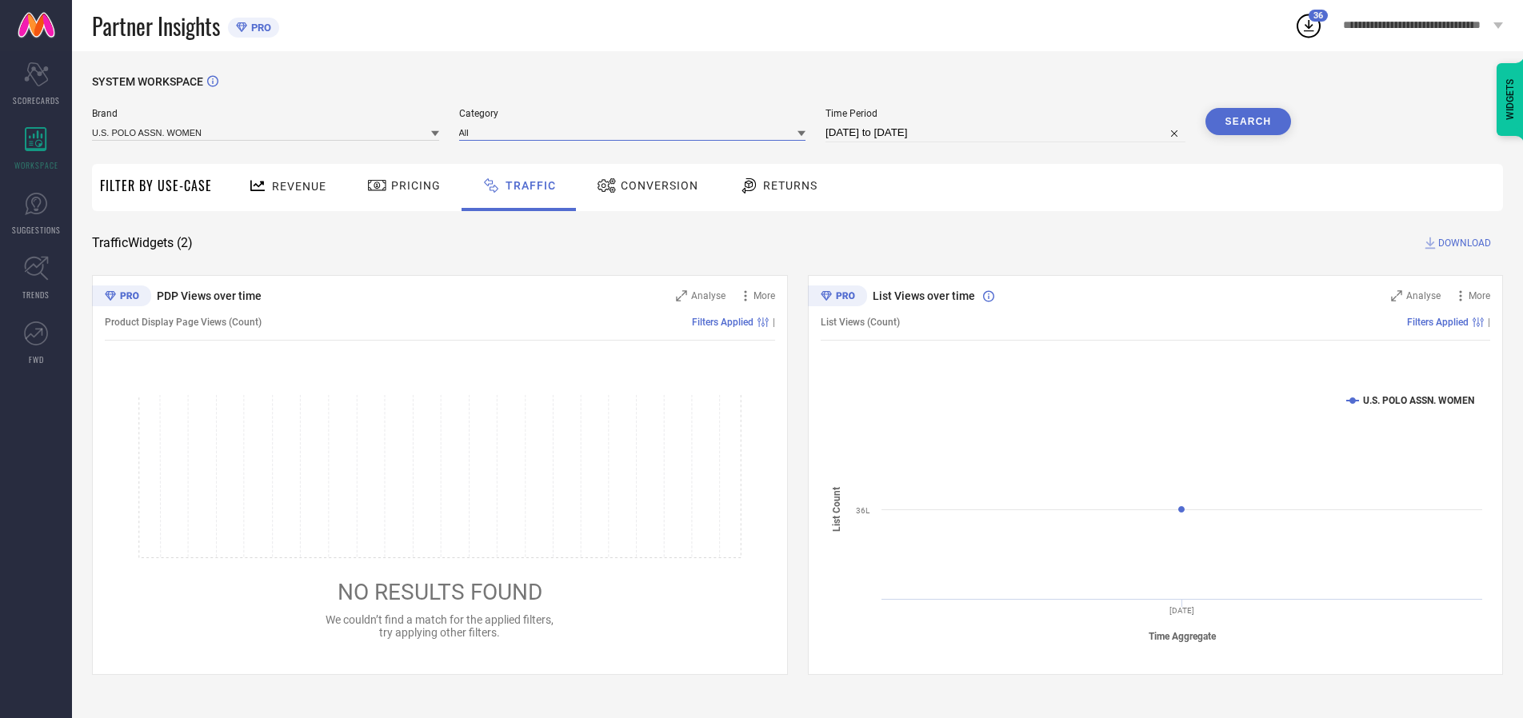
click at [636, 132] on input at bounding box center [632, 132] width 347 height 17
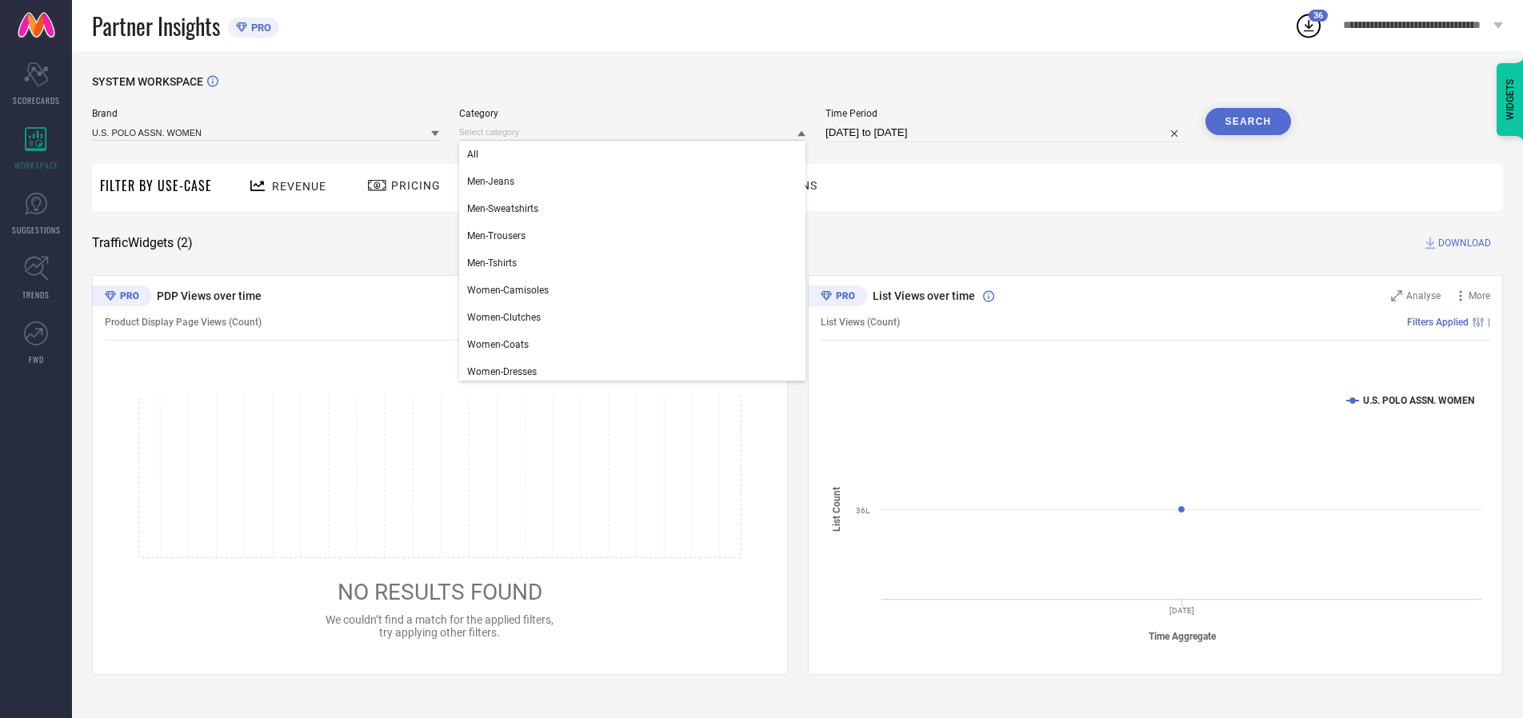
click at [636, 154] on div "All" at bounding box center [632, 154] width 347 height 27
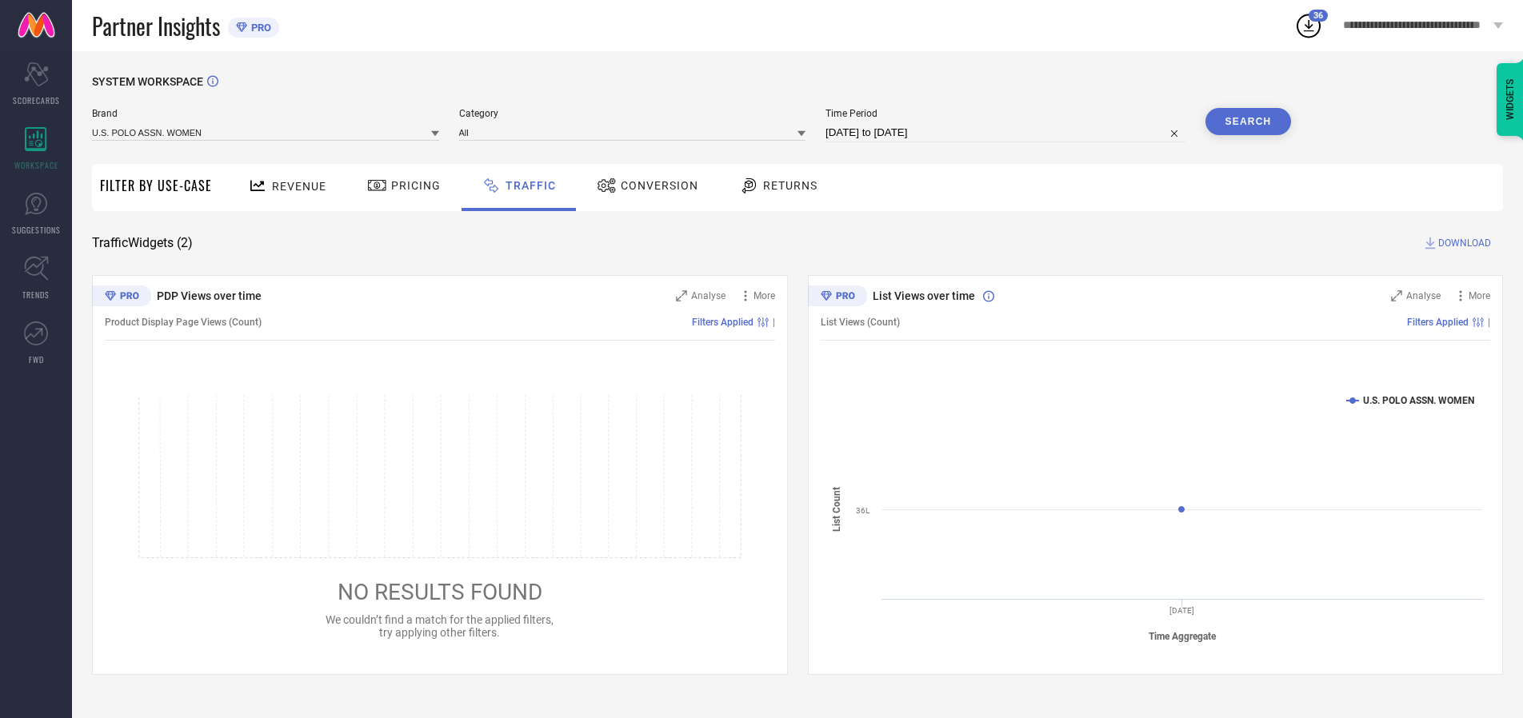
click at [1247, 122] on button "Search" at bounding box center [1248, 121] width 86 height 27
click at [1462, 243] on span "DOWNLOAD" at bounding box center [1464, 243] width 53 height 16
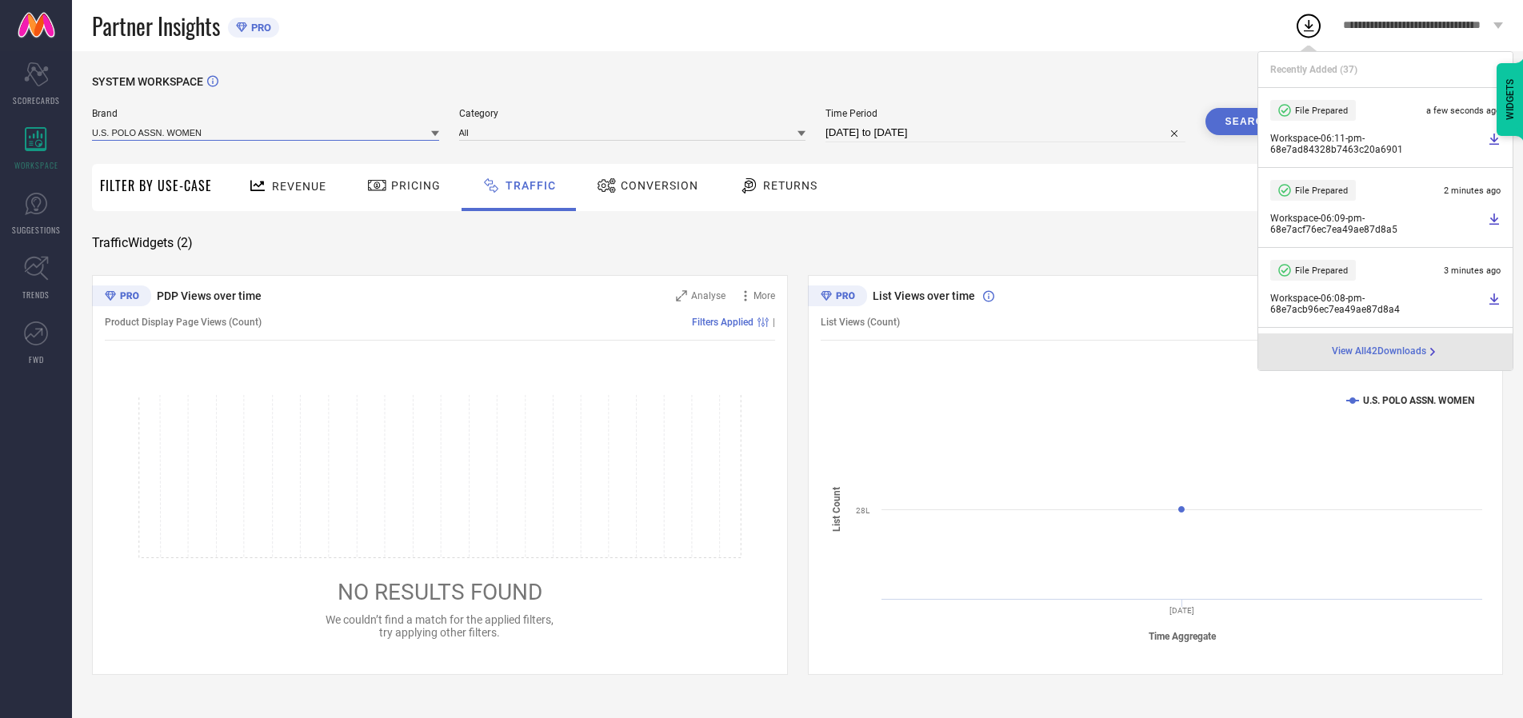
click at [266, 132] on input at bounding box center [265, 132] width 347 height 17
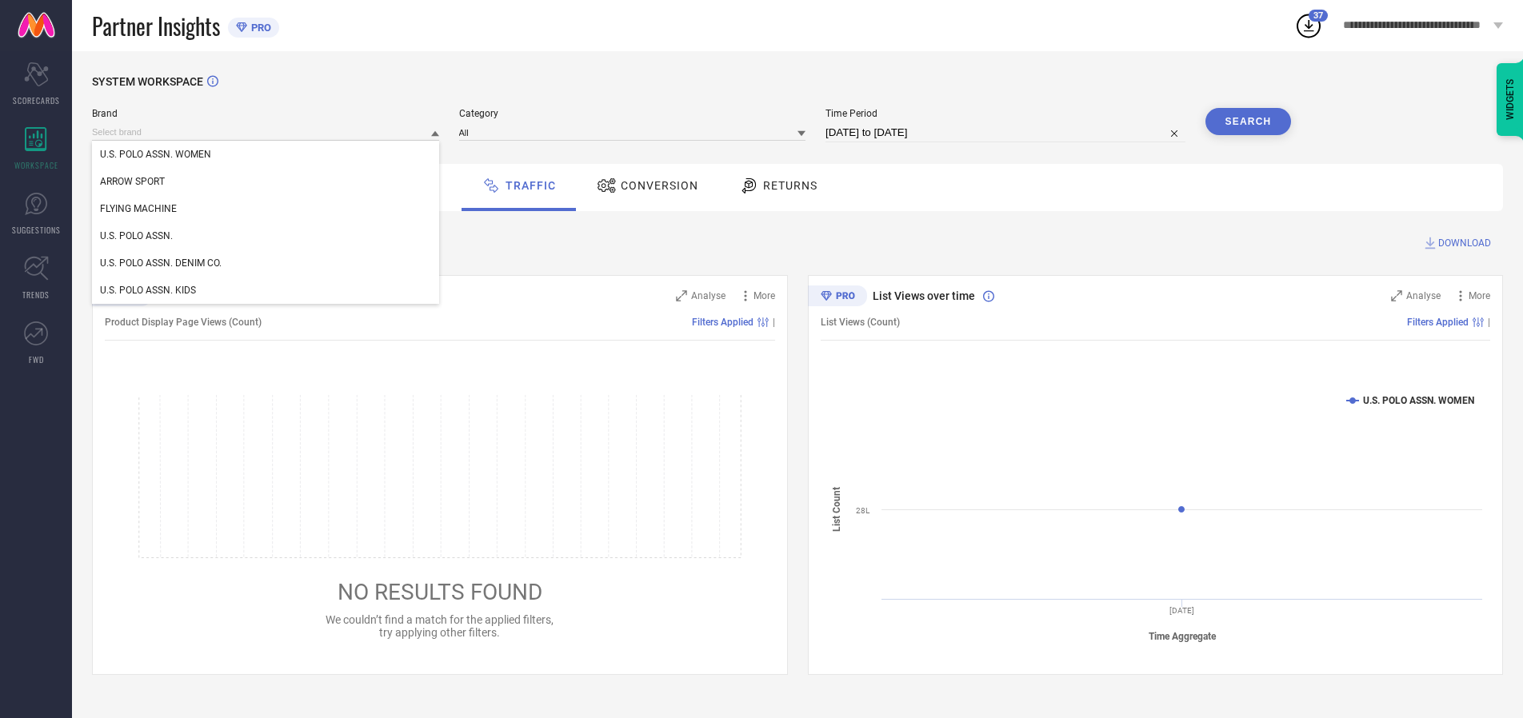
click at [266, 236] on div "U.S. POLO ASSN." at bounding box center [265, 235] width 347 height 27
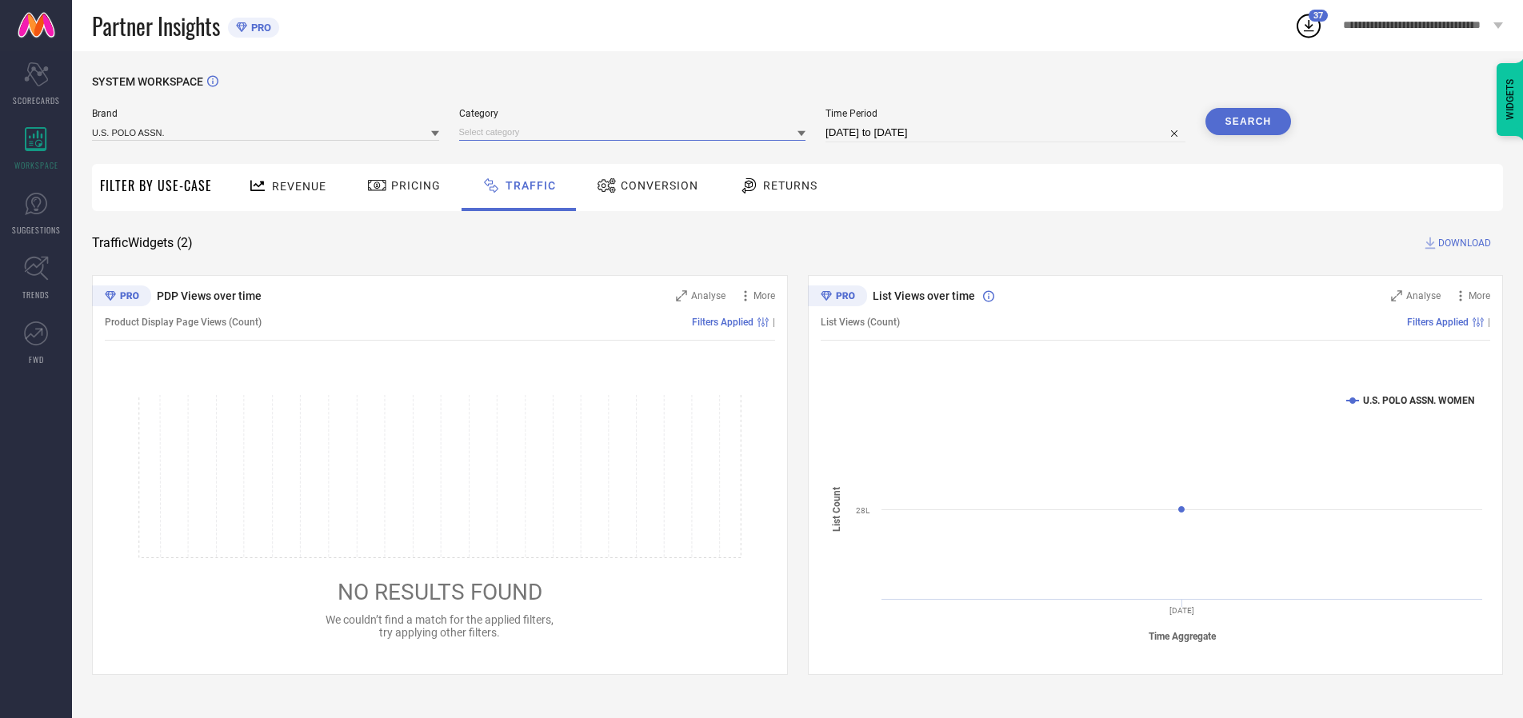
click at [636, 132] on input at bounding box center [632, 132] width 347 height 17
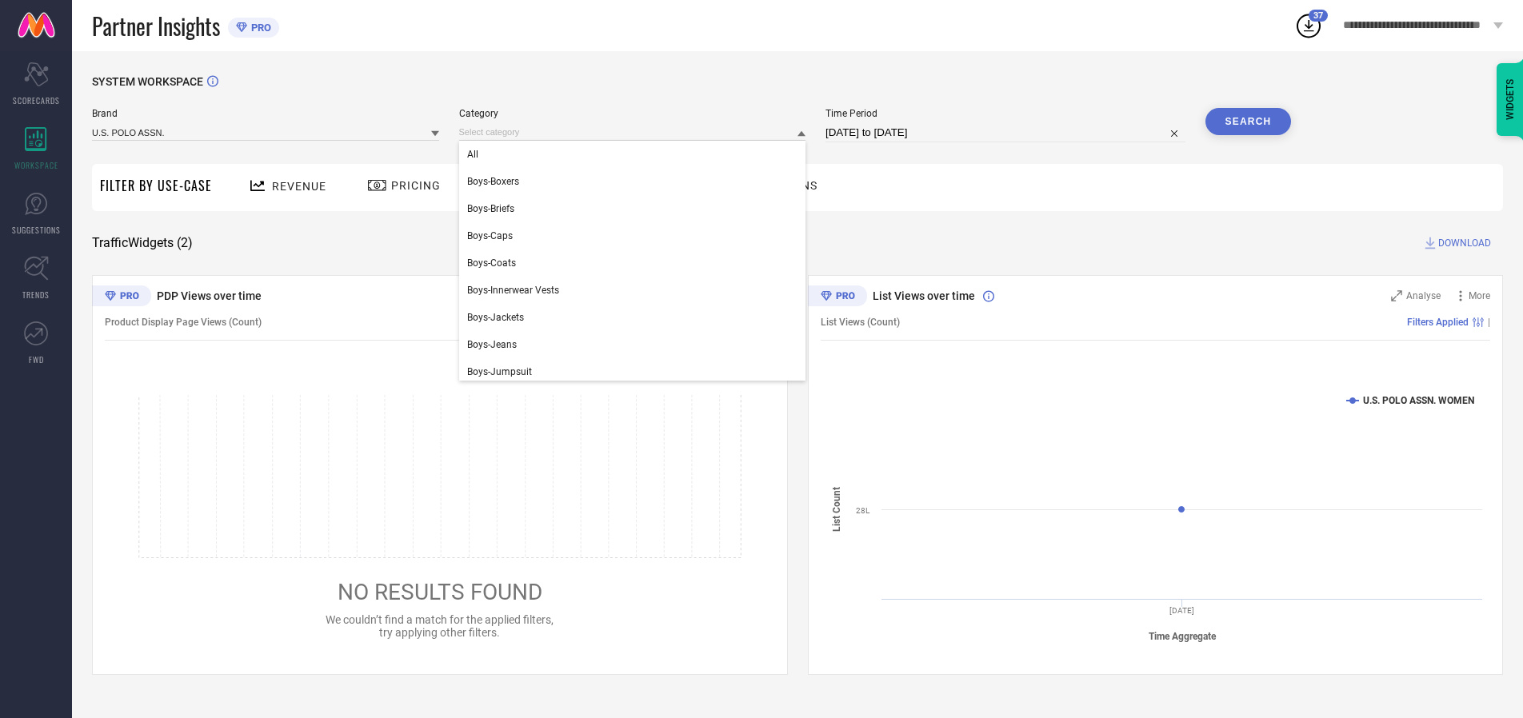
click at [636, 154] on div "All" at bounding box center [632, 154] width 347 height 27
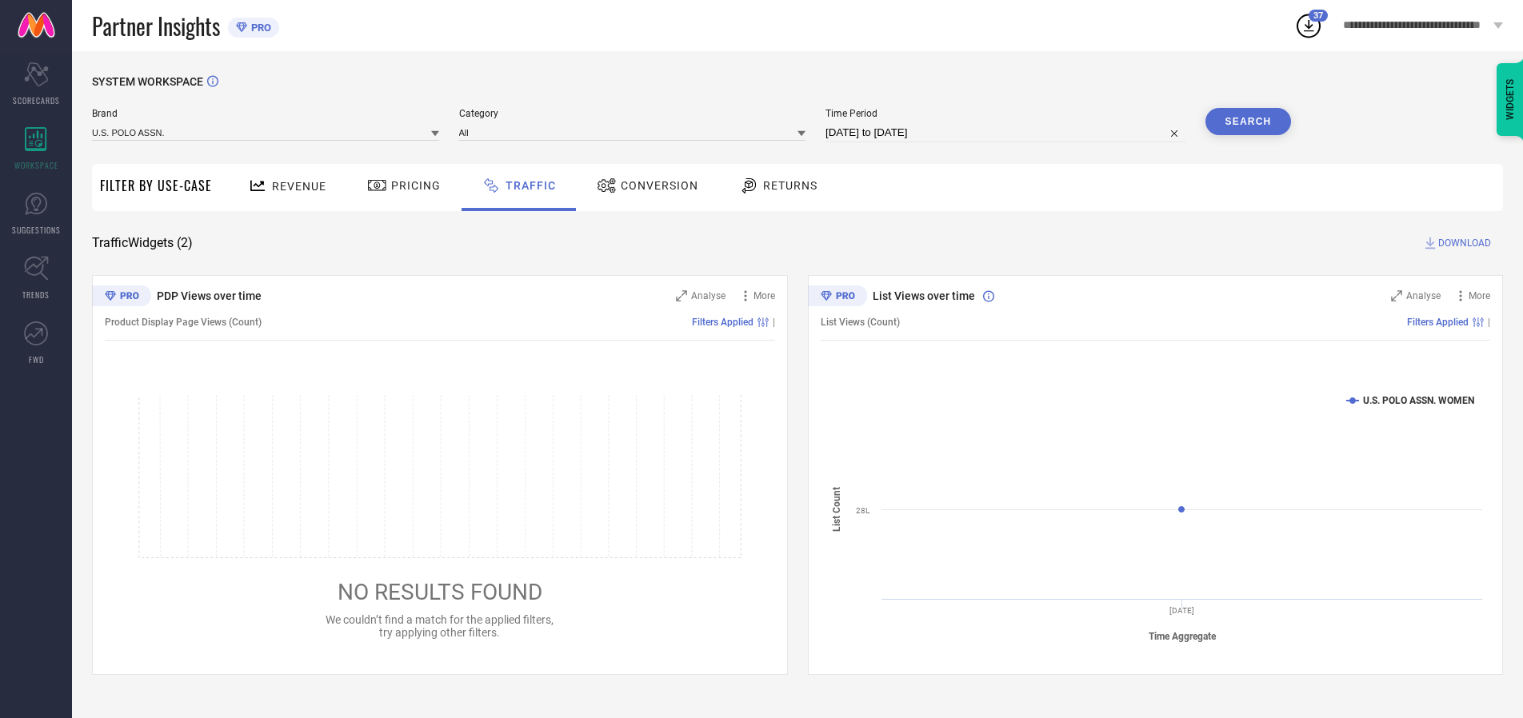
click at [1247, 122] on button "Search" at bounding box center [1248, 121] width 86 height 27
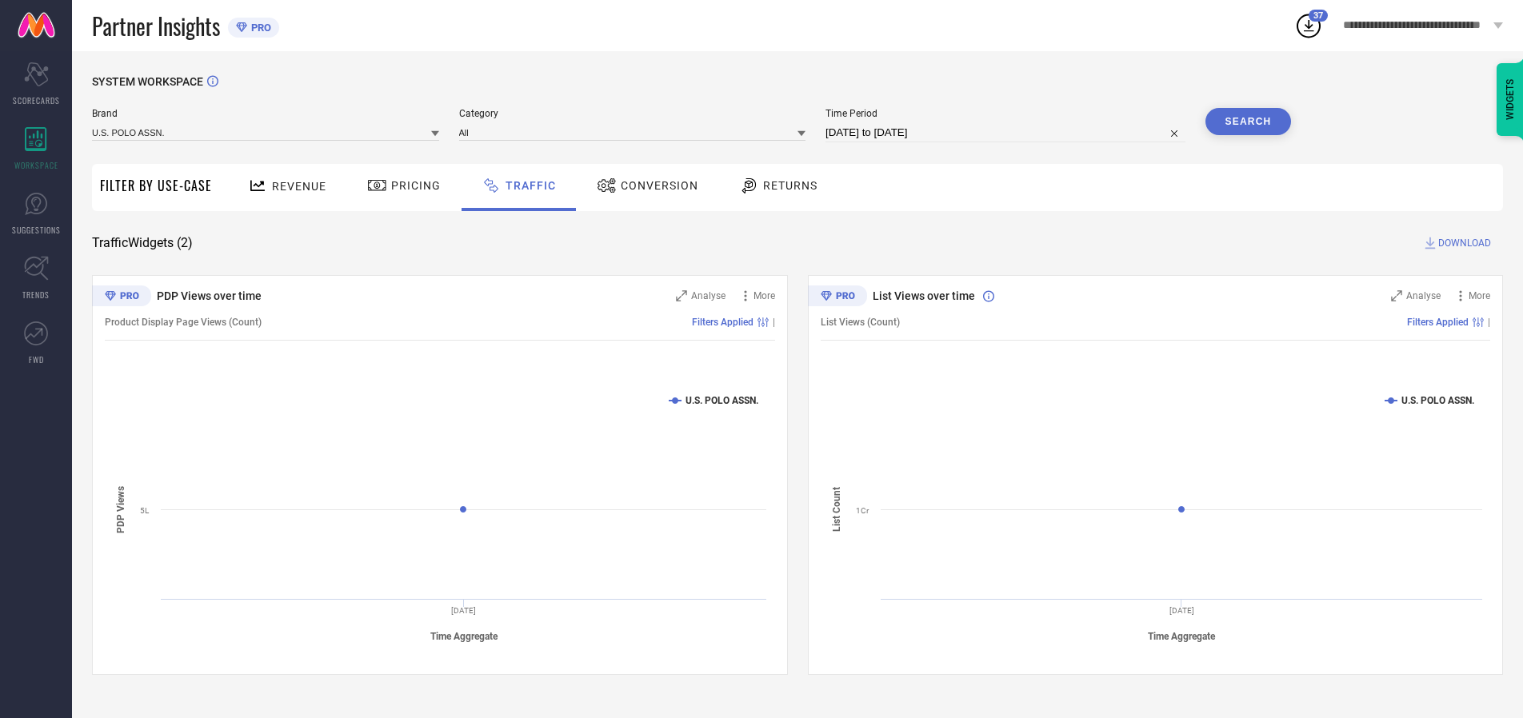
click at [1462, 243] on span "DOWNLOAD" at bounding box center [1464, 243] width 53 height 16
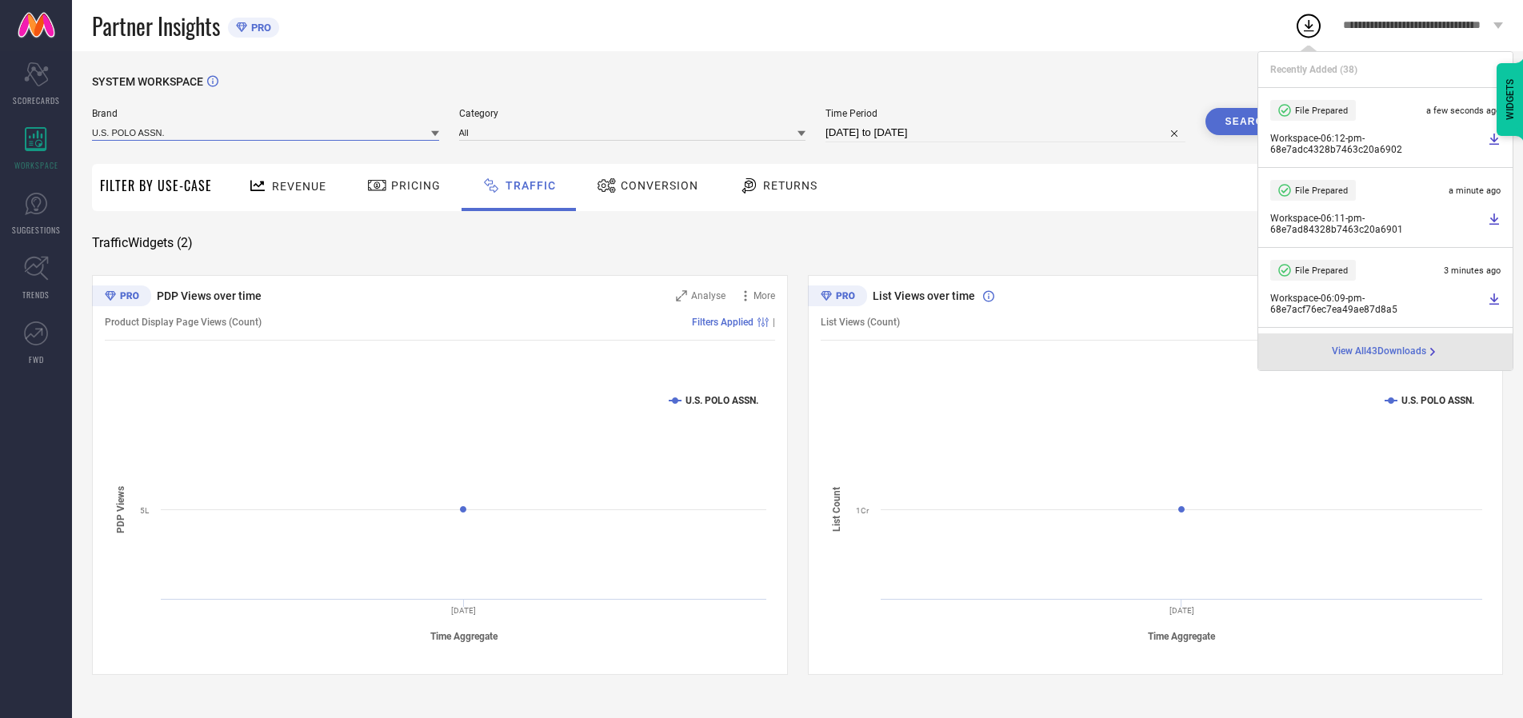
click at [266, 132] on input at bounding box center [265, 132] width 347 height 17
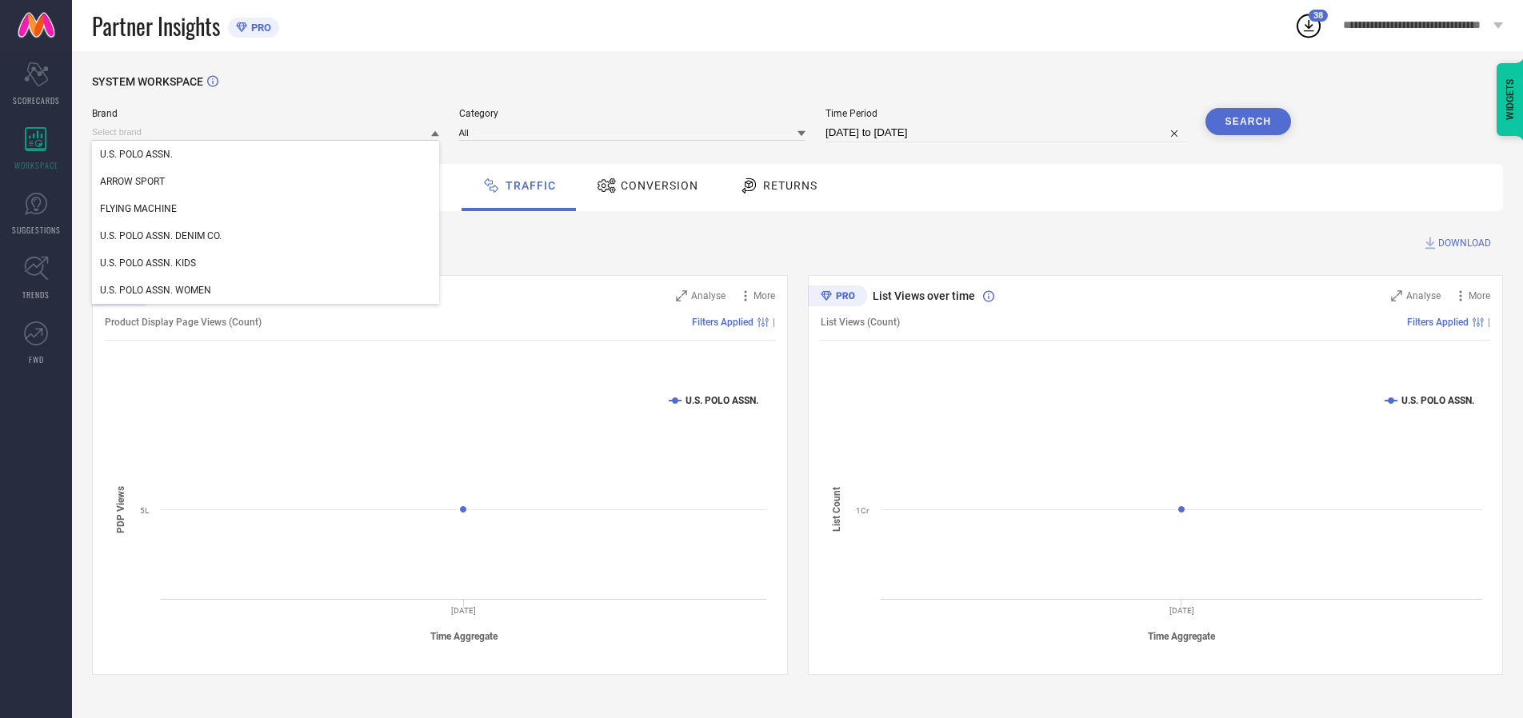
click at [266, 236] on div "U.S. POLO ASSN. DENIM CO." at bounding box center [265, 235] width 347 height 27
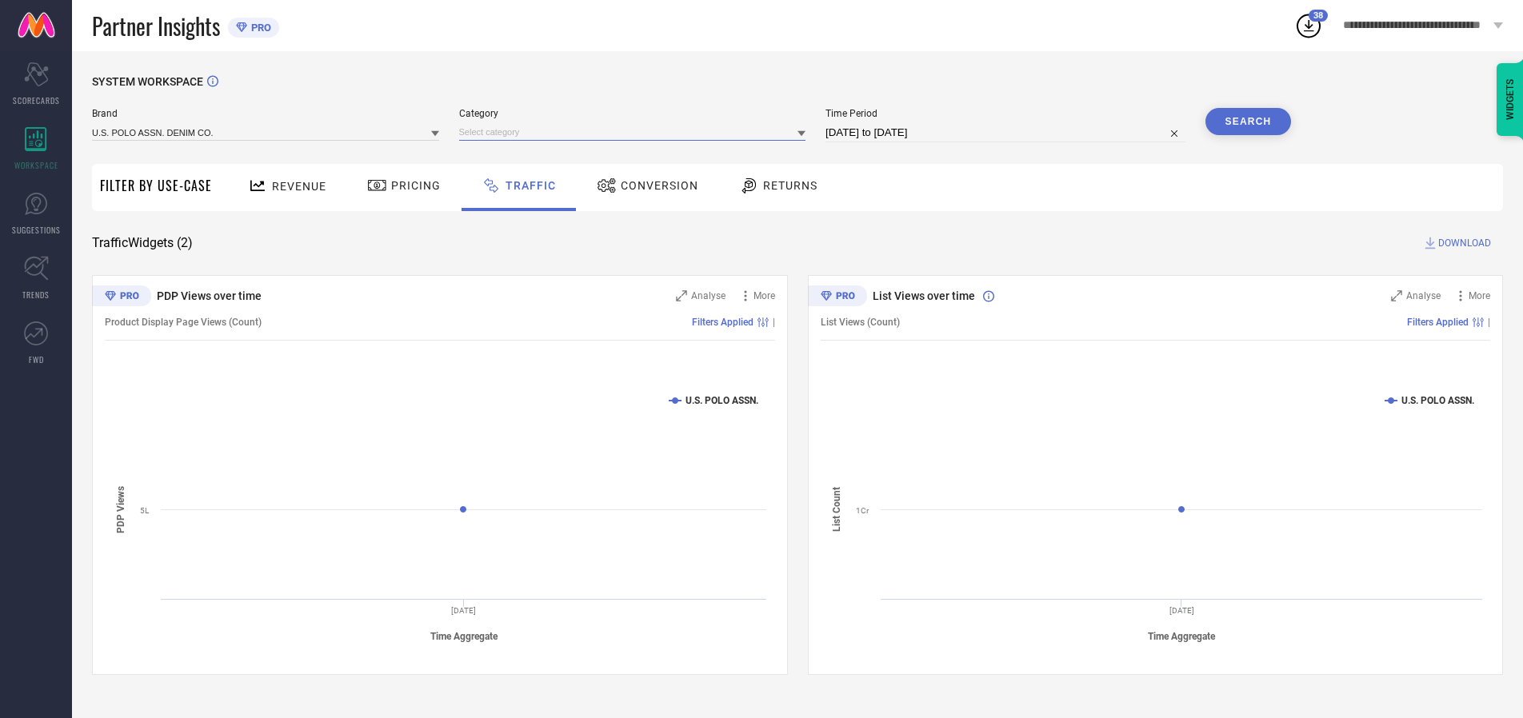
click at [636, 132] on input at bounding box center [632, 132] width 347 height 17
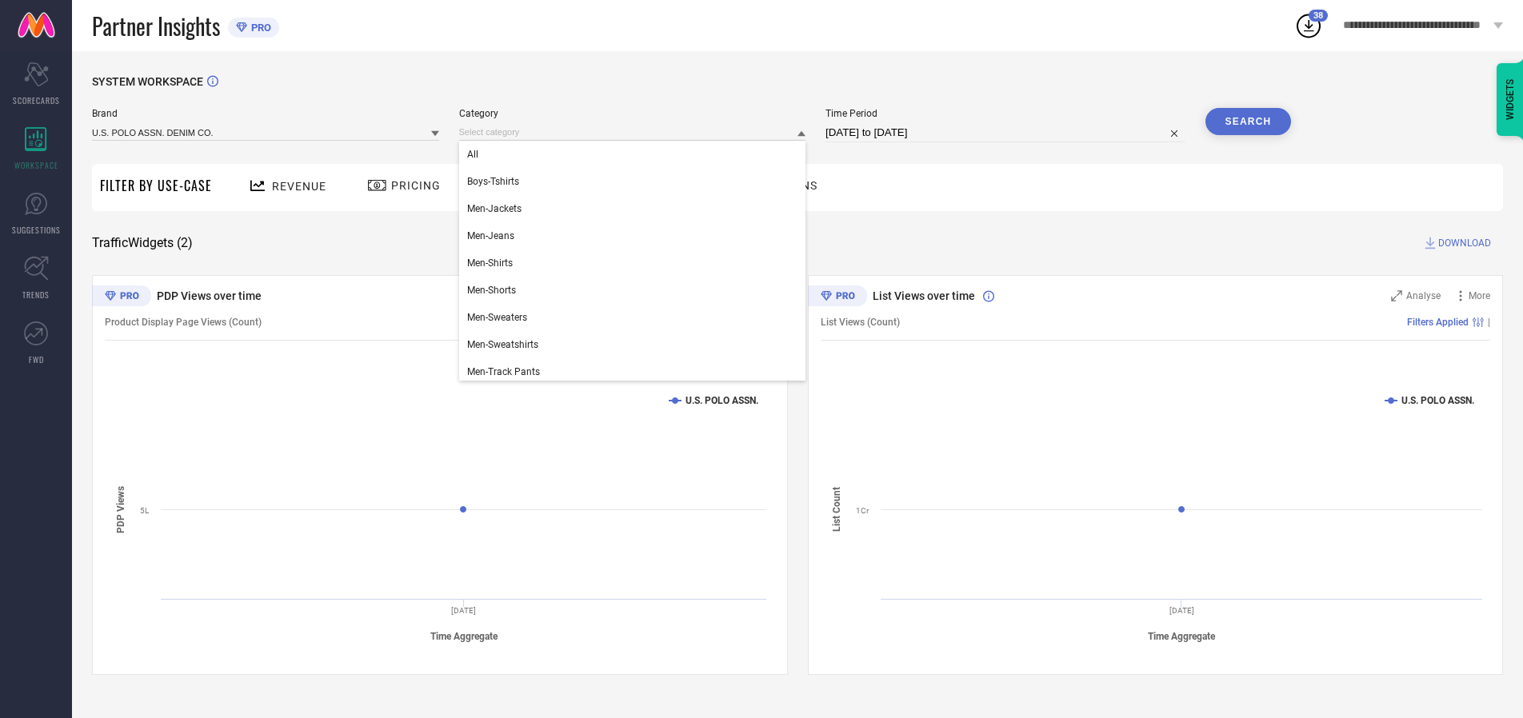
click at [636, 154] on div "All" at bounding box center [632, 154] width 347 height 27
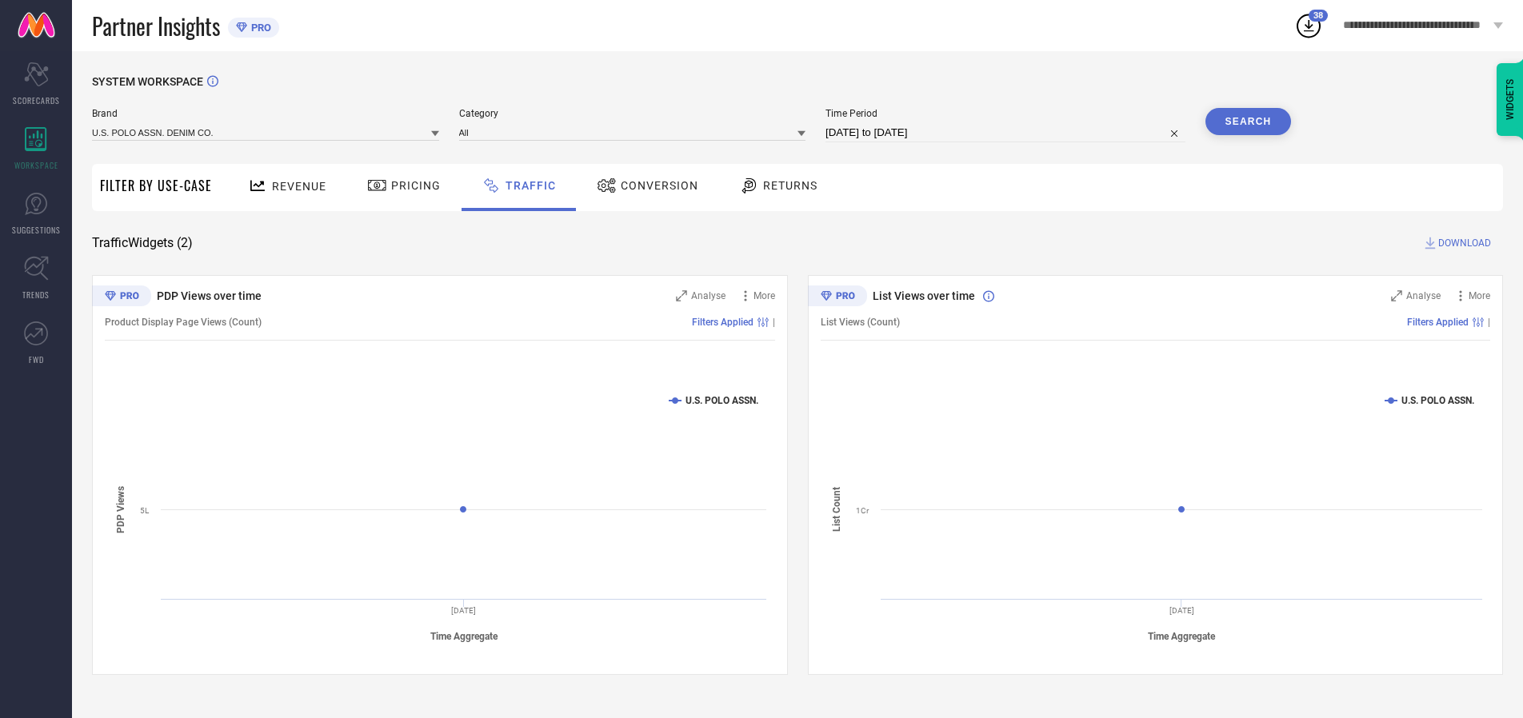
click at [1247, 122] on button "Search" at bounding box center [1248, 121] width 86 height 27
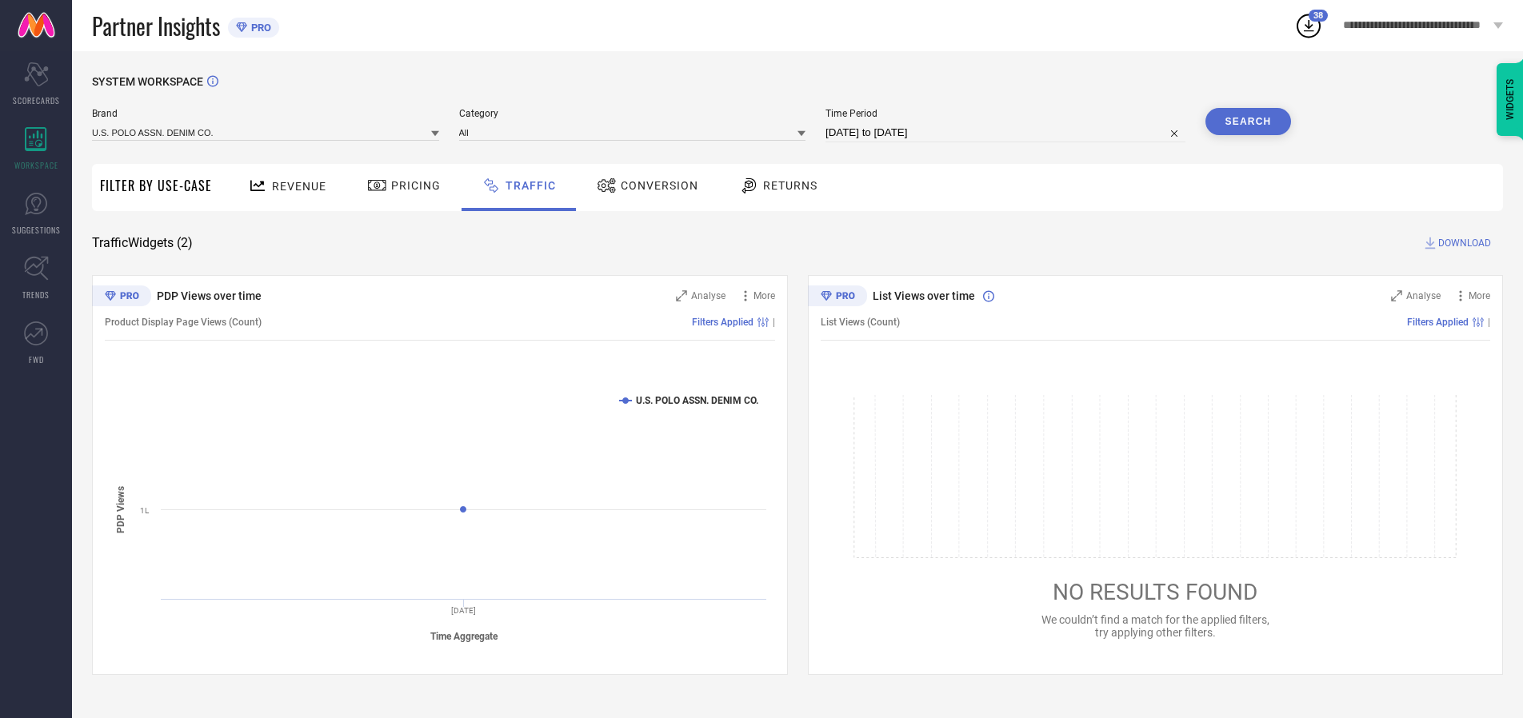
click at [1462, 243] on span "DOWNLOAD" at bounding box center [1464, 243] width 53 height 16
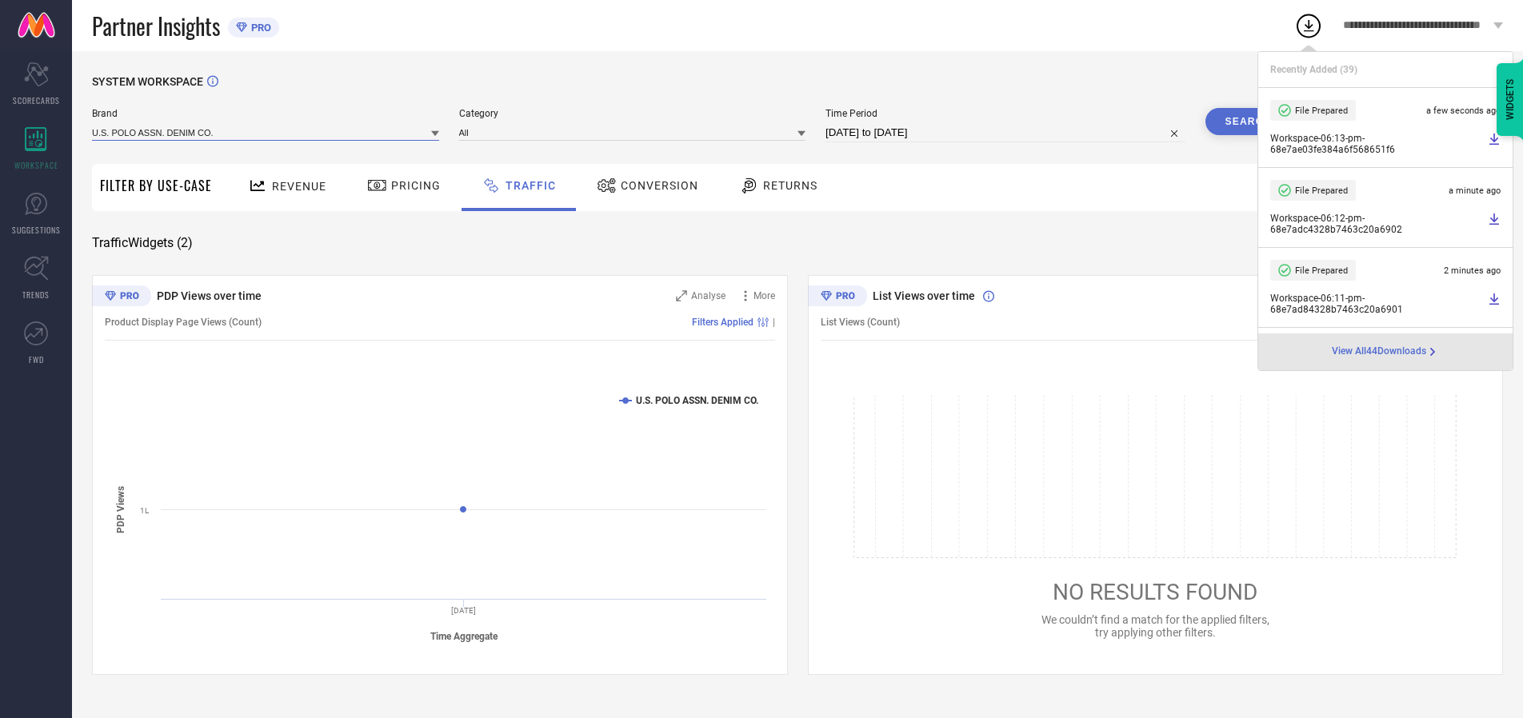
click at [266, 132] on input at bounding box center [265, 132] width 347 height 17
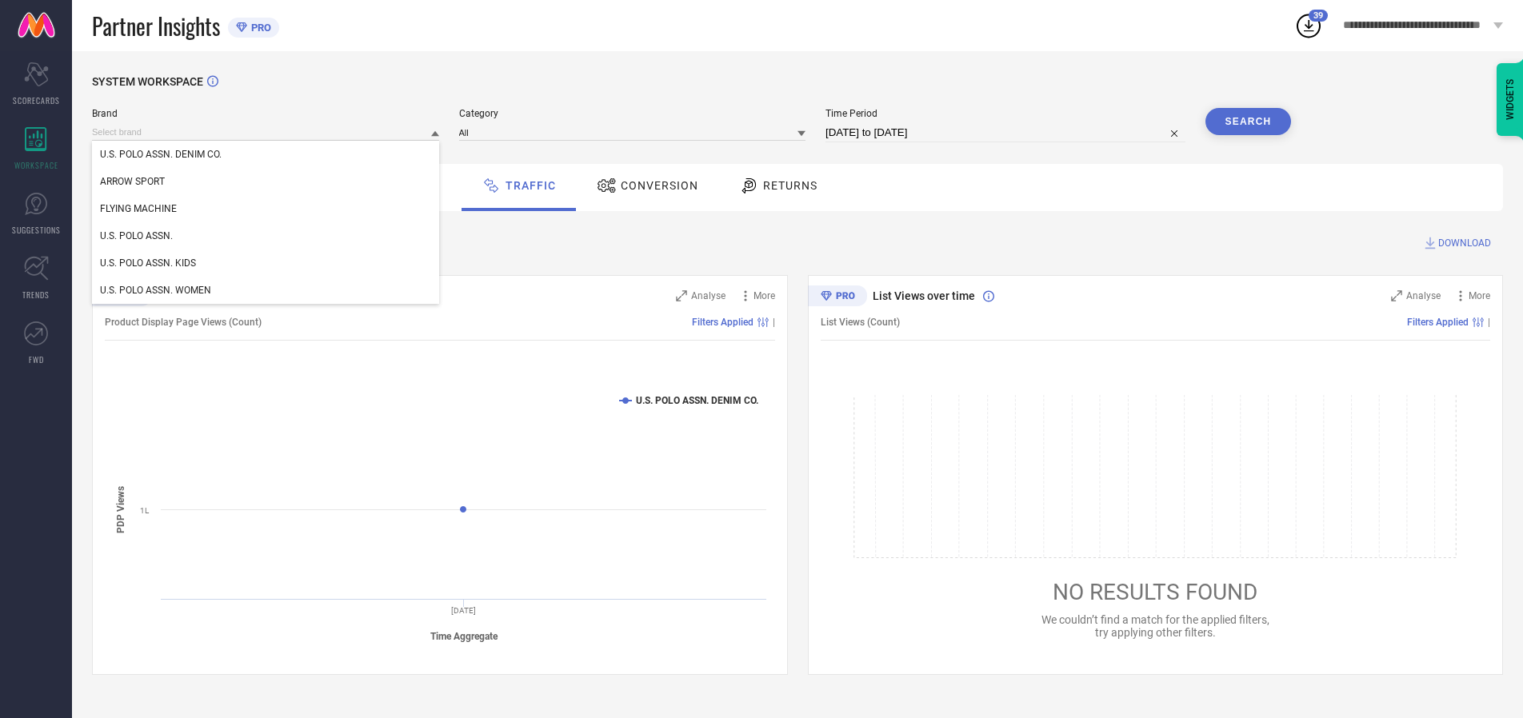
click at [266, 263] on div "U.S. POLO ASSN. KIDS" at bounding box center [265, 262] width 347 height 27
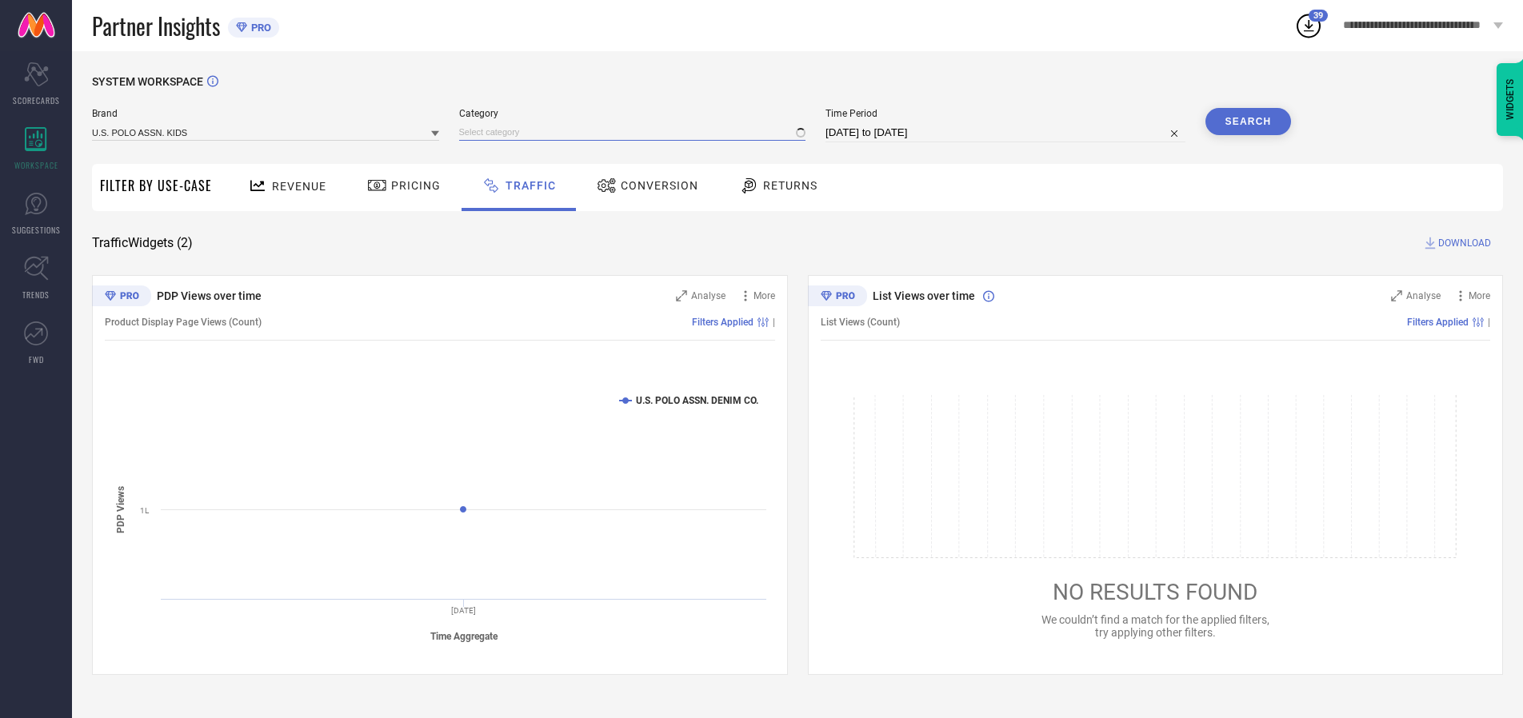
click at [636, 132] on input at bounding box center [632, 132] width 347 height 17
